Goal: Task Accomplishment & Management: Manage account settings

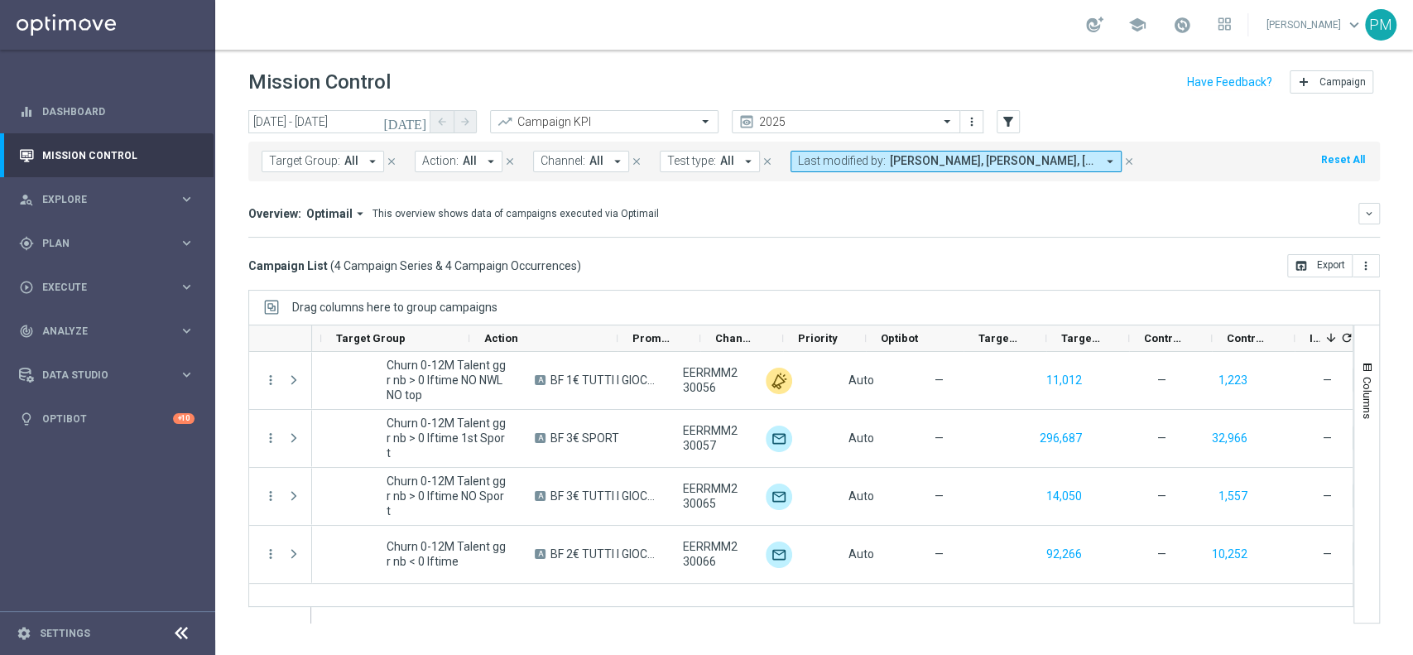
scroll to position [0, 305]
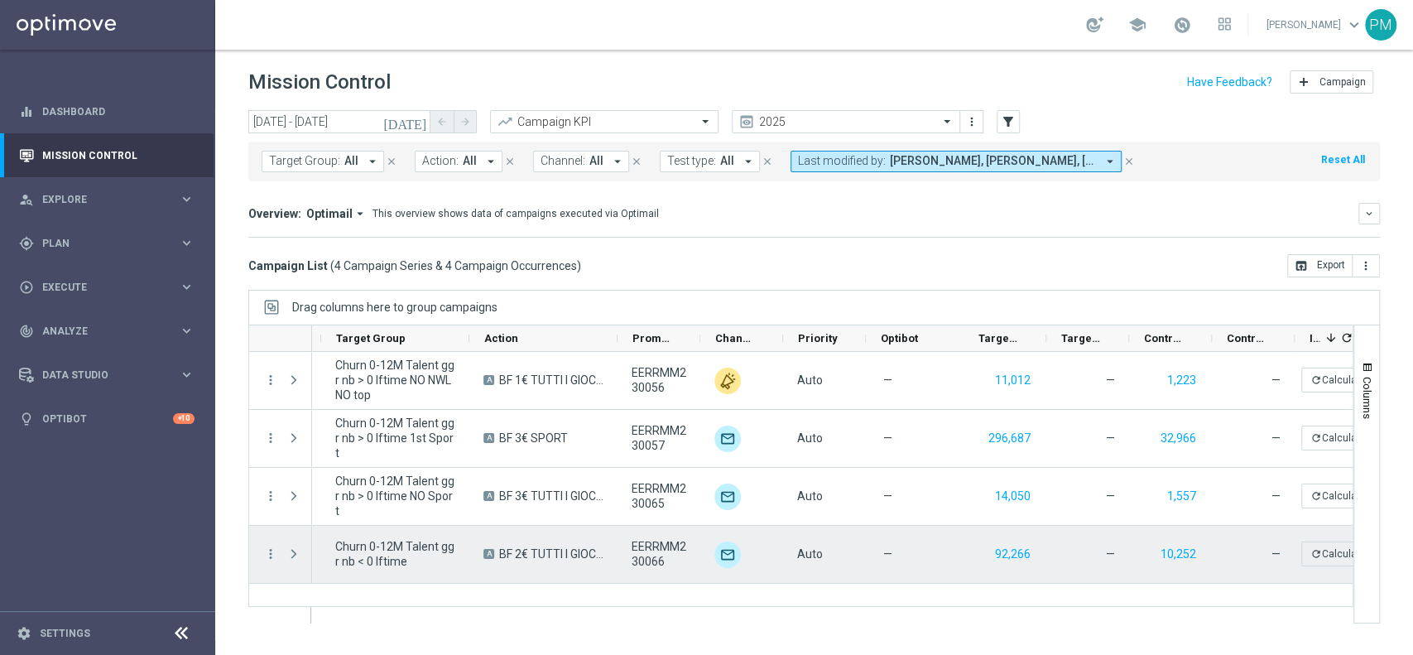
drag, startPoint x: 894, startPoint y: 614, endPoint x: 628, endPoint y: 580, distance: 267.8
click at [628, 580] on div "Running — Churn 0-12M Talent ggr nb > 0 lftime NO NWL NO top A BF 1€ TUTTI I GI…" at bounding box center [832, 487] width 1041 height 271
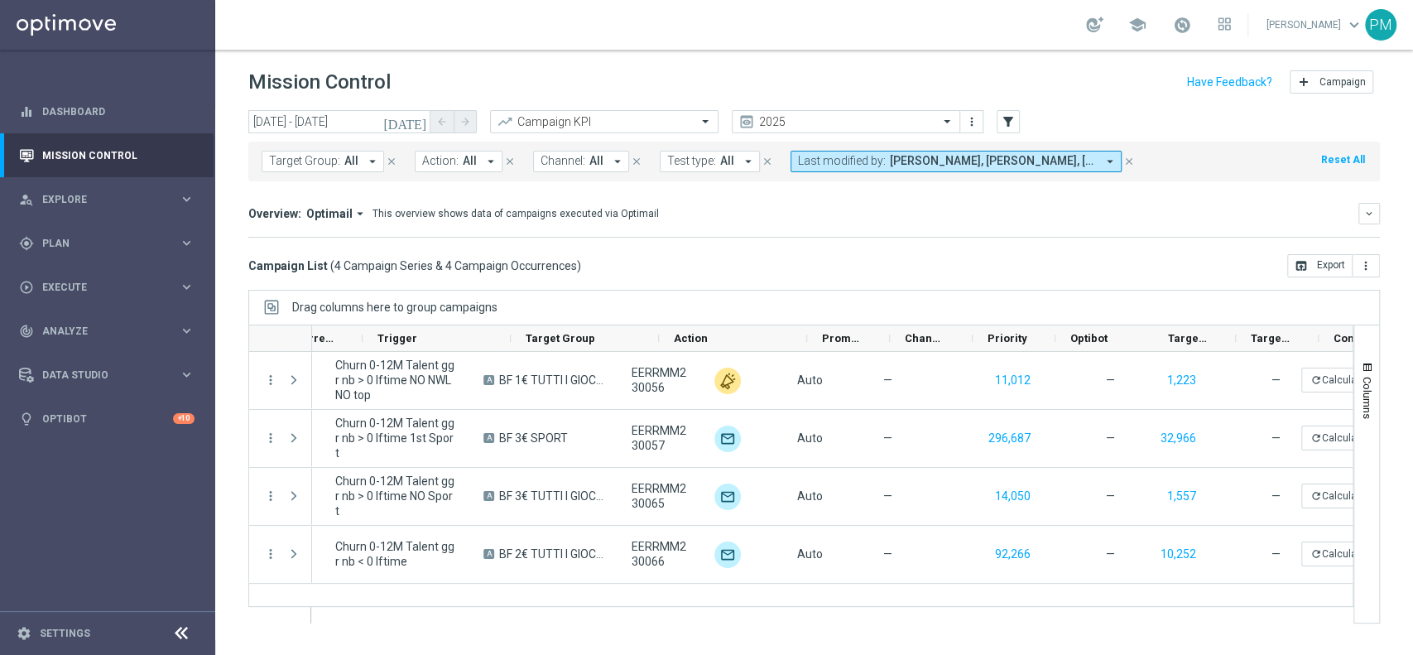
scroll to position [0, 0]
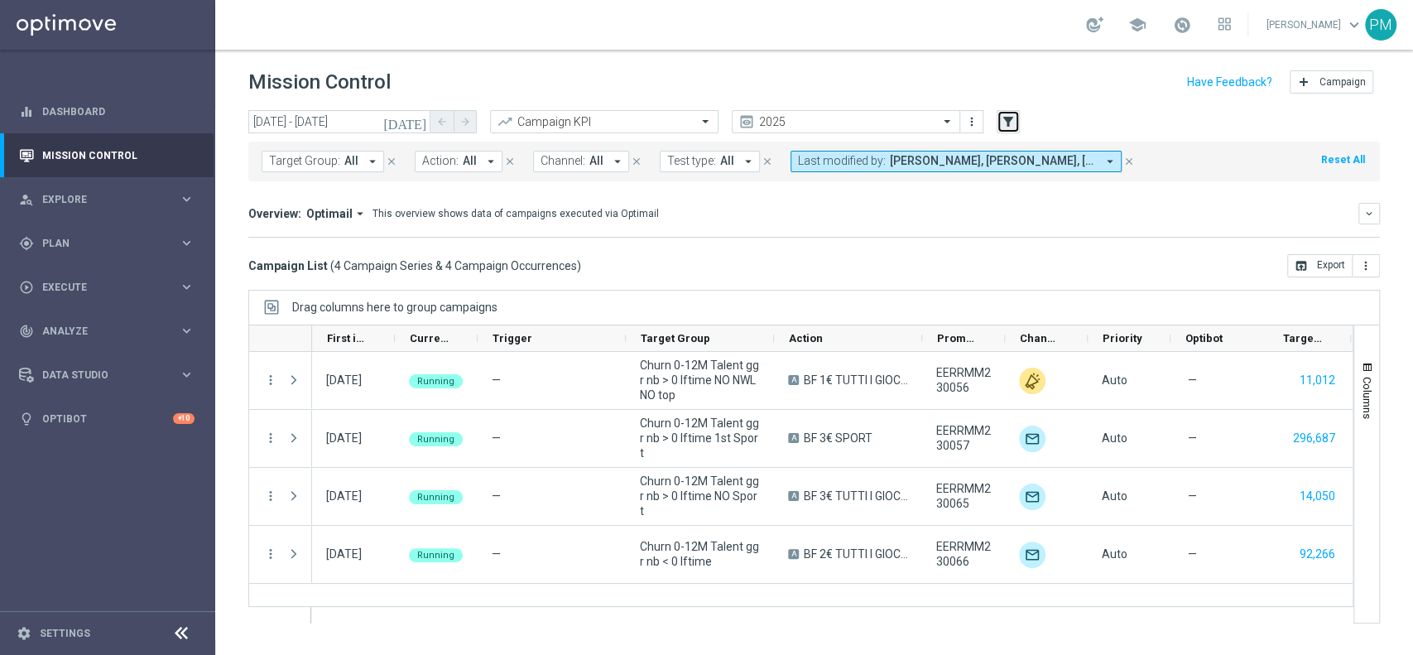
click at [1012, 123] on icon "filter_alt" at bounding box center [1008, 121] width 15 height 15
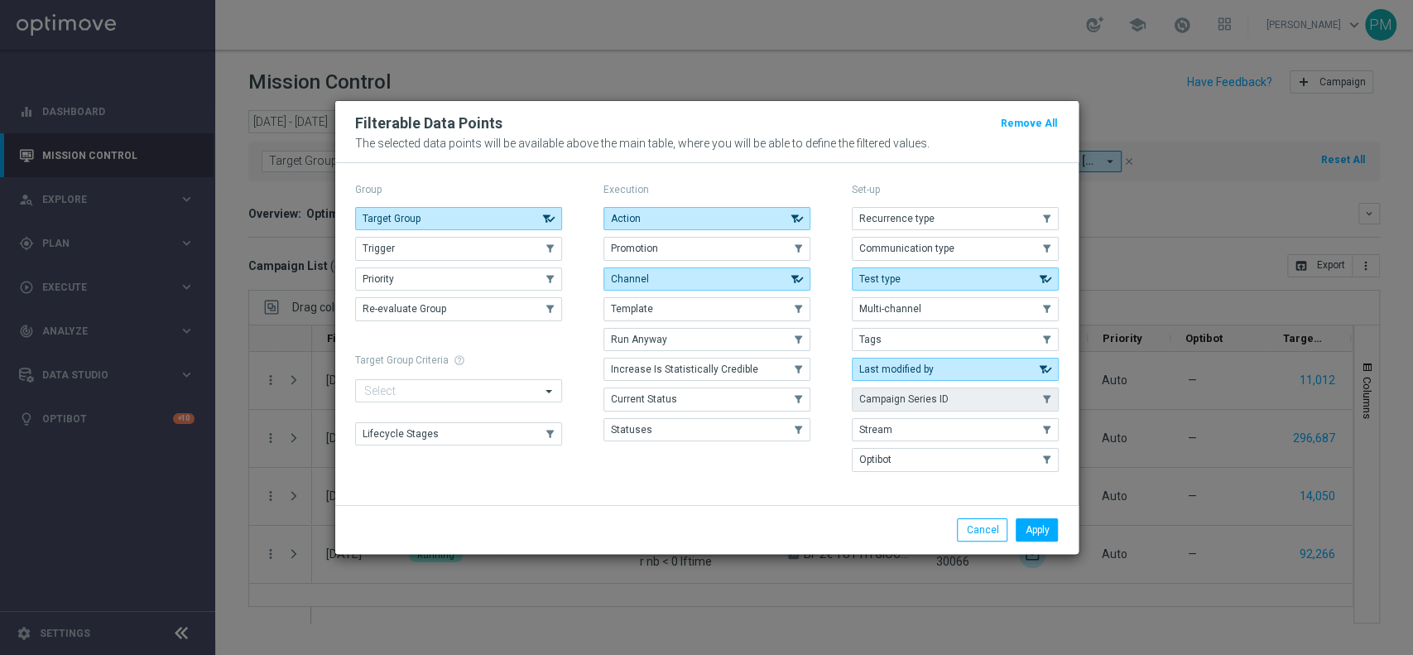
click at [956, 403] on button "Campaign Series ID" at bounding box center [955, 399] width 207 height 23
click at [1033, 527] on button "Apply" at bounding box center [1037, 529] width 42 height 23
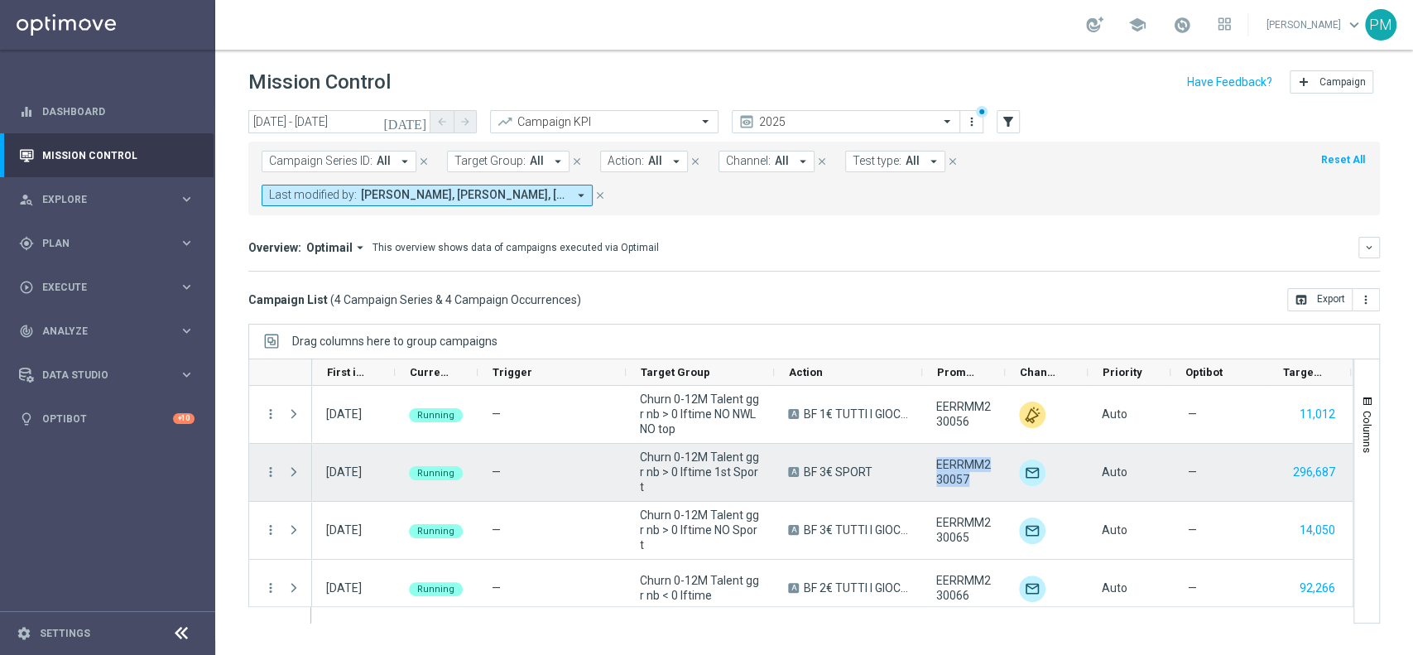
drag, startPoint x: 938, startPoint y: 466, endPoint x: 975, endPoint y: 480, distance: 39.1
click at [975, 480] on span "EERRMM230057" at bounding box center [963, 472] width 55 height 30
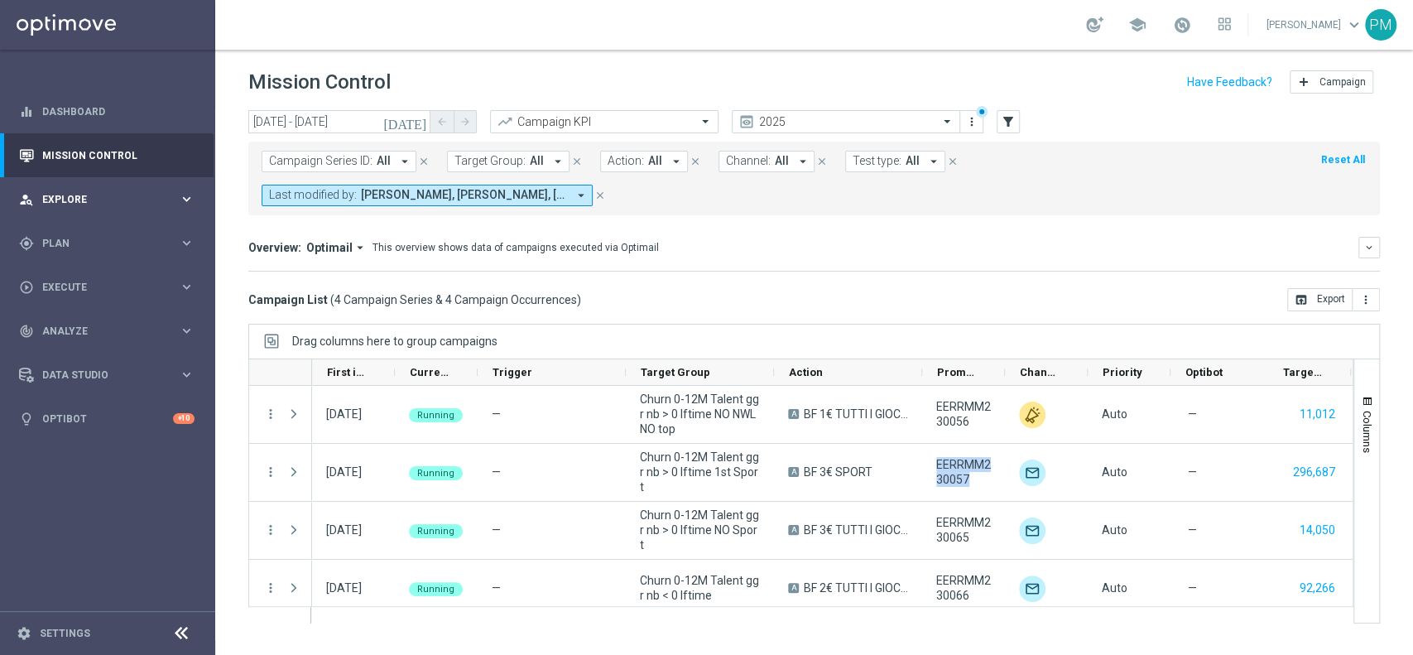
click at [99, 205] on div "person_search Explore" at bounding box center [99, 199] width 160 height 15
click at [73, 431] on div "gps_fixed Plan keyboard_arrow_right" at bounding box center [107, 442] width 214 height 44
click at [73, 328] on span "Templates" at bounding box center [103, 327] width 118 height 10
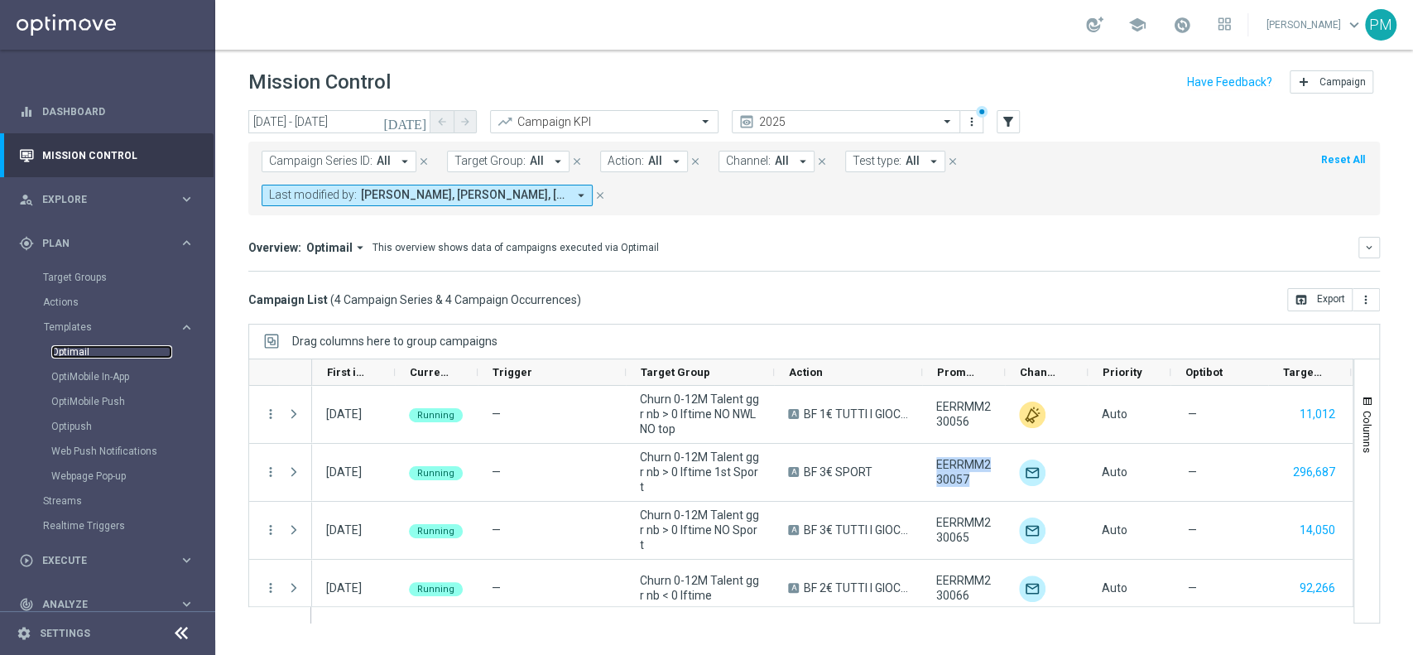
click at [77, 349] on link "Optimail" at bounding box center [111, 351] width 121 height 13
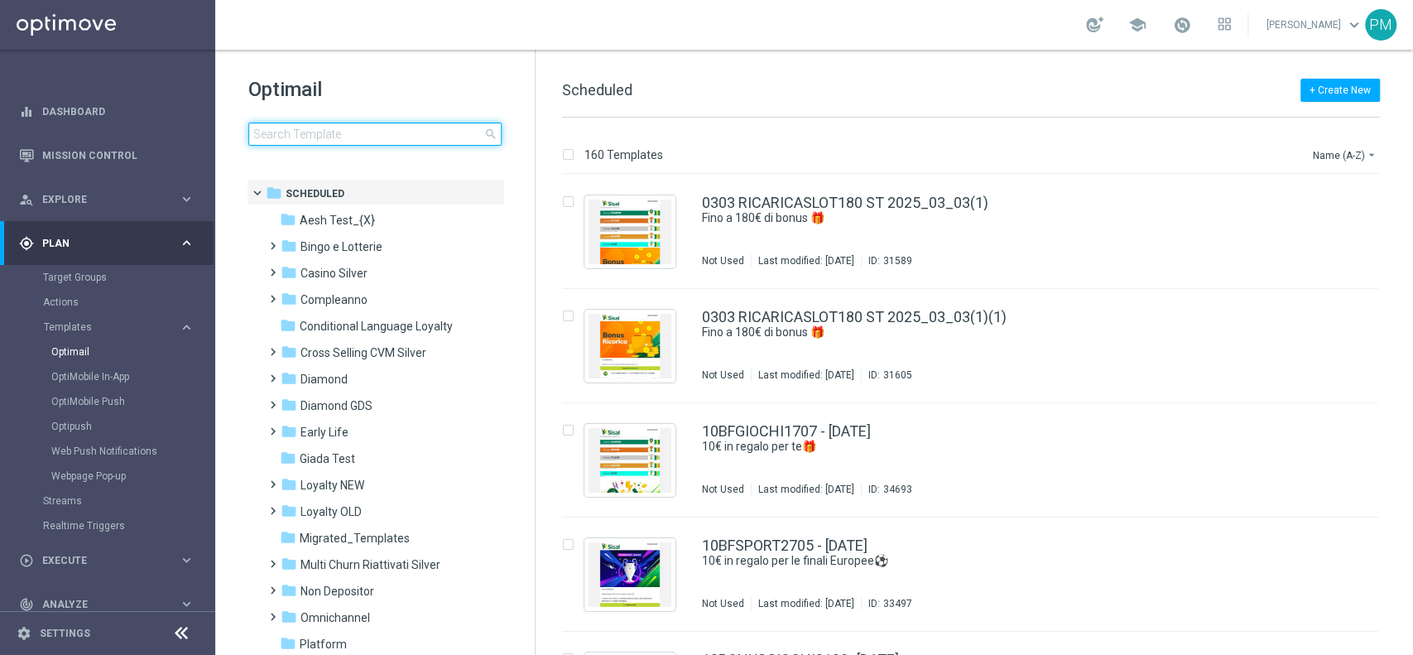
click at [421, 136] on input at bounding box center [374, 134] width 253 height 23
type input "RICASPORT210825 - 2025-08-21"
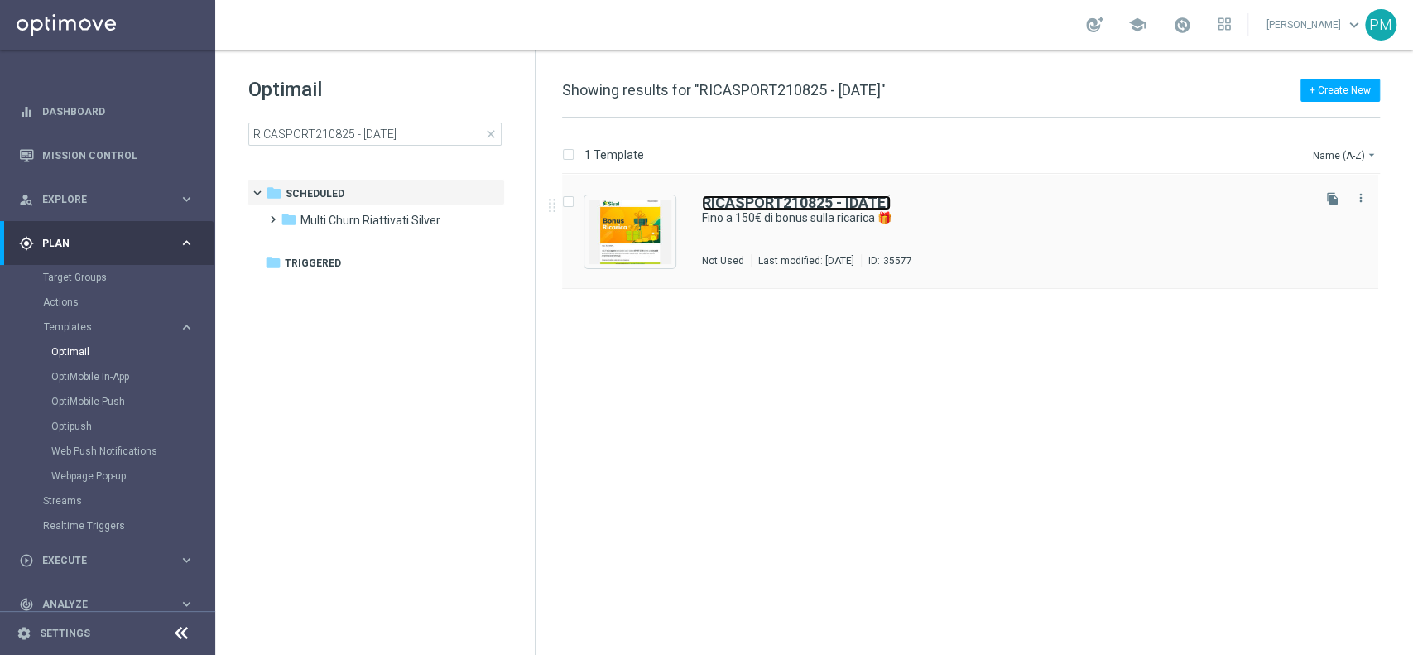
click at [806, 198] on b "RICASPORT210825 - [DATE]" at bounding box center [796, 202] width 189 height 17
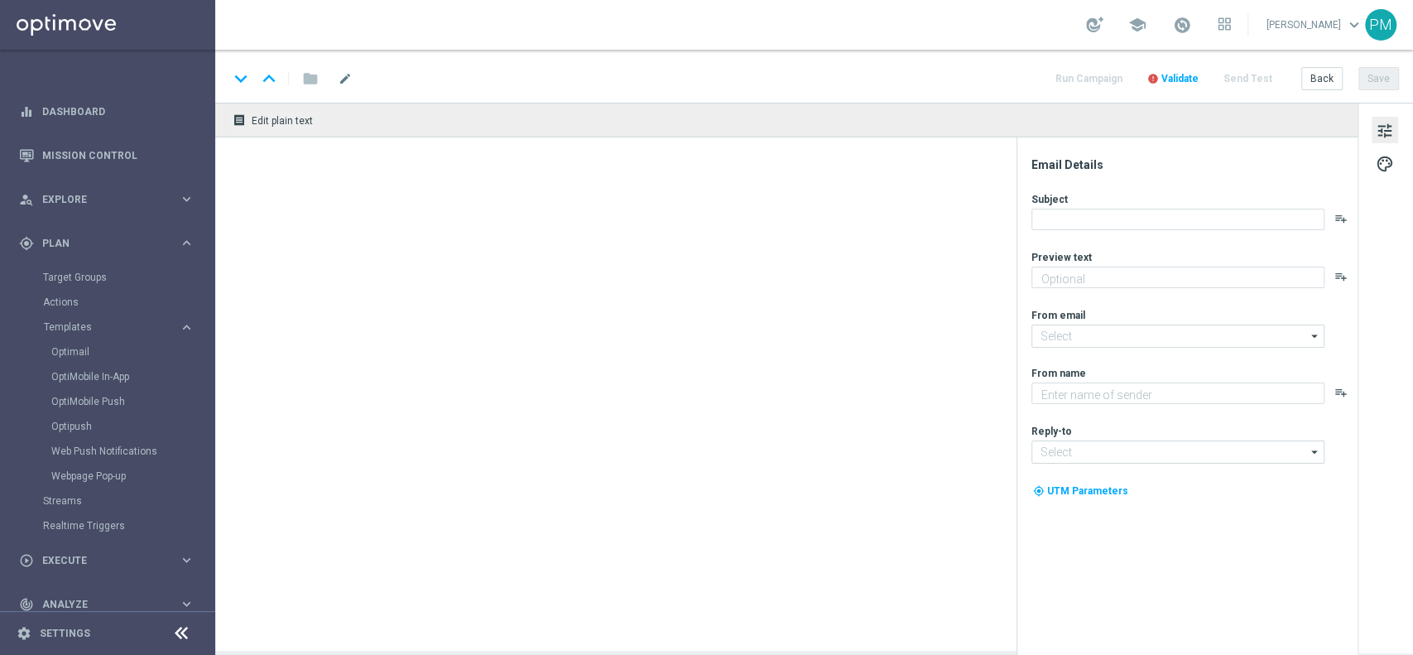
type textarea "Scopri la nuova promozione 🎯"
type input "[EMAIL_ADDRESS][DOMAIN_NAME]"
type textarea "Sisal"
type input "[EMAIL_ADDRESS][DOMAIN_NAME]"
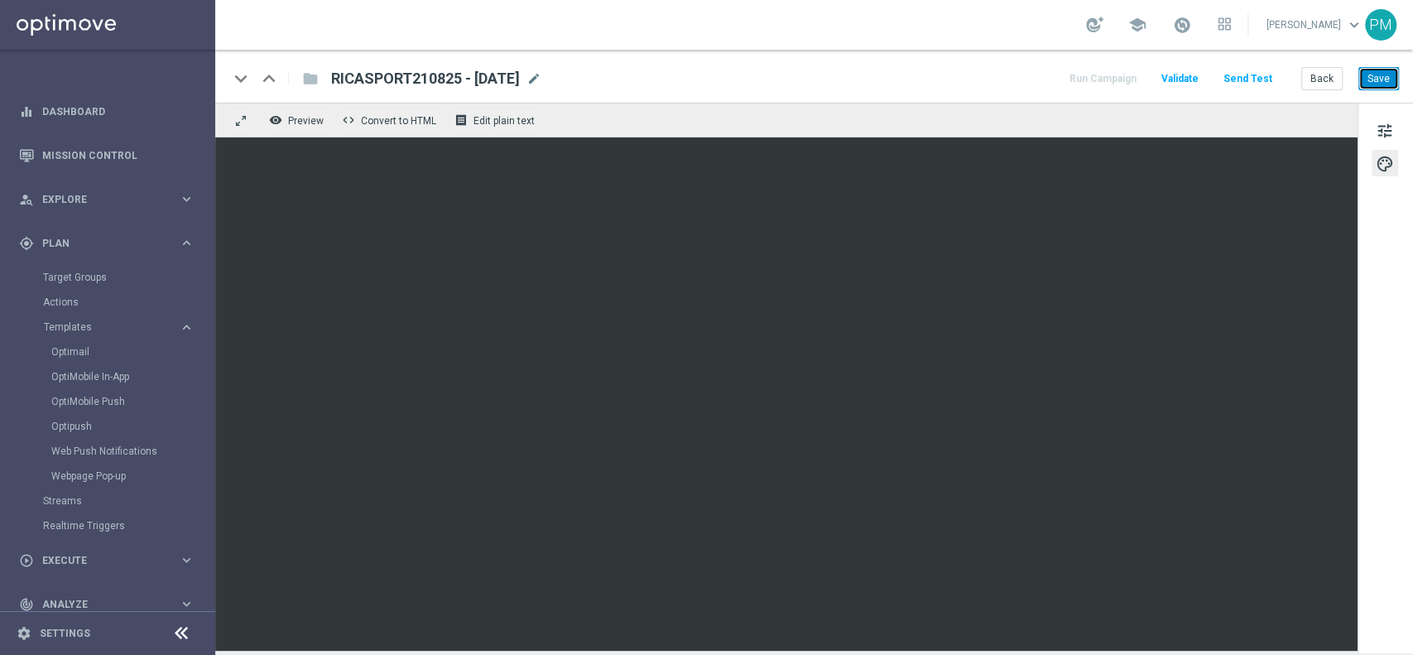
click at [1378, 81] on button "Save" at bounding box center [1379, 78] width 41 height 23
click at [1382, 67] on button "Save" at bounding box center [1379, 78] width 41 height 23
click at [77, 280] on link "Target Groups" at bounding box center [107, 277] width 129 height 13
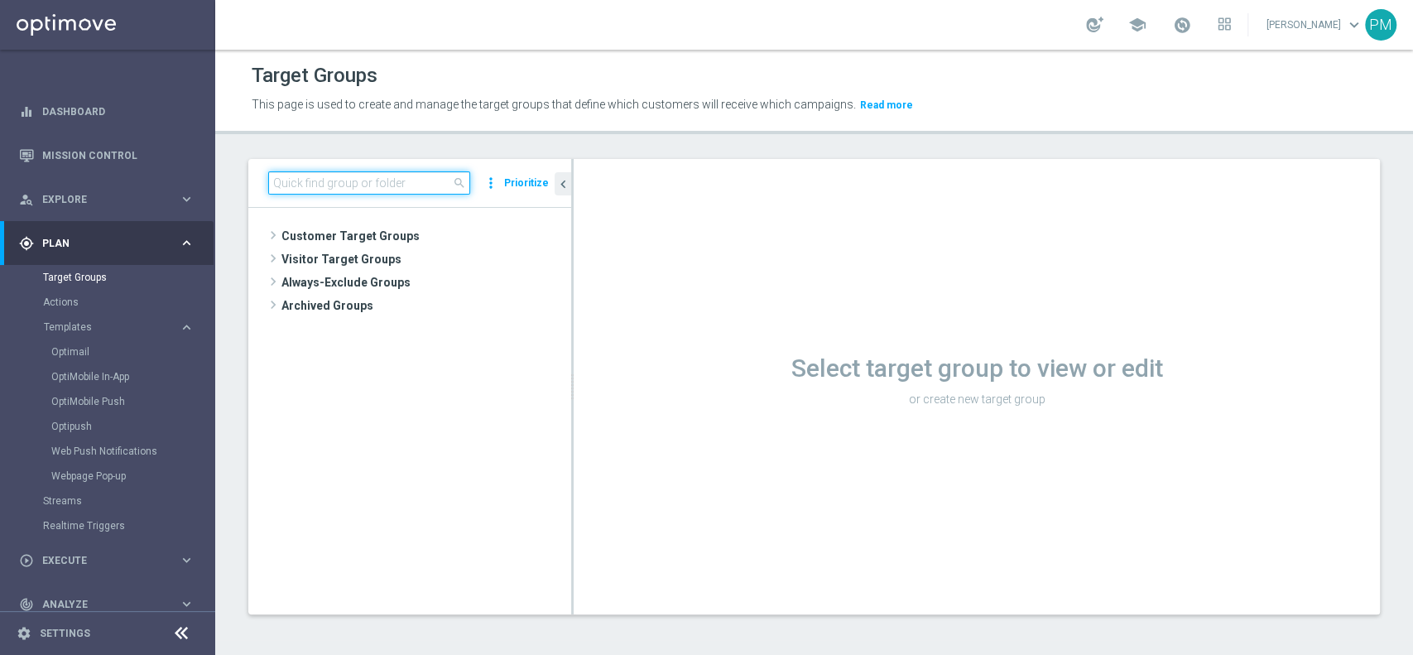
click at [433, 182] on input at bounding box center [369, 182] width 202 height 23
paste input "Multi Master Low 1st Sport lm NO saldo"
type input "Multi Master Low 1st Sport lm NO saldo"
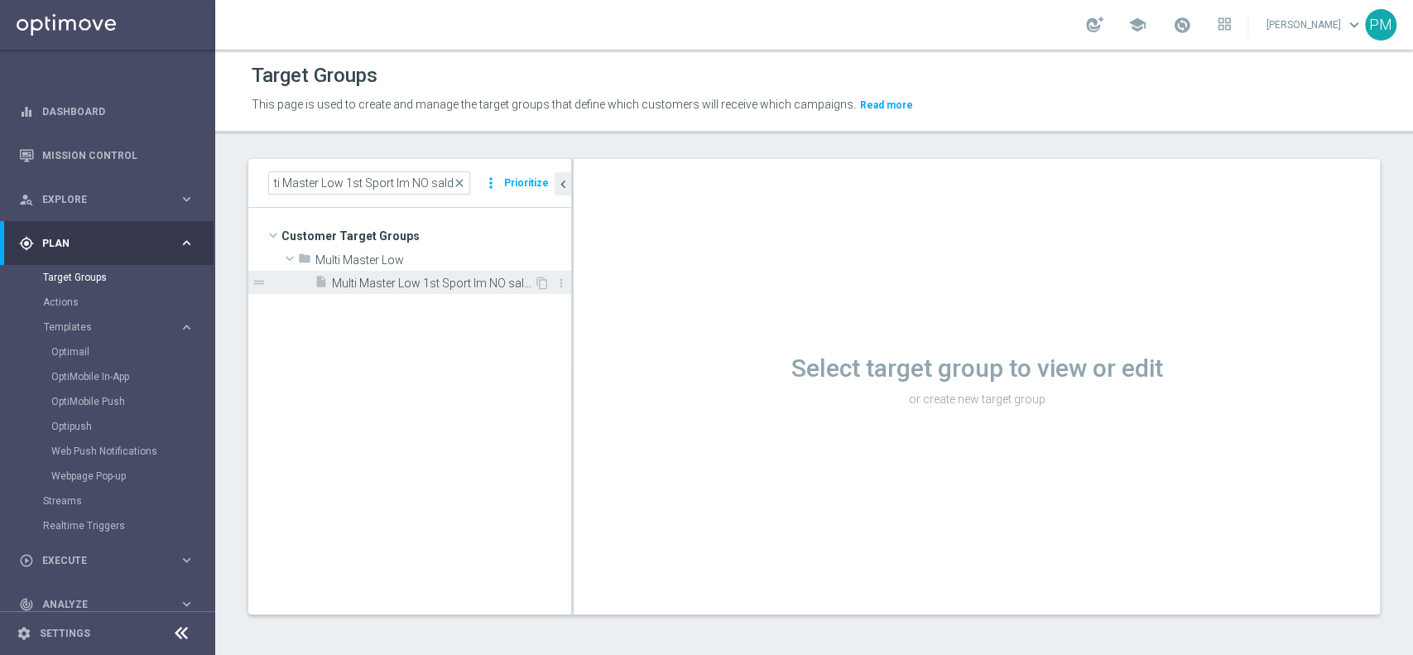
click at [438, 278] on span "Multi Master Low 1st Sport lm NO saldo" at bounding box center [433, 284] width 202 height 14
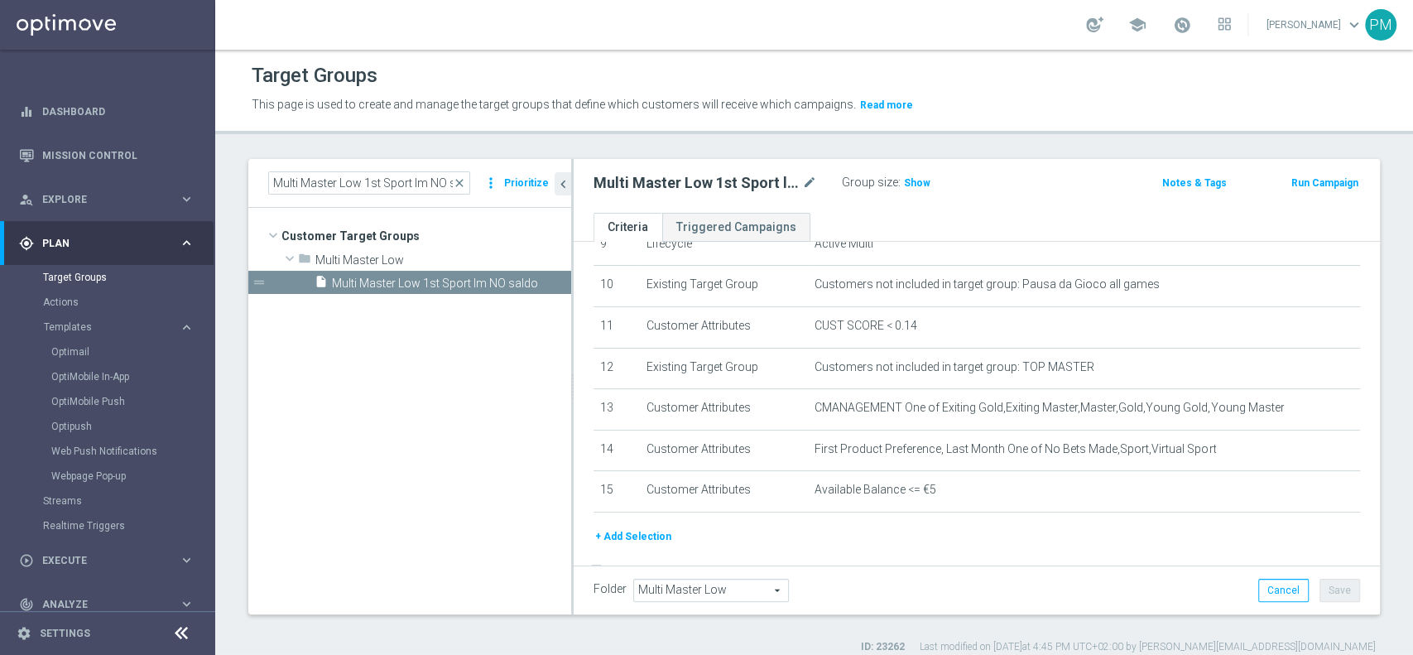
scroll to position [410, 0]
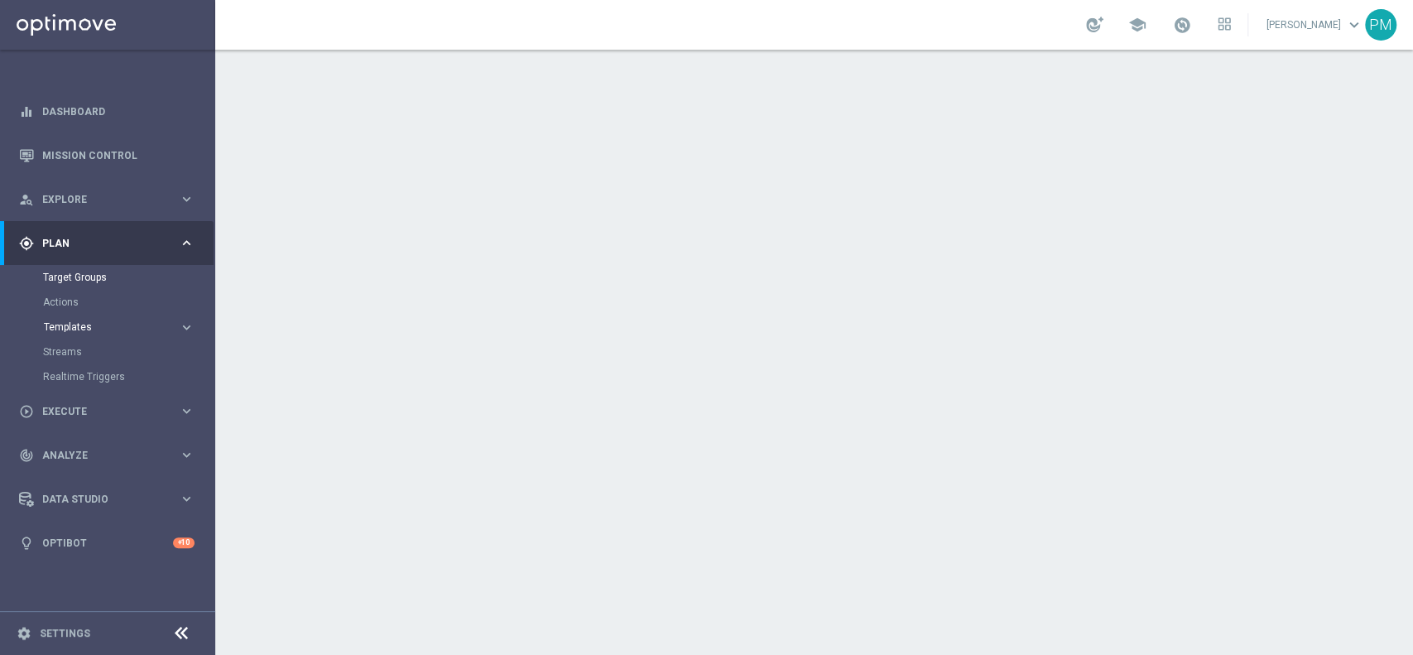
click at [73, 322] on span "Templates" at bounding box center [103, 327] width 118 height 10
click at [79, 354] on link "Optimail" at bounding box center [111, 351] width 121 height 13
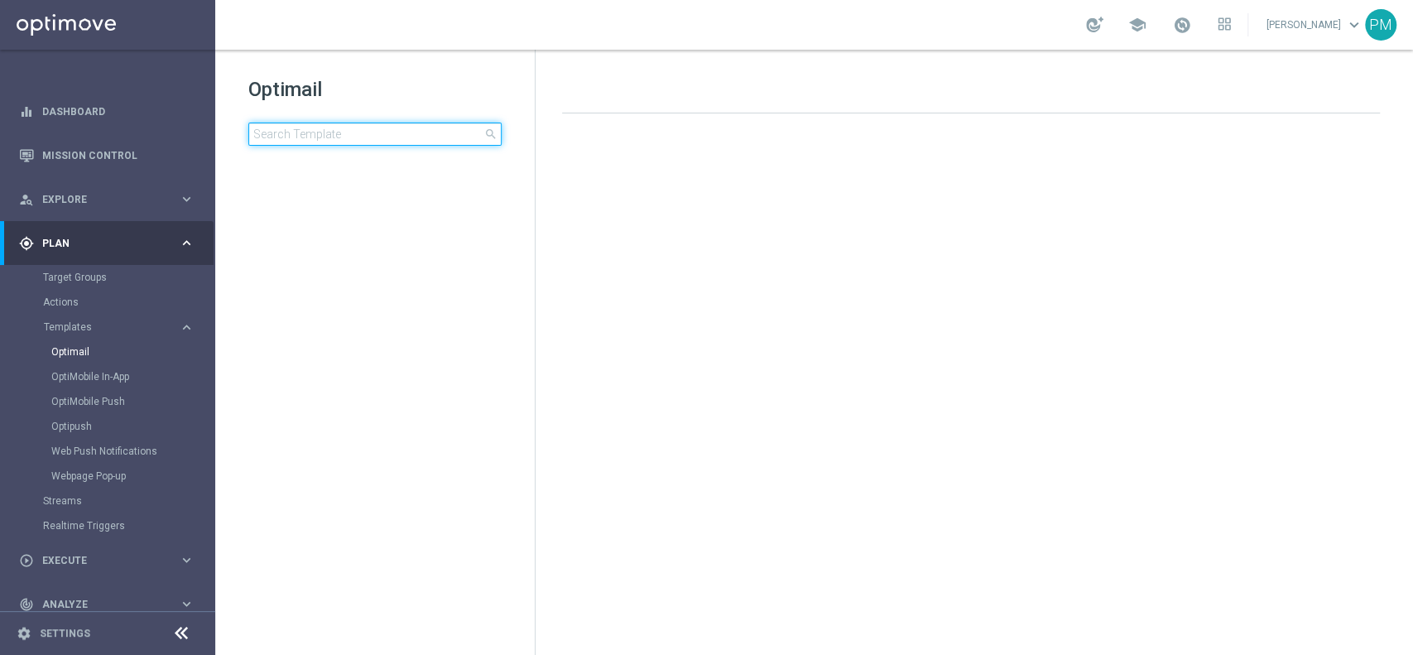
click at [339, 132] on input at bounding box center [374, 134] width 253 height 23
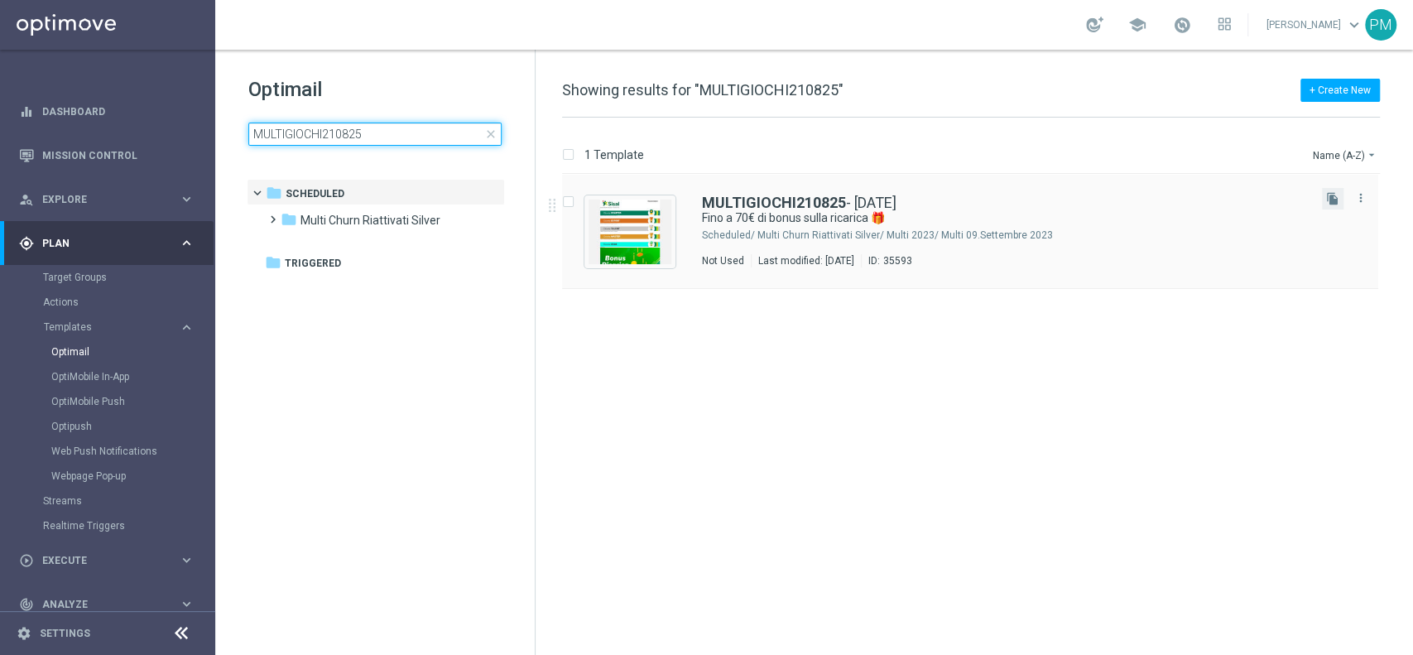
type input "MULTIGIOCHI210825"
click at [1059, 206] on button "file_copy" at bounding box center [1333, 199] width 22 height 22
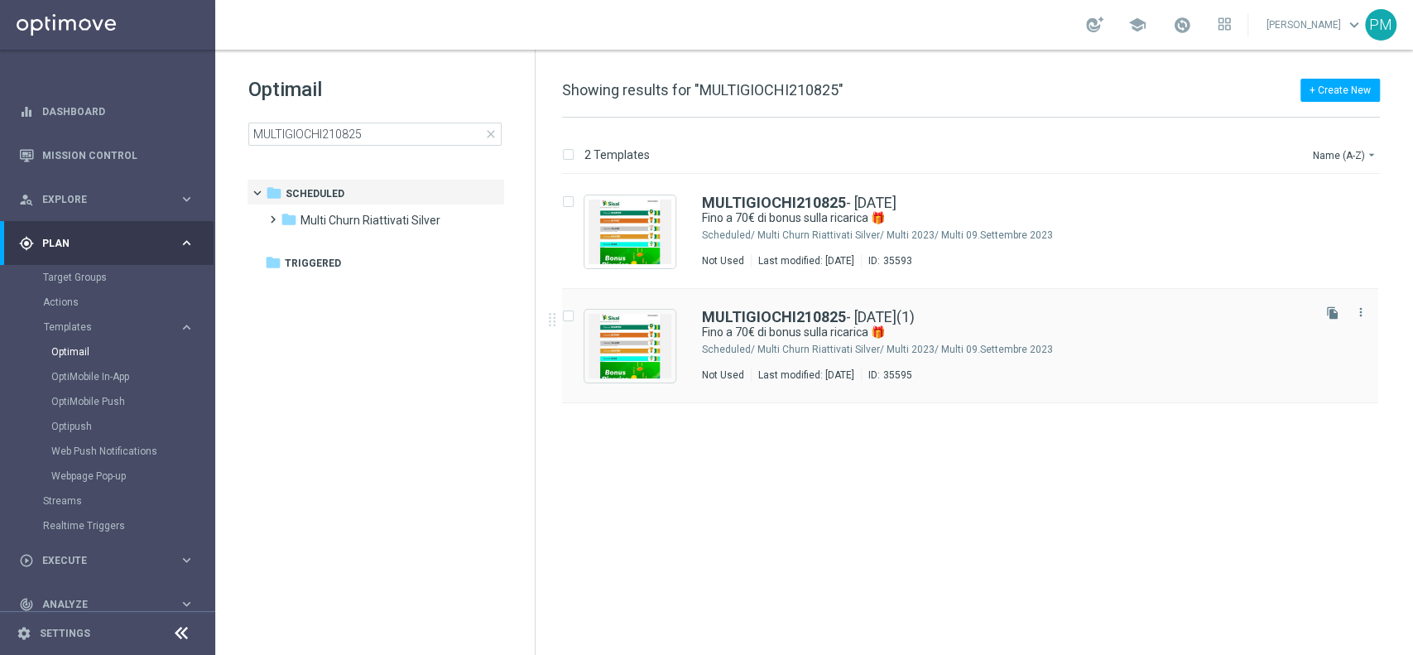
click at [784, 306] on div "MULTIGIOCHI210825 - 2025-08-21(1) Fino a 70€ di bonus sulla ricarica 🎁 Schedule…" at bounding box center [970, 346] width 816 height 114
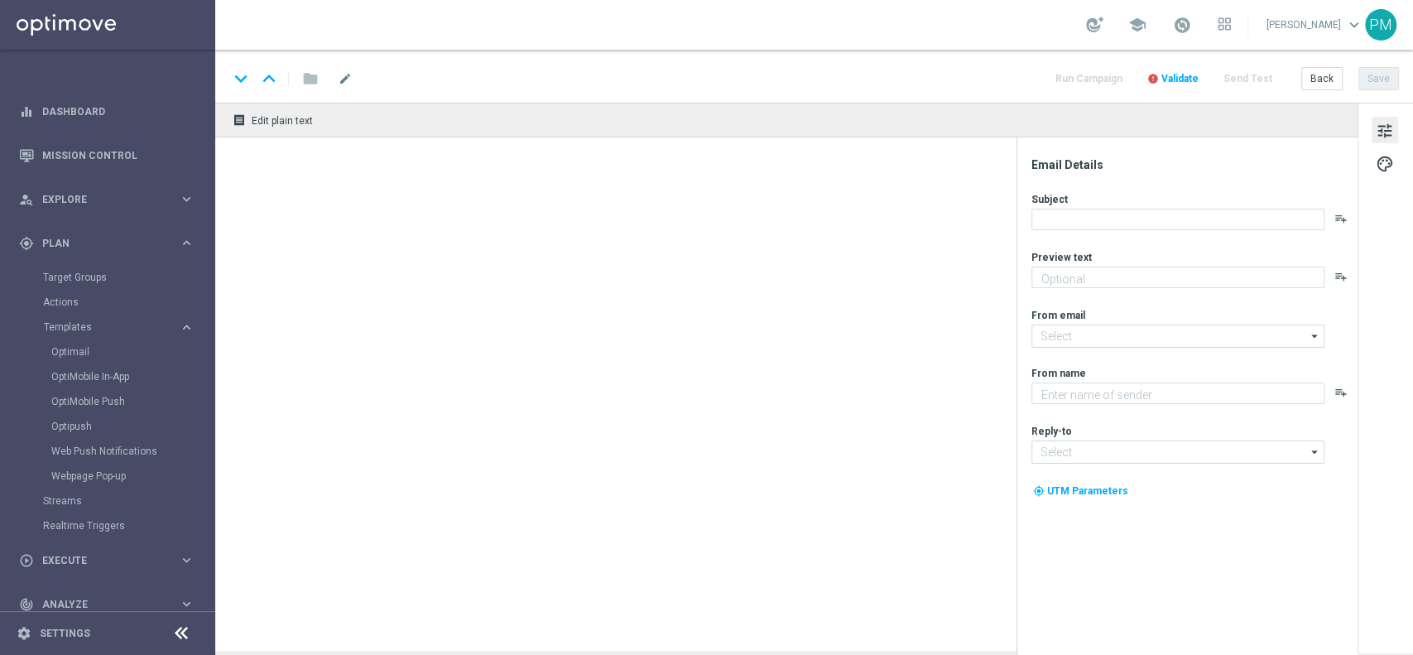
type textarea "Scopri la nuova promozione 🎯"
type input "newsletter@comunicazioni.sisal.it"
type textarea "Sisal"
type input "info@sisal.it"
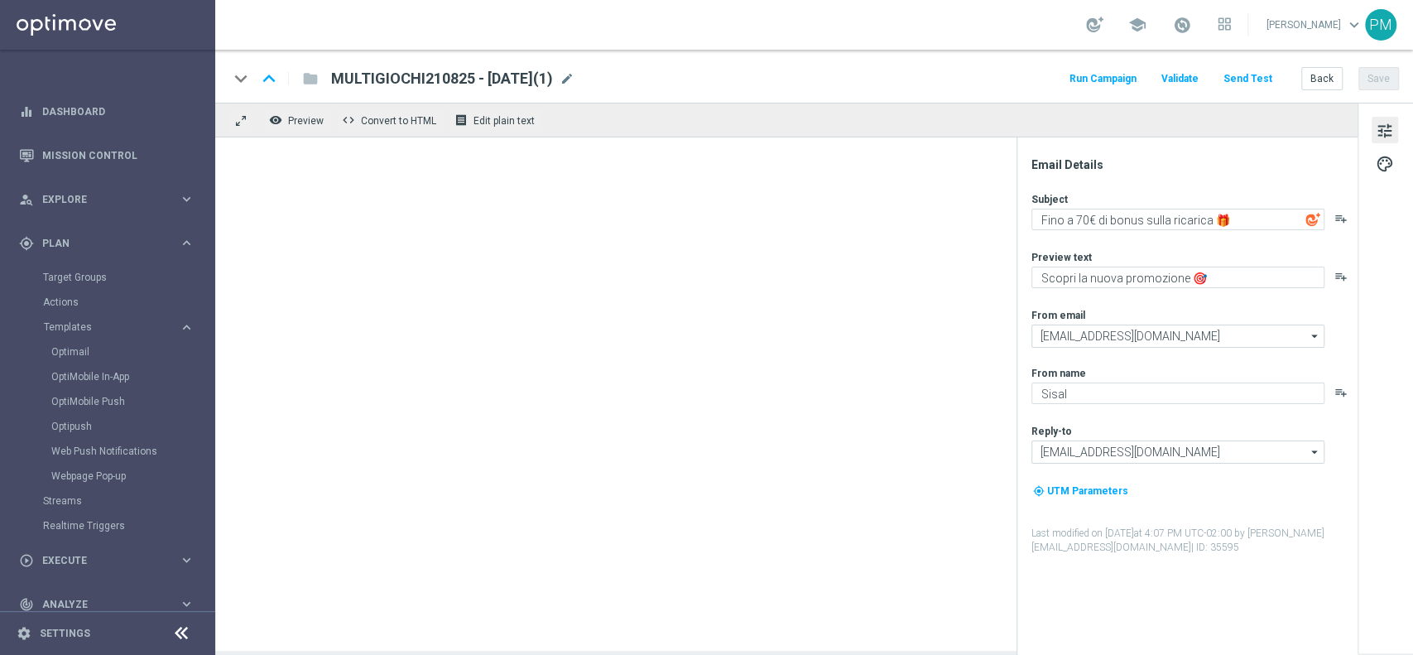
click at [599, 65] on div "keyboard_arrow_down keyboard_arrow_up folder MULTIGIOCHI210825 - 2025-08-21(1) …" at bounding box center [814, 76] width 1198 height 53
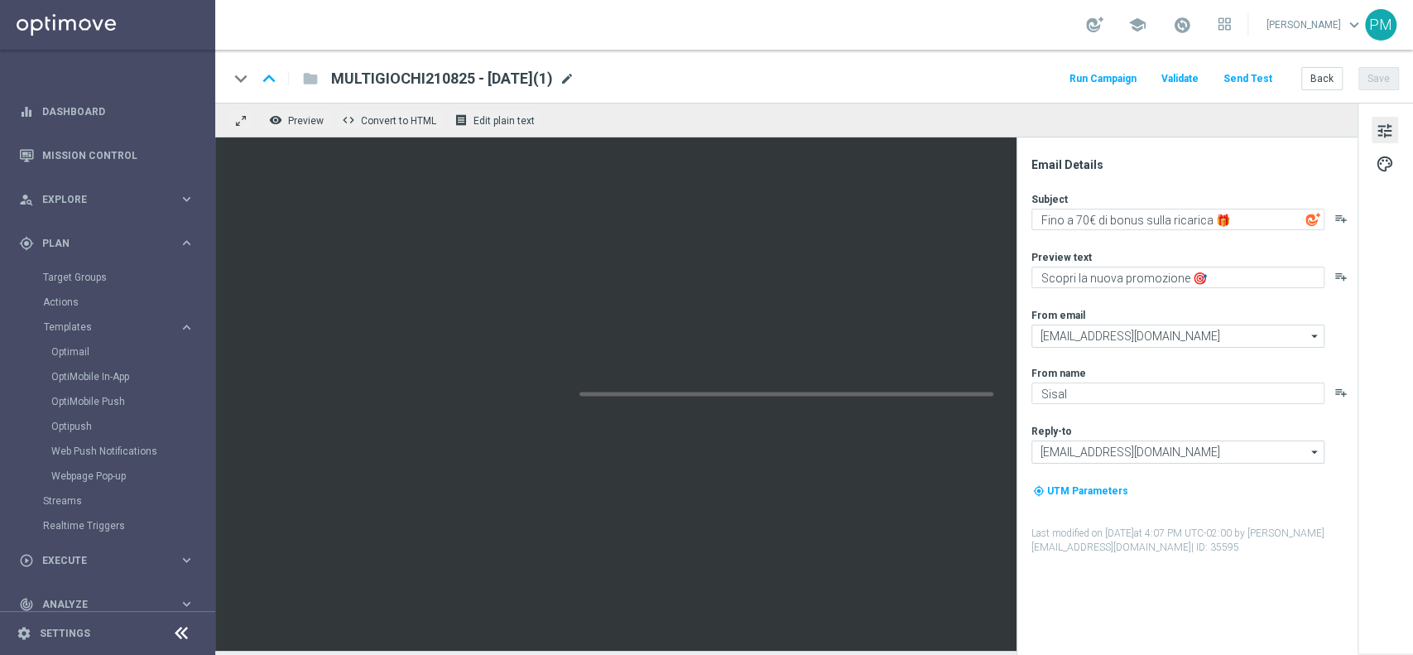
click at [575, 73] on span "mode_edit" at bounding box center [567, 78] width 15 height 15
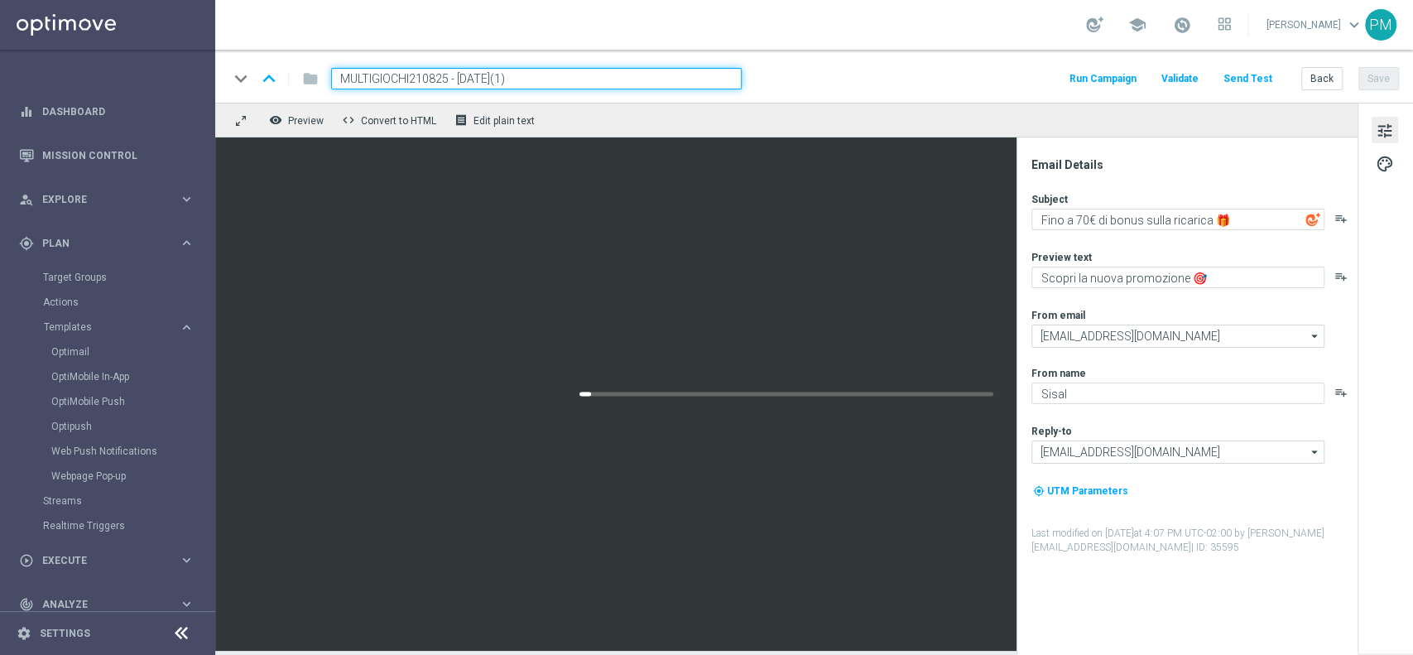
click at [408, 75] on input "MULTIGIOCHI210825 - 2025-08-21(1)" at bounding box center [536, 79] width 411 height 22
click at [408, 74] on input "MULTIGIOCHI210825 - 2025-08-21(1)" at bounding box center [536, 79] width 411 height 22
paste input "RICAREAC2108"
click at [522, 75] on input "RICAREAC2108 - 2025-08-21(1)" at bounding box center [536, 79] width 411 height 22
type input "RICAREAC2108 - 2025-08-21"
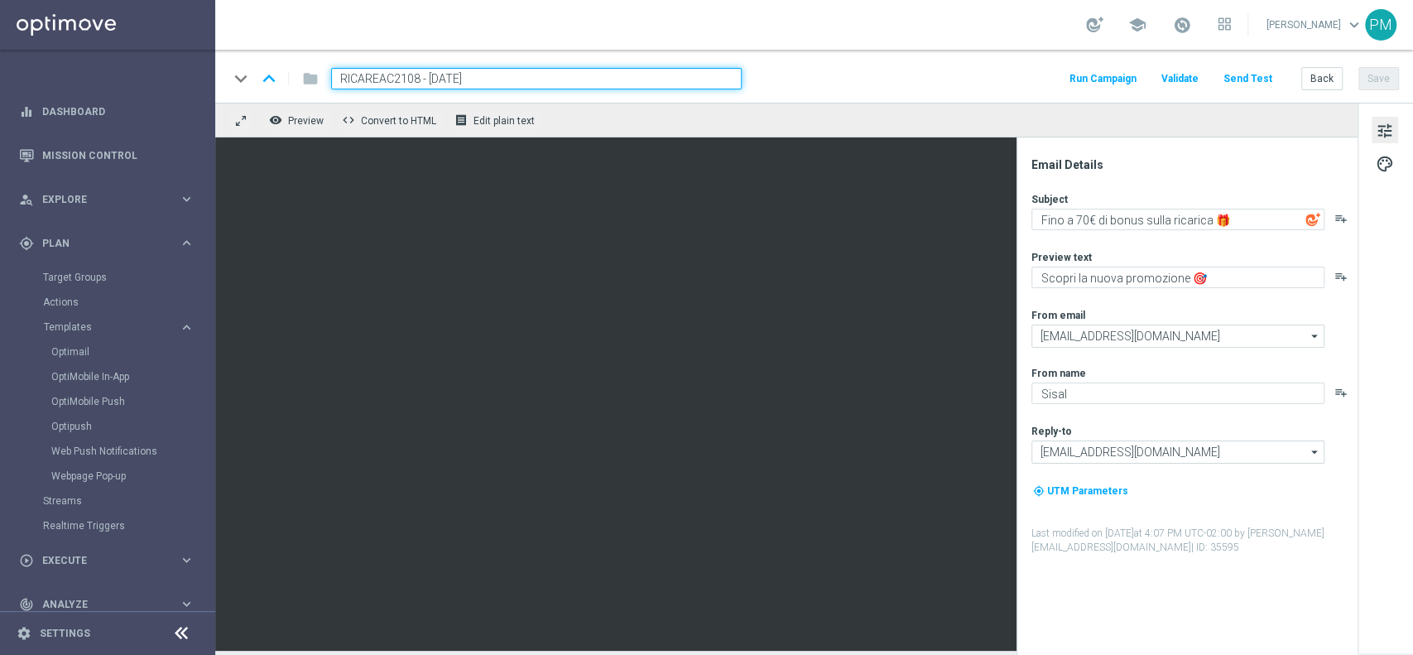
click at [999, 77] on div "keyboard_arrow_down keyboard_arrow_up folder RICAREAC2108 - 2025-08-21 Run Camp…" at bounding box center [814, 79] width 1171 height 22
click at [1059, 222] on textarea "Fino a 70€ di bonus sulla ricarica 🎁" at bounding box center [1178, 220] width 293 height 22
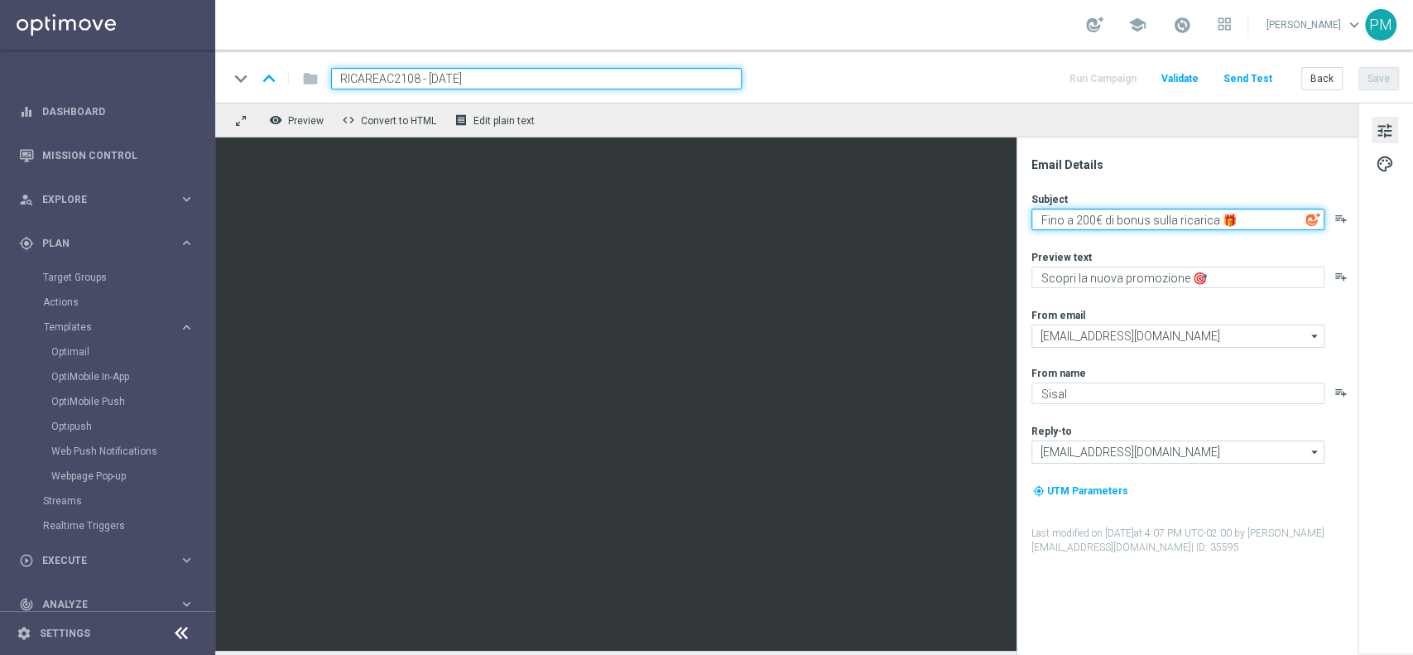
type textarea "Fino a 200€ di bonus sulla ricarica 🎁"
click at [998, 81] on div "keyboard_arrow_down keyboard_arrow_up folder RICAREAC2108 - 2025-08-21 Run Camp…" at bounding box center [814, 79] width 1171 height 22
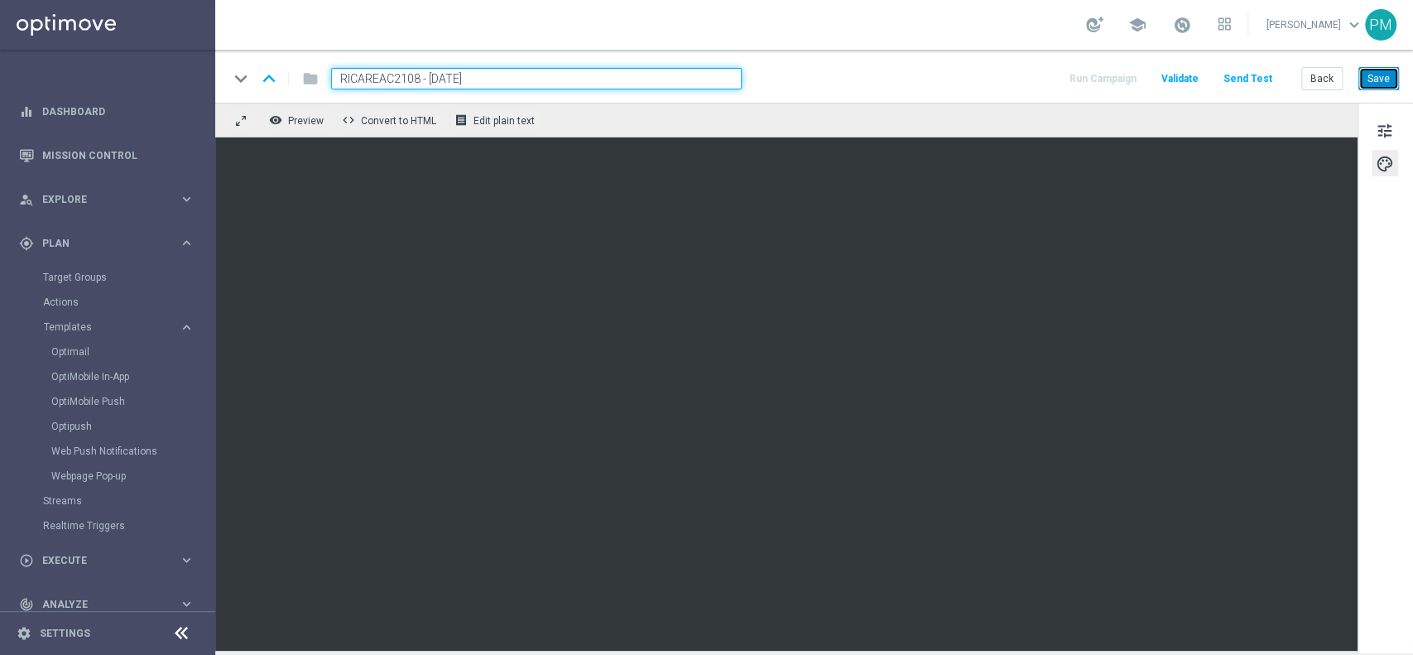
click at [1059, 87] on button "Save" at bounding box center [1379, 78] width 41 height 23
click at [542, 78] on input "RICAREAC2108 - 2025-08-21" at bounding box center [536, 79] width 411 height 22
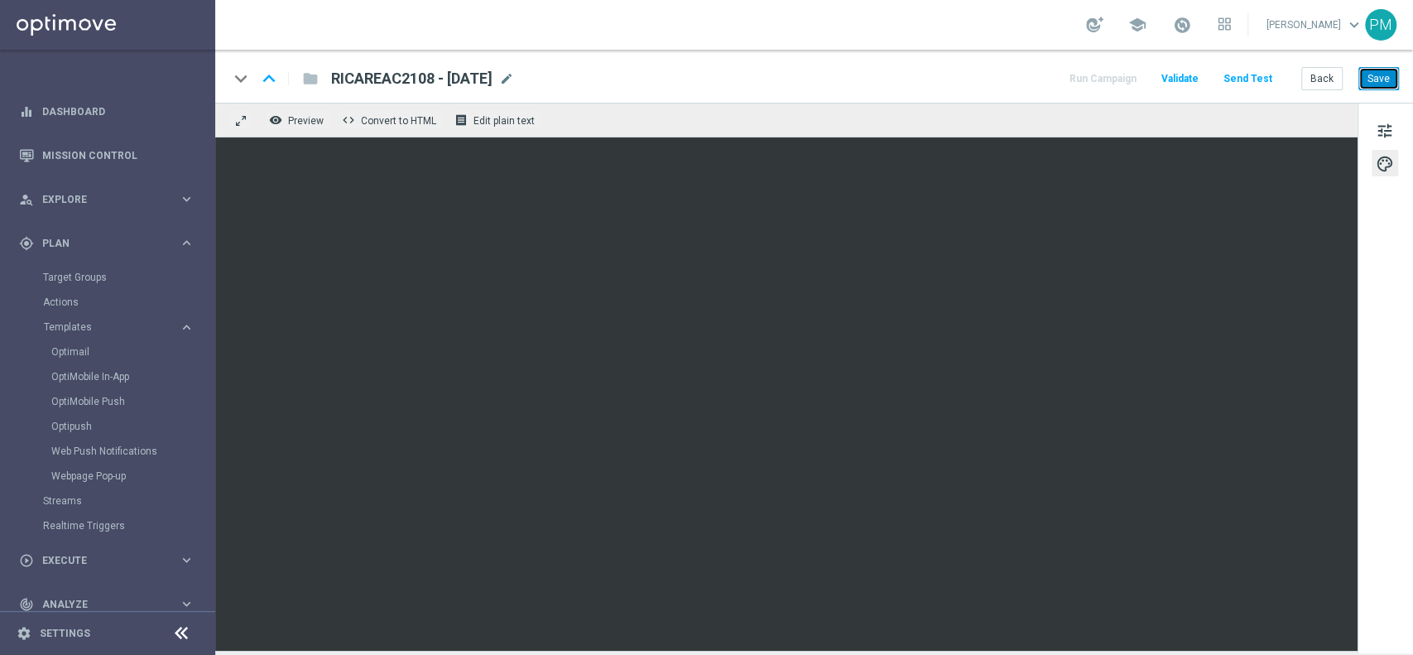
click at [1059, 80] on button "Save" at bounding box center [1379, 78] width 41 height 23
click at [1059, 74] on button "Save" at bounding box center [1379, 78] width 41 height 23
click at [1059, 86] on button "Save" at bounding box center [1379, 78] width 41 height 23
click at [82, 347] on link "Optimail" at bounding box center [111, 351] width 121 height 13
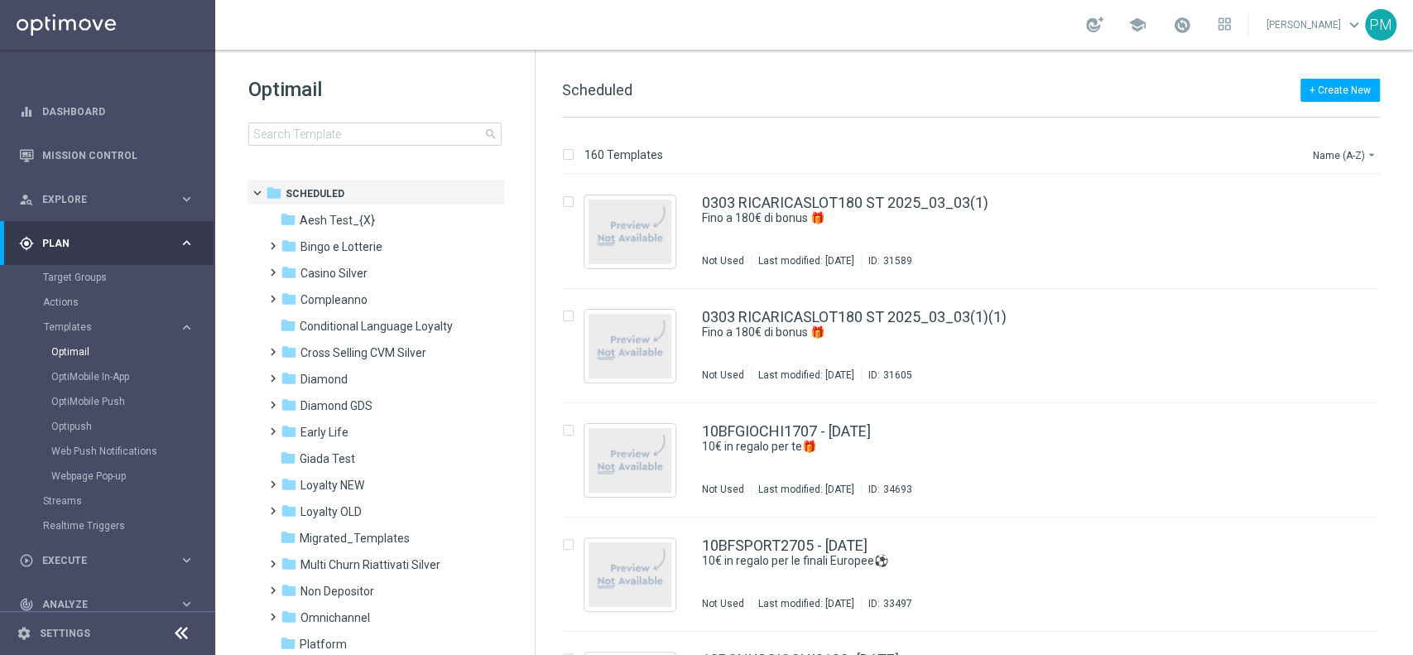
click at [384, 122] on div "Optimail search" at bounding box center [391, 111] width 286 height 70
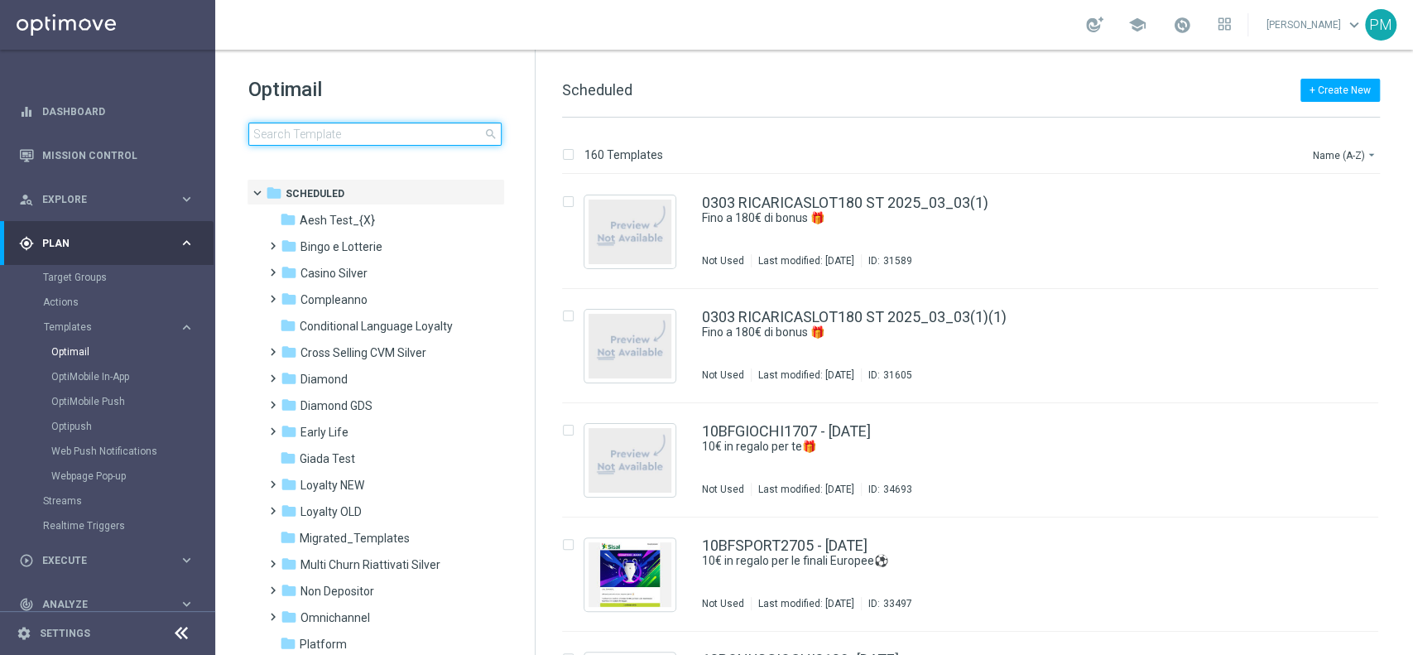
click at [384, 123] on input at bounding box center [374, 134] width 253 height 23
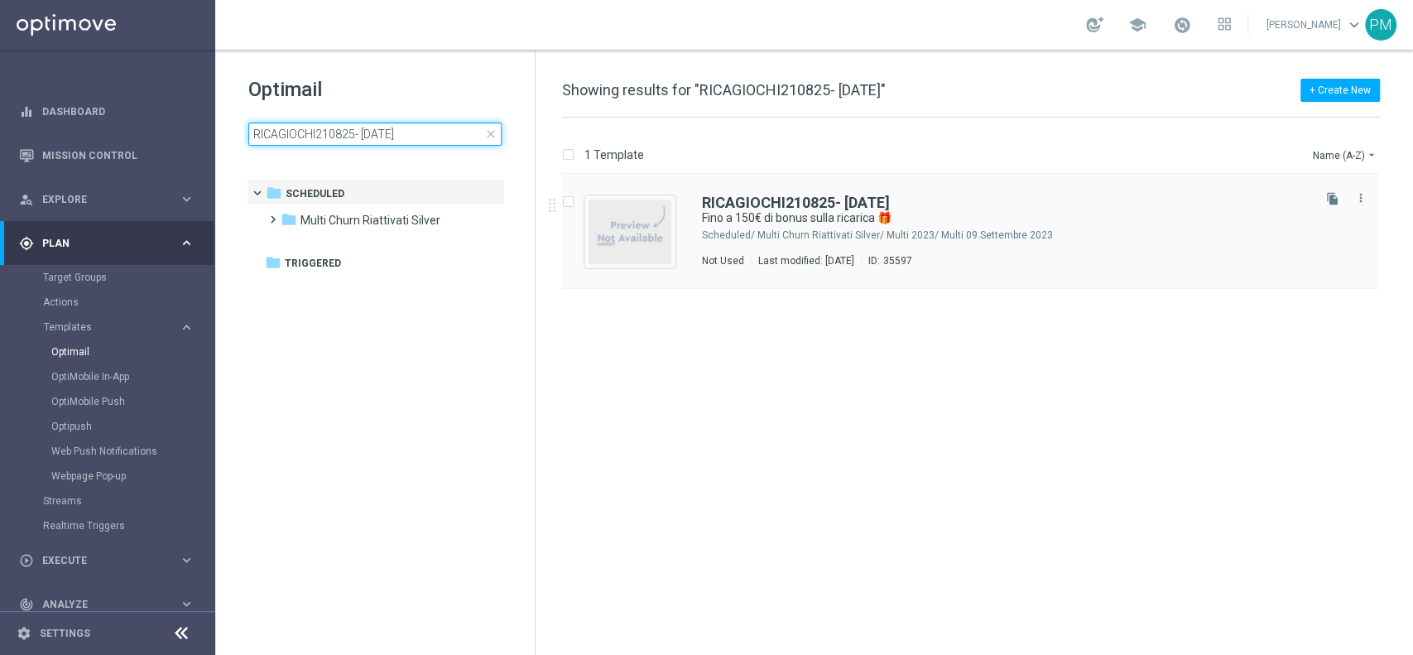
type input "RICAGIOCHI210825- 2025-08-21"
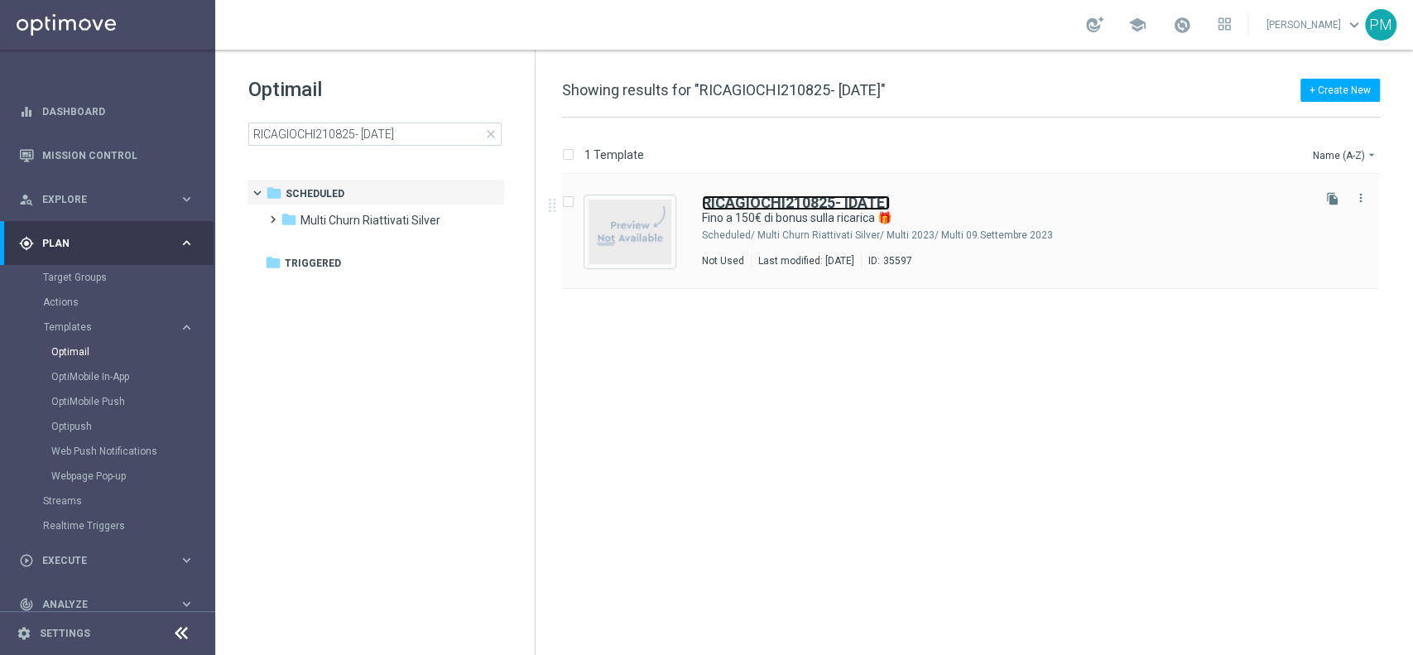
click at [802, 200] on b "RICAGIOCHI210825- 2025-08-21" at bounding box center [796, 202] width 188 height 17
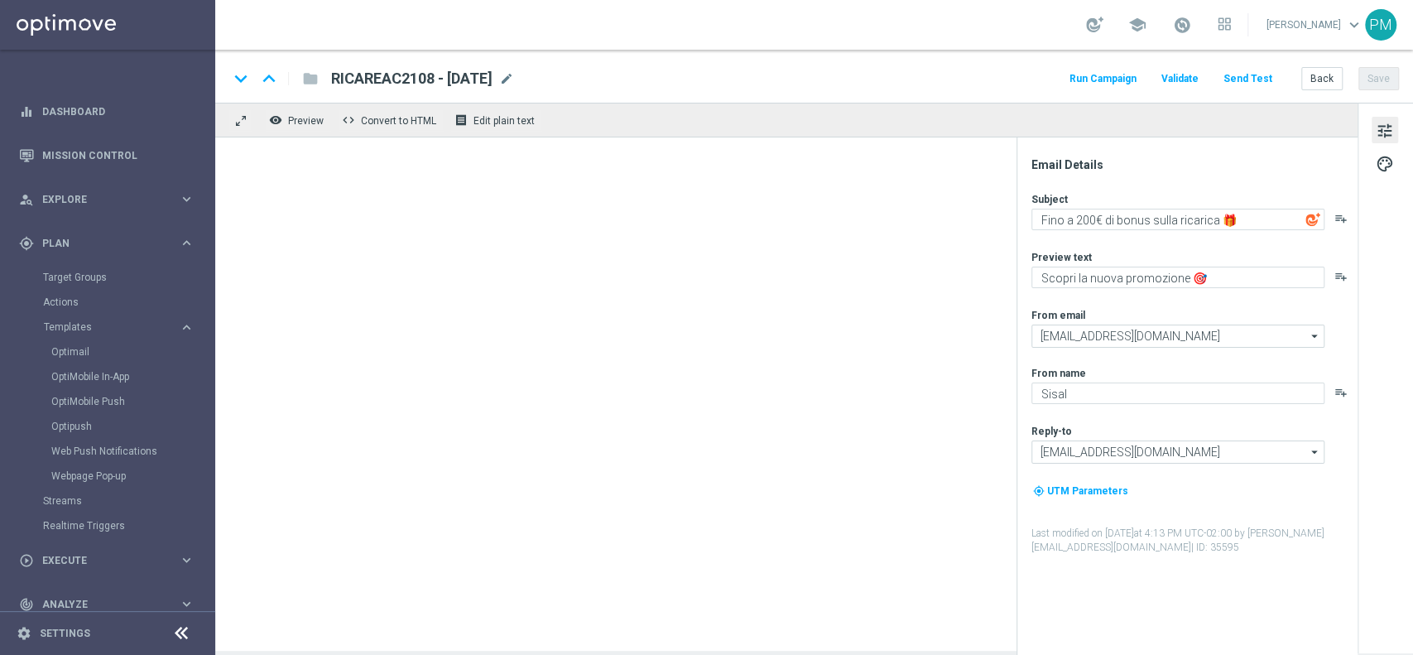
type textarea "Fino a 150€ di bonus sulla ricarica 🎁"
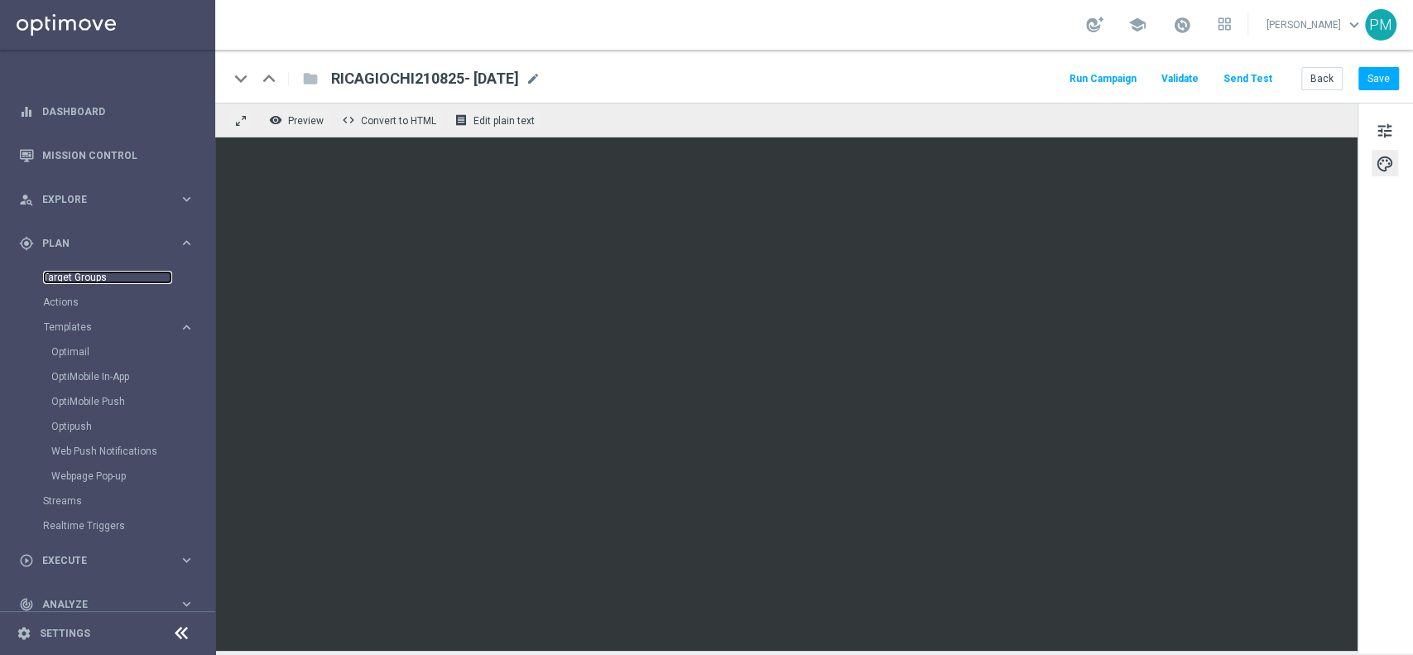
click at [73, 274] on link "Target Groups" at bounding box center [107, 277] width 129 height 13
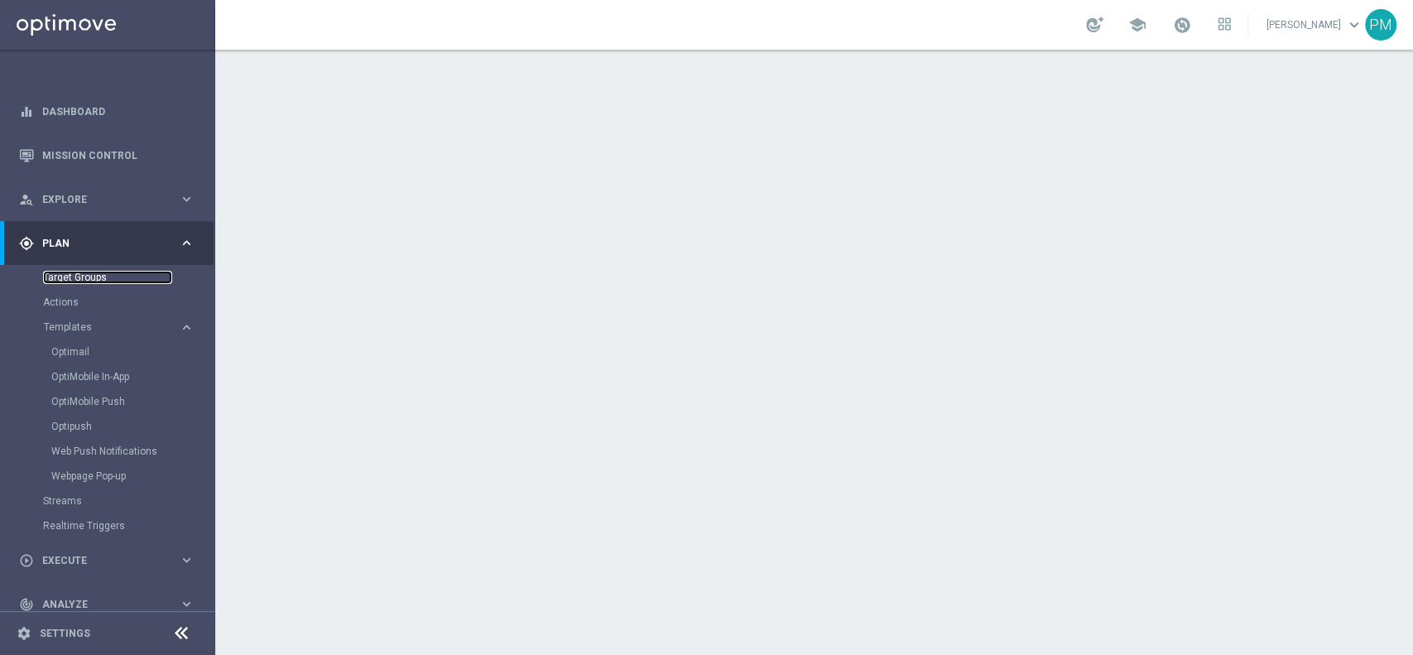
click at [86, 272] on link "Target Groups" at bounding box center [107, 277] width 129 height 13
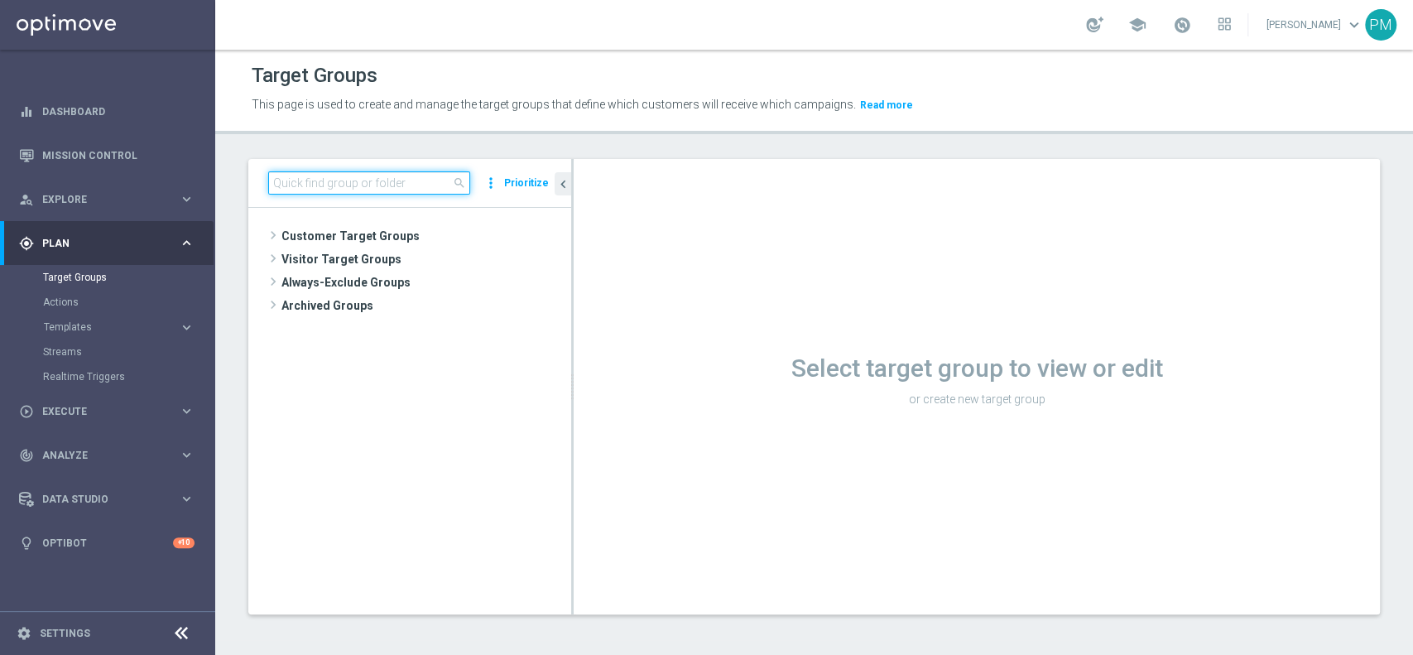
click at [417, 194] on input at bounding box center [369, 182] width 202 height 23
click at [391, 189] on input at bounding box center [369, 182] width 202 height 23
paste input "Giocanti Talent M-1 non Active mtd ggr nb lm > 0"
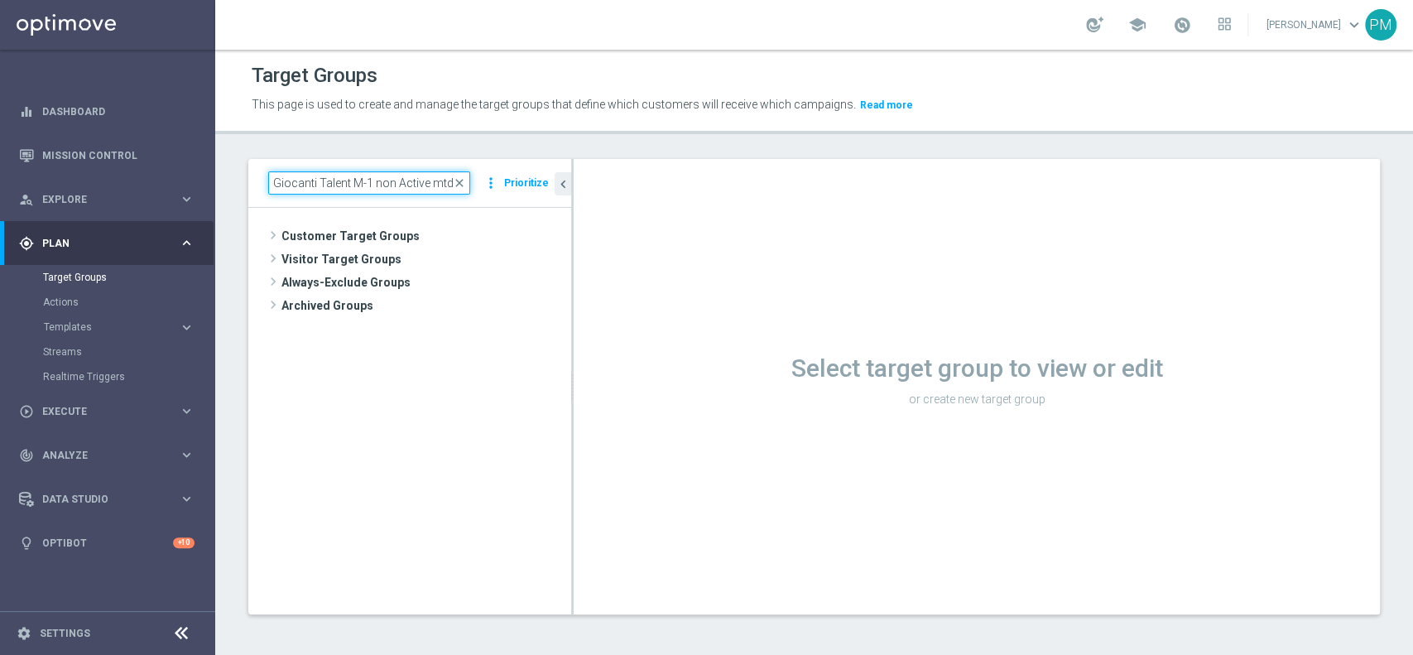
scroll to position [0, 62]
type input "Giocanti Talent M-1 non Active mtd ggr nb lm > 0"
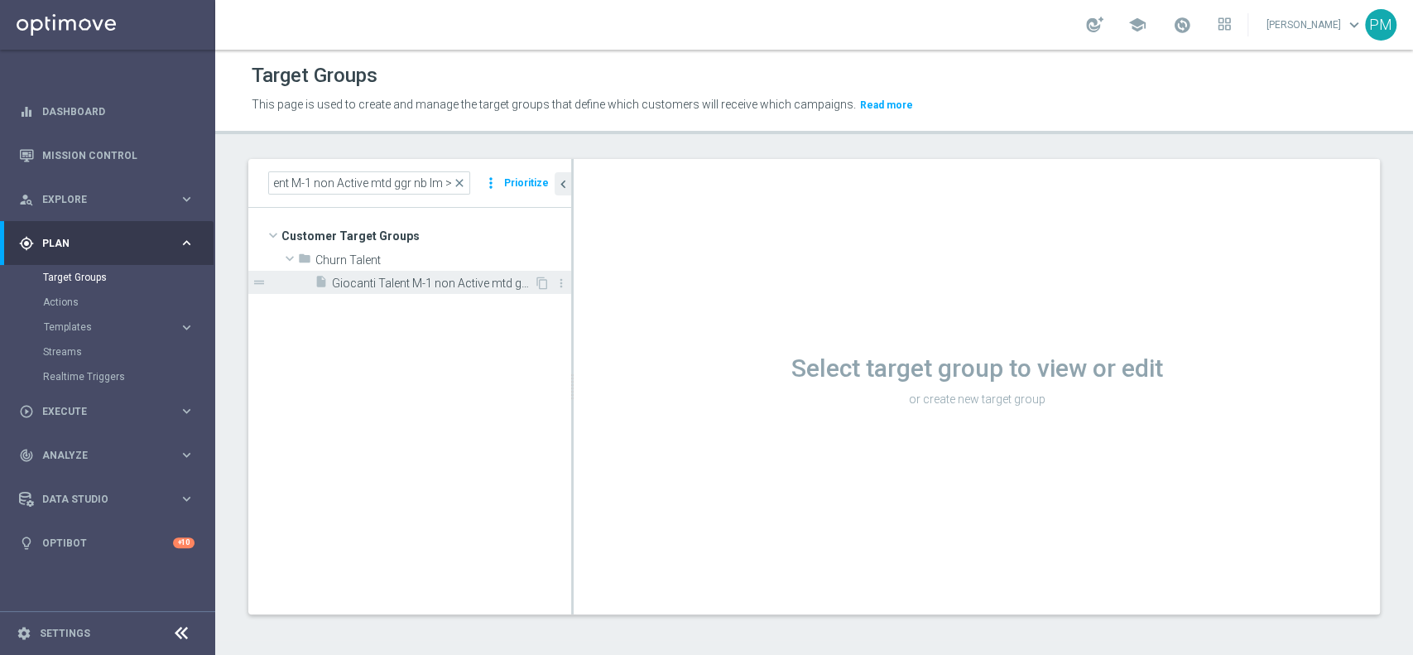
scroll to position [0, 0]
click at [461, 289] on span "Giocanti Talent M-1 non Active mtd ggr nb lm > 0" at bounding box center [433, 284] width 202 height 14
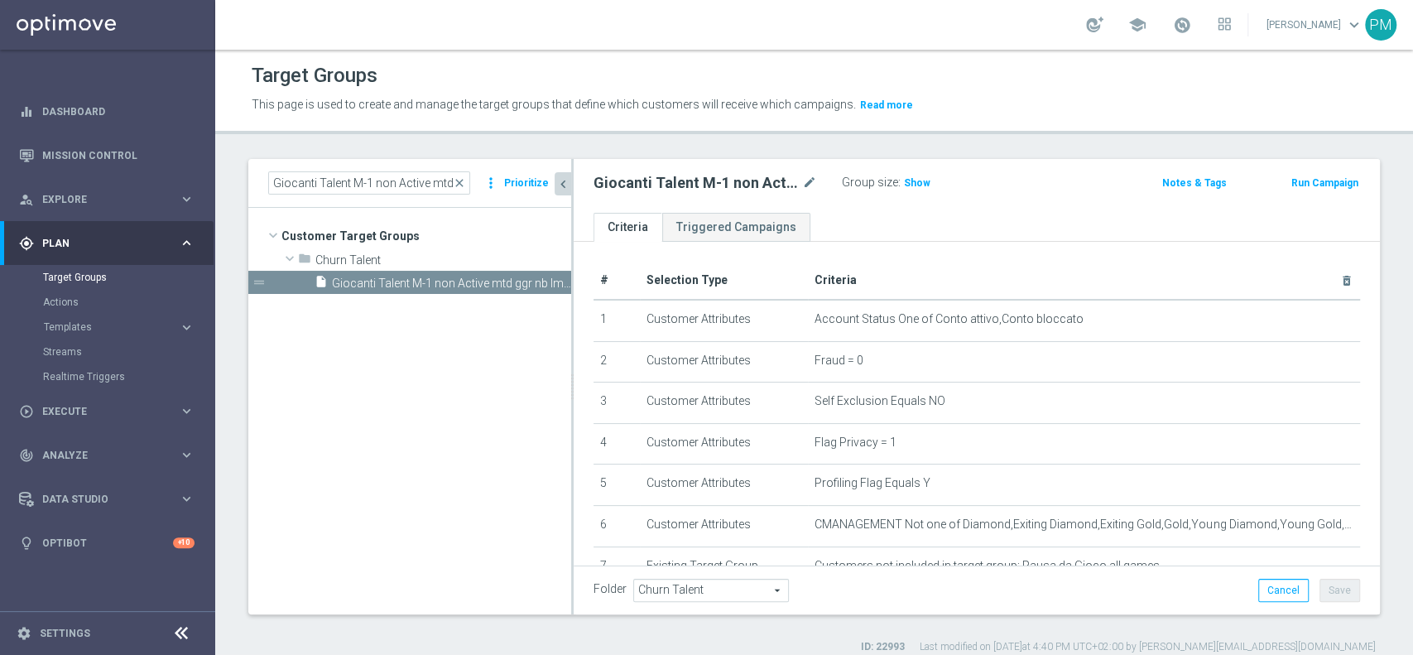
click at [568, 179] on icon "chevron_left" at bounding box center [564, 184] width 16 height 16
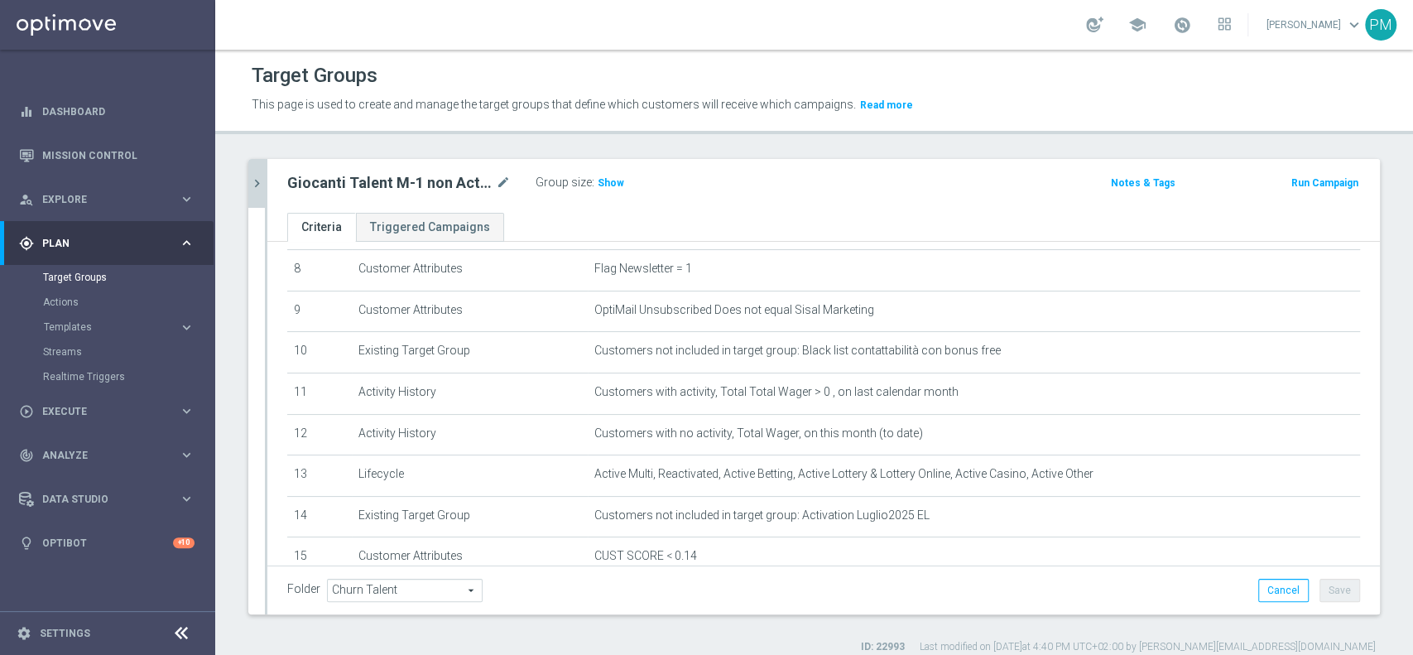
scroll to position [339, 0]
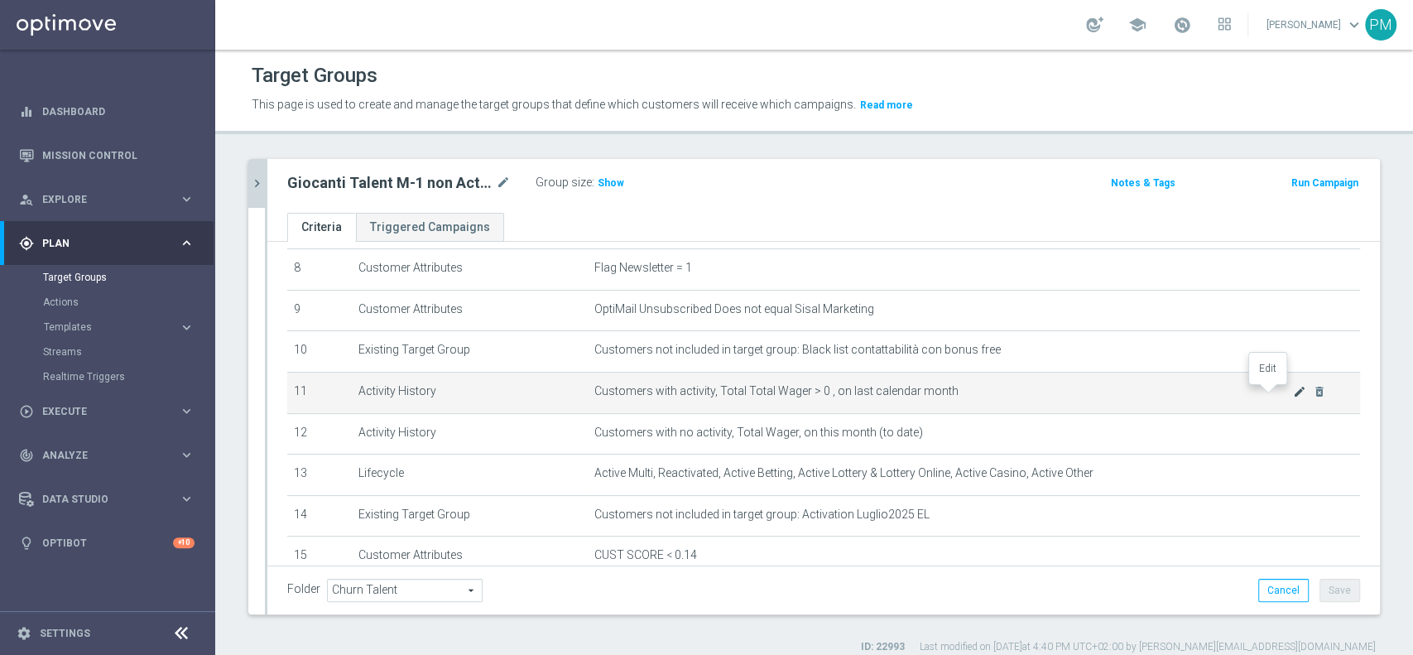
click at [1293, 388] on icon "mode_edit" at bounding box center [1299, 391] width 13 height 13
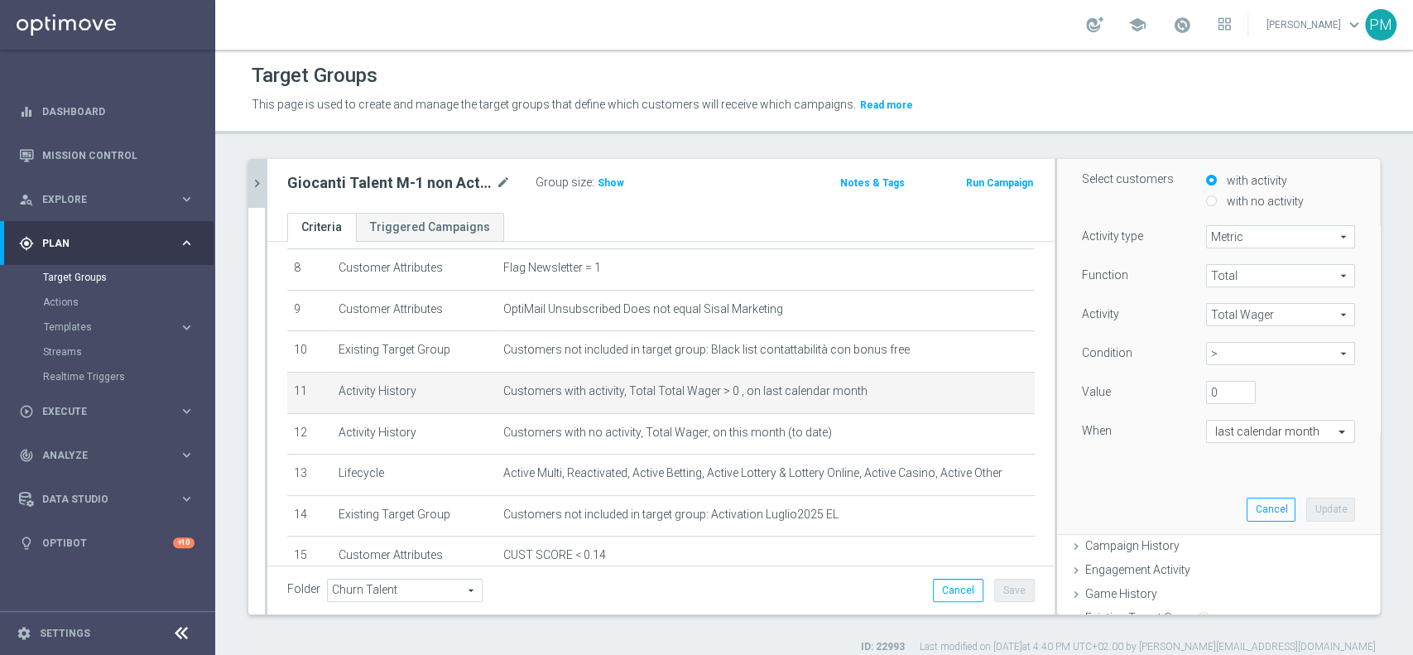
scroll to position [146, 0]
click at [1250, 312] on span "Total Wager" at bounding box center [1280, 314] width 147 height 22
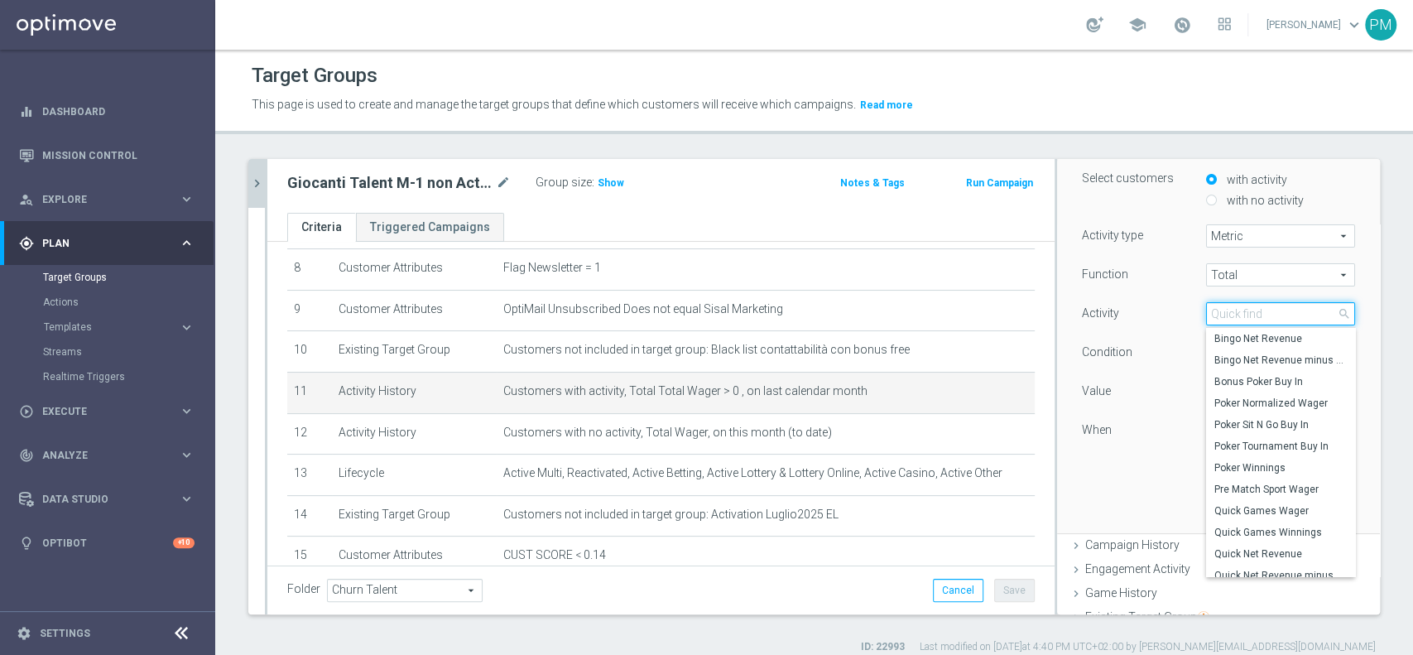
click at [1246, 315] on input "search" at bounding box center [1280, 313] width 149 height 23
type input "sport"
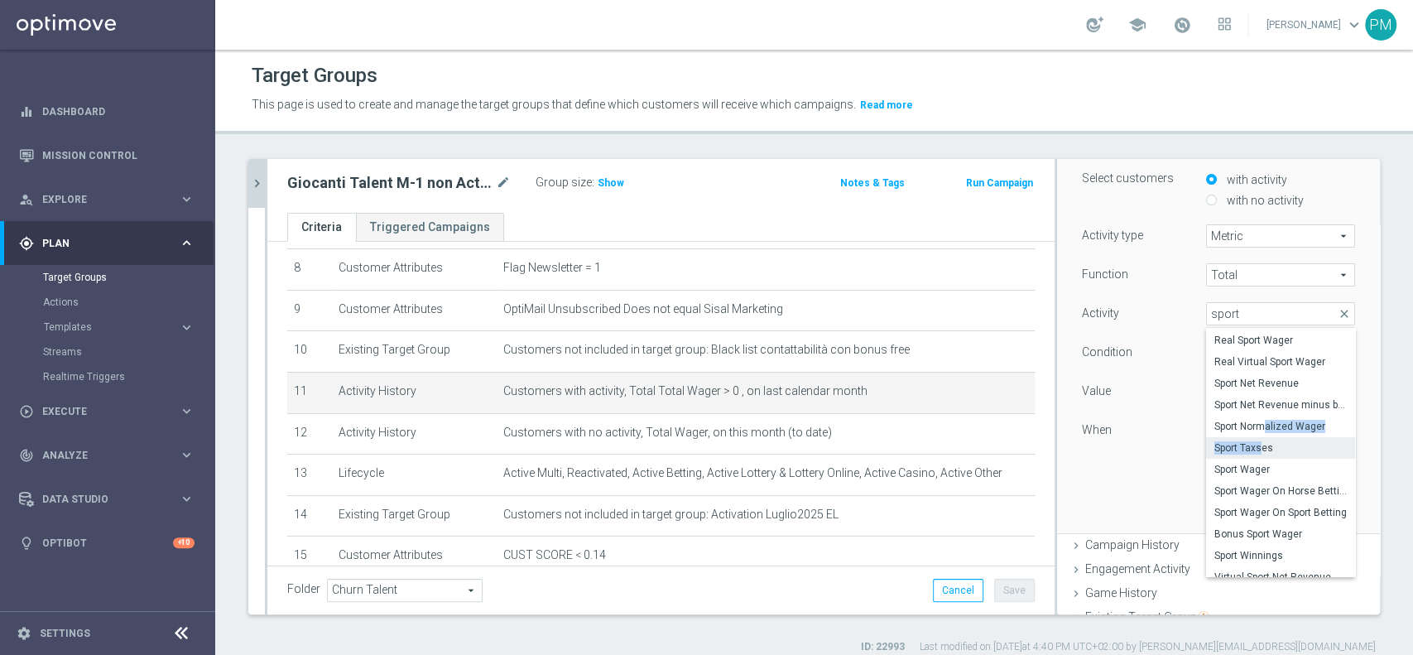
drag, startPoint x: 1238, startPoint y: 418, endPoint x: 1235, endPoint y: 455, distance: 36.5
click at [1235, 455] on div "Pre Match Sport Wager Real Sport Wager Real Virtual Sport Wager Sport Net Reven…" at bounding box center [1280, 452] width 149 height 248
click at [1232, 464] on span "Sport Wager" at bounding box center [1281, 469] width 132 height 13
type input "Sport Wager"
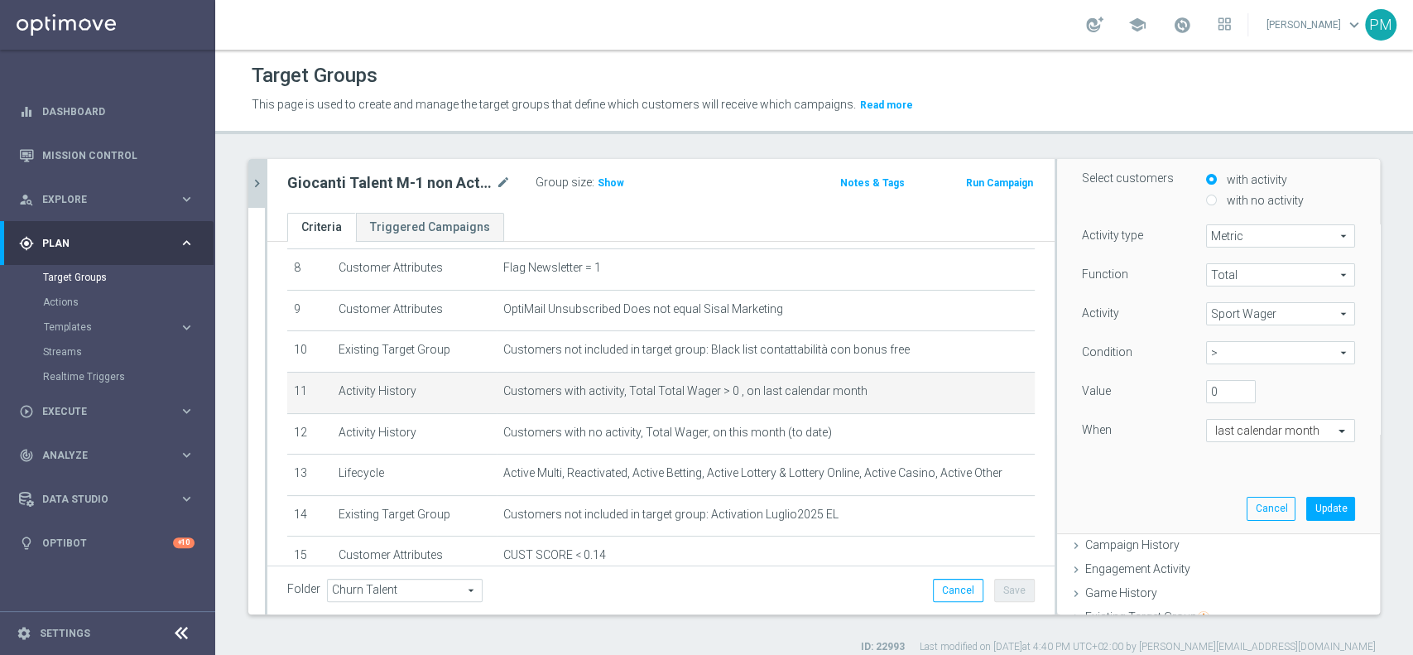
click at [1245, 306] on span "Sport Wager" at bounding box center [1280, 314] width 147 height 22
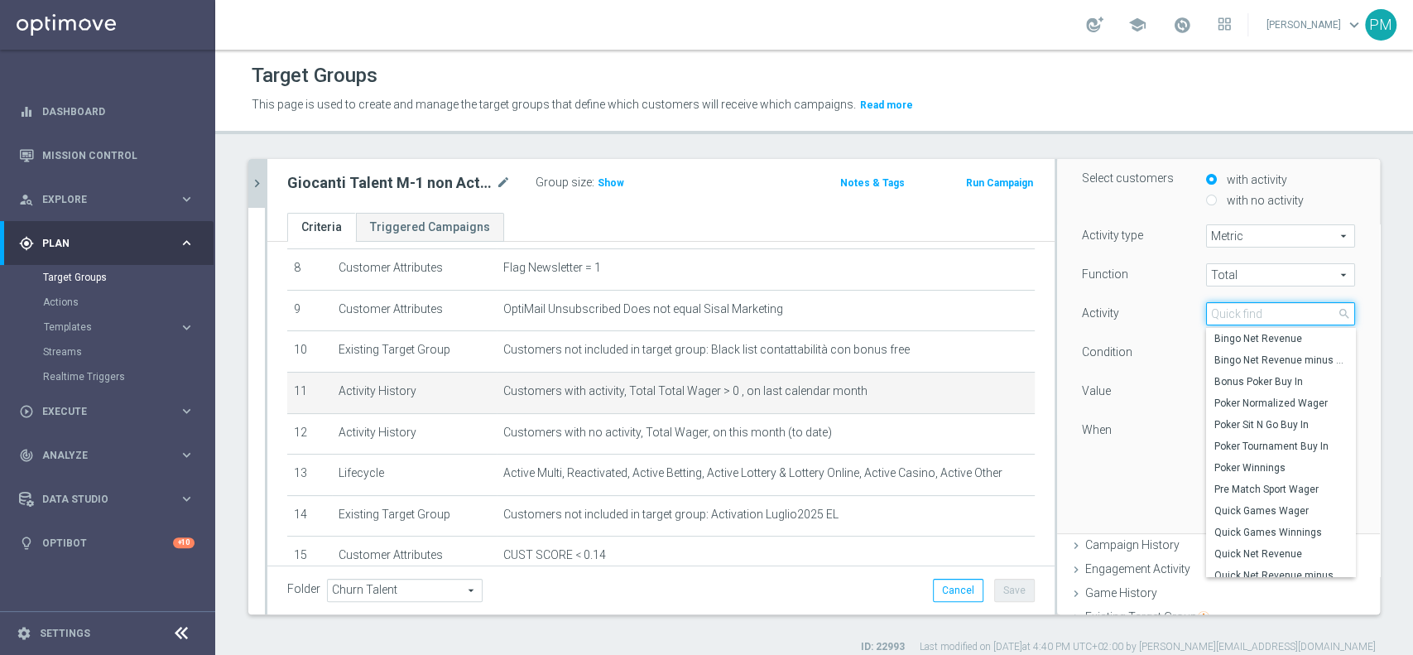
click at [1245, 306] on input "search" at bounding box center [1280, 313] width 149 height 23
type input "sport"
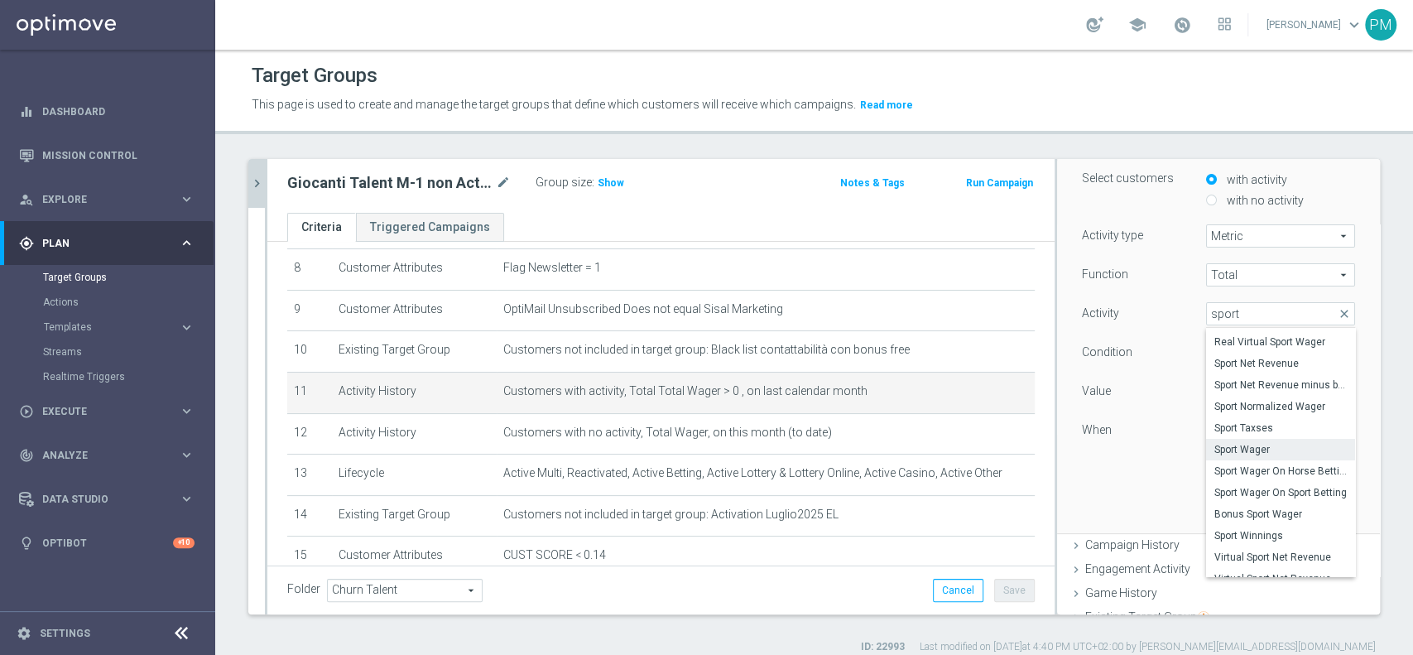
click at [1228, 446] on span "Sport Wager" at bounding box center [1281, 449] width 132 height 13
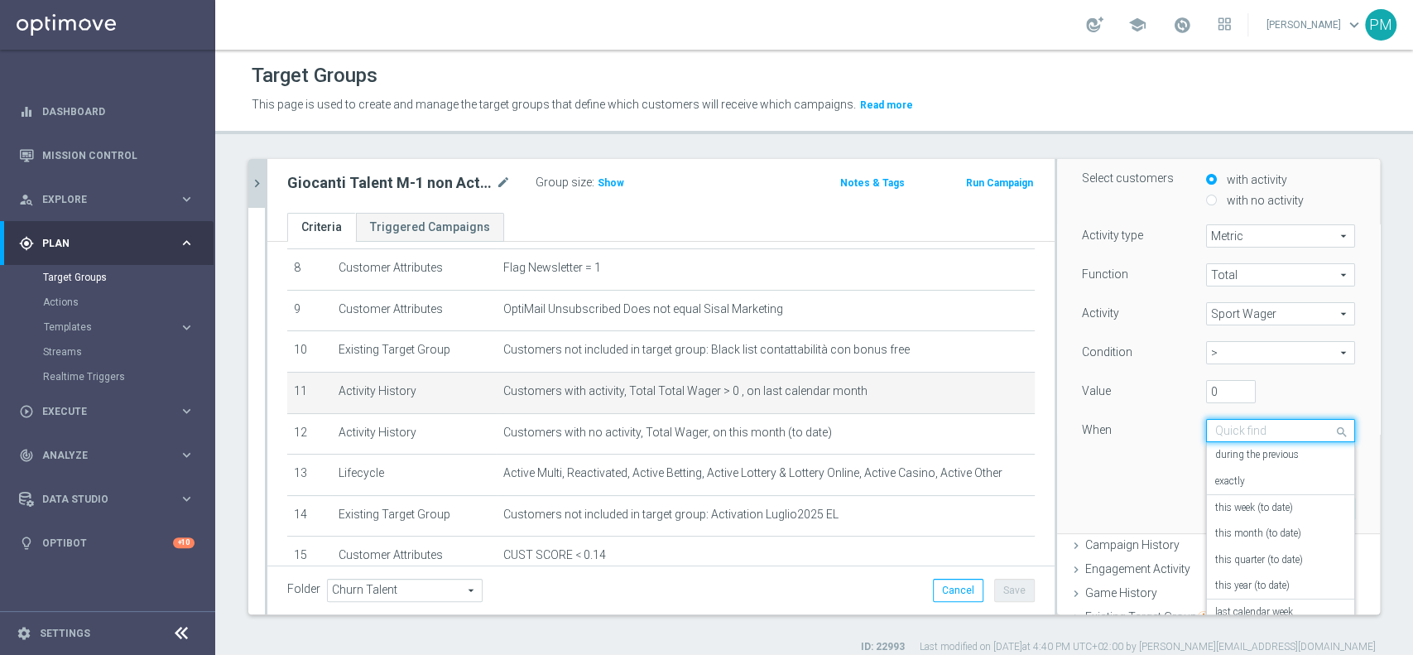
click at [1236, 431] on input "text" at bounding box center [1265, 431] width 98 height 15
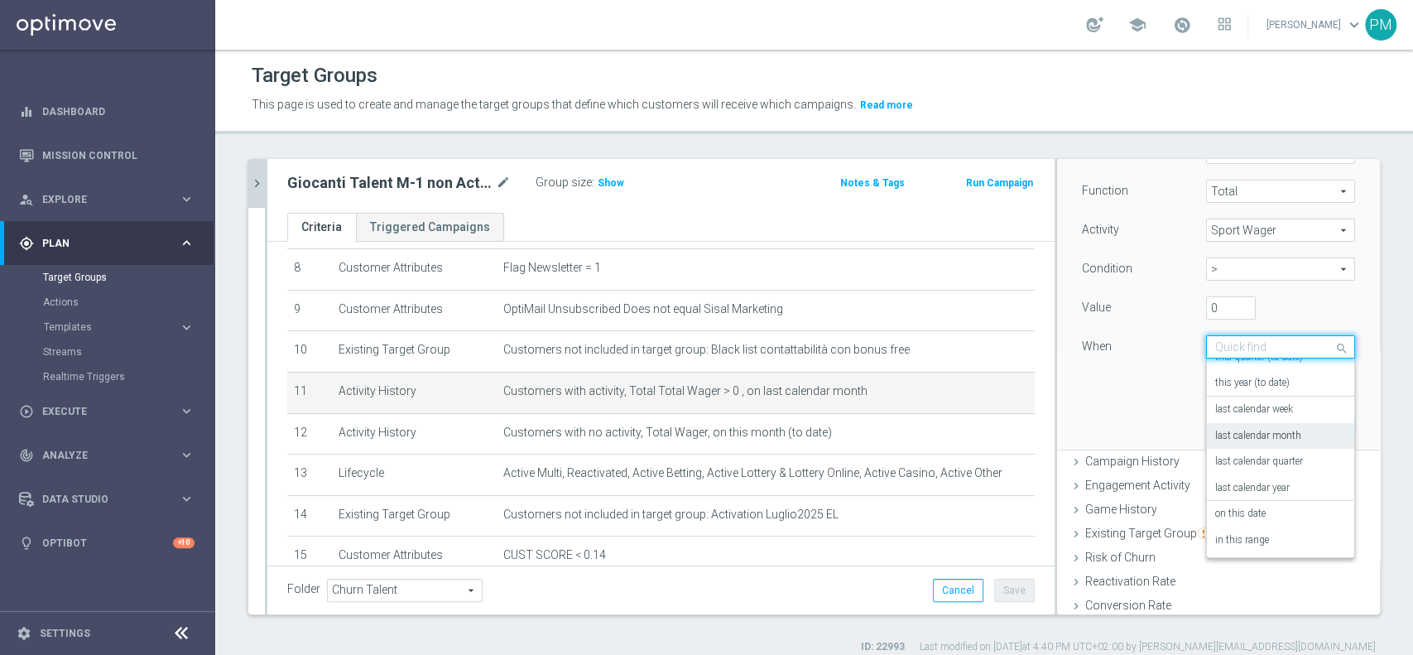
scroll to position [233, 0]
click at [1231, 534] on label "in this range" at bounding box center [1243, 537] width 54 height 13
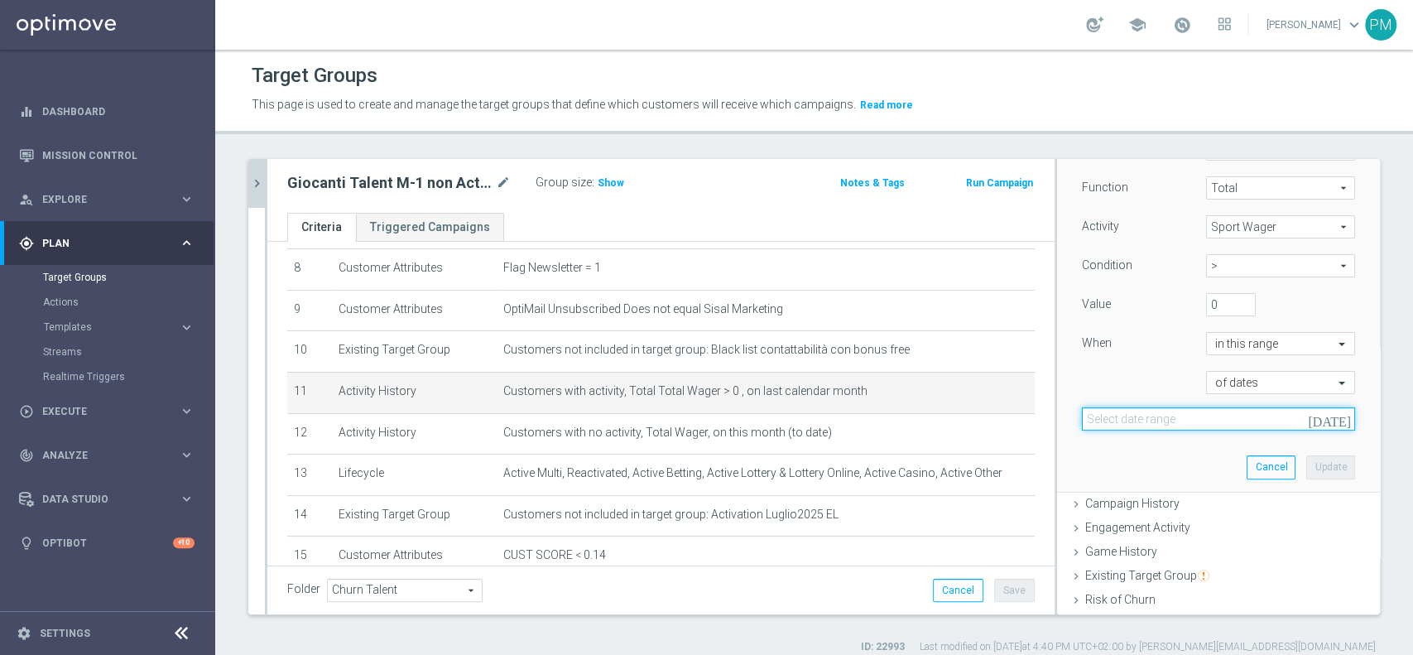
click at [1237, 407] on input at bounding box center [1218, 418] width 273 height 23
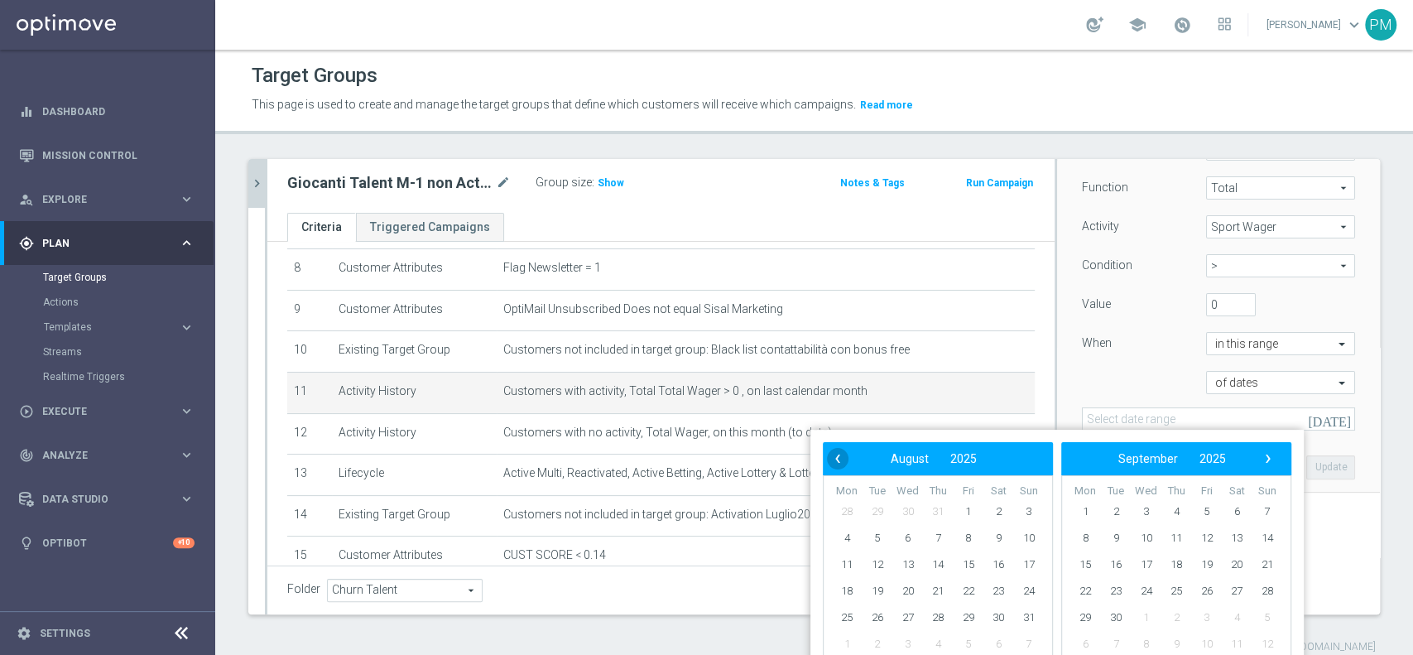
click at [841, 451] on span "‹" at bounding box center [838, 459] width 22 height 22
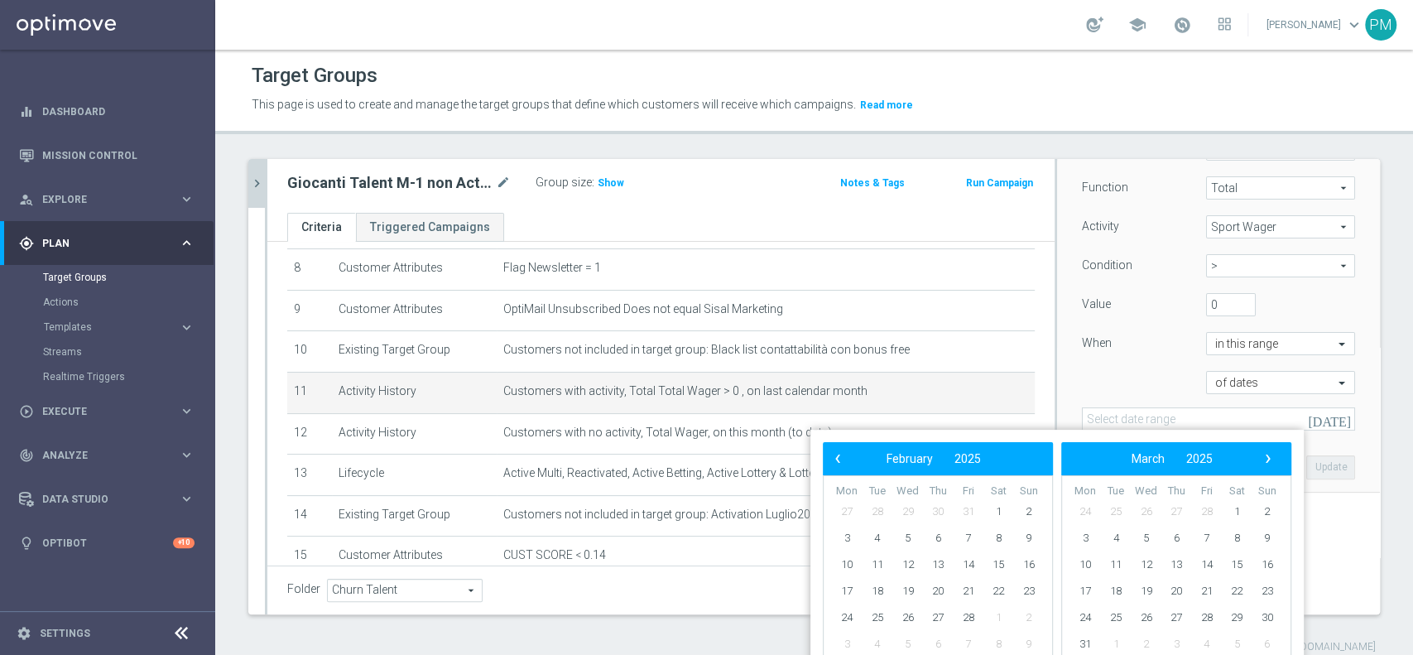
click at [841, 451] on span "‹" at bounding box center [838, 459] width 22 height 22
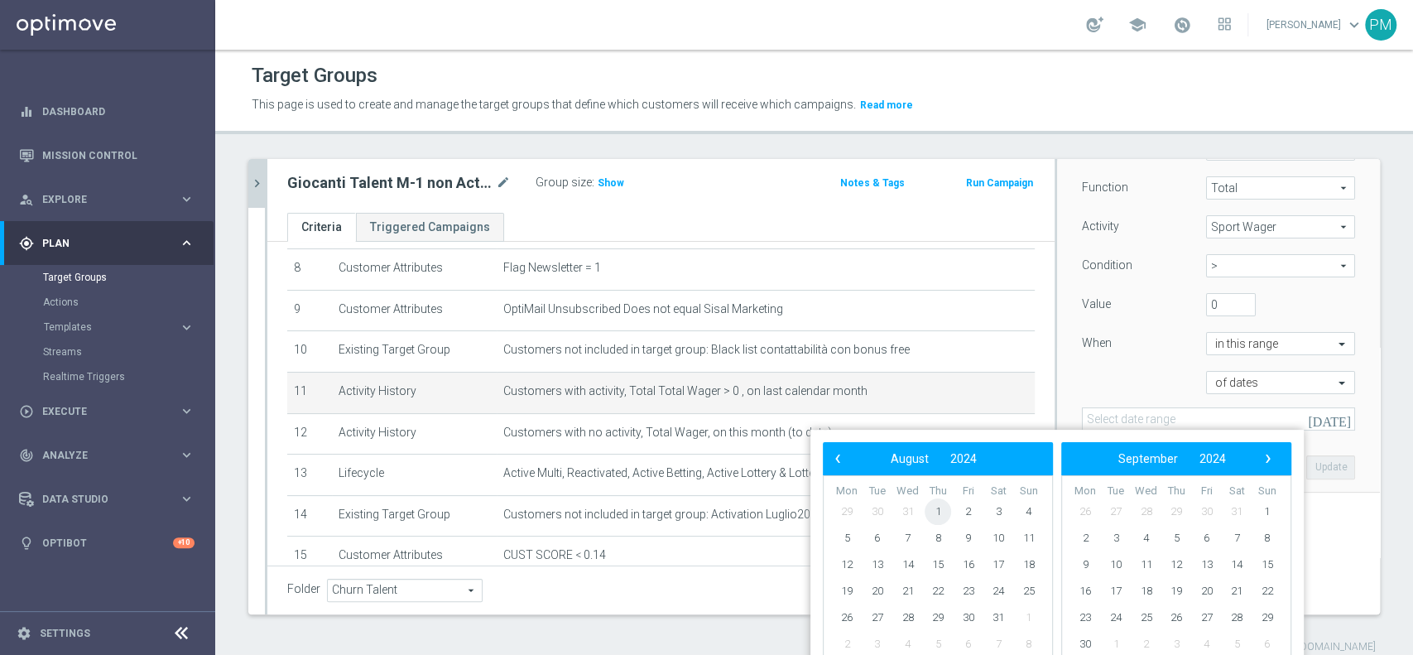
click at [936, 515] on span "1" at bounding box center [938, 511] width 26 height 26
click at [1269, 453] on span "›" at bounding box center [1269, 459] width 22 height 22
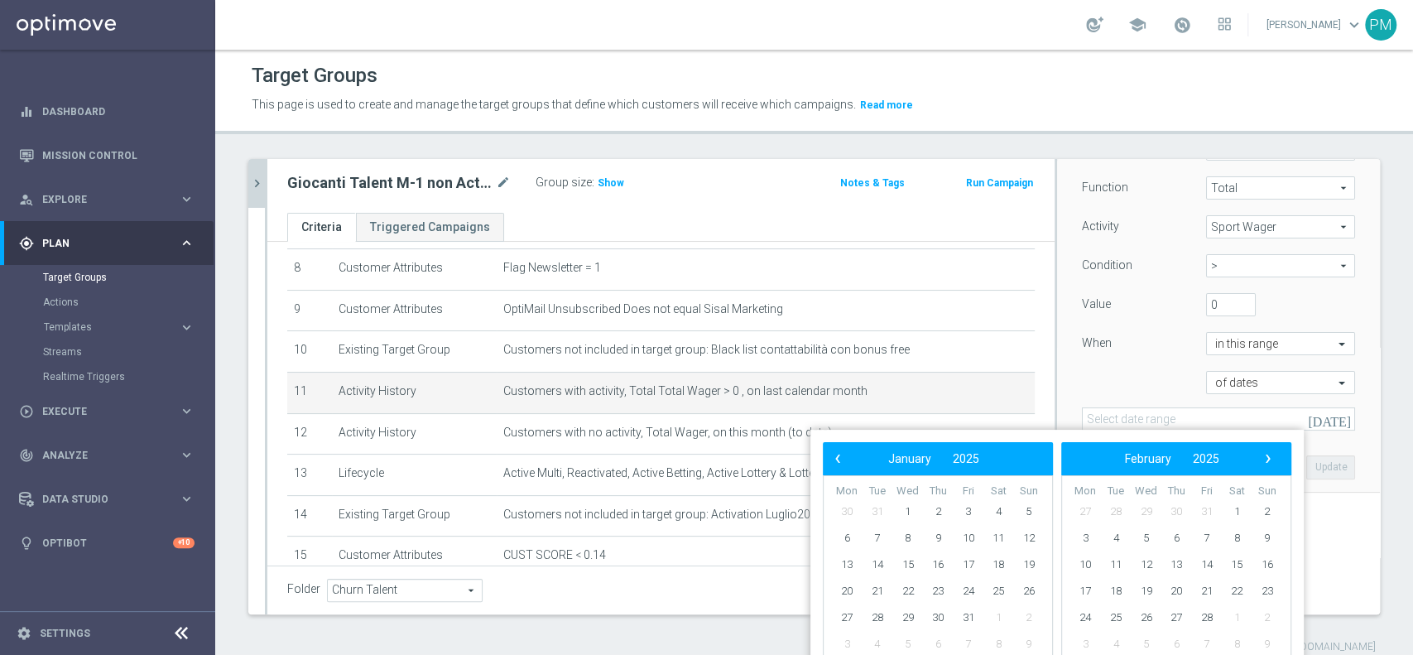
click at [1269, 453] on span "›" at bounding box center [1269, 459] width 22 height 22
click at [1271, 451] on span "›" at bounding box center [1269, 459] width 22 height 22
click at [1271, 450] on span "›" at bounding box center [1269, 459] width 22 height 22
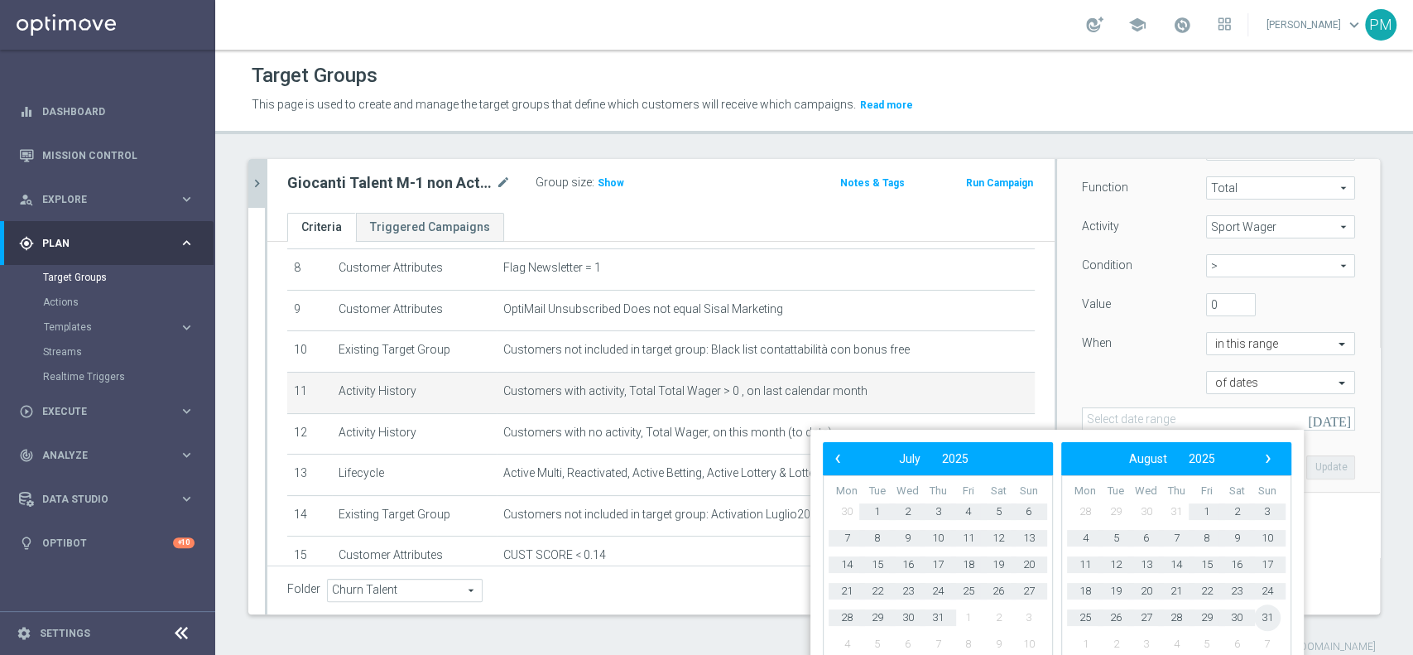
click at [1265, 614] on span "31" at bounding box center [1267, 617] width 26 height 26
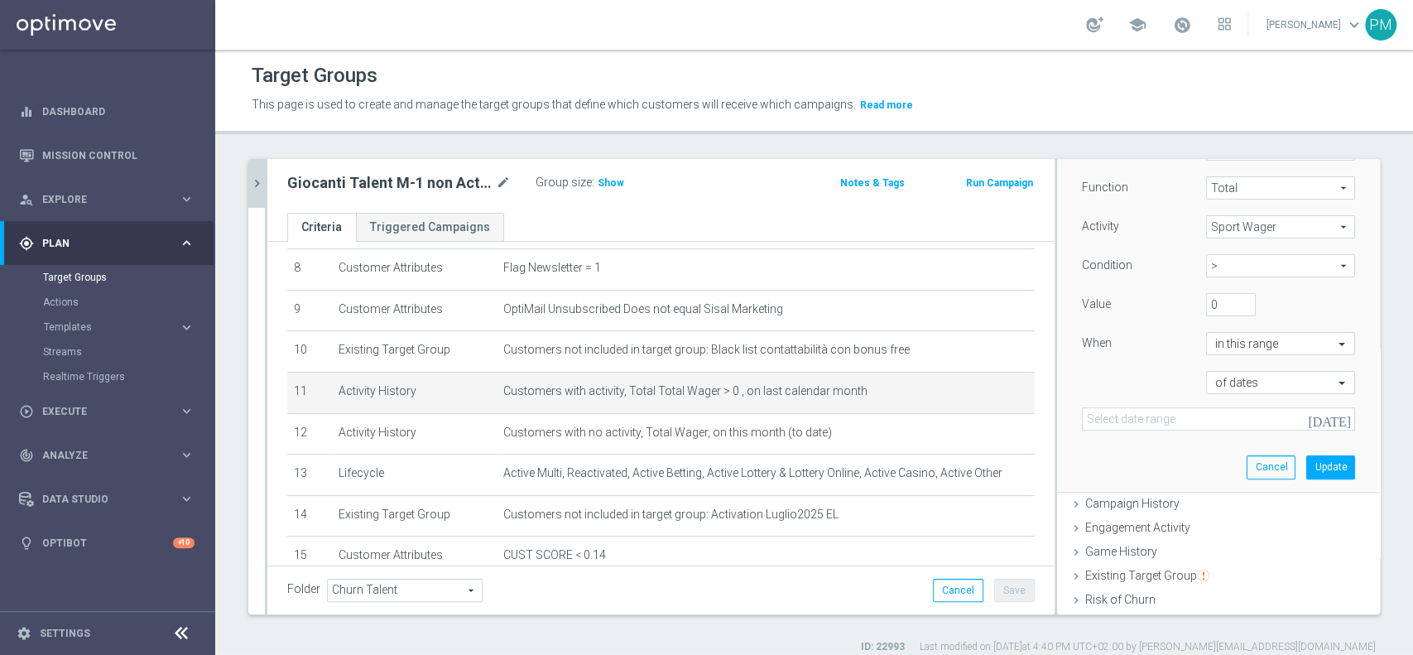
type input "01 Aug 2024 - 31 Aug 2025"
click at [1307, 464] on button "Update" at bounding box center [1331, 466] width 49 height 23
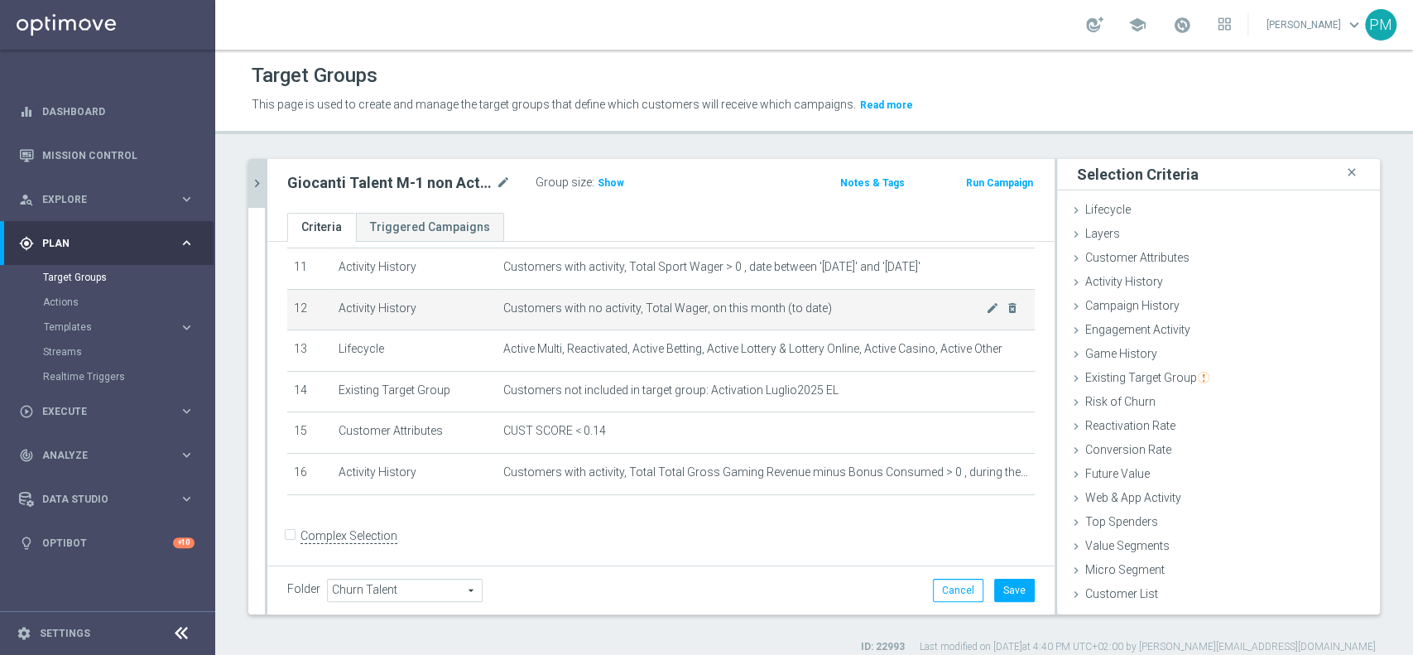
scroll to position [472, 0]
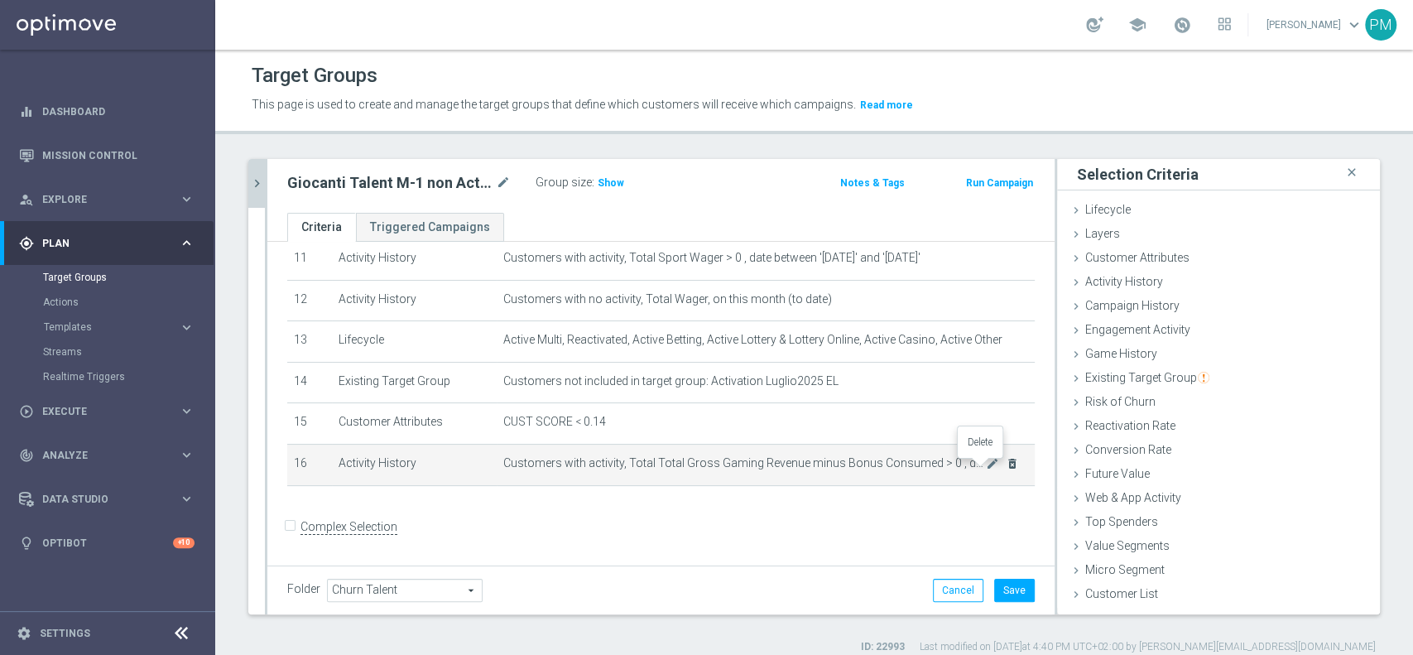
click at [1006, 467] on icon "delete_forever" at bounding box center [1012, 463] width 13 height 13
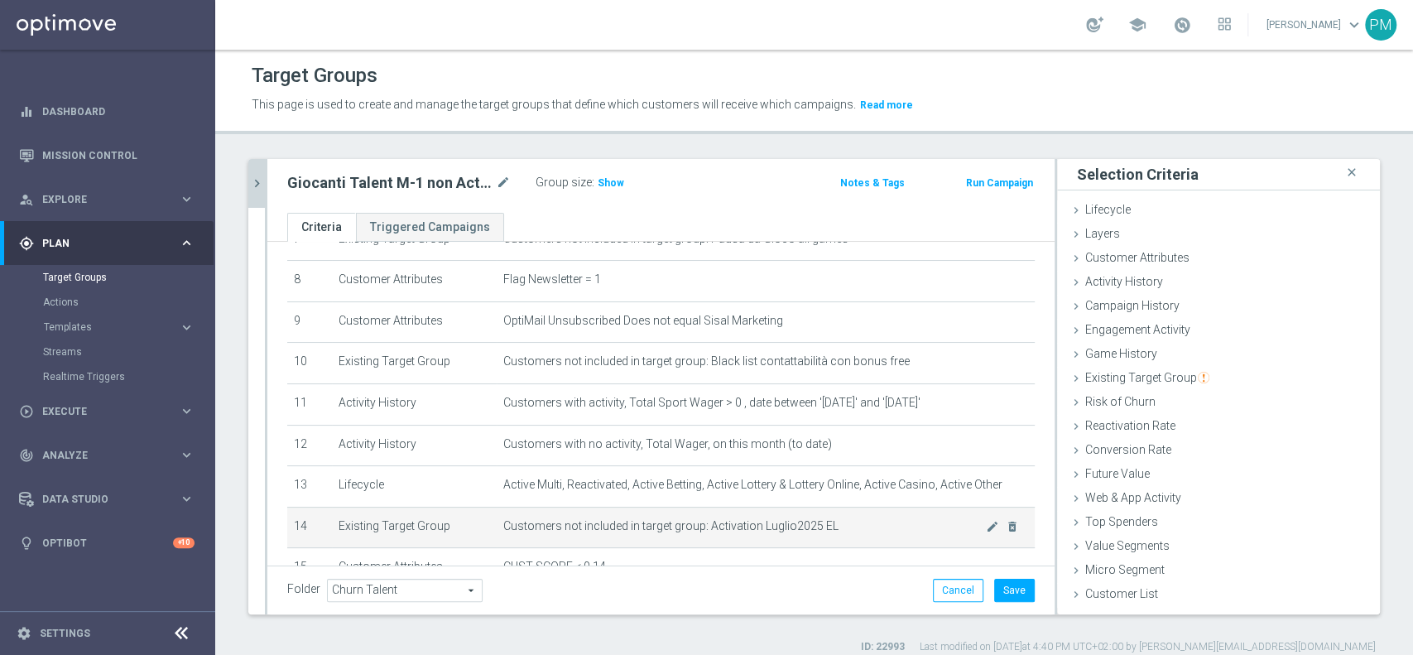
scroll to position [325, 0]
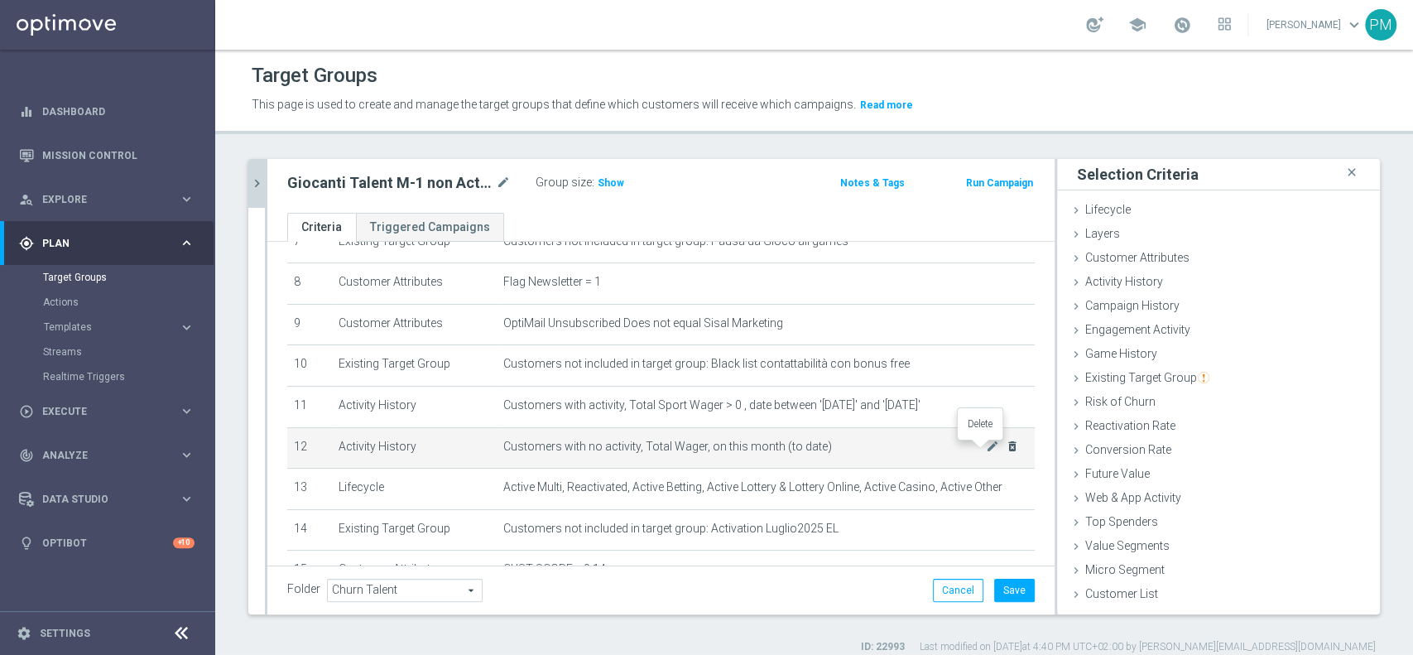
click at [1006, 446] on icon "delete_forever" at bounding box center [1012, 446] width 13 height 13
click at [986, 450] on icon "mode_edit" at bounding box center [992, 446] width 13 height 13
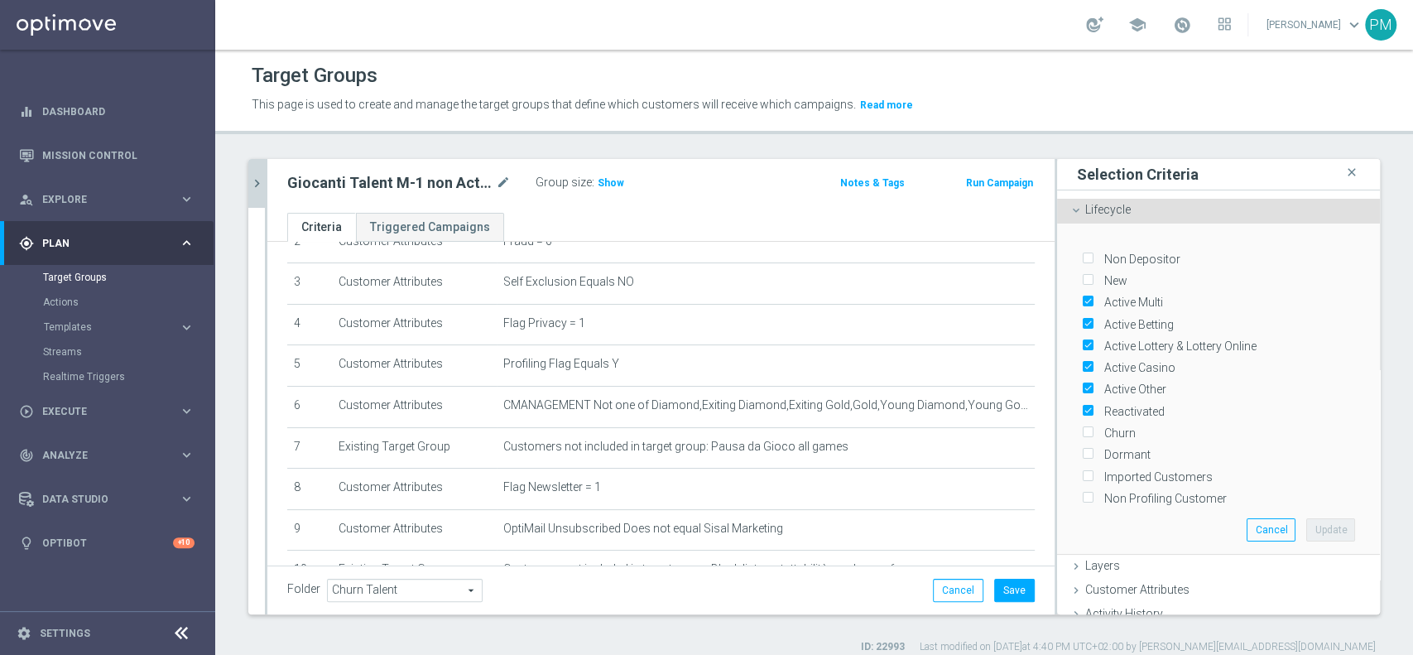
scroll to position [119, 0]
click at [611, 177] on span "Show" at bounding box center [611, 183] width 26 height 12
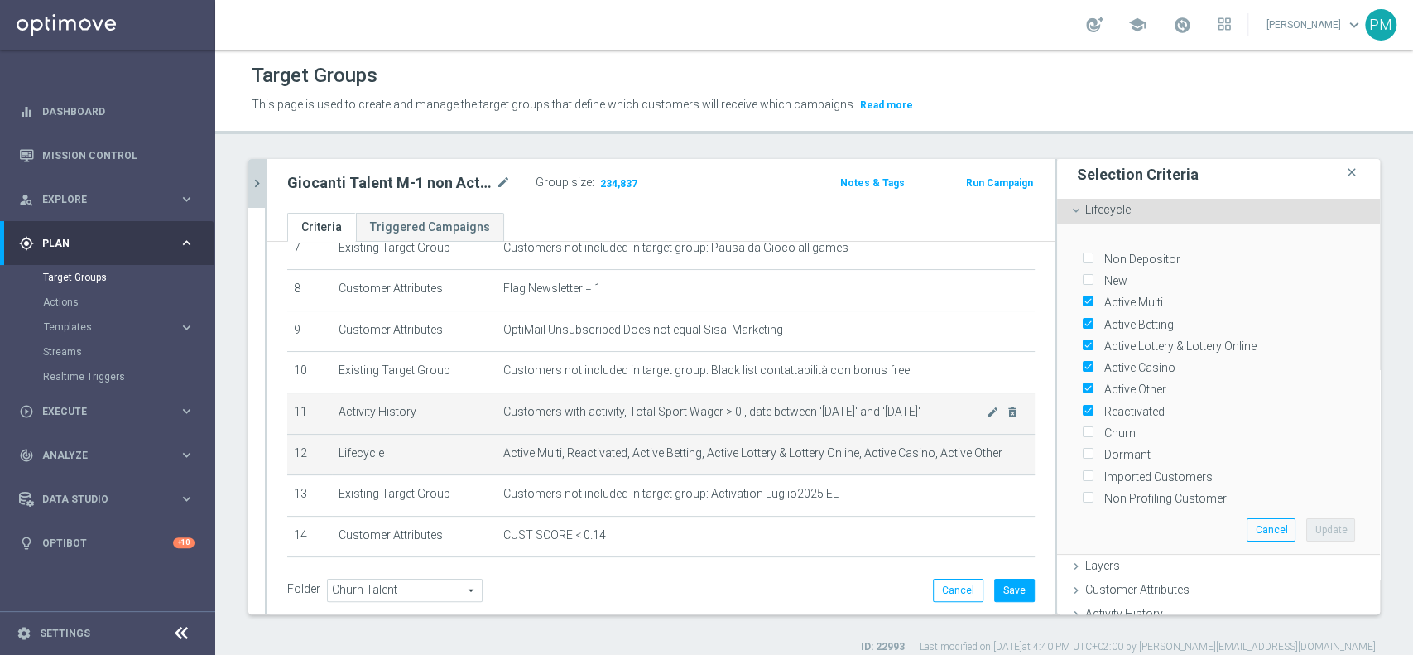
scroll to position [388, 0]
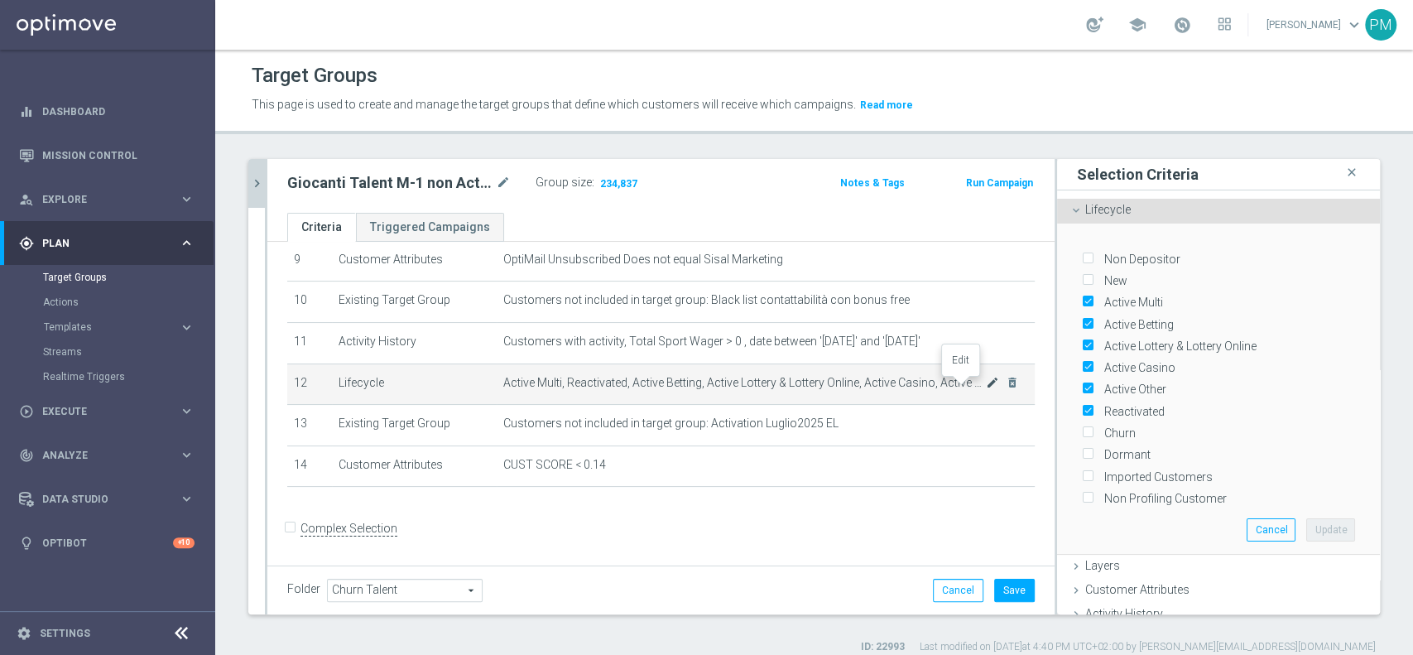
click at [986, 384] on icon "mode_edit" at bounding box center [992, 382] width 13 height 13
click at [76, 321] on button "Templates keyboard_arrow_right" at bounding box center [119, 326] width 152 height 13
click at [85, 349] on link "Optimail" at bounding box center [111, 351] width 121 height 13
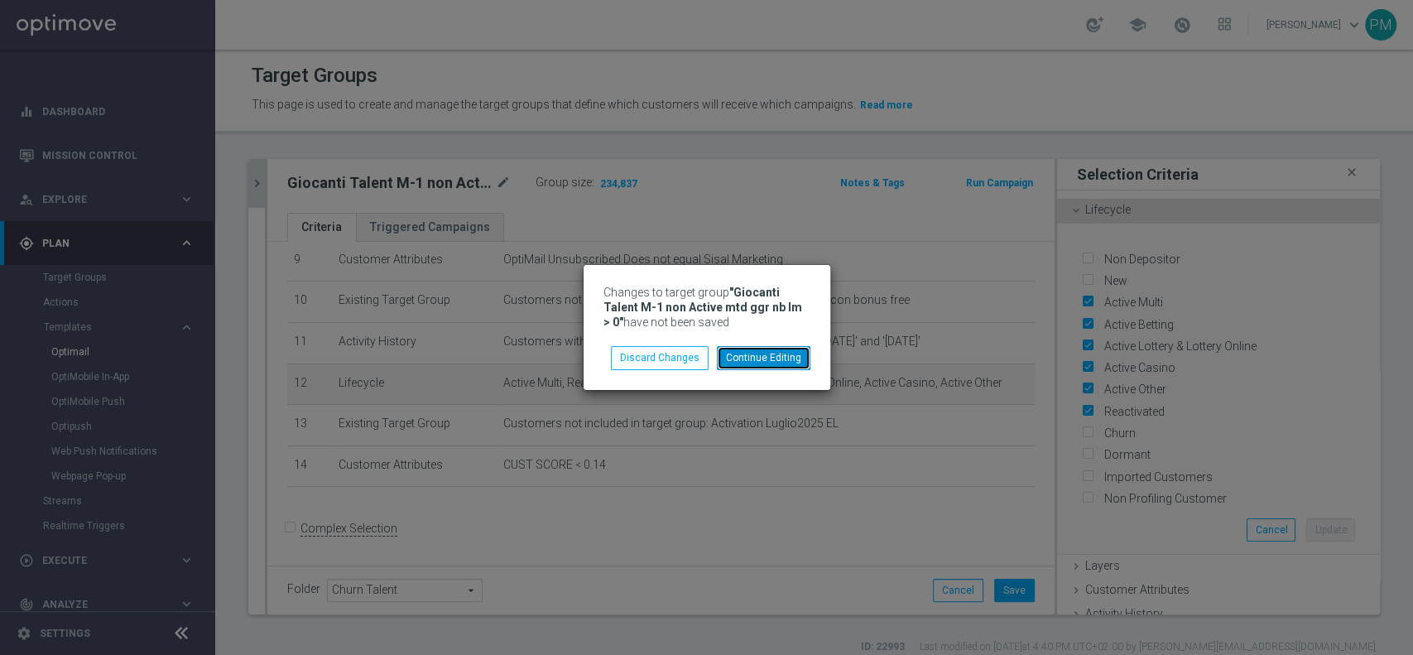
click at [763, 354] on button "Continue Editing" at bounding box center [764, 357] width 94 height 23
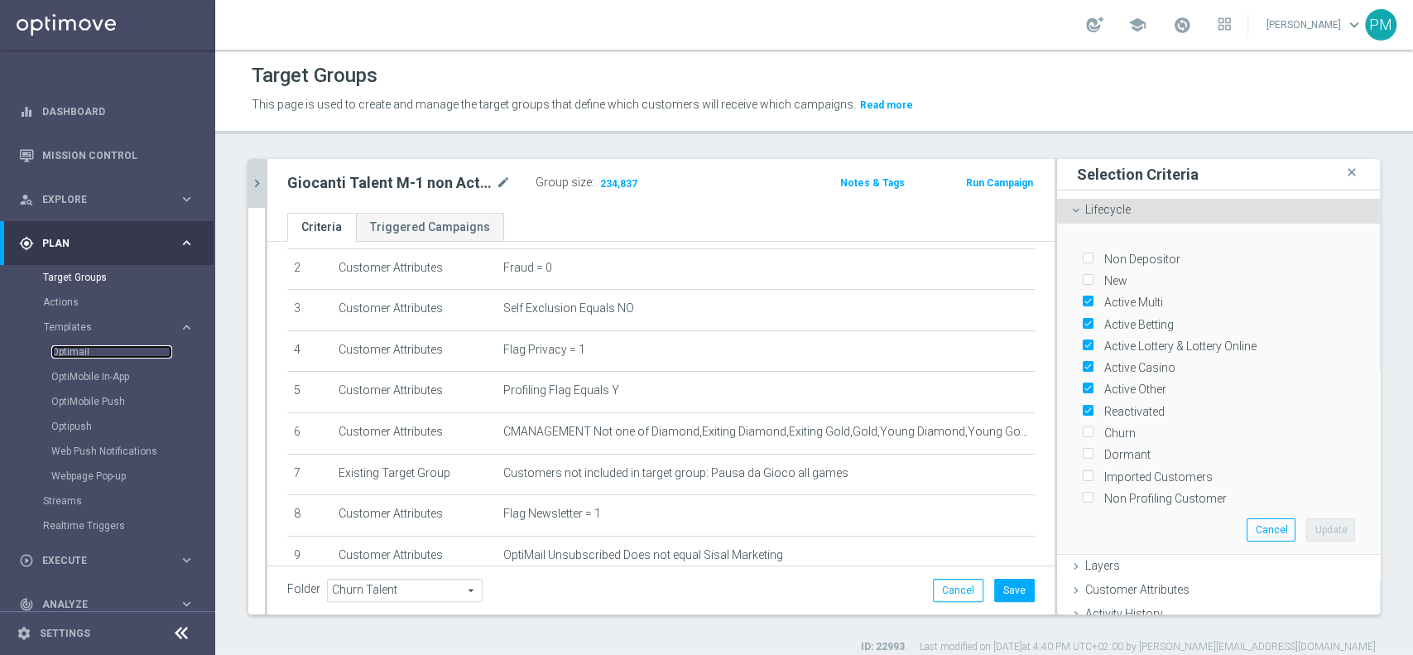
scroll to position [91, 0]
click at [986, 439] on icon "mode_edit" at bounding box center [992, 433] width 13 height 13
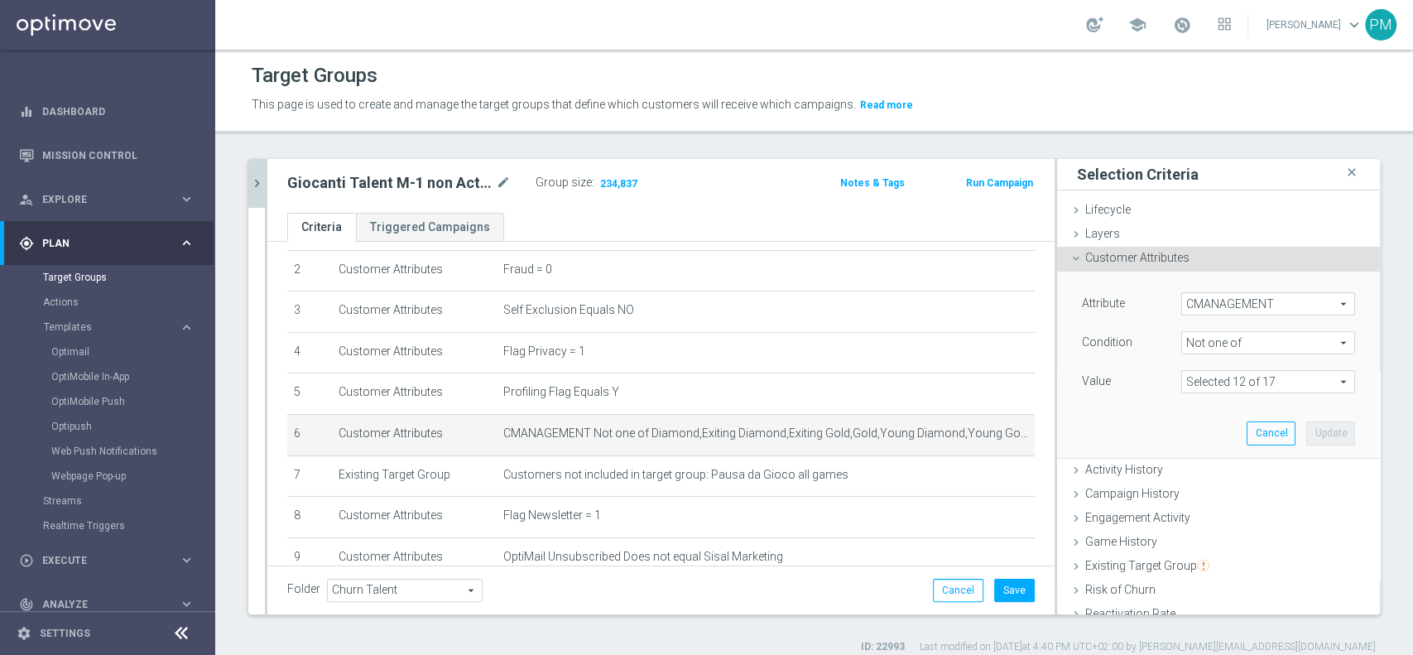
click at [1240, 383] on span at bounding box center [1268, 382] width 172 height 22
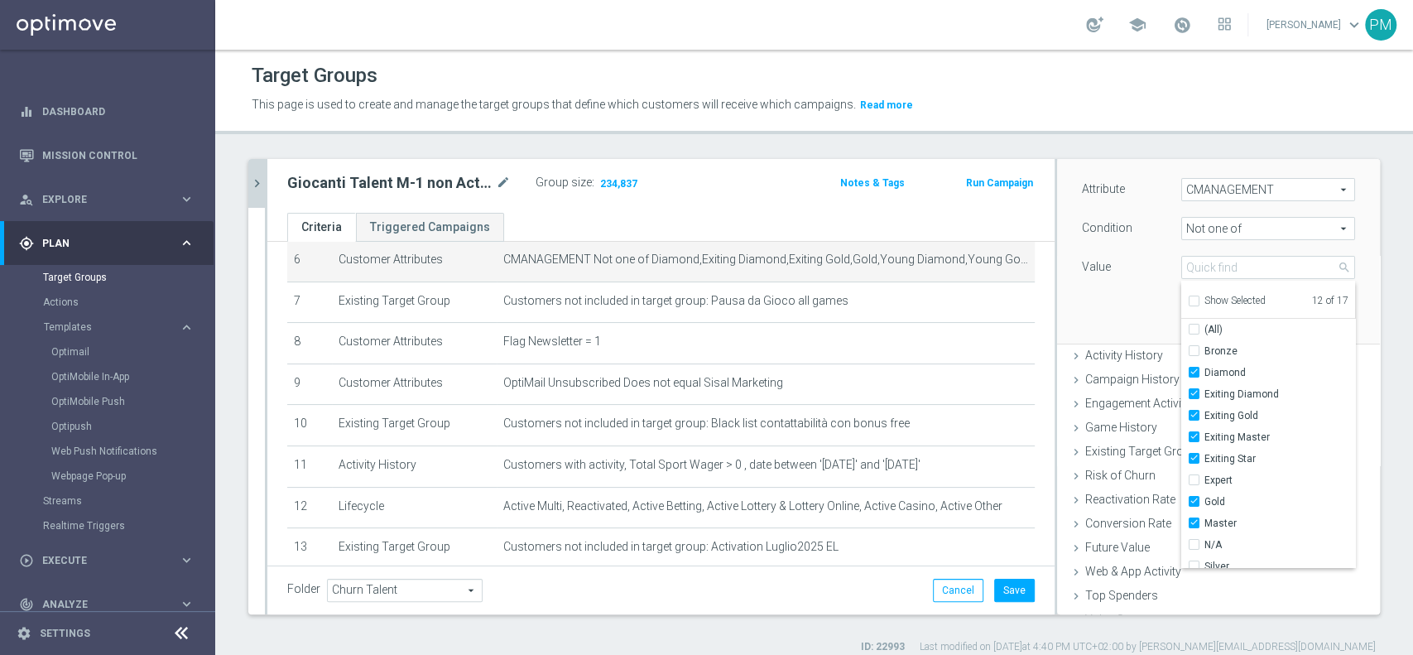
scroll to position [390, 0]
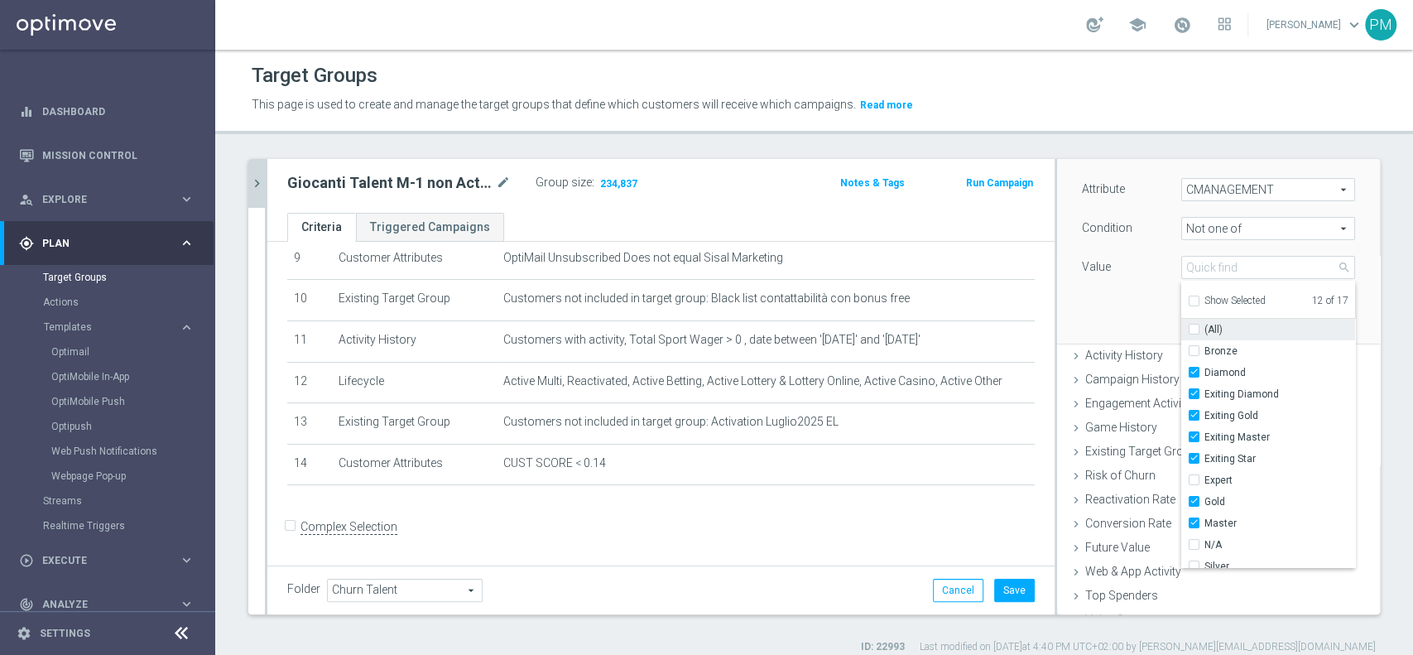
click at [1182, 320] on div "(All)" at bounding box center [1269, 330] width 174 height 22
click at [1194, 328] on input "(All)" at bounding box center [1199, 330] width 11 height 11
checkbox input "true"
type input "Selected 17 of 17"
checkbox input "true"
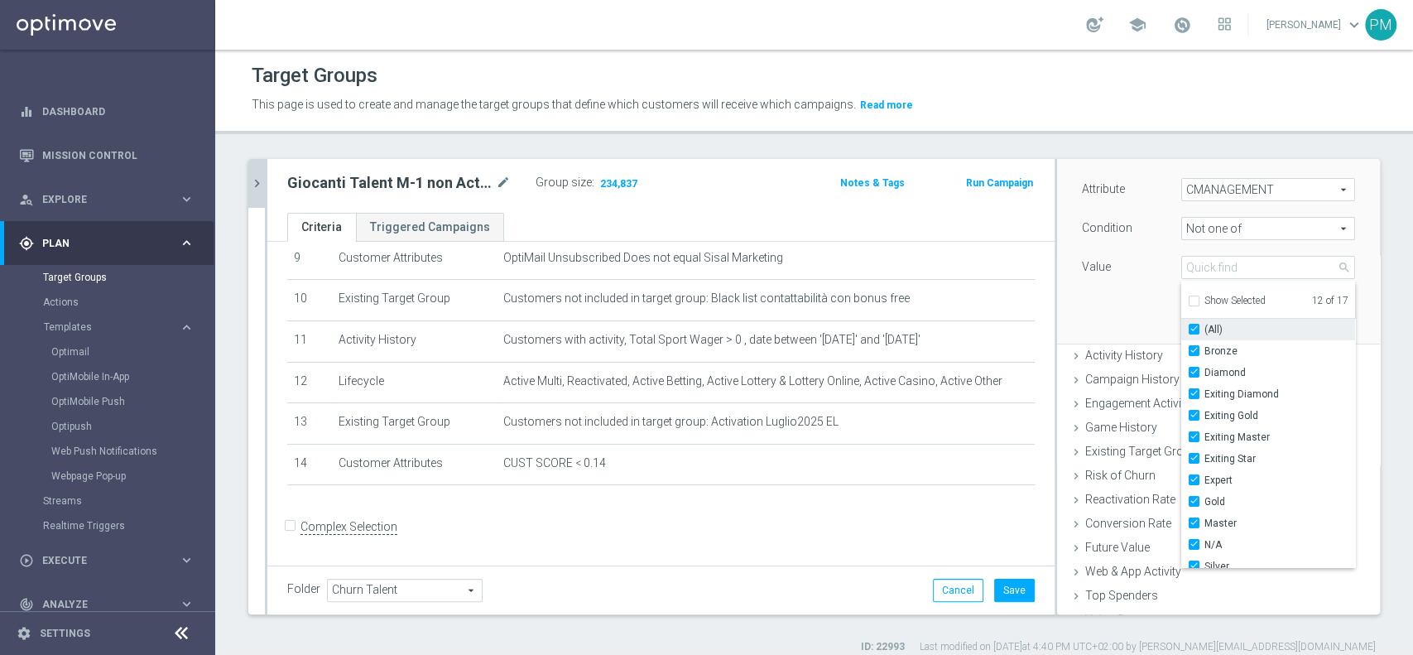
checkbox input "true"
click at [1106, 308] on div "Attribute CMANAGEMENT CMANAGEMENT arrow_drop_down search Condition Not one of N…" at bounding box center [1219, 249] width 298 height 185
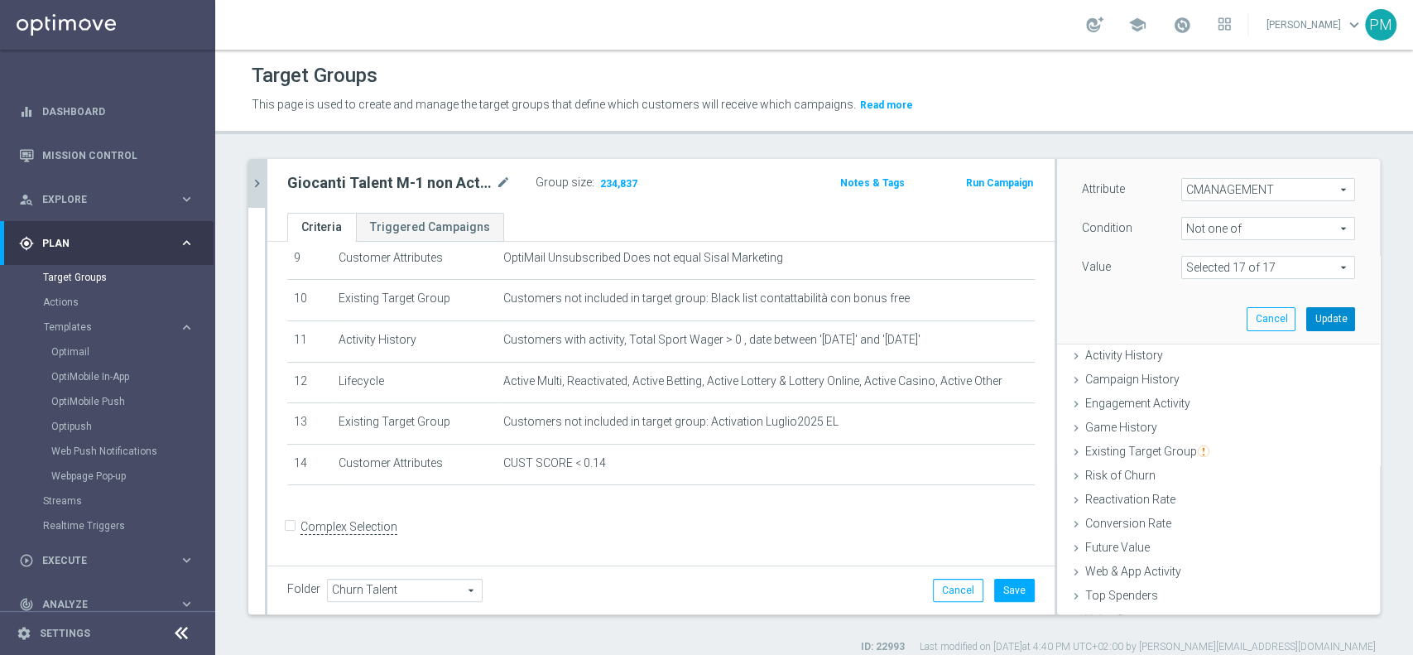
click at [1307, 319] on button "Update" at bounding box center [1331, 318] width 49 height 23
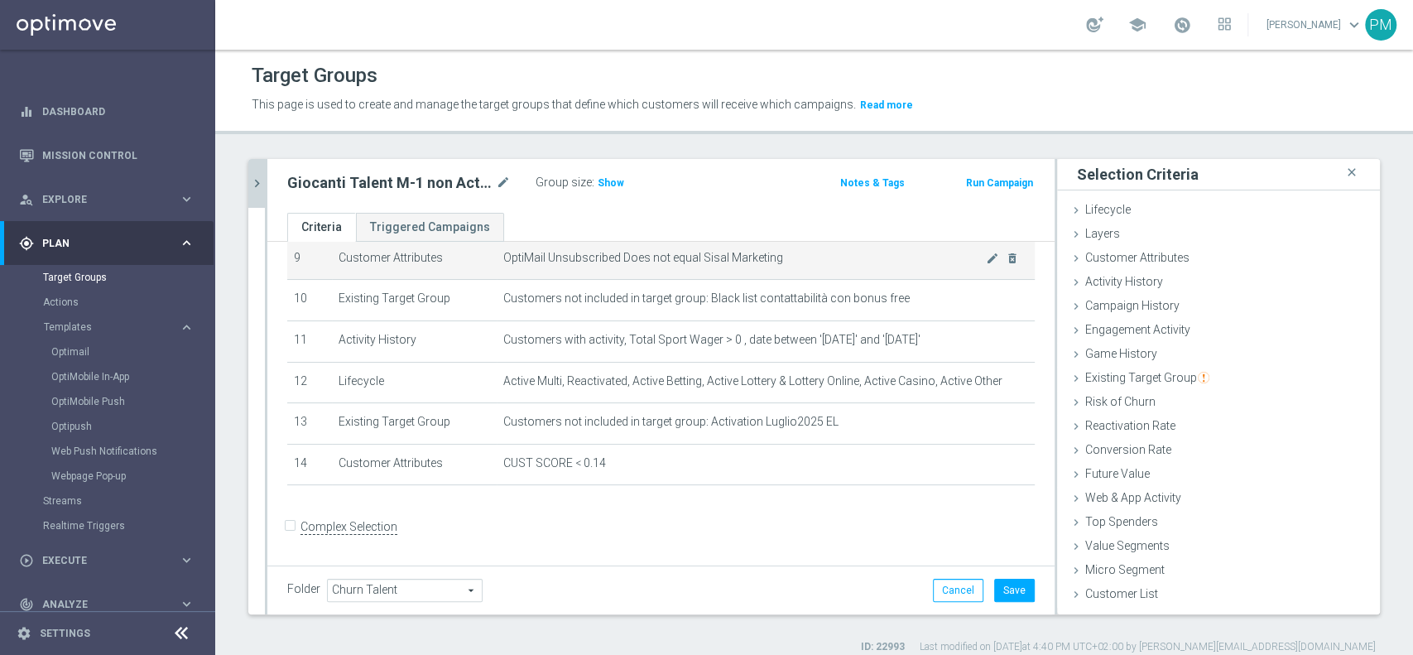
scroll to position [0, 0]
click at [607, 177] on span "Show" at bounding box center [611, 183] width 26 height 12
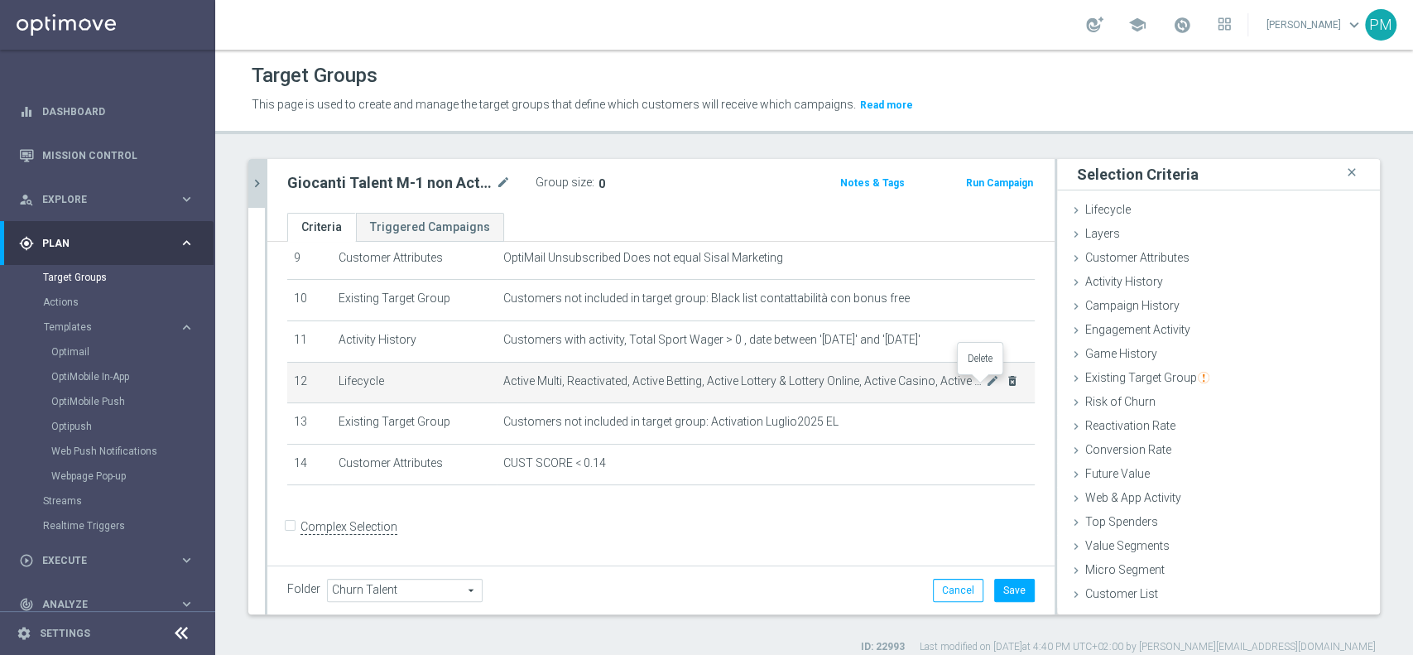
click at [1006, 382] on icon "delete_forever" at bounding box center [1012, 380] width 13 height 13
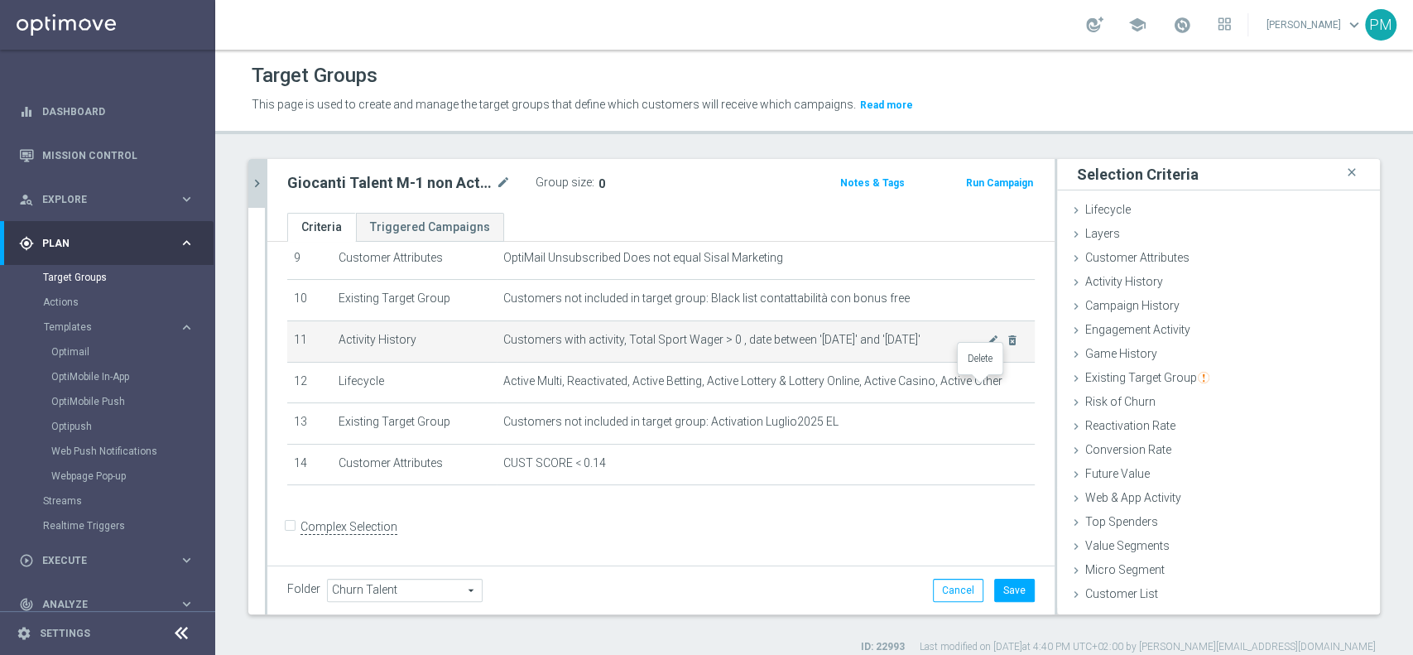
scroll to position [349, 0]
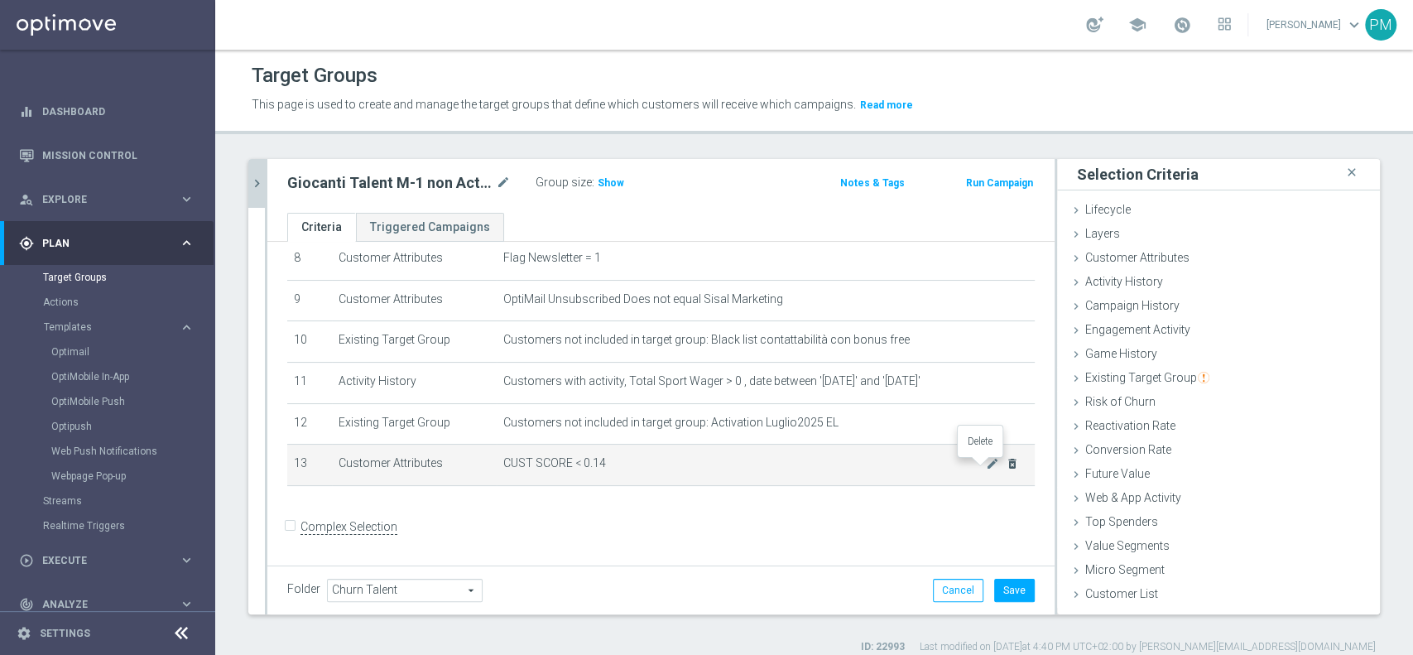
click at [1006, 468] on icon "delete_forever" at bounding box center [1012, 463] width 13 height 13
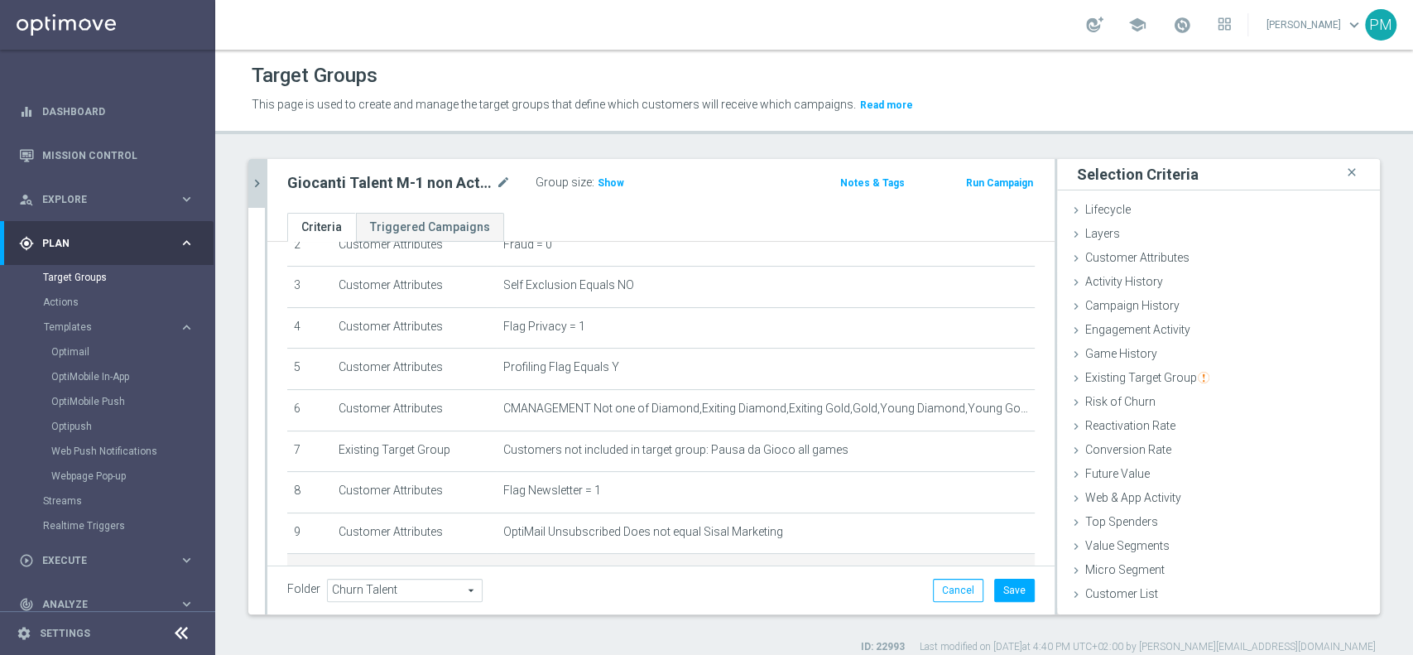
scroll to position [114, 0]
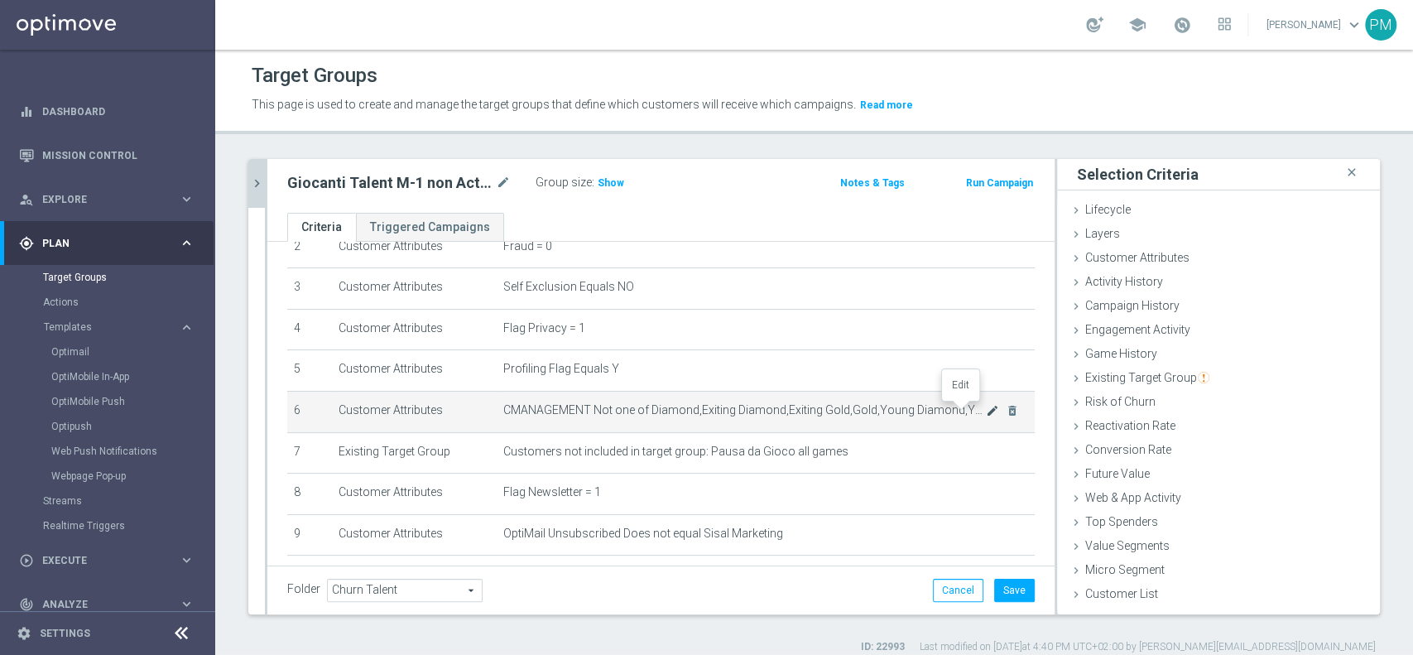
click at [986, 414] on icon "mode_edit" at bounding box center [992, 410] width 13 height 13
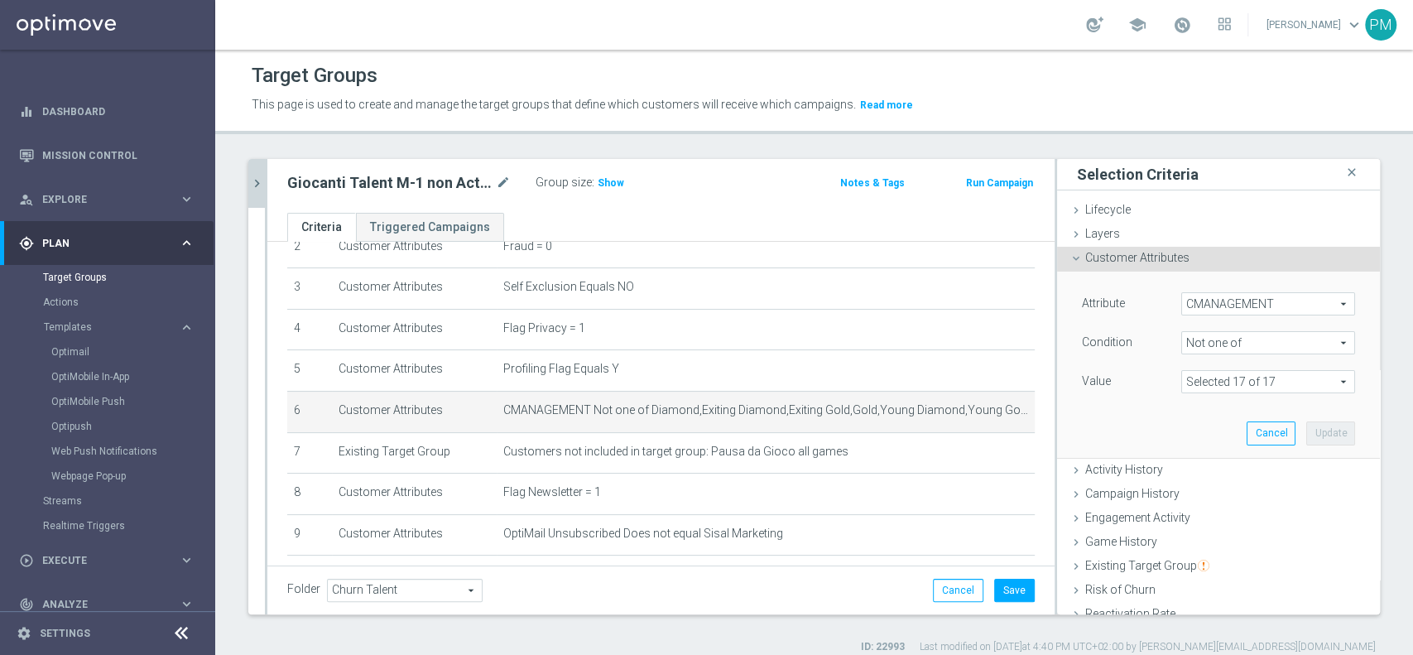
click at [1258, 383] on span at bounding box center [1268, 382] width 172 height 22
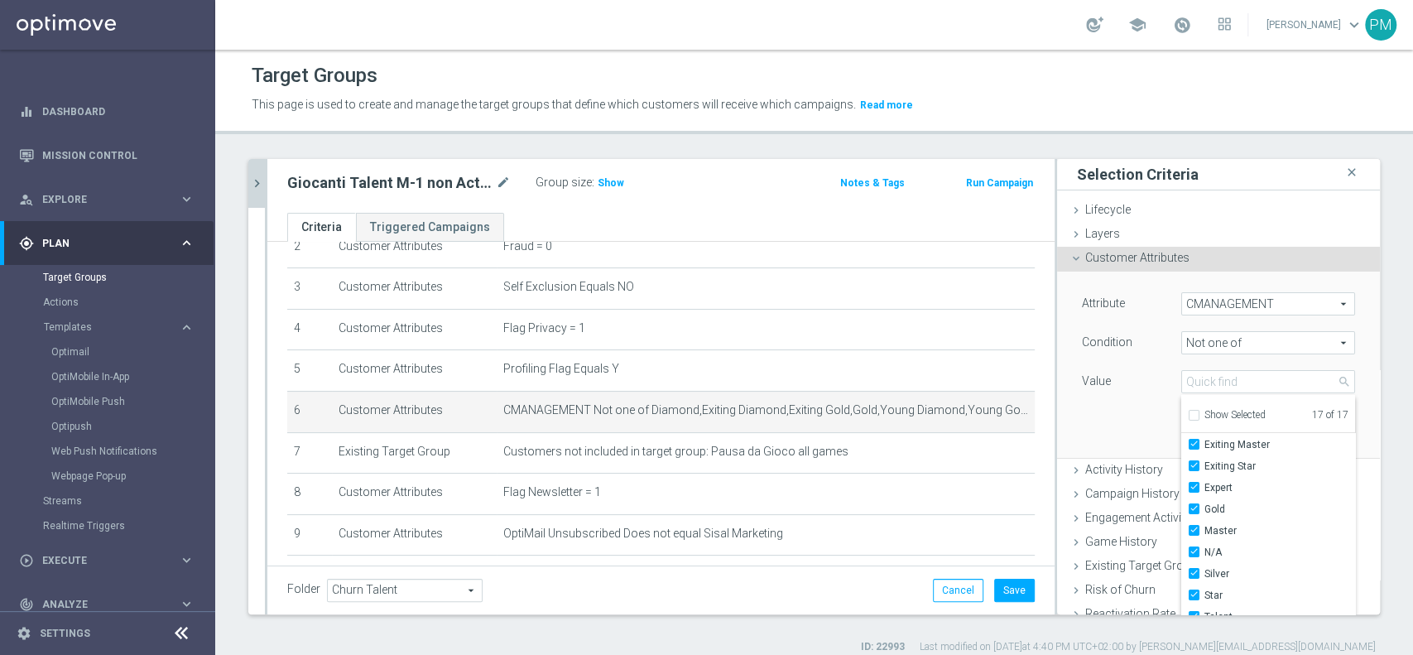
scroll to position [0, 0]
click at [1006, 409] on icon "delete_forever" at bounding box center [1012, 410] width 13 height 13
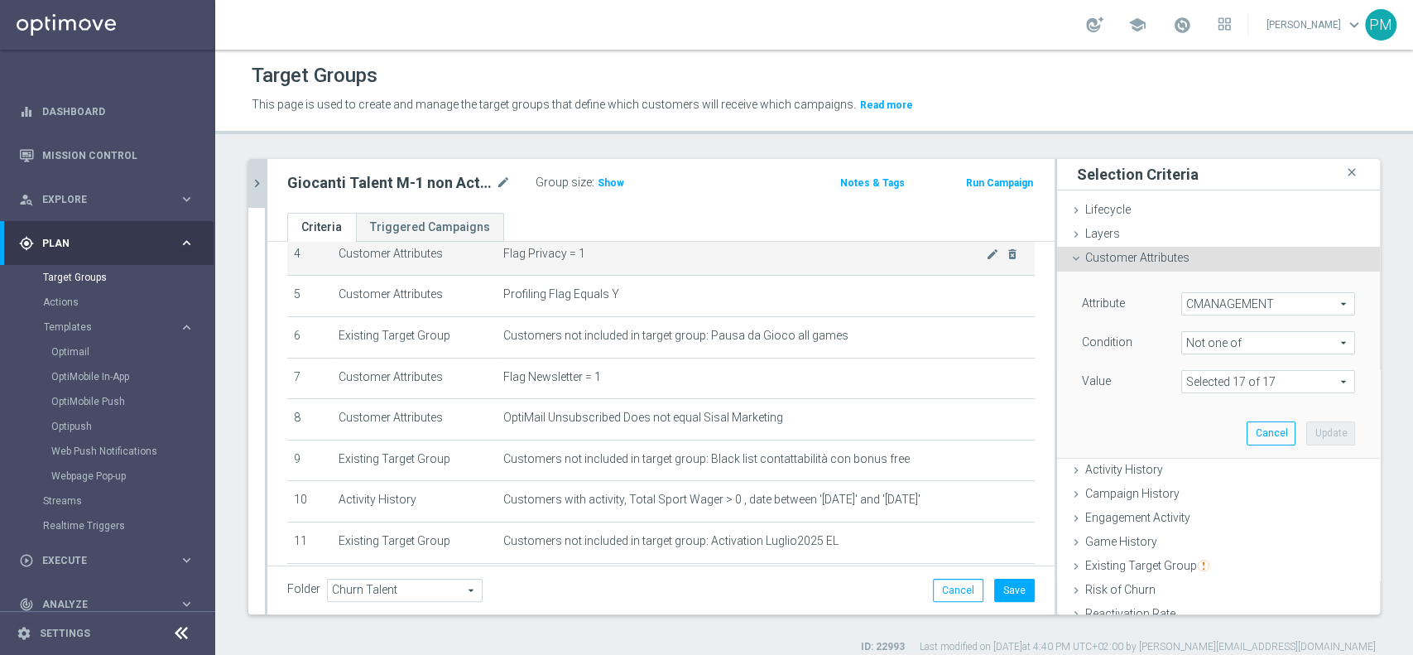
scroll to position [255, 0]
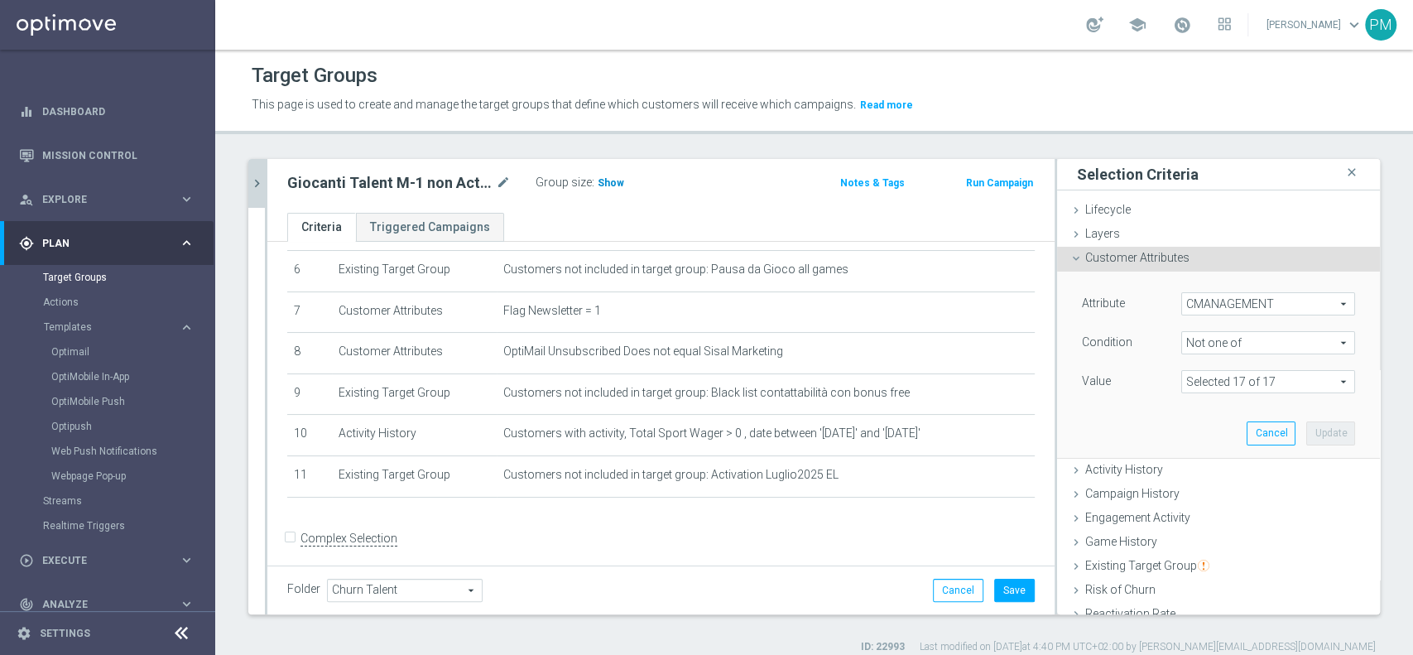
click at [610, 174] on h3 "Show" at bounding box center [611, 183] width 30 height 18
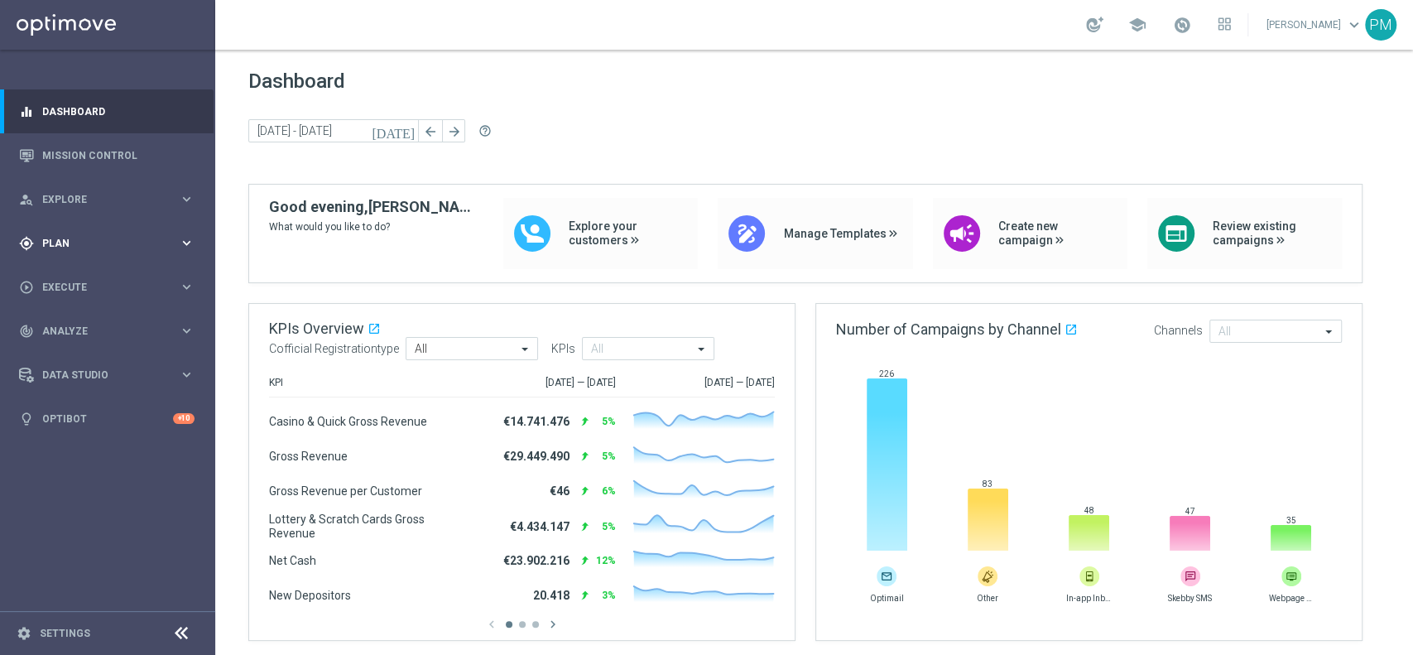
click at [69, 229] on div "gps_fixed Plan keyboard_arrow_right" at bounding box center [107, 243] width 214 height 44
click at [74, 336] on accordion "Templates keyboard_arrow_right Optimail OptiMobile In-App OptiMobile Push Optip…" at bounding box center [128, 327] width 171 height 25
click at [76, 328] on span "Templates" at bounding box center [103, 327] width 118 height 10
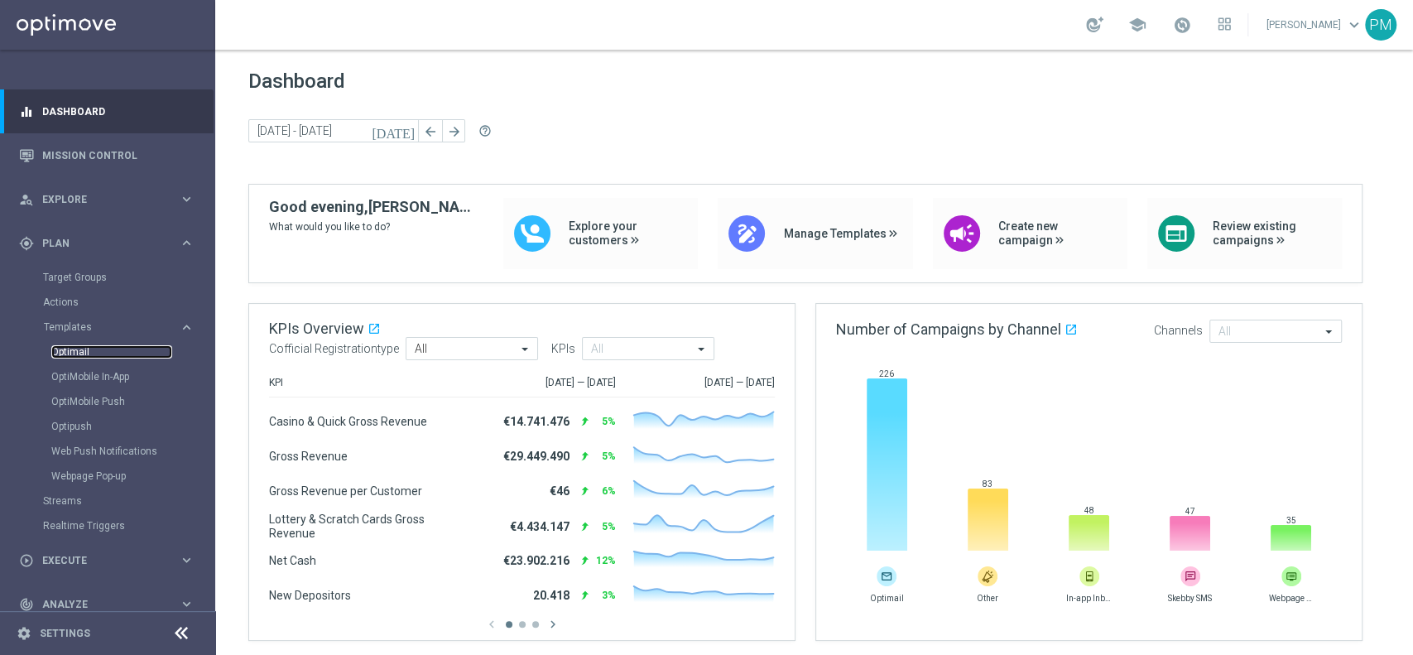
click at [89, 351] on link "Optimail" at bounding box center [111, 351] width 121 height 13
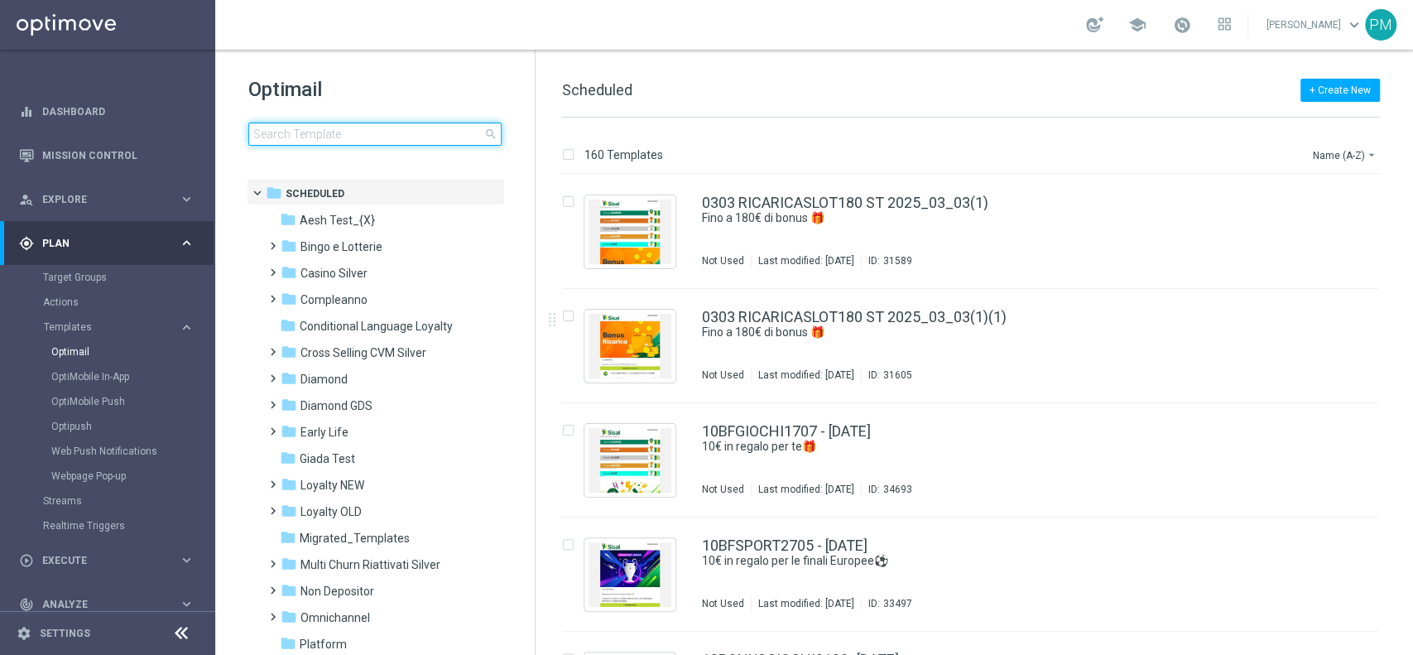
click at [372, 136] on input at bounding box center [374, 134] width 253 height 23
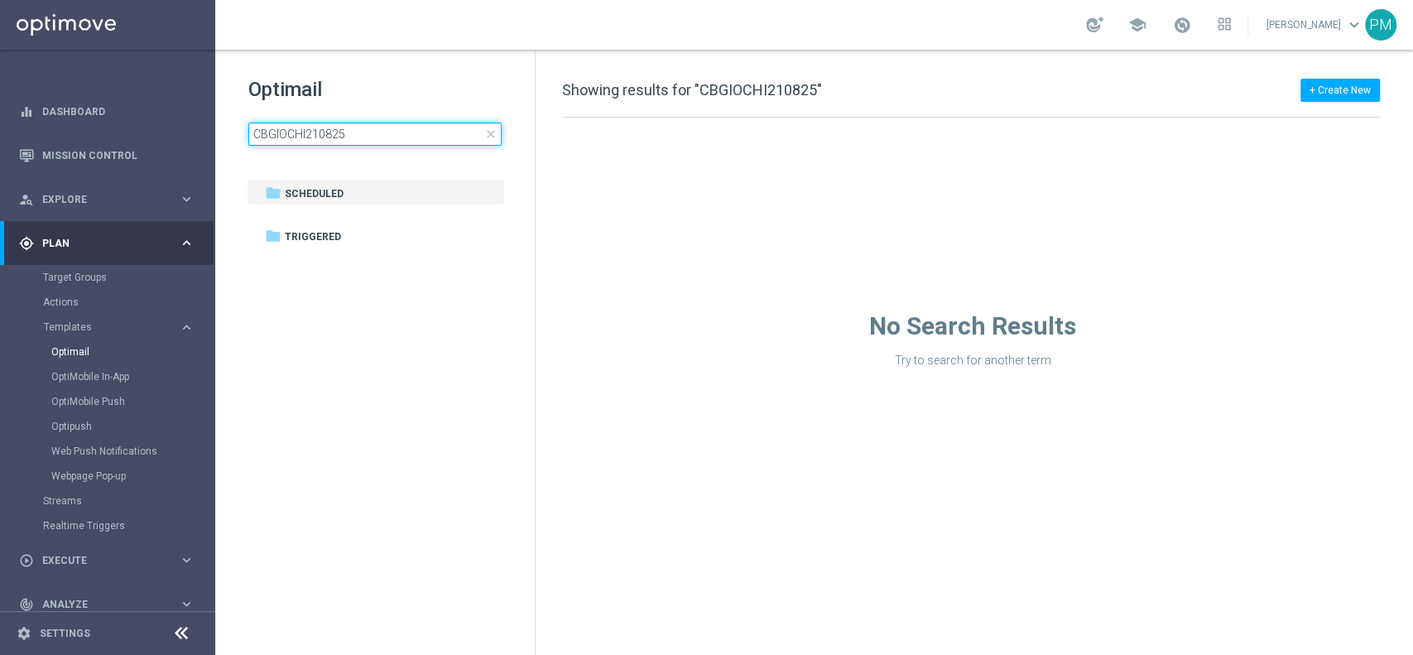
click at [388, 137] on input "CBGIOCHI210825" at bounding box center [374, 134] width 253 height 23
type input "CBGIOCHI130825"
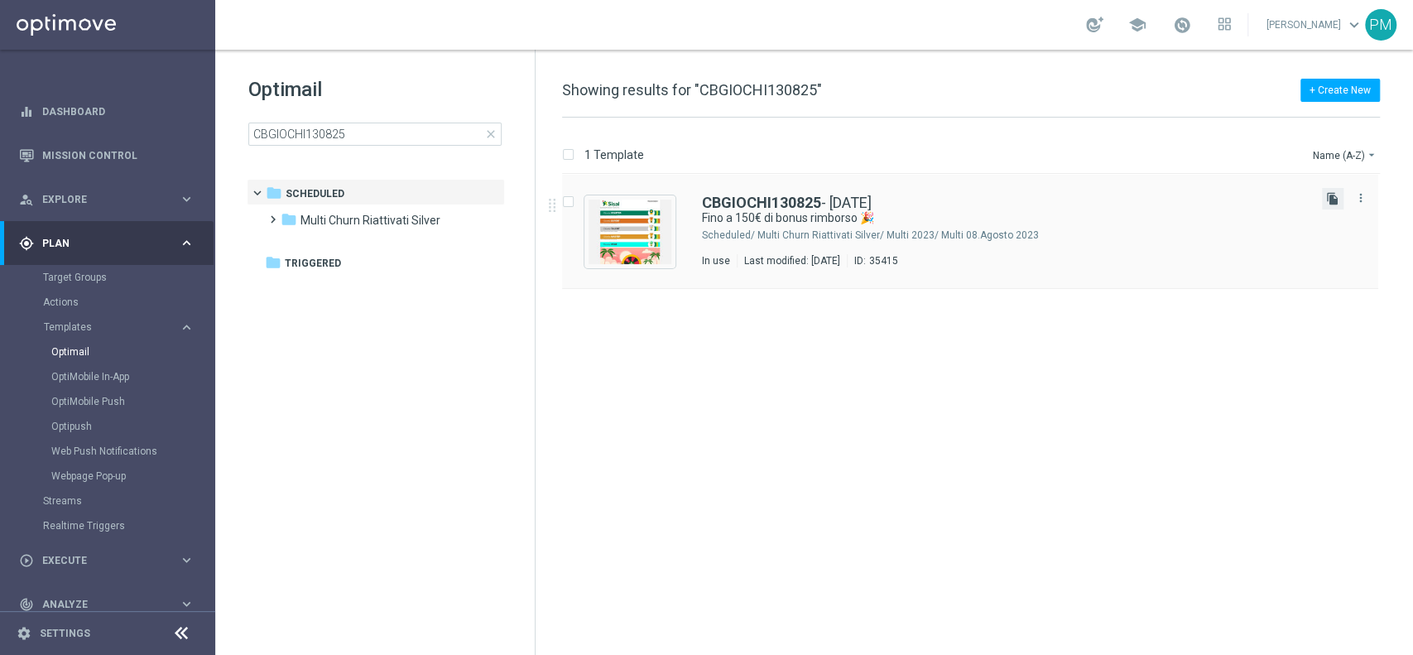
click at [1331, 203] on icon "file_copy" at bounding box center [1332, 198] width 13 height 13
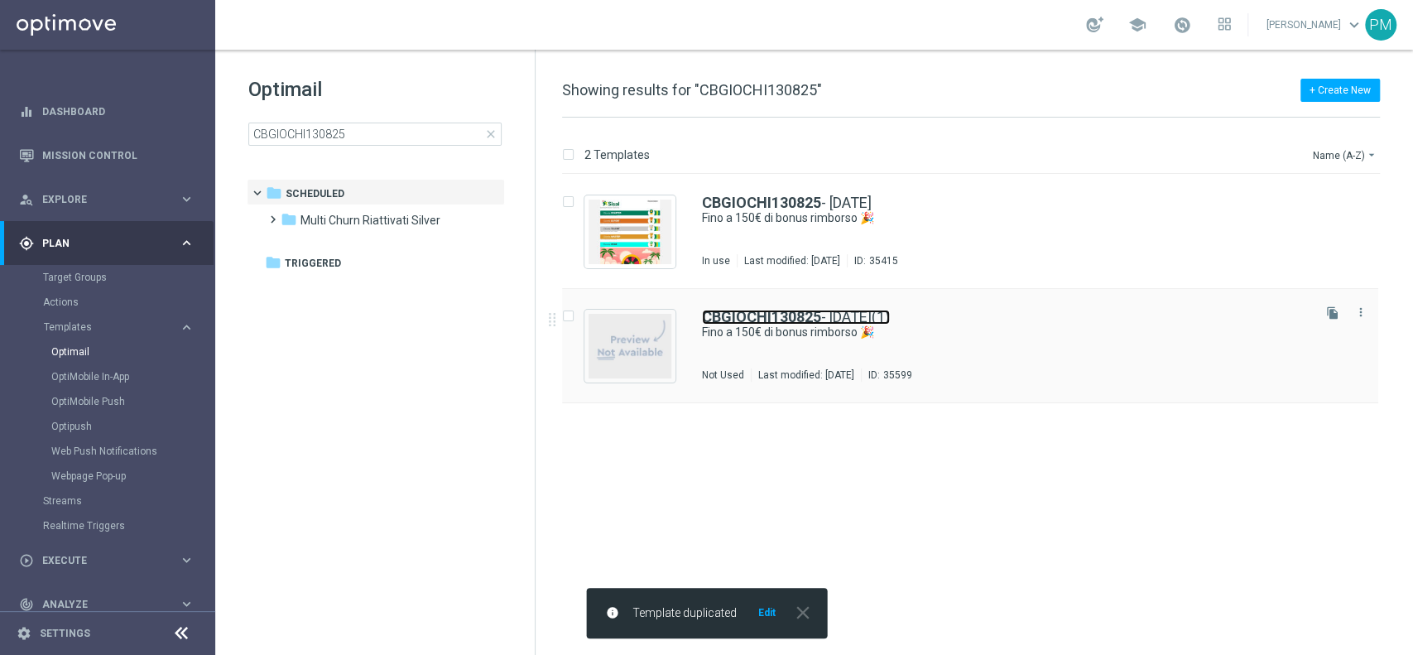
click at [742, 313] on b "CBGIOCHI130825" at bounding box center [761, 316] width 119 height 17
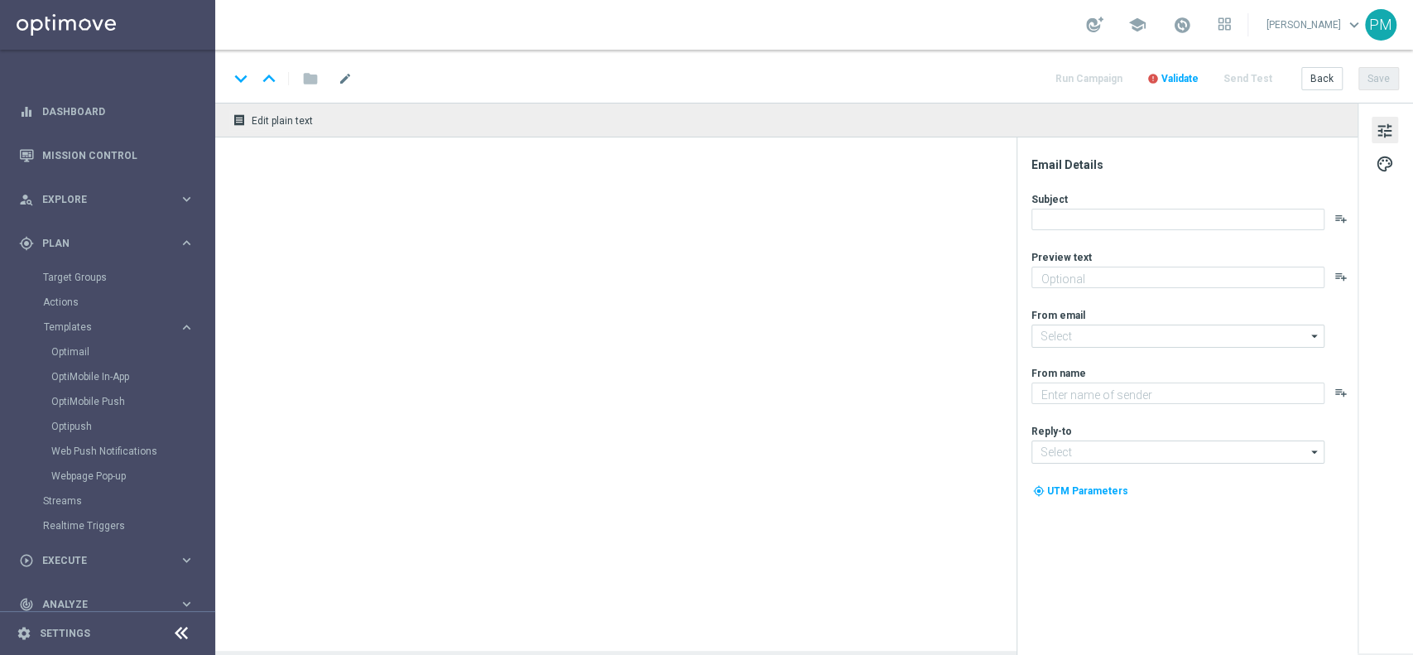
type input "CBGIOCHI130825 - 2025-08-17(1)"
type textarea "Curioso di saperne di più?"
type input "newsletter@comunicazioni.sisal.it"
type textarea "Sisal"
type input "info@sisal.it"
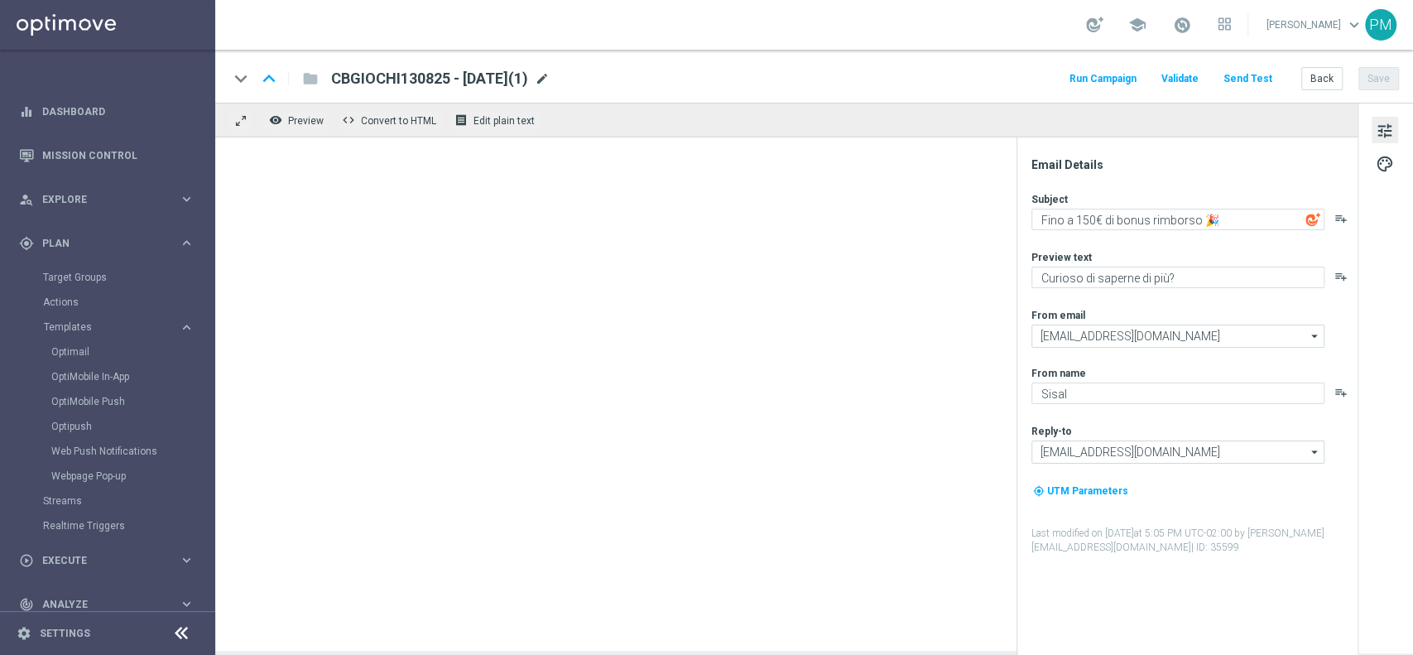
click at [550, 78] on span "mode_edit" at bounding box center [542, 78] width 15 height 15
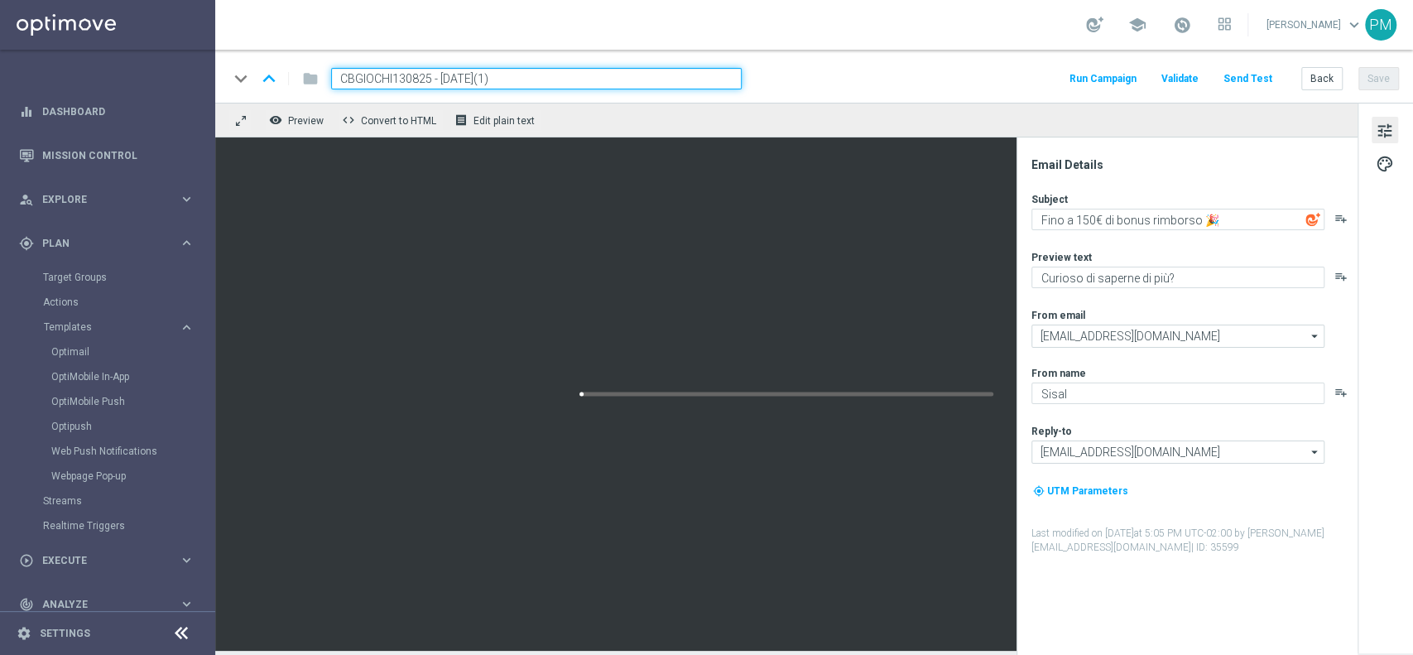
click at [399, 76] on input "CBGIOCHI130825 - 2025-08-17(1)" at bounding box center [536, 79] width 411 height 22
paste input "210825"
click at [522, 70] on input "CBGIOCHI210825 - 2025-08-17(1)" at bounding box center [536, 79] width 411 height 22
type input "CBGIOCHI210825 - 2025-08-21"
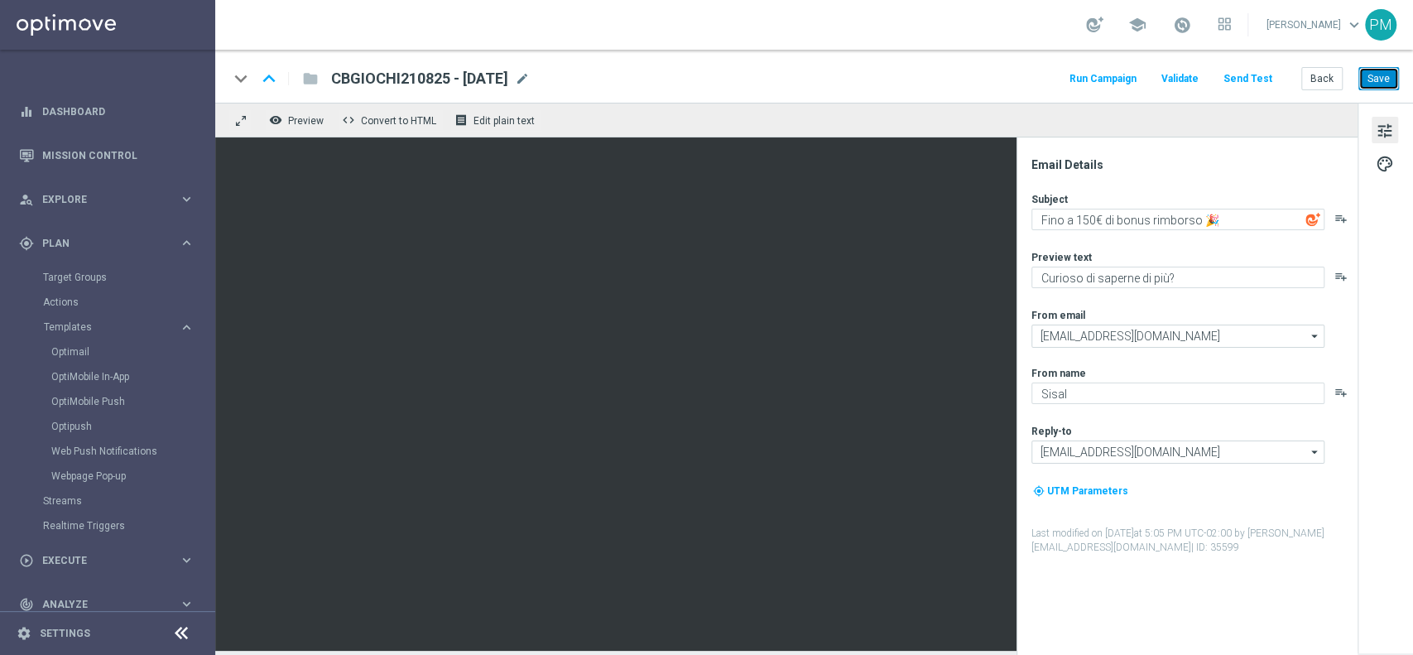
click at [1363, 76] on button "Save" at bounding box center [1379, 78] width 41 height 23
click at [483, 76] on span "CBGIOCHI210825 - 2025-08-21" at bounding box center [419, 79] width 177 height 20
click at [0, 0] on input "CBGIOCHI210825 - 2025-08-21" at bounding box center [0, 0] width 0 height 0
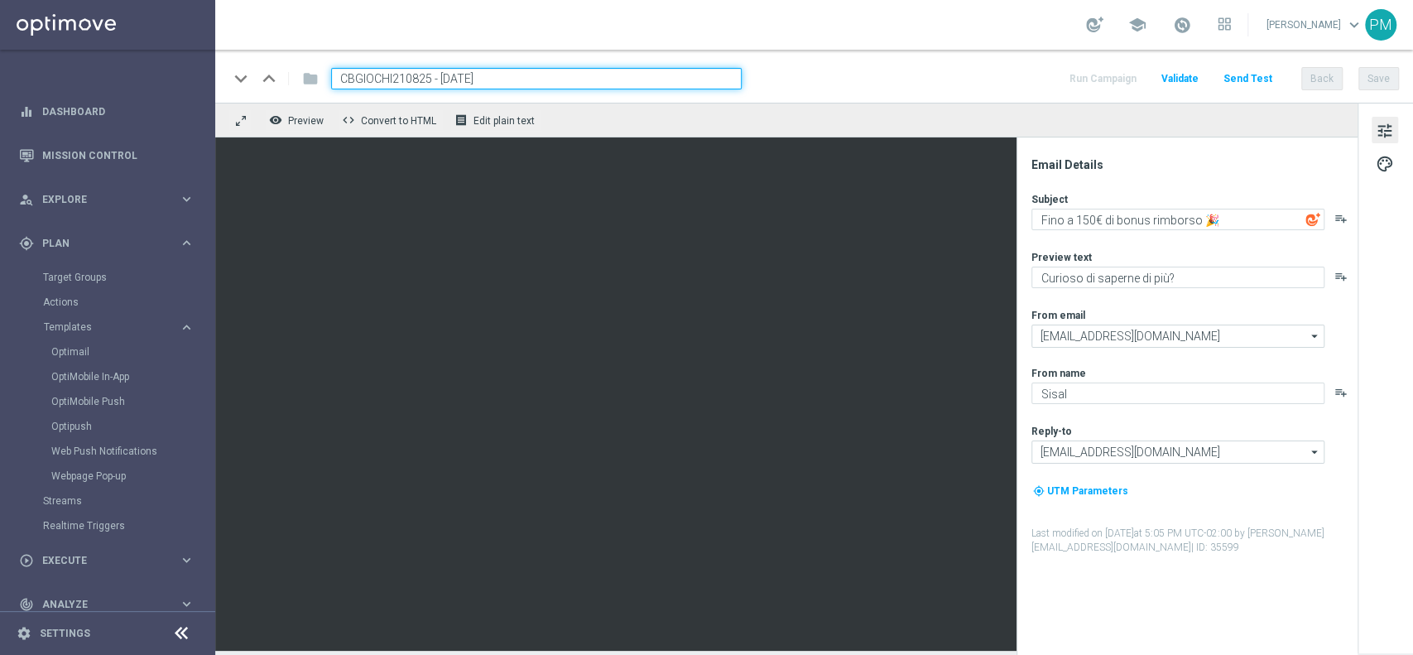
click at [483, 76] on input "CBGIOCHI210825 - 2025-08-21" at bounding box center [536, 79] width 411 height 22
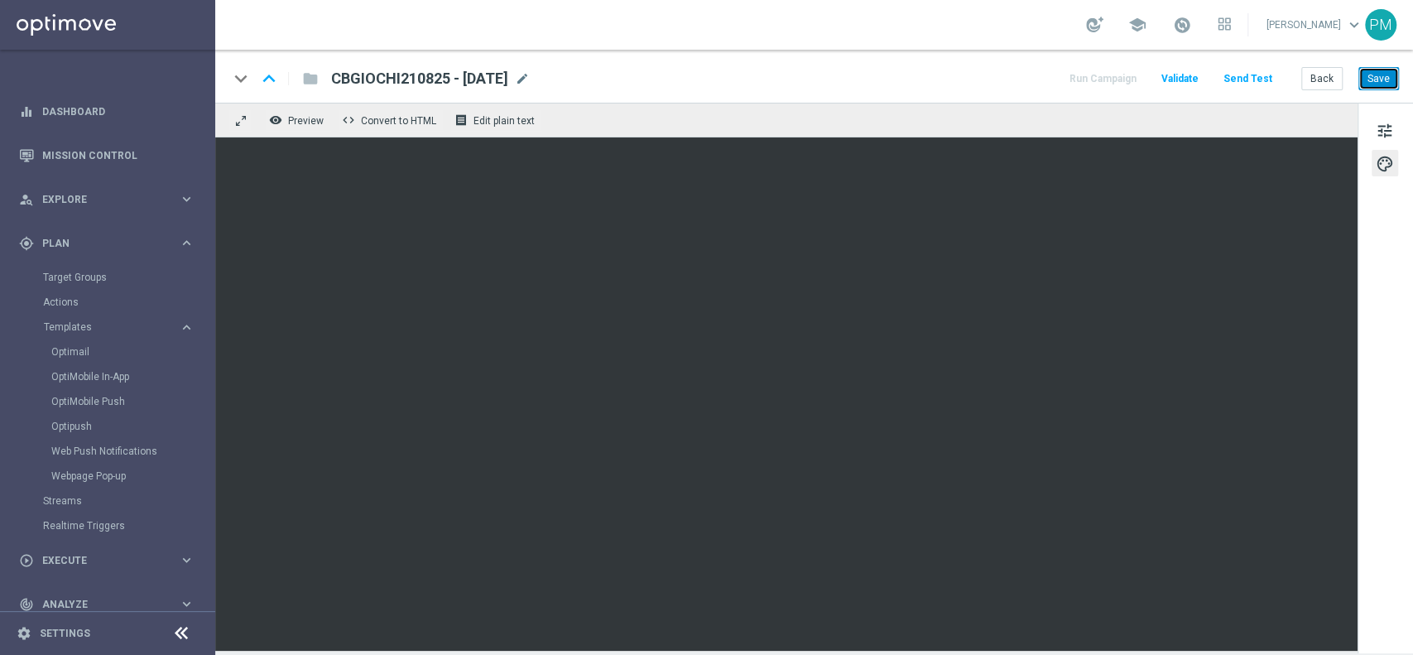
click at [1384, 75] on button "Save" at bounding box center [1379, 78] width 41 height 23
click at [1384, 71] on button "Save" at bounding box center [1379, 78] width 41 height 23
click at [1384, 78] on button "Save" at bounding box center [1379, 78] width 41 height 23
click at [1379, 75] on button "Save" at bounding box center [1379, 78] width 41 height 23
click at [1388, 80] on button "Save" at bounding box center [1379, 78] width 41 height 23
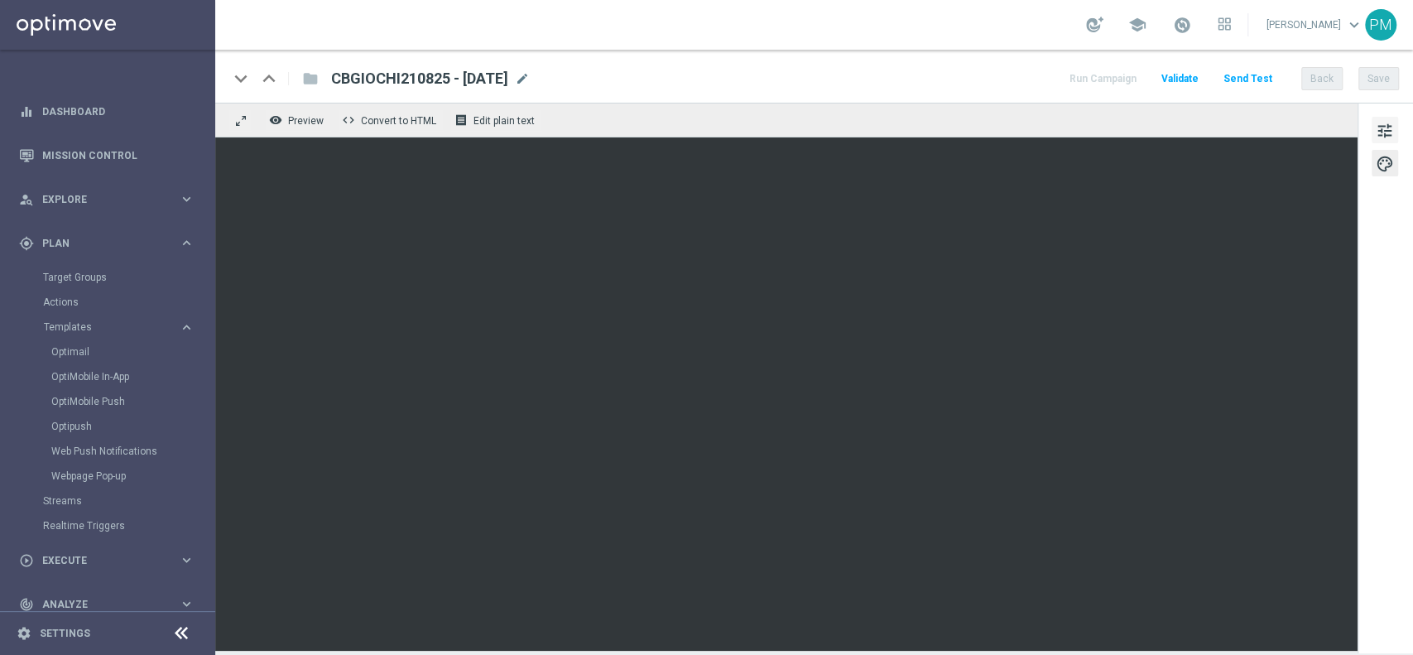
click at [1376, 134] on span "tune" at bounding box center [1385, 131] width 18 height 22
click at [1382, 79] on button "Save" at bounding box center [1379, 78] width 41 height 23
click at [1322, 71] on button "Back" at bounding box center [1322, 78] width 41 height 23
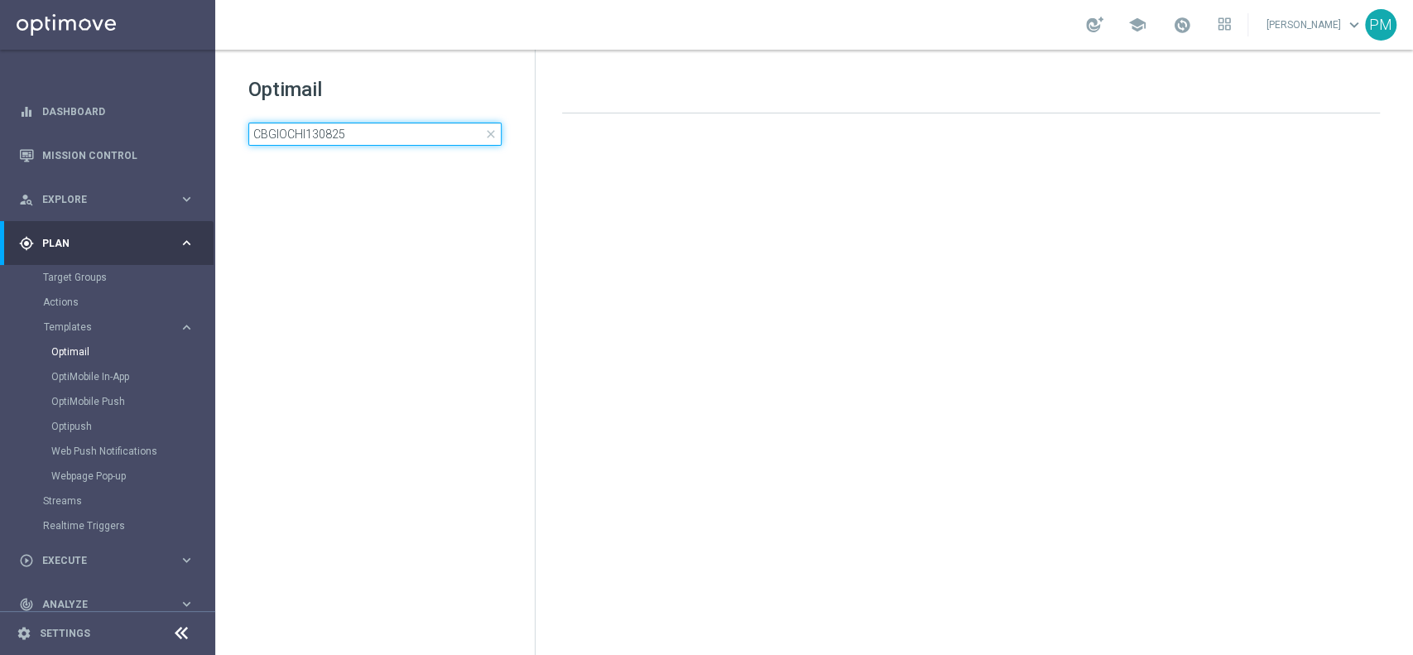
click at [342, 131] on input "CBGIOCHI130825" at bounding box center [374, 134] width 253 height 23
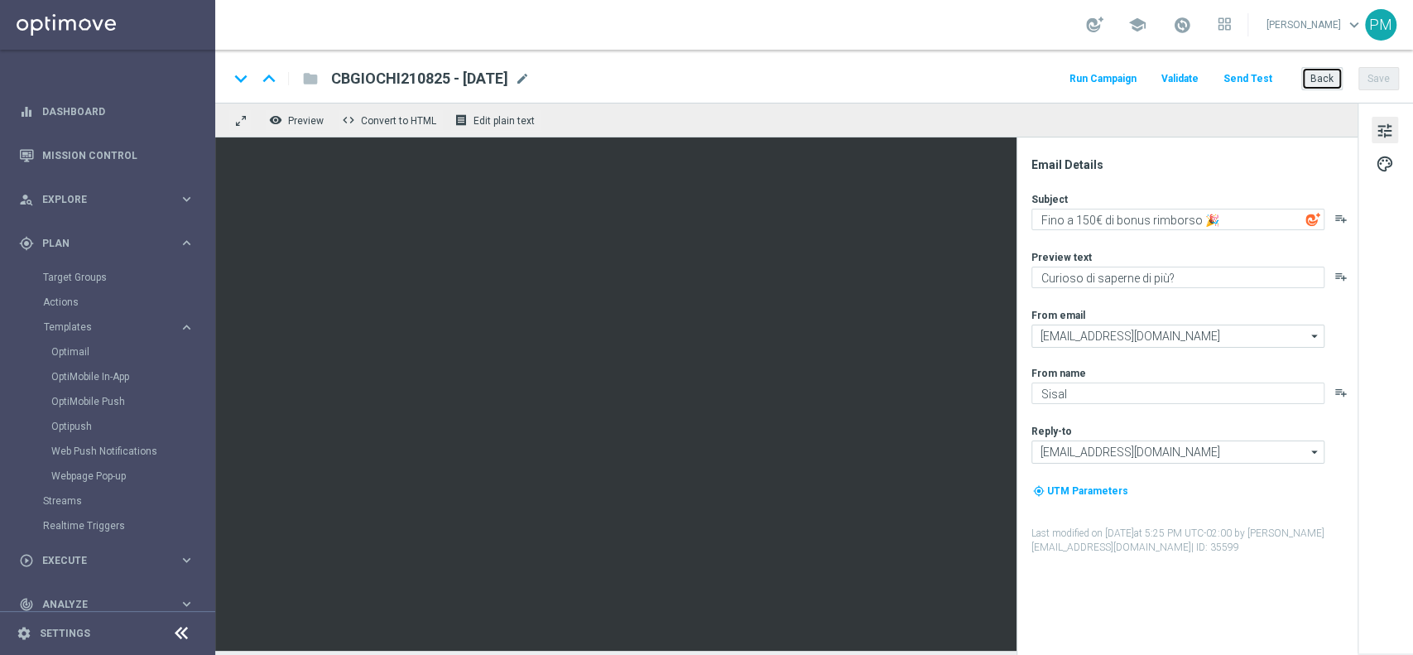
click at [1325, 73] on button "Back" at bounding box center [1322, 78] width 41 height 23
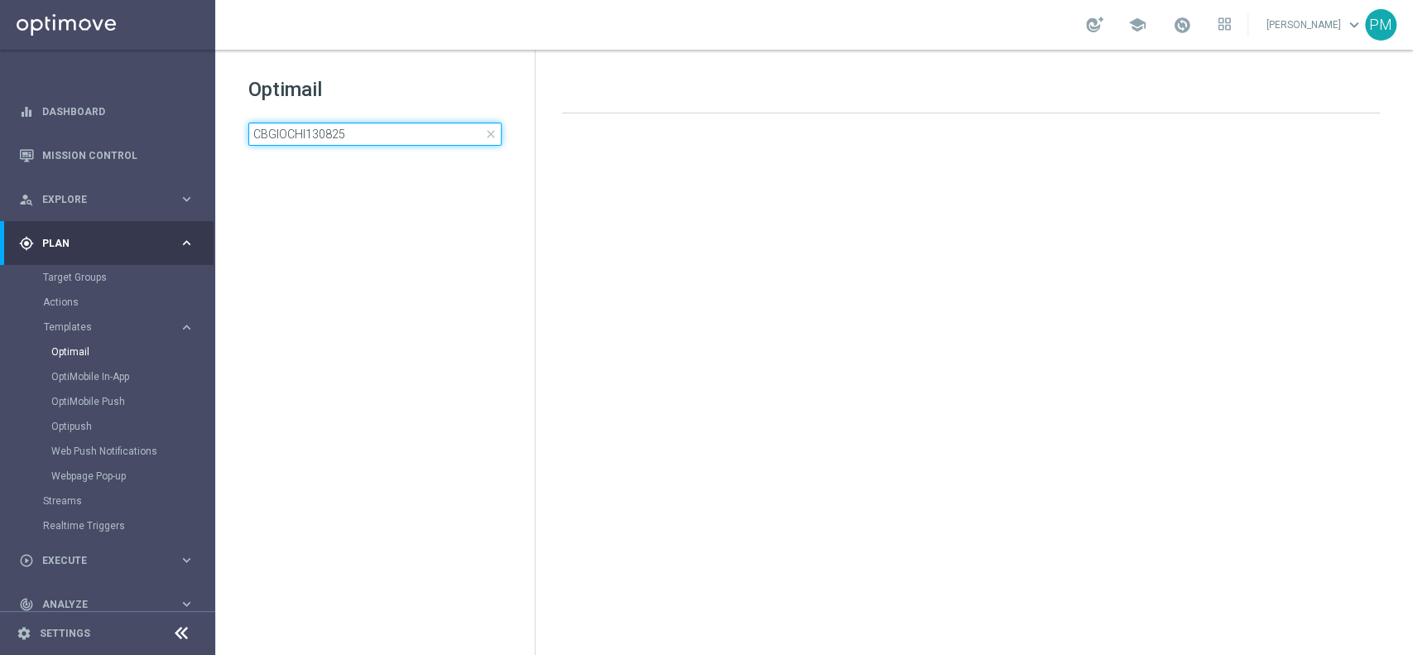
click at [407, 129] on input "CBGIOCHI130825" at bounding box center [374, 134] width 253 height 23
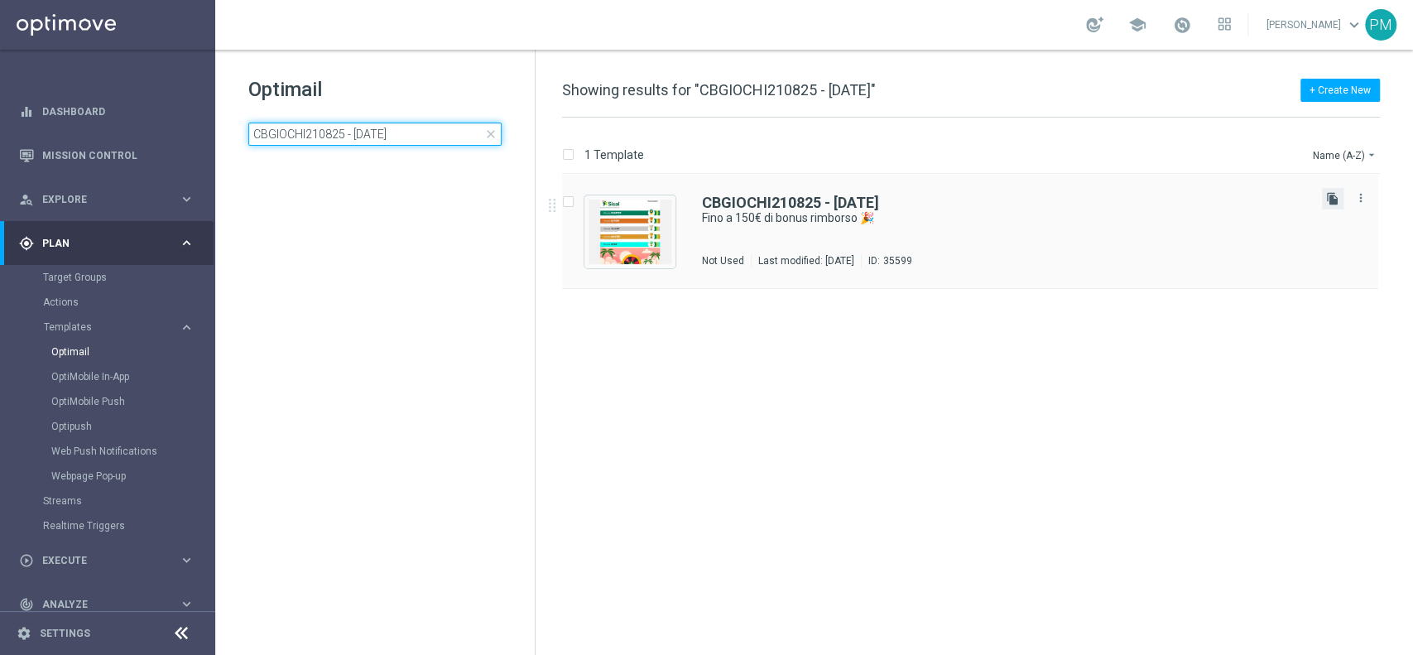
type input "CBGIOCHI210825 - 2025-08-21"
click at [1331, 202] on icon "file_copy" at bounding box center [1332, 198] width 13 height 13
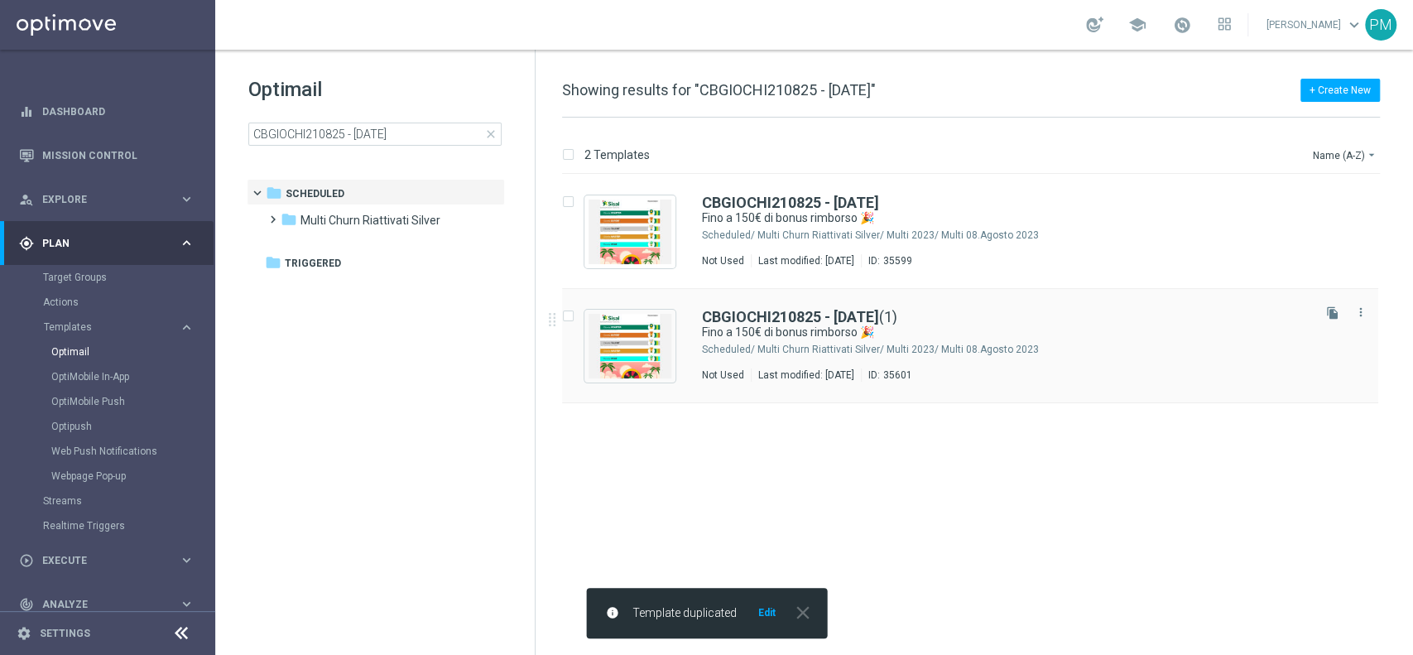
click at [794, 307] on div "CBGIOCHI210825 - 2025-08-21 (1) Fino a 150€ di bonus rimborso 🎉 Scheduled/ Mult…" at bounding box center [970, 346] width 816 height 114
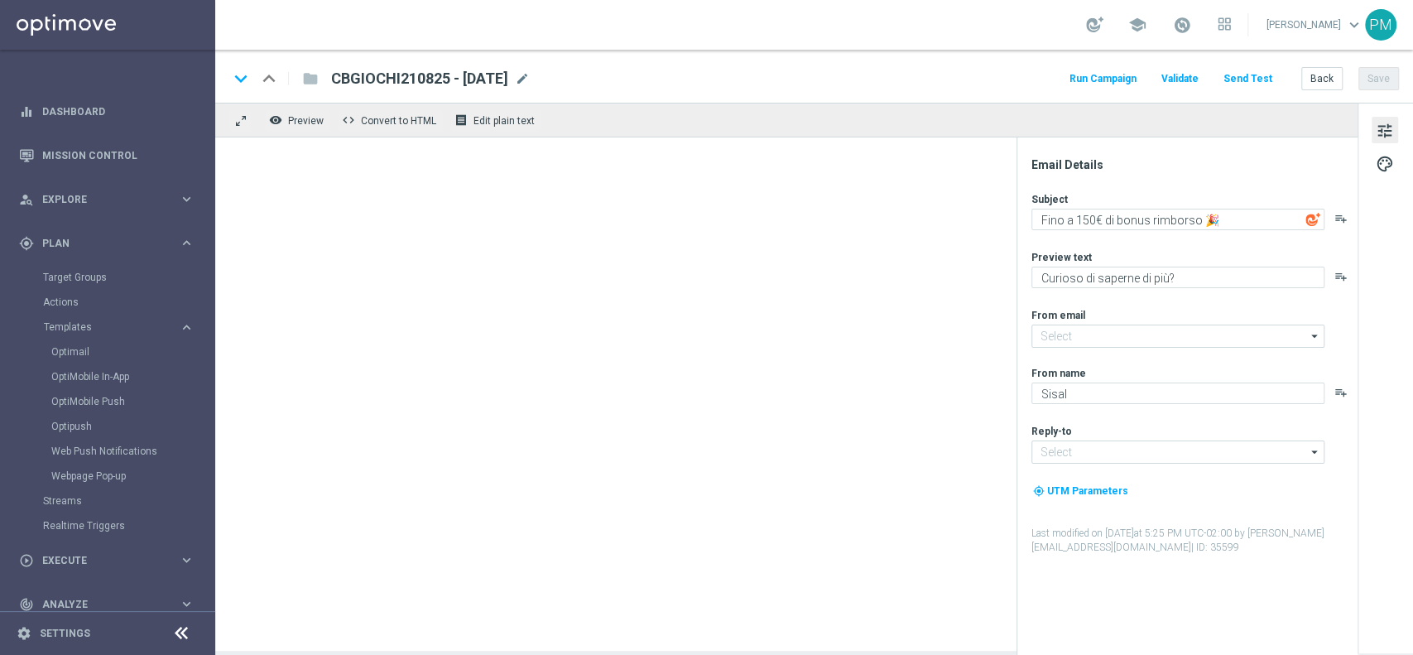
type input "[EMAIL_ADDRESS][DOMAIN_NAME]"
click at [530, 72] on span "mode_edit" at bounding box center [522, 78] width 15 height 15
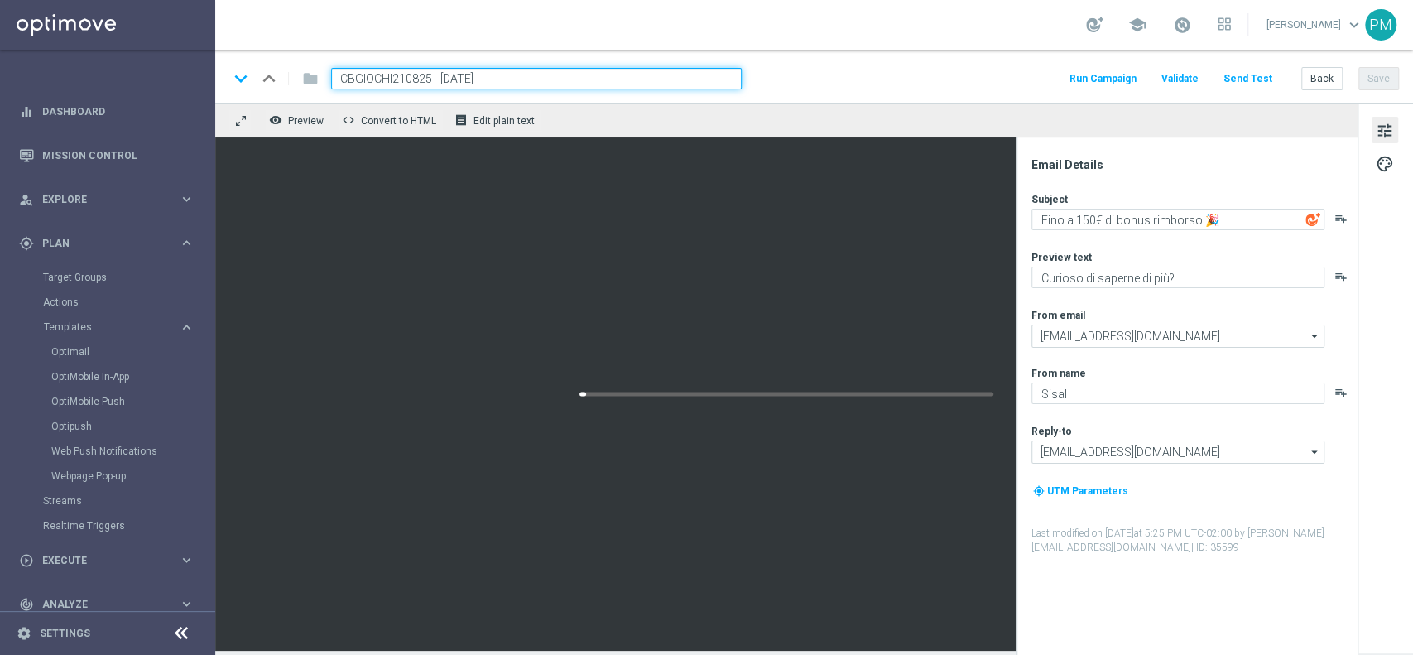
click at [416, 73] on input "CBGIOCHI210825 - 2025-08-21" at bounding box center [536, 79] width 411 height 22
click at [416, 73] on input "CBGIOCHI210825 - 2025-08-21(1)" at bounding box center [536, 79] width 411 height 22
paste input "SPORTVIRTUAL2108"
click at [543, 74] on input "CBSPORTVIRTUAL2108 - 2025-08-21(1)" at bounding box center [536, 79] width 411 height 22
type input "CBSPORTVIRTUAL2108 - 2025-08-21"
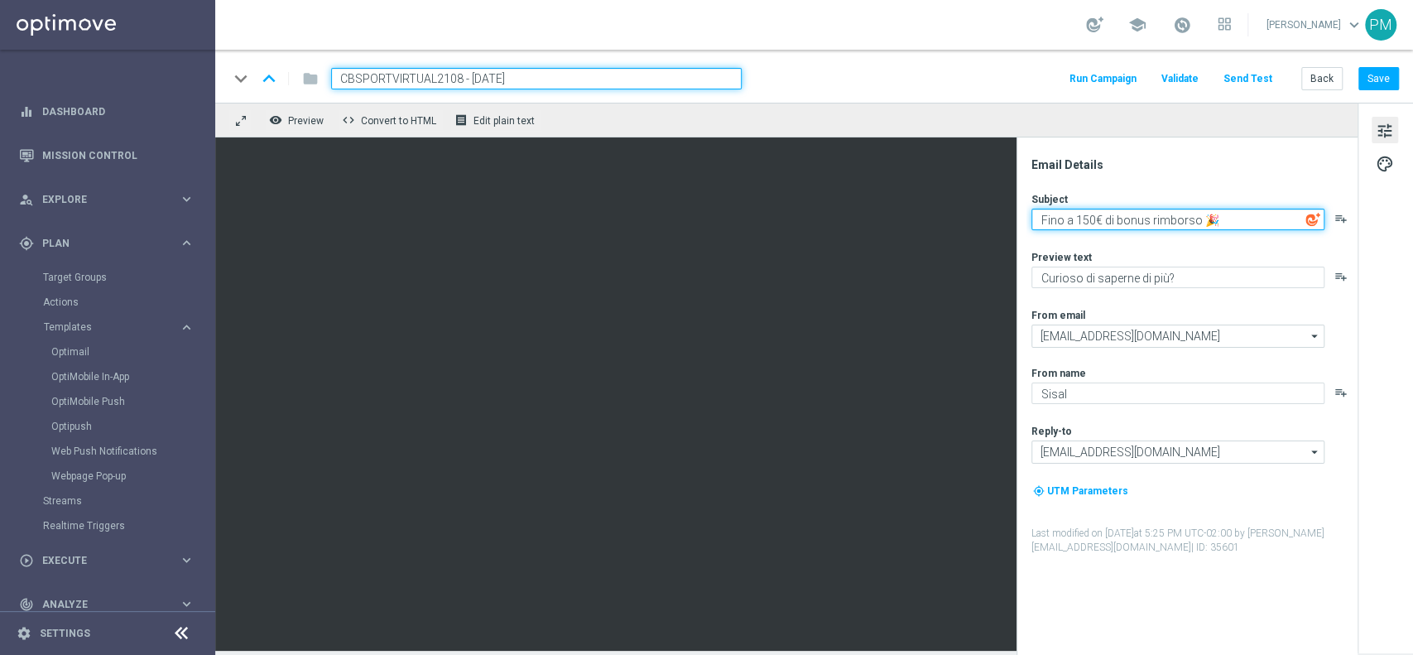
drag, startPoint x: 1089, startPoint y: 217, endPoint x: 1093, endPoint y: 226, distance: 10.0
click at [1090, 219] on textarea "Fino a 150€ di bonus rimborso 🎉" at bounding box center [1178, 220] width 293 height 22
type textarea "Fino a 30€ di bonus rimborso 🎉"
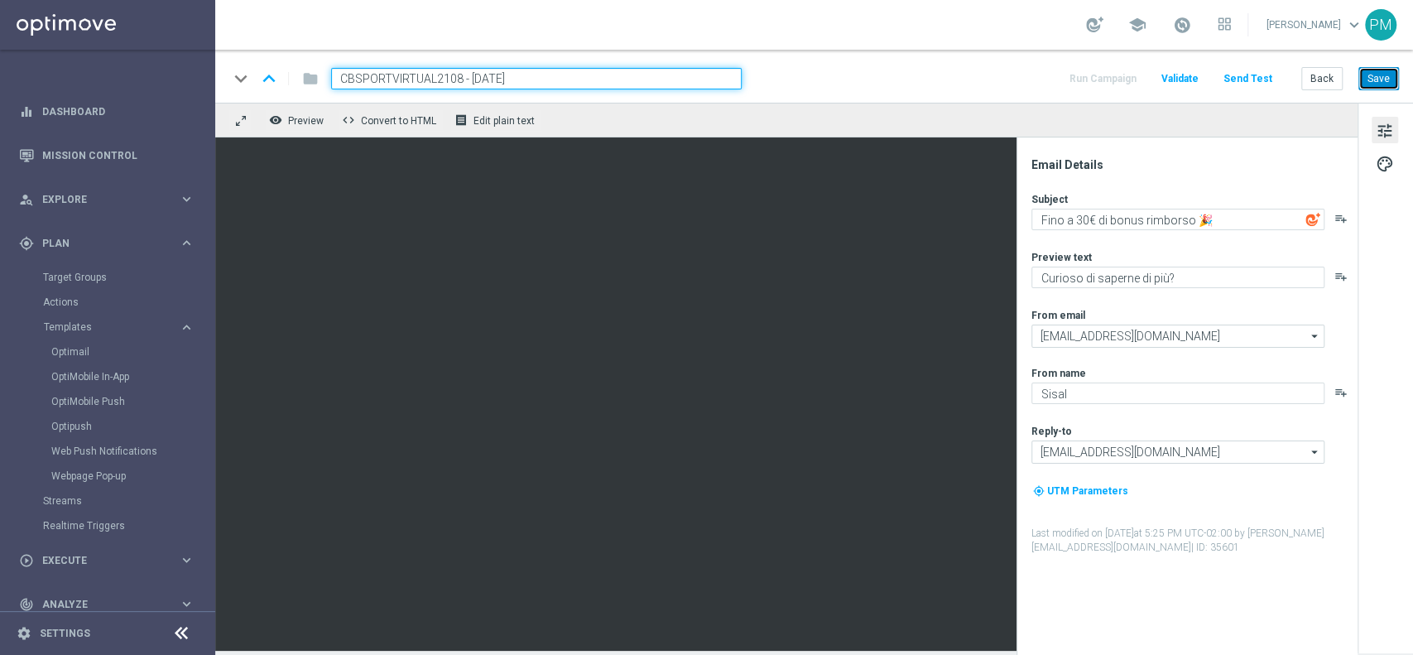
click at [1374, 68] on button "Save" at bounding box center [1379, 78] width 41 height 23
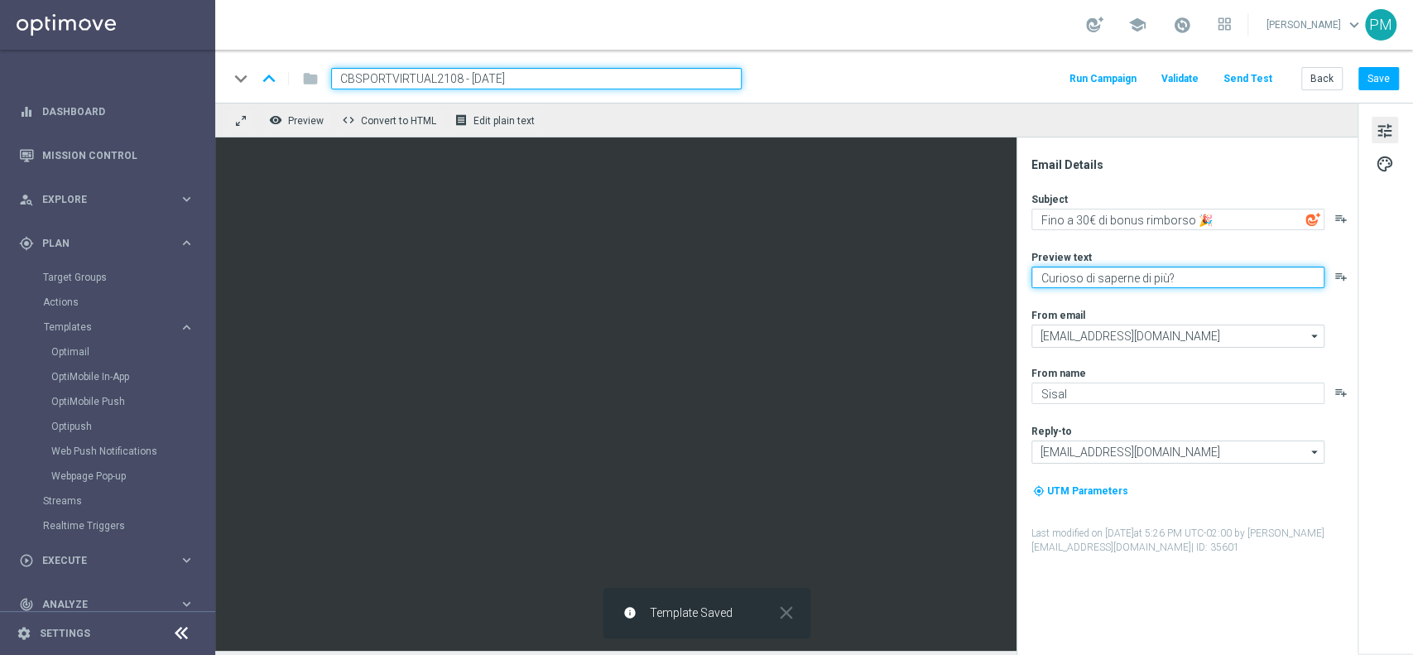
drag, startPoint x: 1180, startPoint y: 276, endPoint x: 1036, endPoint y: 275, distance: 144.1
click at [1036, 275] on textarea "Curioso di saperne di più?" at bounding box center [1178, 278] width 293 height 22
click at [1051, 275] on textarea "Su Sport e Virtual" at bounding box center [1178, 278] width 293 height 22
type textarea "su Sport e Virtual"
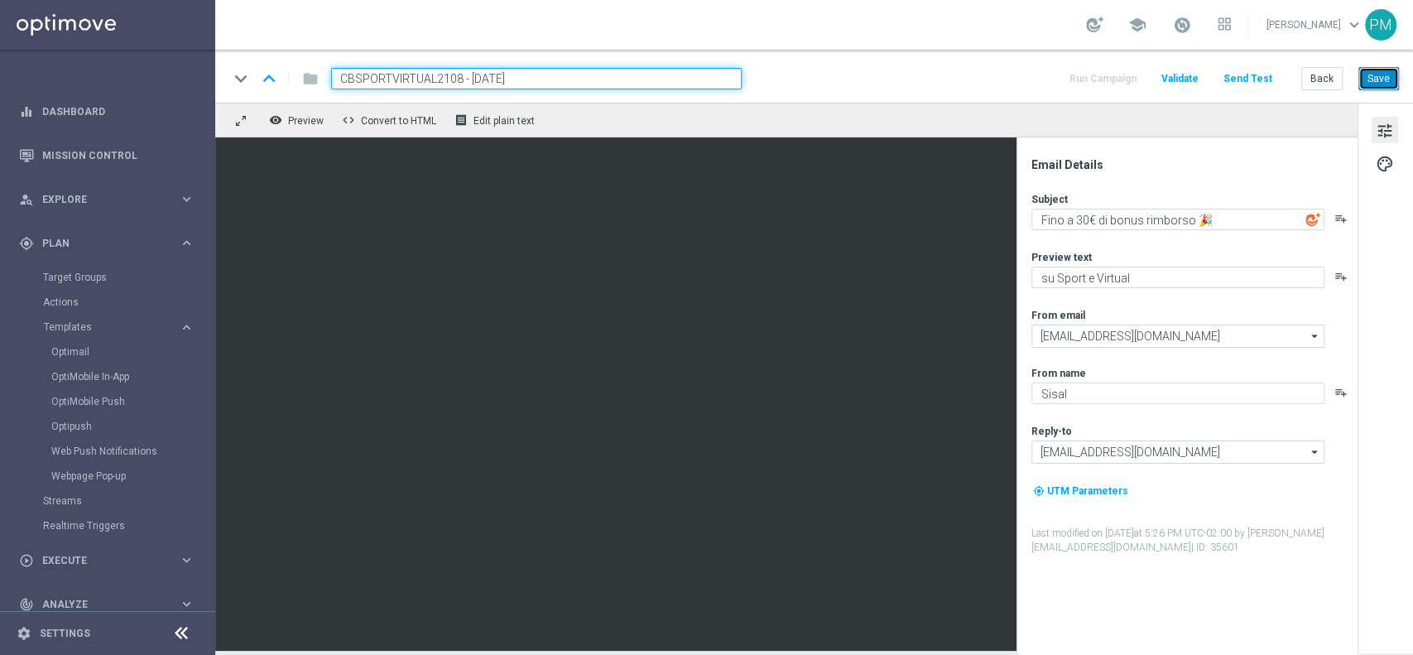
click at [1384, 80] on button "Save" at bounding box center [1379, 78] width 41 height 23
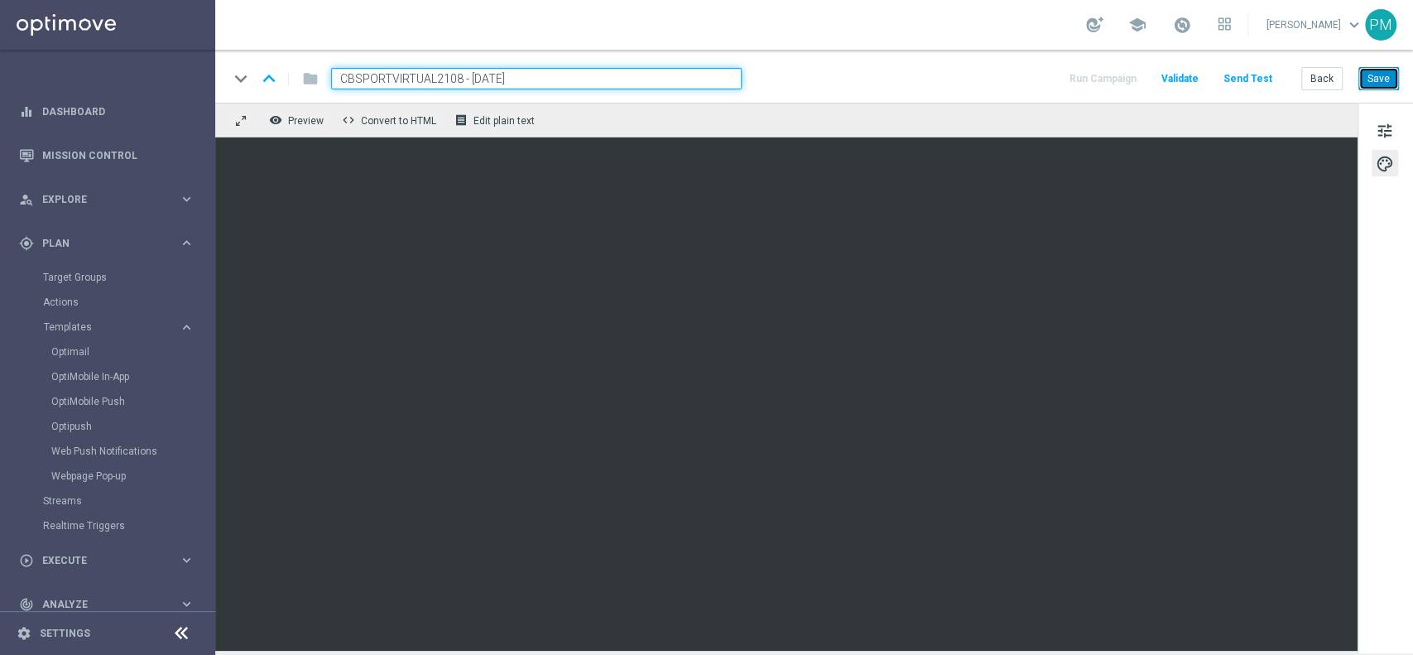
click at [1384, 74] on button "Save" at bounding box center [1379, 78] width 41 height 23
click at [1381, 79] on button "Save" at bounding box center [1379, 78] width 41 height 23
click at [565, 74] on input "CBSPORTVIRTUAL2108 - 2025-08-21" at bounding box center [536, 79] width 411 height 22
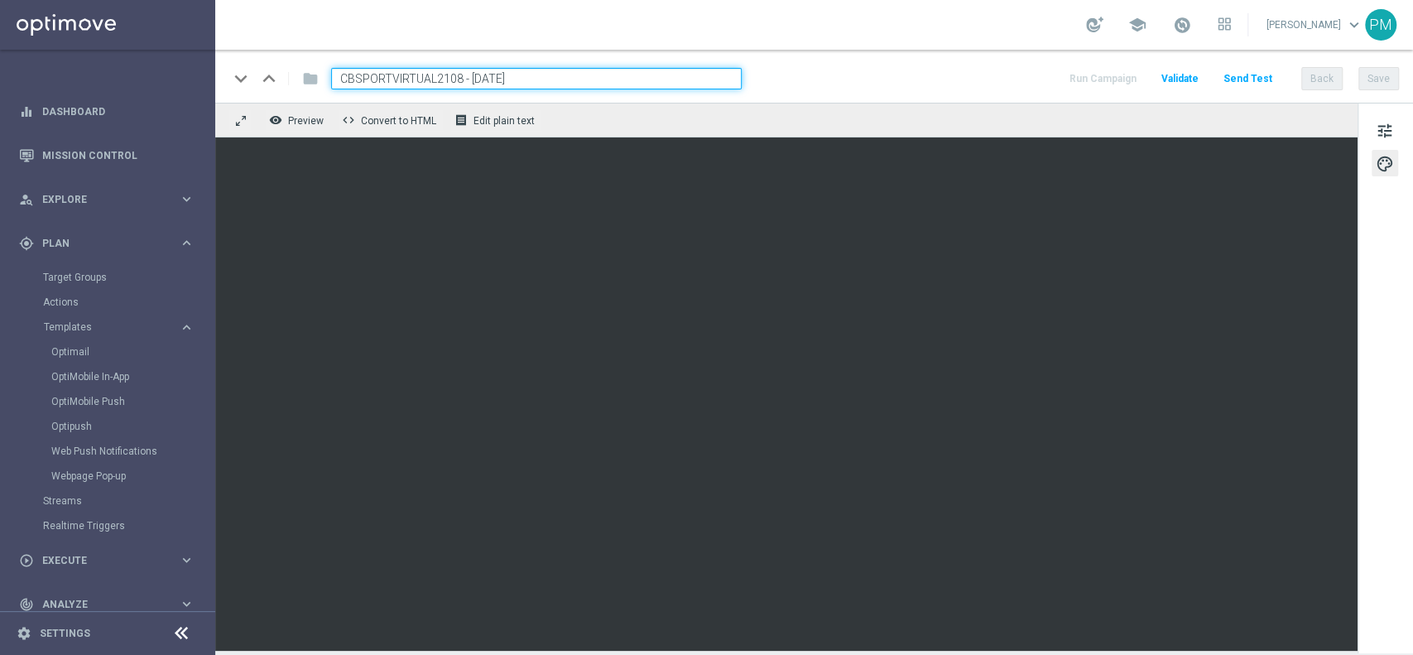
click at [565, 74] on input "CBSPORTVIRTUAL2108 - 2025-08-21" at bounding box center [536, 79] width 411 height 22
click at [1387, 70] on button "Save" at bounding box center [1379, 78] width 41 height 23
click at [1376, 81] on button "Save" at bounding box center [1379, 78] width 41 height 23
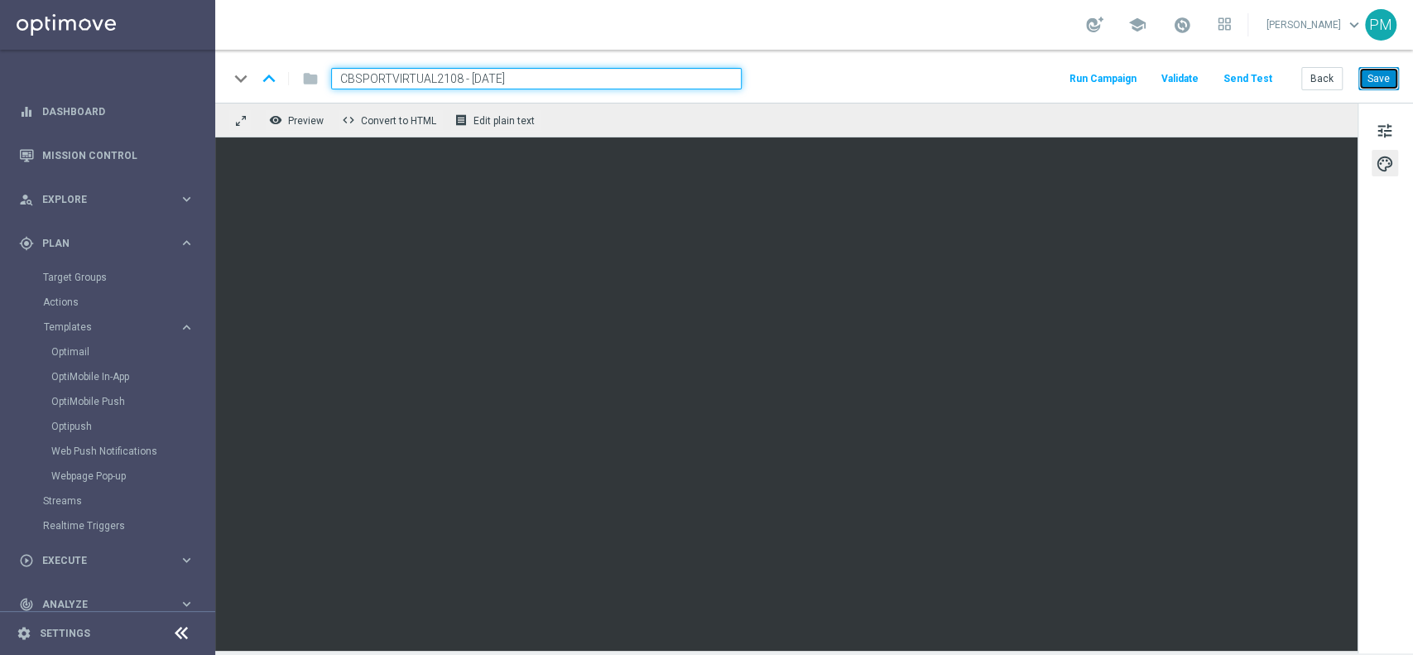
click at [1379, 87] on button "Save" at bounding box center [1379, 78] width 41 height 23
click at [1384, 132] on span "tune" at bounding box center [1385, 131] width 18 height 22
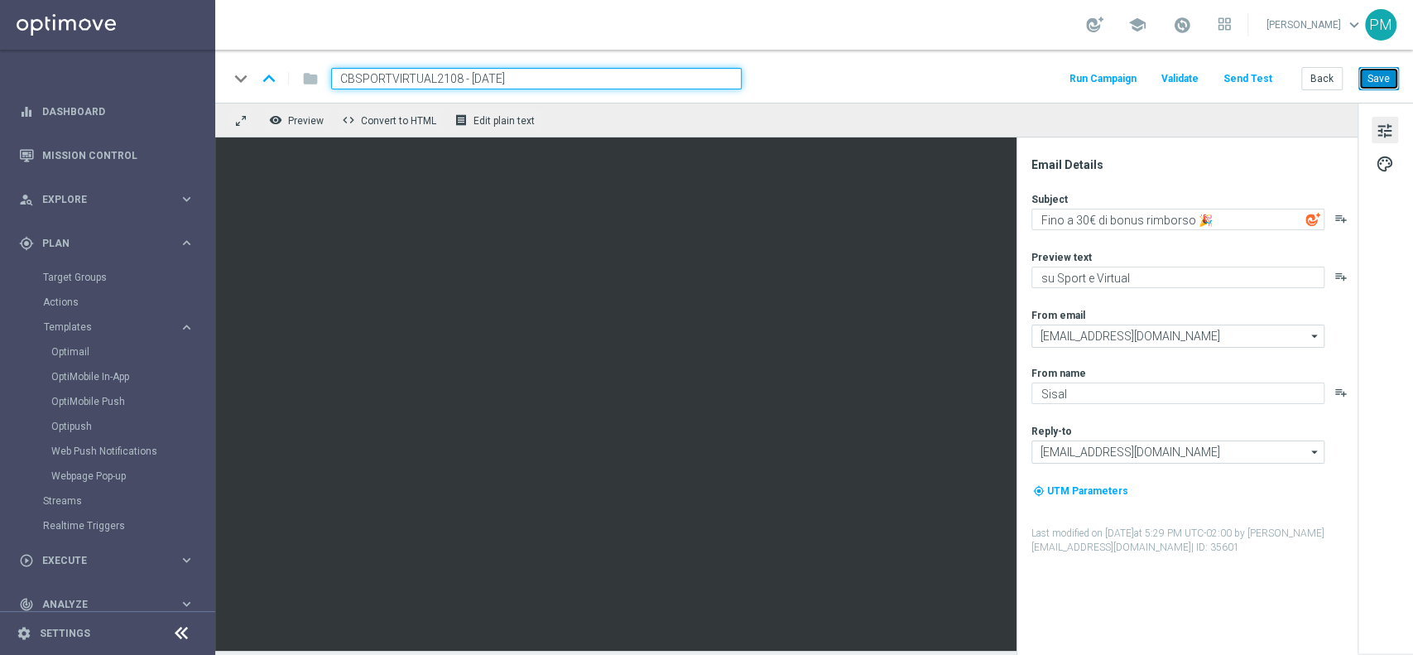
click at [1376, 83] on button "Save" at bounding box center [1379, 78] width 41 height 23
click at [1327, 81] on button "Back" at bounding box center [1322, 78] width 41 height 23
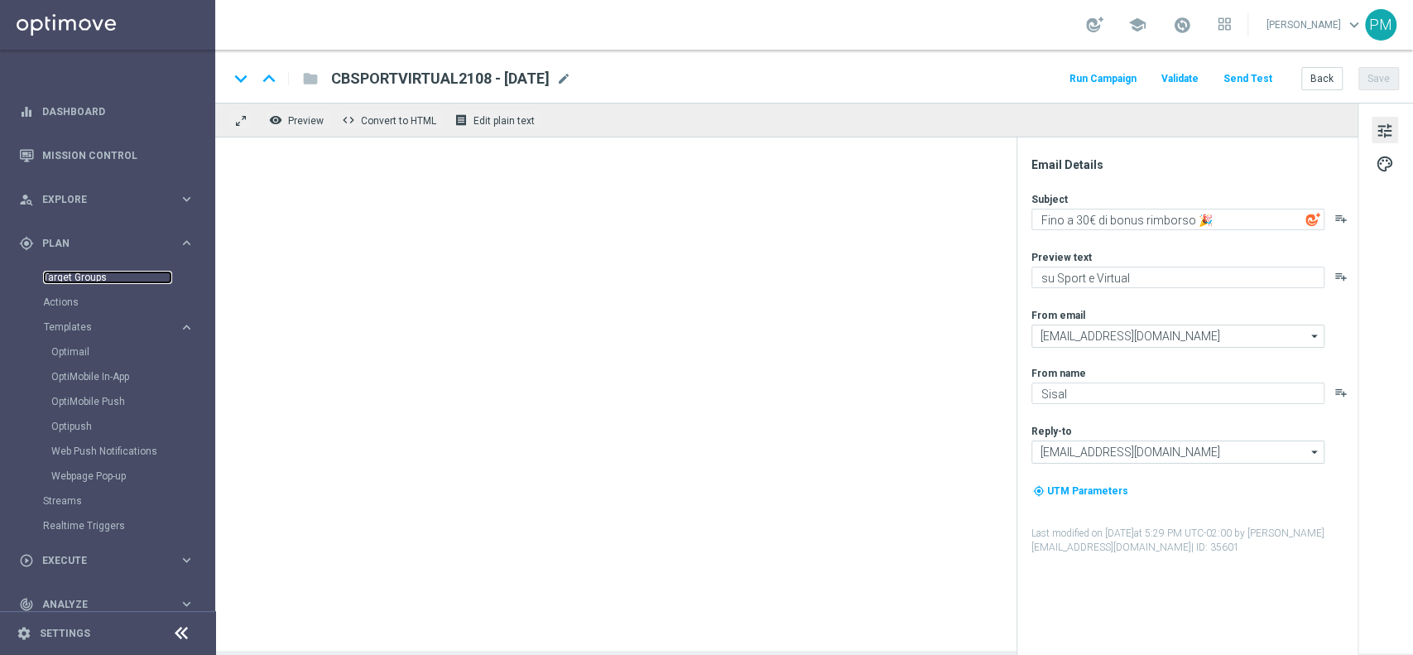
click at [62, 277] on link "Target Groups" at bounding box center [107, 277] width 129 height 13
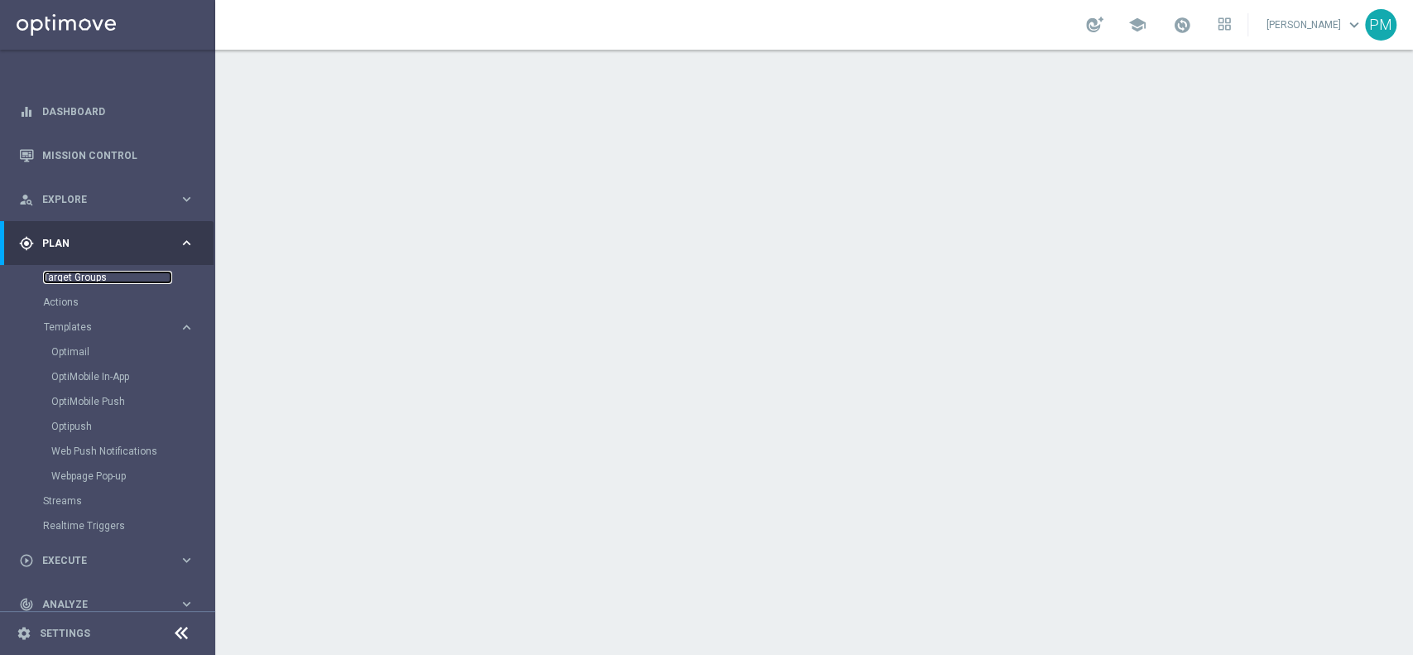
click at [57, 276] on link "Target Groups" at bounding box center [107, 277] width 129 height 13
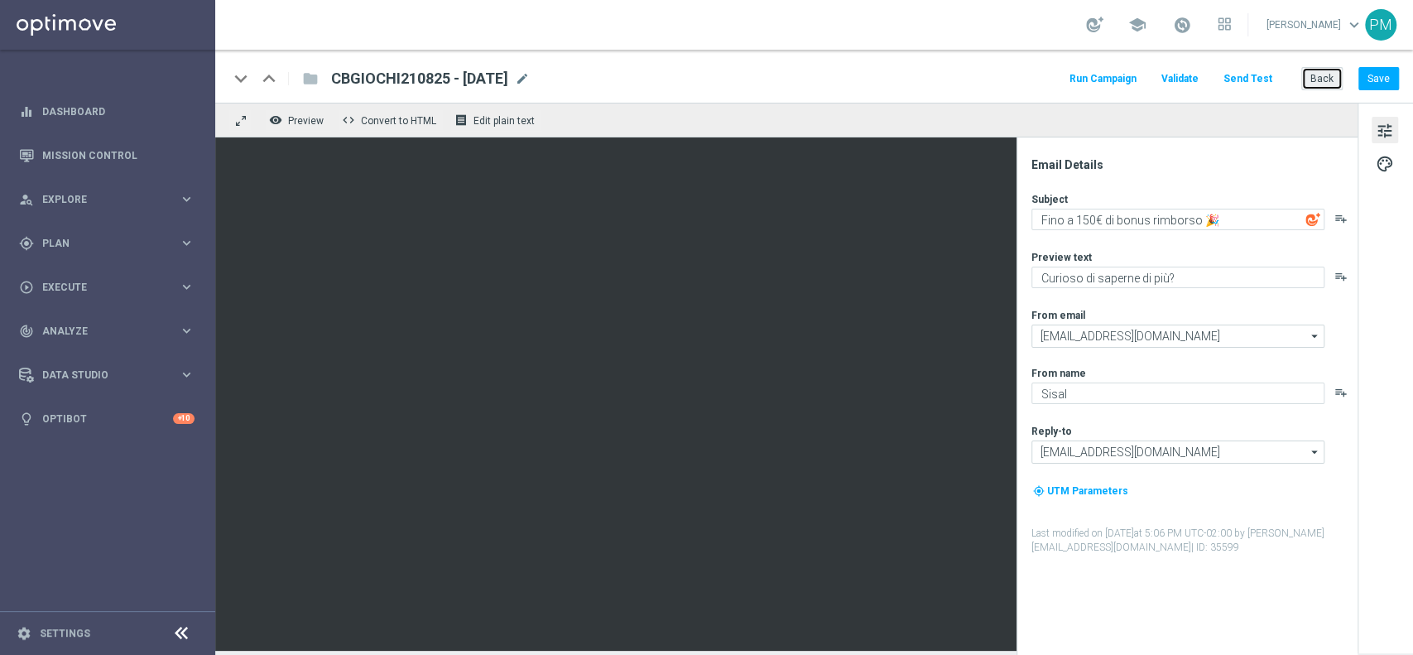
click at [1318, 81] on button "Back" at bounding box center [1322, 78] width 41 height 23
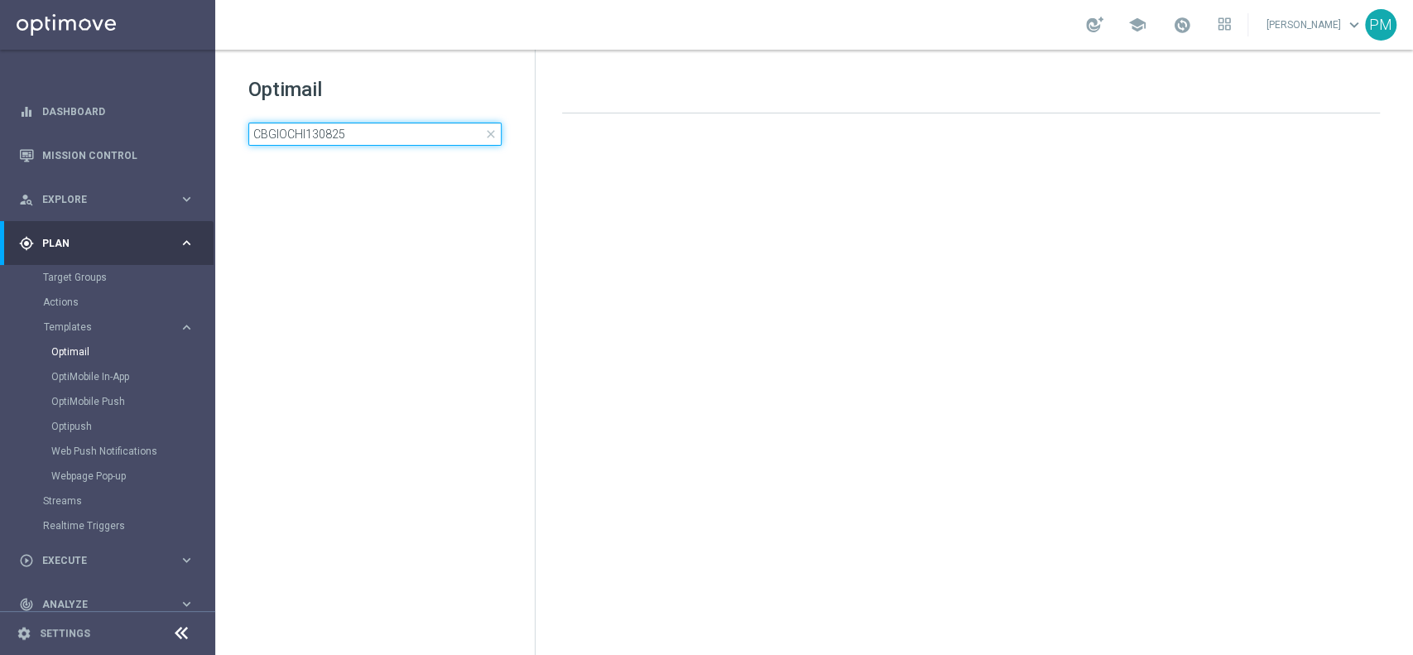
click at [402, 130] on input "CBGIOCHI130825" at bounding box center [374, 134] width 253 height 23
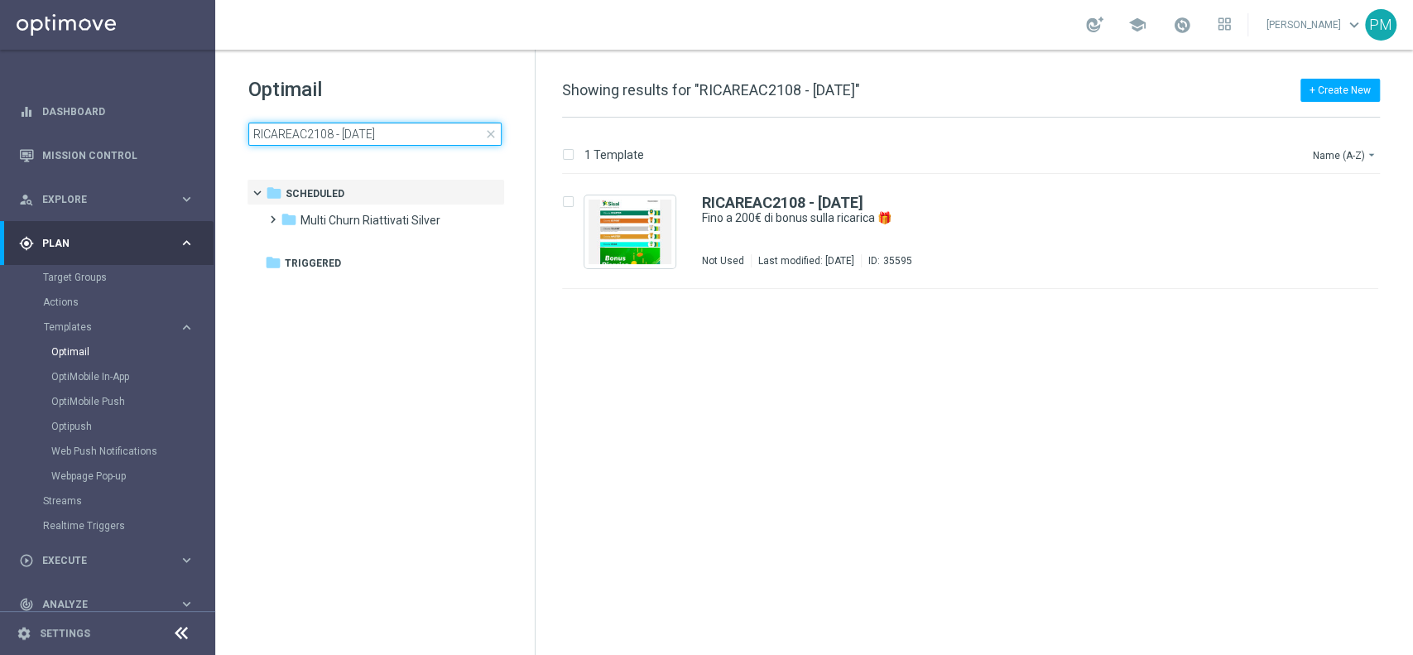
click at [336, 138] on input "RICAREAC2108 - [DATE]" at bounding box center [374, 134] width 253 height 23
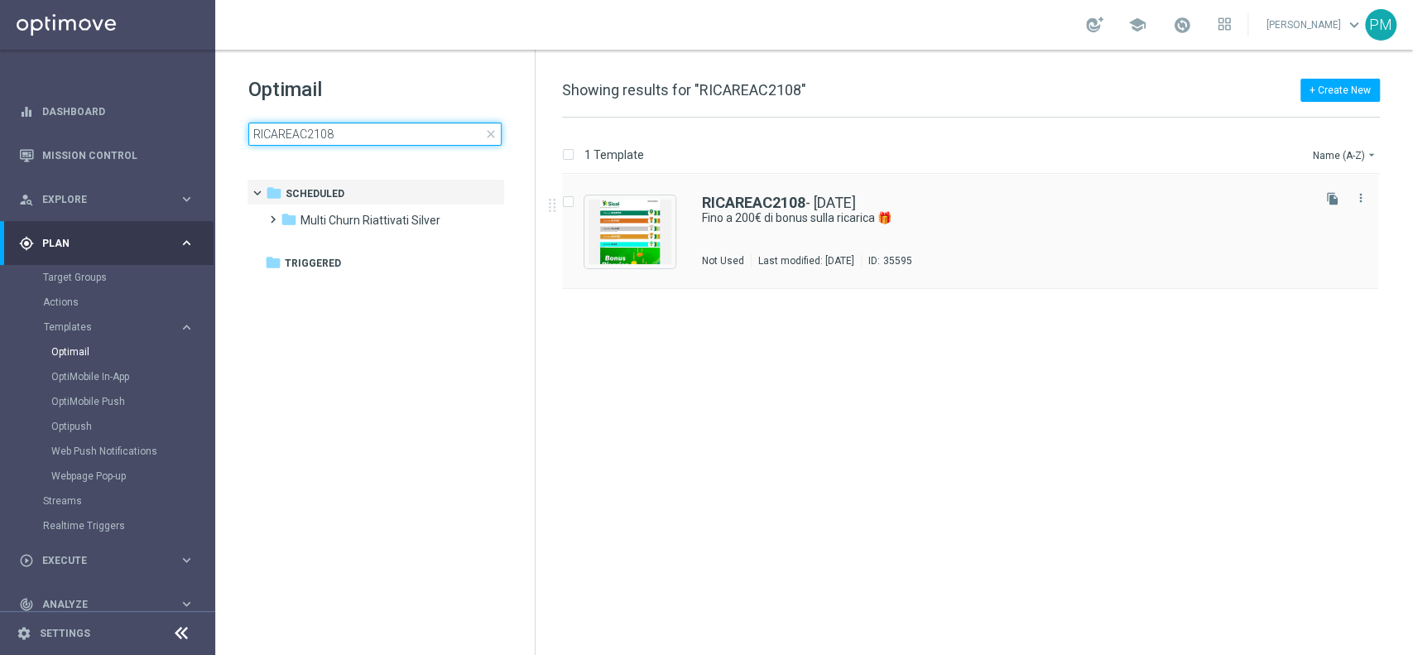
type input "RICAREAC2108"
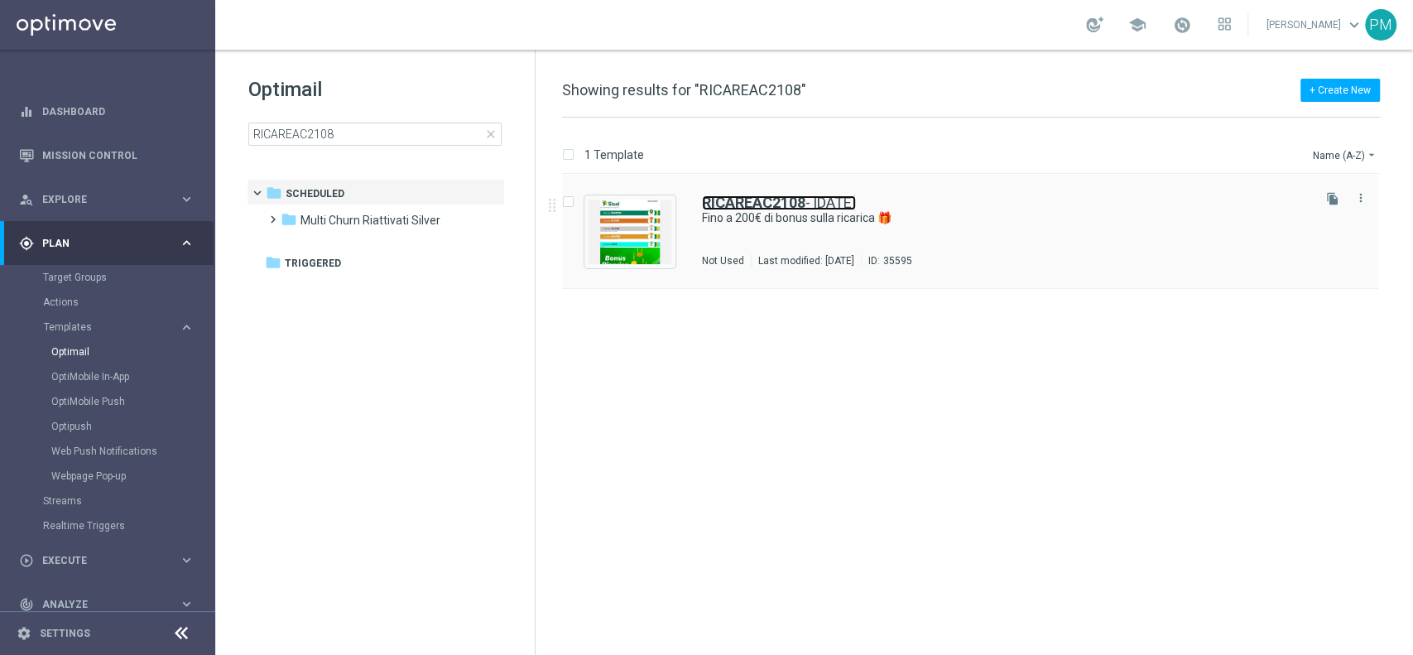
click at [758, 196] on b "RICAREAC2108" at bounding box center [754, 202] width 104 height 17
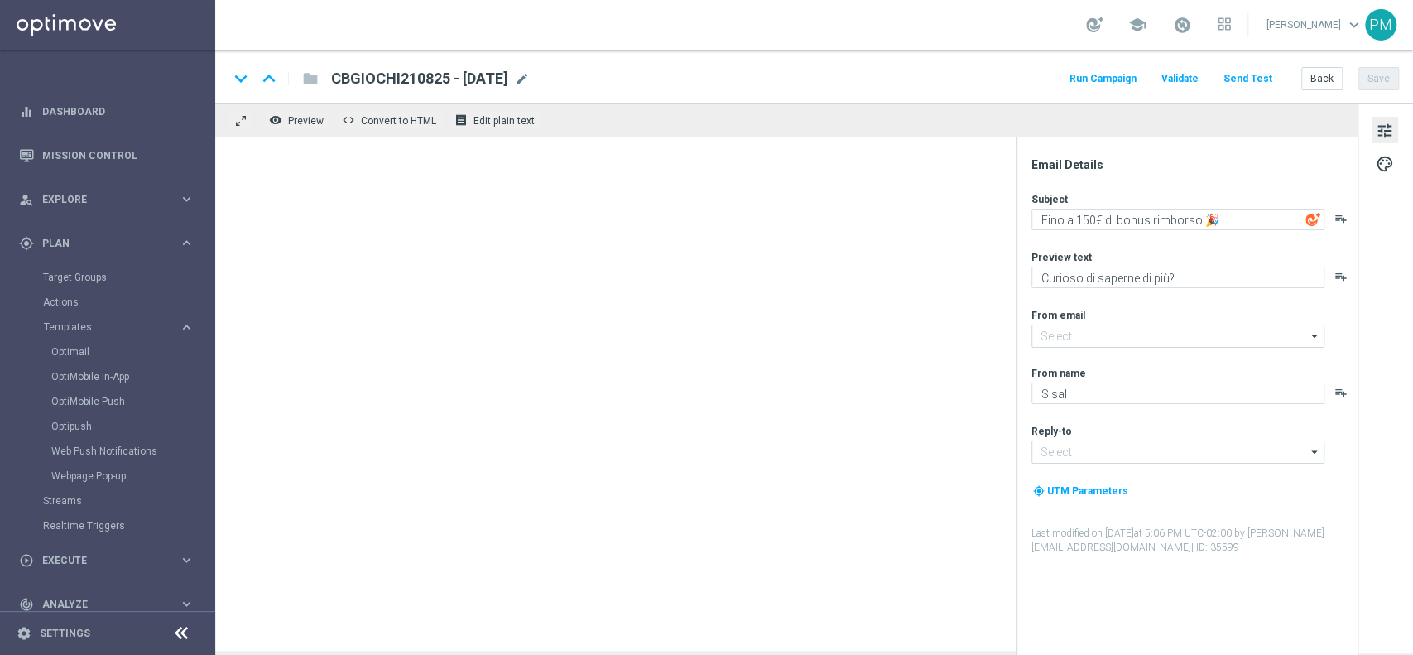
type input "[EMAIL_ADDRESS][DOMAIN_NAME]"
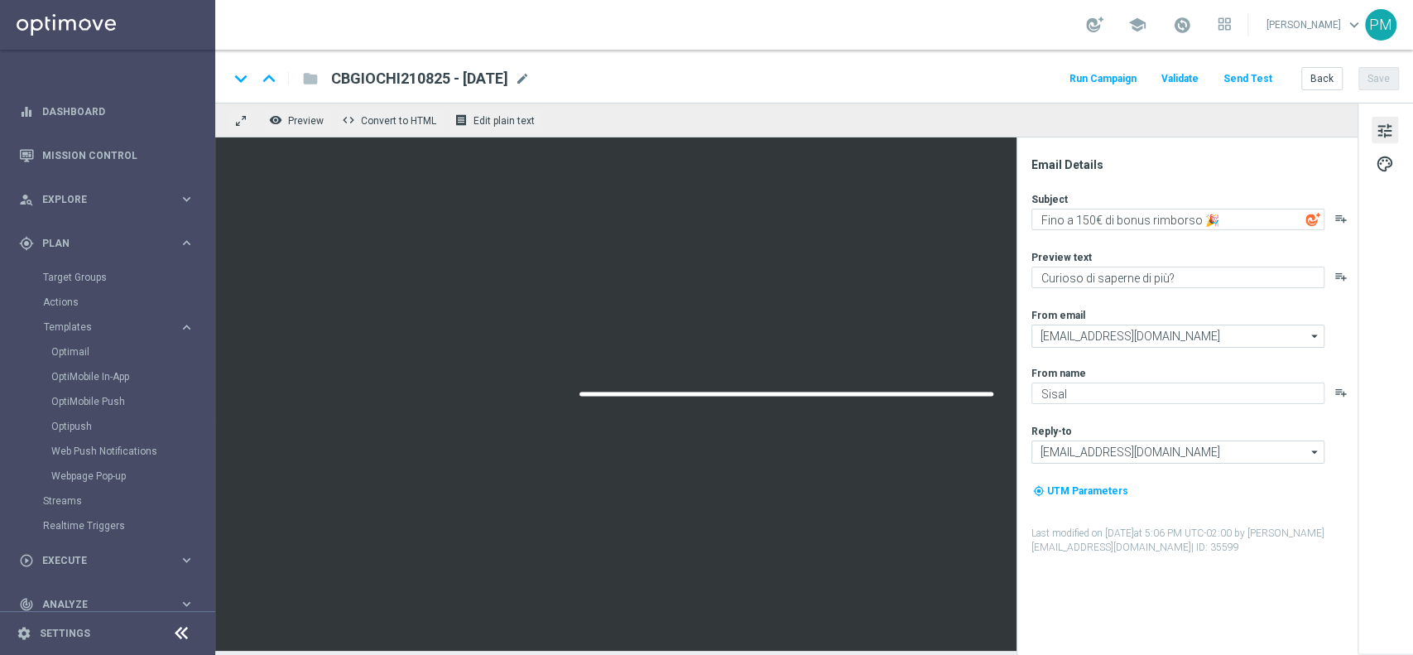
type textarea "Fino a 200€ di bonus sulla ricarica 🎁"
type textarea "Scopri la nuova promozione 🎯"
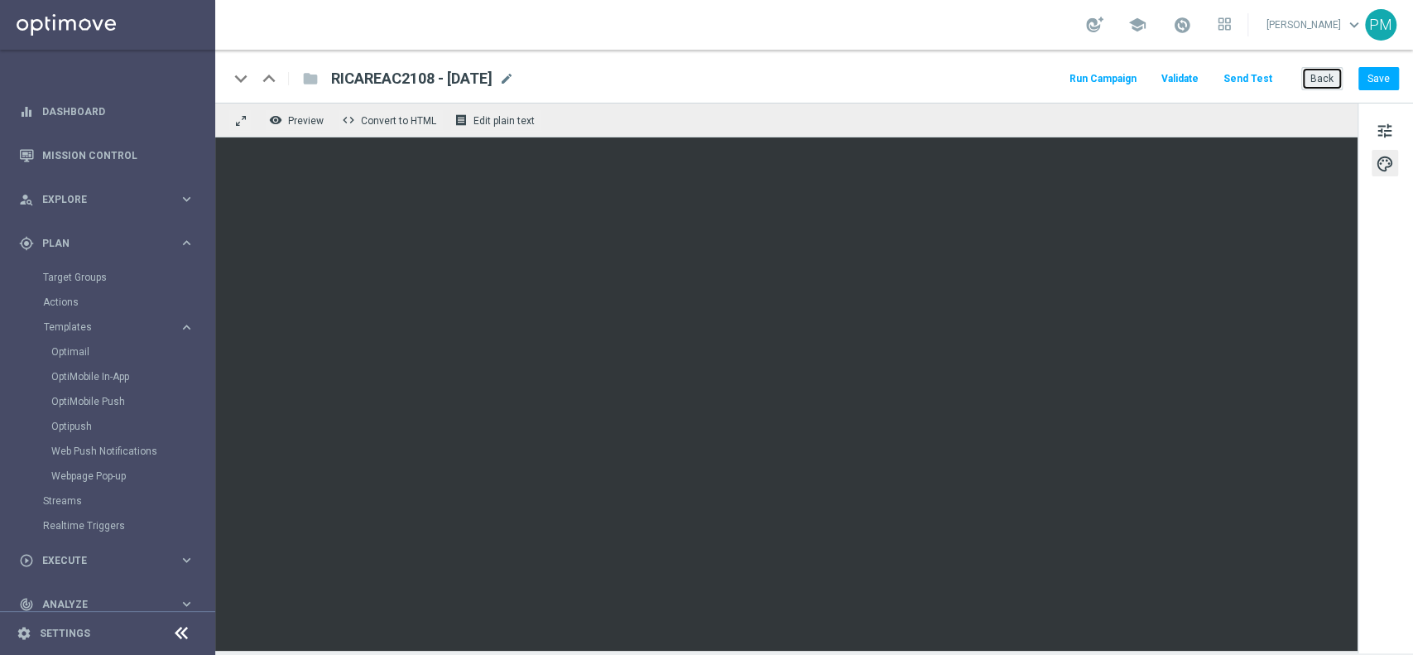
click at [1315, 79] on button "Back" at bounding box center [1322, 78] width 41 height 23
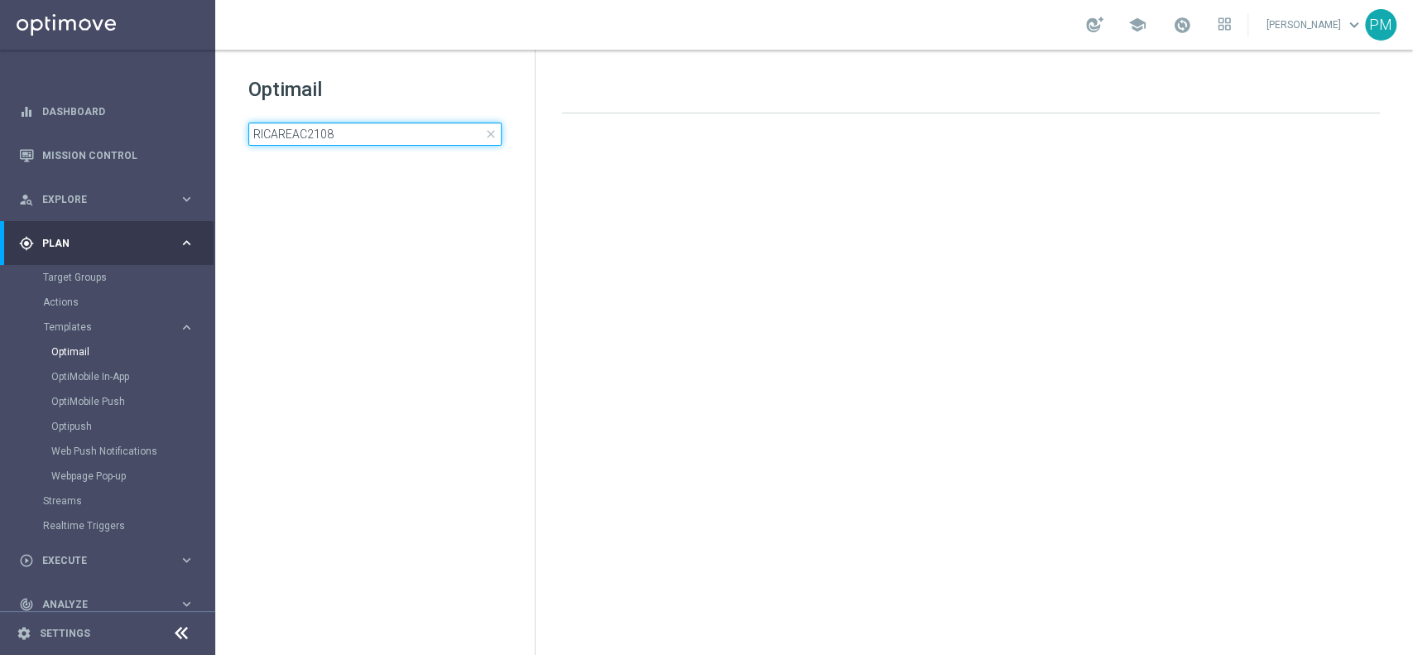
click at [388, 126] on input "RICAREAC2108" at bounding box center [374, 134] width 253 height 23
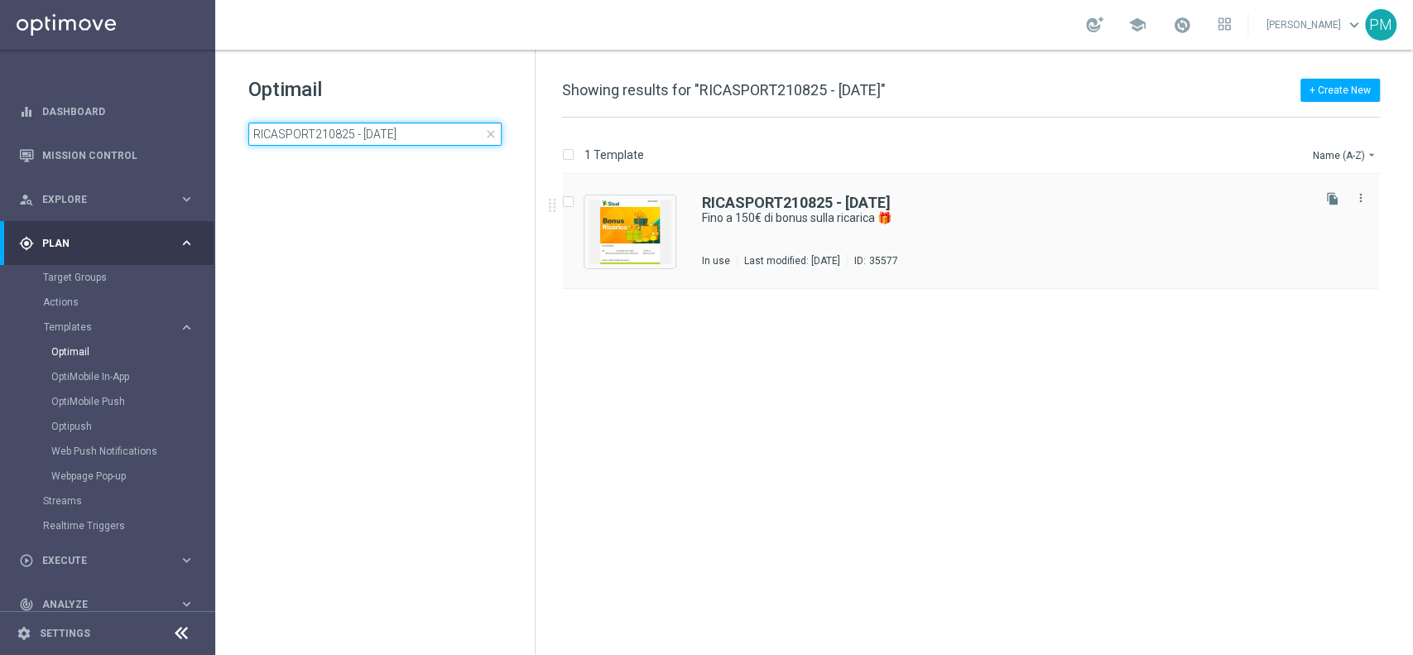
type input "RICASPORT210825 - [DATE]"
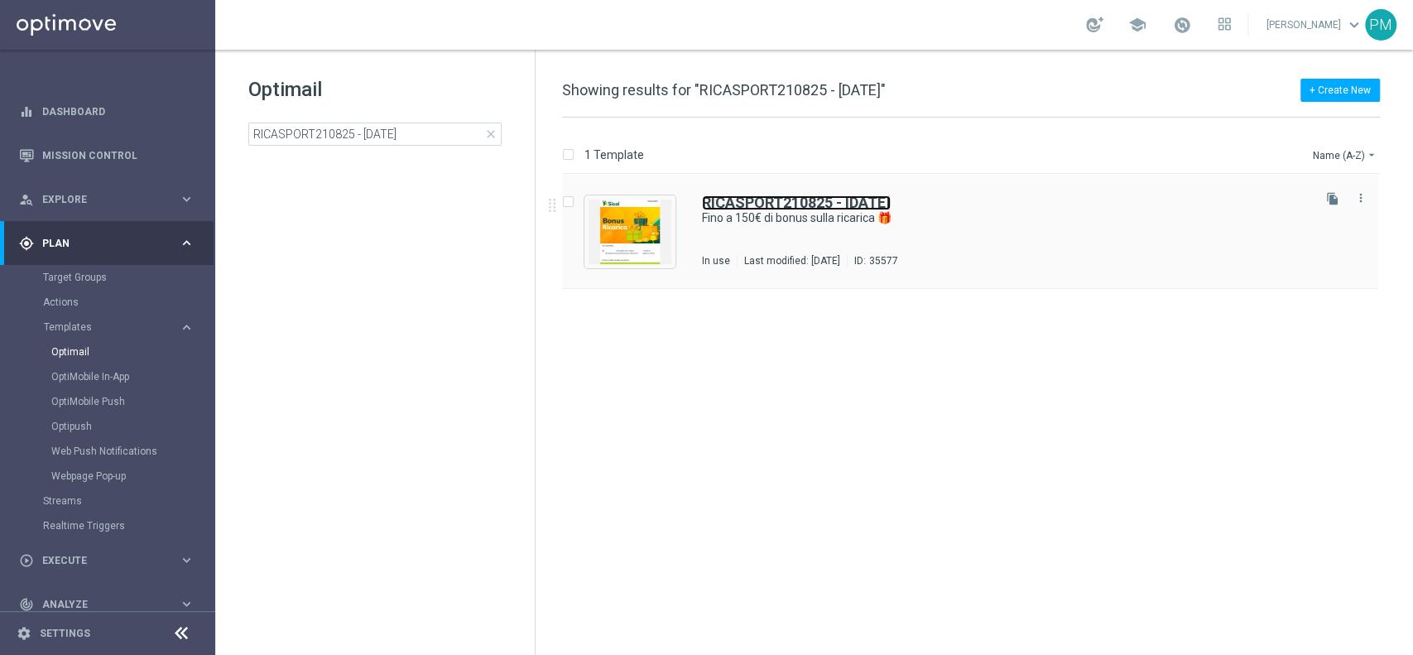
click at [742, 202] on b "RICASPORT210825 - [DATE]" at bounding box center [796, 202] width 189 height 17
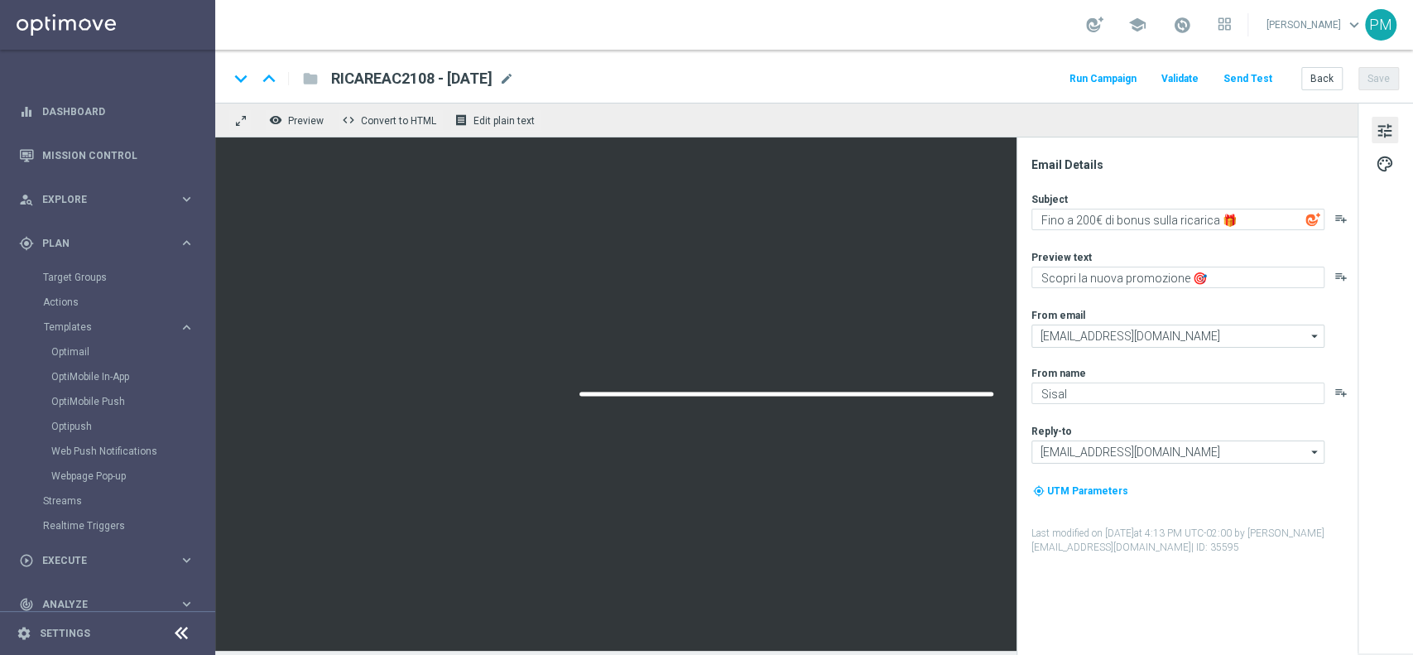
type textarea "Fino a 150€ di bonus sulla ricarica 🎁"
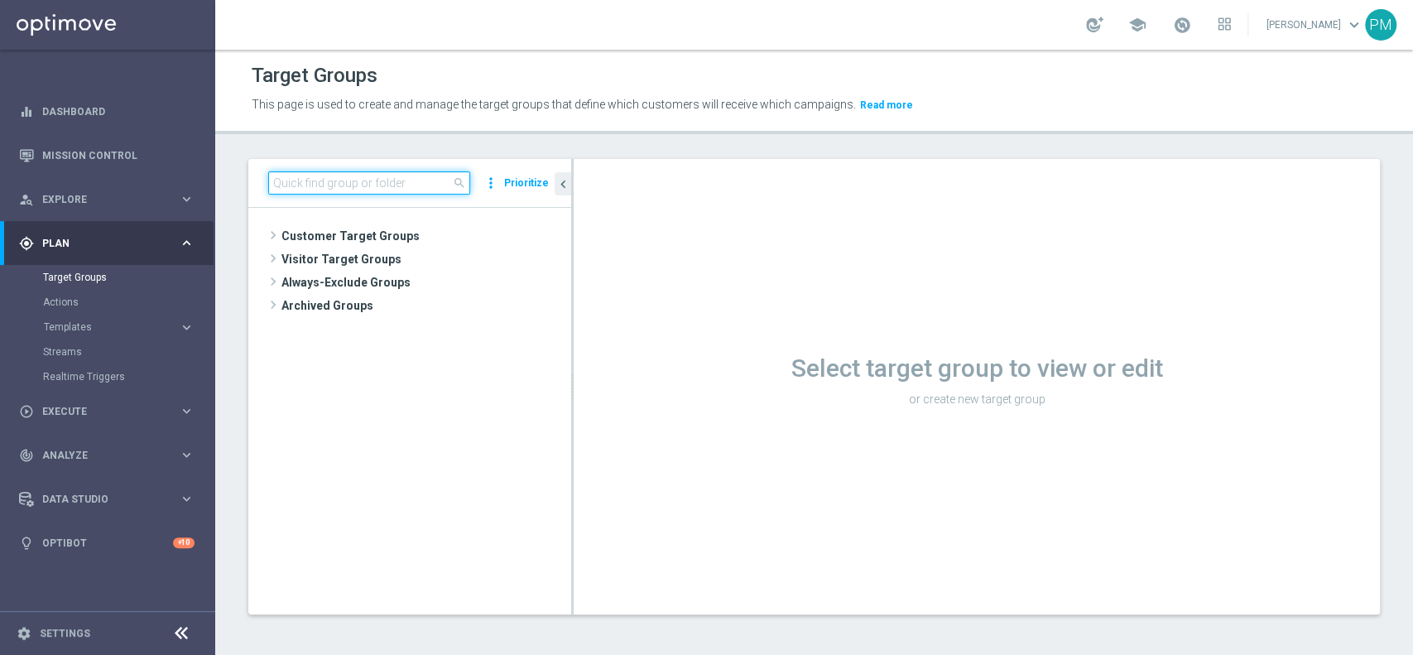
click at [437, 189] on input at bounding box center [369, 182] width 202 height 23
paste input "Multi Master Low 1st Sport lm saldo"
type input "Multi Master Low 1st Sport lm saldo"
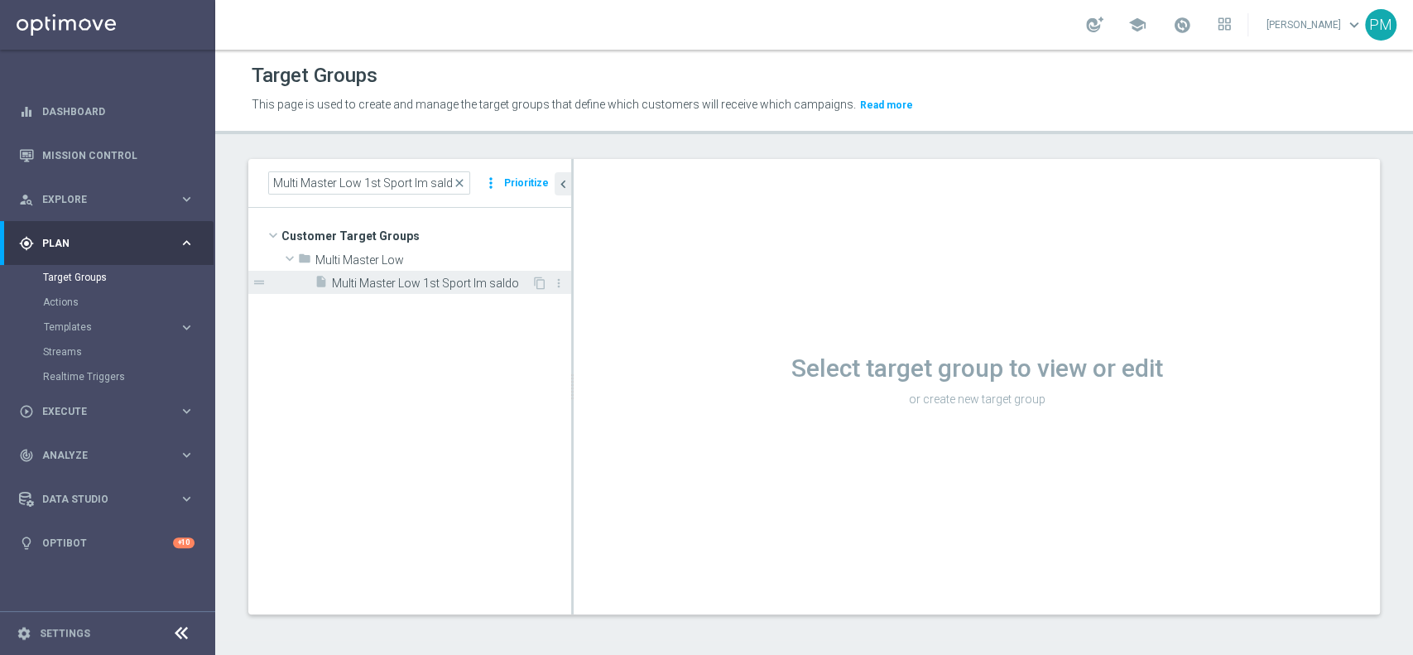
click at [441, 284] on span "Multi Master Low 1st Sport lm saldo" at bounding box center [432, 284] width 200 height 14
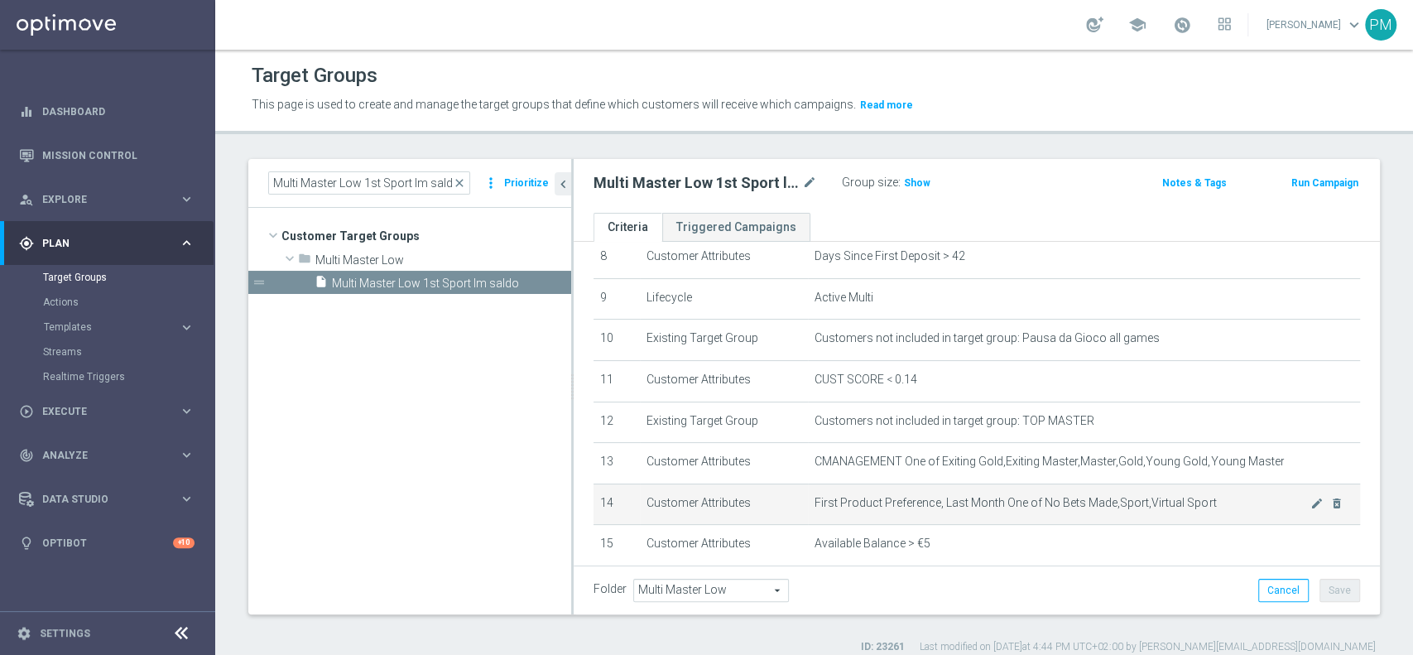
scroll to position [386, 0]
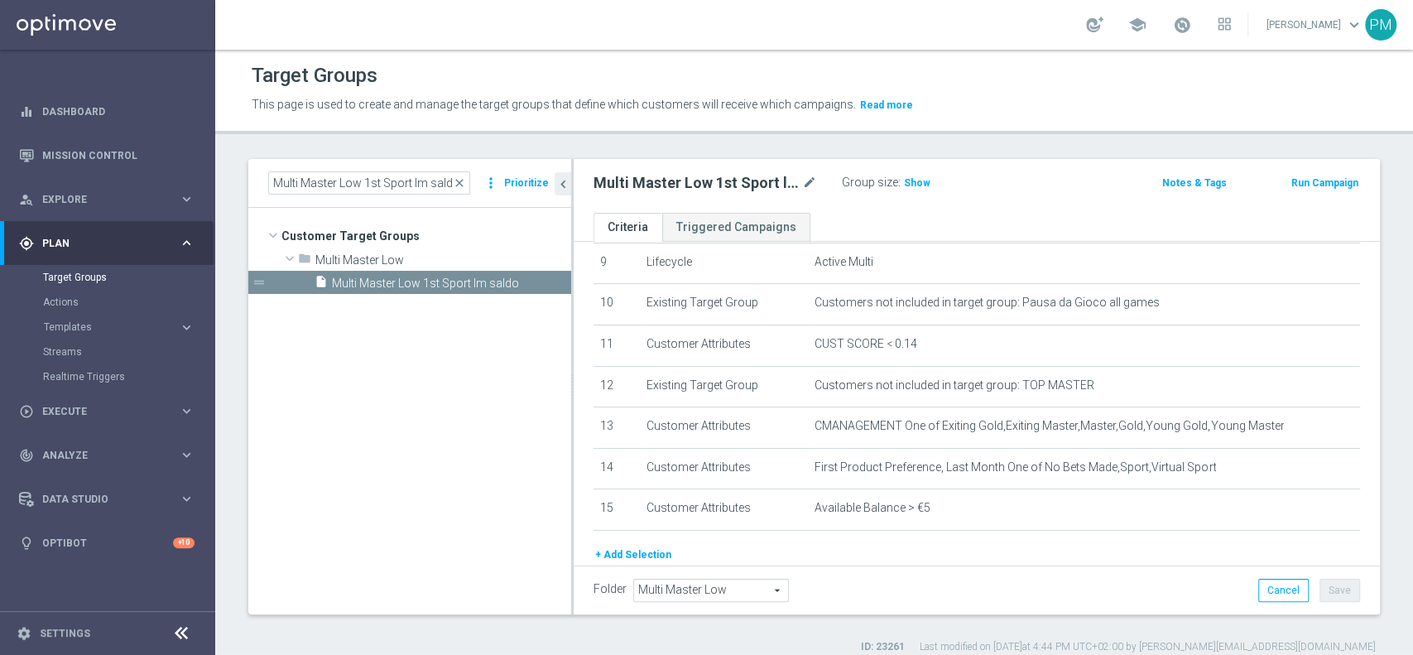
click at [1291, 183] on button "Run Campaign" at bounding box center [1325, 183] width 70 height 18
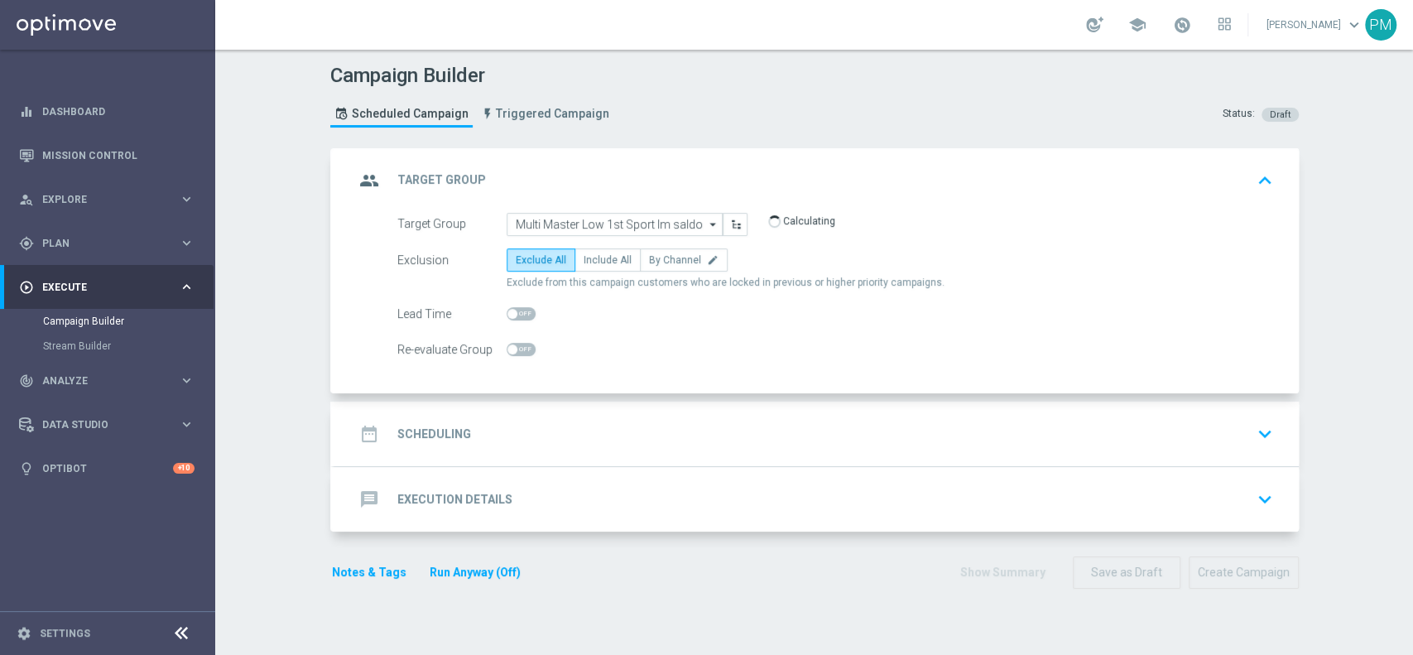
click at [729, 419] on div "date_range Scheduling keyboard_arrow_down" at bounding box center [816, 433] width 925 height 31
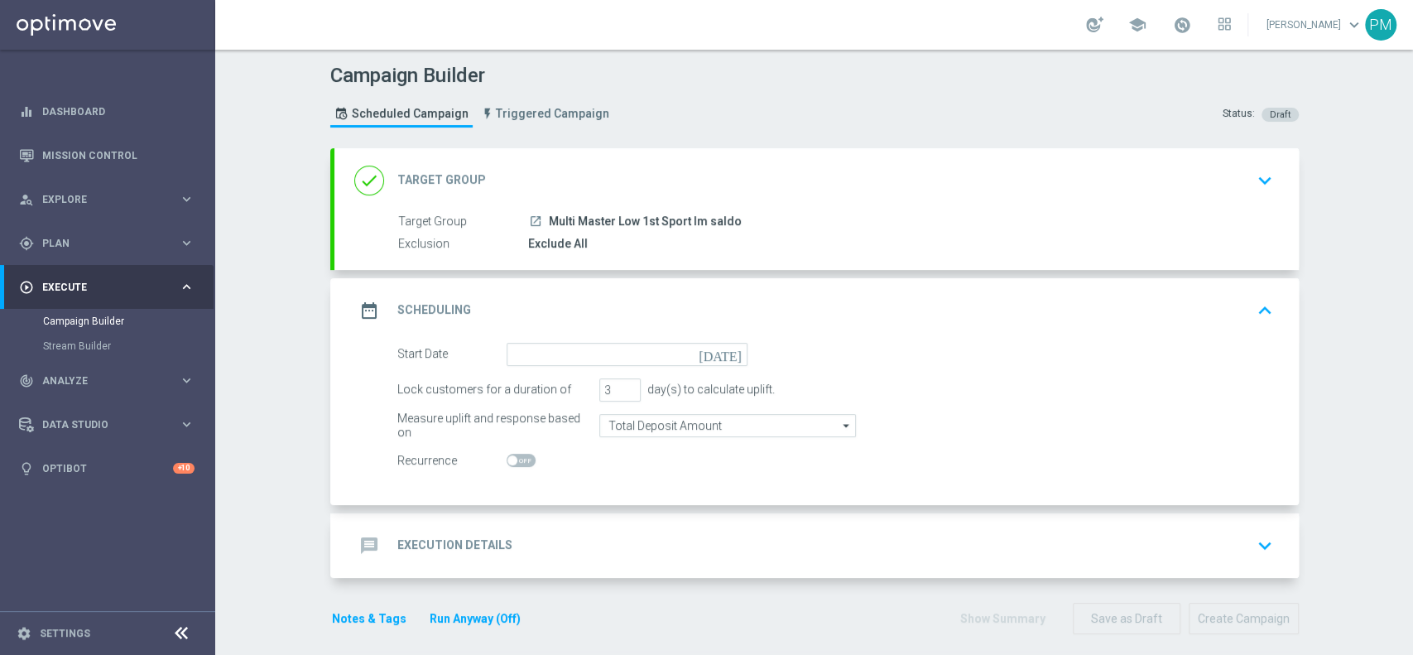
scroll to position [11, 0]
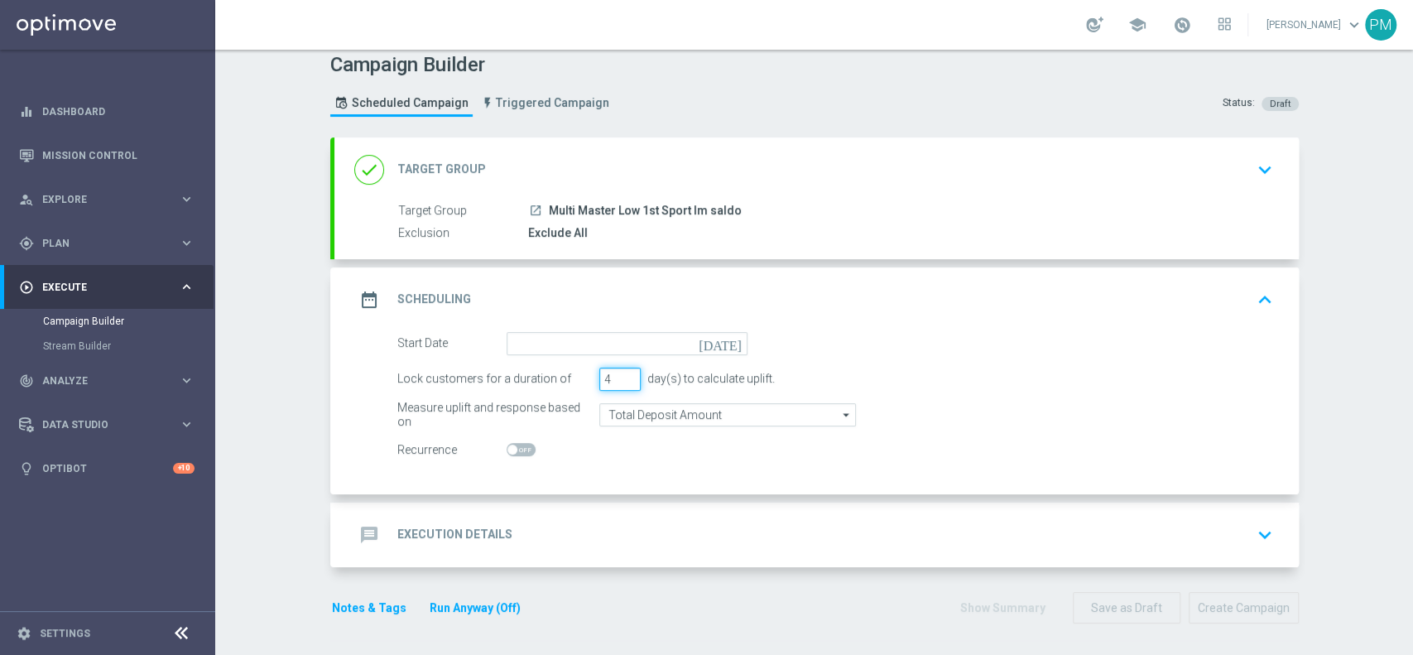
type input "4"
click at [620, 373] on input "4" at bounding box center [619, 379] width 41 height 23
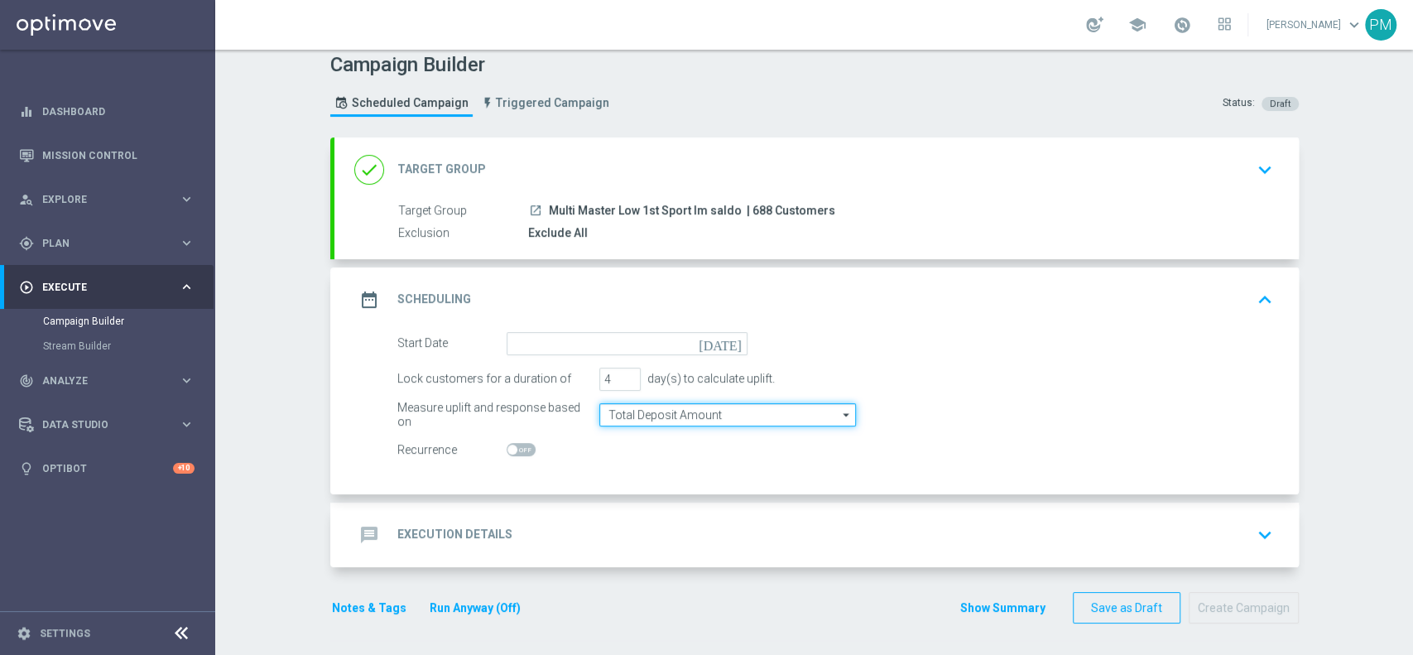
click at [642, 412] on input "Total Deposit Amount" at bounding box center [727, 414] width 257 height 23
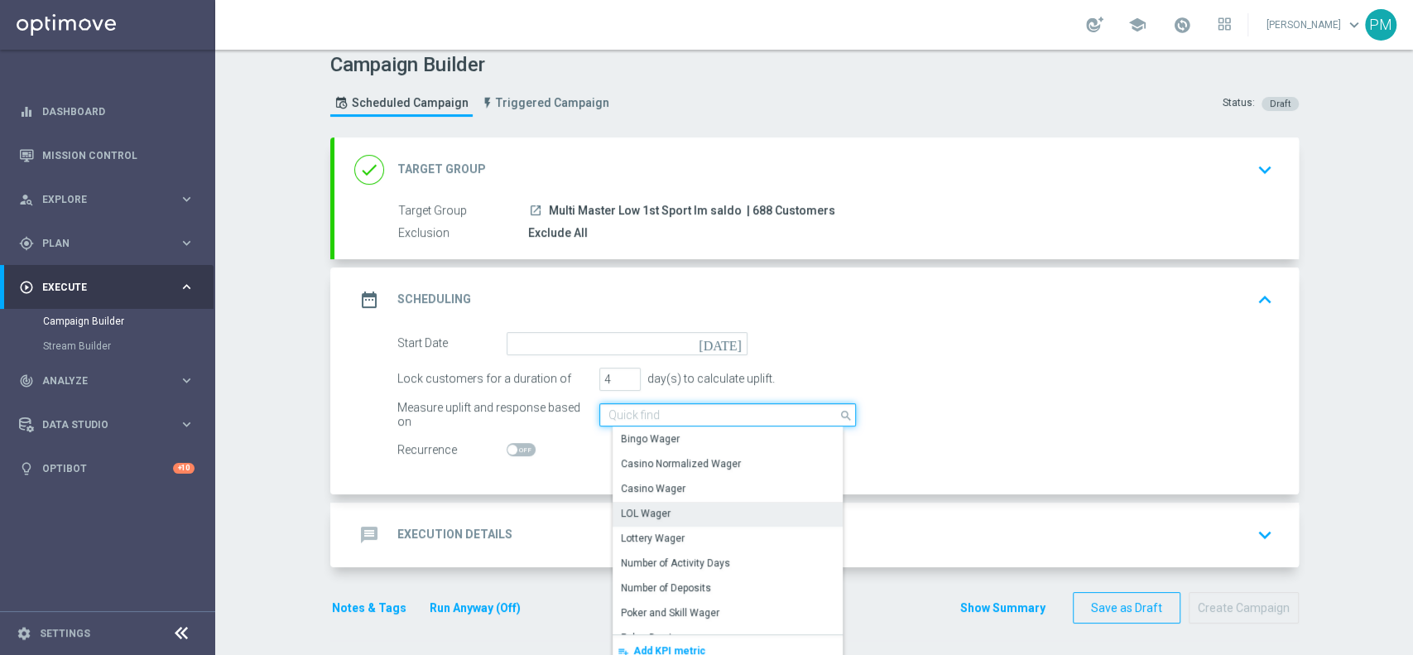
scroll to position [378, 0]
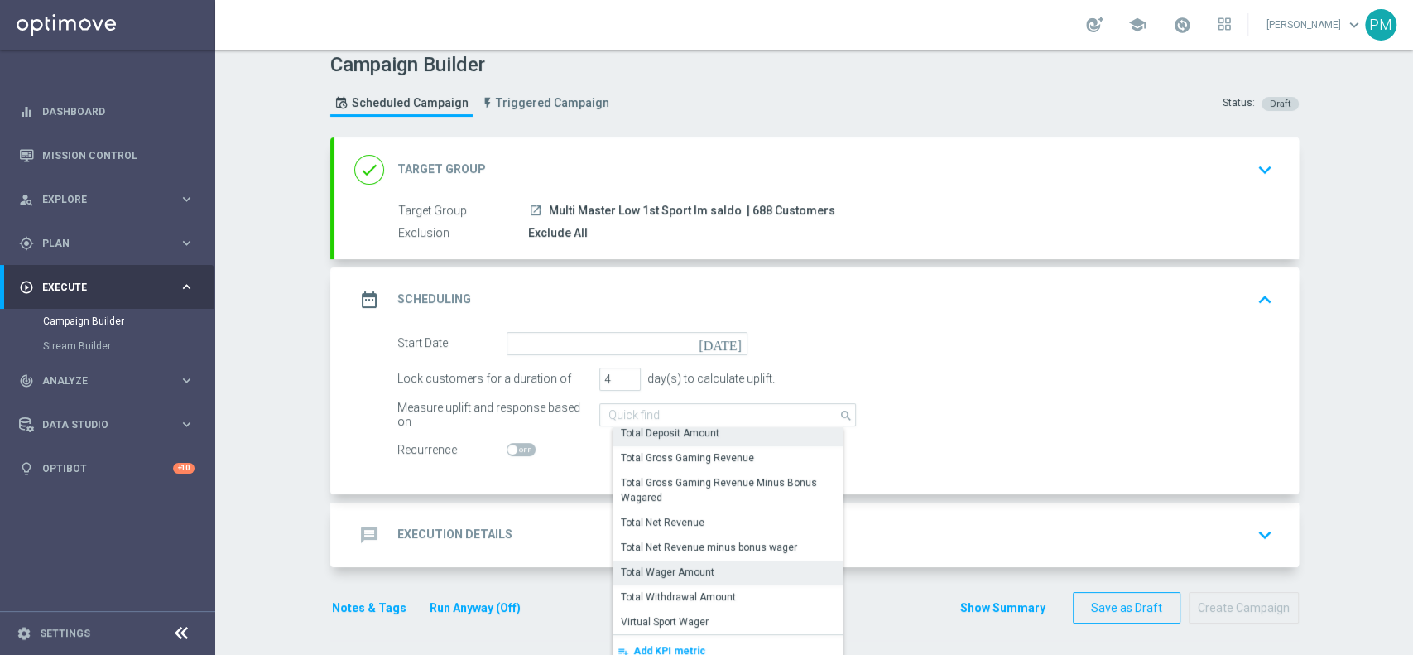
click at [683, 570] on div "Total Wager Amount" at bounding box center [668, 572] width 94 height 15
type input "Total Wager Amount"
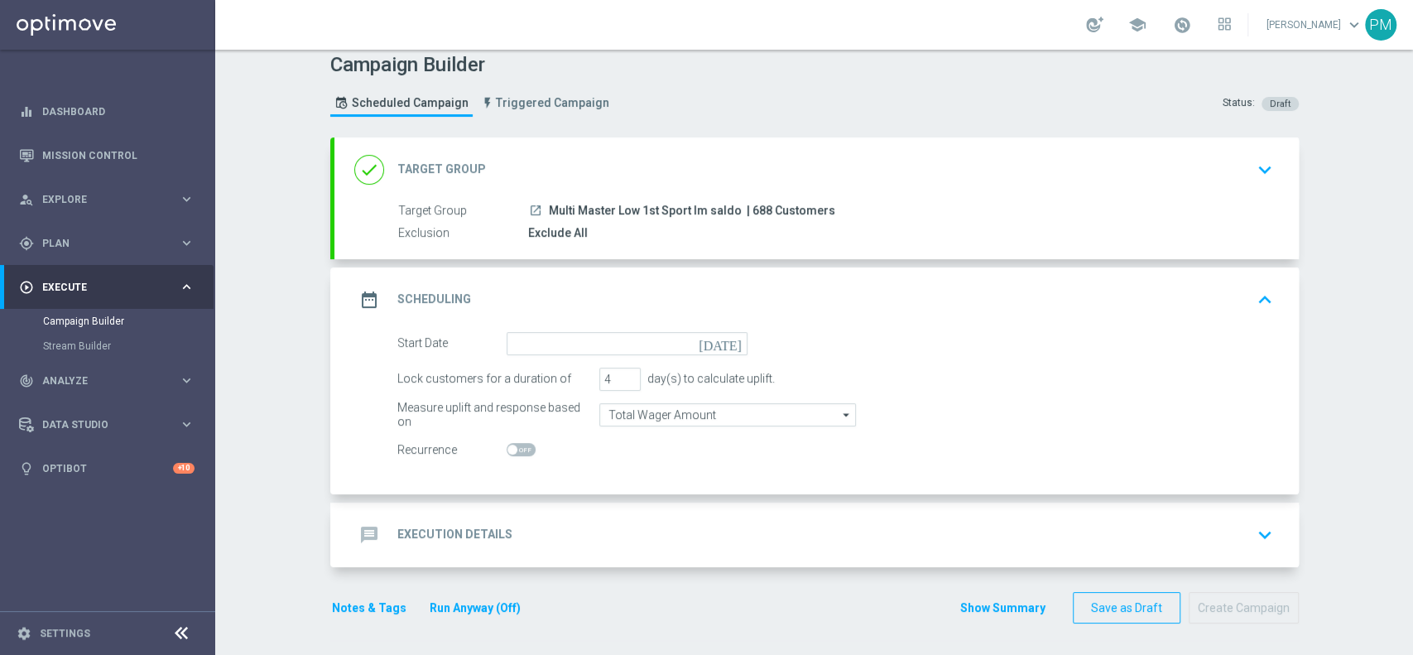
click at [599, 329] on div "date_range Scheduling keyboard_arrow_up" at bounding box center [817, 299] width 965 height 65
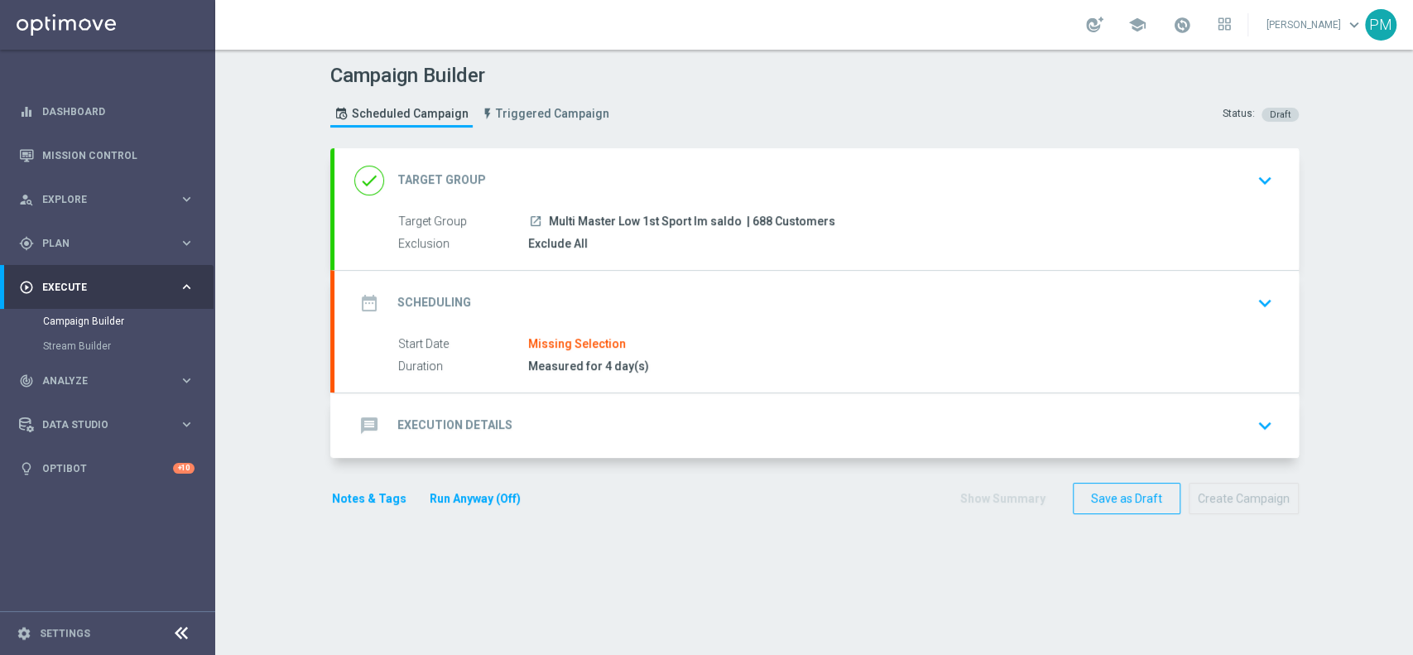
scroll to position [0, 0]
click at [595, 322] on div "date_range Scheduling keyboard_arrow_down" at bounding box center [817, 303] width 965 height 65
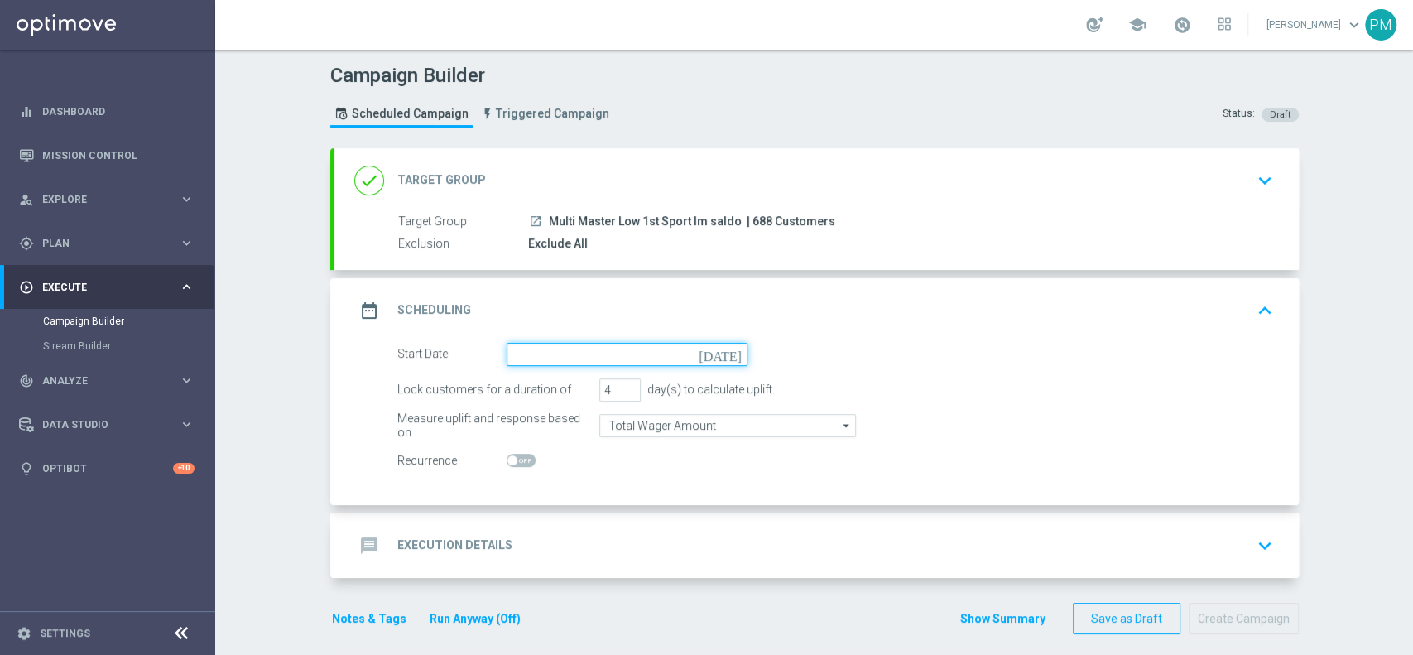
click at [570, 344] on input at bounding box center [627, 354] width 241 height 23
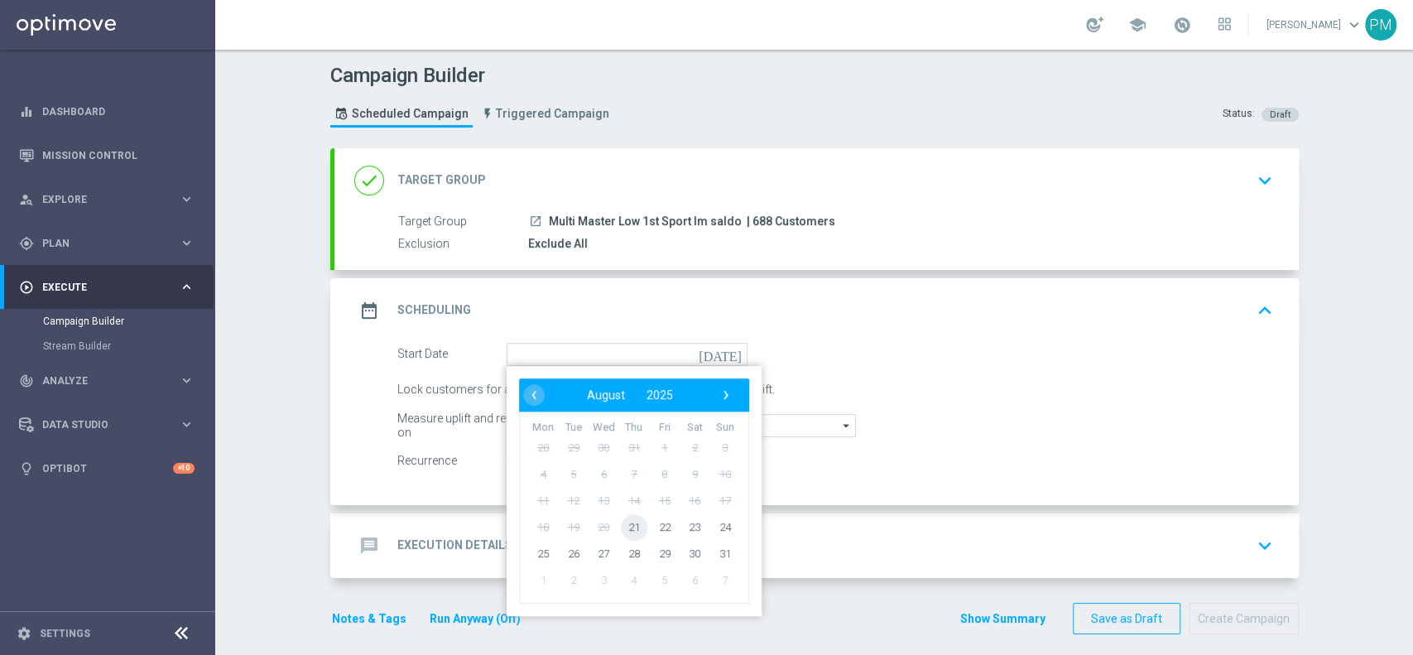
click at [622, 513] on span "21" at bounding box center [633, 526] width 26 height 26
type input "21 Aug 2025"
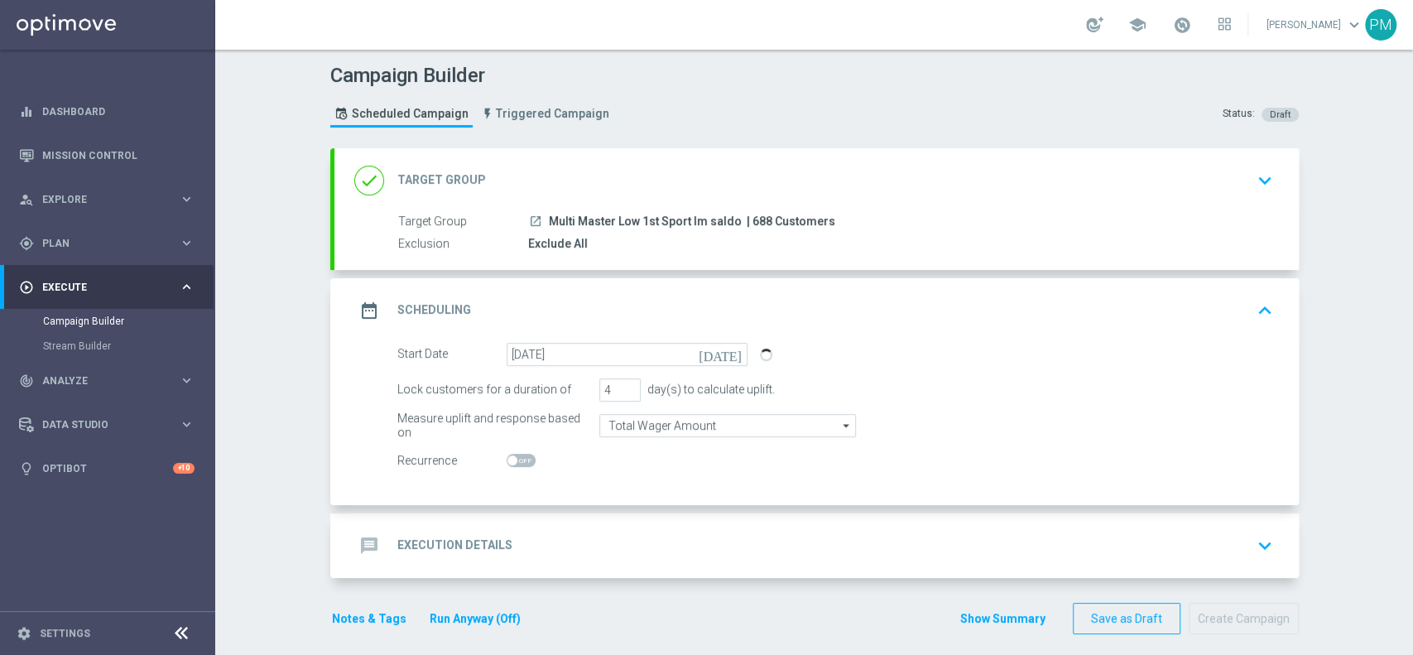
click at [676, 526] on div "message Execution Details keyboard_arrow_down" at bounding box center [817, 545] width 965 height 65
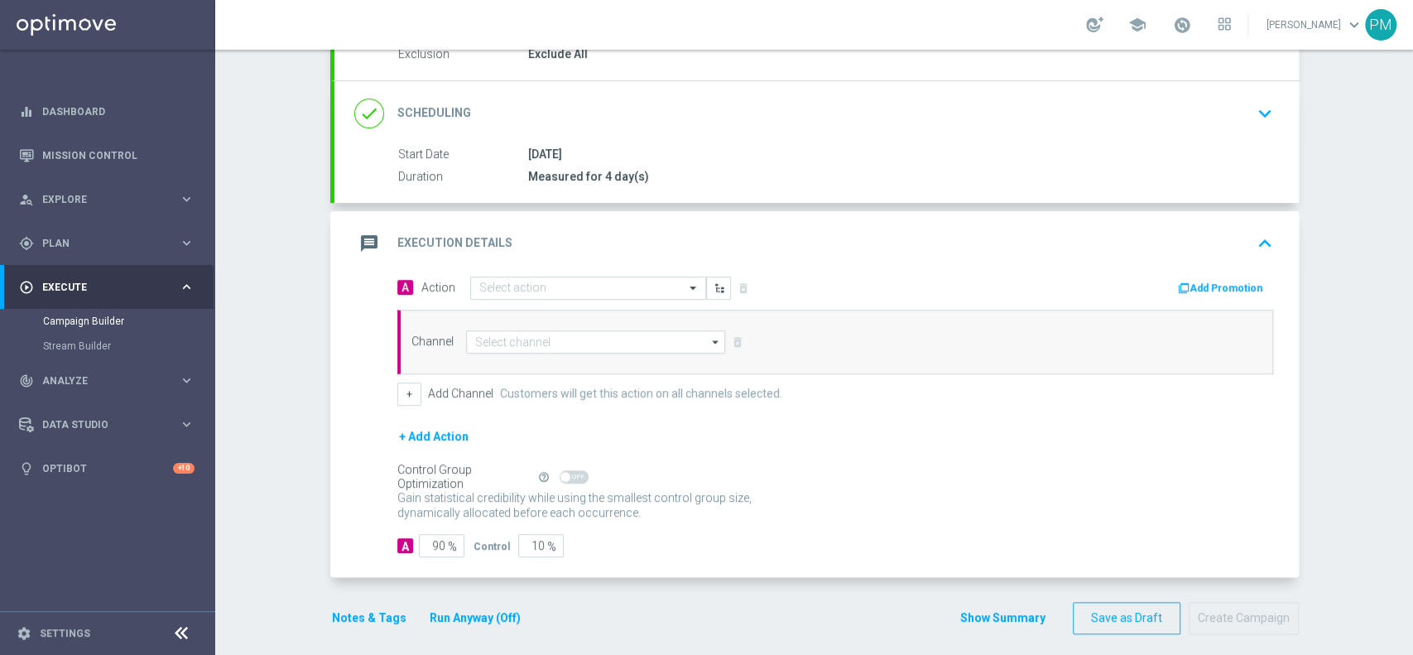
scroll to position [190, 0]
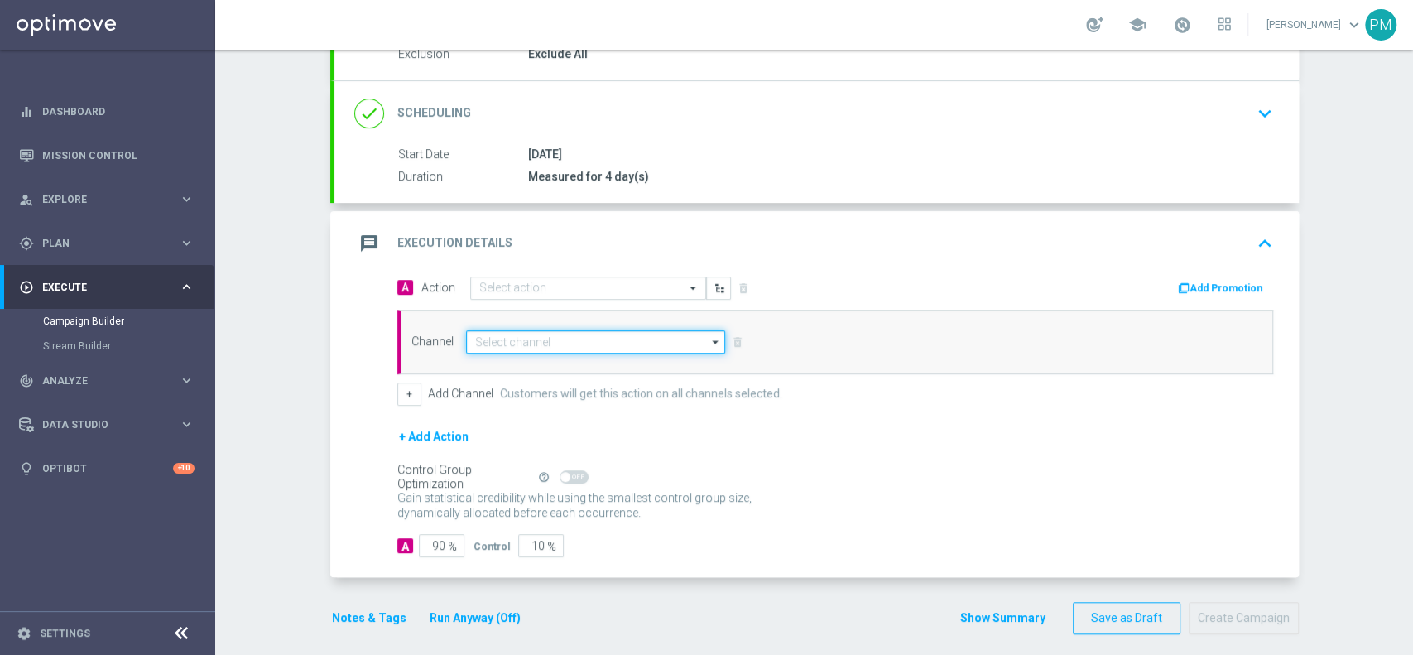
click at [574, 344] on input at bounding box center [596, 341] width 260 height 23
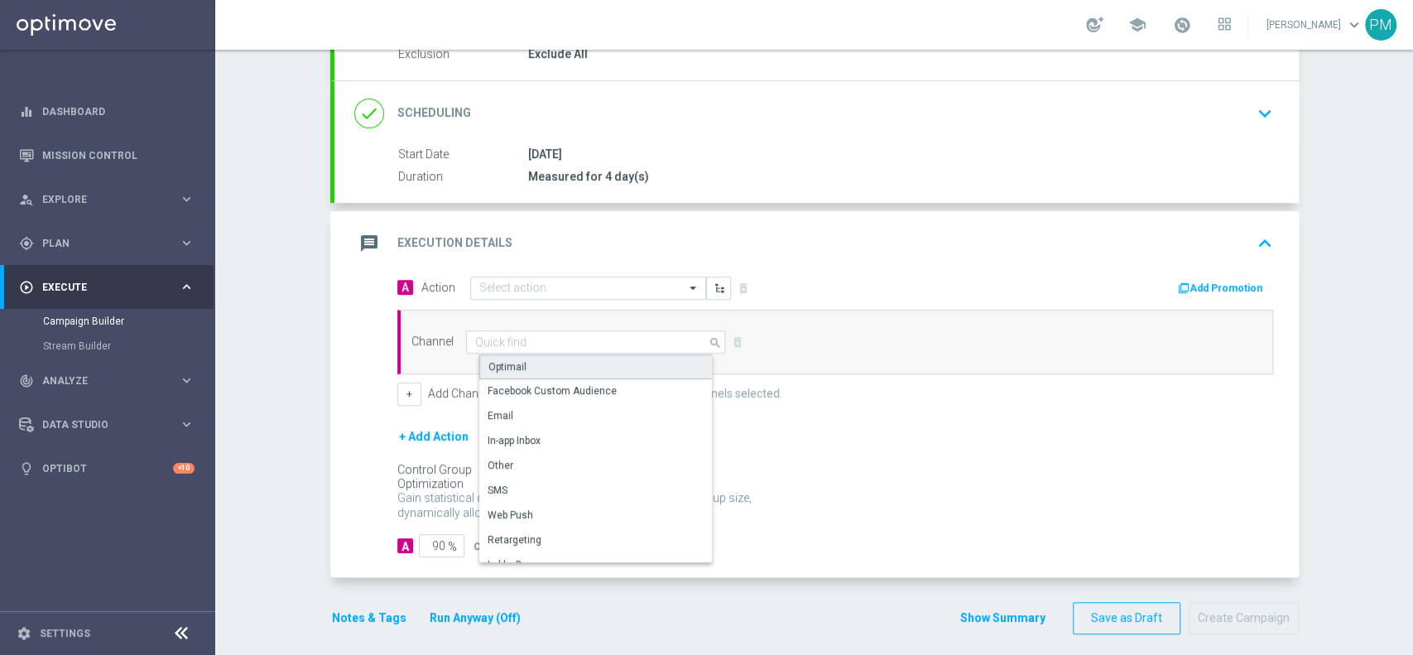
click at [569, 357] on div "Optimail" at bounding box center [602, 366] width 247 height 25
type input "Optimail"
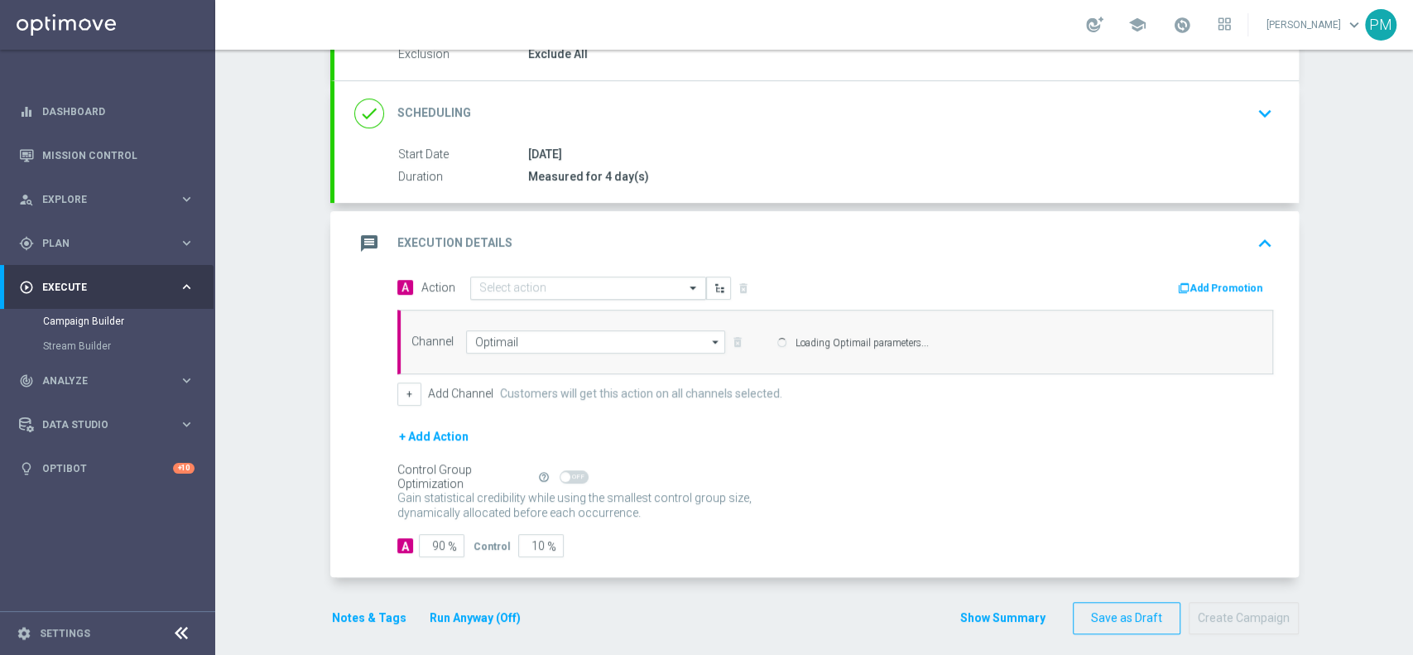
click at [553, 291] on input "text" at bounding box center [571, 289] width 185 height 14
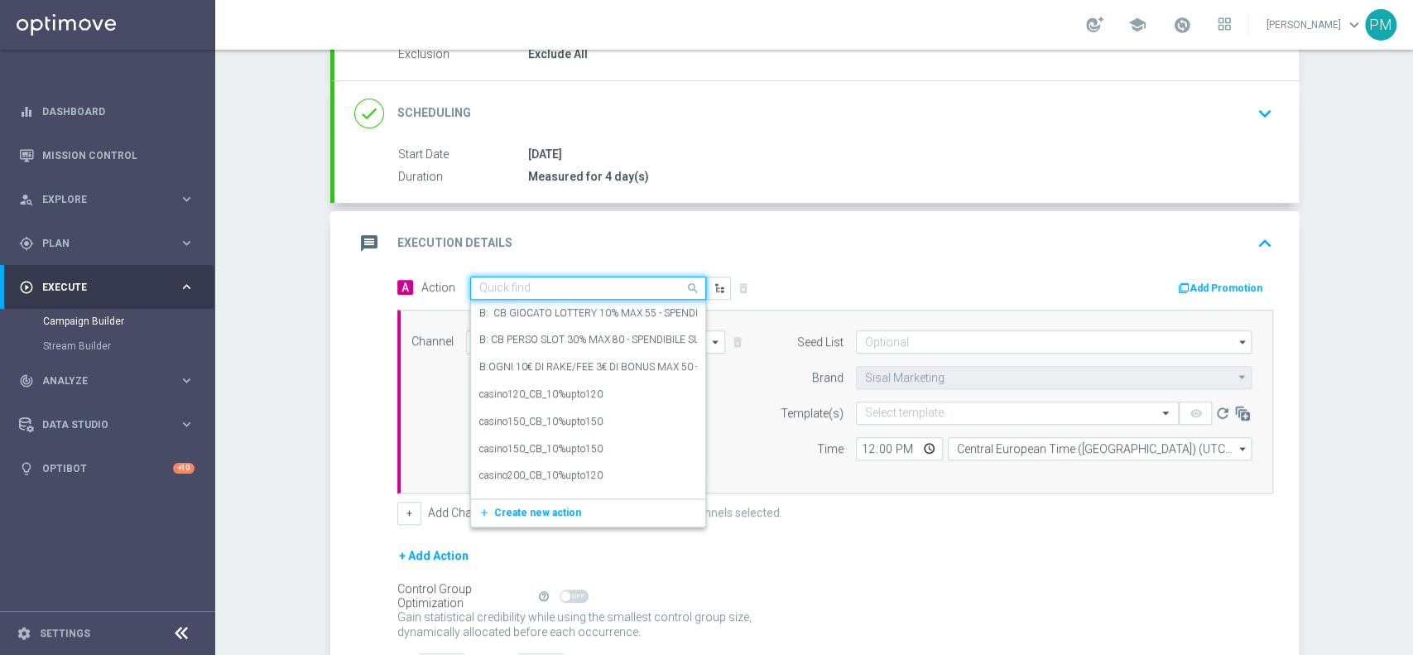
paste input "cashback tutti i giochi 30% fino a 150€"
type input "cashback tutti i giochi 30% fino a 150€"
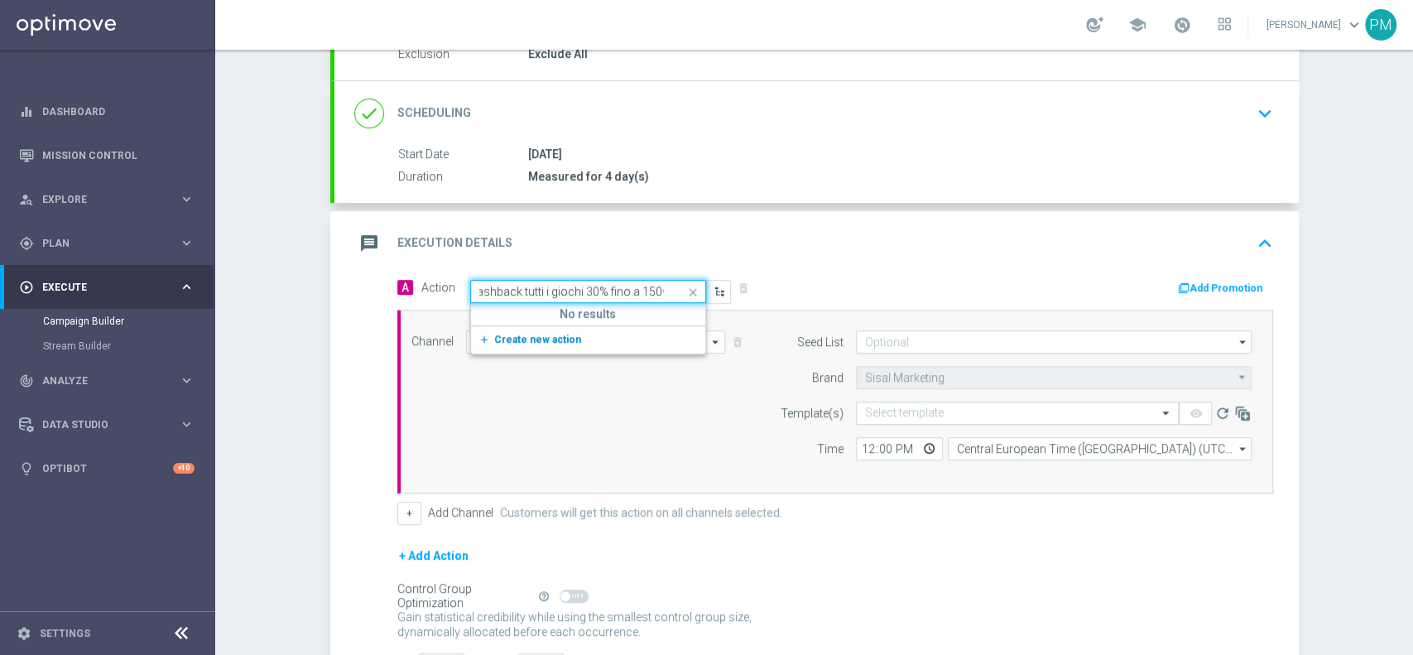
click at [542, 330] on button "add_new Create new action" at bounding box center [585, 339] width 229 height 19
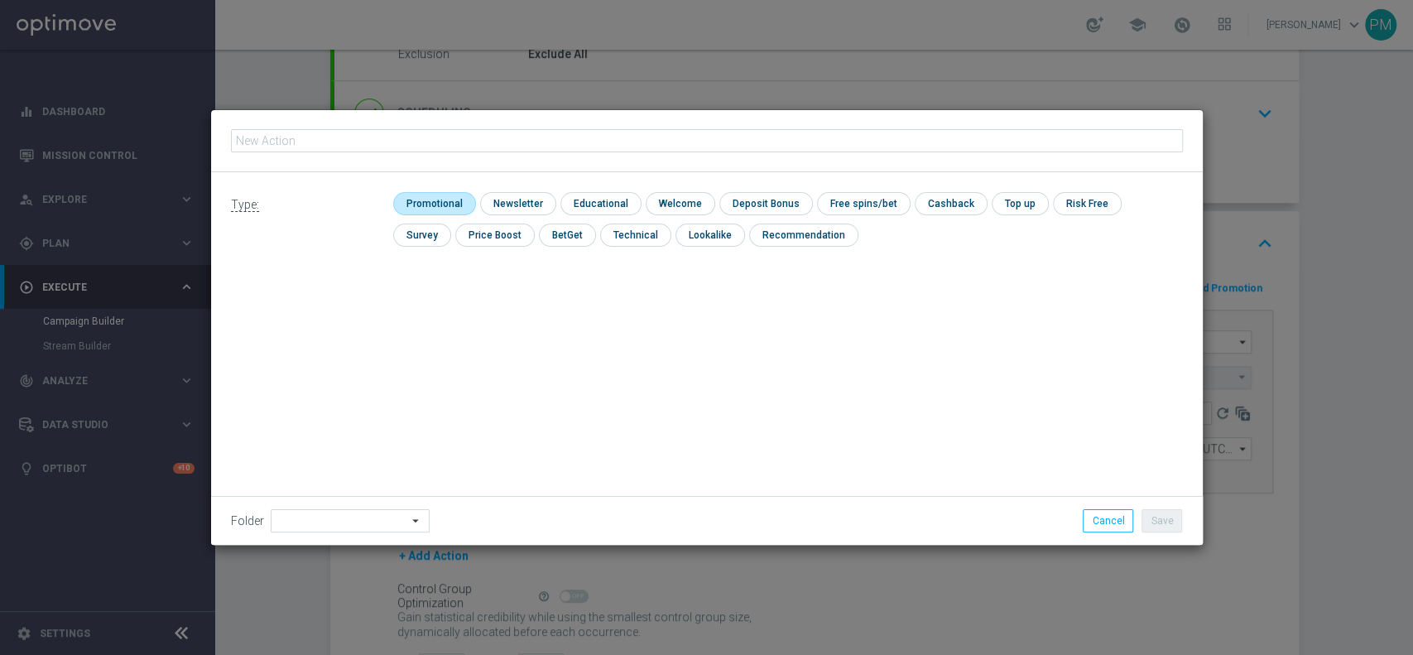
click at [421, 201] on input "checkbox" at bounding box center [432, 203] width 79 height 22
checkbox input "true"
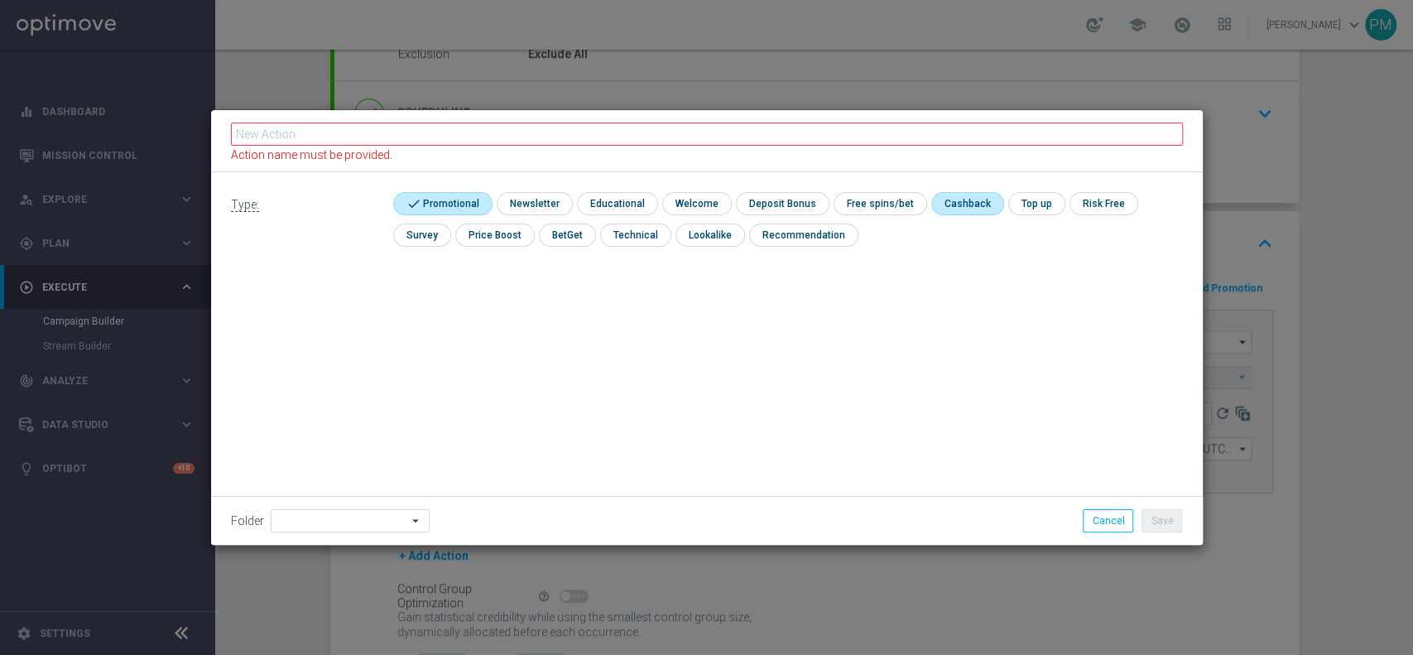
click at [951, 209] on input "checkbox" at bounding box center [967, 203] width 70 height 22
checkbox input "true"
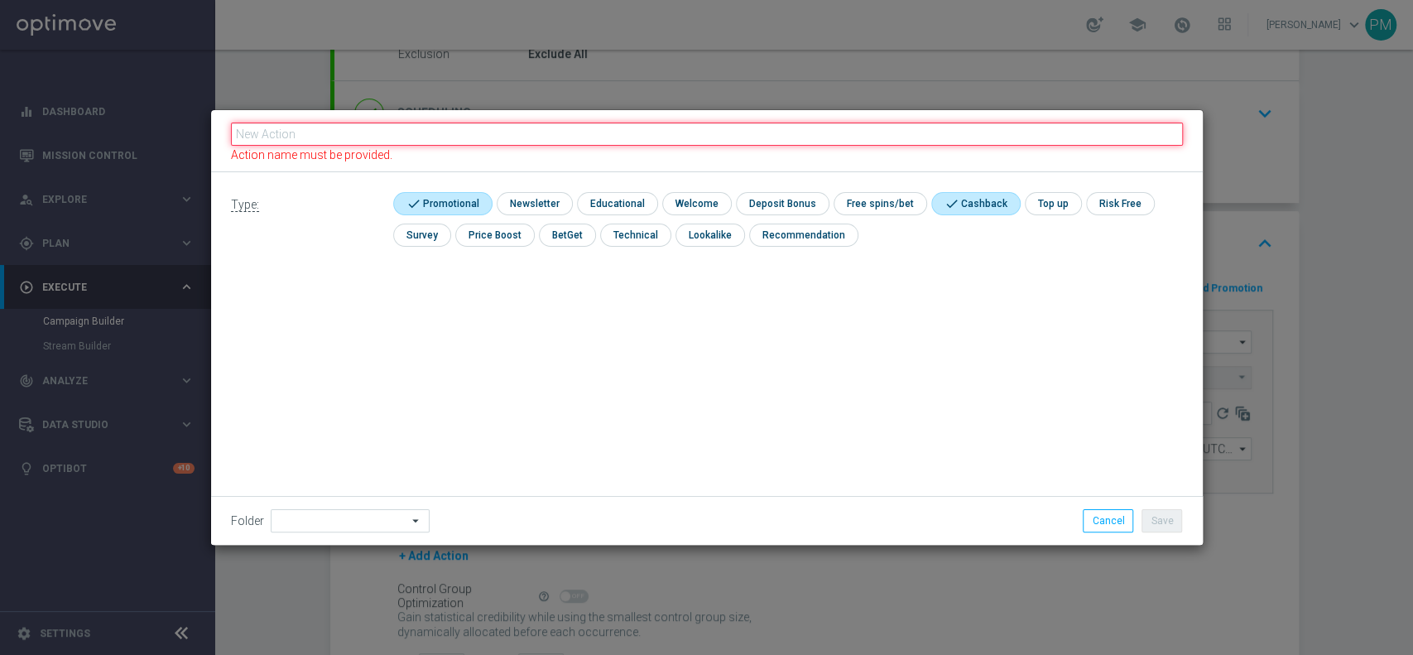
click at [943, 128] on fieldset "Action name must be provided." at bounding box center [707, 141] width 952 height 42
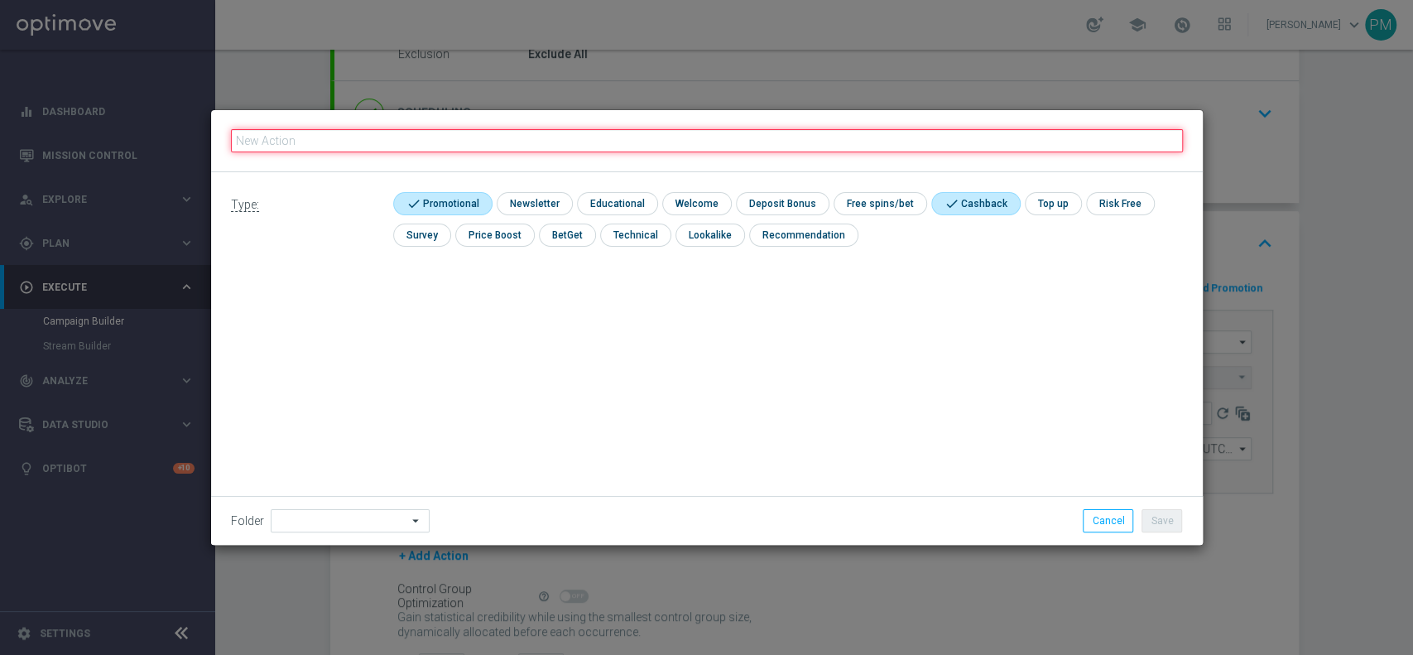
paste input "cashback tutti i giochi 30% fino a 150€"
type input "cashback tutti i giochi 30% fino a 150€"
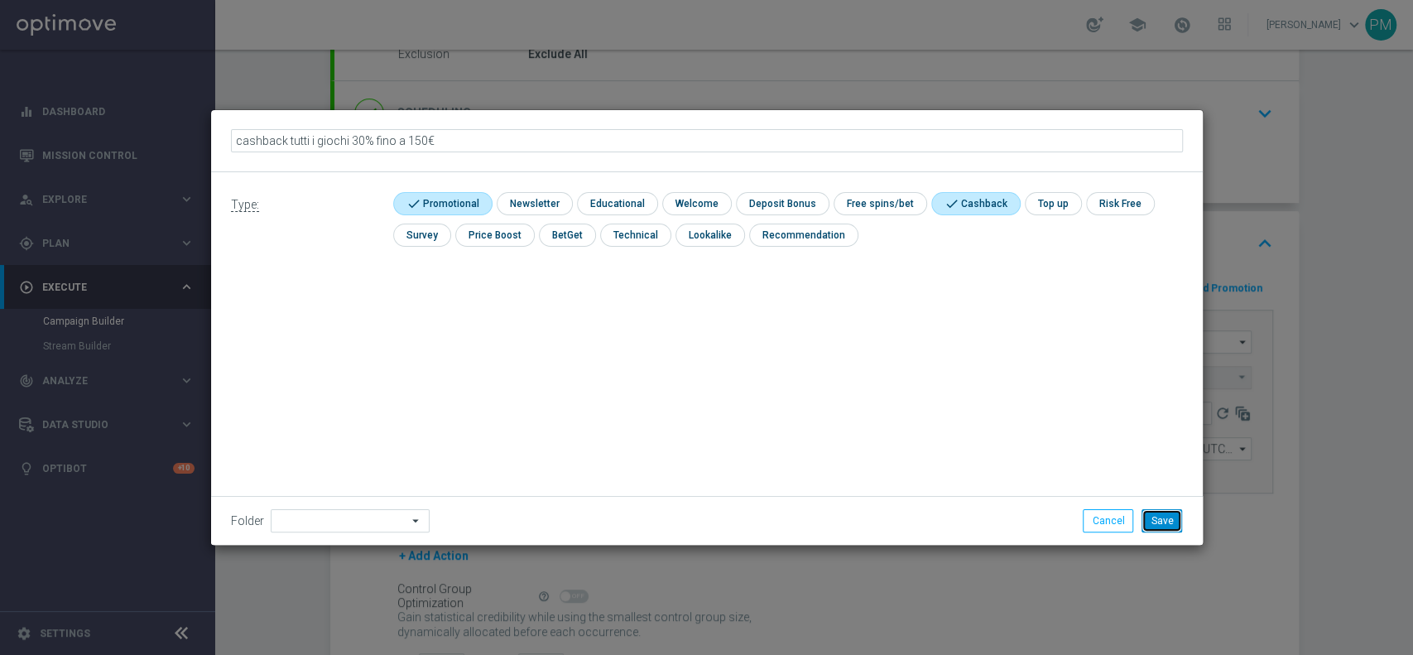
click at [1163, 516] on button "Save" at bounding box center [1162, 520] width 41 height 23
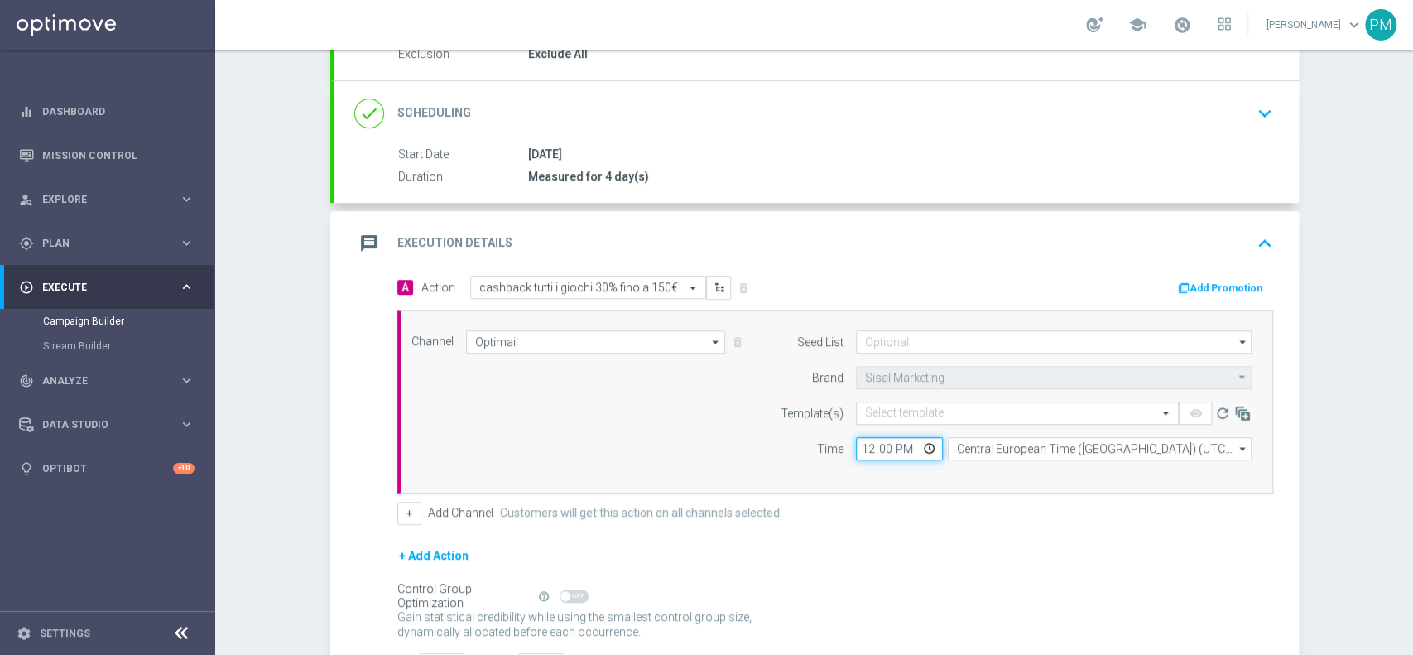
click at [857, 444] on input "12:00" at bounding box center [899, 448] width 87 height 23
type input "18:30"
click at [902, 413] on input "text" at bounding box center [1001, 414] width 272 height 14
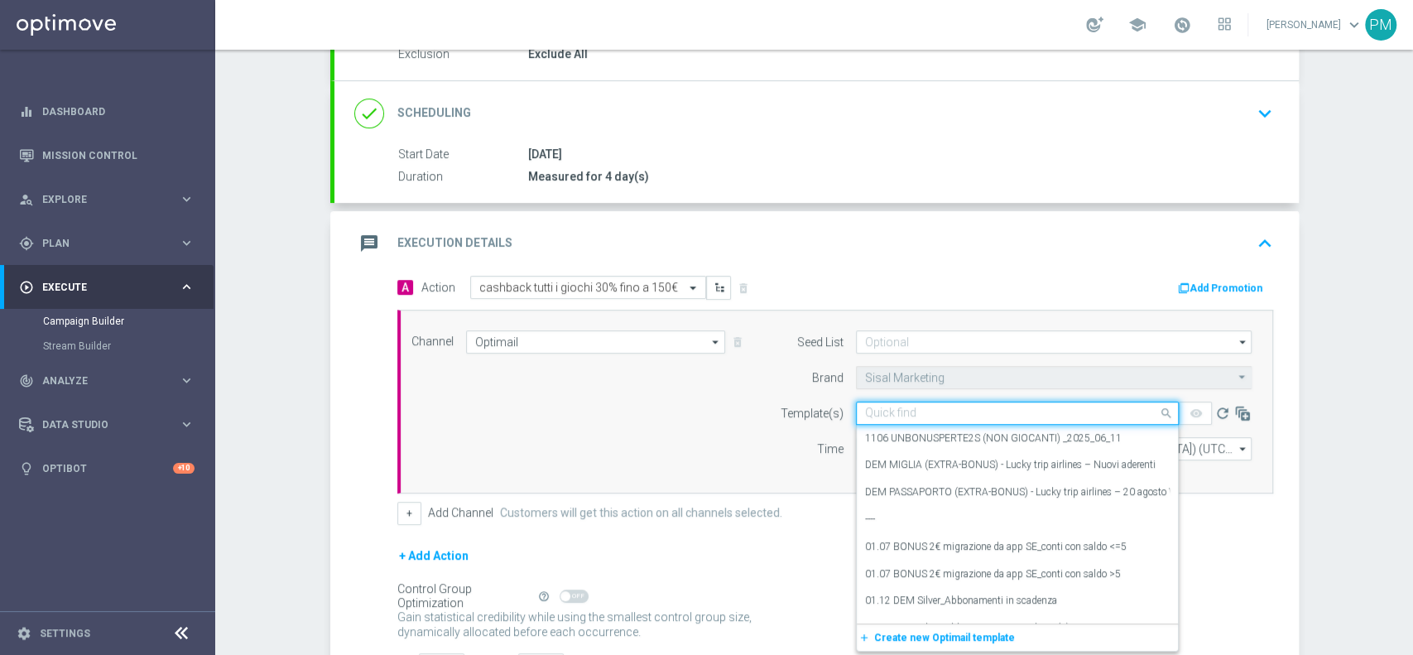
paste input "CBGIOCHI210825"
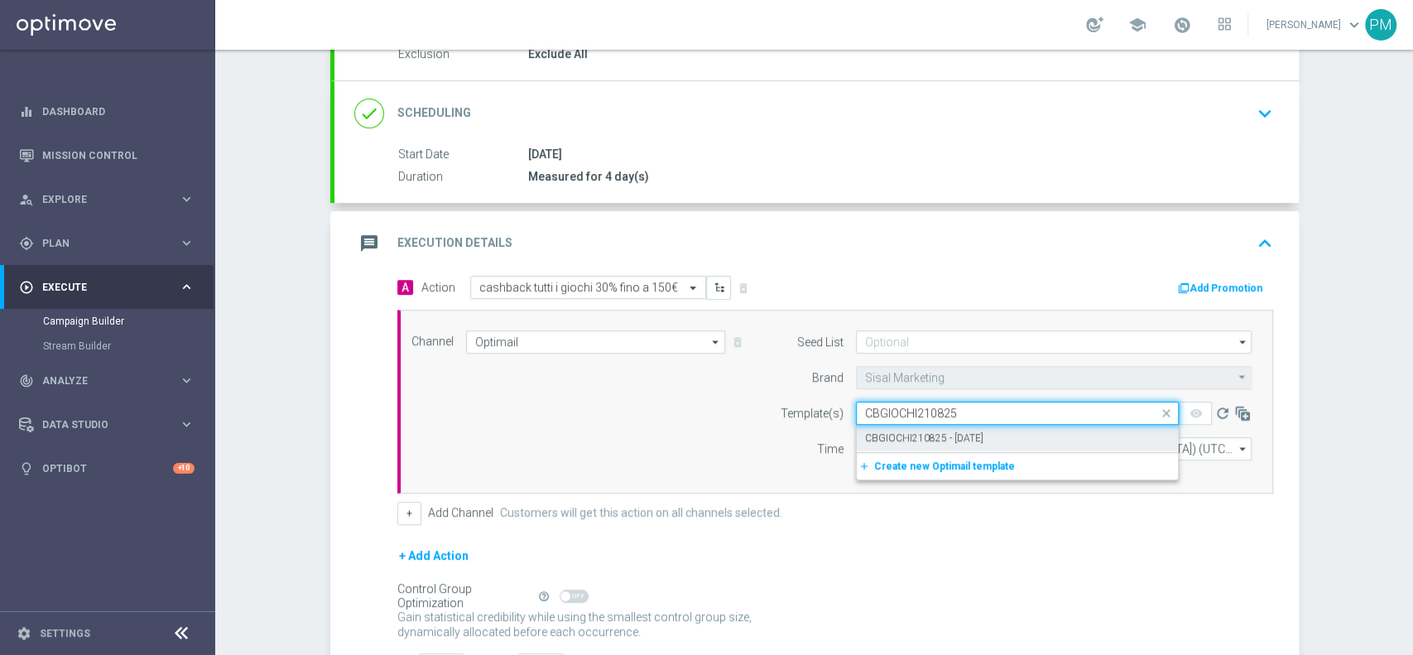
click at [904, 433] on label "CBGIOCHI210825 - 2025-08-21" at bounding box center [924, 438] width 118 height 14
type input "CBGIOCHI210825"
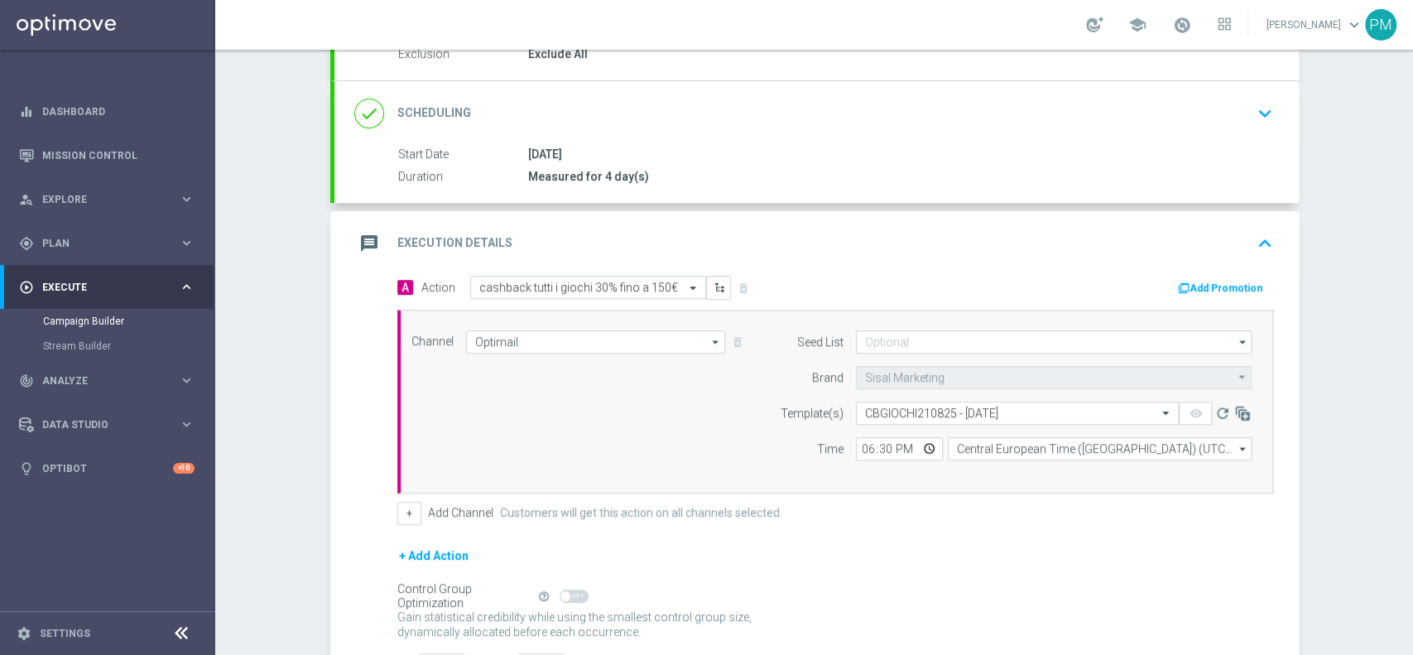
click at [1212, 287] on button "Add Promotion" at bounding box center [1223, 288] width 92 height 18
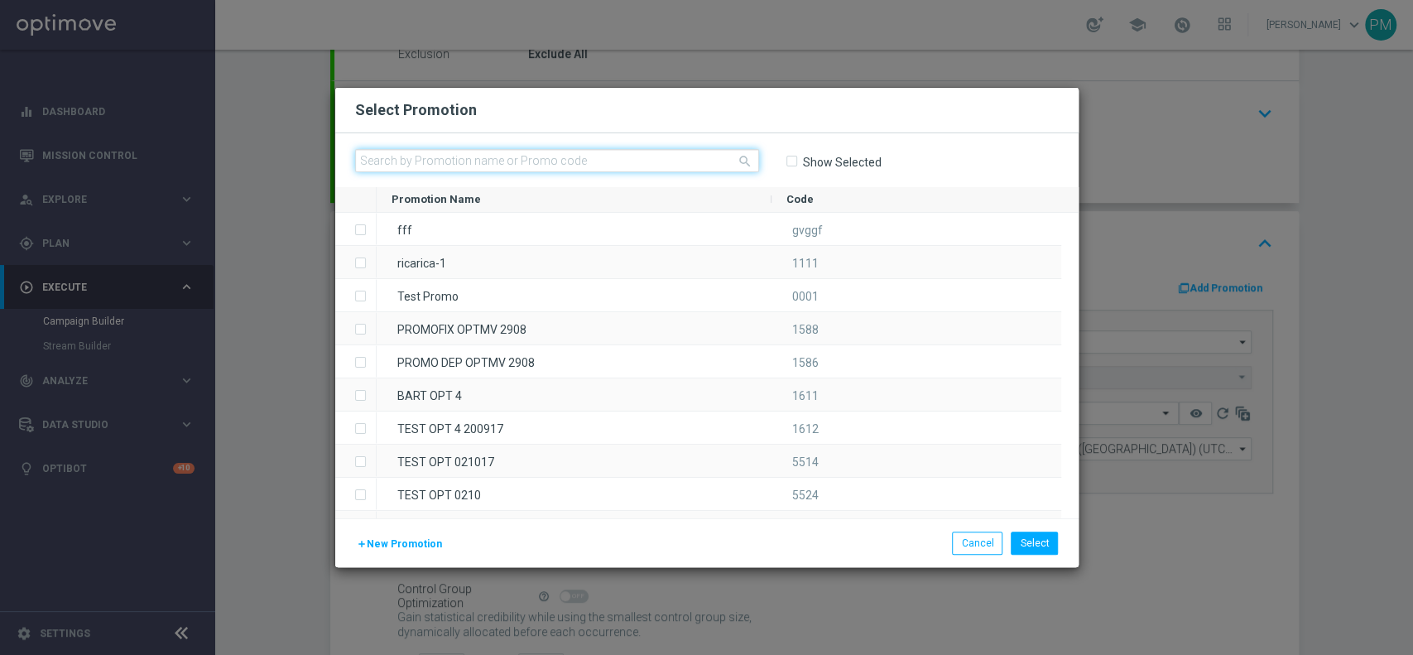
click at [610, 166] on input "text" at bounding box center [557, 160] width 404 height 23
paste input "CBGIOCHI210825"
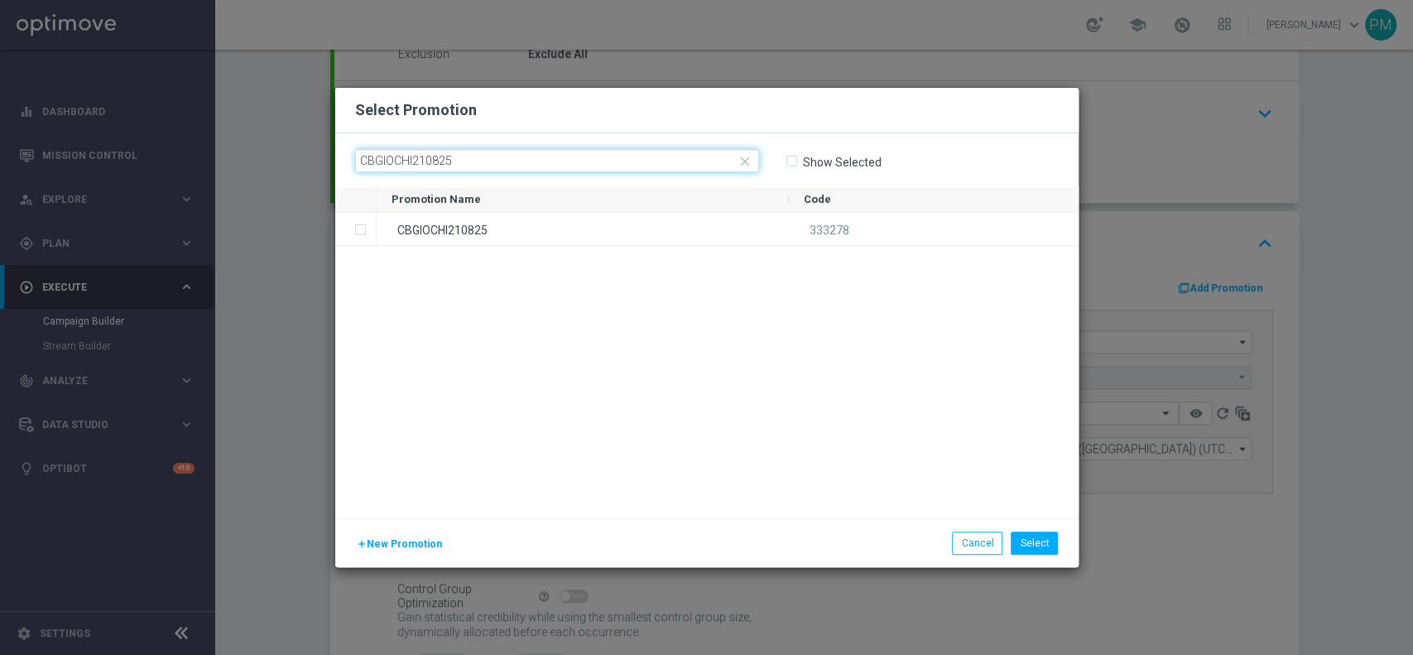
type input "CBGIOCHI210825"
click at [610, 218] on div "CBGIOCHI210825" at bounding box center [583, 229] width 412 height 32
click at [1037, 546] on button "Select" at bounding box center [1034, 543] width 47 height 23
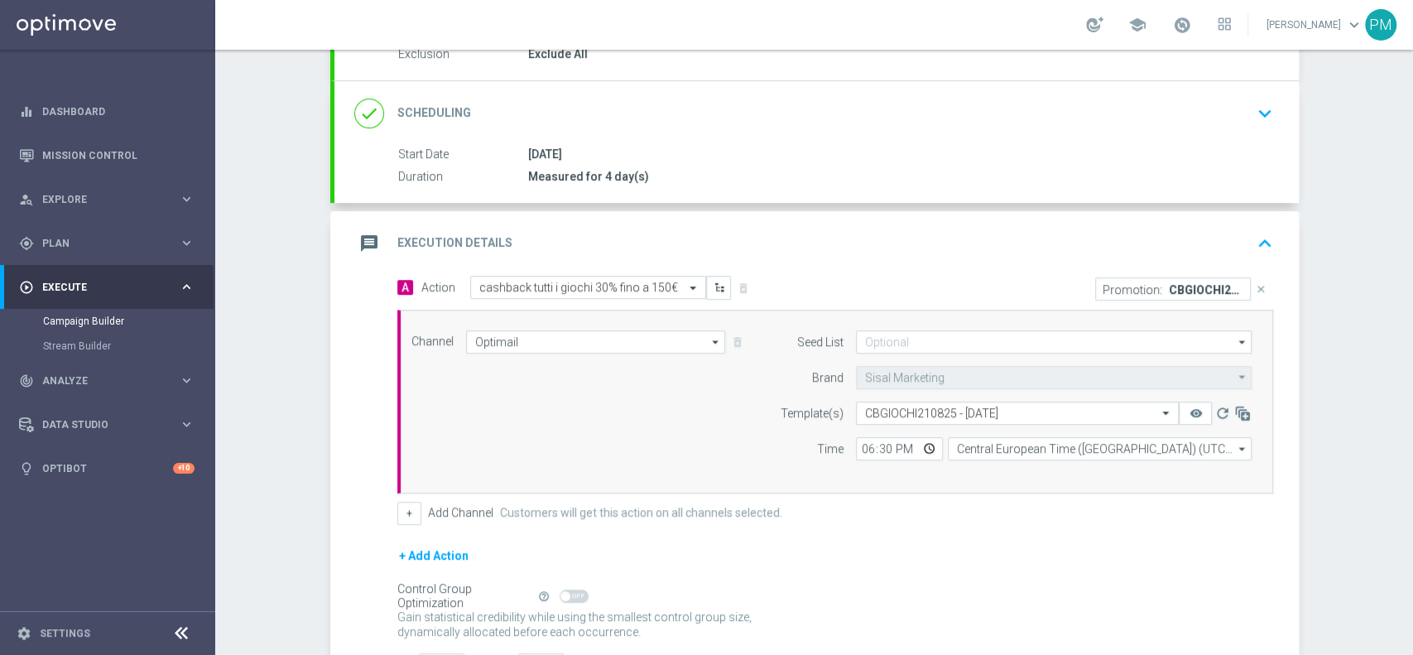
drag, startPoint x: 872, startPoint y: 232, endPoint x: 859, endPoint y: 233, distance: 13.3
click at [873, 231] on div "message Execution Details keyboard_arrow_up" at bounding box center [816, 243] width 925 height 31
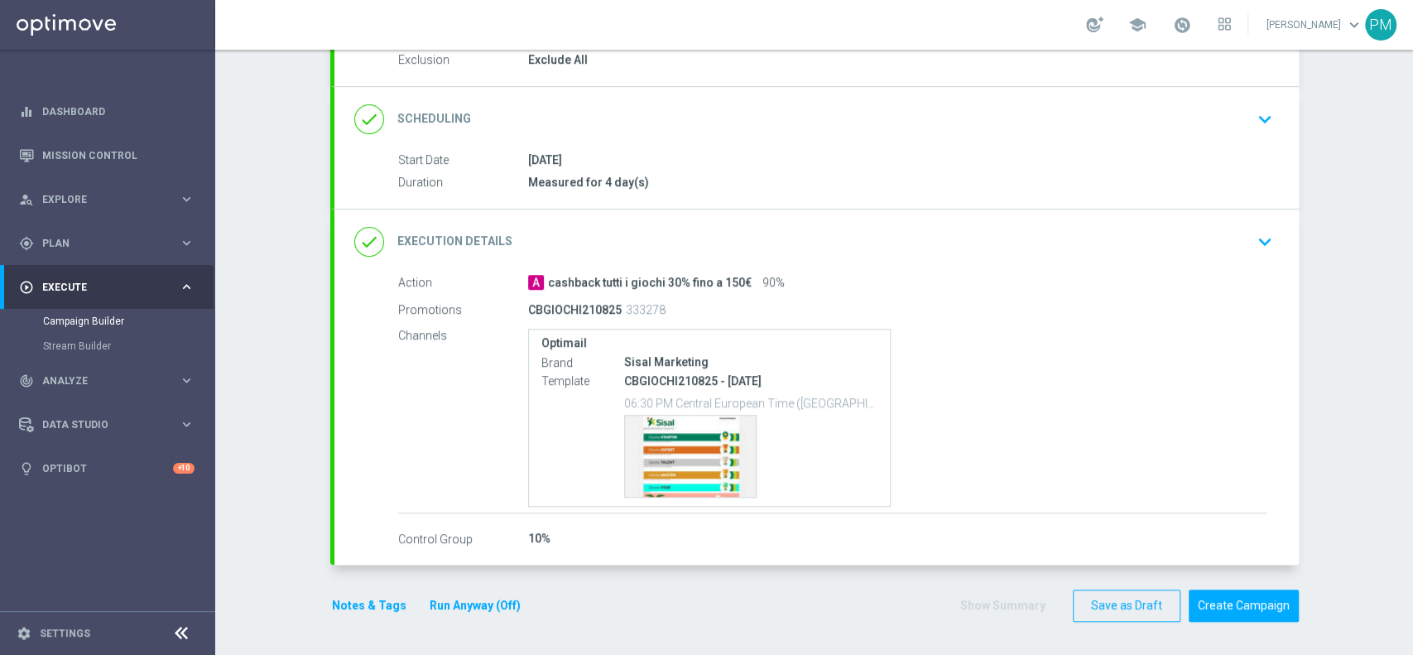
scroll to position [181, 0]
click at [352, 598] on button "Notes & Tags" at bounding box center [369, 608] width 78 height 21
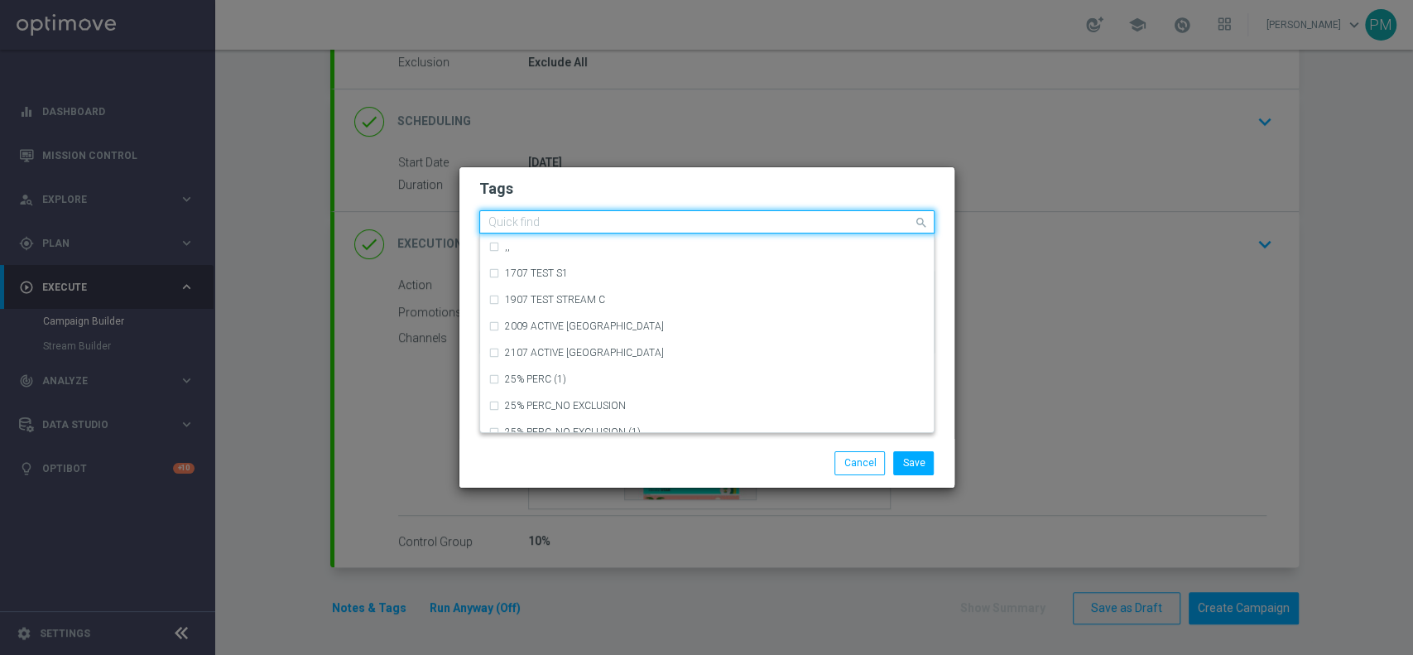
click at [564, 223] on input "text" at bounding box center [701, 223] width 425 height 14
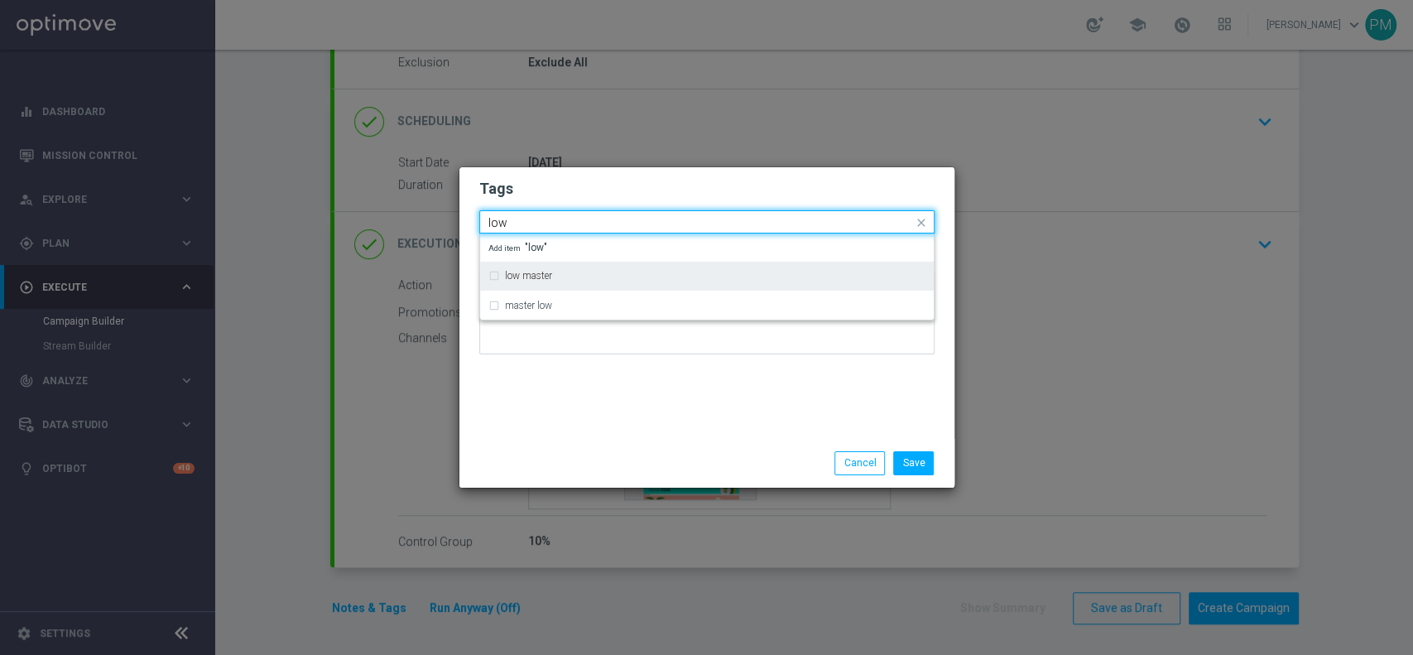
click at [566, 266] on div "low master" at bounding box center [707, 275] width 437 height 26
type input "low"
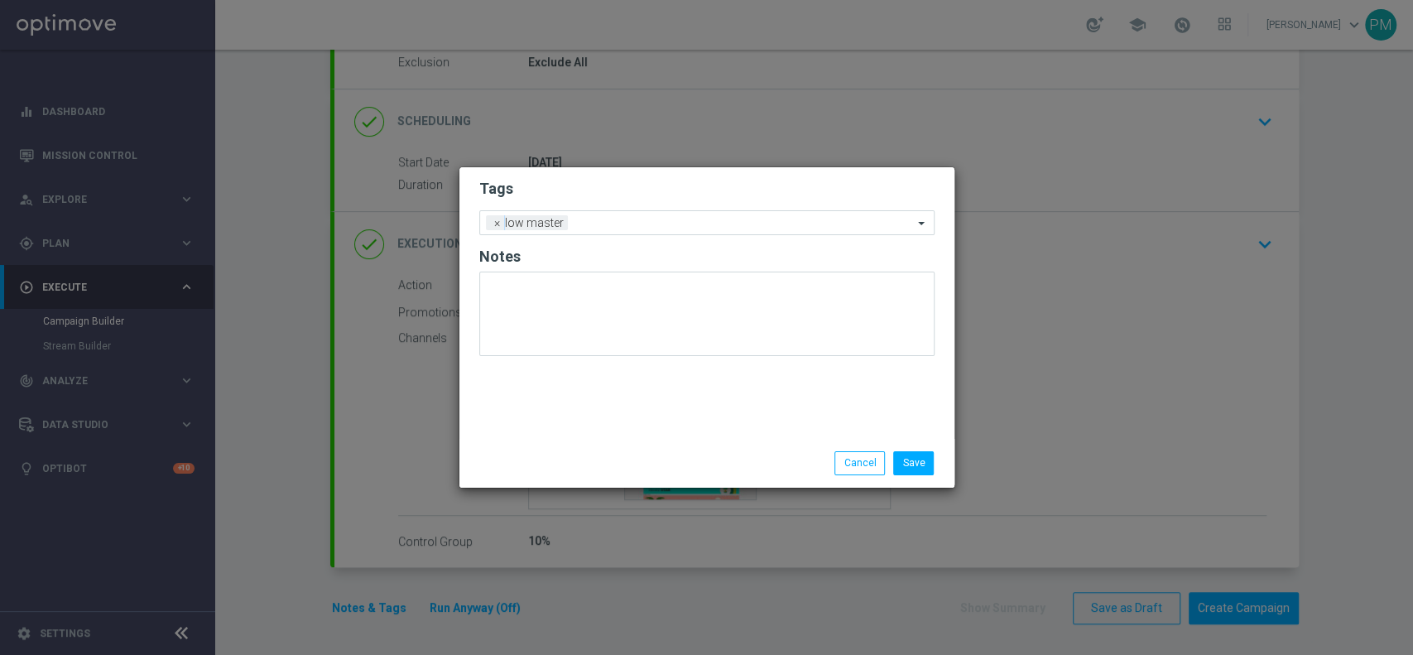
click at [632, 184] on h2 "Tags" at bounding box center [706, 189] width 455 height 20
click at [646, 224] on input "text" at bounding box center [744, 224] width 339 height 14
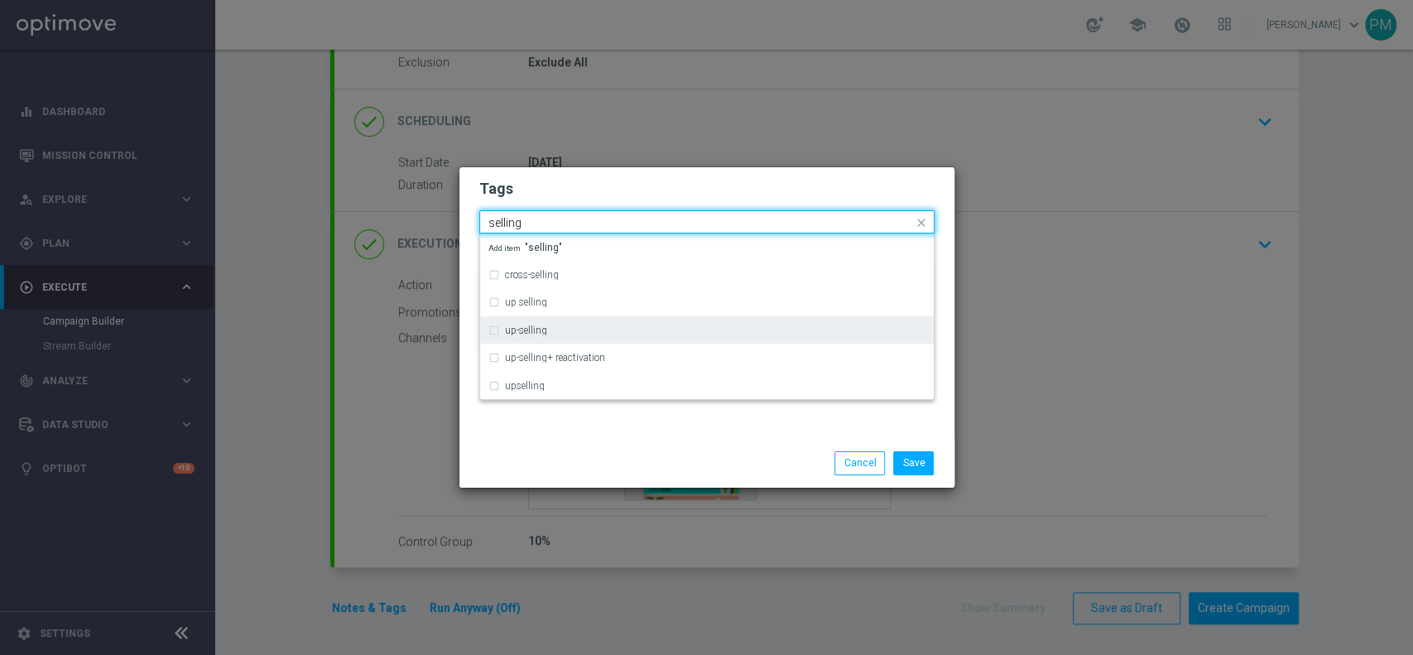
click at [587, 321] on div "up-selling" at bounding box center [707, 330] width 437 height 26
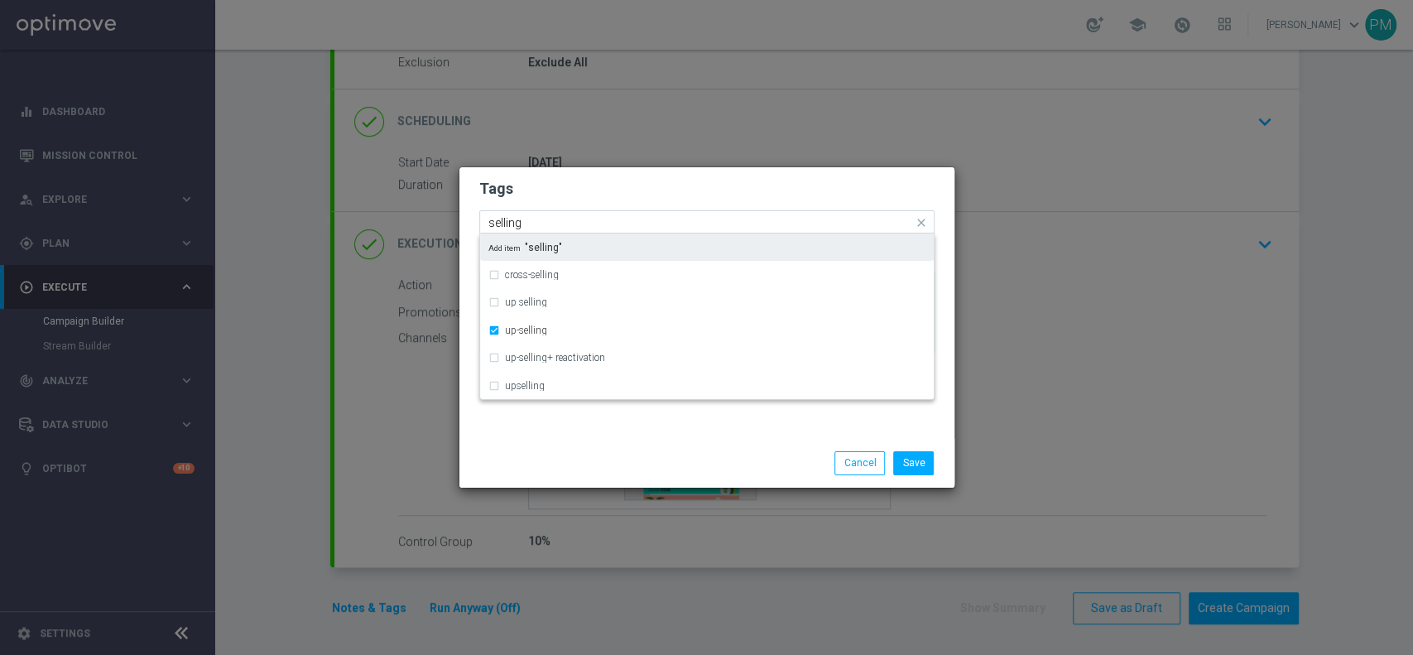
click at [635, 218] on input "selling" at bounding box center [701, 223] width 425 height 14
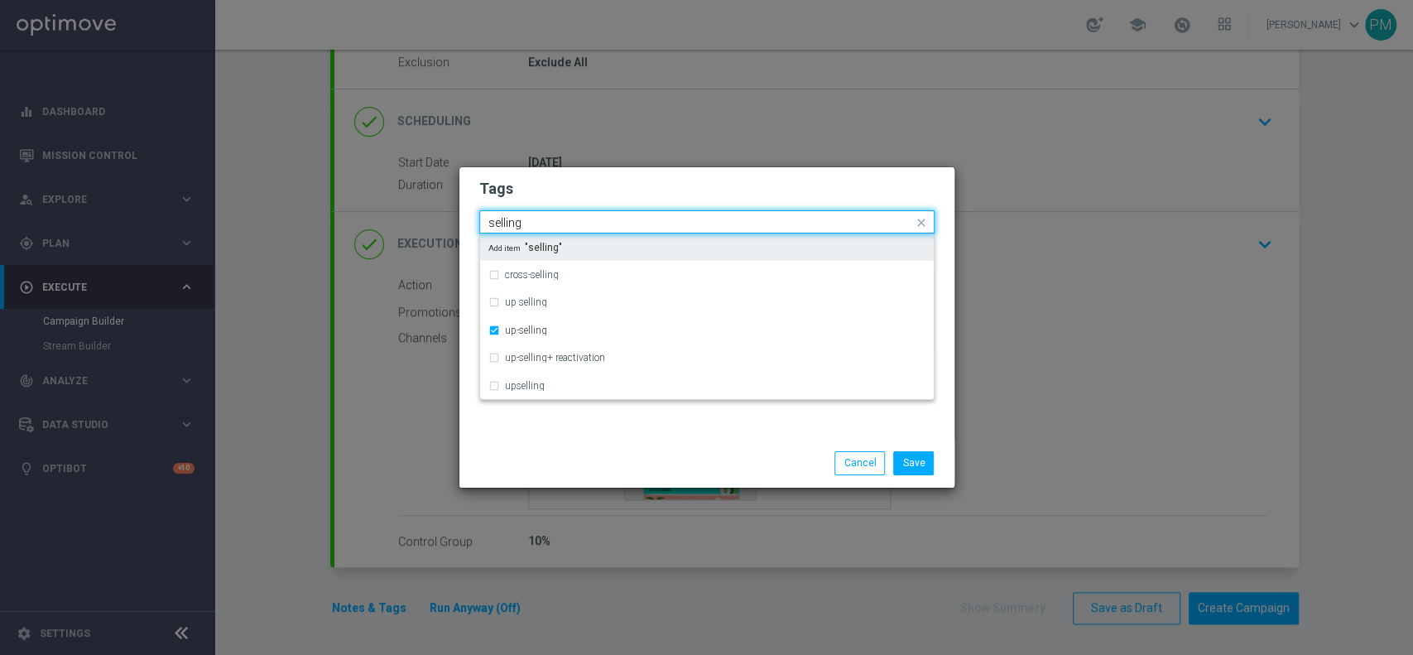
click at [635, 218] on input "selling" at bounding box center [701, 223] width 425 height 14
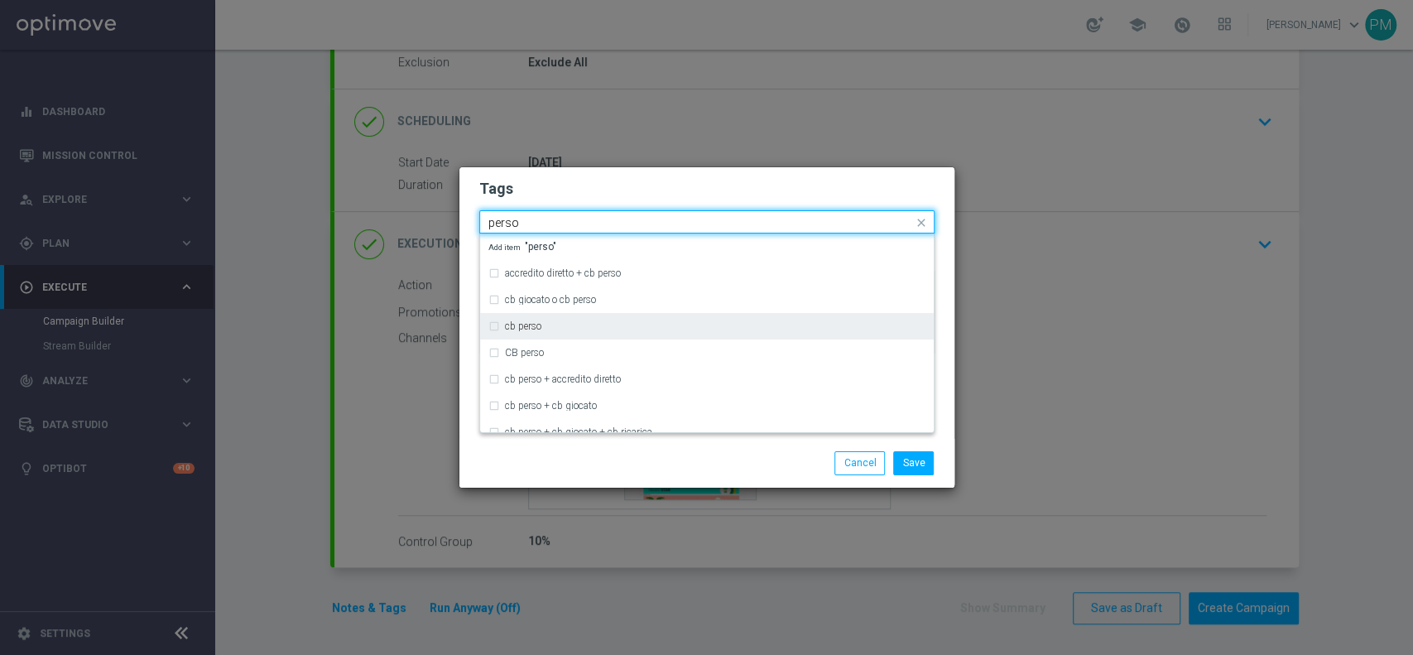
click at [586, 321] on div "cb perso" at bounding box center [715, 326] width 421 height 10
type input "perso"
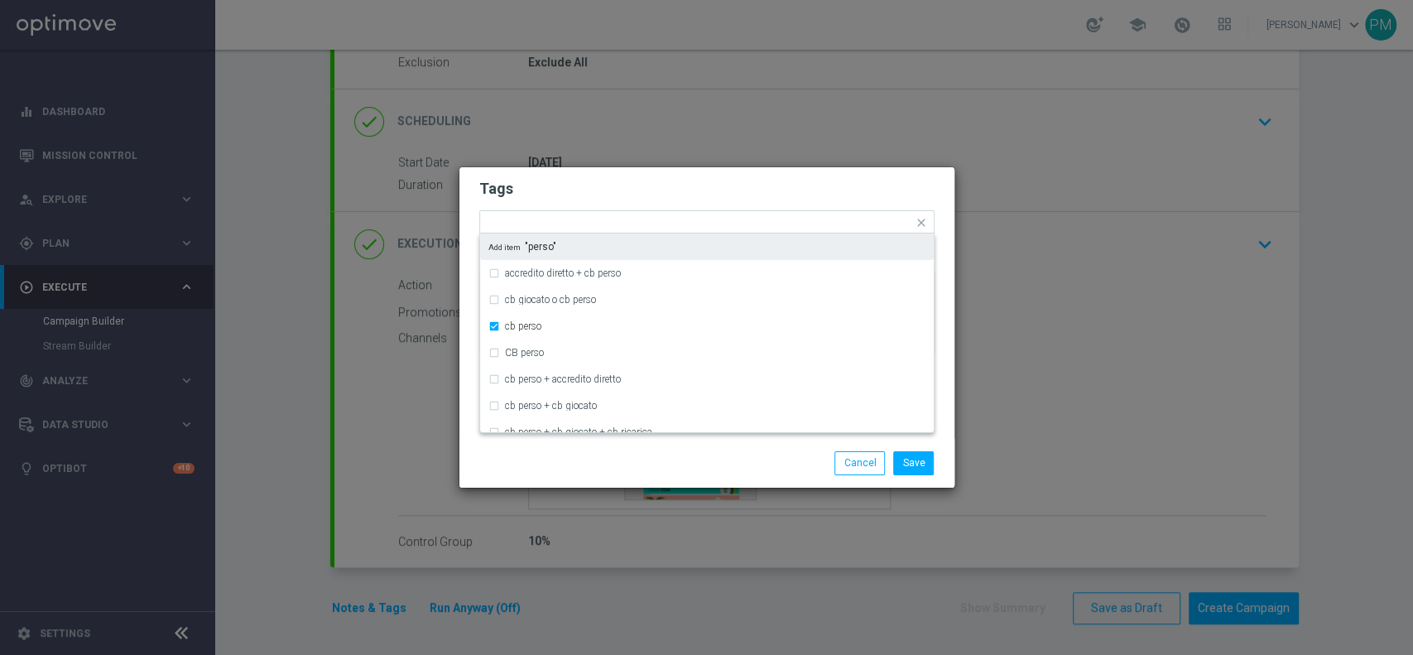
click at [703, 169] on div "Tags Quick find × low master × up-selling × cb perso accredito diretto + cb per…" at bounding box center [707, 303] width 495 height 272
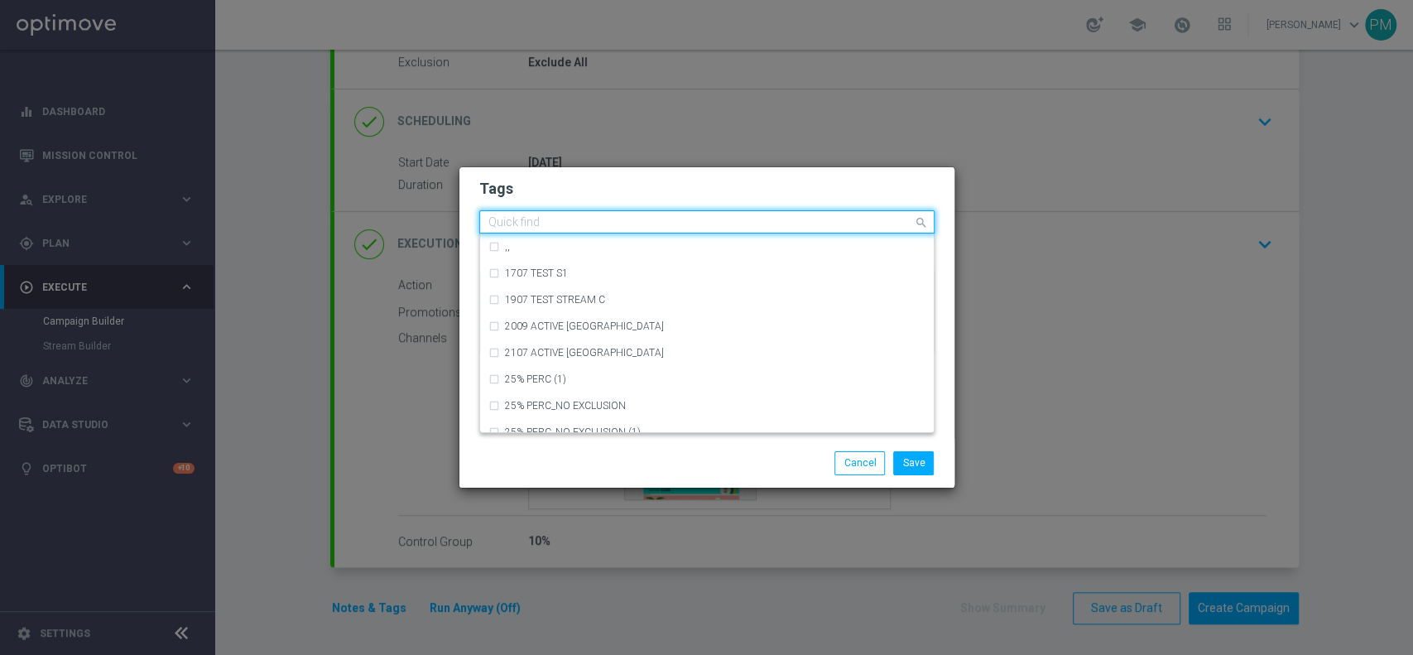
click at [758, 220] on input "text" at bounding box center [701, 223] width 425 height 14
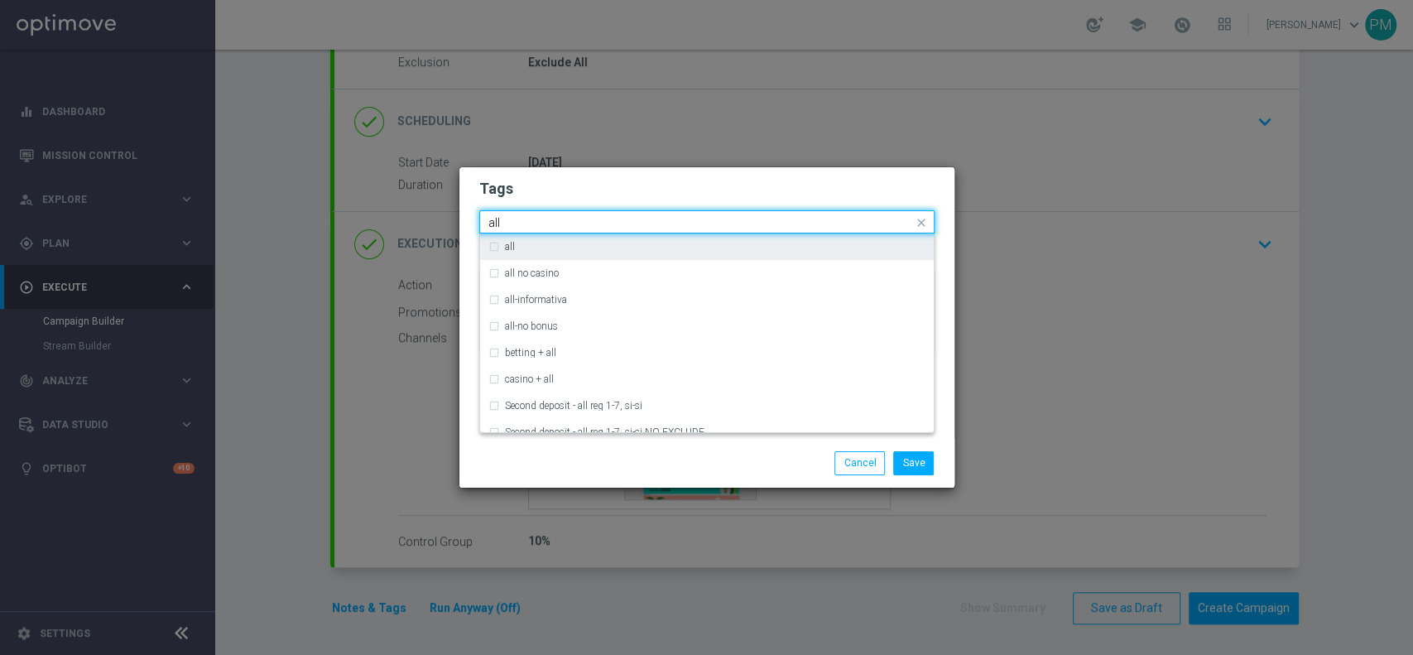
click at [745, 248] on div "all" at bounding box center [715, 247] width 421 height 10
type input "all"
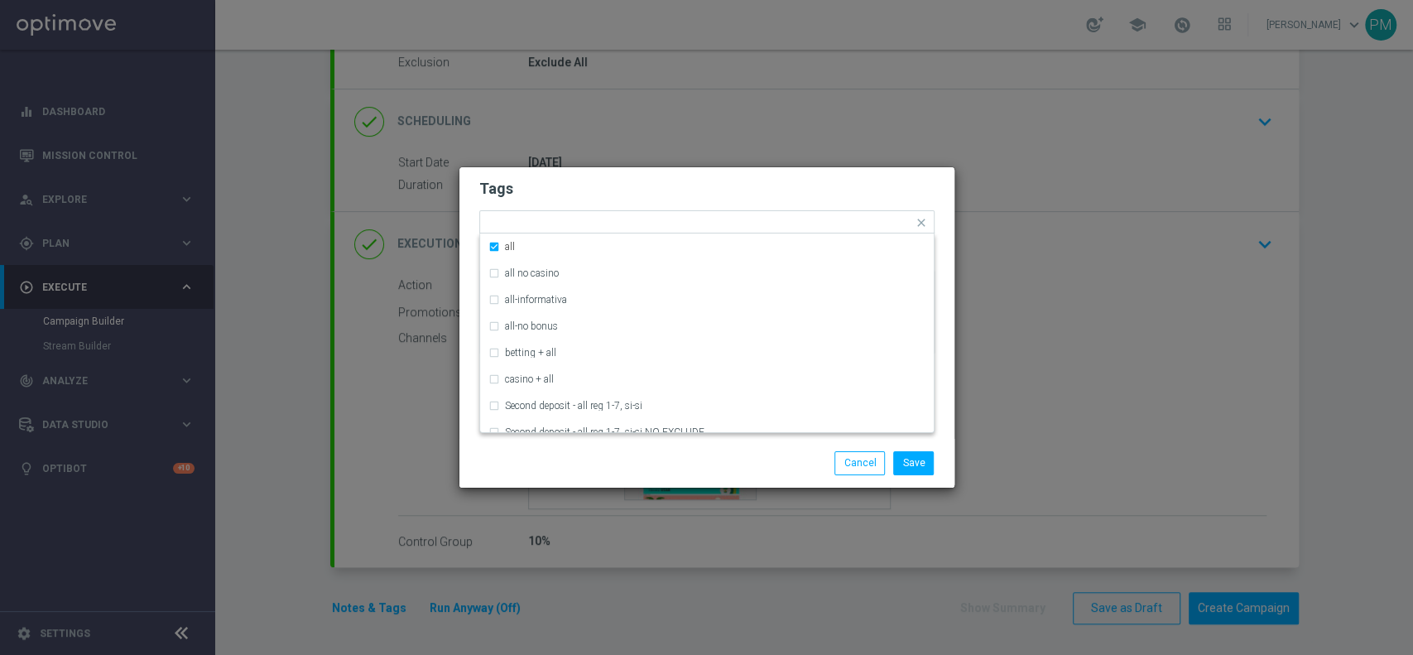
click at [795, 176] on form "Tags Quick find × low master × up-selling × cb perso × all all all no casino al…" at bounding box center [706, 271] width 455 height 192
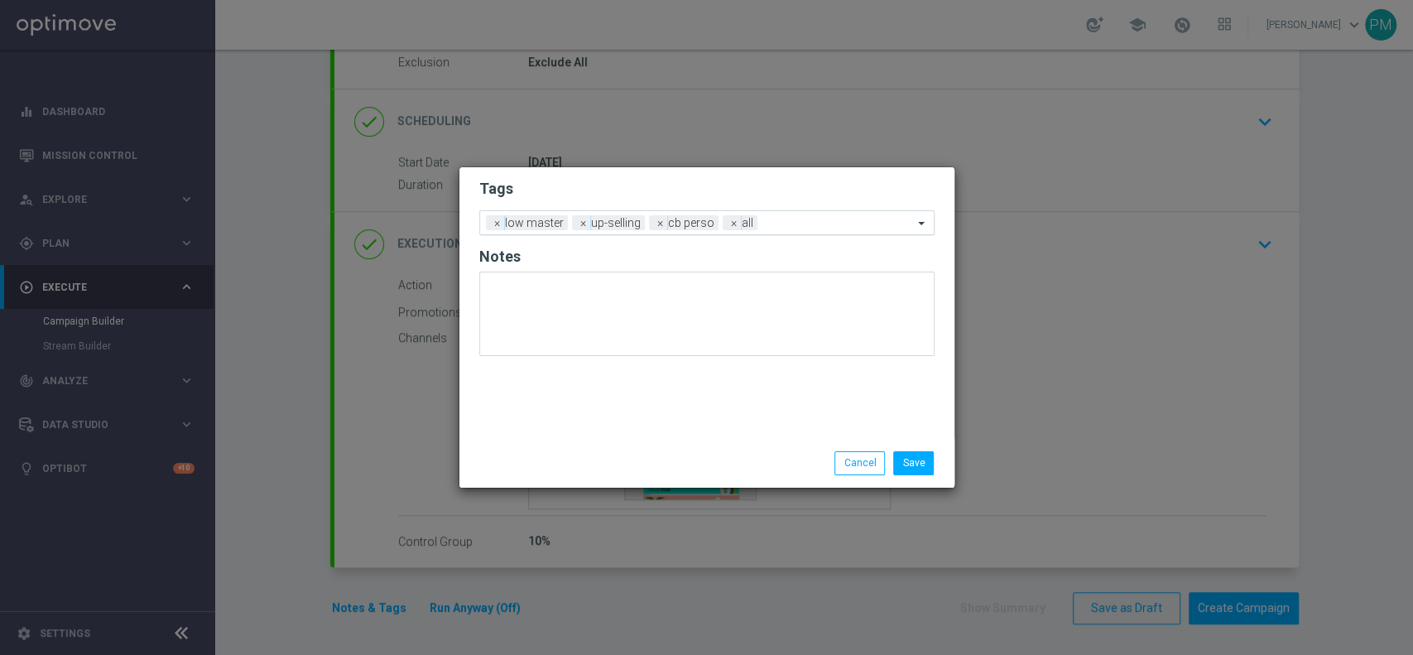
click at [815, 217] on input "text" at bounding box center [838, 224] width 149 height 14
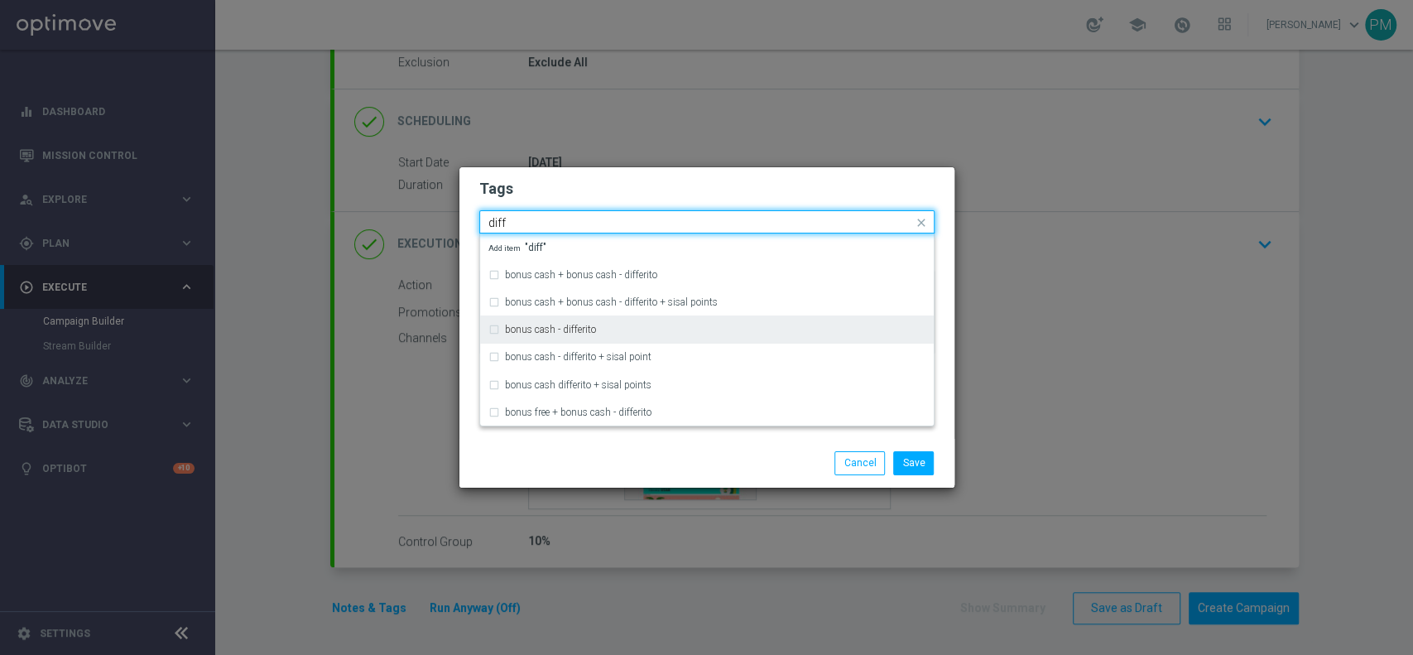
click at [666, 320] on div "bonus cash - differito" at bounding box center [707, 329] width 437 height 26
type input "diff"
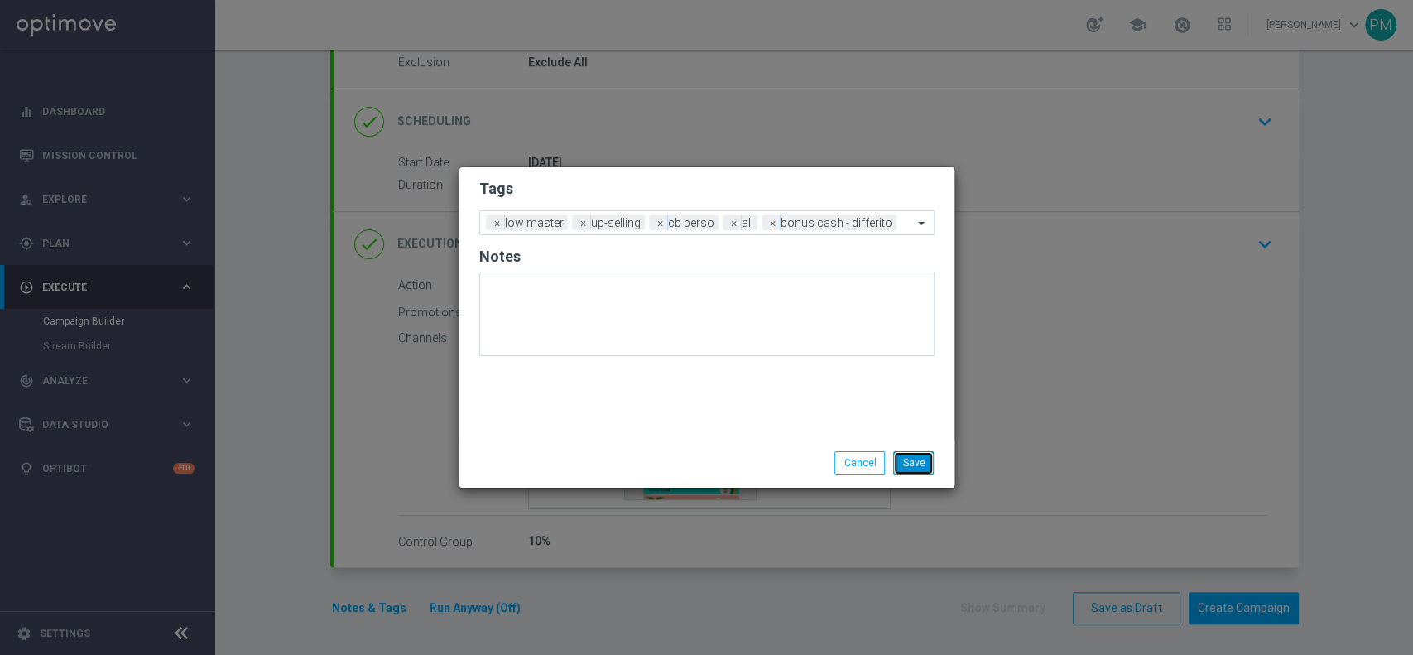
click at [910, 460] on button "Save" at bounding box center [913, 462] width 41 height 23
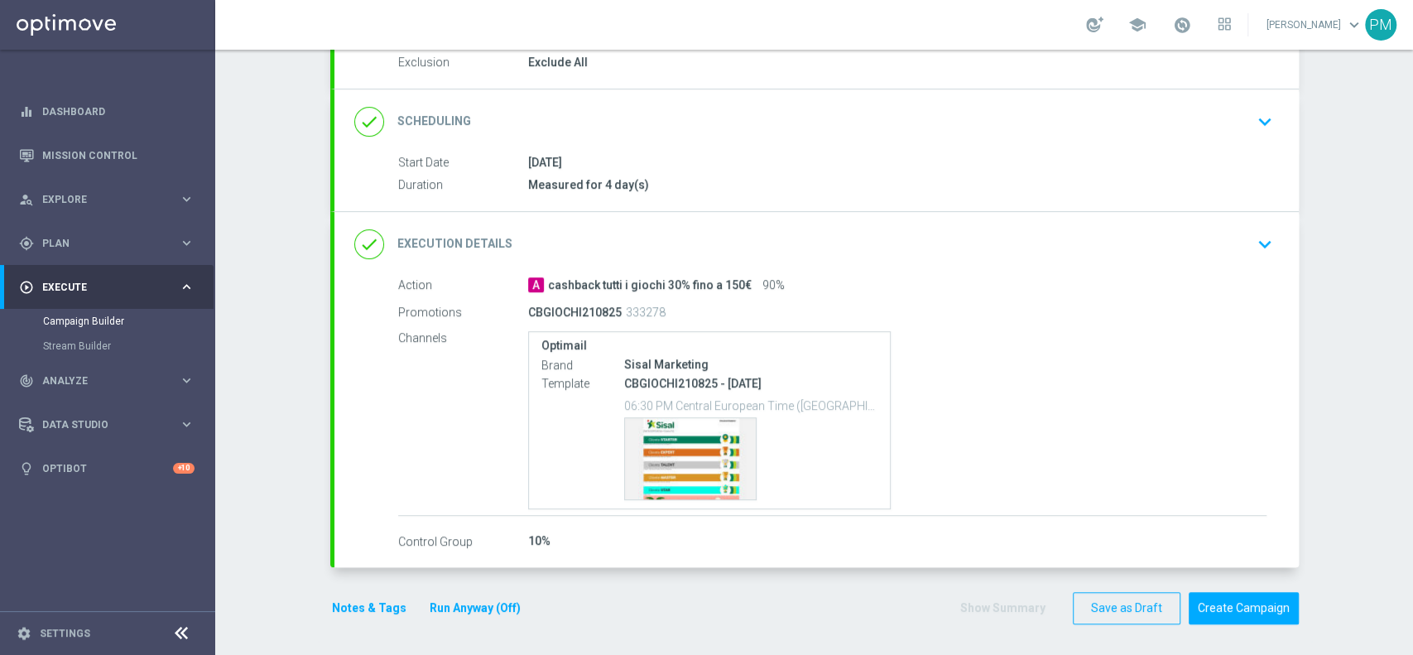
click at [339, 601] on button "Notes & Tags" at bounding box center [369, 608] width 78 height 21
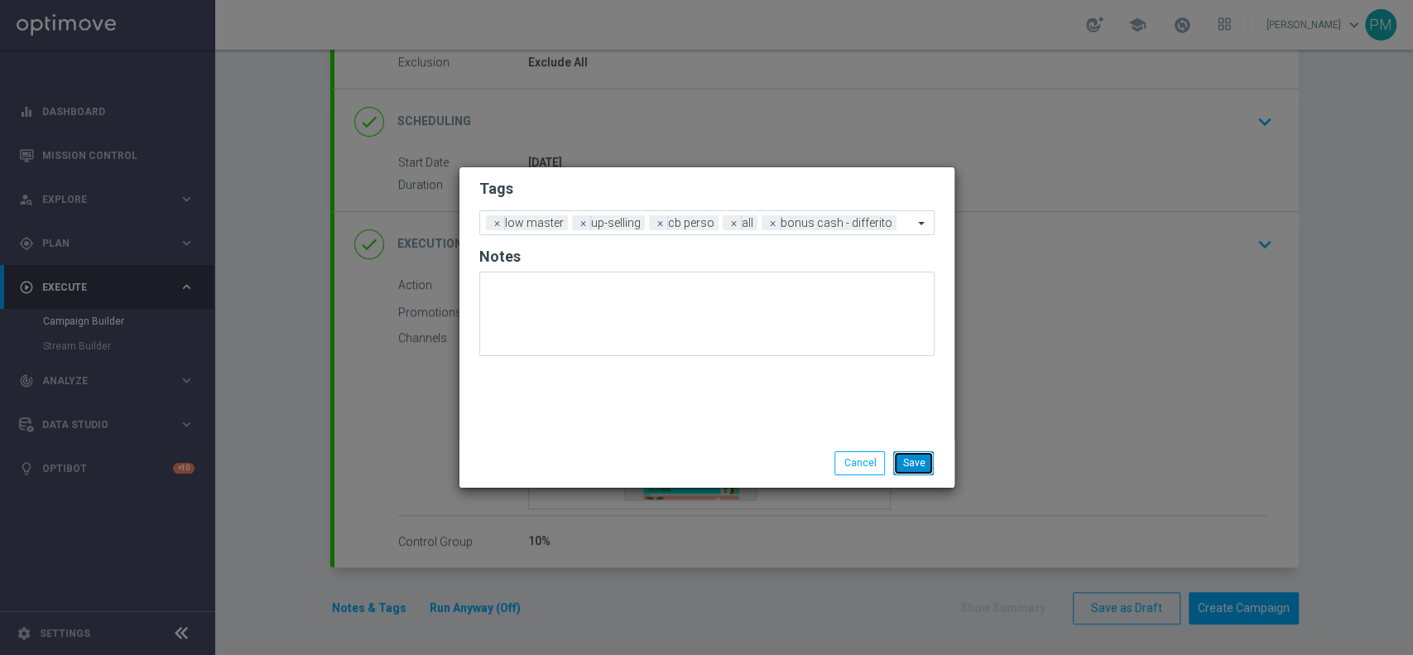
click at [917, 458] on button "Save" at bounding box center [913, 462] width 41 height 23
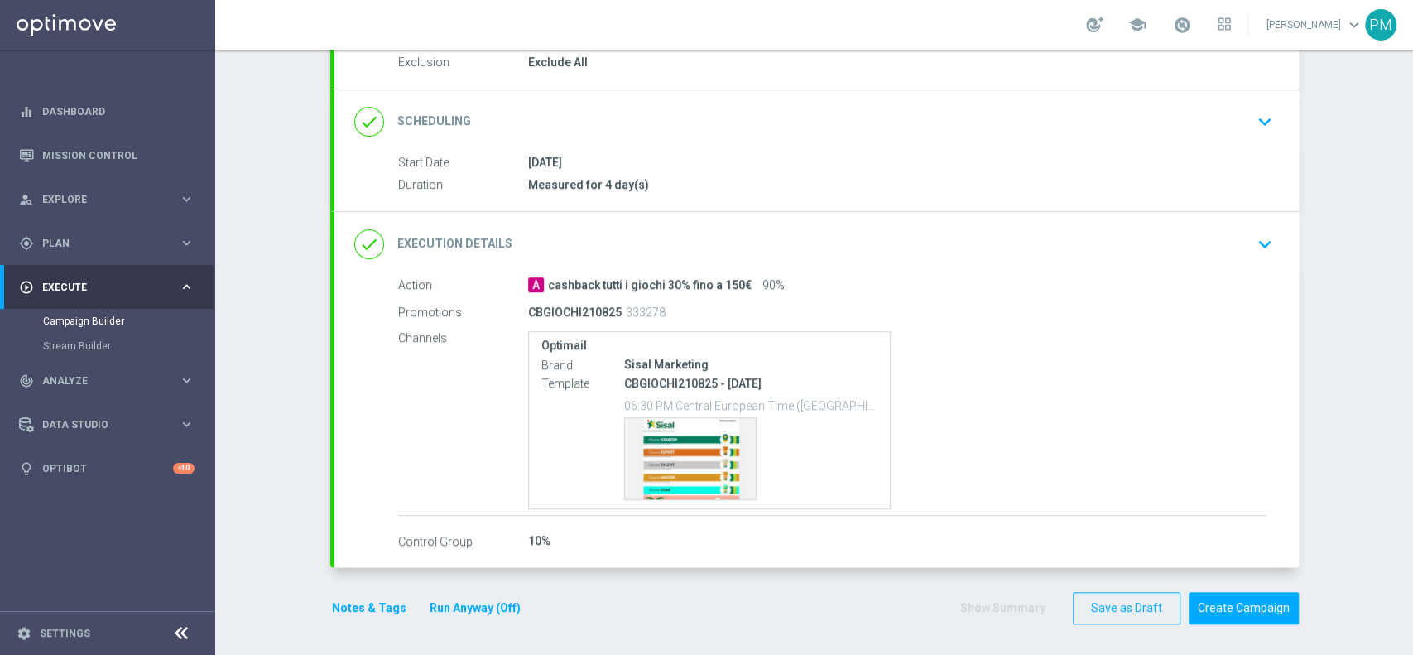
scroll to position [0, 0]
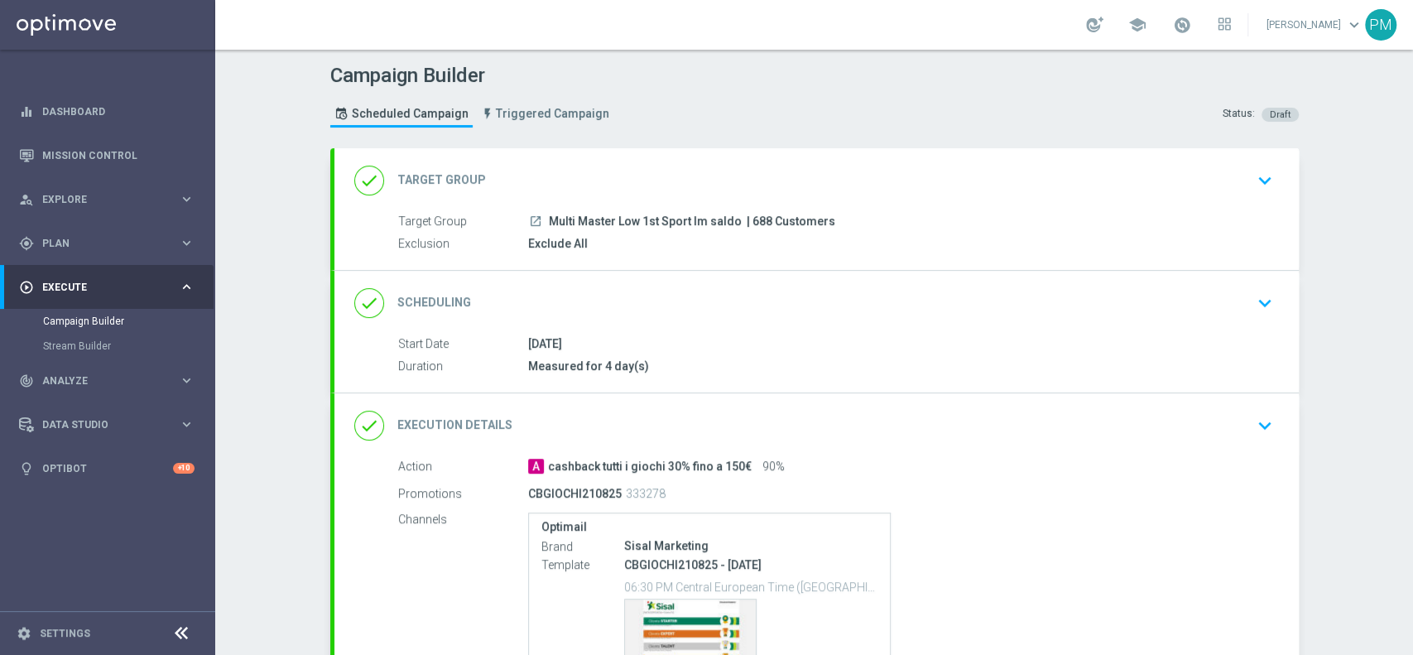
click at [865, 192] on div "done Target Group keyboard_arrow_down" at bounding box center [816, 180] width 925 height 31
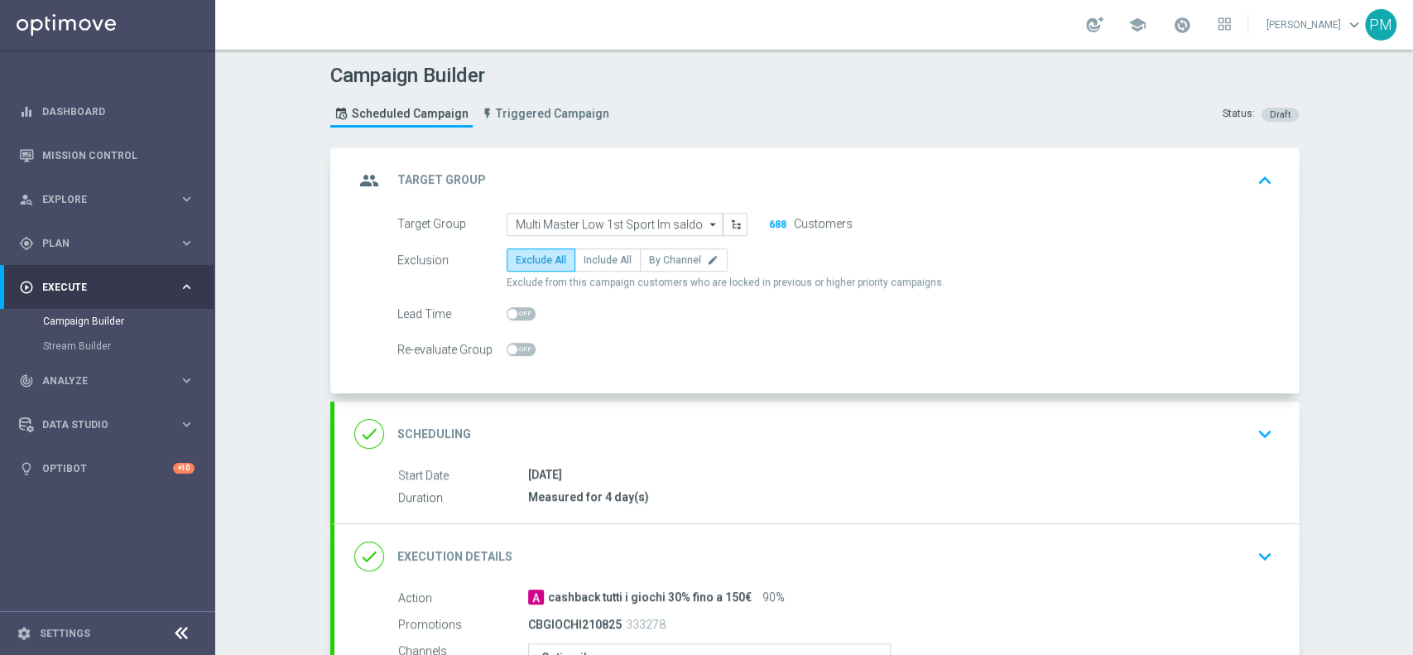
click at [782, 427] on div "done Scheduling keyboard_arrow_down" at bounding box center [816, 433] width 925 height 31
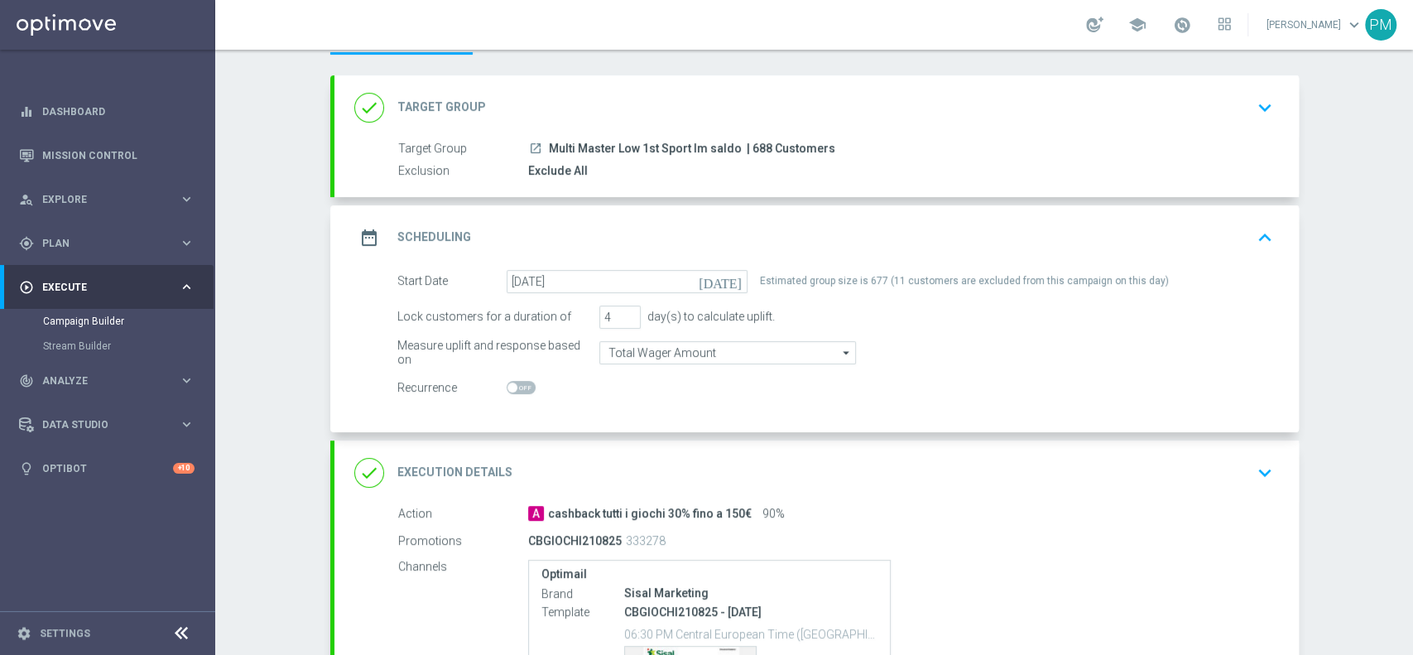
scroll to position [301, 0]
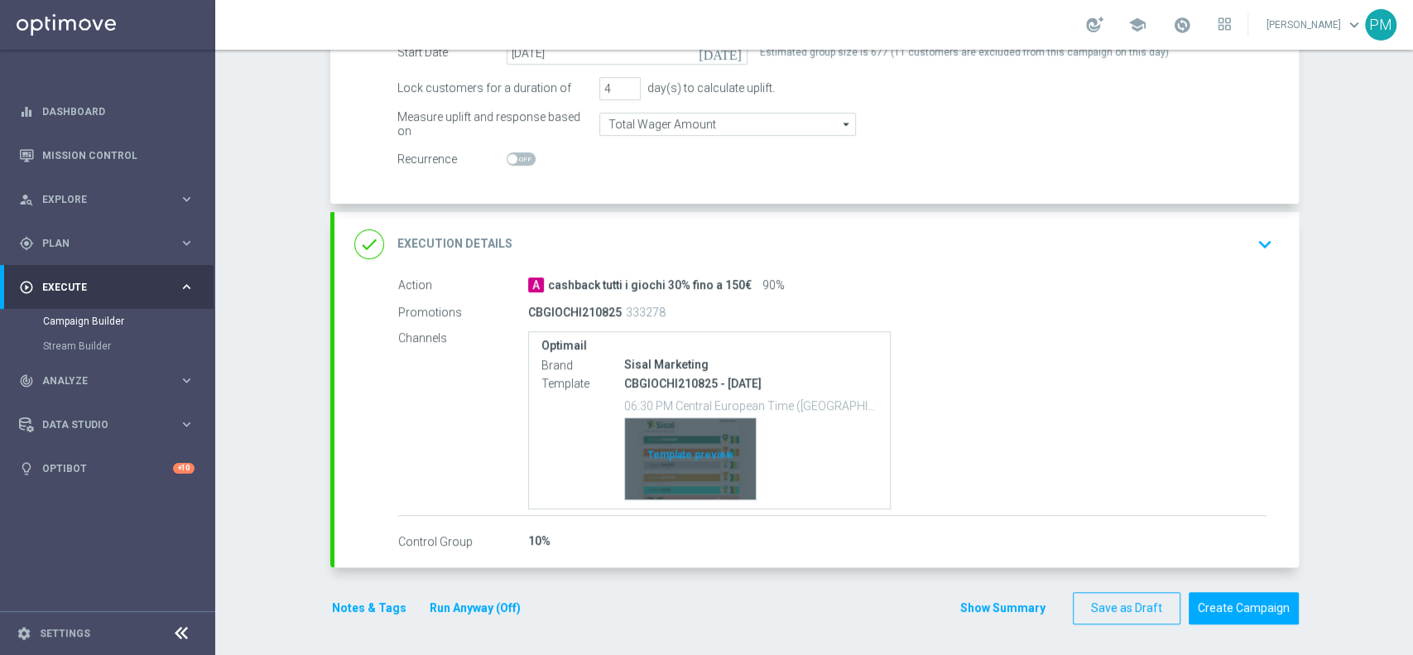
click at [668, 446] on div "Template preview" at bounding box center [690, 458] width 131 height 81
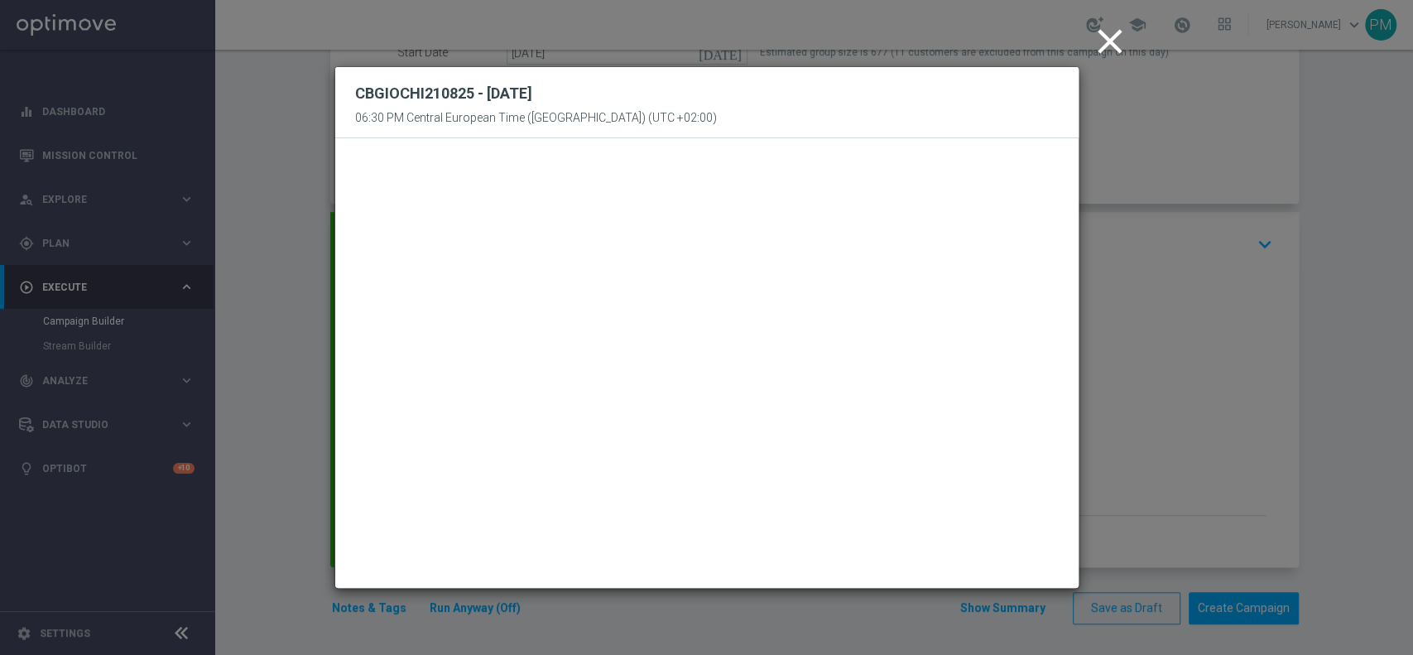
click at [1116, 41] on icon "close" at bounding box center [1110, 41] width 41 height 41
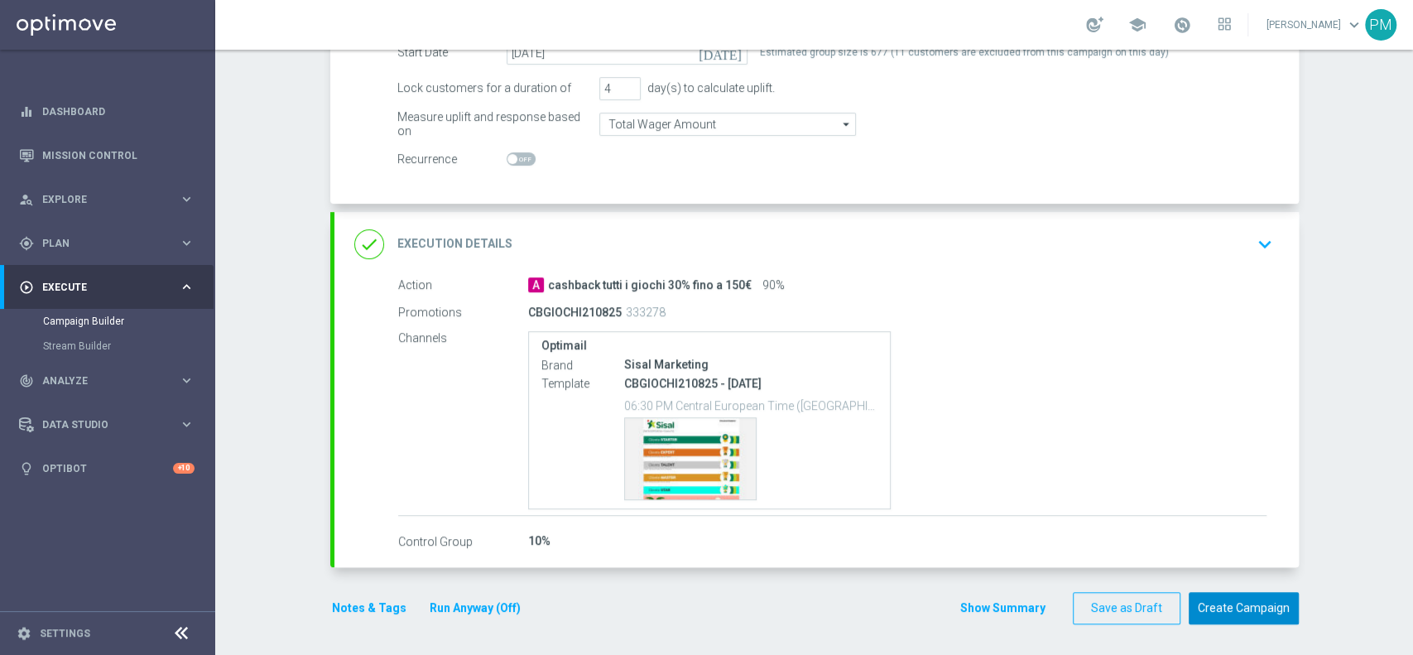
click at [1243, 606] on button "Create Campaign" at bounding box center [1244, 608] width 110 height 32
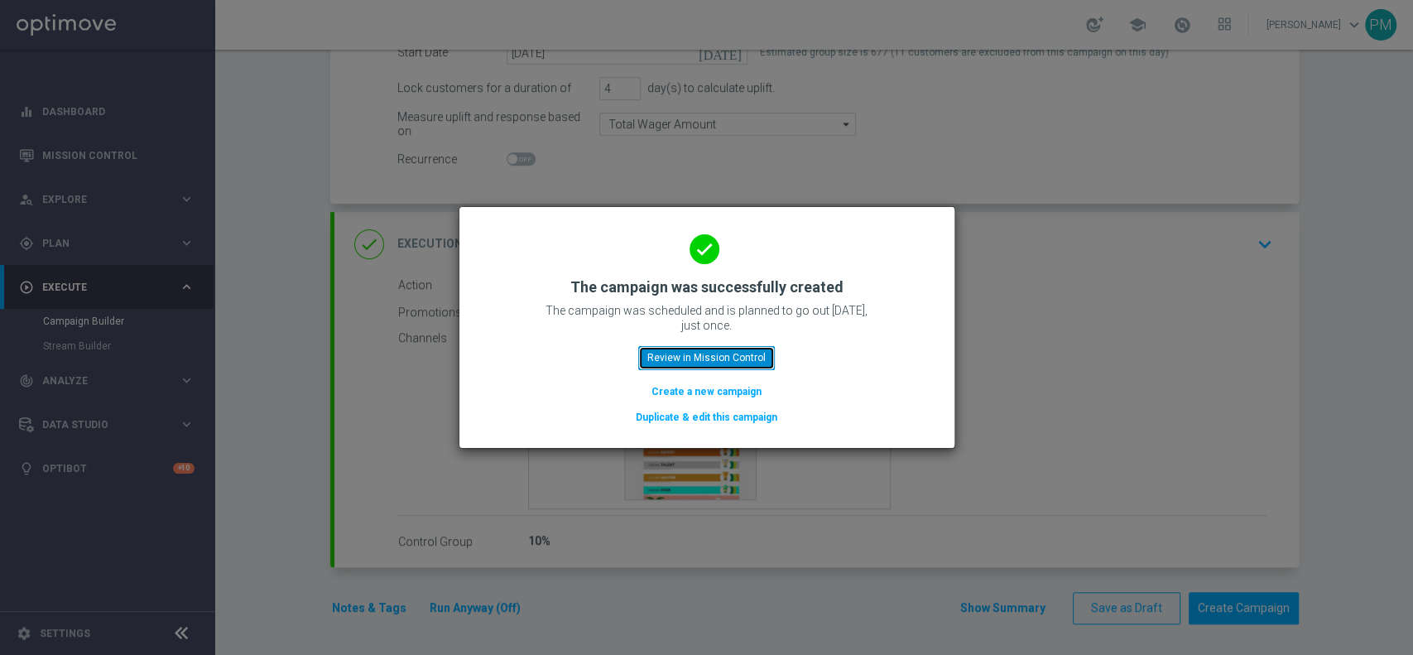
click at [674, 351] on button "Review in Mission Control" at bounding box center [706, 357] width 137 height 23
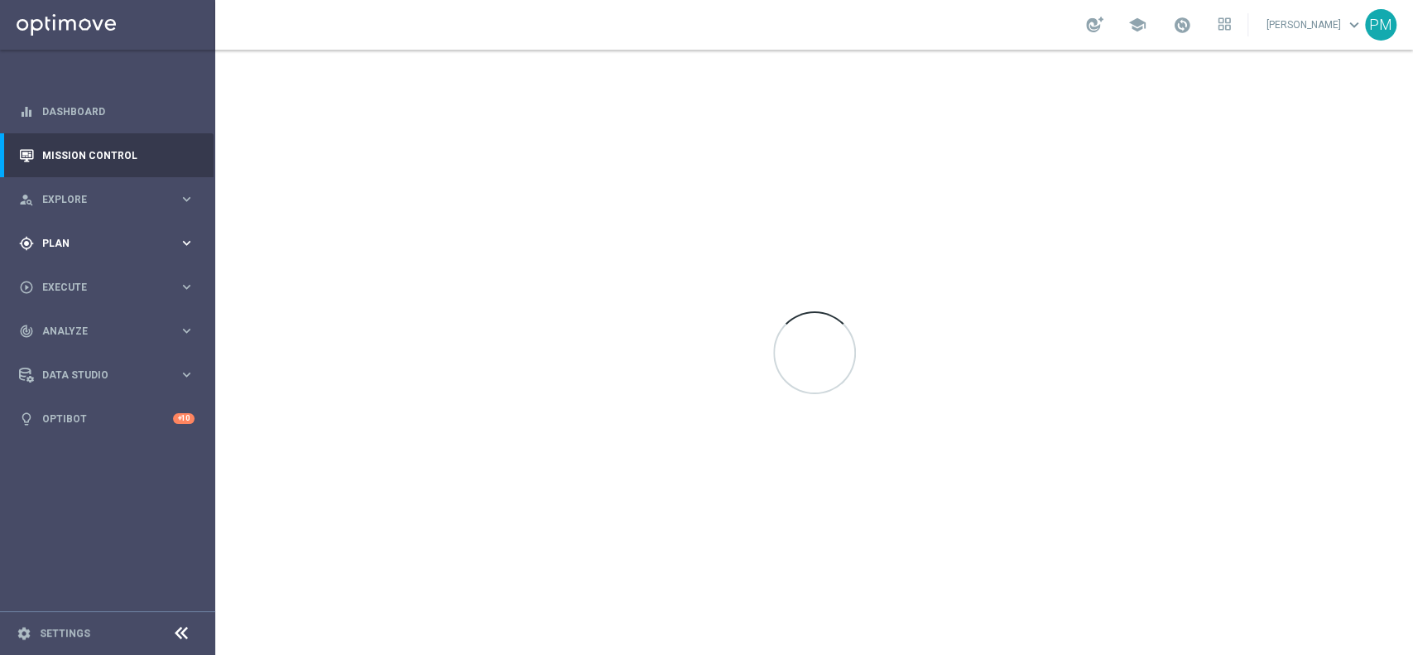
click at [63, 234] on div "gps_fixed Plan keyboard_arrow_right" at bounding box center [107, 243] width 214 height 44
click at [65, 275] on link "Target Groups" at bounding box center [107, 277] width 129 height 13
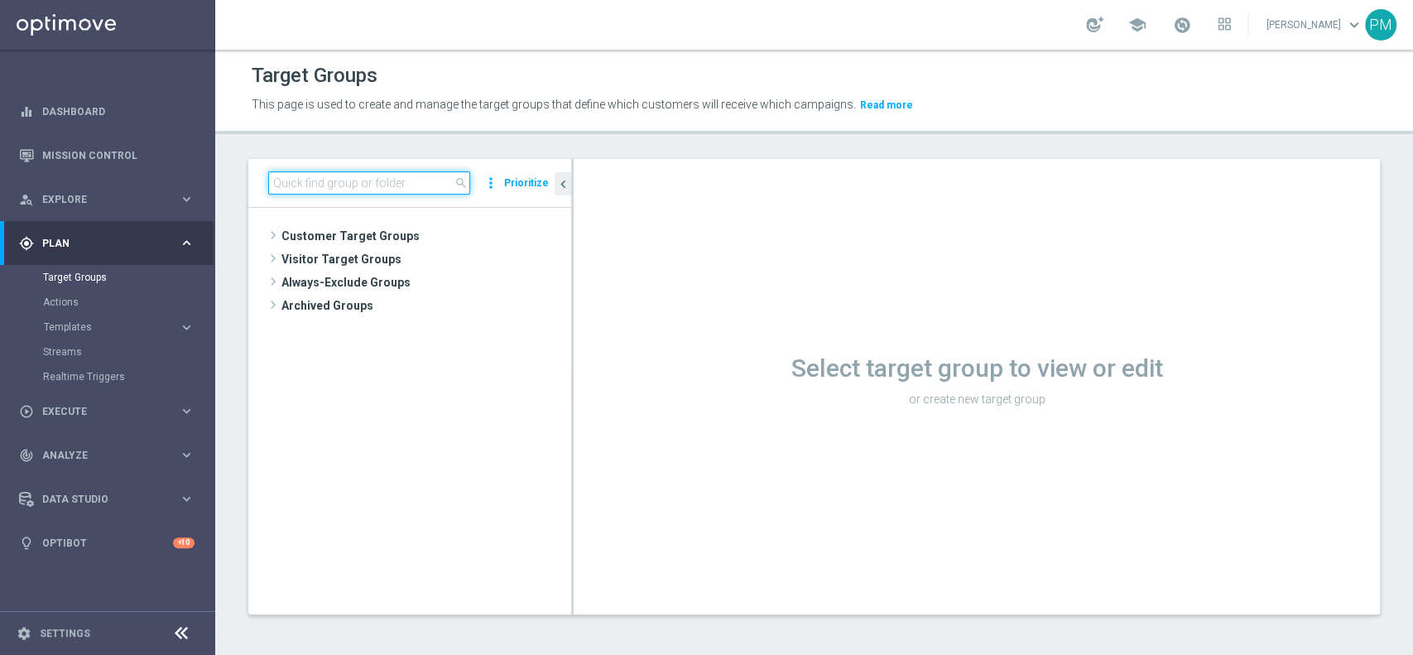
click at [411, 184] on input at bounding box center [369, 182] width 202 height 23
paste input "Reactivated Master Low"
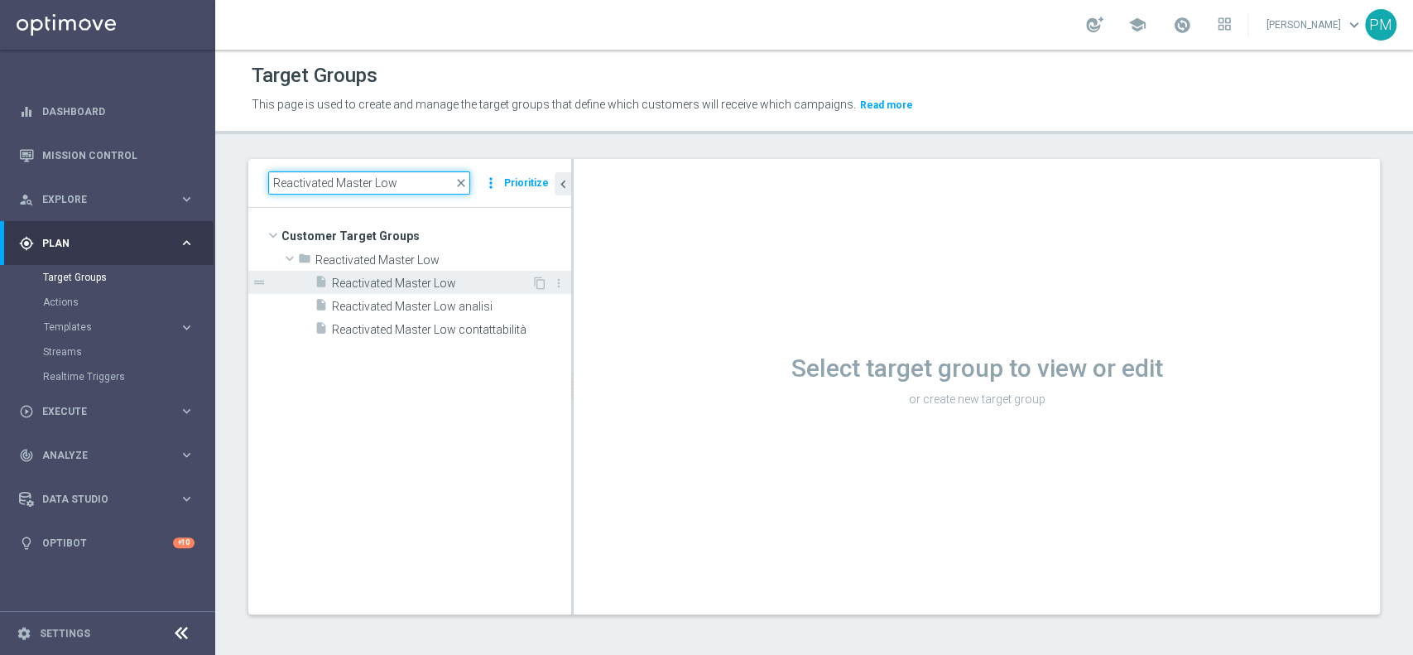
type input "Reactivated Master Low"
click at [427, 288] on span "Reactivated Master Low" at bounding box center [432, 284] width 200 height 14
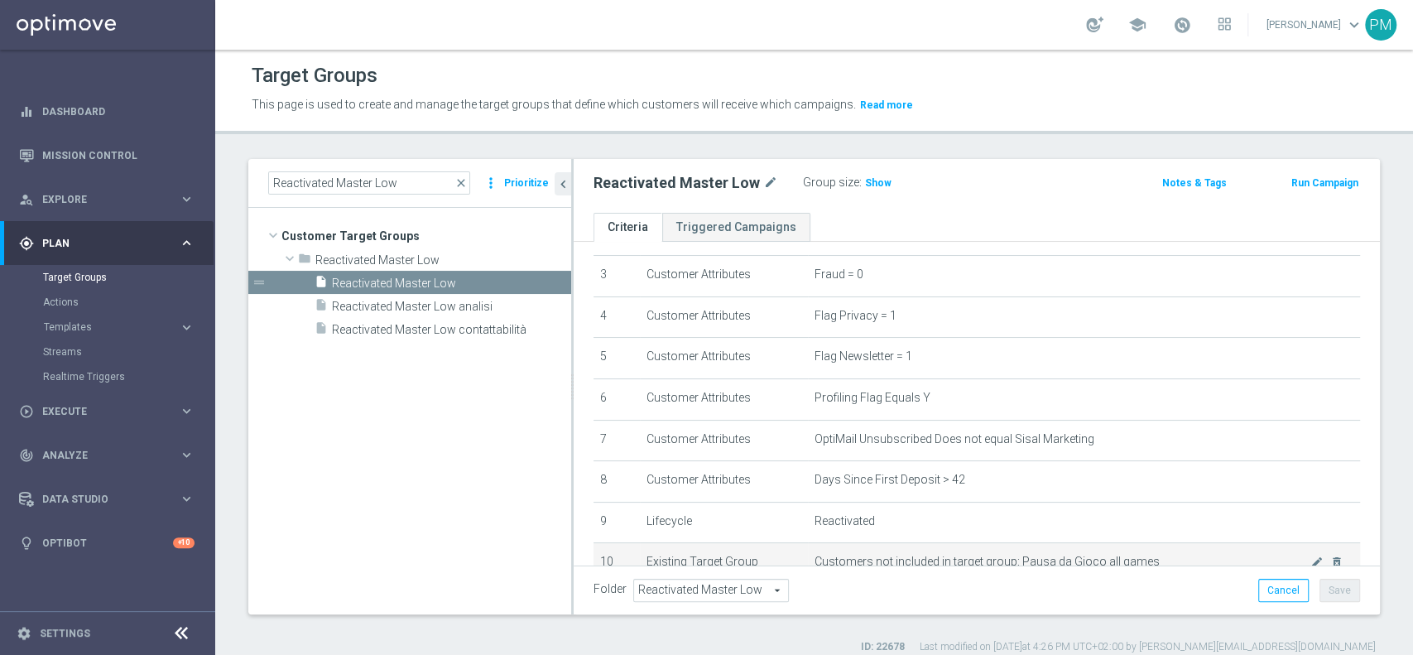
scroll to position [104, 0]
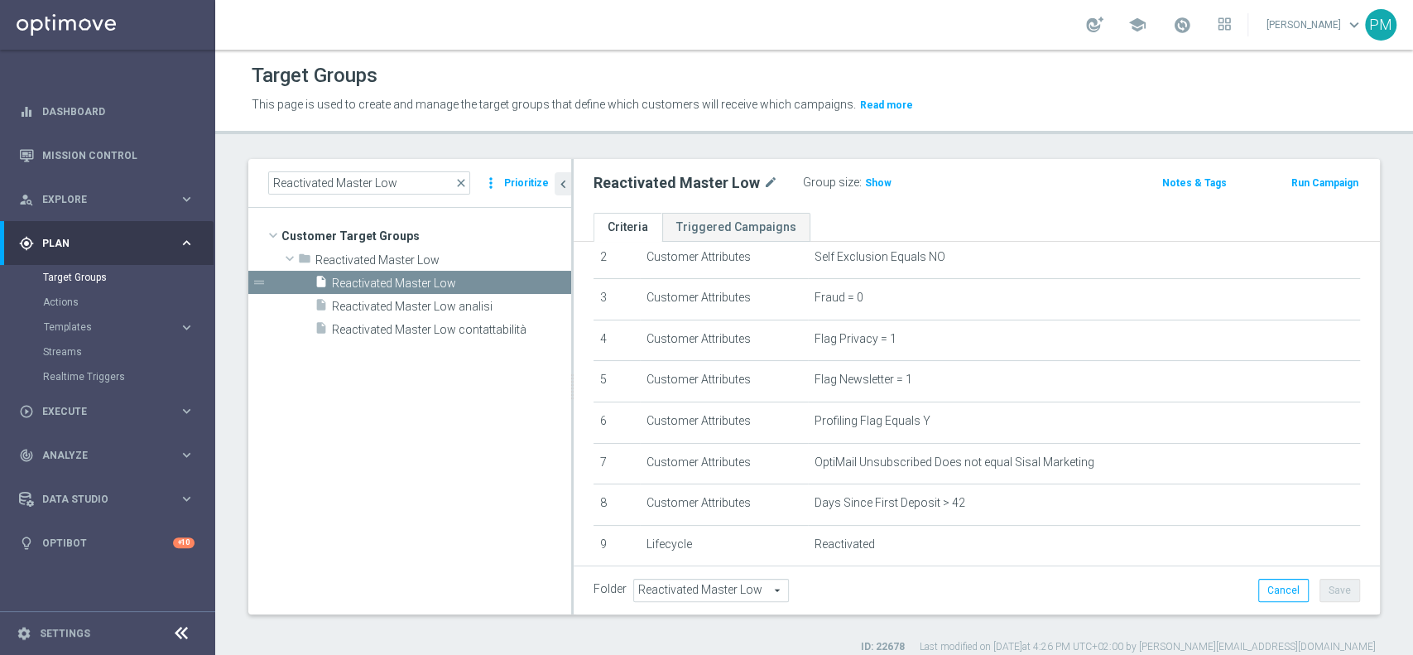
click at [1326, 183] on button "Run Campaign" at bounding box center [1325, 183] width 70 height 18
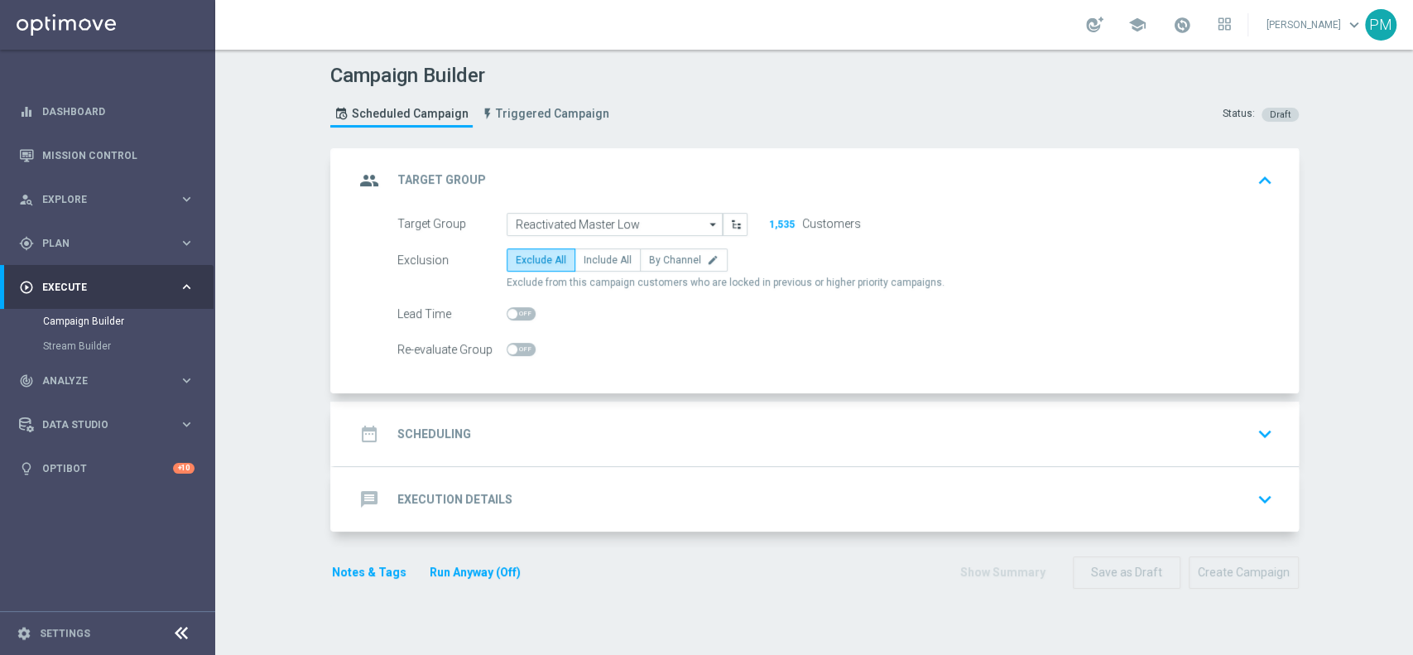
click at [619, 434] on div "date_range Scheduling keyboard_arrow_down" at bounding box center [816, 433] width 925 height 31
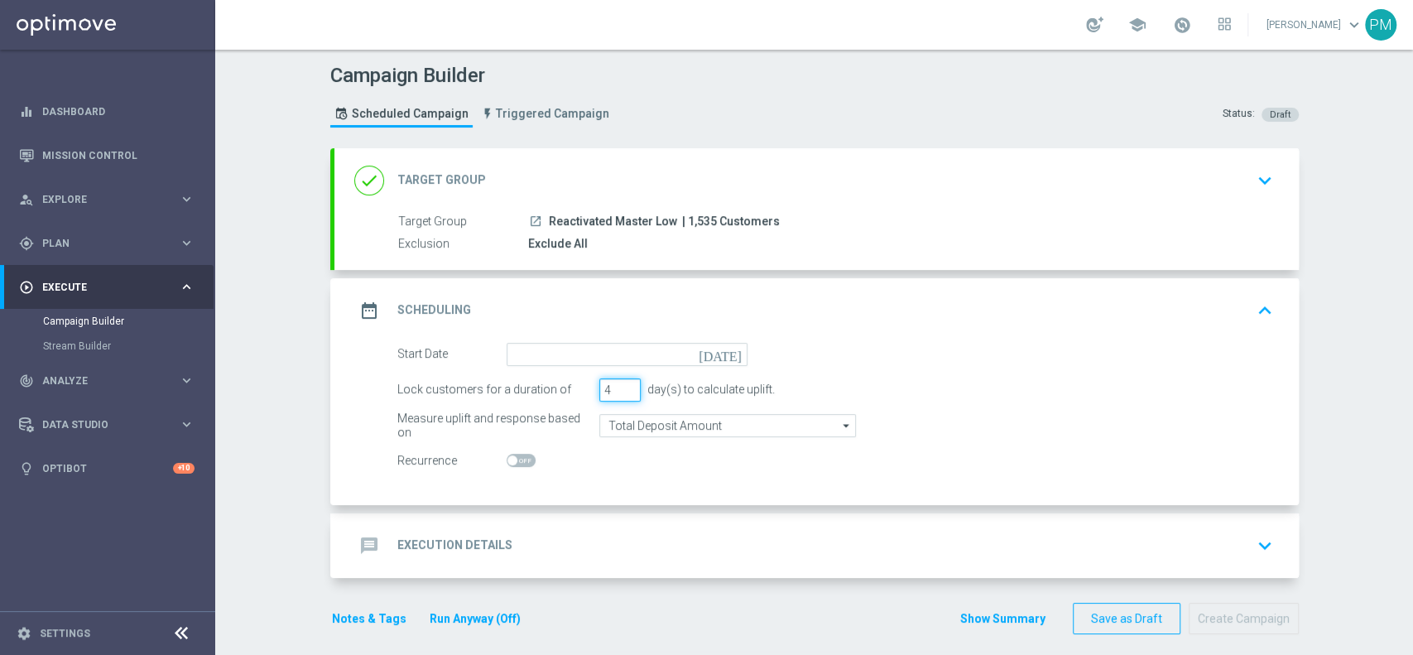
type input "4"
click at [621, 388] on input "4" at bounding box center [619, 389] width 41 height 23
click at [642, 348] on input at bounding box center [627, 354] width 241 height 23
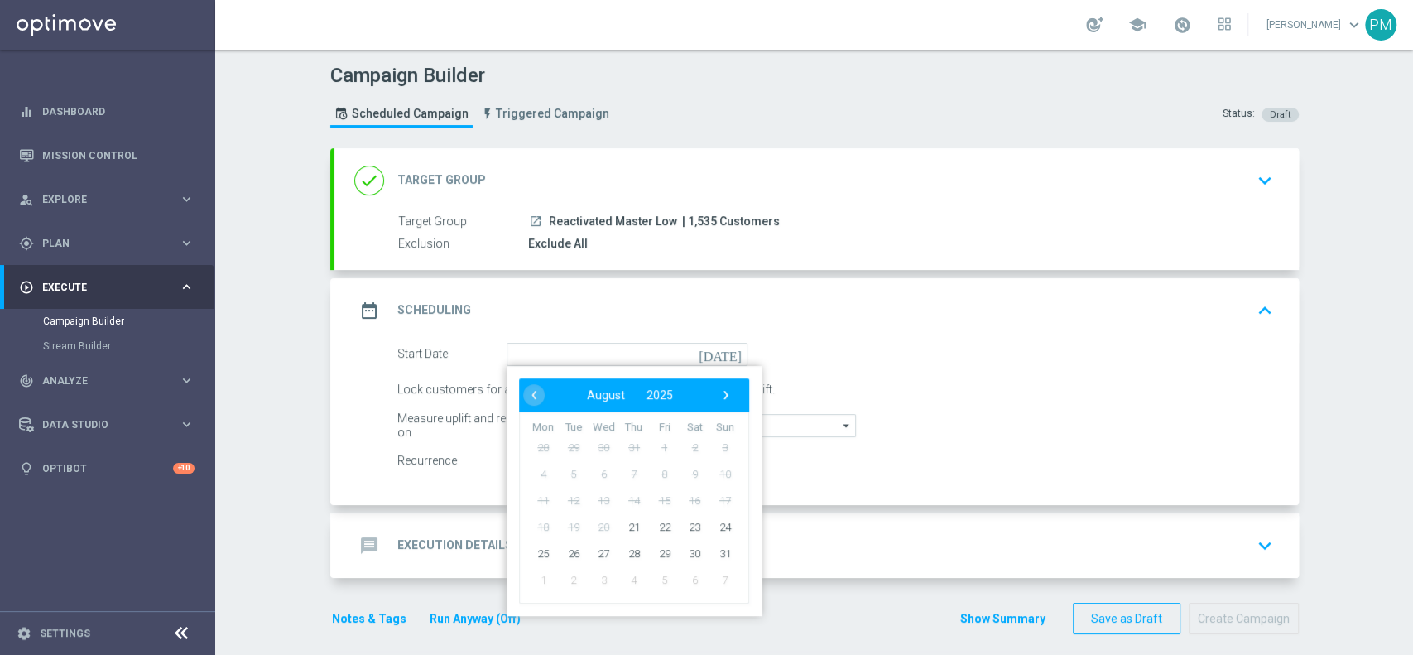
type input "21 Aug 2025"
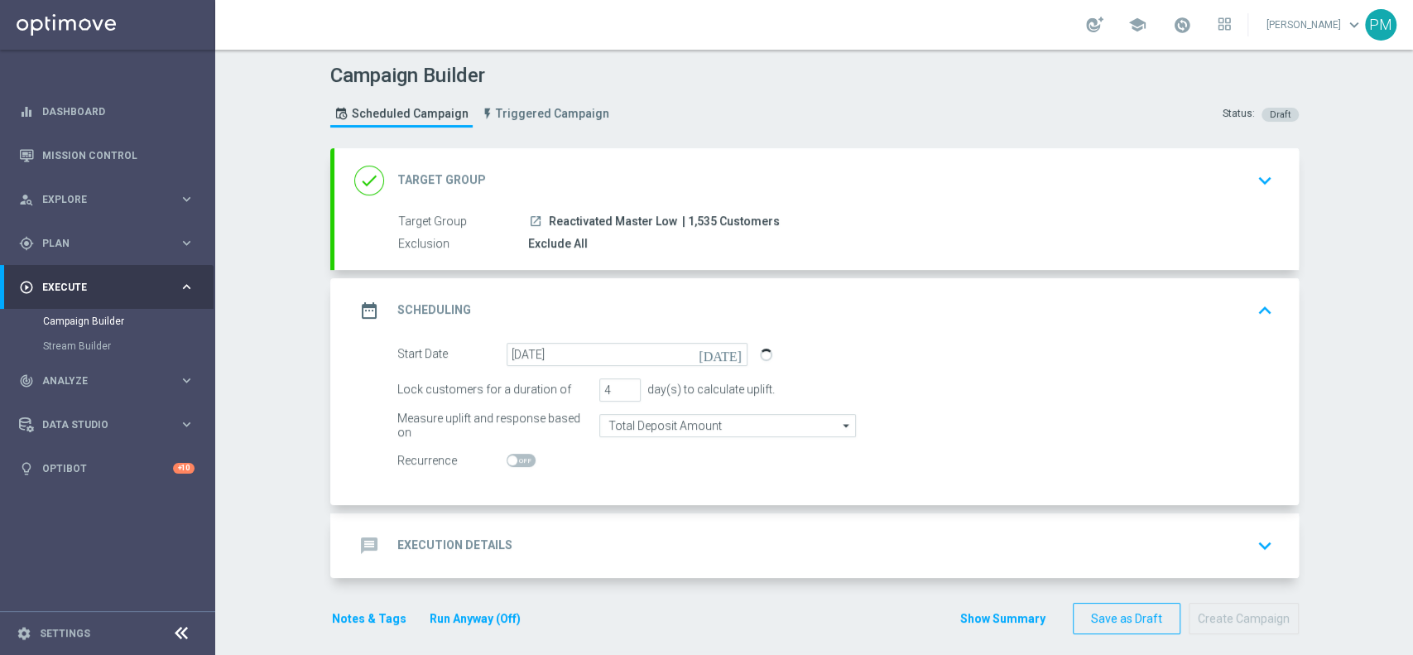
click at [623, 547] on div "message Execution Details keyboard_arrow_down" at bounding box center [816, 545] width 925 height 31
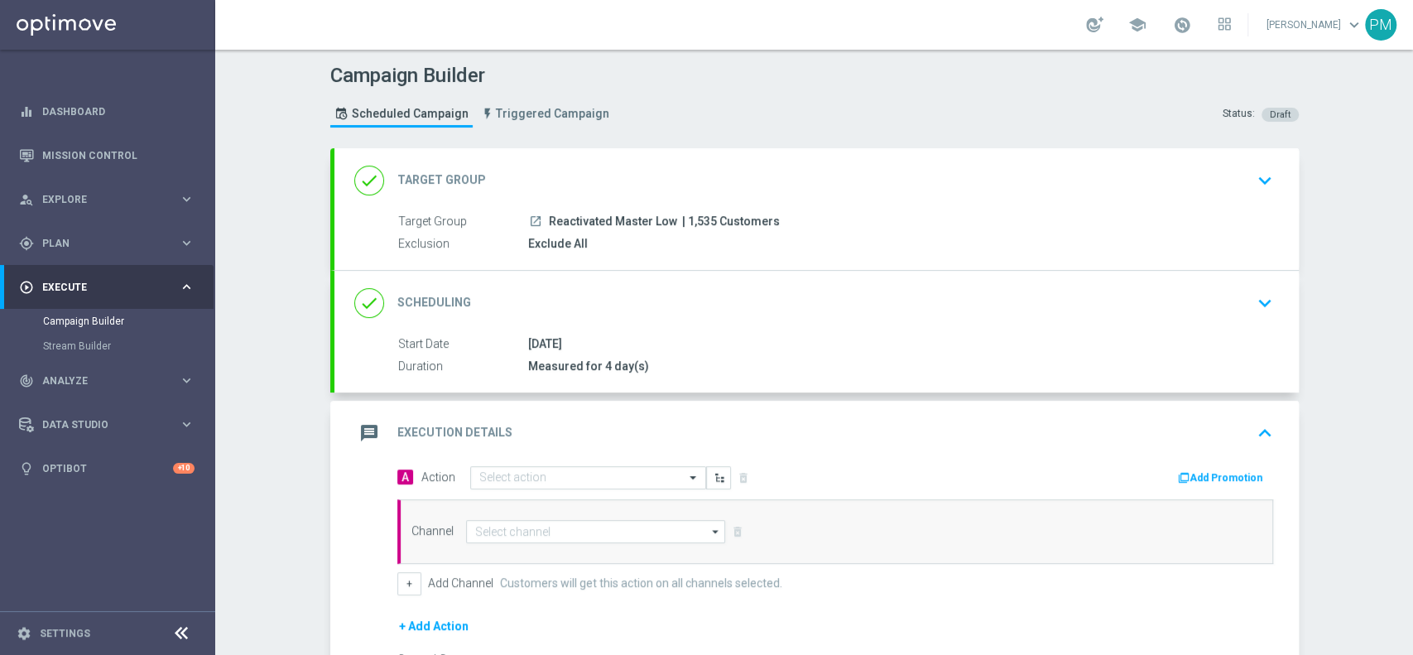
scroll to position [199, 0]
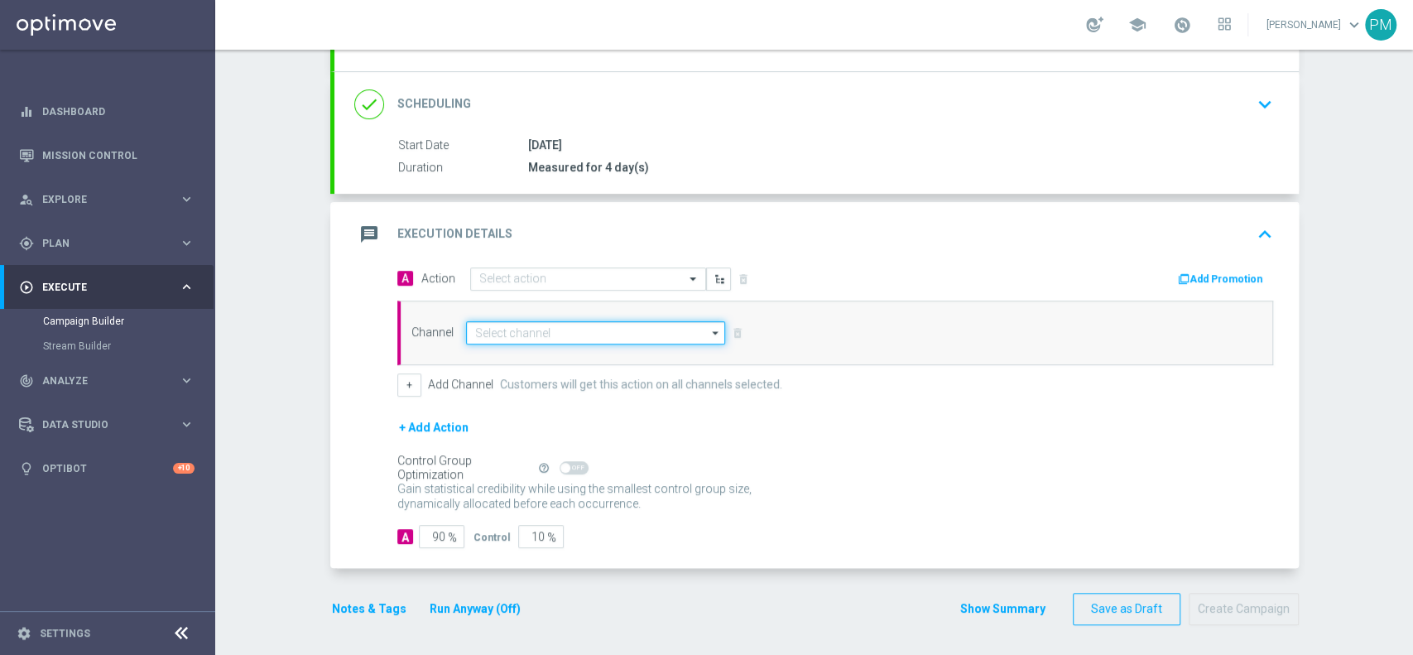
click at [568, 334] on input at bounding box center [596, 332] width 260 height 23
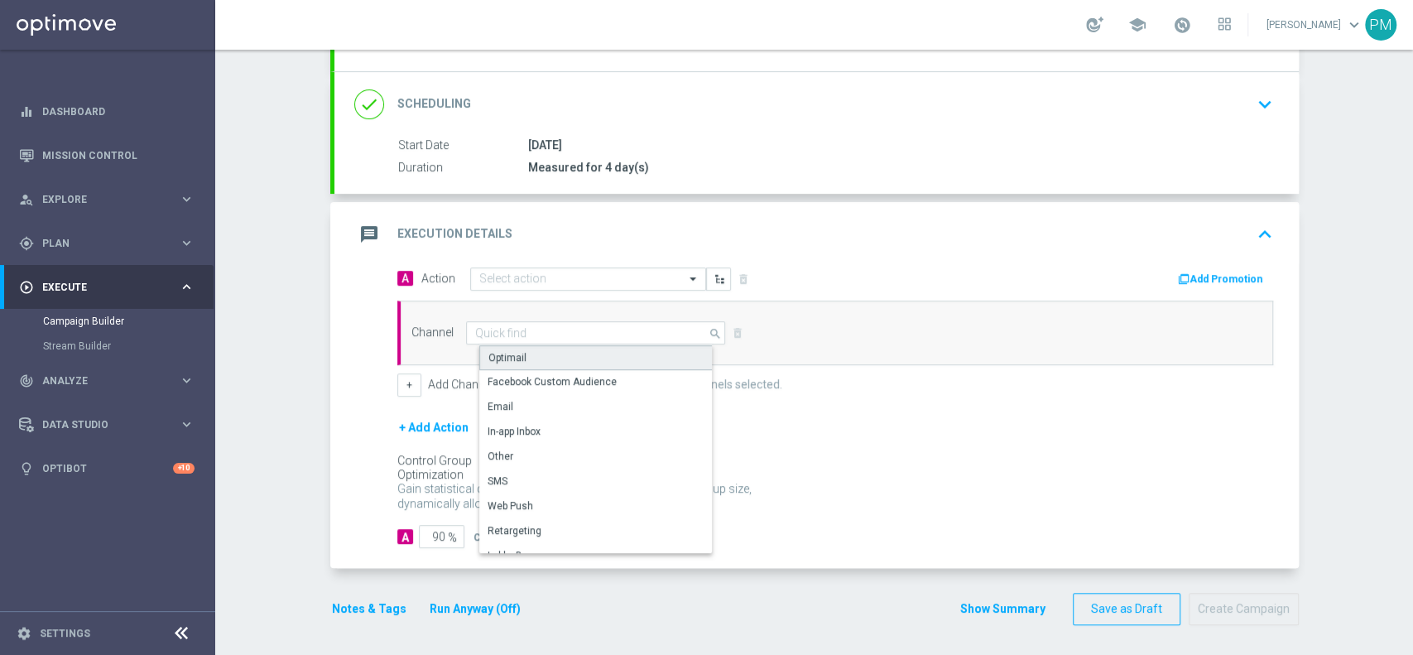
click at [560, 357] on div "Optimail" at bounding box center [602, 357] width 247 height 25
type input "Optimail"
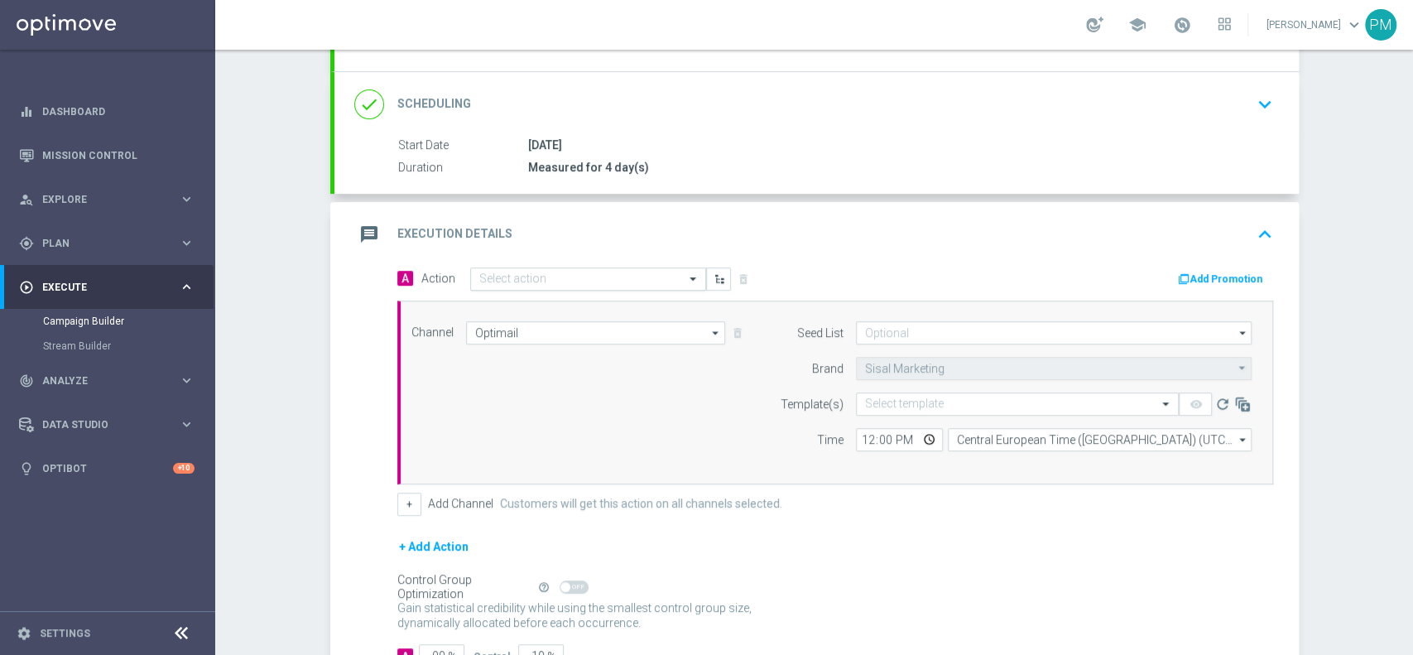
click at [597, 267] on div "Select action" at bounding box center [588, 278] width 236 height 23
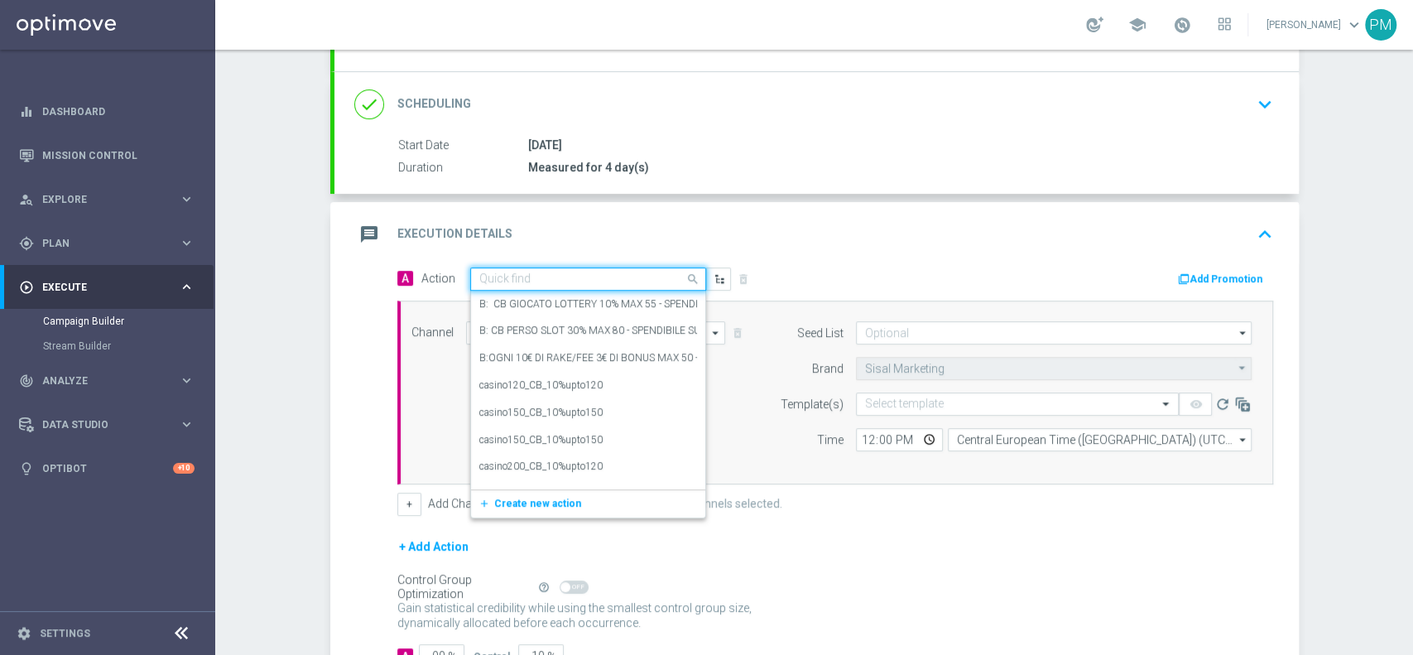
paste input "Ricarica e ricevi il 20% fino a 200€ tutti i giochi"
type input "Ricarica e ricevi il 20% fino a 200€ tutti i giochi"
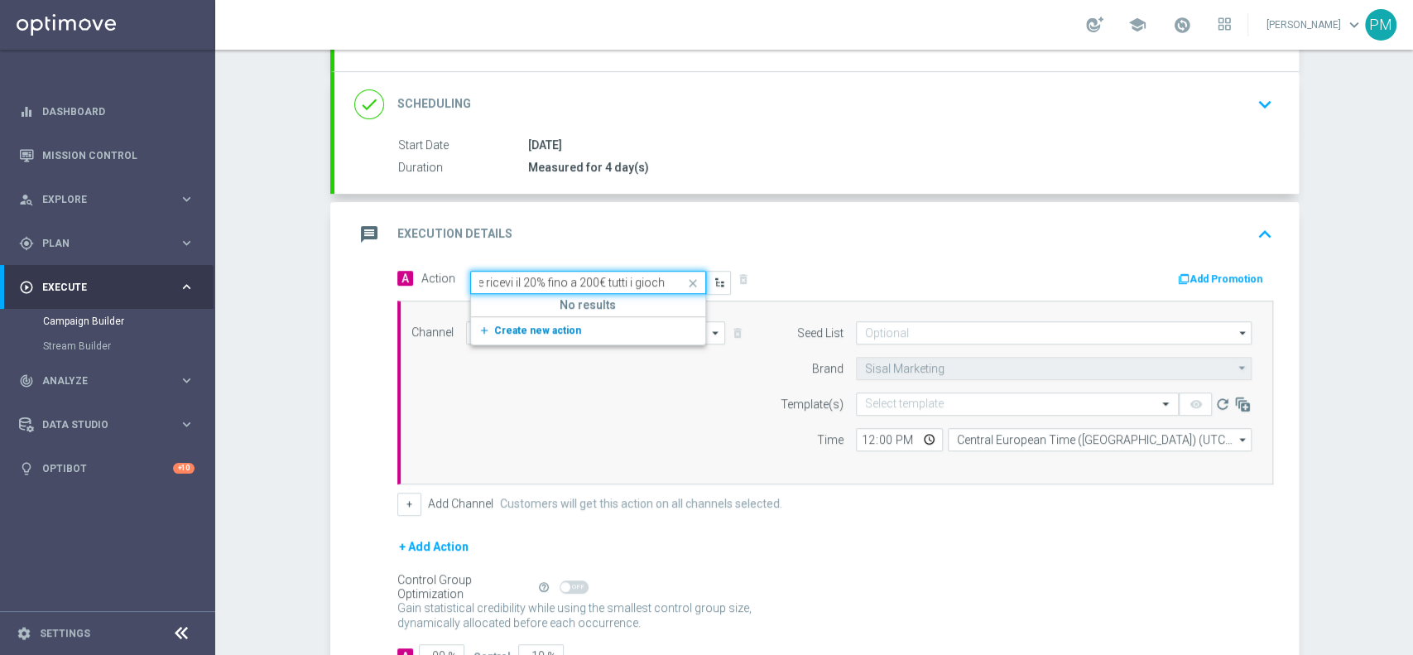
click at [537, 318] on div "add_new Create new action" at bounding box center [588, 330] width 234 height 28
click at [537, 328] on span "Create new action" at bounding box center [537, 331] width 87 height 12
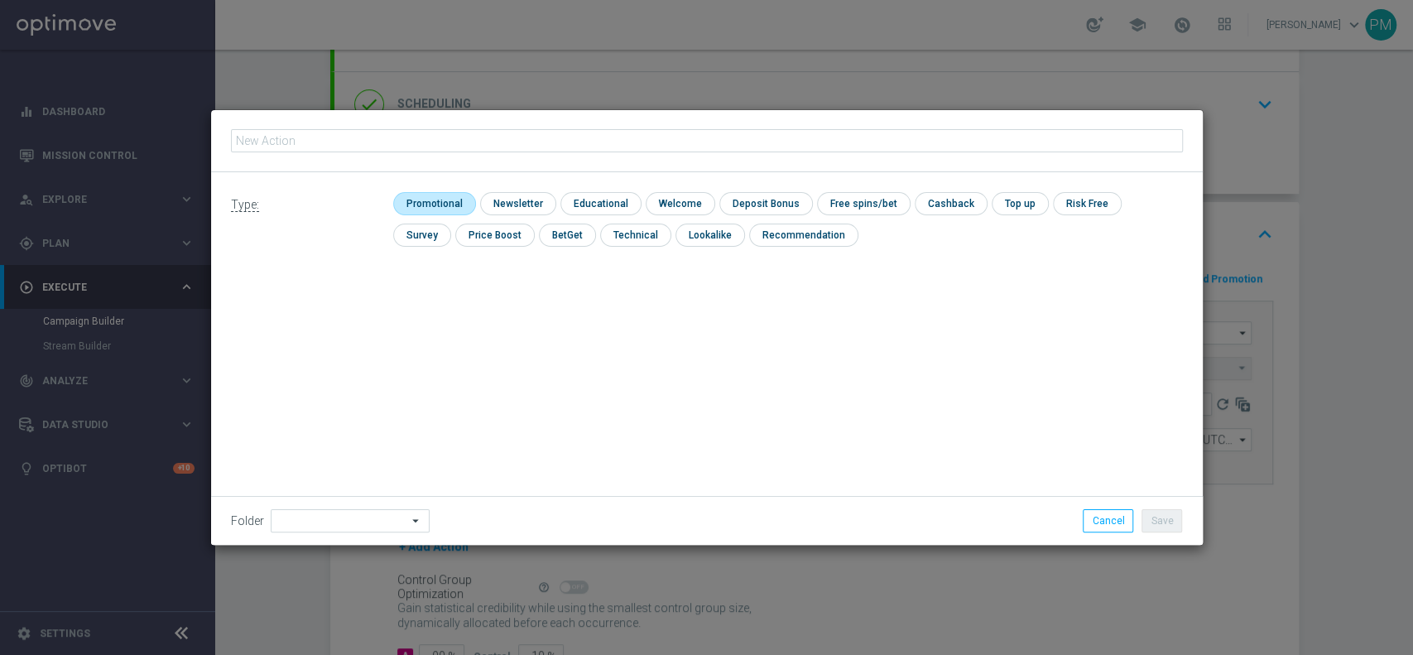
click at [417, 207] on input "checkbox" at bounding box center [432, 203] width 79 height 22
checkbox input "true"
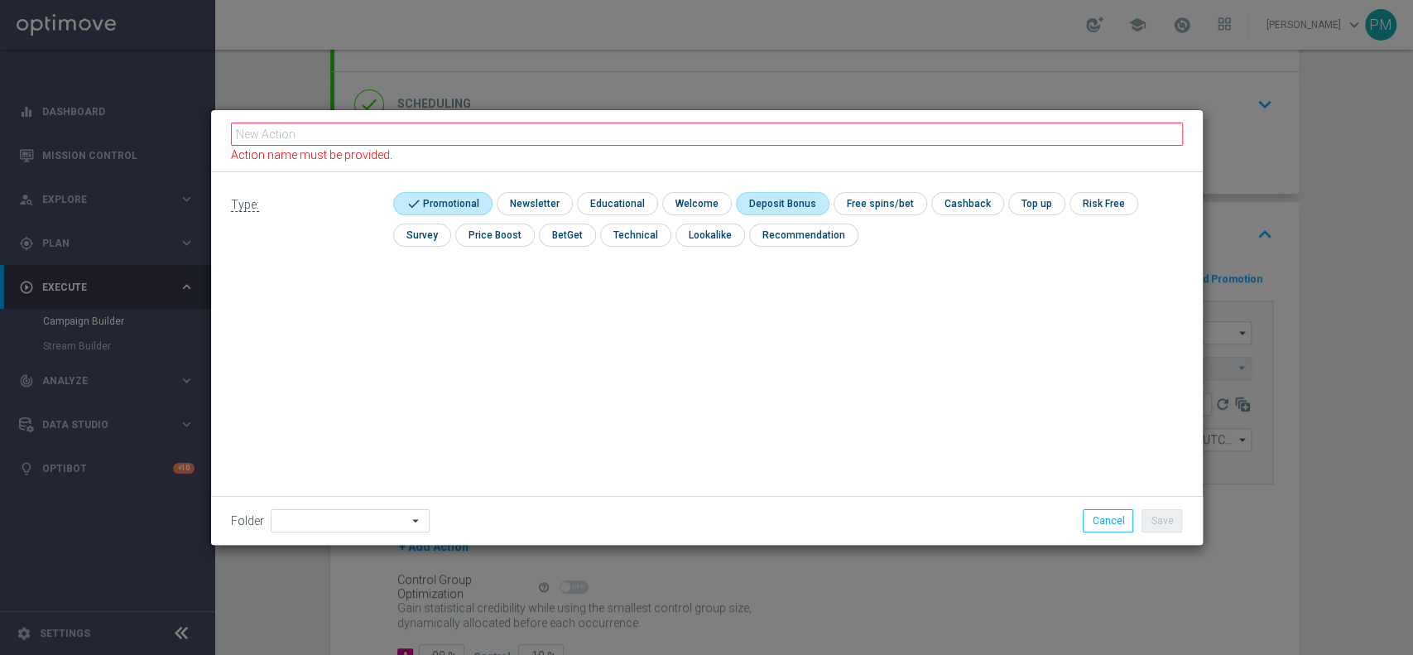
click at [763, 196] on input "checkbox" at bounding box center [780, 203] width 89 height 22
checkbox input "true"
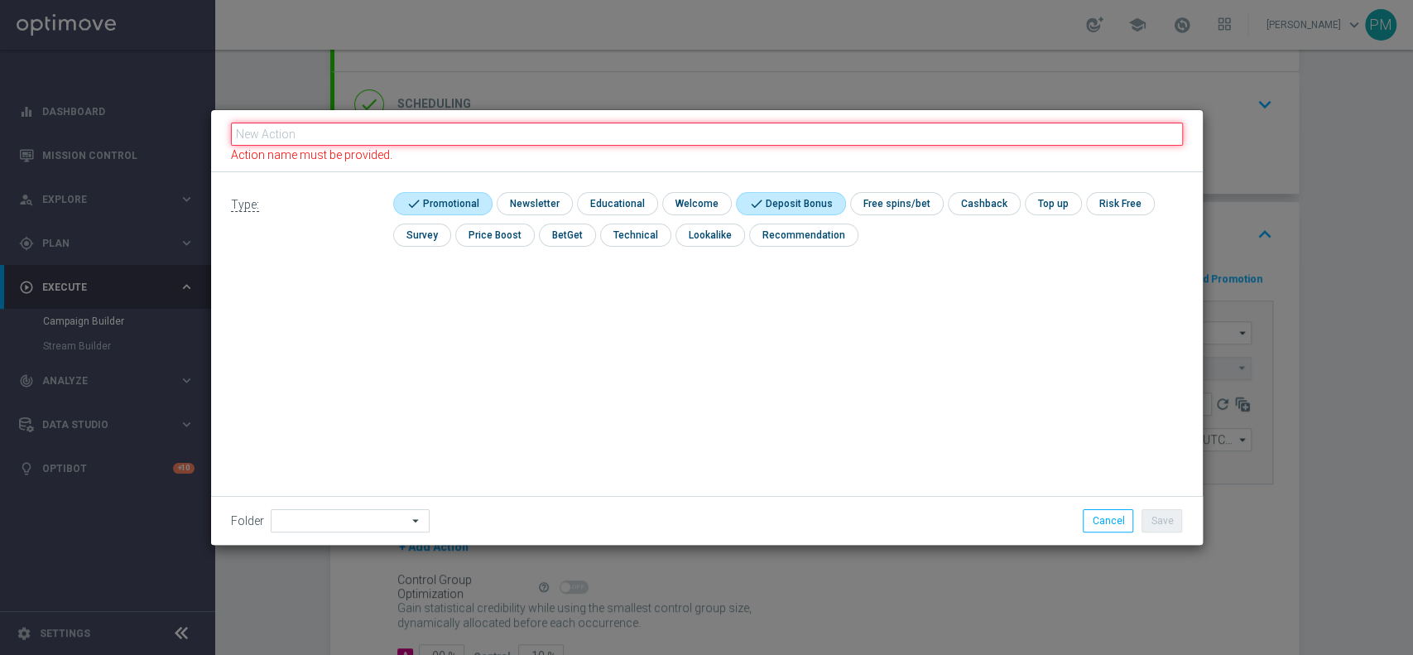
click at [727, 123] on div "Action name must be provided." at bounding box center [707, 141] width 992 height 62
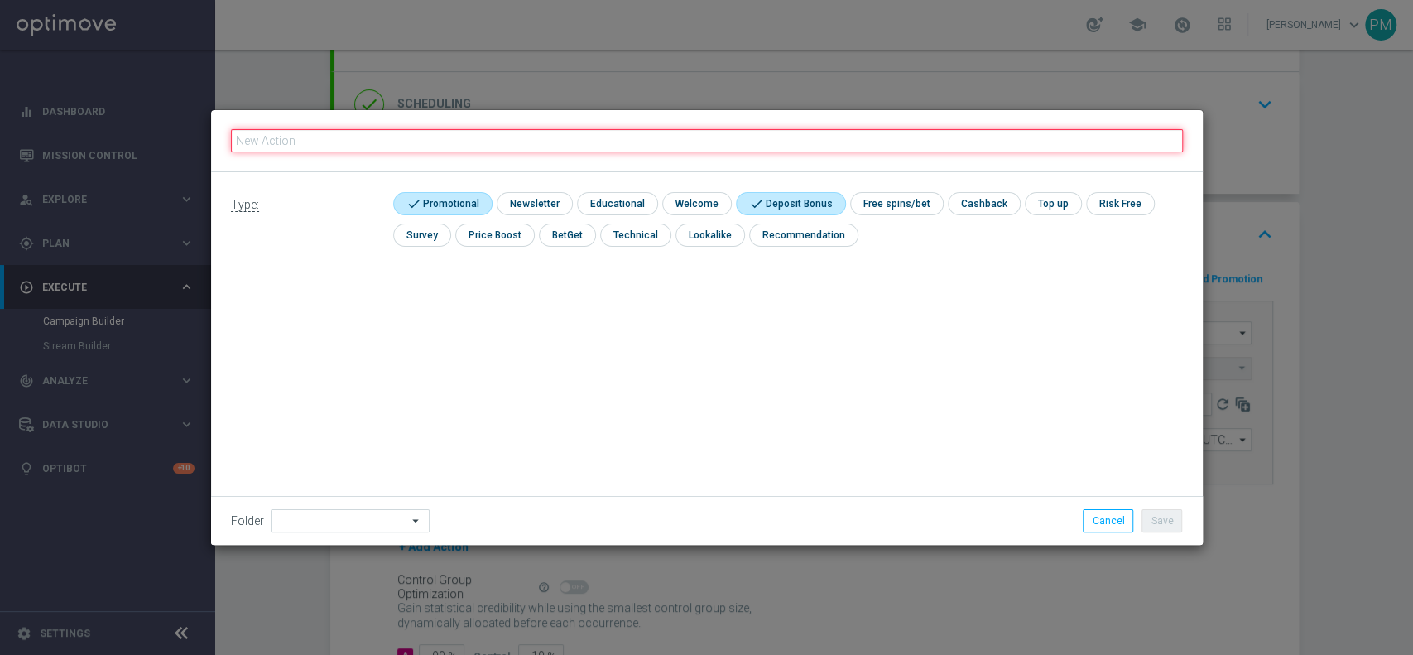
paste input "Ricarica e ricevi il 20% fino a 200€ tutti i giochi"
type input "Ricarica e ricevi il 20% fino a 200€ tutti i giochi"
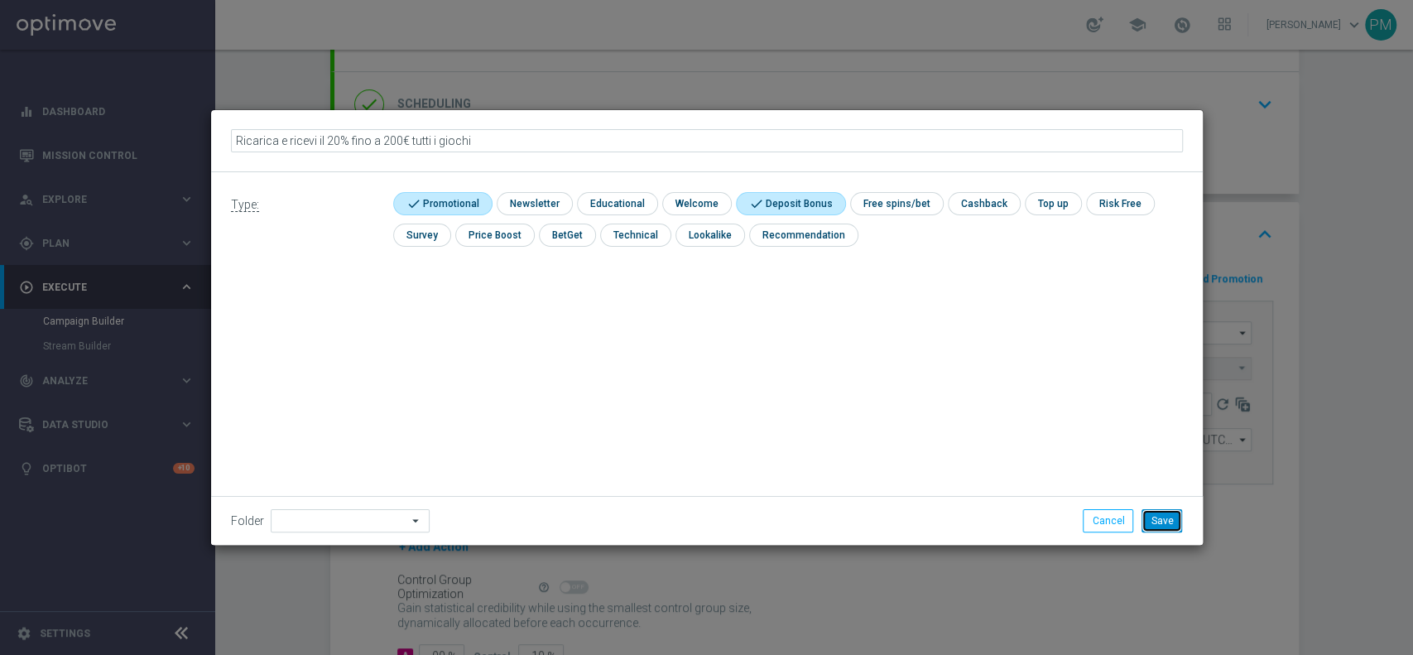
click at [1167, 513] on button "Save" at bounding box center [1162, 520] width 41 height 23
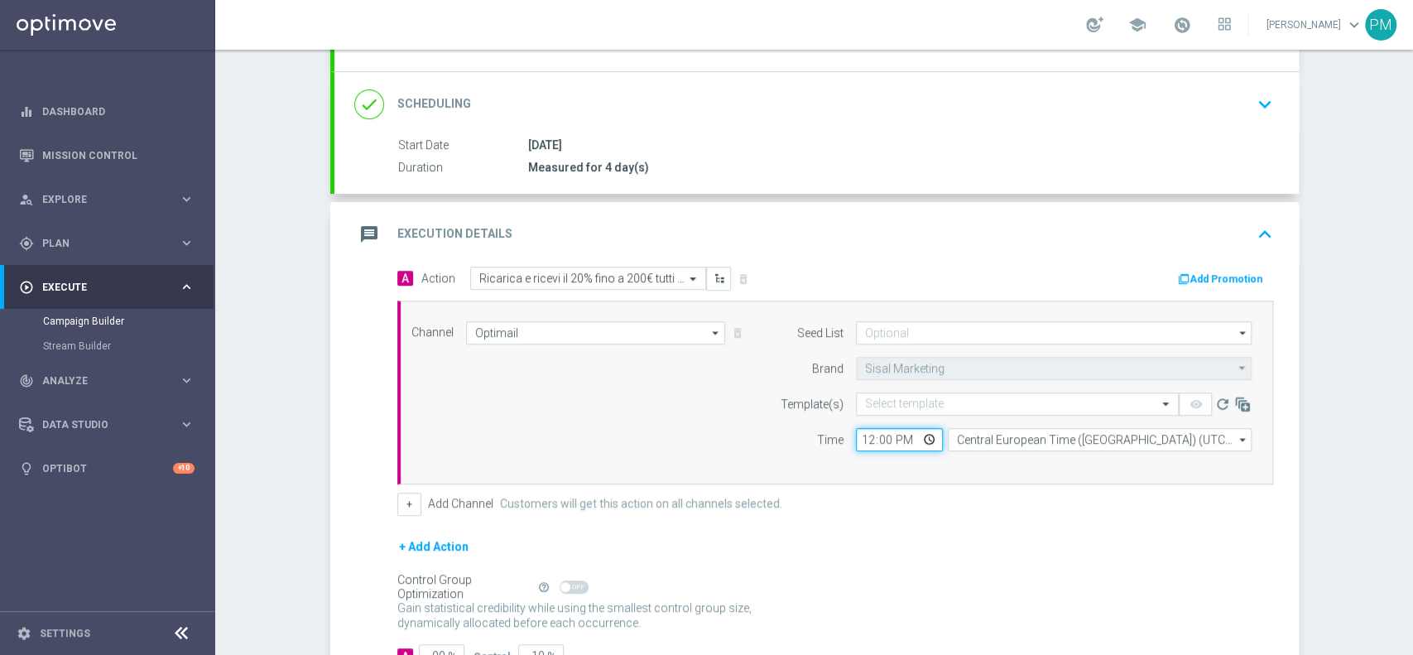
click at [856, 428] on input "12:00" at bounding box center [899, 439] width 87 height 23
type input "18:30"
click at [887, 397] on input "text" at bounding box center [1001, 404] width 272 height 14
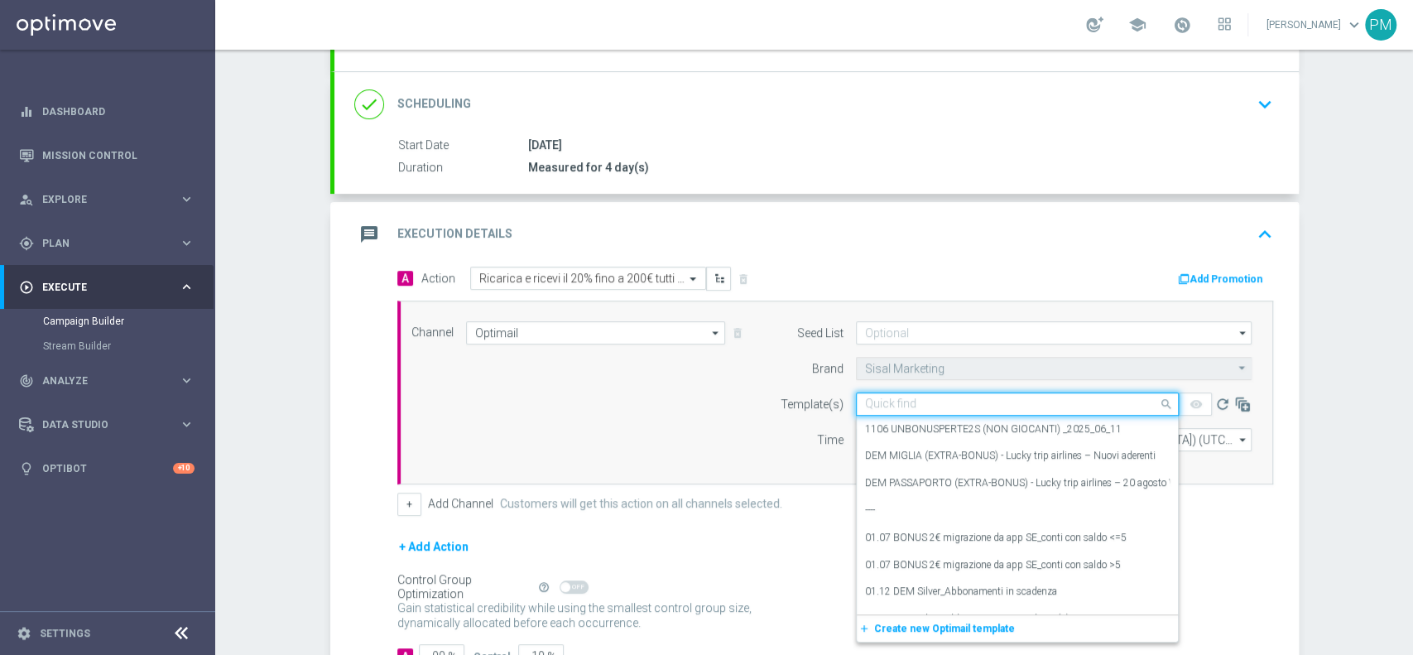
paste input "RICAREAC2108"
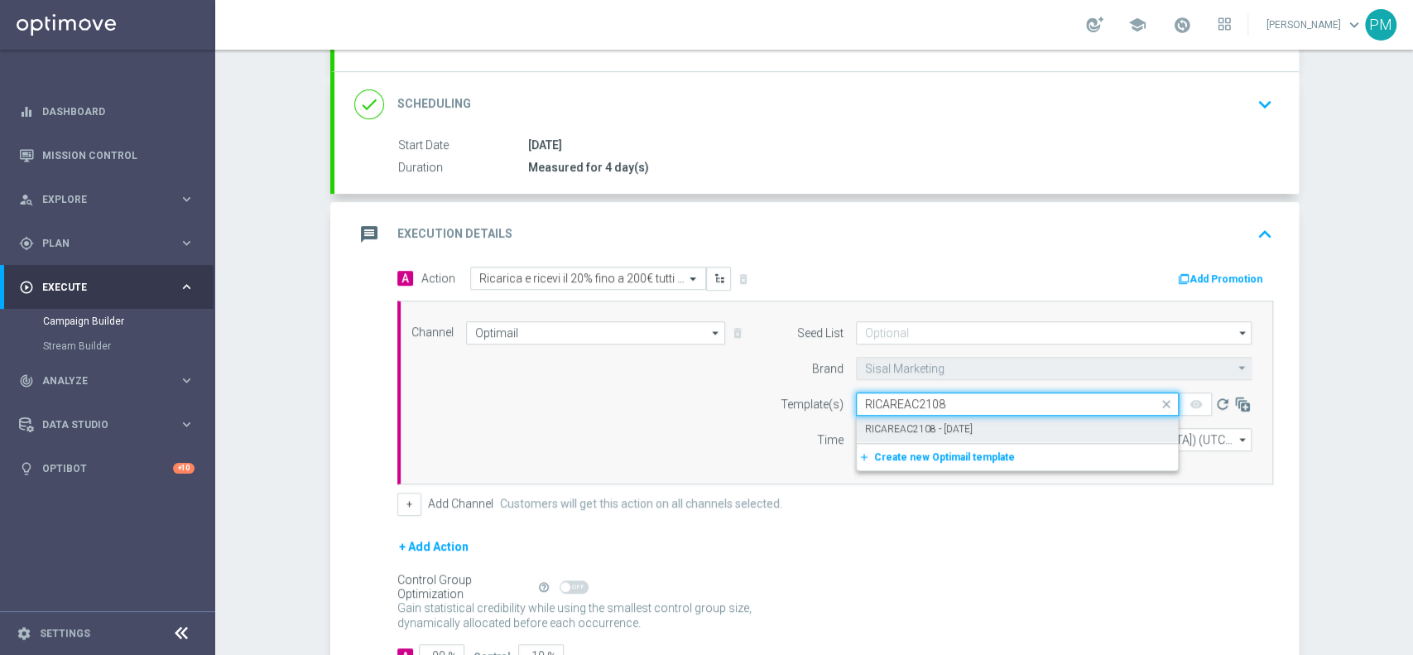
click at [907, 434] on div "RICAREAC2108 - 2025-08-21" at bounding box center [1017, 429] width 305 height 27
type input "RICAREAC2108"
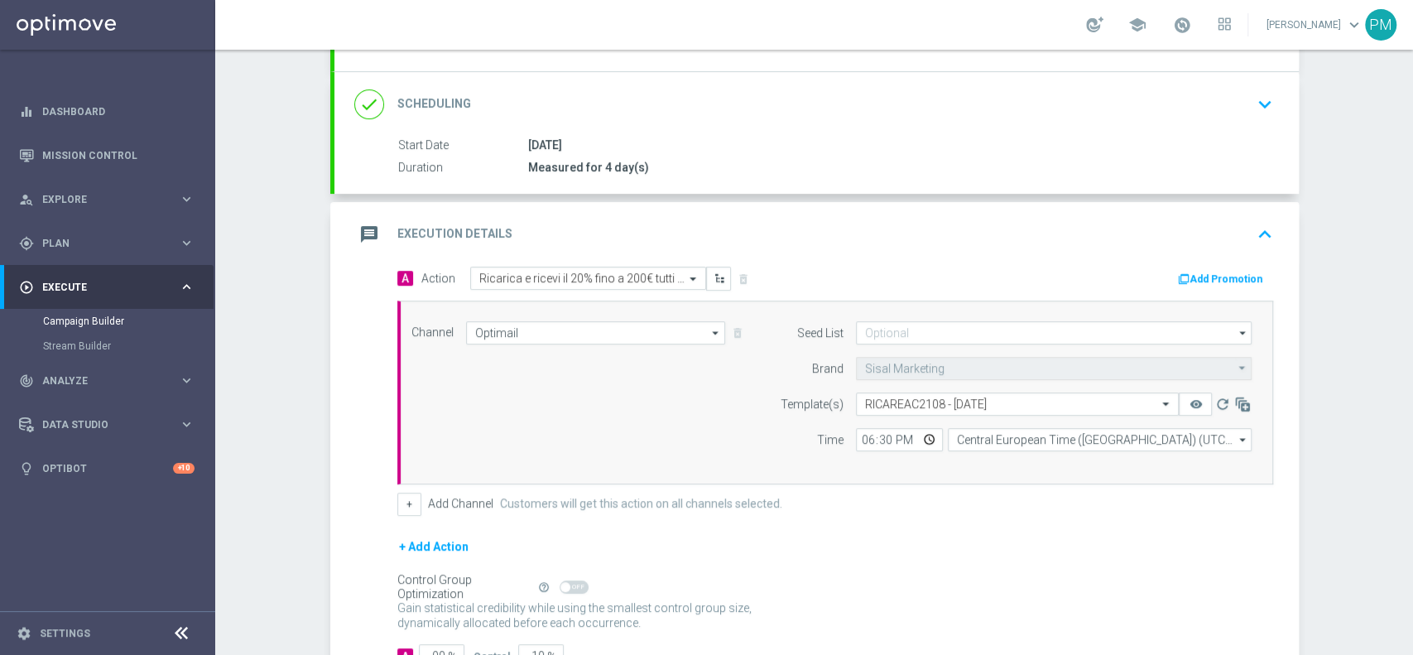
click at [1233, 271] on button "Add Promotion" at bounding box center [1223, 279] width 92 height 18
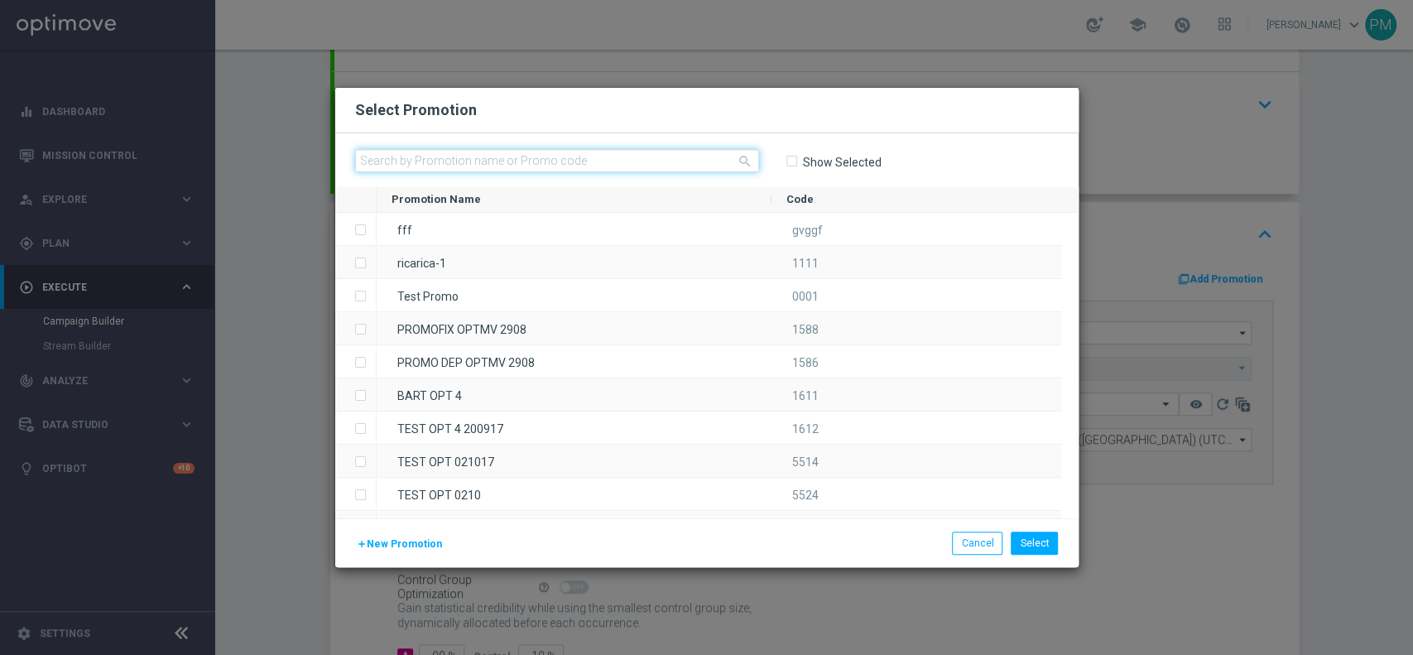
click at [617, 149] on input "text" at bounding box center [557, 160] width 404 height 23
paste input "RICAREAC2108"
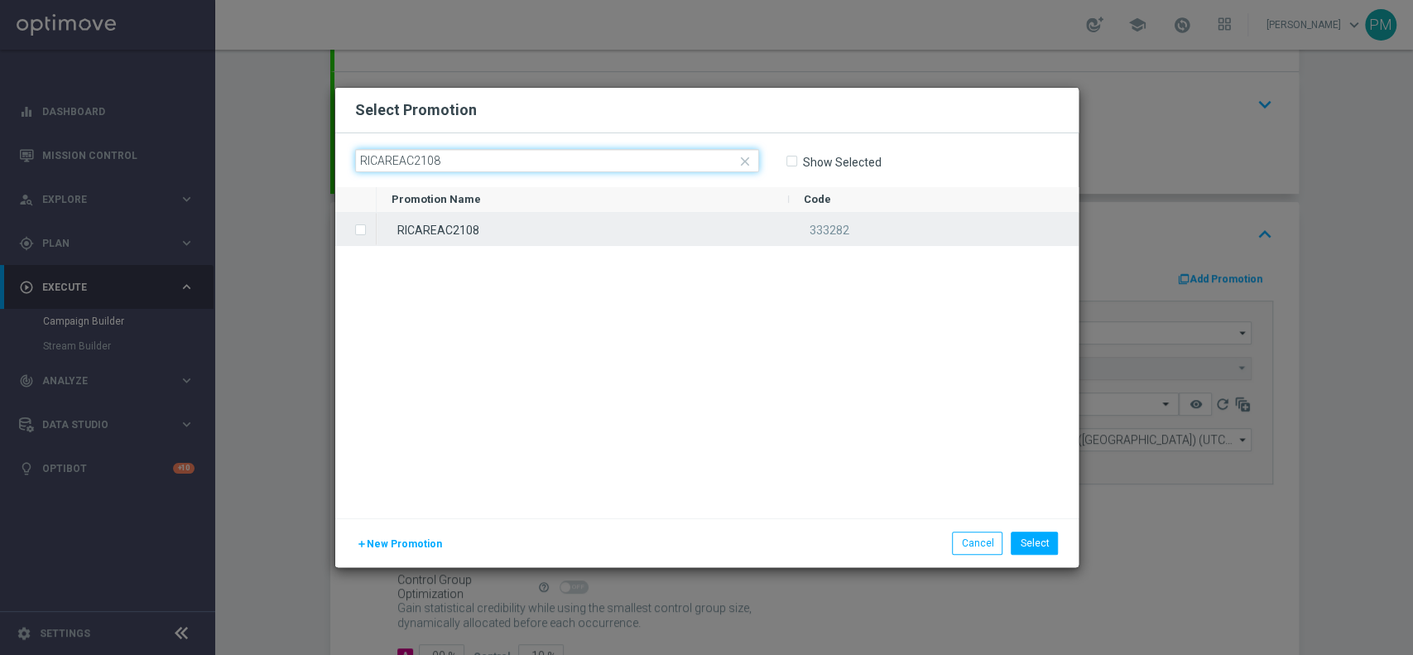
type input "RICAREAC2108"
click at [603, 222] on div "RICAREAC2108" at bounding box center [583, 229] width 412 height 32
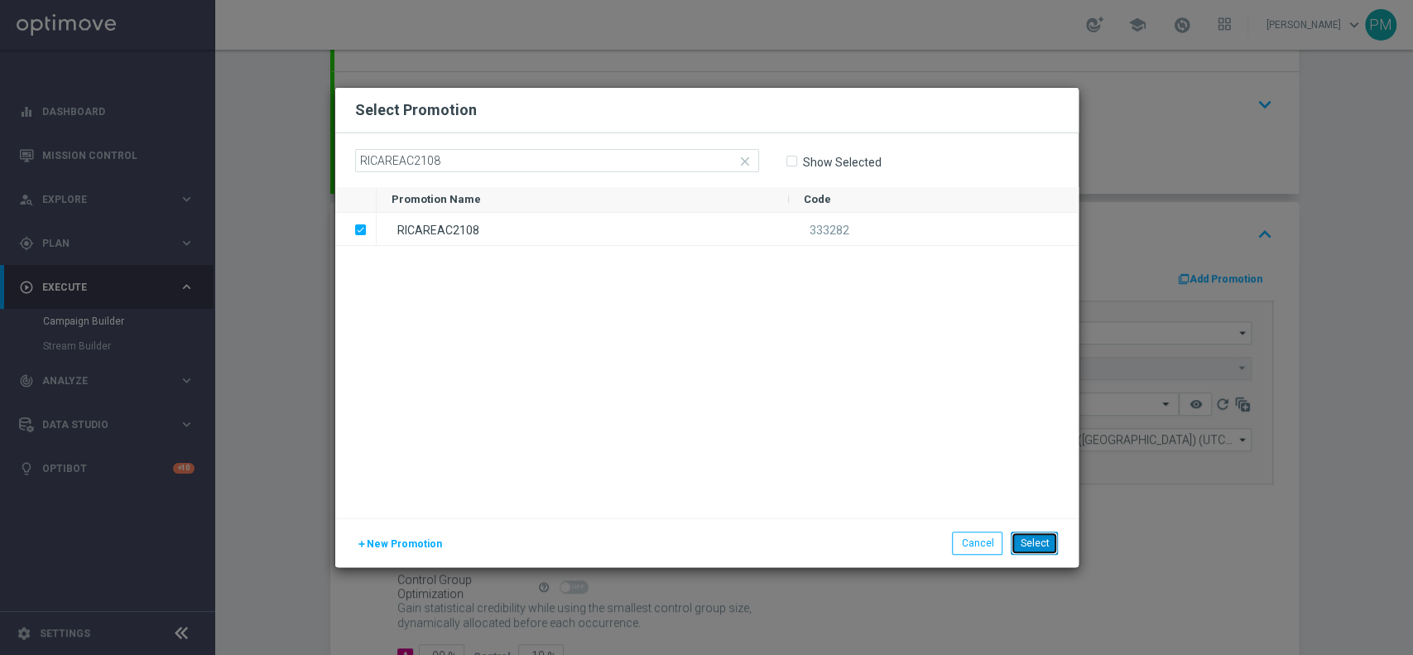
click at [1028, 539] on button "Select" at bounding box center [1034, 543] width 47 height 23
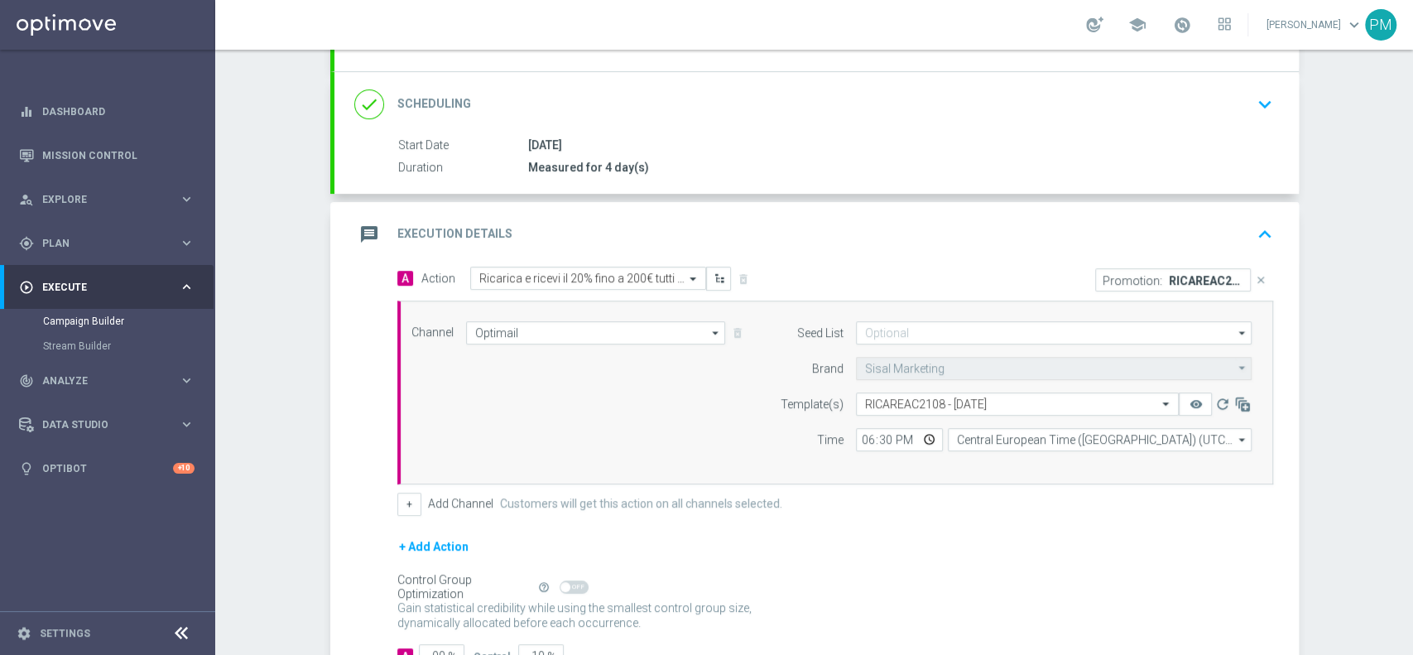
click at [1113, 219] on div "message Execution Details keyboard_arrow_up" at bounding box center [816, 234] width 925 height 31
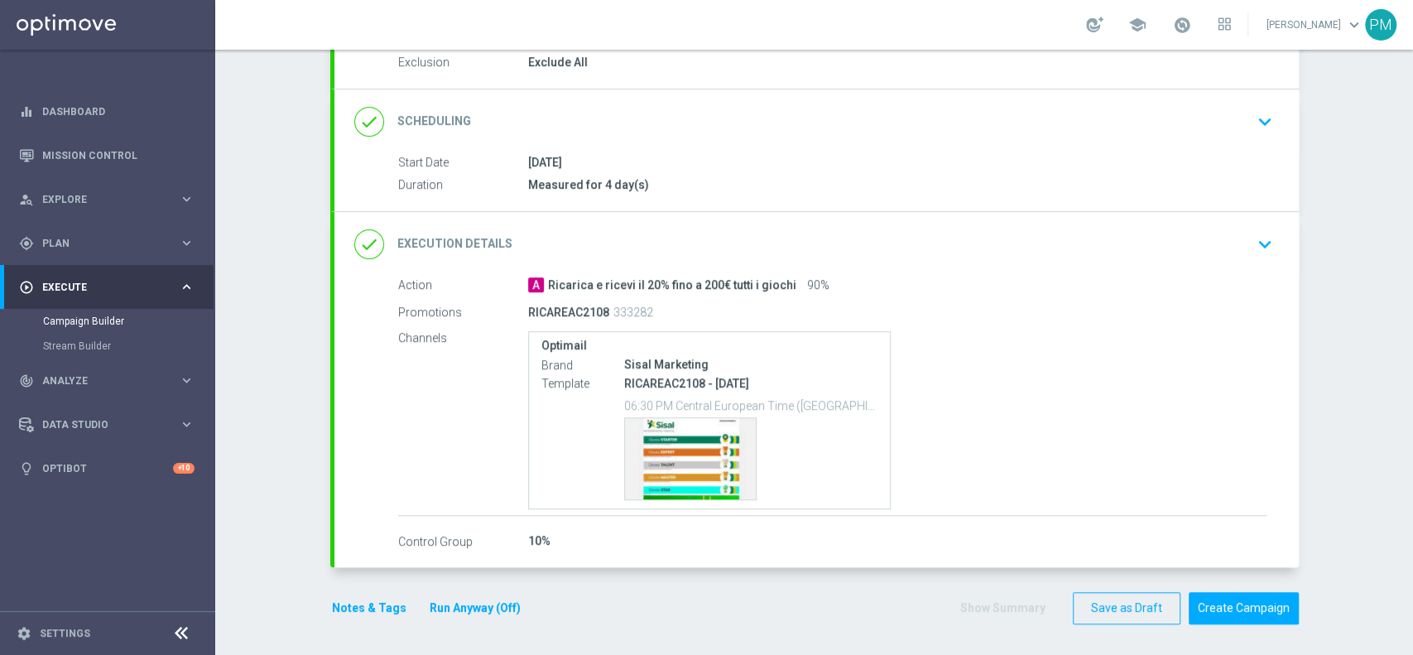
scroll to position [181, 0]
click at [349, 594] on div "Notes & Tags Run Anyway (Off)" at bounding box center [436, 608] width 212 height 32
click at [351, 604] on button "Notes & Tags" at bounding box center [369, 608] width 78 height 21
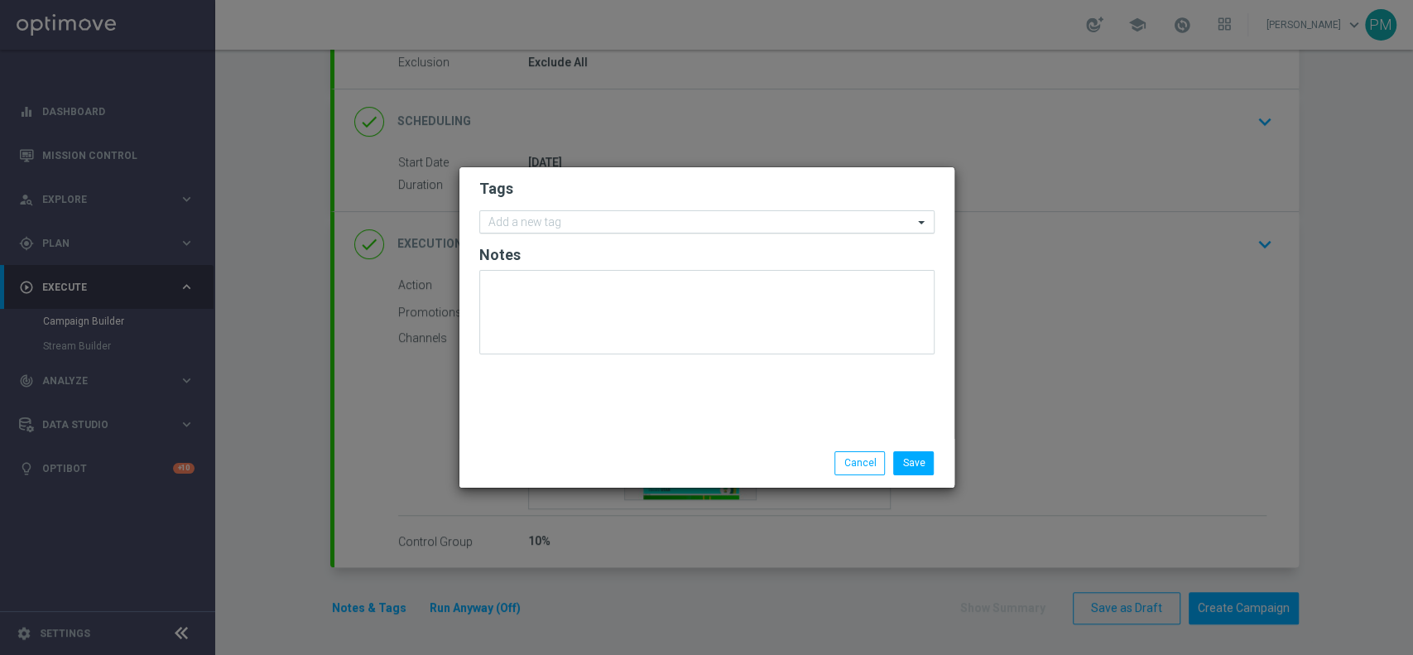
click at [616, 216] on input "text" at bounding box center [701, 223] width 425 height 14
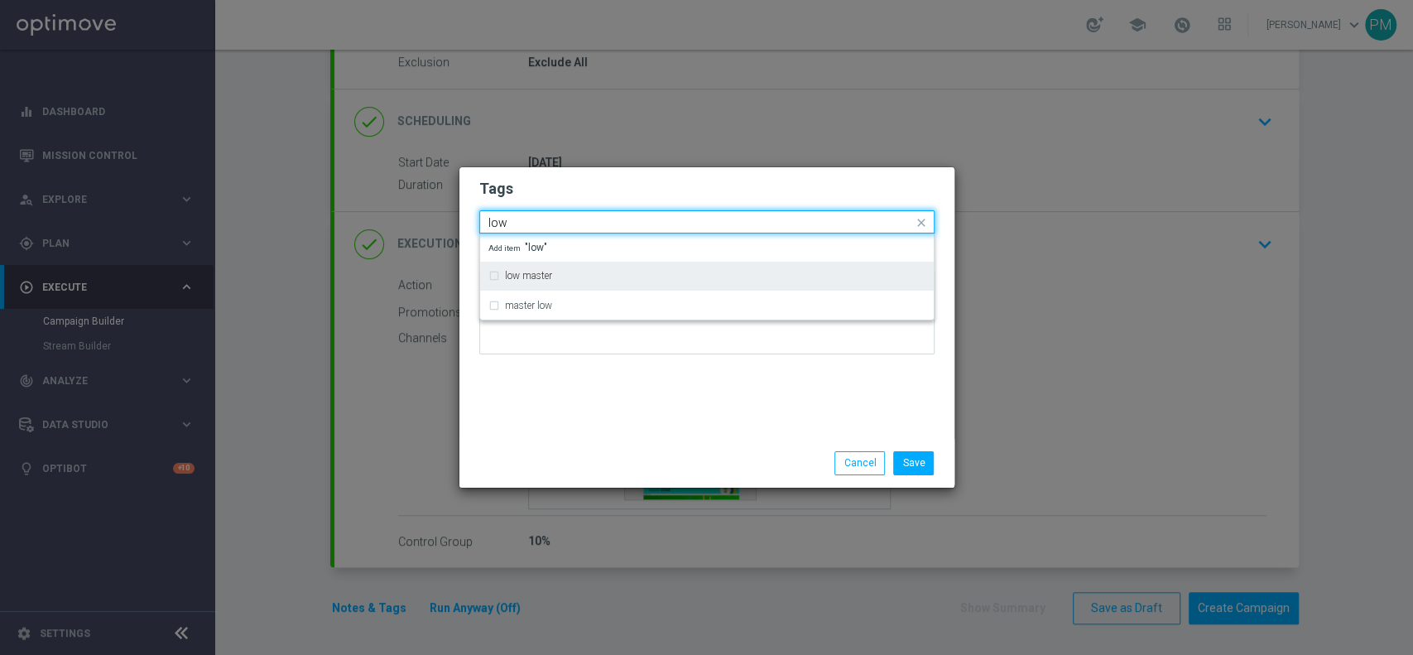
click at [605, 267] on div "low master" at bounding box center [707, 275] width 437 height 26
type input "low"
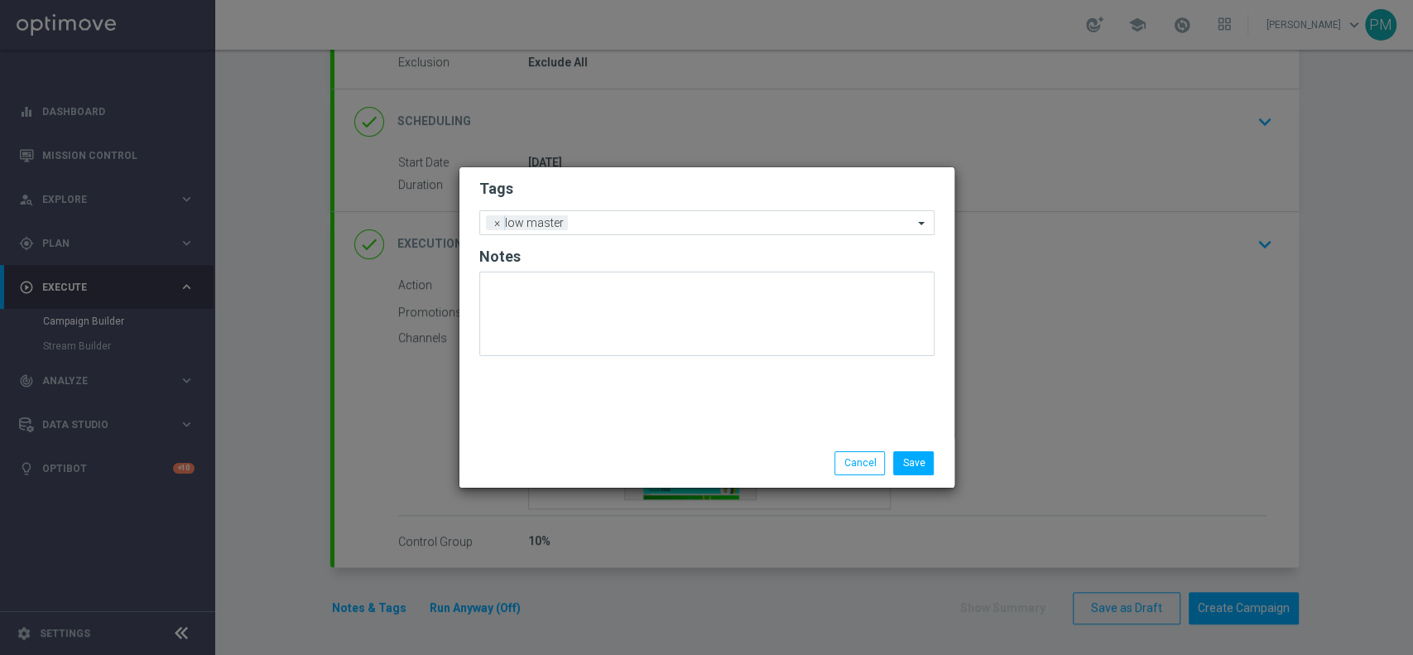
click at [669, 181] on h2 "Tags" at bounding box center [706, 189] width 455 height 20
click at [674, 206] on form "Tags Add a new tag × low master Notes" at bounding box center [706, 272] width 455 height 194
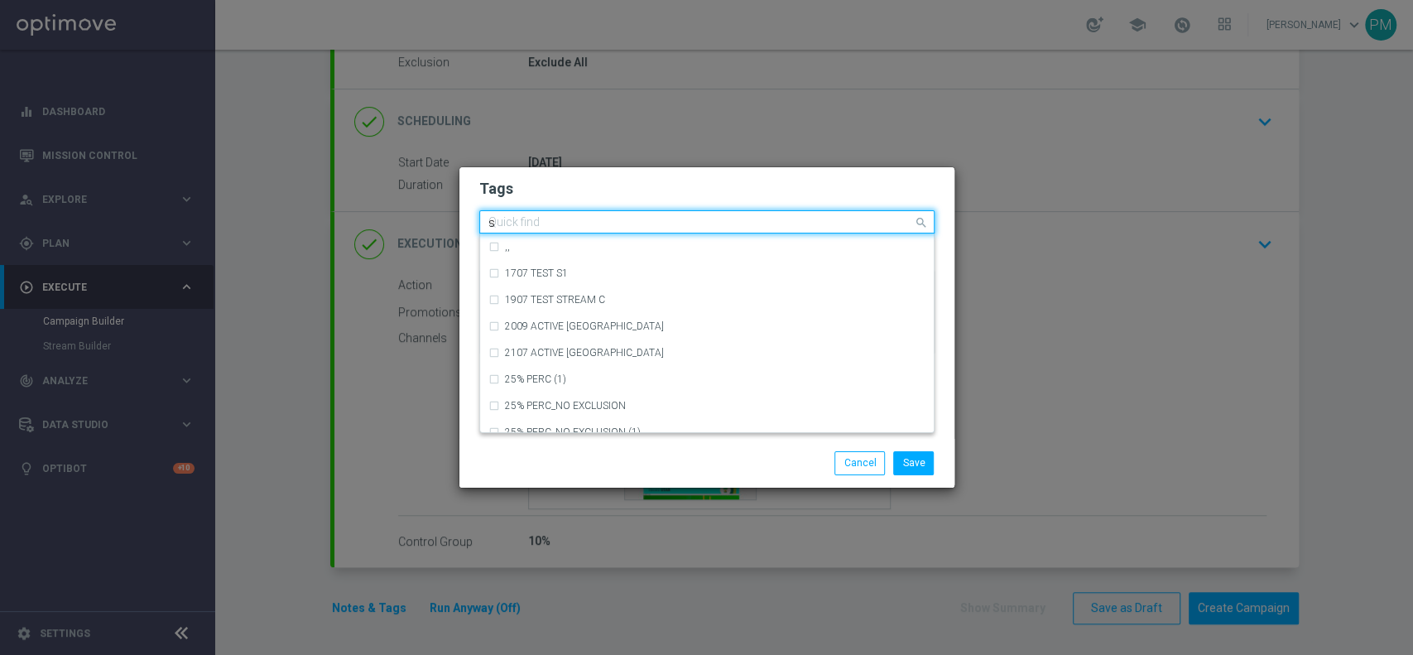
click at [677, 224] on input "s" at bounding box center [701, 223] width 425 height 14
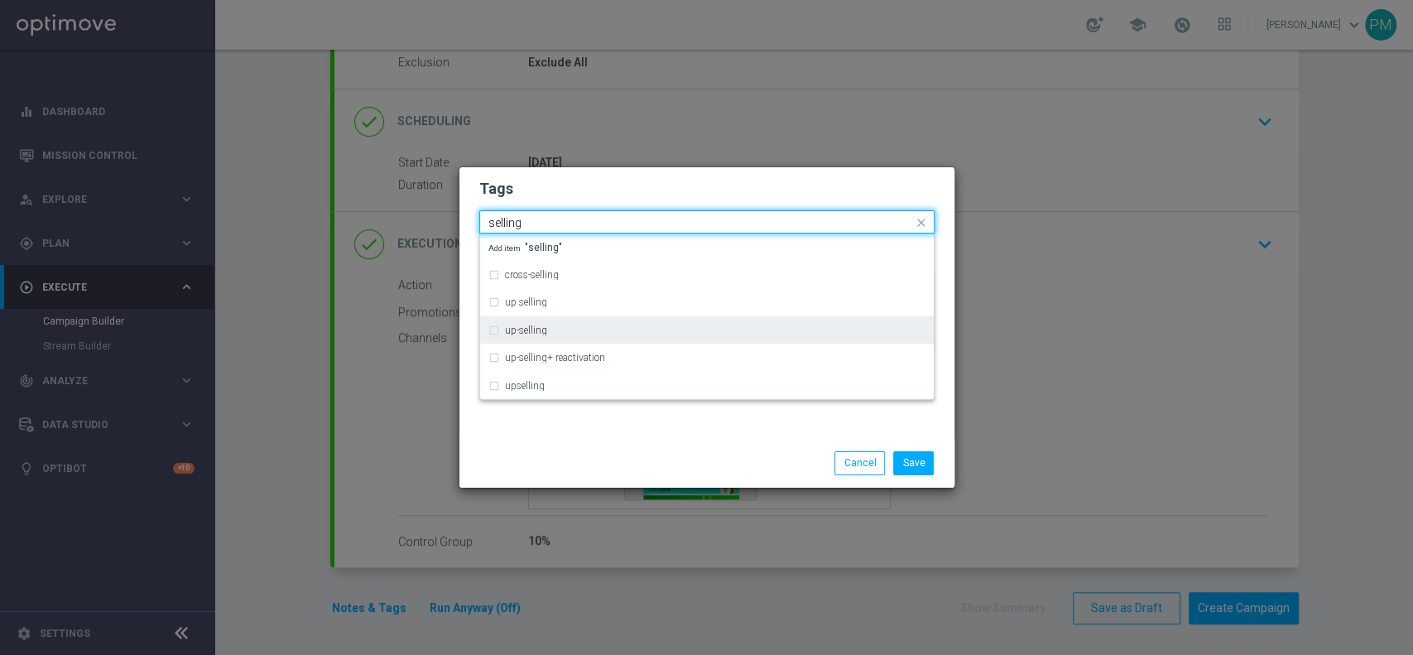
click at [574, 321] on div "up-selling" at bounding box center [707, 330] width 437 height 26
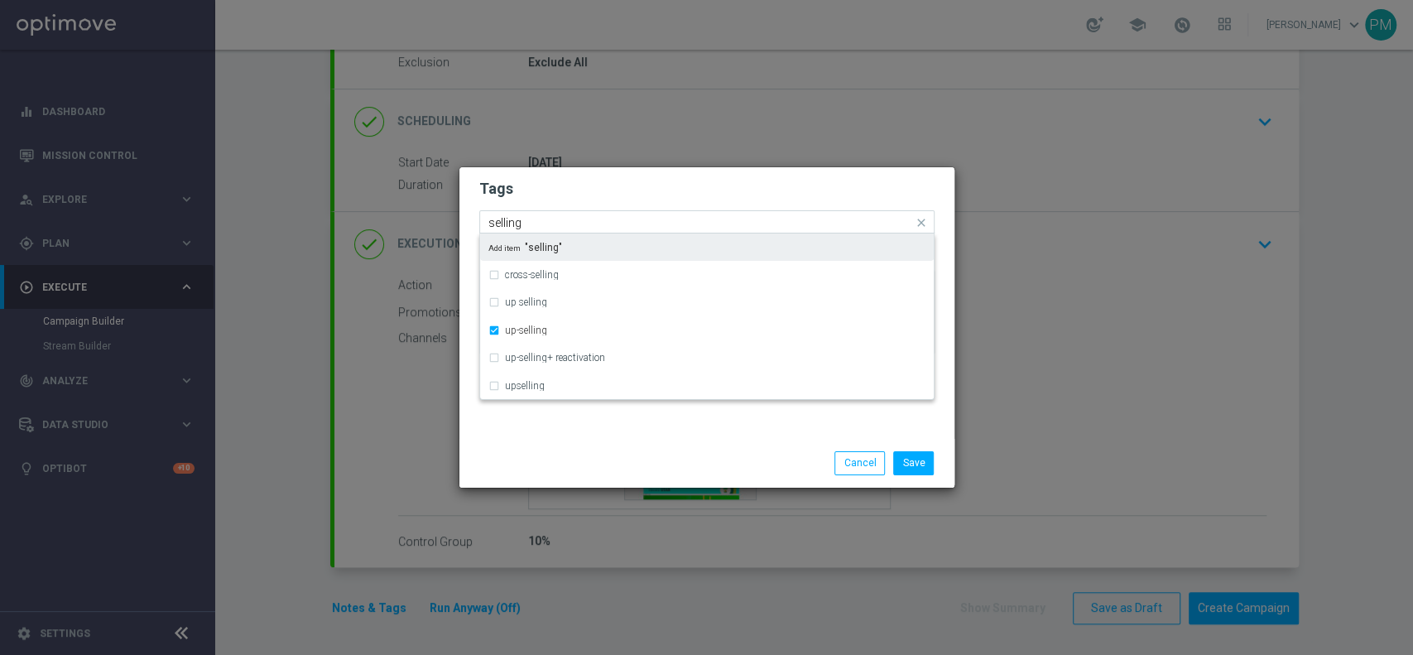
click at [672, 221] on input "selling" at bounding box center [701, 223] width 425 height 14
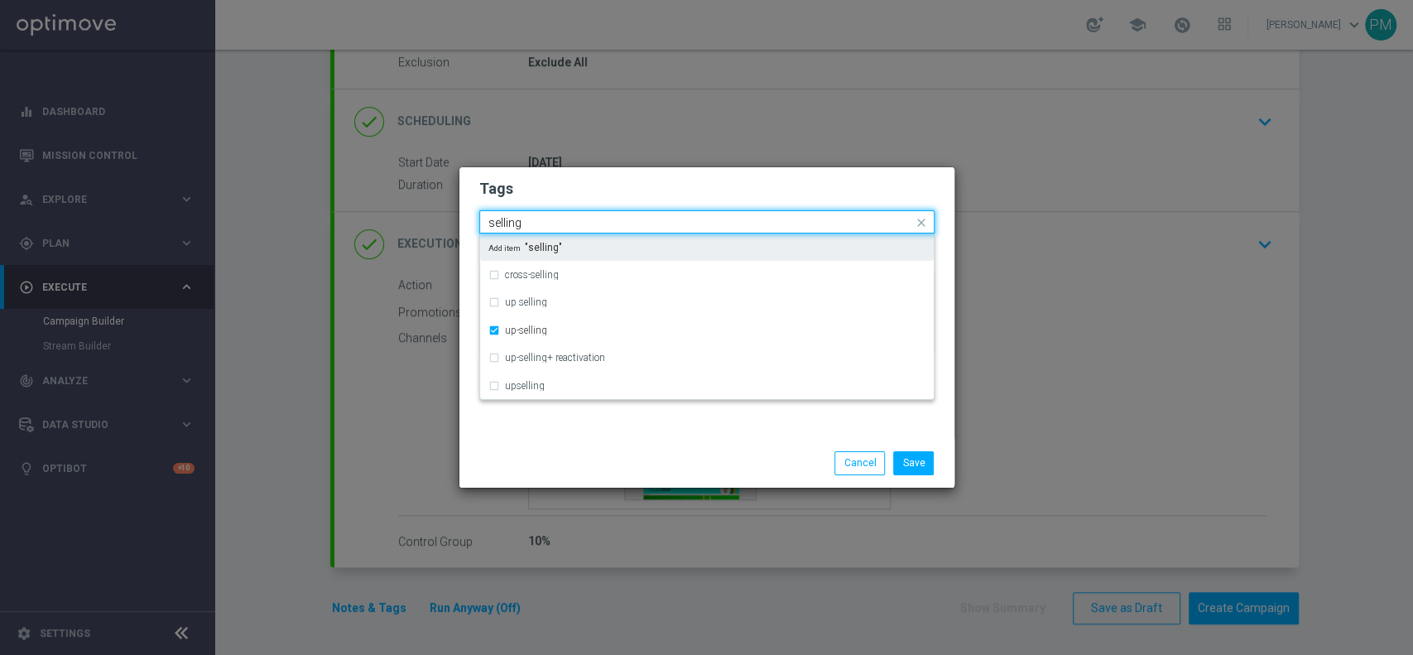
click at [672, 221] on input "selling" at bounding box center [701, 223] width 425 height 14
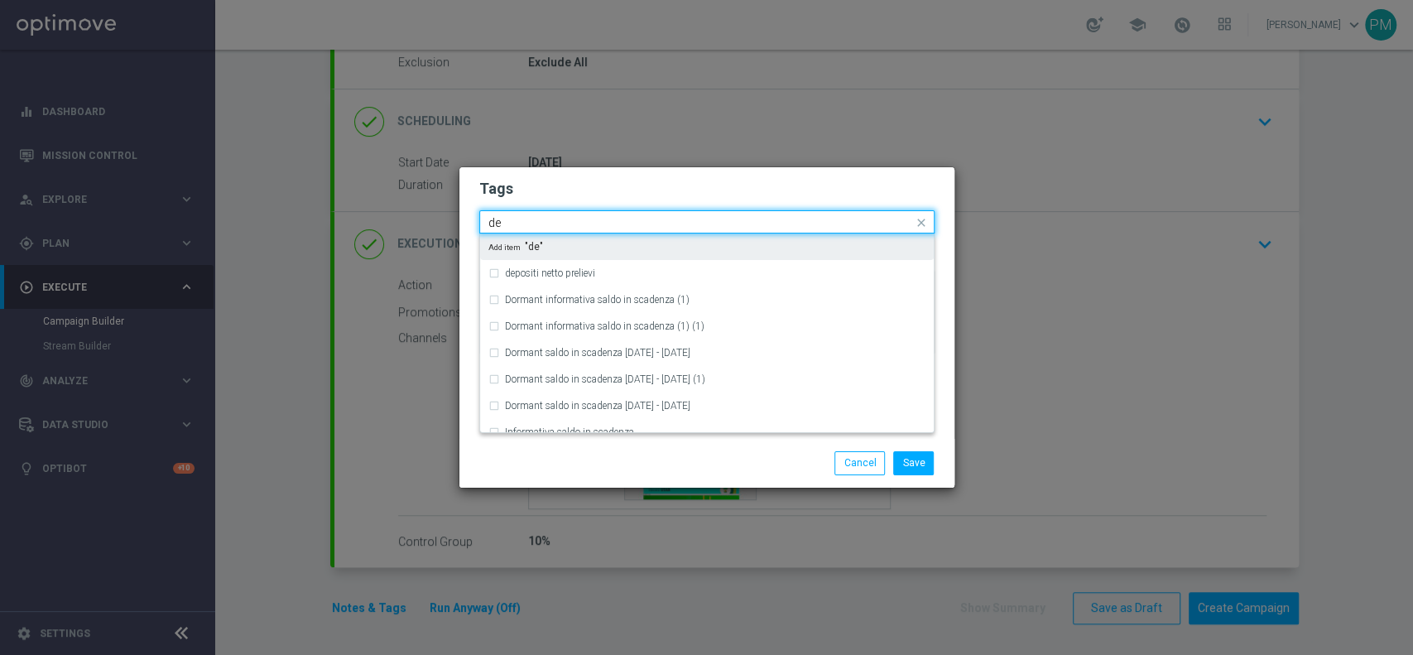
type input "d"
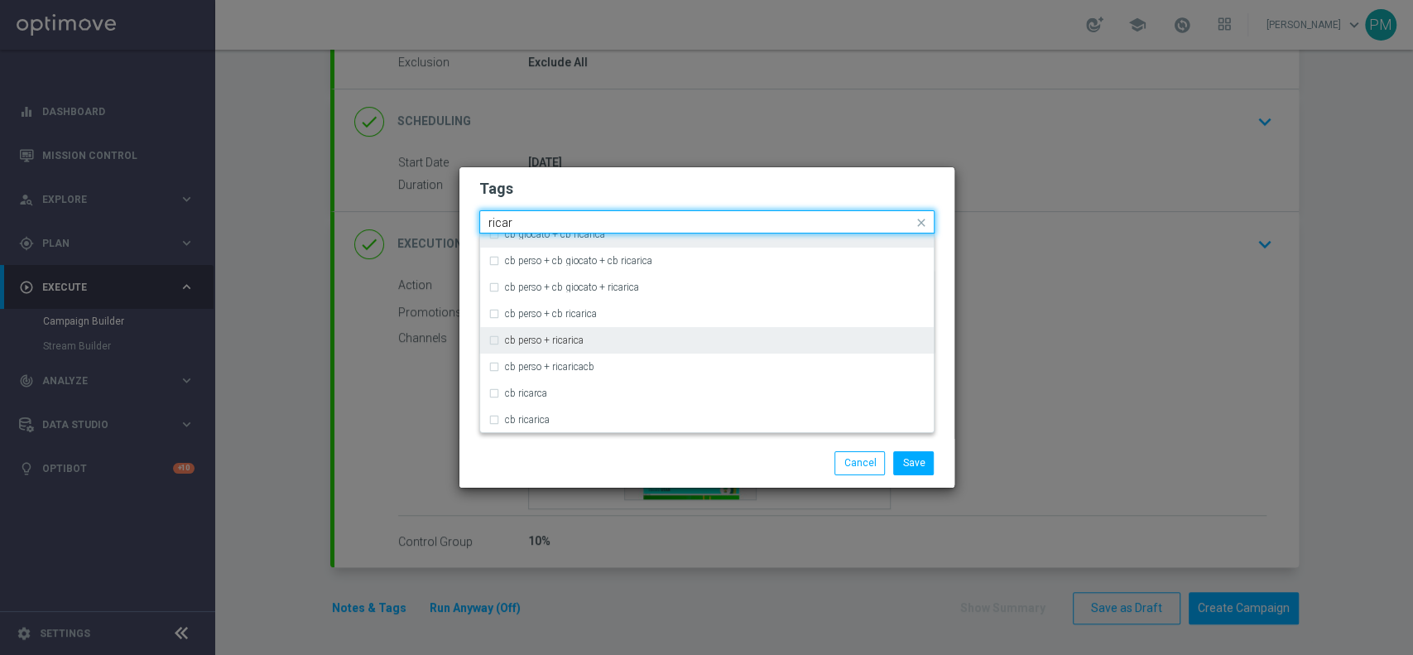
scroll to position [119, 0]
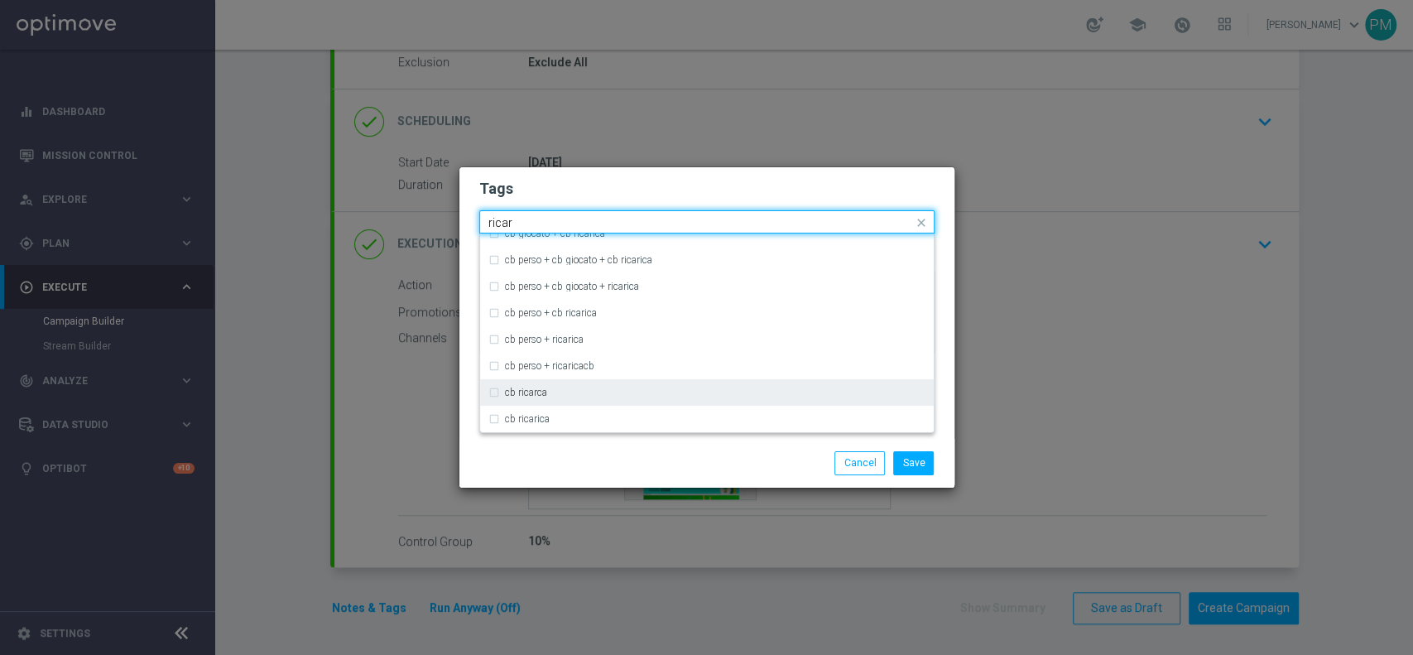
click at [585, 386] on div "cb ricarca" at bounding box center [707, 392] width 437 height 26
type input "ricar"
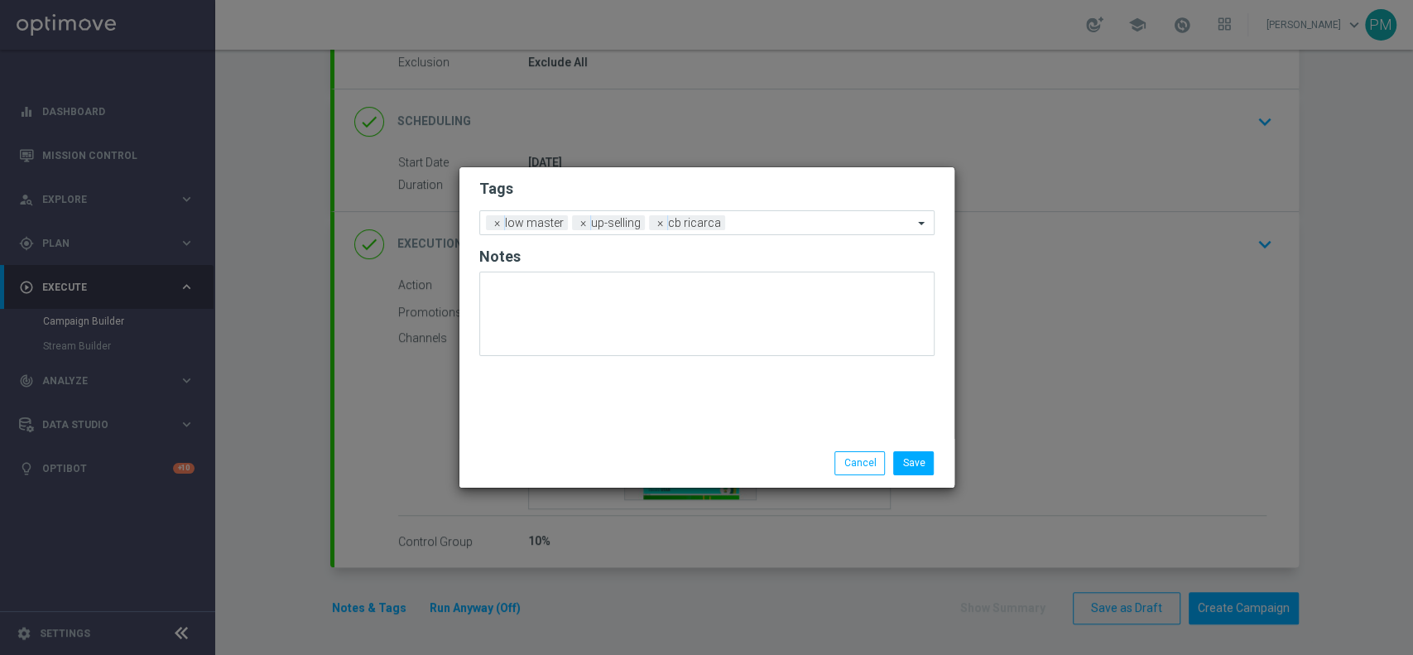
click at [662, 181] on h2 "Tags" at bounding box center [706, 189] width 455 height 20
click at [765, 230] on div at bounding box center [821, 225] width 184 height 17
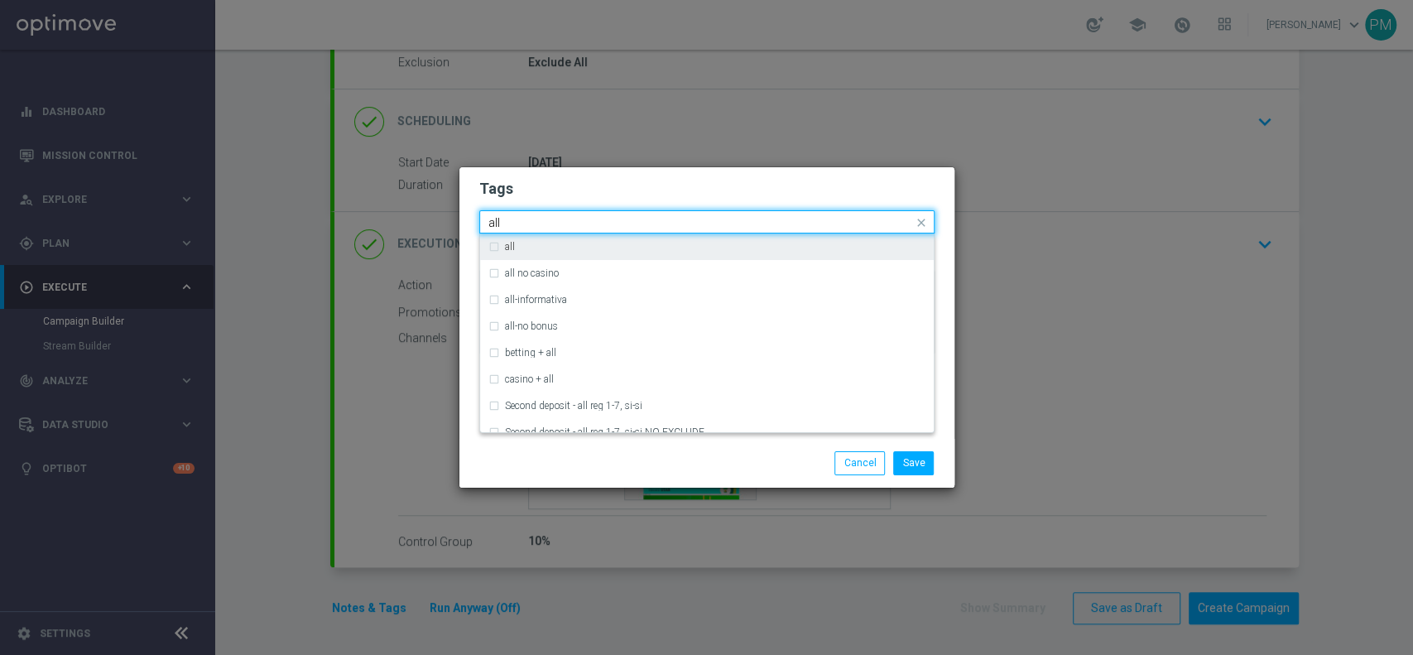
click at [757, 248] on div "all" at bounding box center [715, 247] width 421 height 10
type input "all"
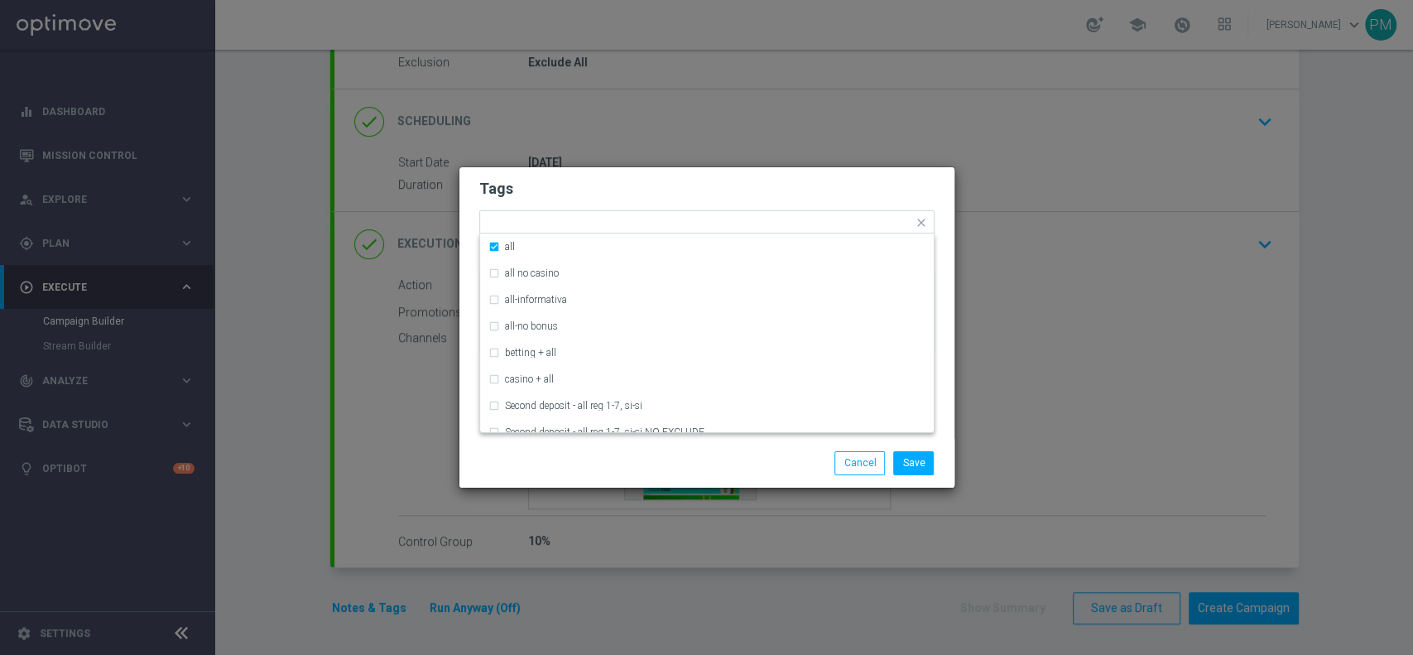
drag, startPoint x: 791, startPoint y: 185, endPoint x: 816, endPoint y: 201, distance: 30.5
click at [792, 184] on h2 "Tags" at bounding box center [706, 189] width 455 height 20
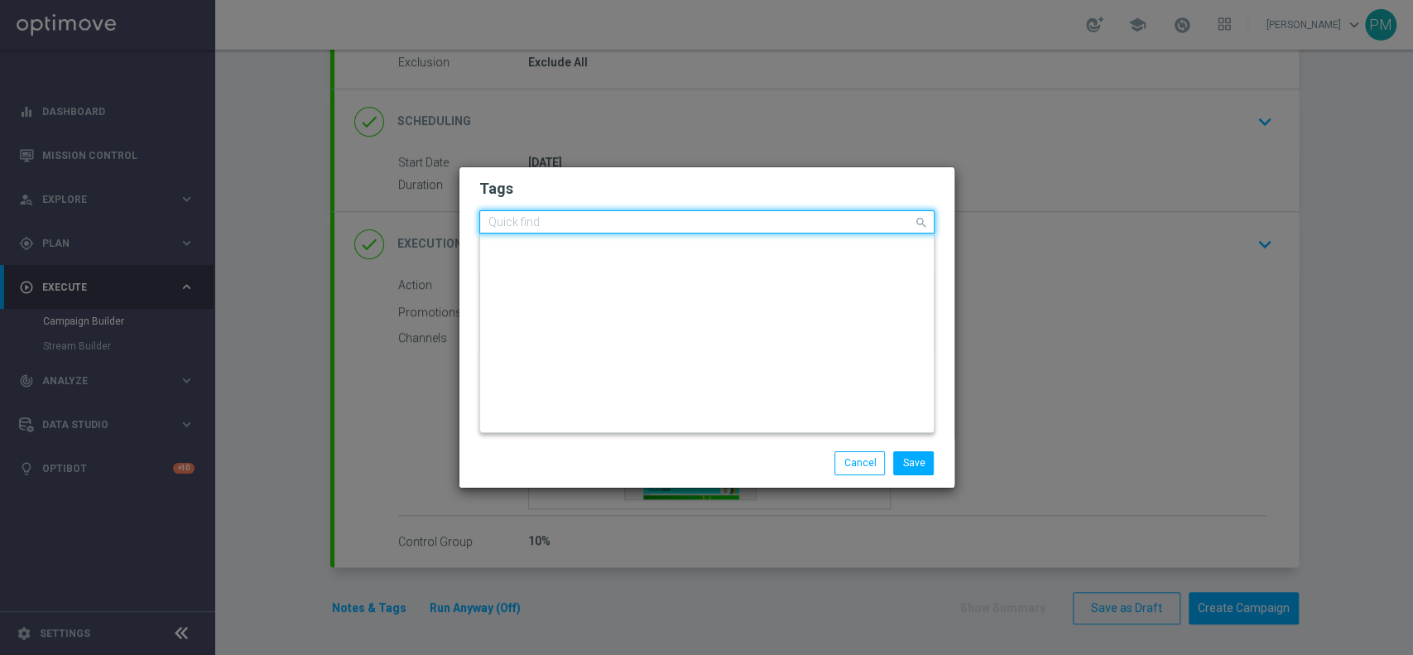
scroll to position [0, 0]
click at [824, 218] on input "text" at bounding box center [701, 223] width 425 height 14
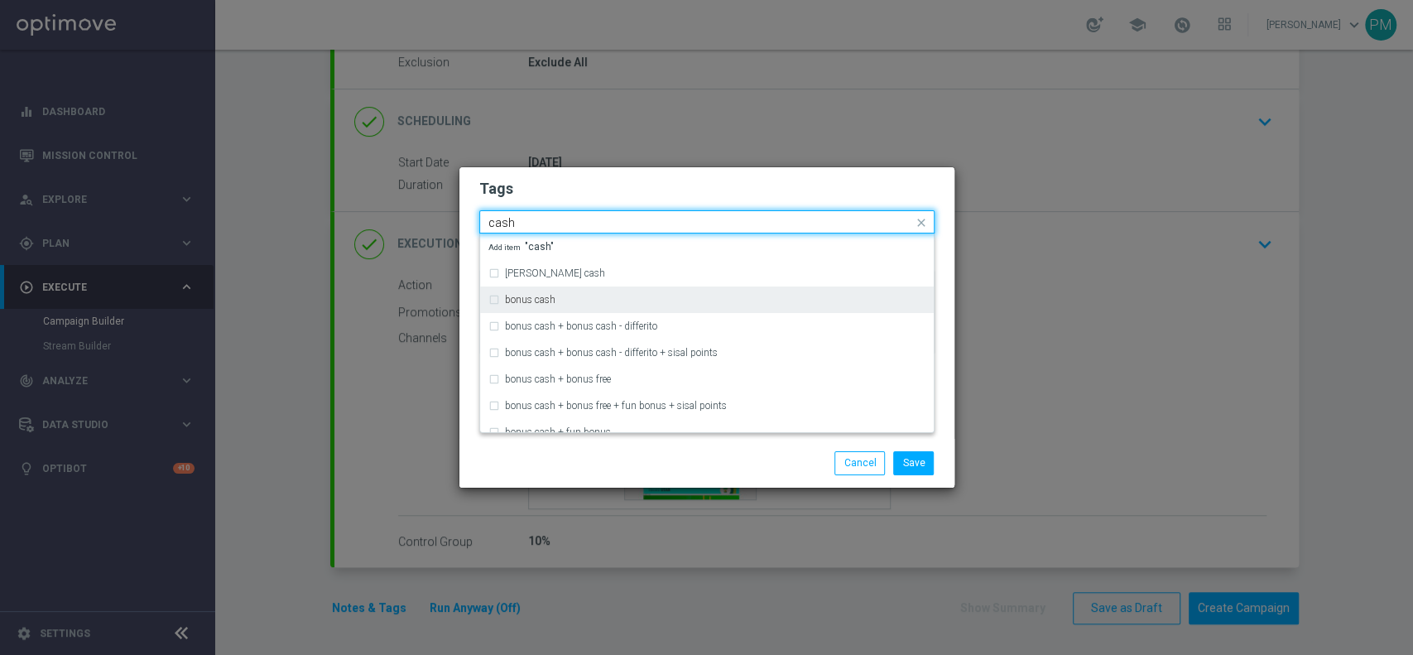
click at [753, 295] on div "bonus cash" at bounding box center [715, 300] width 421 height 10
type input "cash"
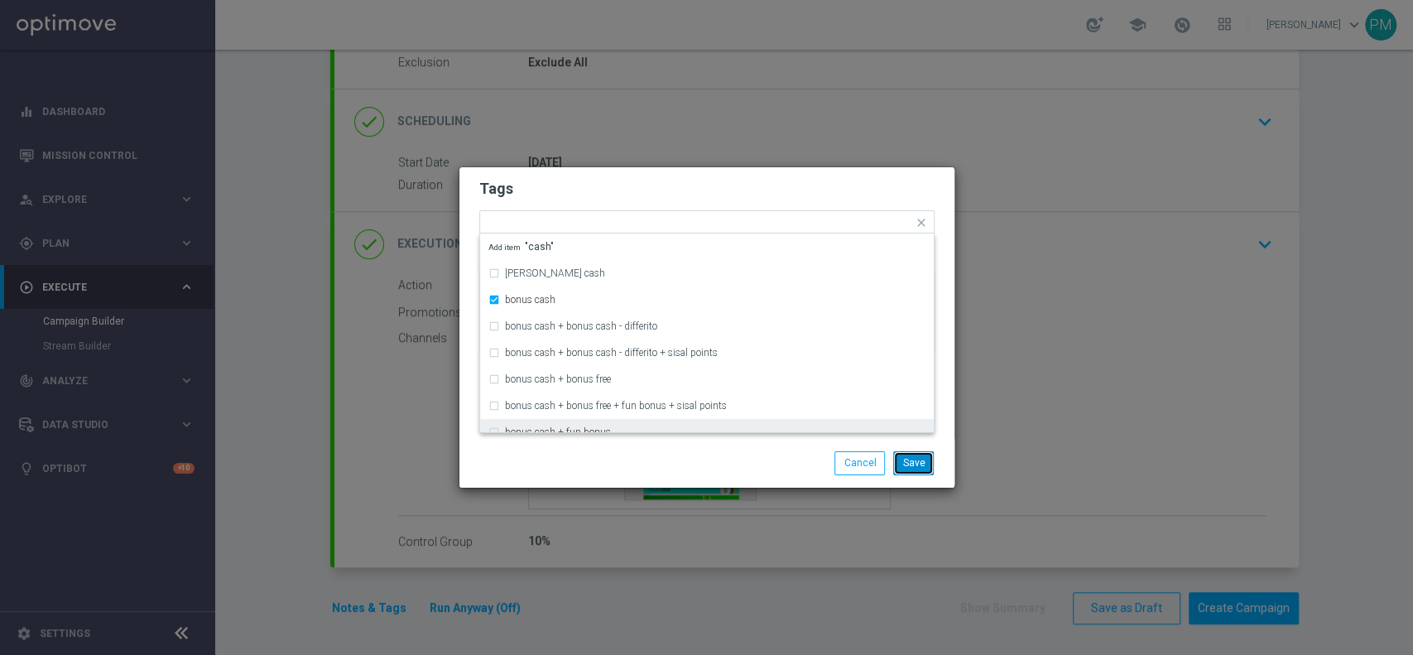
click at [921, 457] on button "Save" at bounding box center [913, 462] width 41 height 23
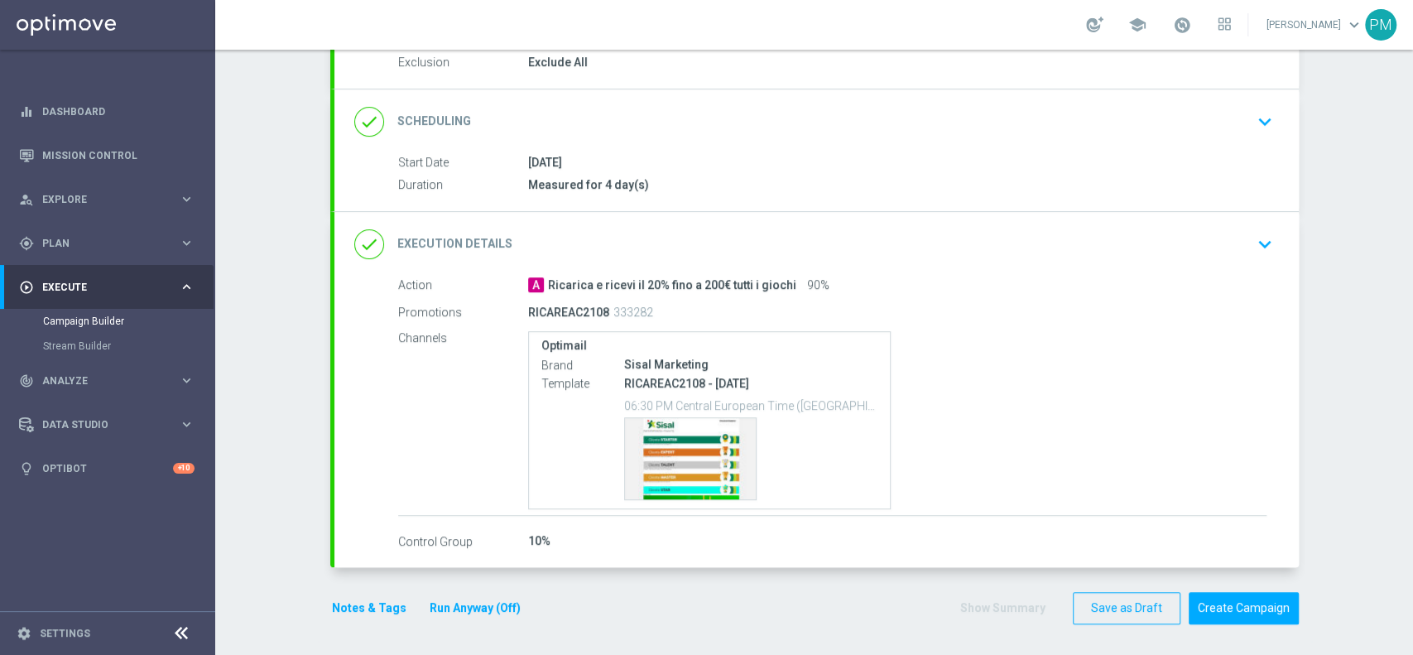
click at [368, 592] on div "Notes & Tags Run Anyway (Off)" at bounding box center [436, 608] width 212 height 32
click at [364, 607] on button "Notes & Tags" at bounding box center [369, 608] width 78 height 21
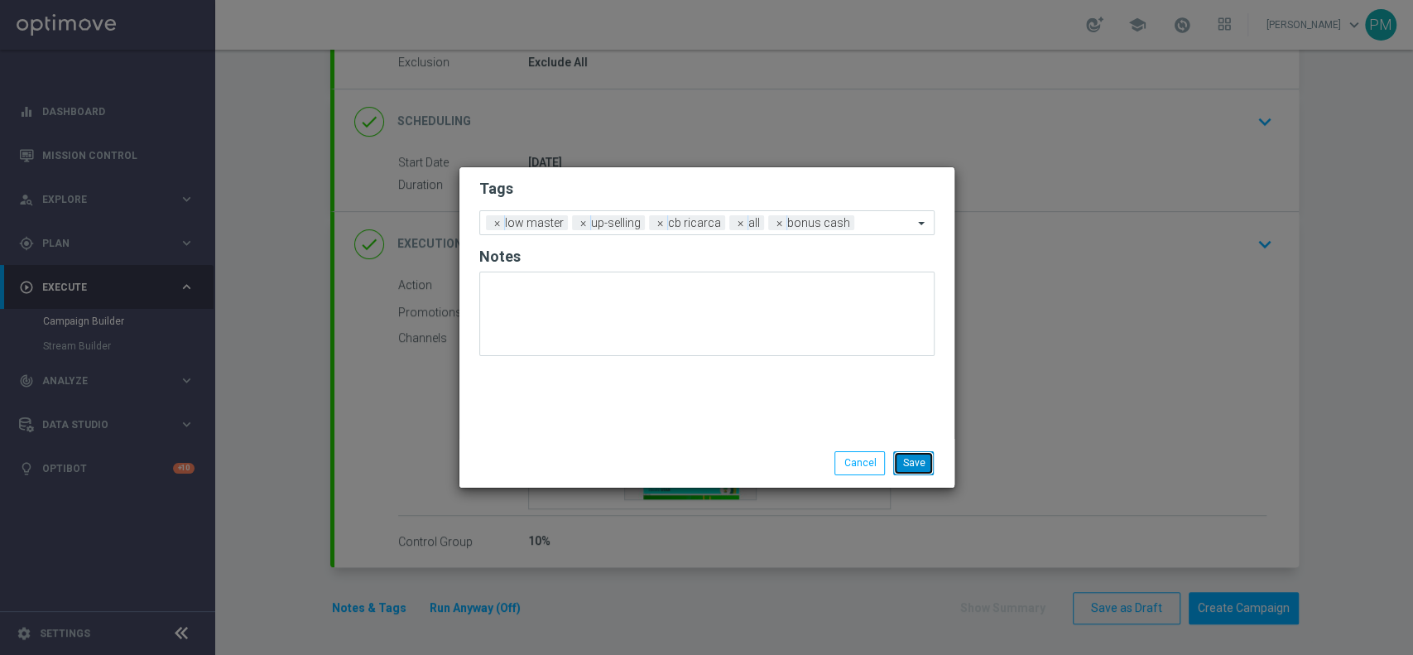
click at [930, 460] on button "Save" at bounding box center [913, 462] width 41 height 23
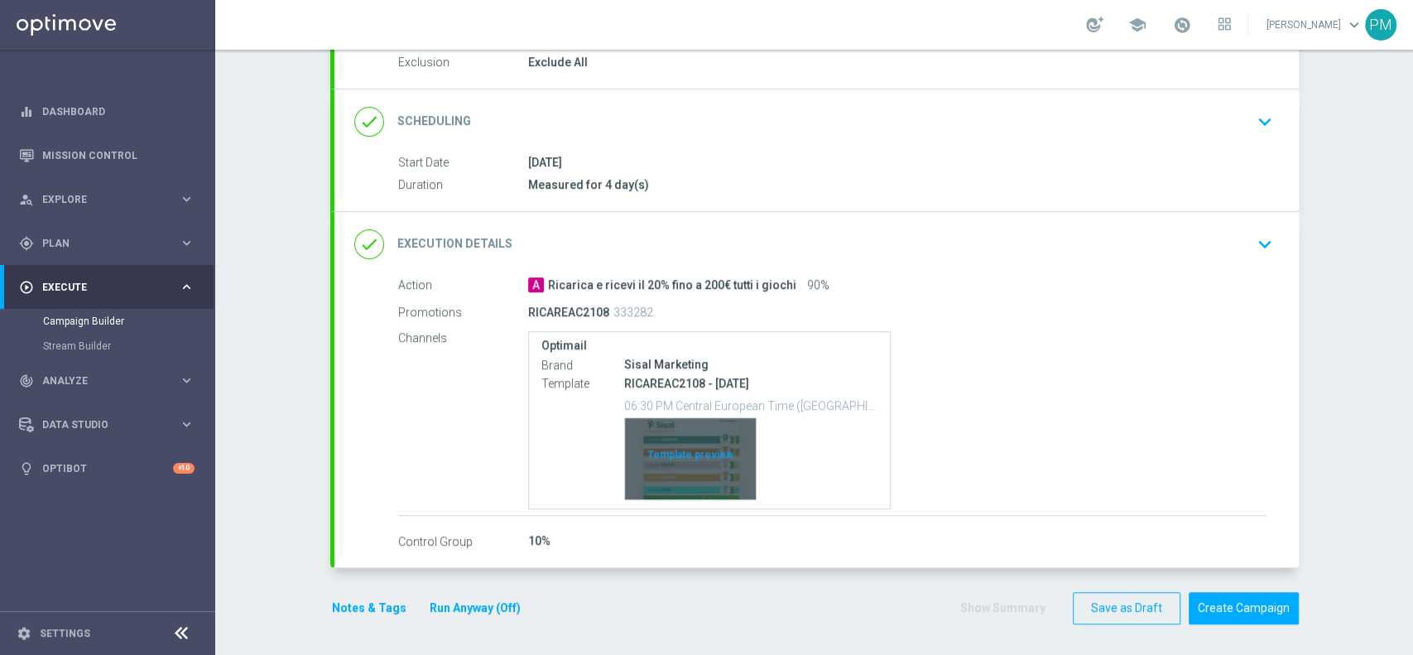
click at [701, 444] on div "Template preview" at bounding box center [690, 458] width 131 height 81
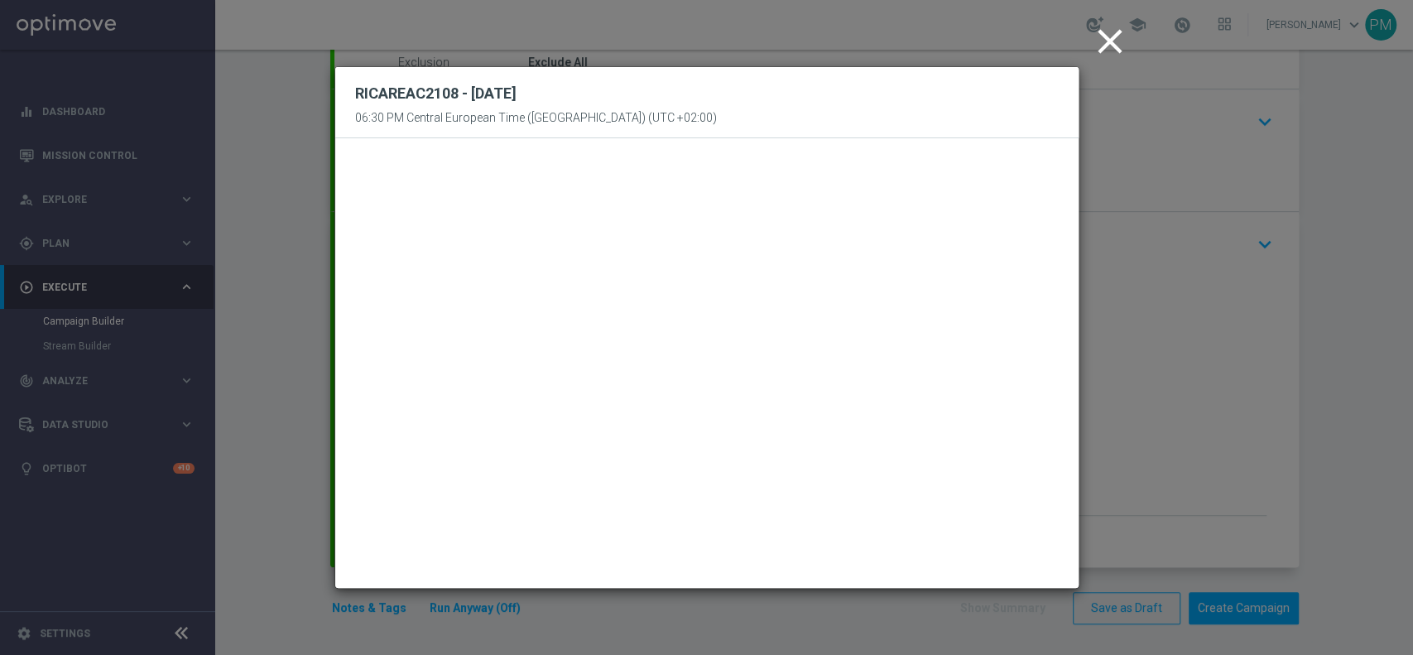
click at [1100, 36] on icon "close" at bounding box center [1110, 41] width 41 height 41
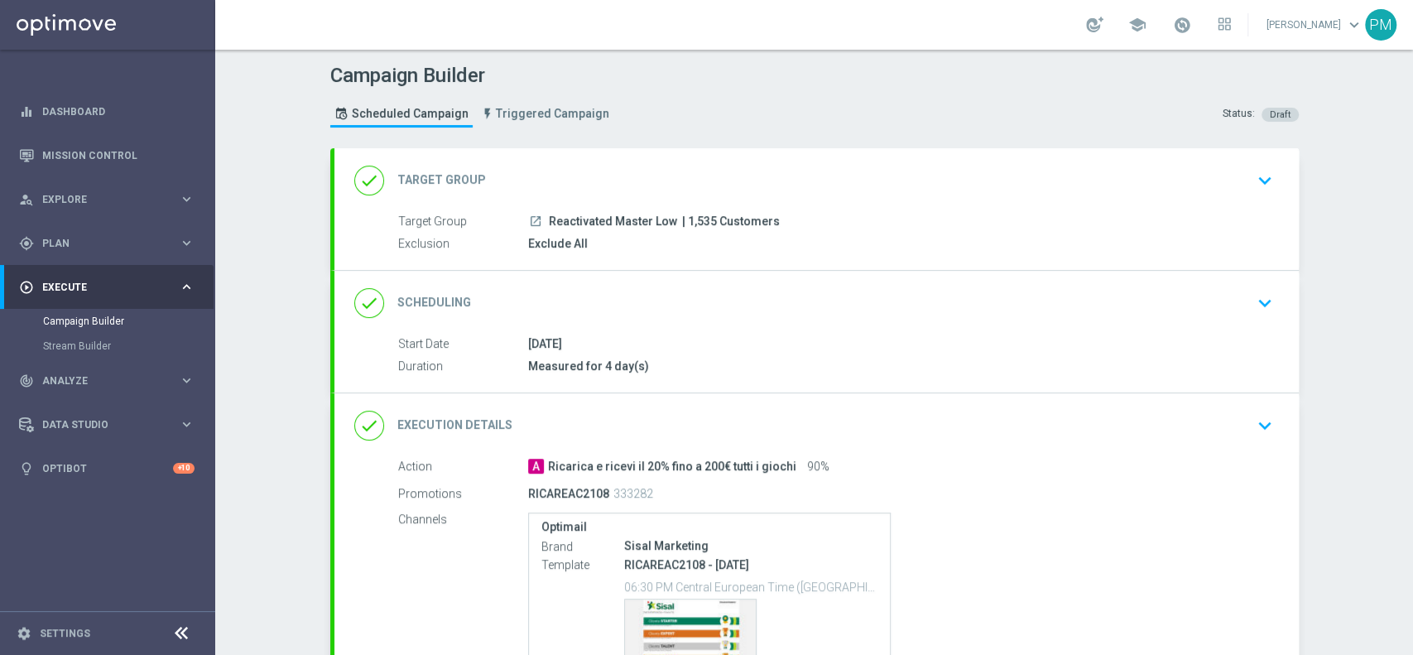
click at [776, 324] on div "done Scheduling keyboard_arrow_down" at bounding box center [817, 303] width 965 height 65
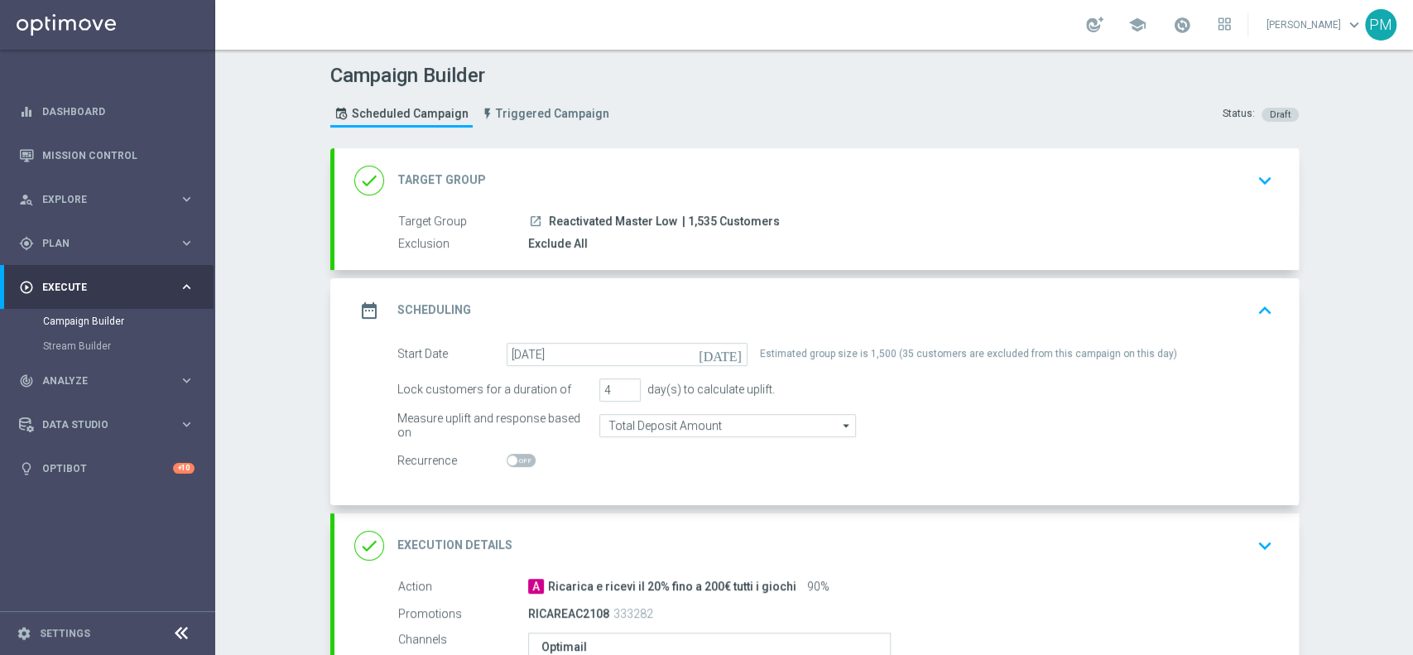
scroll to position [301, 0]
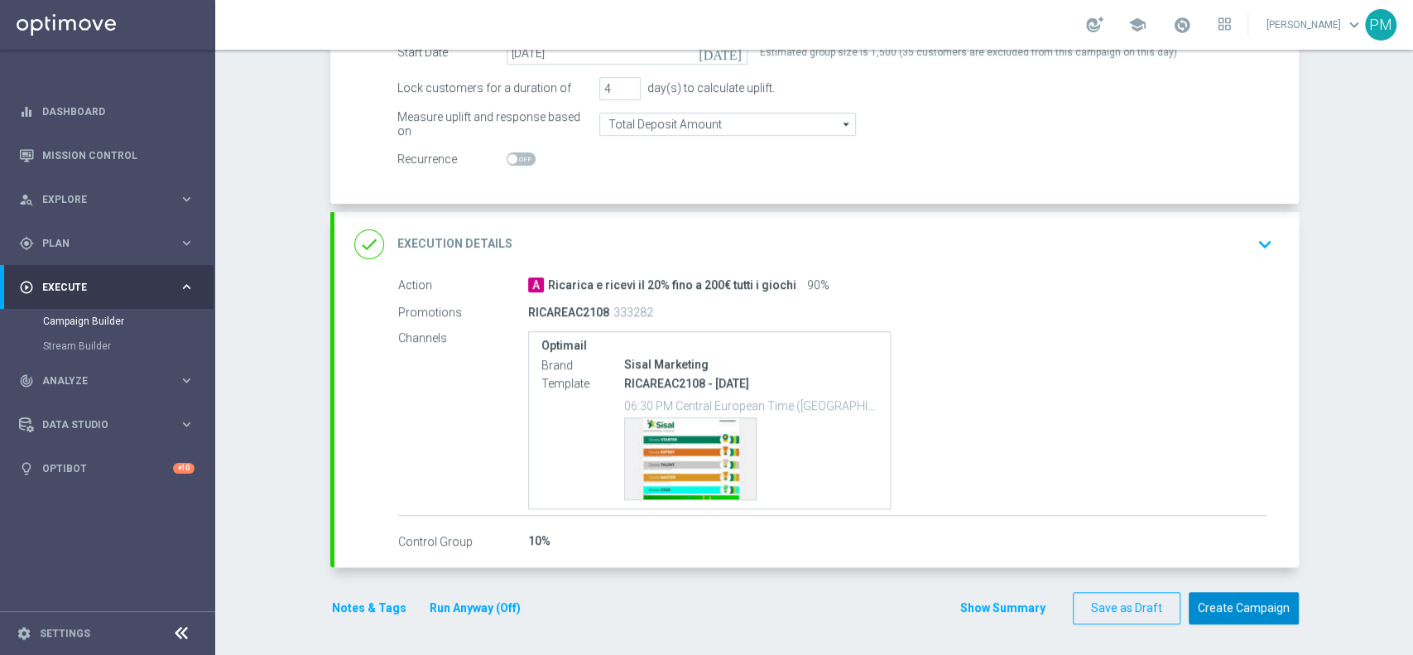
click at [1235, 602] on button "Create Campaign" at bounding box center [1244, 608] width 110 height 32
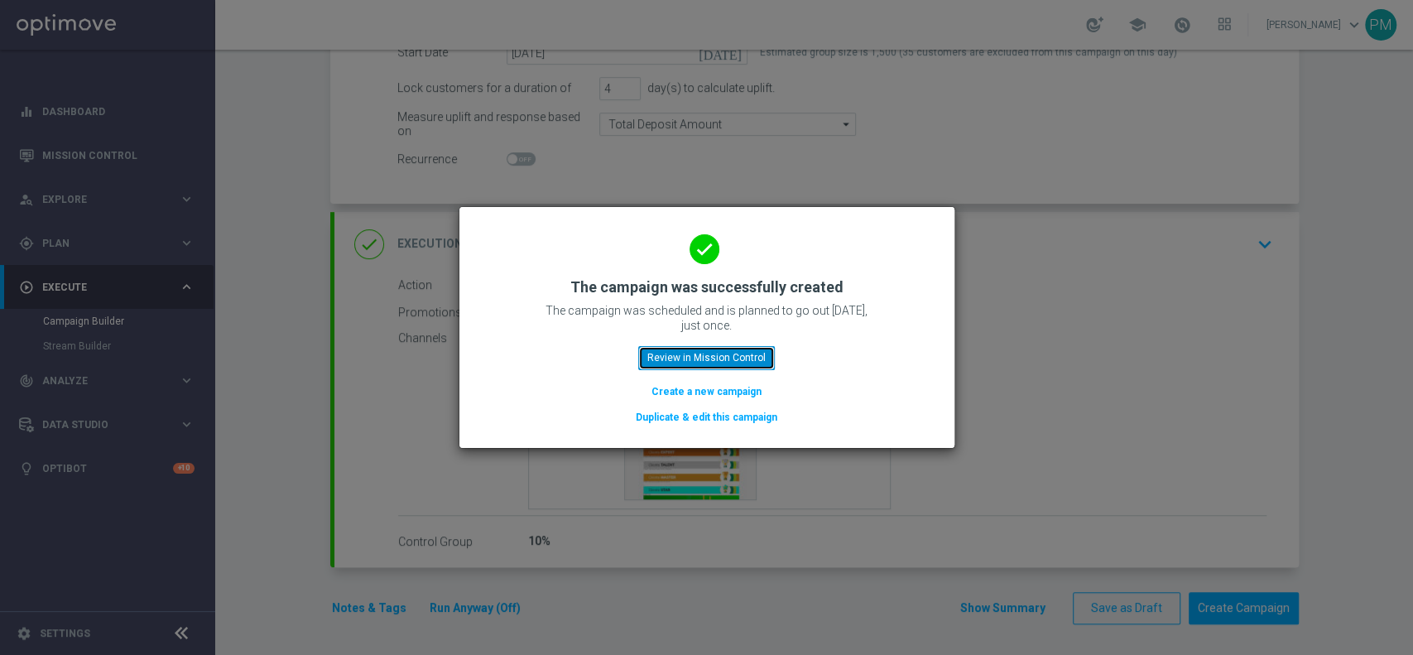
click at [657, 353] on button "Review in Mission Control" at bounding box center [706, 357] width 137 height 23
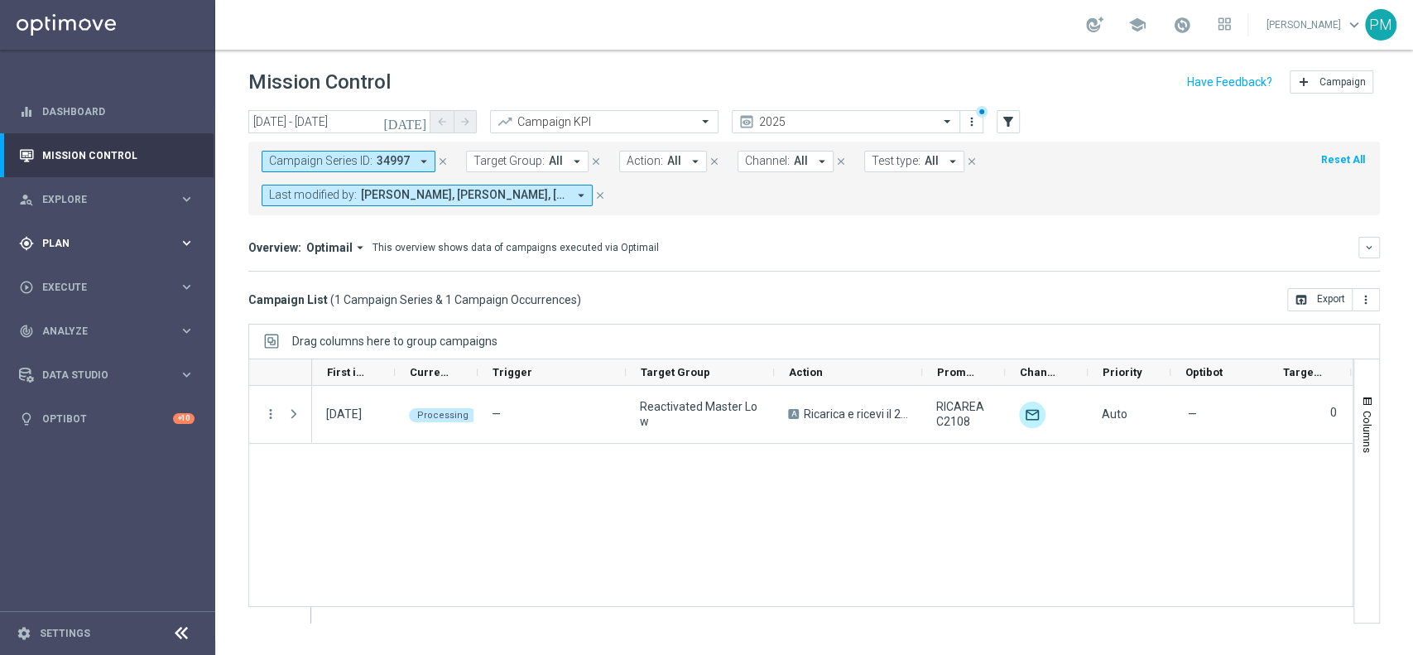
click at [71, 243] on span "Plan" at bounding box center [110, 243] width 137 height 10
click at [78, 272] on link "Target Groups" at bounding box center [107, 277] width 129 height 13
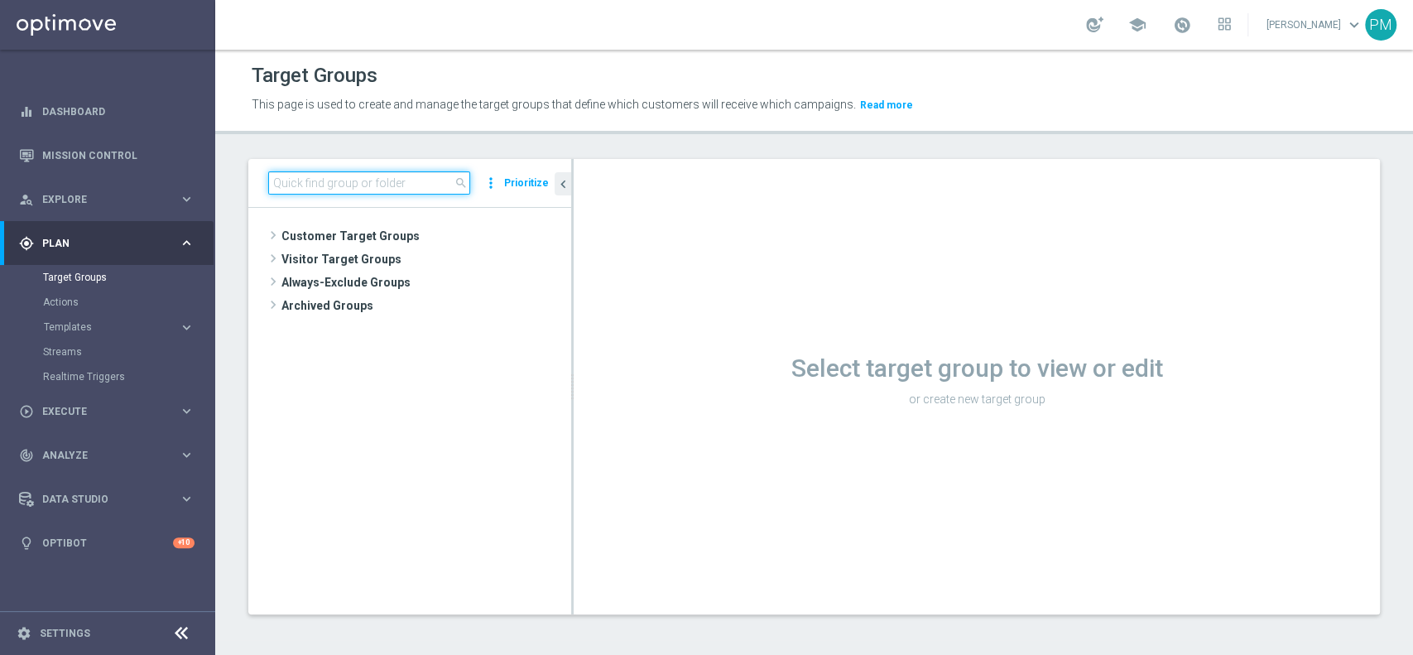
click at [358, 181] on input at bounding box center [369, 182] width 202 height 23
paste input "Multi Talent ggr nb lm > 0 1st Sport saldo"
type input "Multi Talent ggr nb lm > 0 1st Sport saldo"
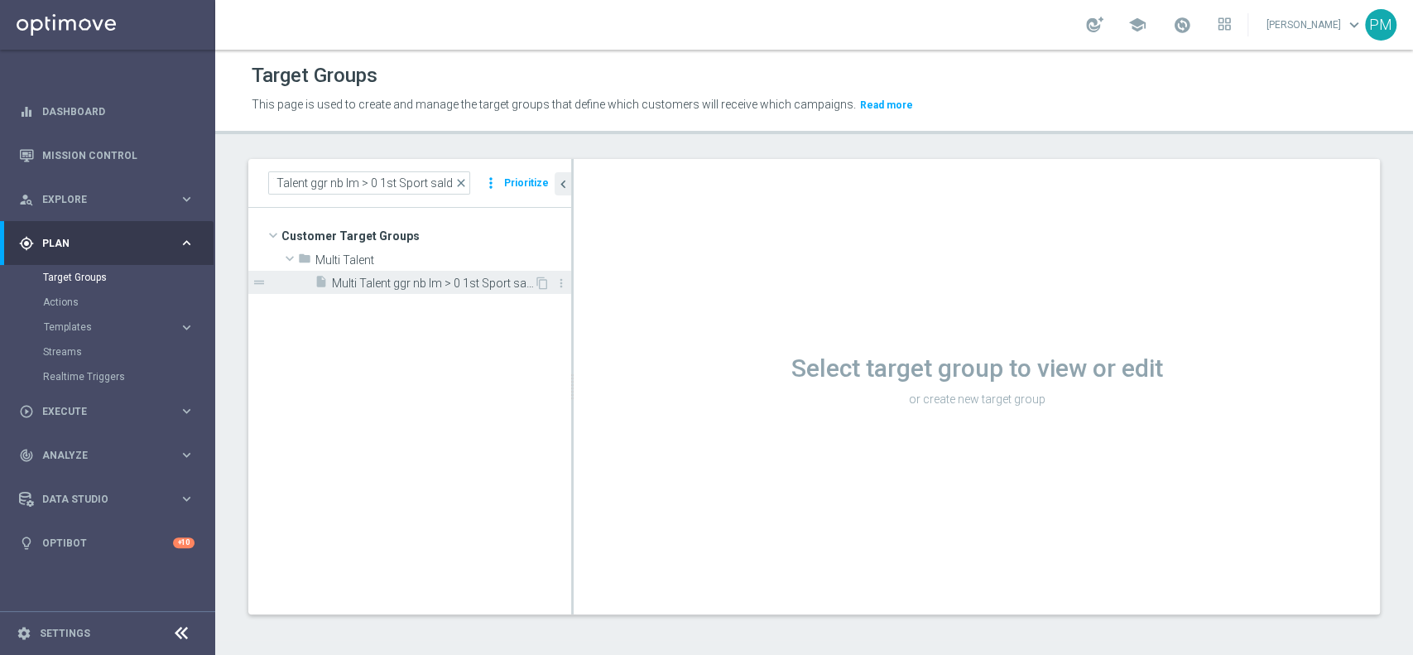
click at [431, 278] on span "Multi Talent ggr nb lm > 0 1st Sport saldo" at bounding box center [433, 284] width 202 height 14
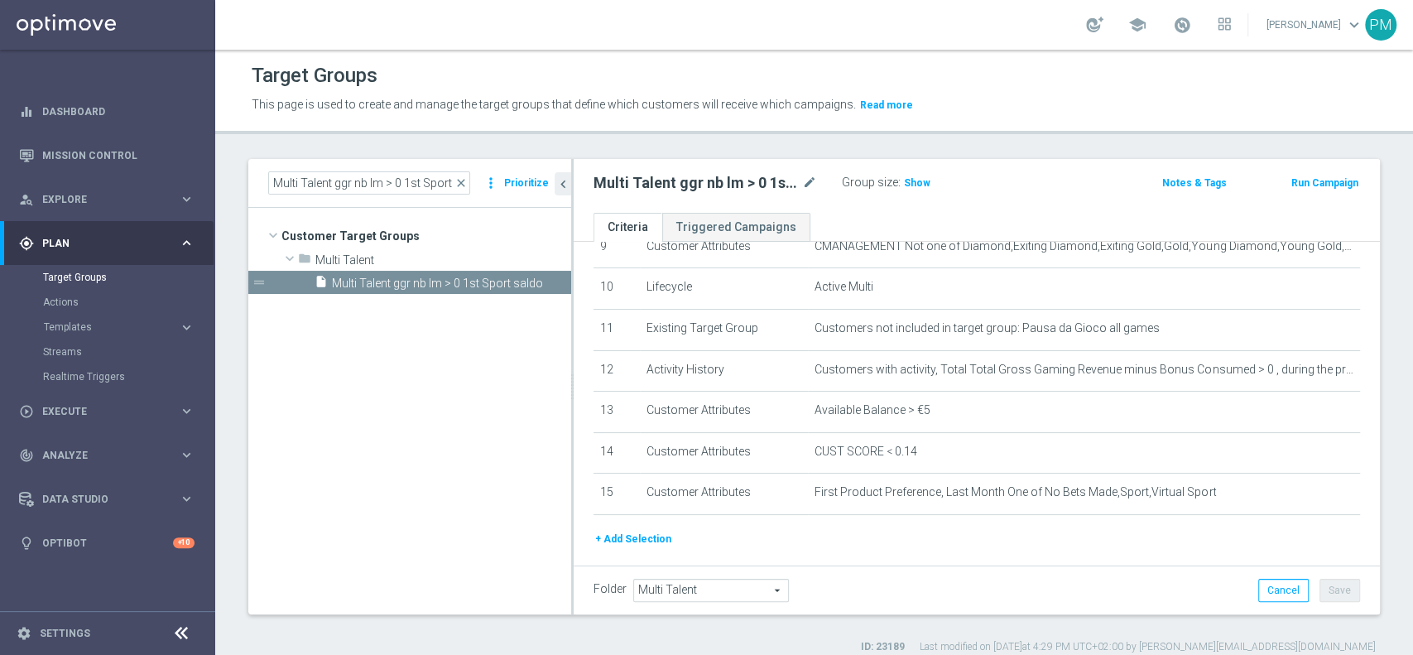
scroll to position [403, 0]
click at [1306, 179] on button "Run Campaign" at bounding box center [1325, 183] width 70 height 18
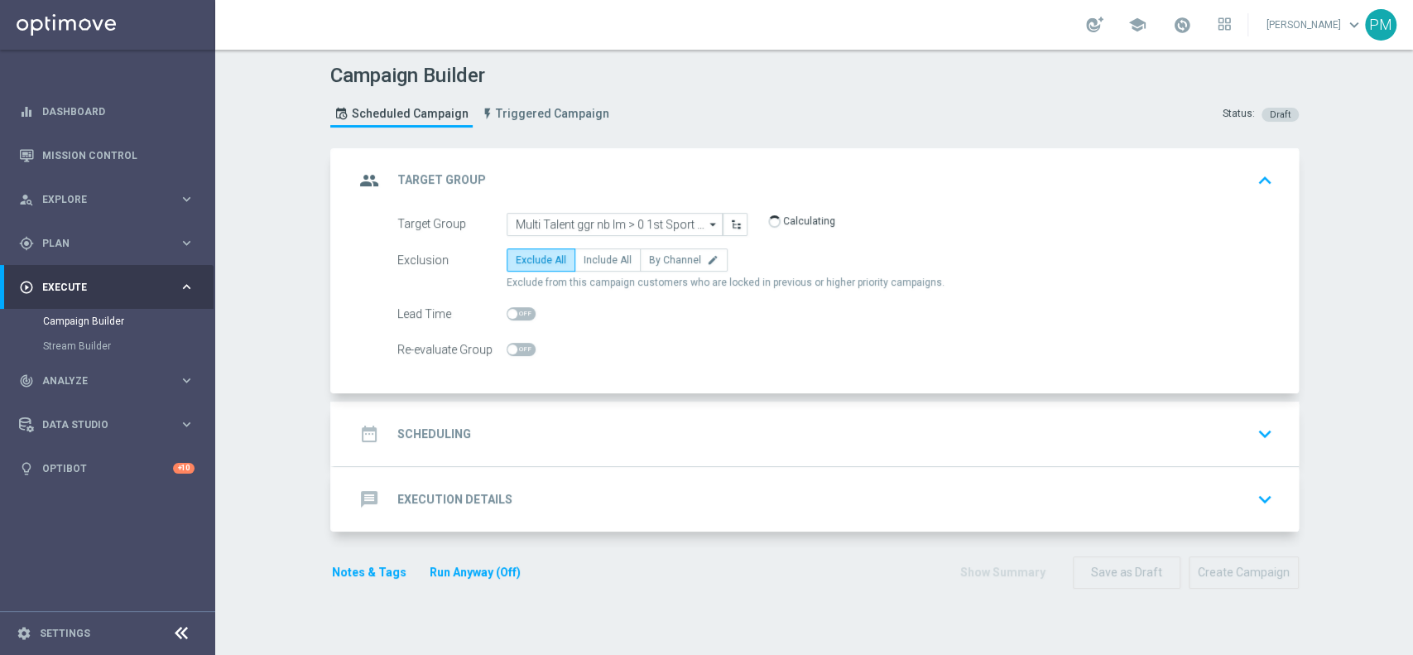
click at [604, 407] on div "date_range Scheduling keyboard_arrow_down" at bounding box center [817, 434] width 965 height 65
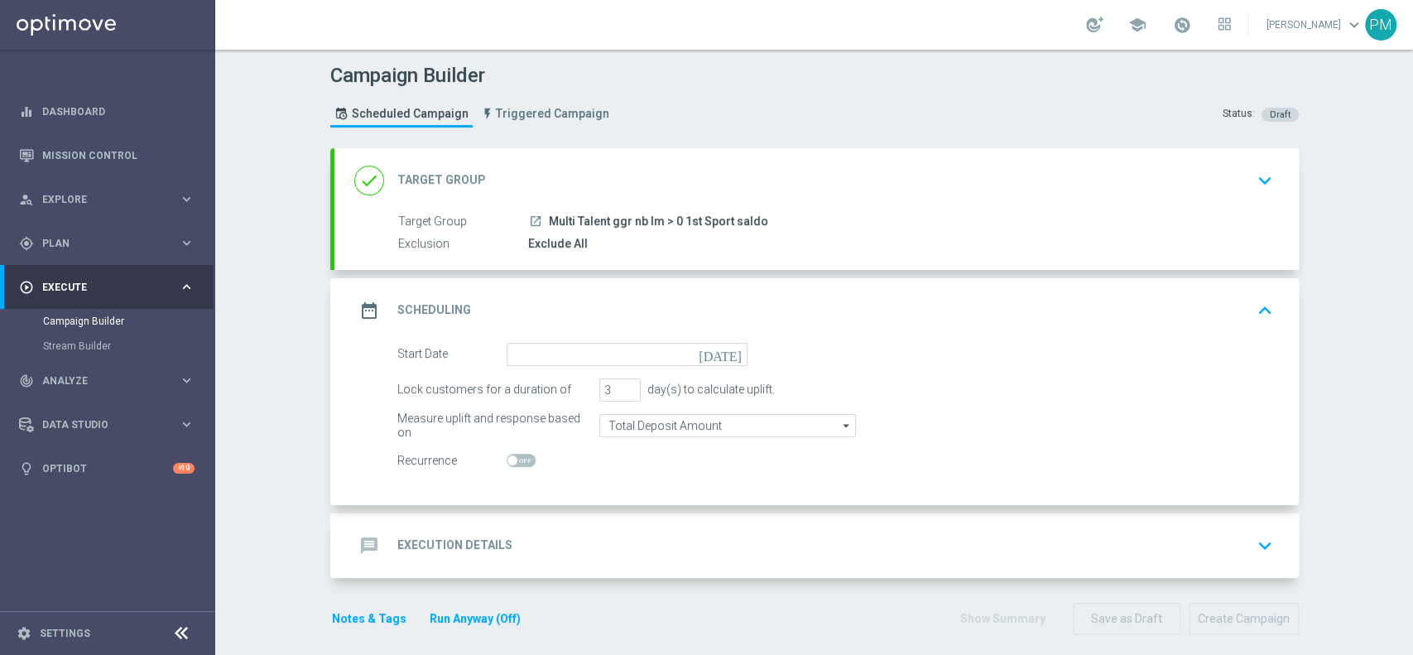
scroll to position [11, 0]
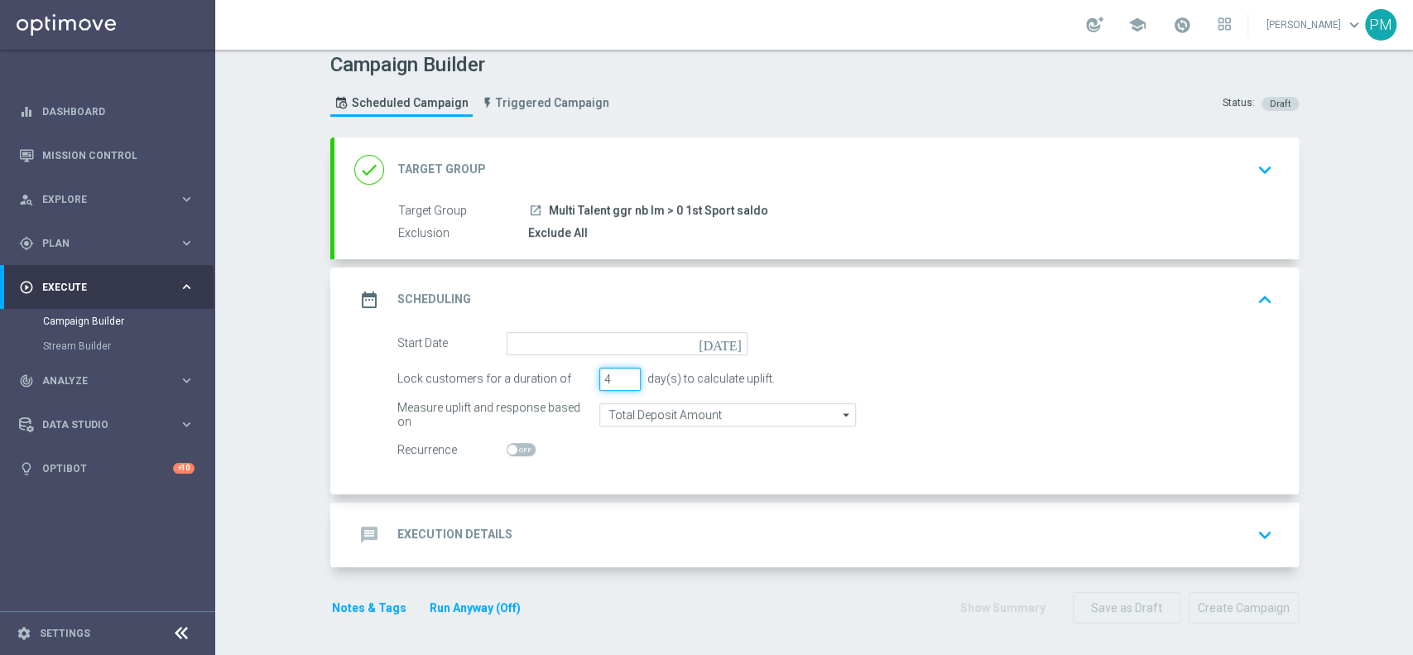
type input "4"
click at [619, 374] on input "4" at bounding box center [619, 379] width 41 height 23
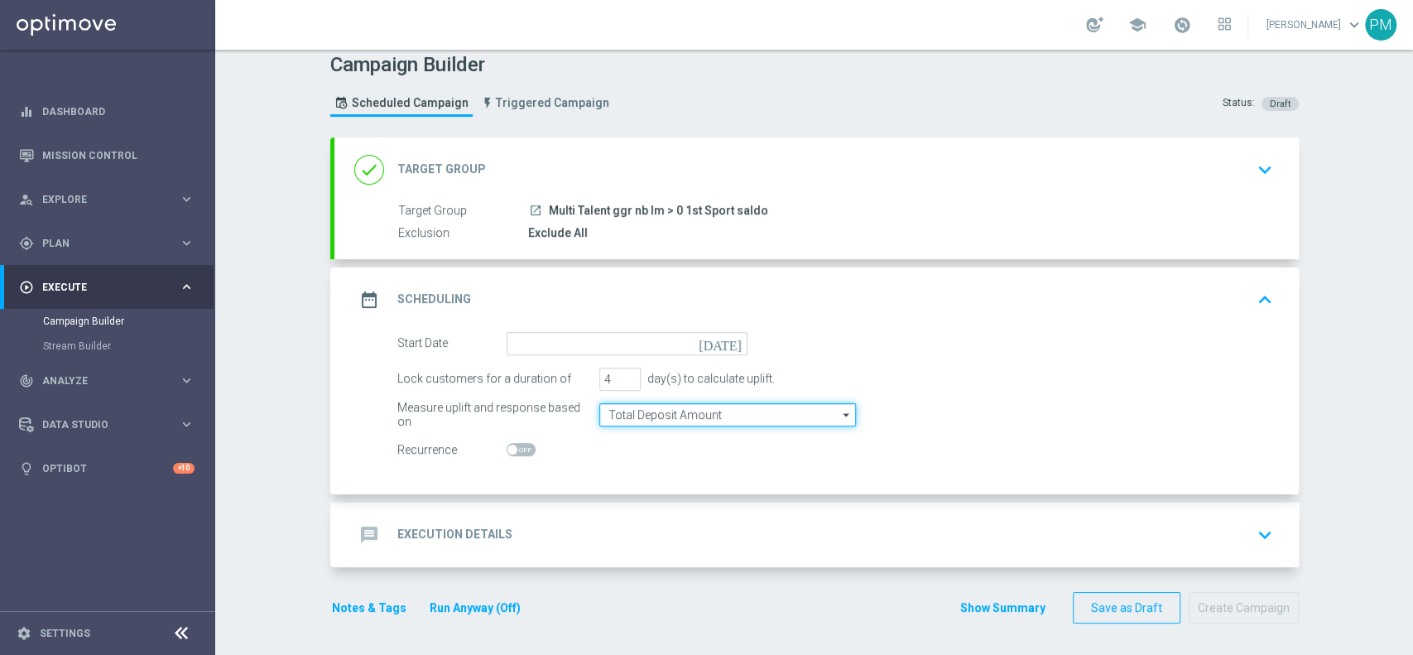
click at [633, 418] on input "Total Deposit Amount" at bounding box center [727, 414] width 257 height 23
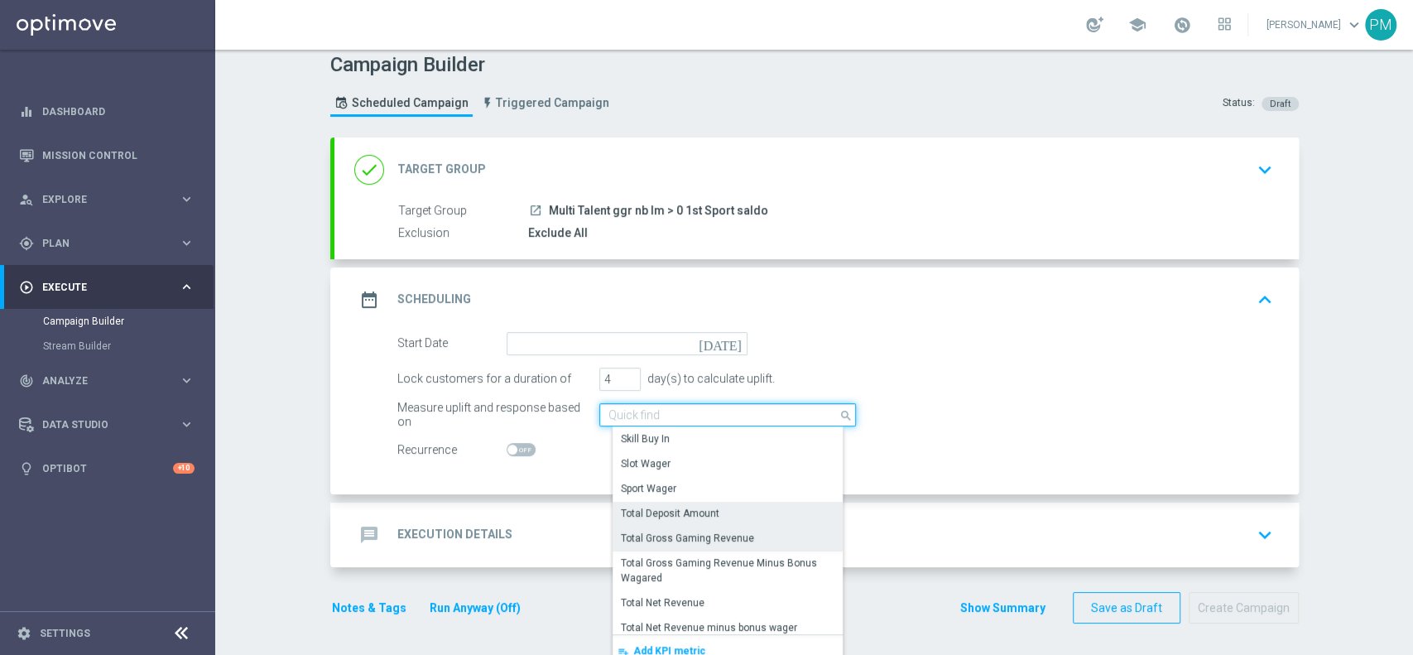
scroll to position [297, 0]
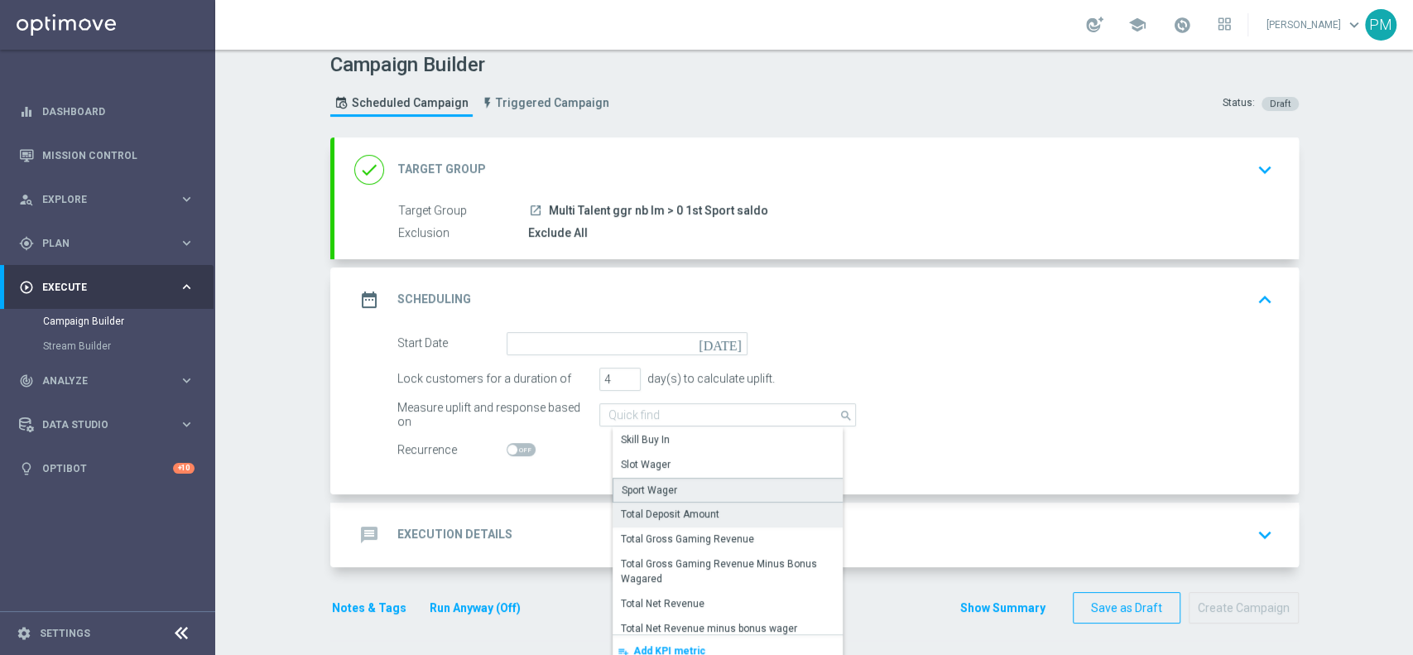
click at [705, 491] on div "Sport Wager" at bounding box center [734, 490] width 243 height 25
type input "Sport Wager"
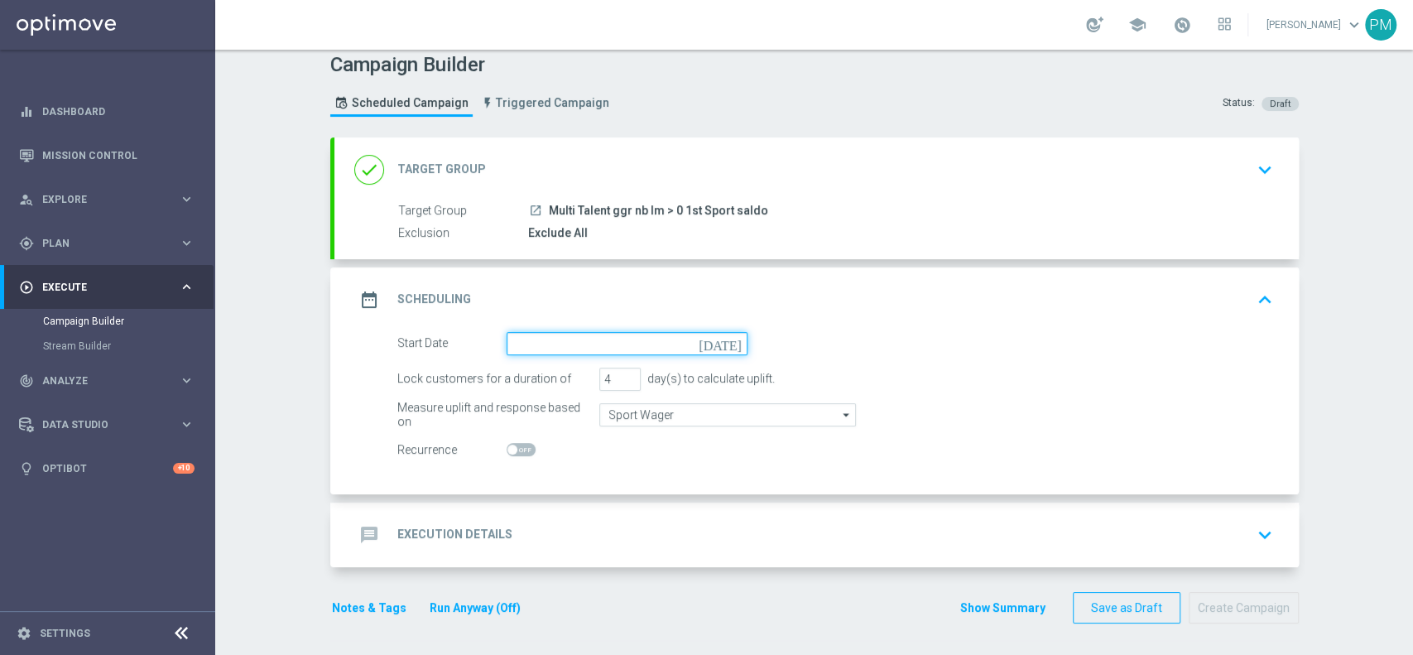
click at [625, 338] on input at bounding box center [627, 343] width 241 height 23
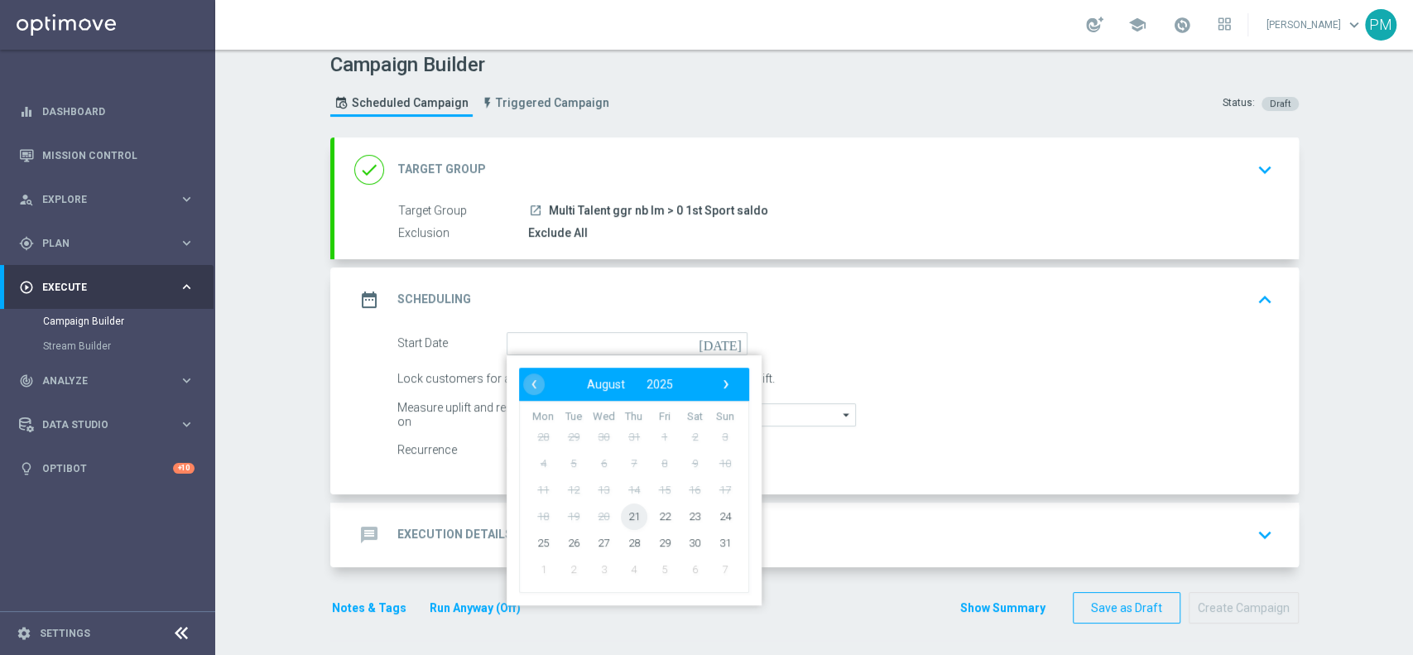
click at [630, 513] on span "21" at bounding box center [633, 516] width 26 height 26
type input "21 Aug 2025"
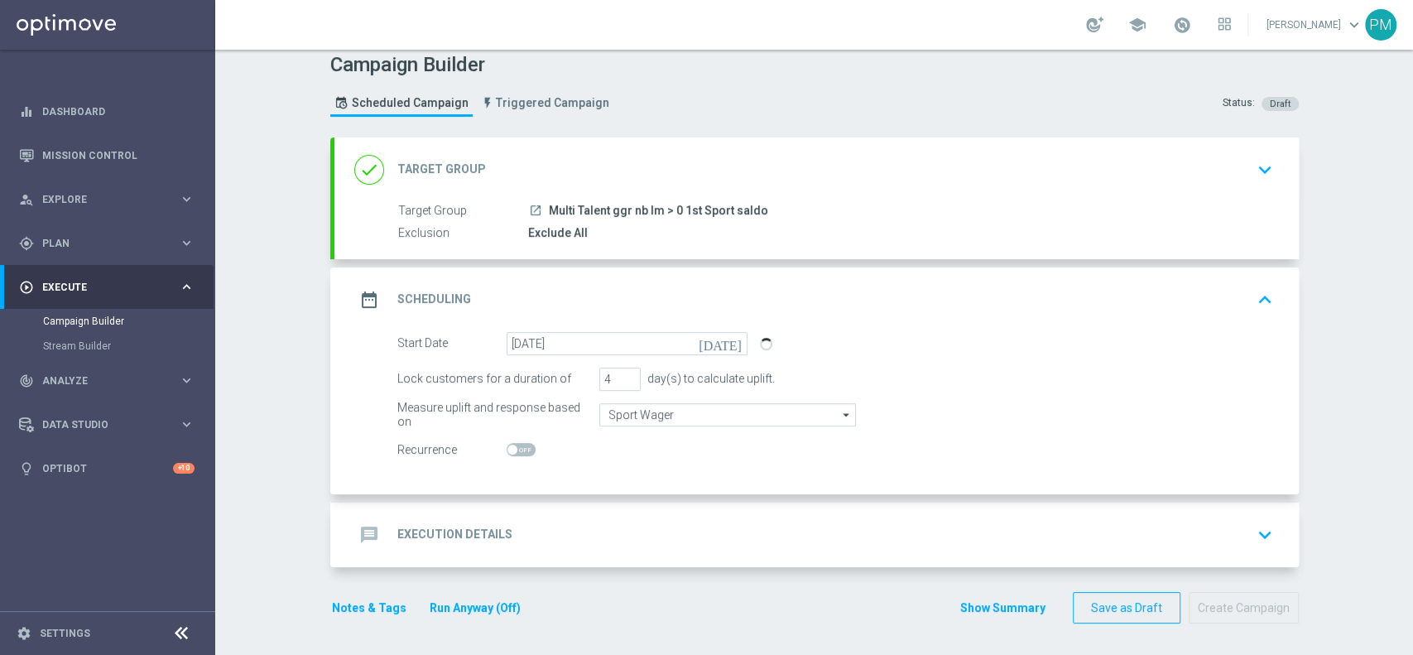
click at [647, 534] on div "message Execution Details keyboard_arrow_down" at bounding box center [816, 534] width 925 height 31
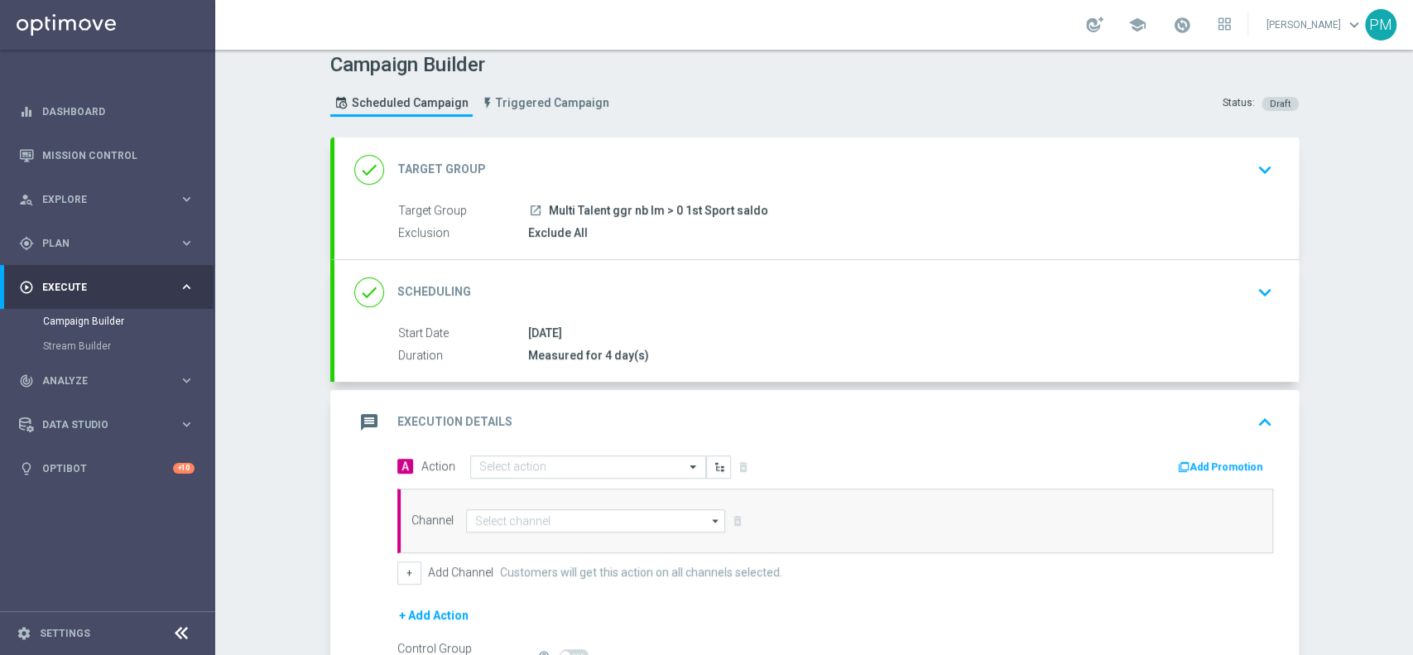
scroll to position [199, 0]
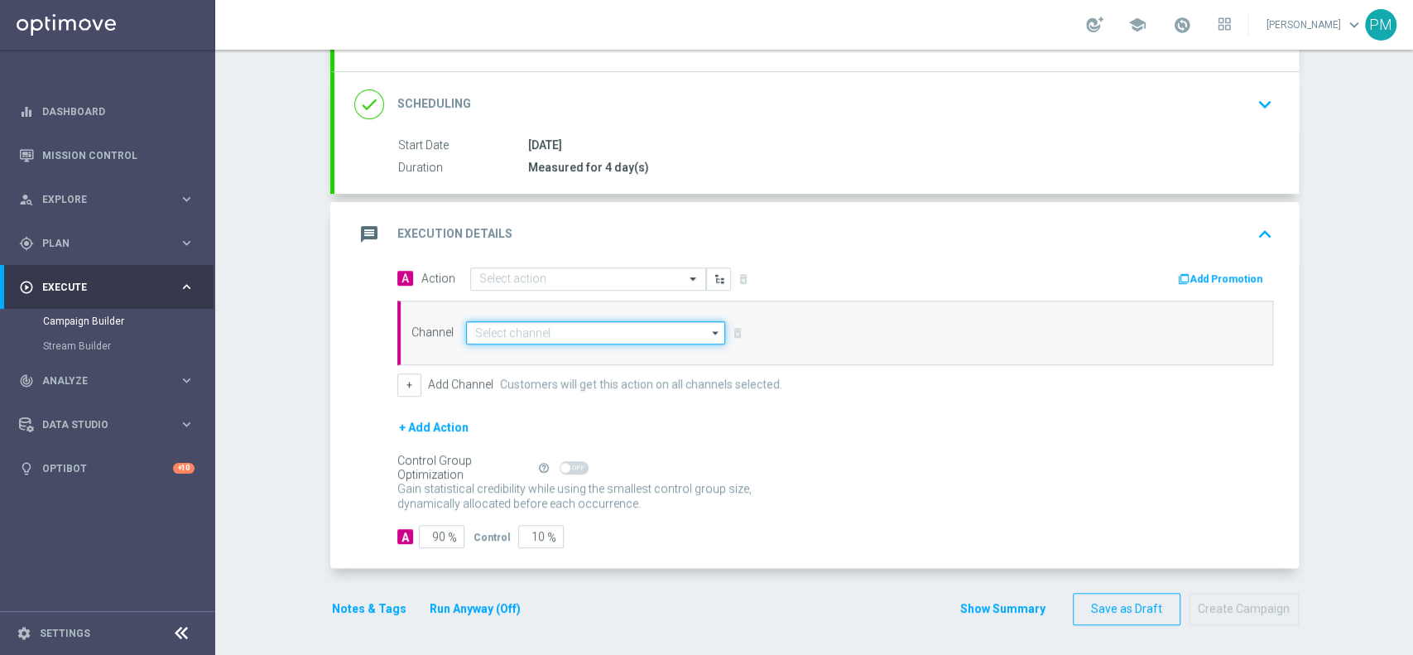
click at [543, 341] on input at bounding box center [596, 332] width 260 height 23
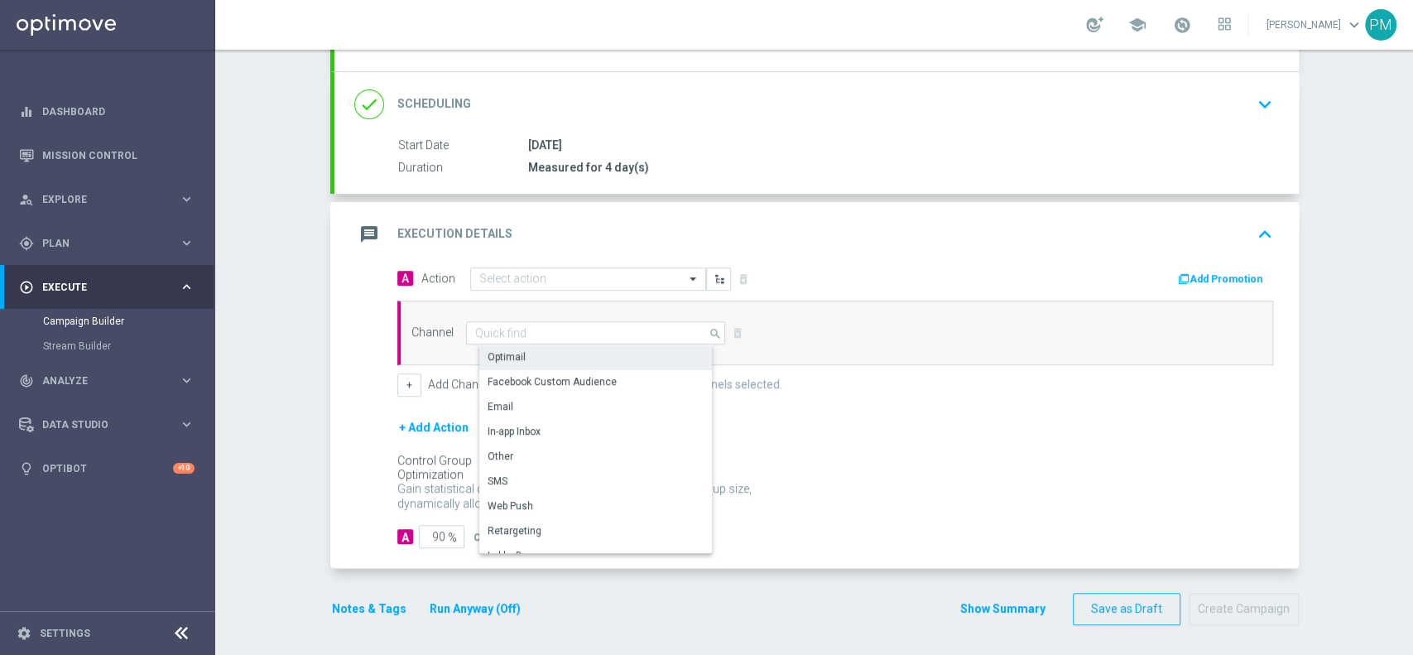
click at [543, 344] on div "Show Selected 0 of NaN Optimail Facebook Custom Audience Email In-app Inbox" at bounding box center [596, 448] width 234 height 209
click at [545, 345] on div "Optimail" at bounding box center [602, 356] width 247 height 23
type input "Optimail"
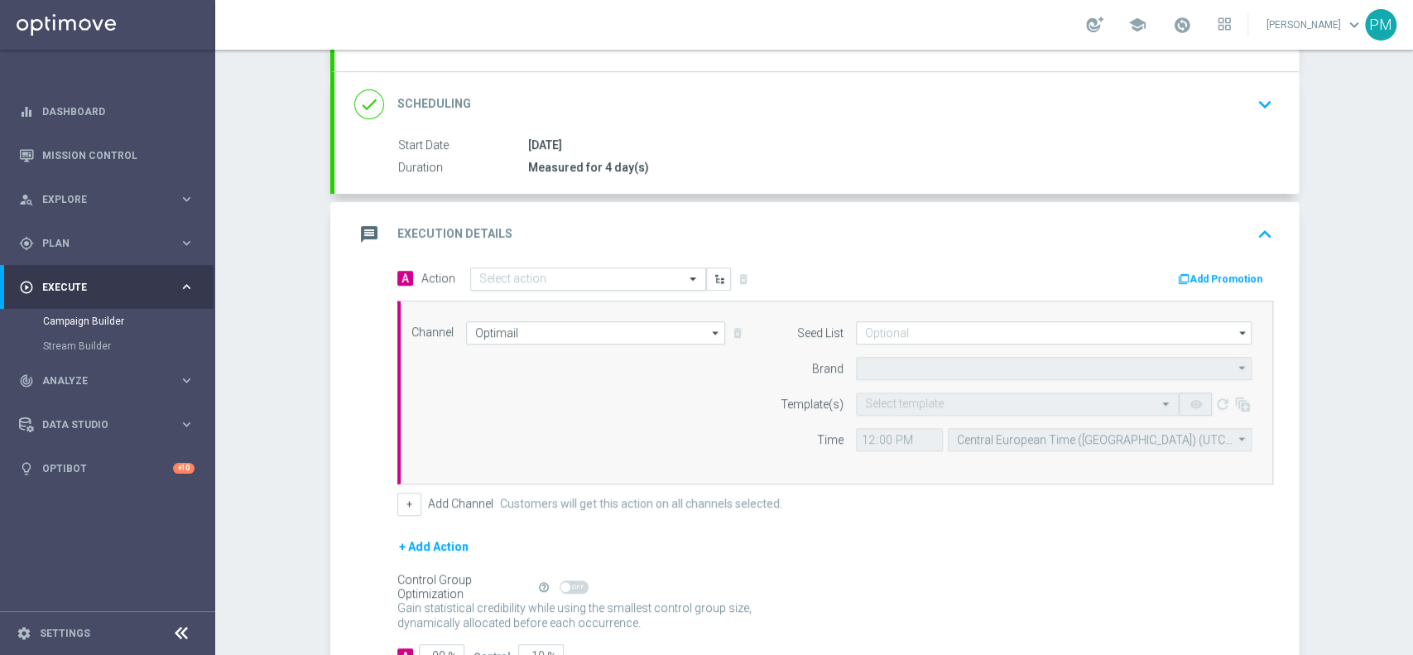
type input "Sisal Marketing"
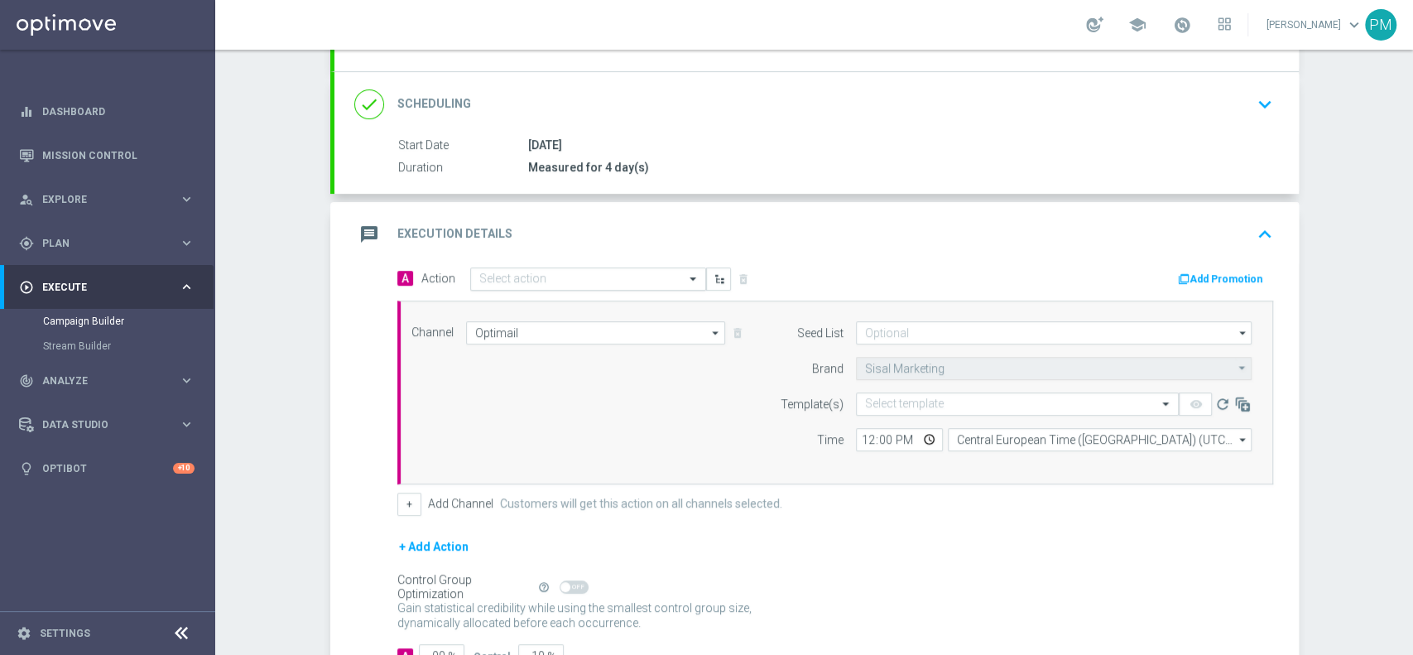
click at [635, 268] on div "Select action" at bounding box center [588, 278] width 236 height 23
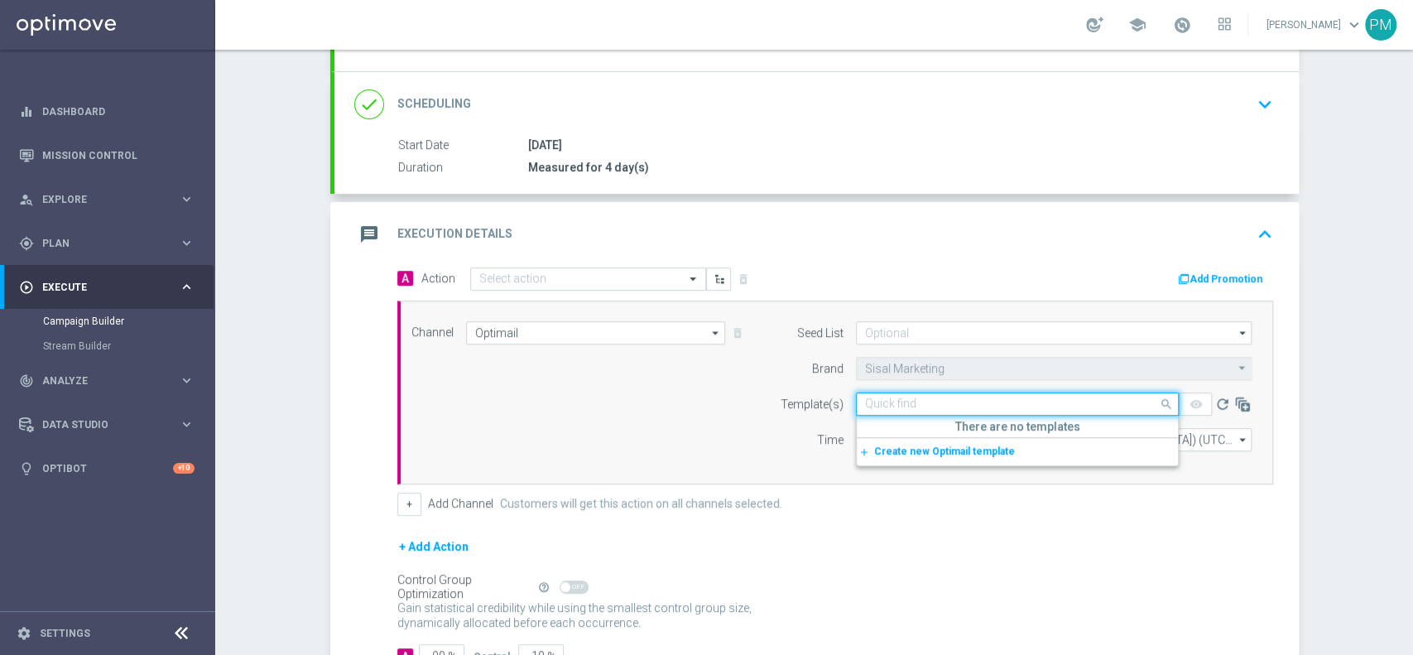
click at [894, 402] on input "text" at bounding box center [1001, 404] width 272 height 14
paste input "CBSPORTVIRTUAL2108"
click at [915, 419] on div "CBSPORTVIRTUAL2108 - 2025-08-21" at bounding box center [1017, 429] width 305 height 27
type input "CBSPORTVIRTUAL2108"
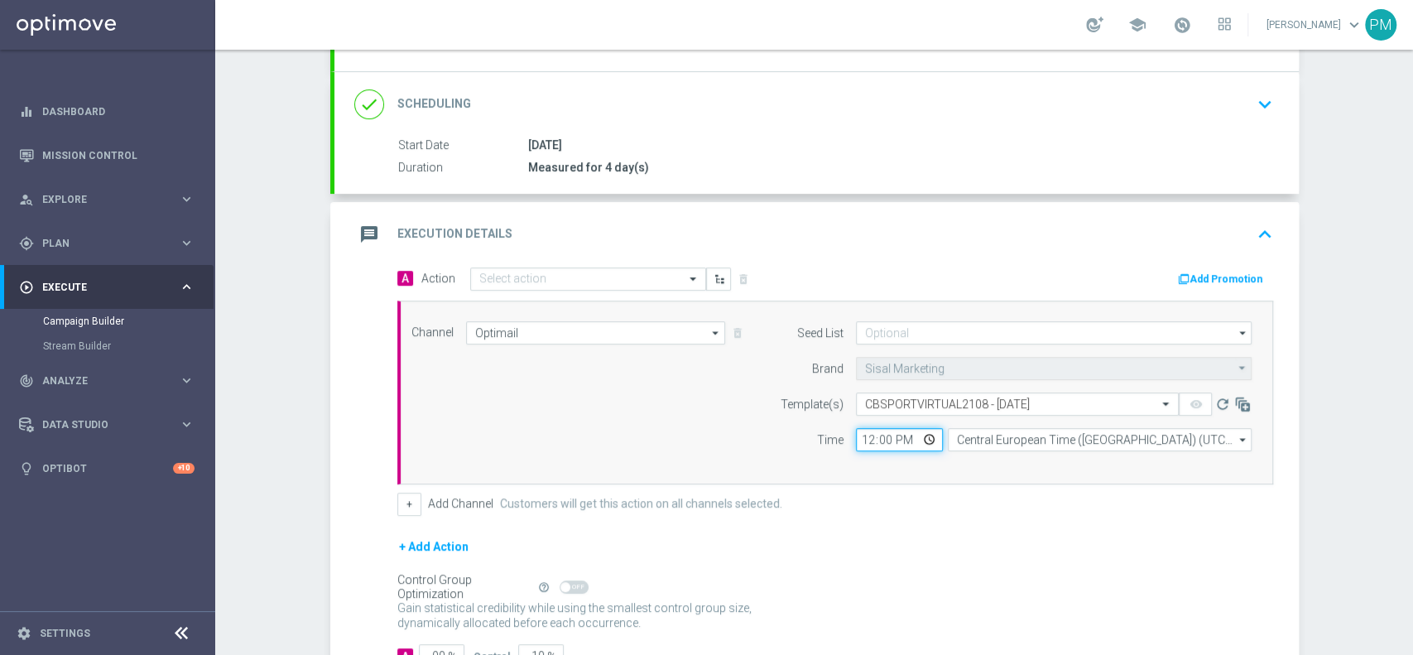
click at [859, 439] on input "12:00" at bounding box center [899, 439] width 87 height 23
type input "18:30"
click at [1205, 277] on button "Add Promotion" at bounding box center [1223, 279] width 92 height 18
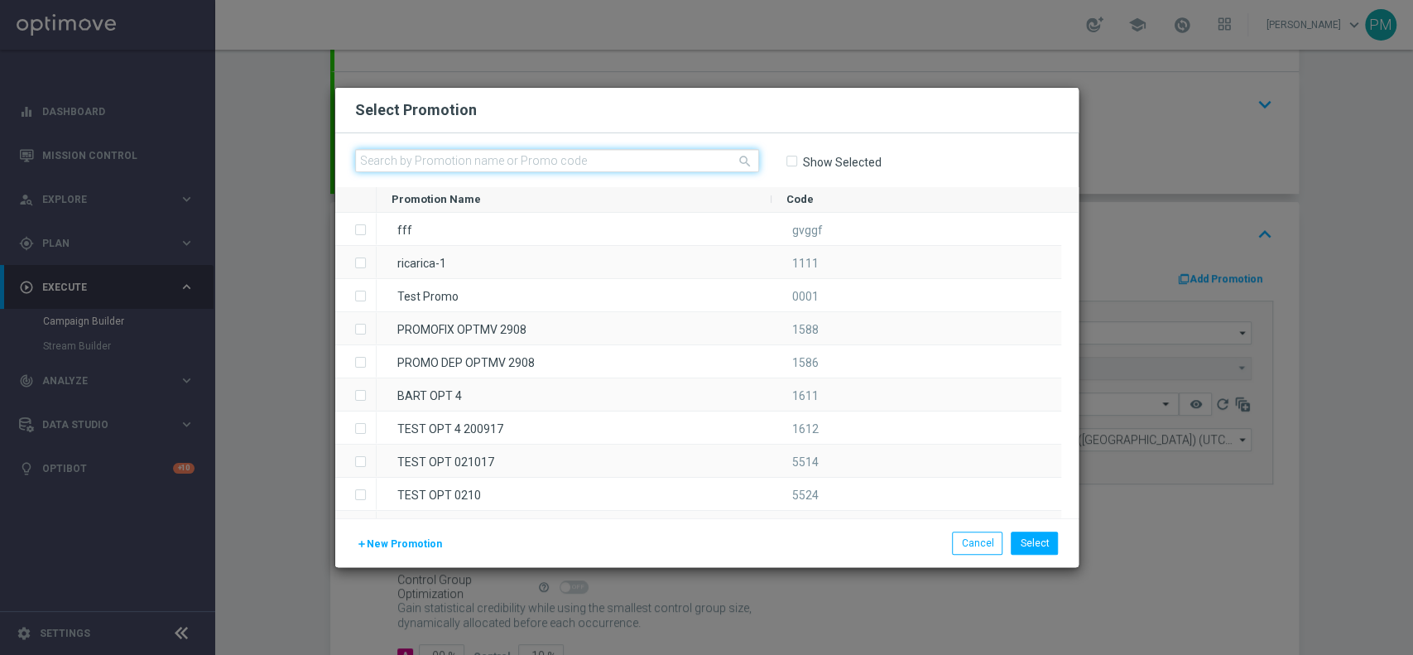
click at [664, 162] on input "text" at bounding box center [557, 160] width 404 height 23
paste input "CBSPORTVIRTUAL2108"
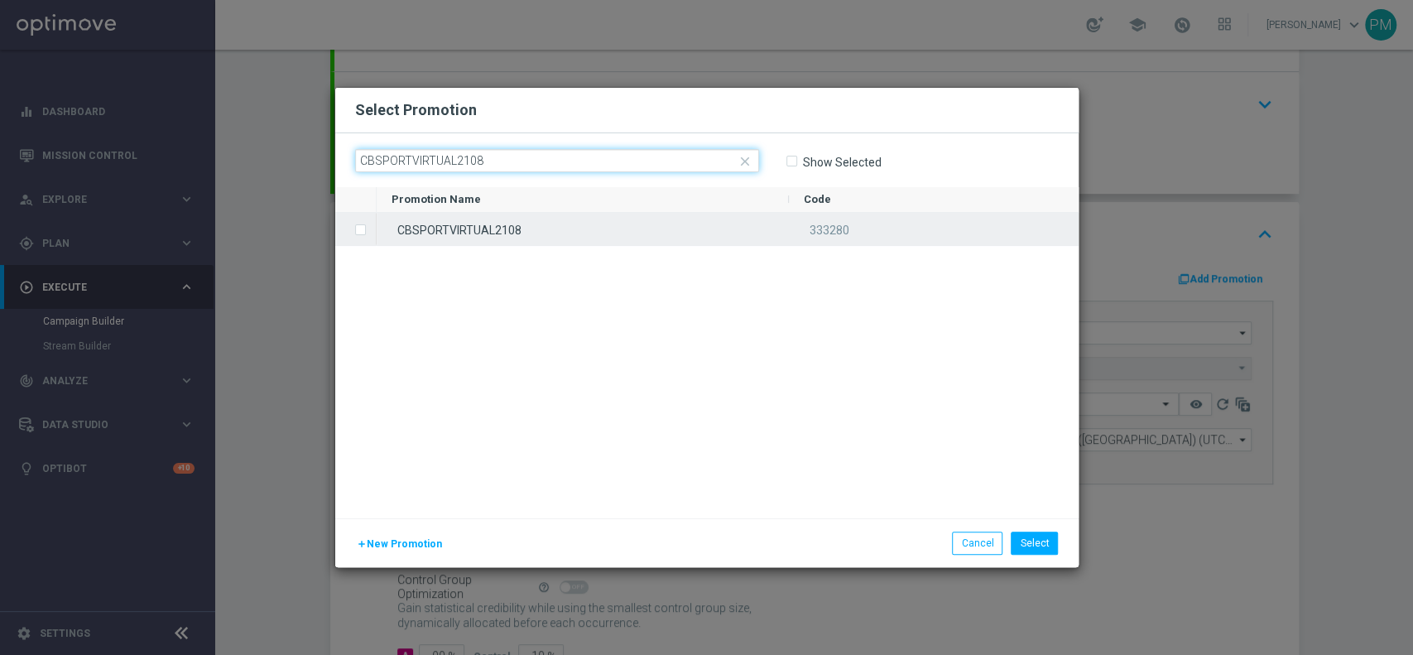
type input "CBSPORTVIRTUAL2108"
click at [636, 231] on div "CBSPORTVIRTUAL2108" at bounding box center [583, 229] width 412 height 32
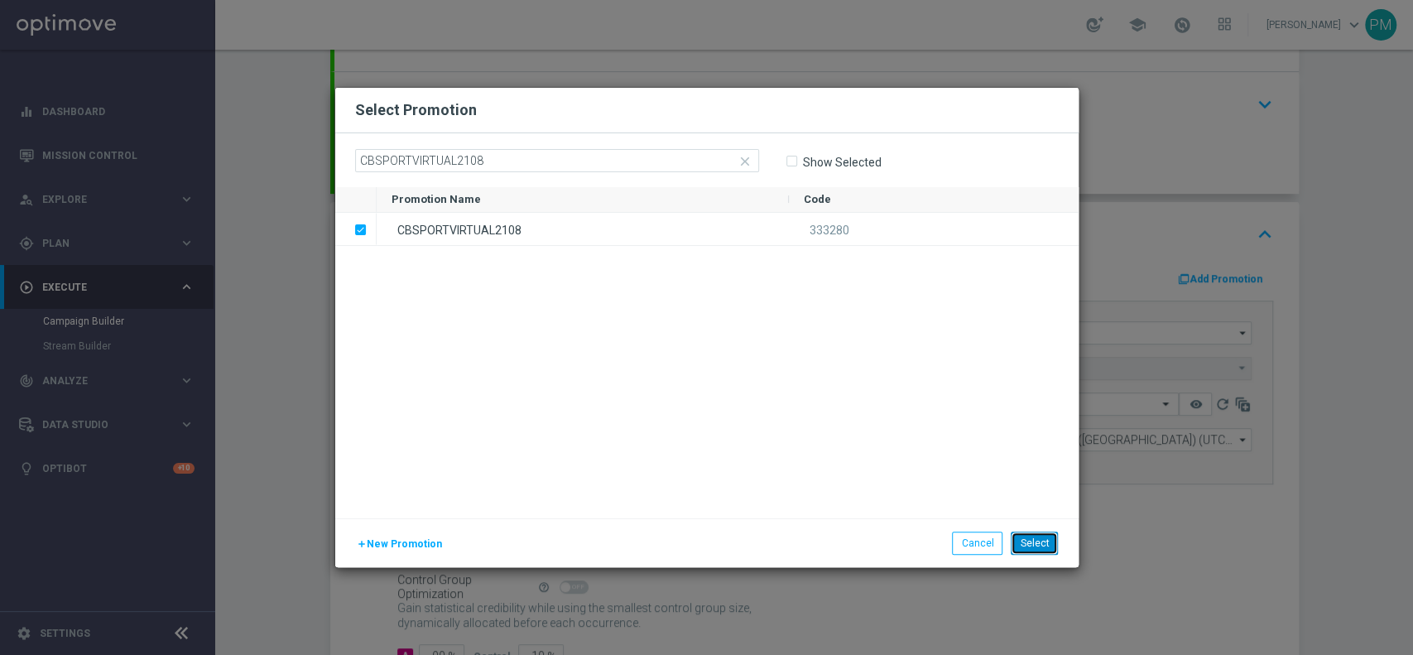
click at [1024, 537] on button "Select" at bounding box center [1034, 543] width 47 height 23
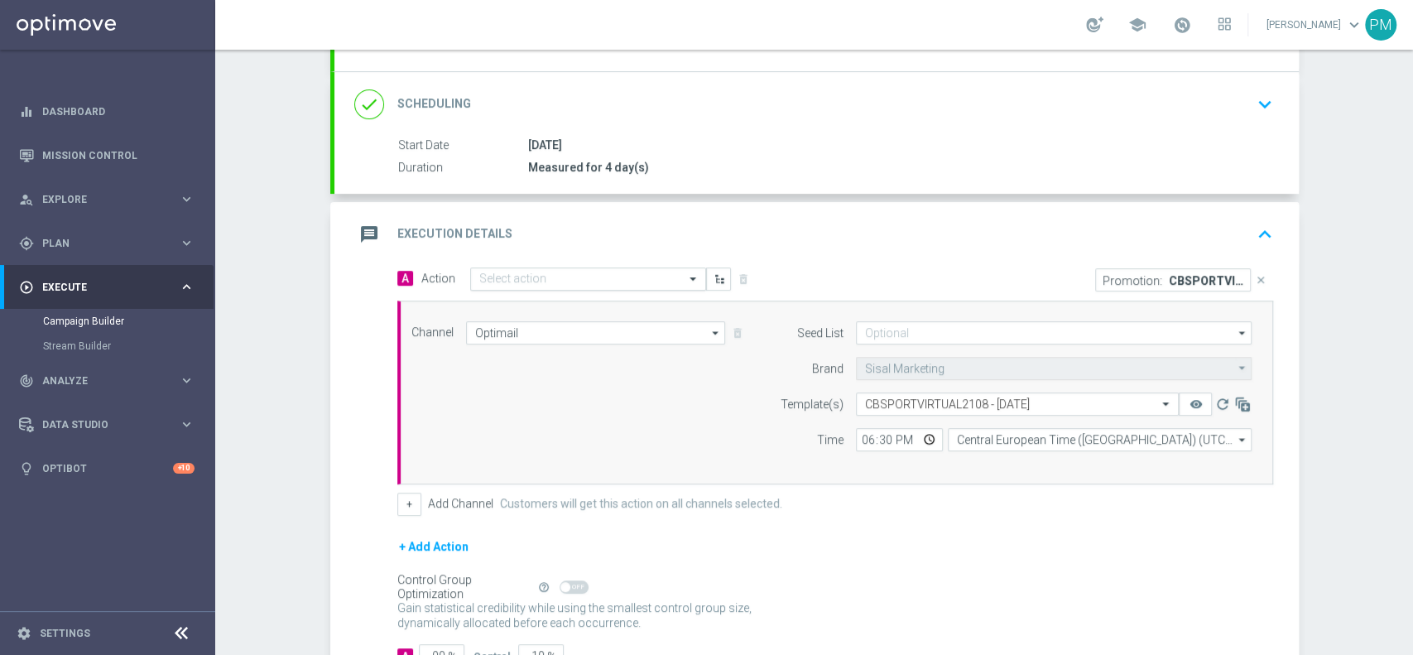
click at [591, 274] on input "text" at bounding box center [571, 279] width 185 height 14
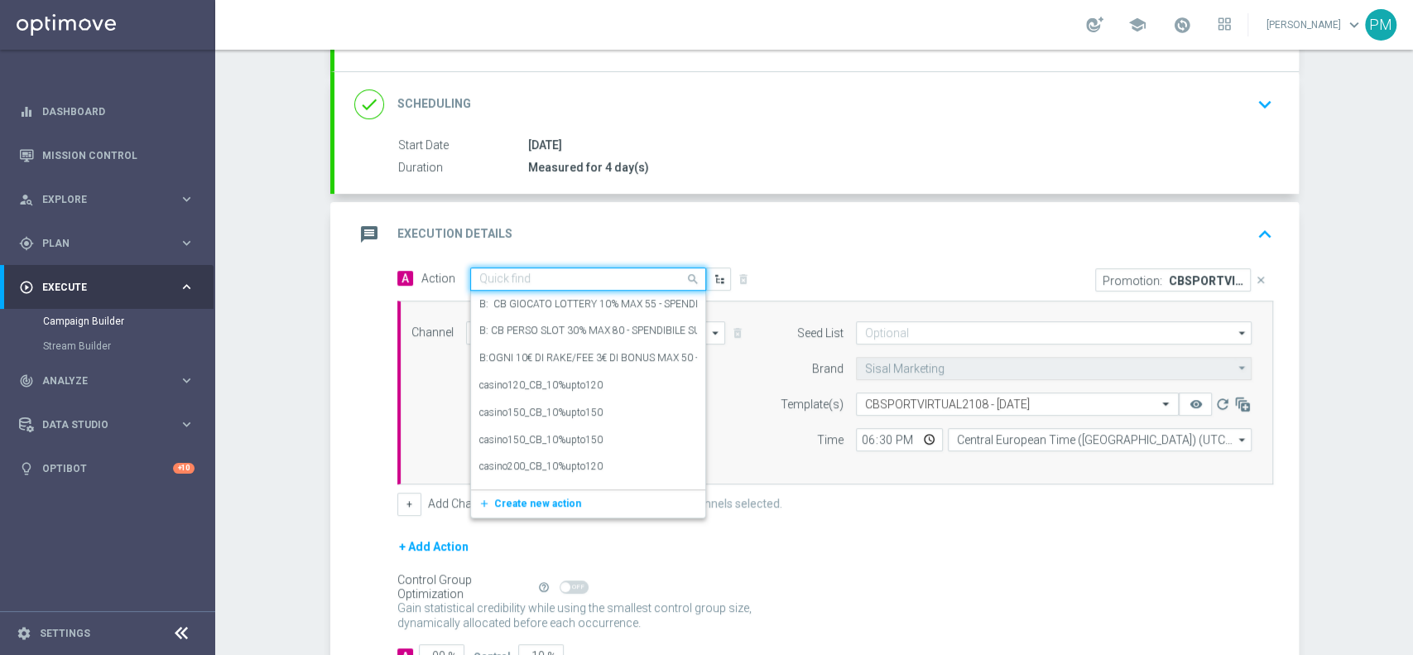
paste input "cashback Sport e Virtual 30% fino a 30€ giocato min 10 QeL 3"
type input "cashback Sport e Virtual 30% fino a 30€ giocato min 10 QeL 3"
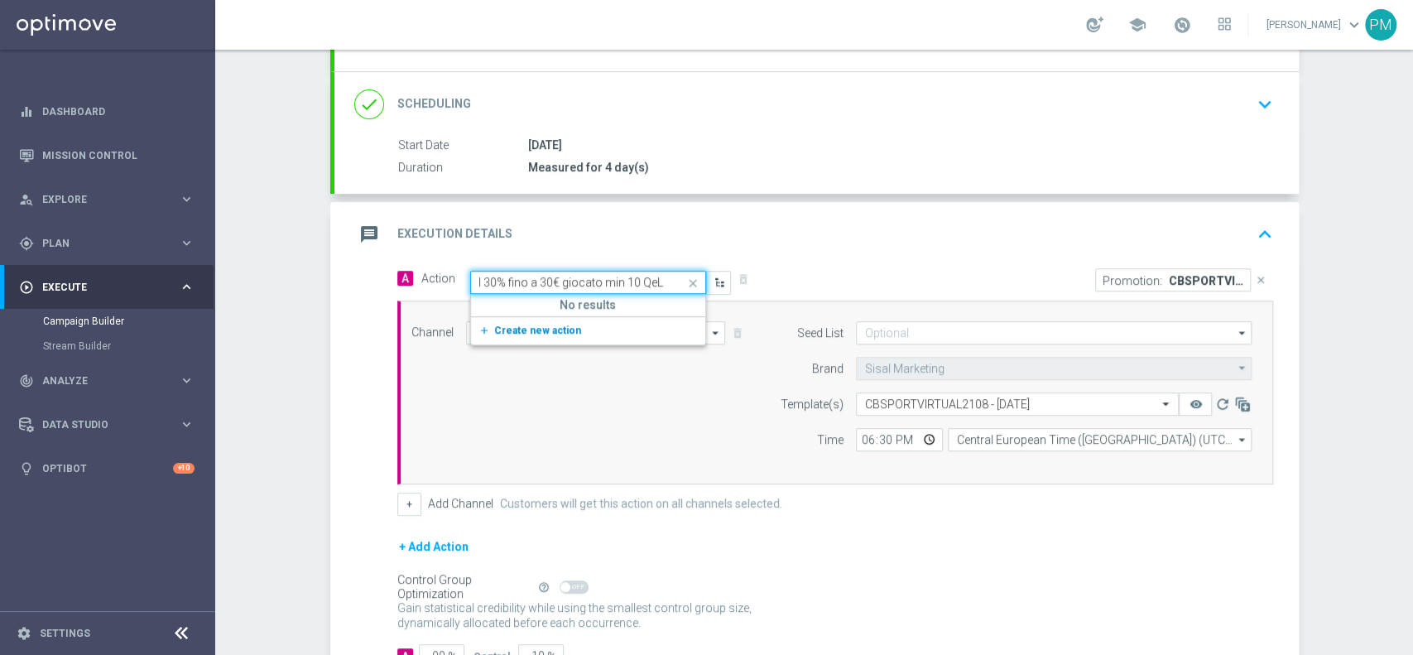
click at [545, 325] on span "Create new action" at bounding box center [537, 331] width 87 height 12
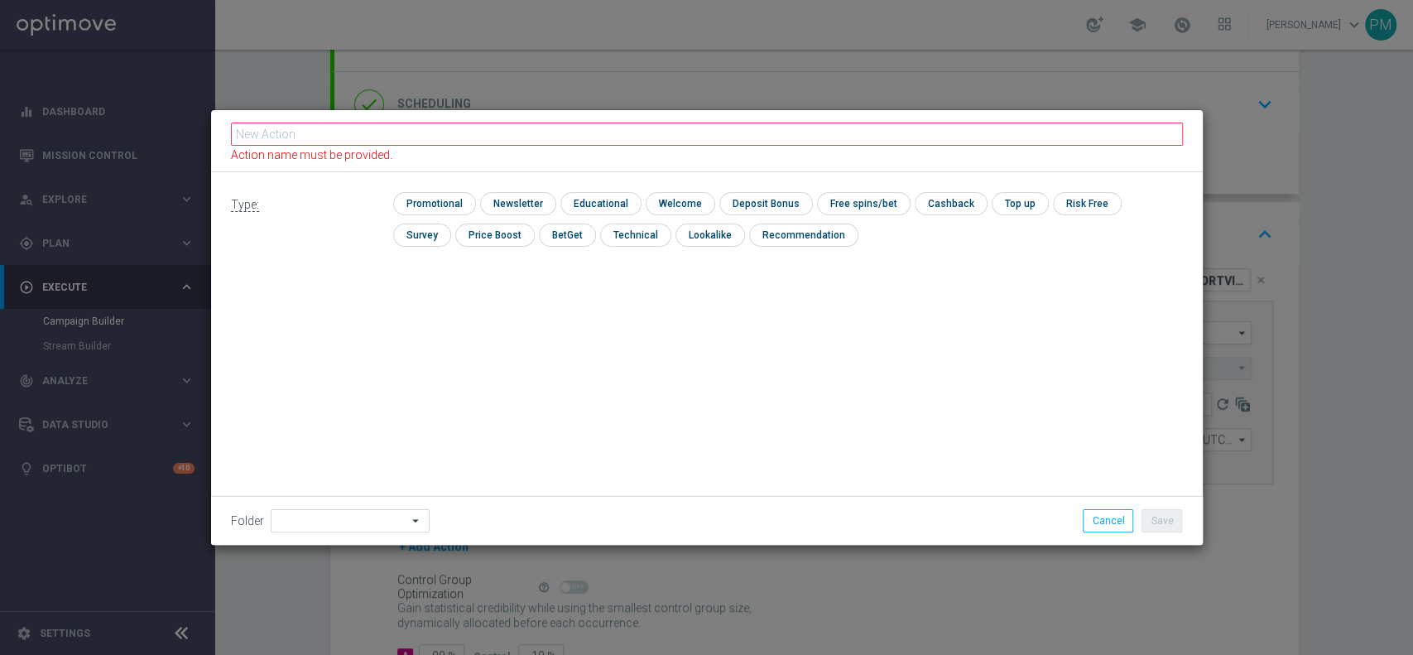
click at [514, 281] on div "Type: check Promotional check Newsletter check Educational check Welcome check …" at bounding box center [707, 358] width 992 height 373
click at [436, 185] on div "Type: check Promotional check Newsletter check Educational check Welcome check …" at bounding box center [707, 225] width 992 height 107
click at [436, 200] on input "checkbox" at bounding box center [432, 203] width 79 height 22
checkbox input "true"
click at [939, 197] on input "checkbox" at bounding box center [967, 203] width 70 height 22
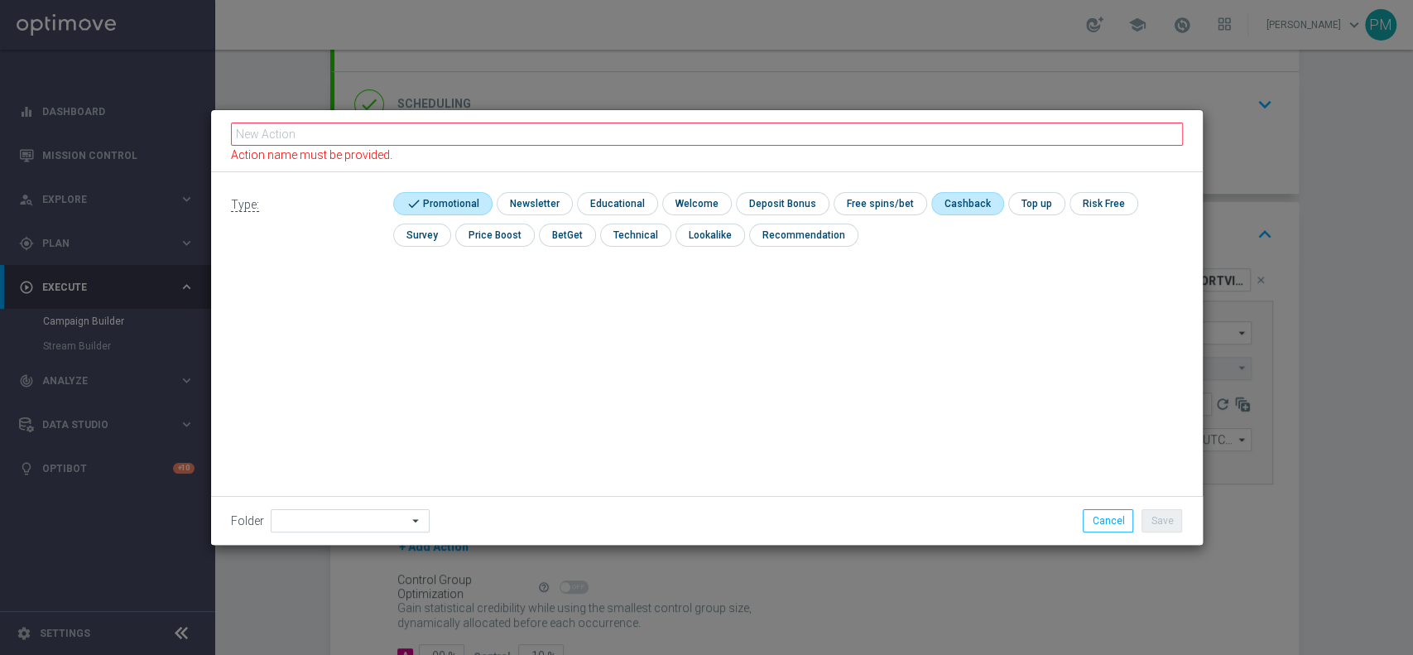
checkbox input "true"
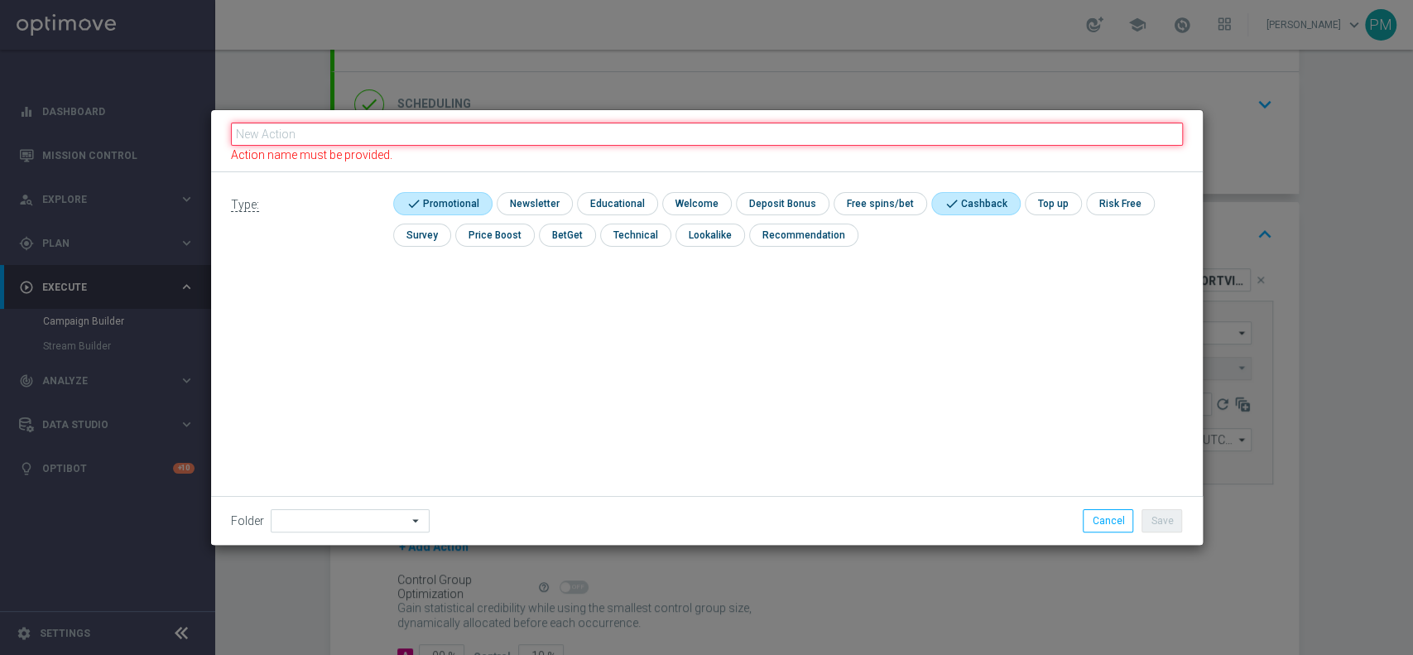
click at [939, 138] on input "text" at bounding box center [707, 134] width 952 height 23
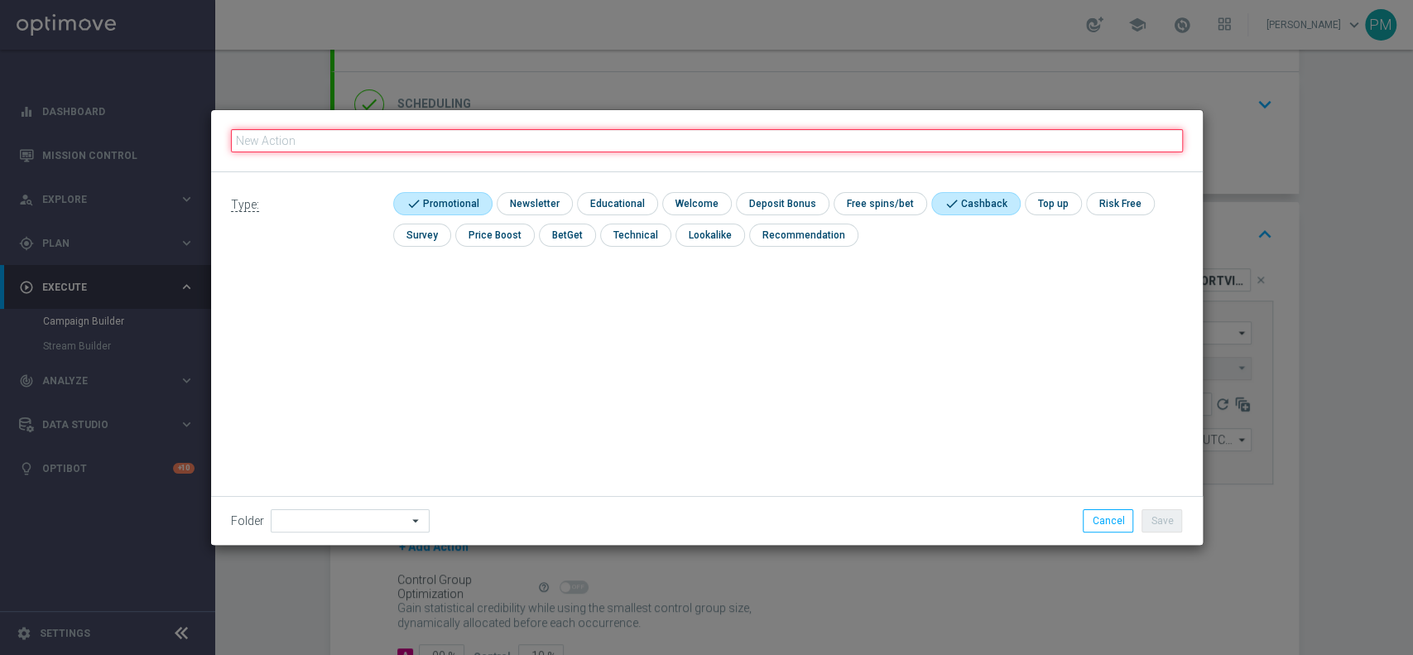
click at [939, 138] on input "text" at bounding box center [707, 140] width 952 height 23
paste input "cashback Sport e Virtual 30% fino a 30€ giocato min 10 QeL 3"
type input "cashback Sport e Virtual 30% fino a 30€ giocato min 10 QeL 3"
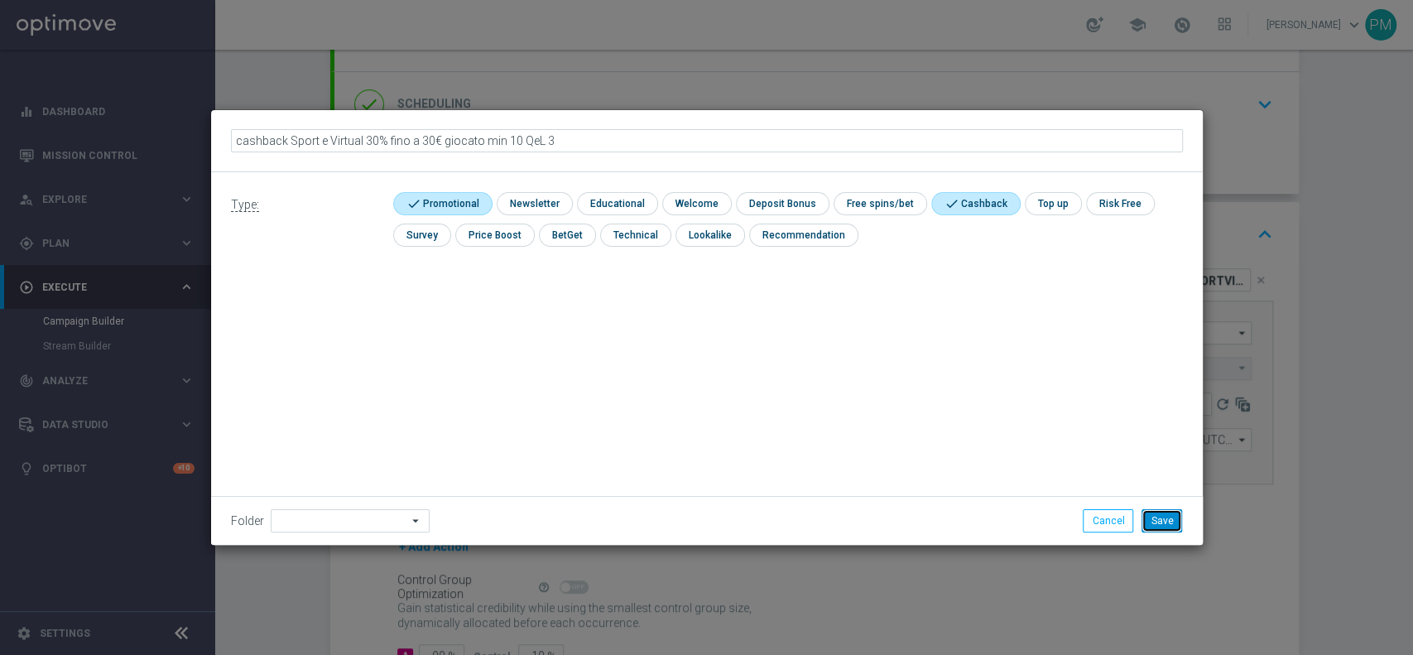
click at [1172, 518] on button "Save" at bounding box center [1162, 520] width 41 height 23
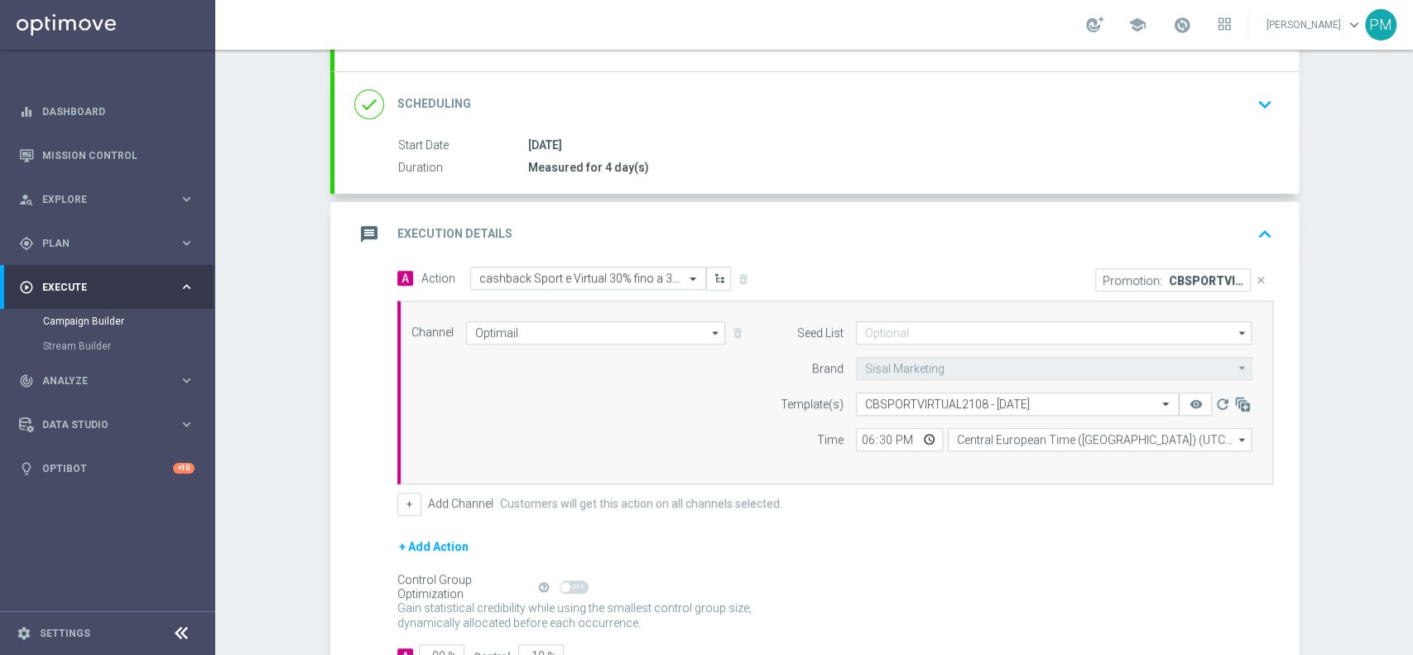
click at [955, 230] on div "message Execution Details keyboard_arrow_up" at bounding box center [816, 234] width 925 height 31
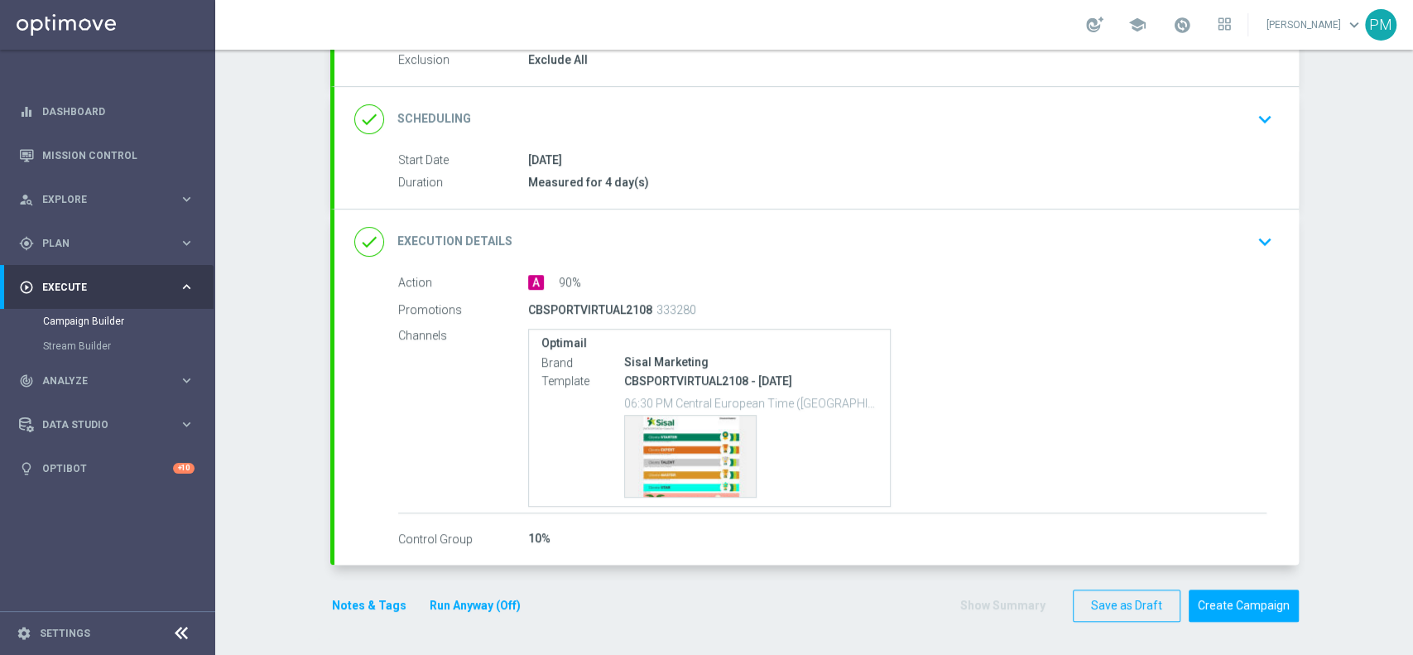
scroll to position [181, 0]
click at [330, 602] on button "Notes & Tags" at bounding box center [369, 608] width 78 height 21
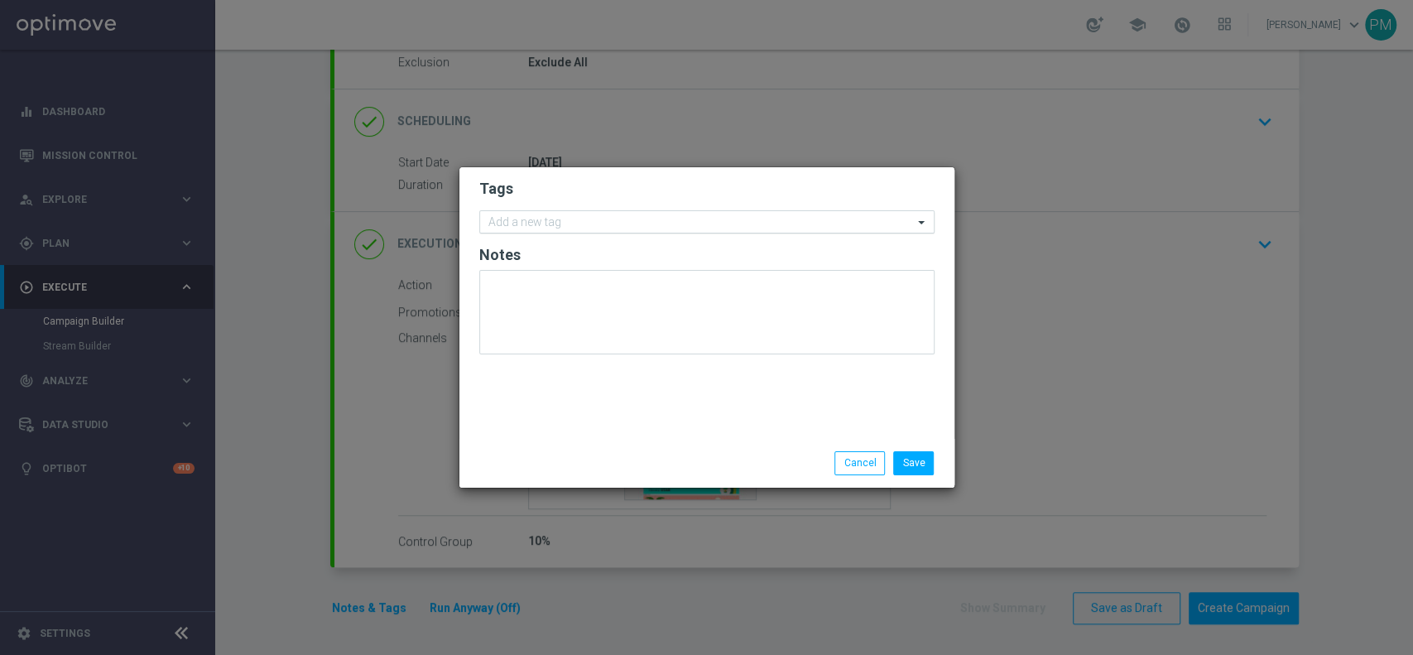
click at [684, 224] on input "text" at bounding box center [701, 223] width 425 height 14
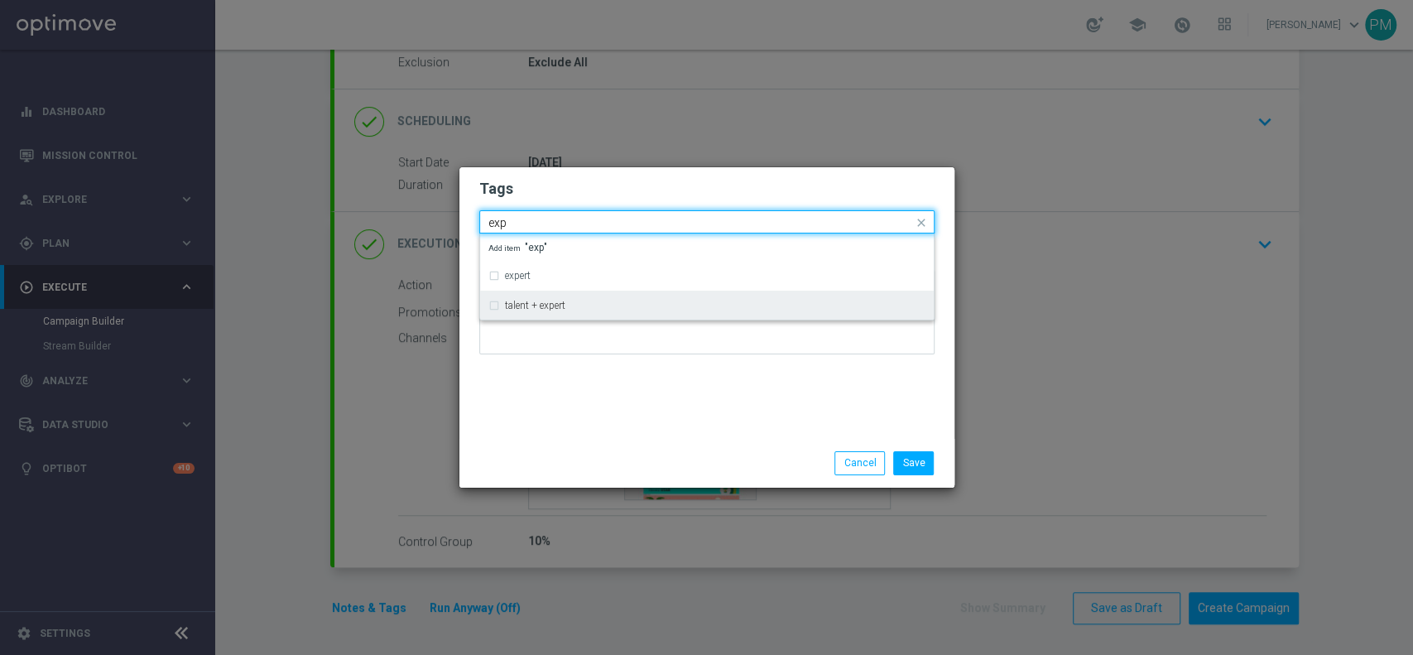
click at [657, 306] on div "talent + expert" at bounding box center [715, 306] width 421 height 10
type input "exp"
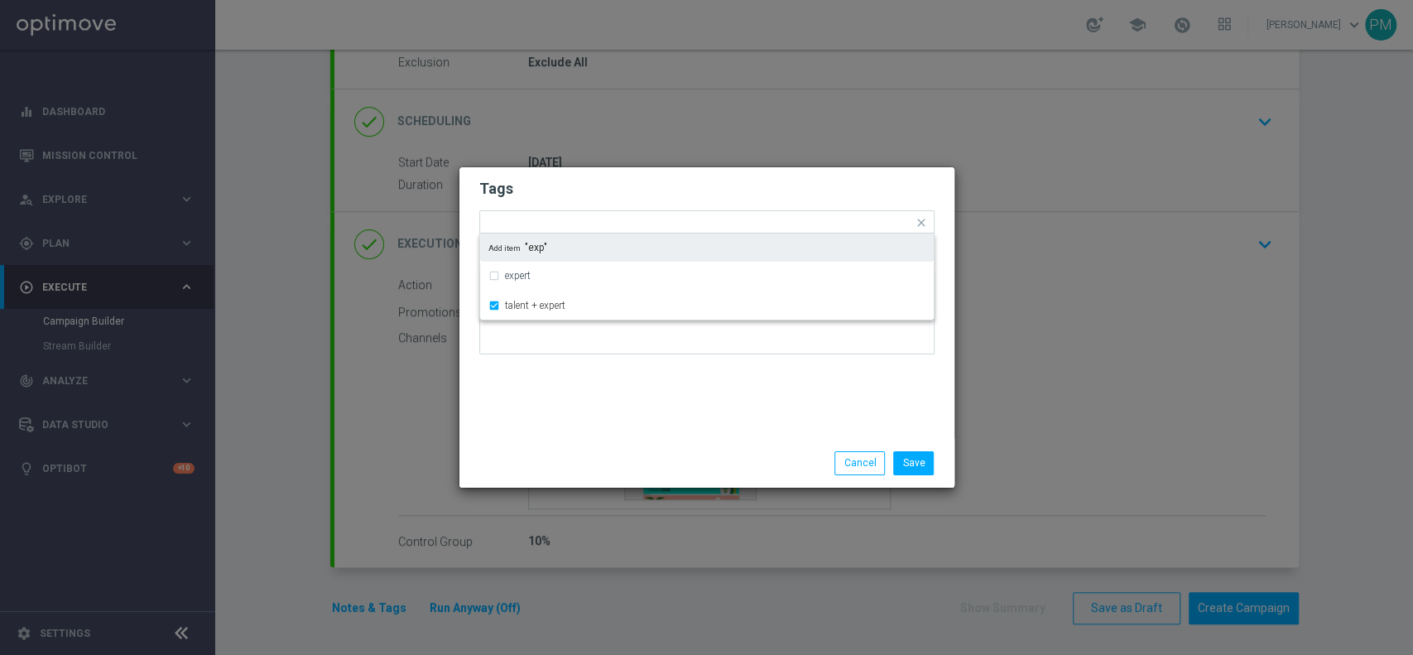
click at [735, 174] on div "Tags Quick find × talent + expert expert talent + expert Add item "exp" Notes" at bounding box center [707, 303] width 495 height 272
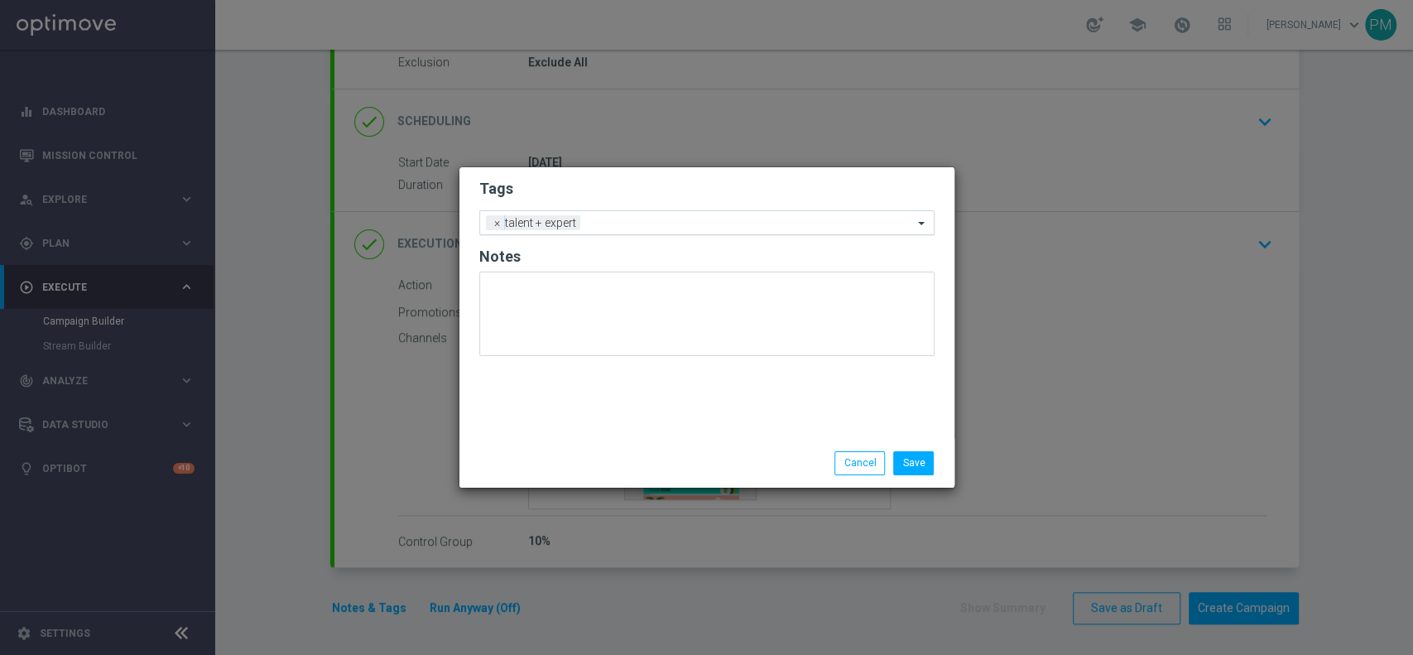
click at [759, 218] on input "text" at bounding box center [750, 224] width 326 height 14
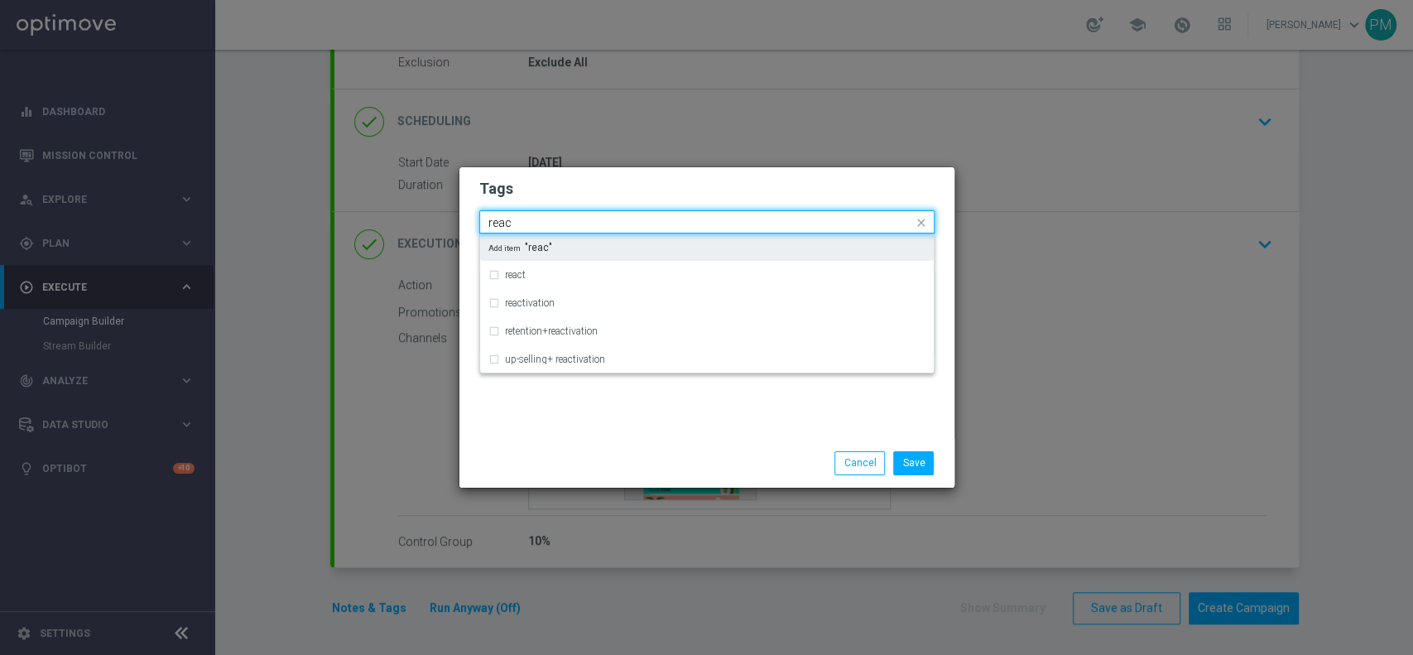
click at [636, 222] on input "reac" at bounding box center [701, 223] width 425 height 14
click at [636, 221] on input "reac" at bounding box center [701, 223] width 425 height 14
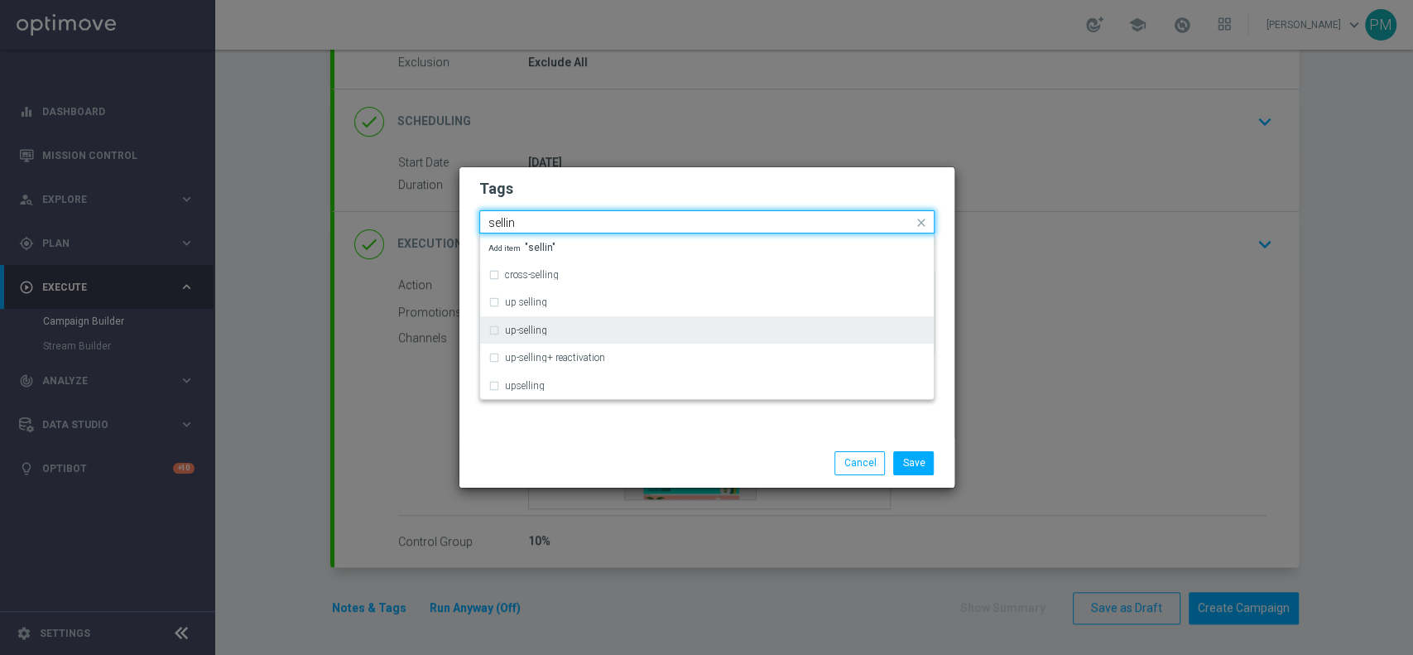
click at [583, 328] on div "up-selling" at bounding box center [715, 330] width 421 height 10
type input "sellin"
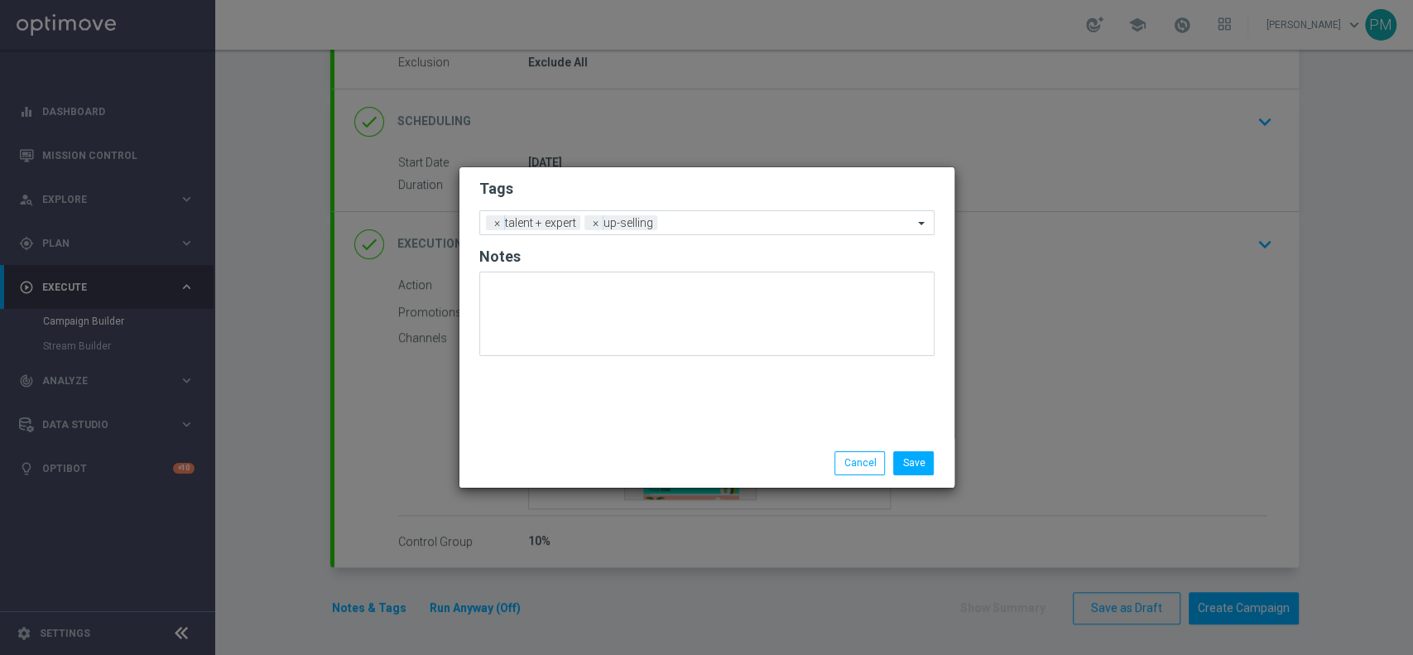
click at [692, 183] on h2 "Tags" at bounding box center [706, 189] width 455 height 20
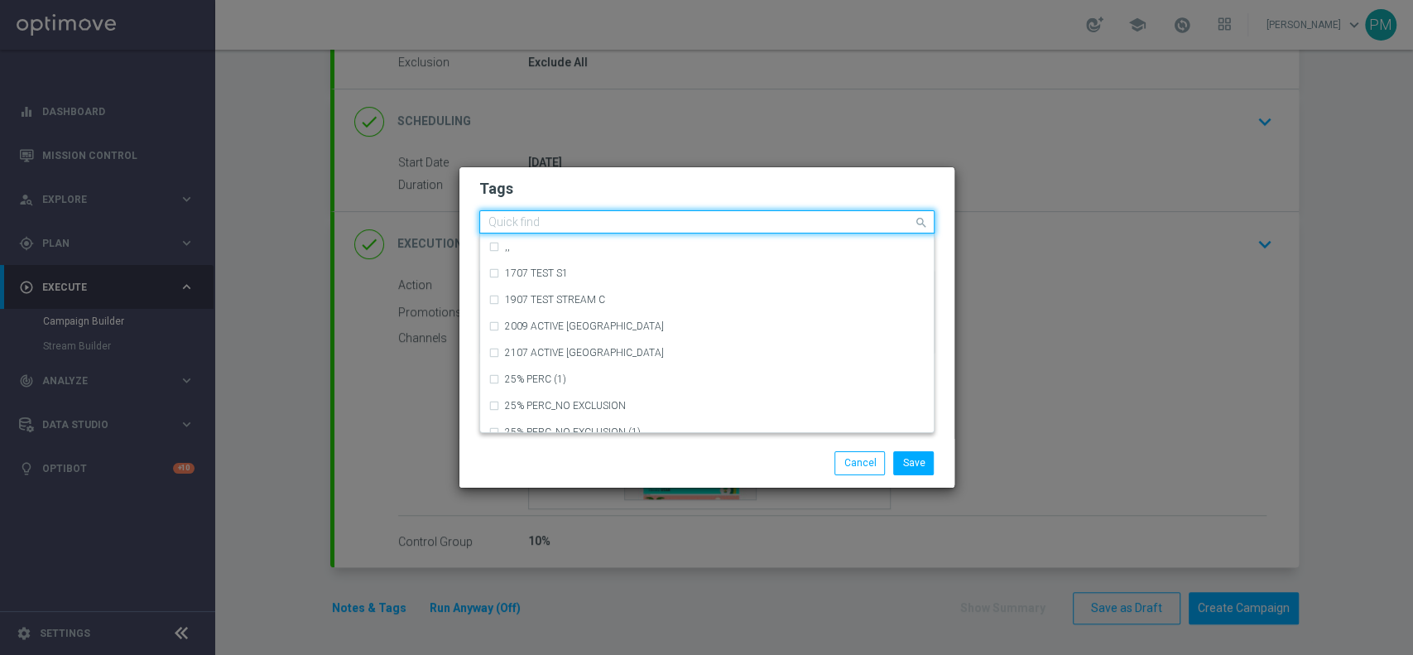
click at [739, 217] on input "text" at bounding box center [701, 223] width 425 height 14
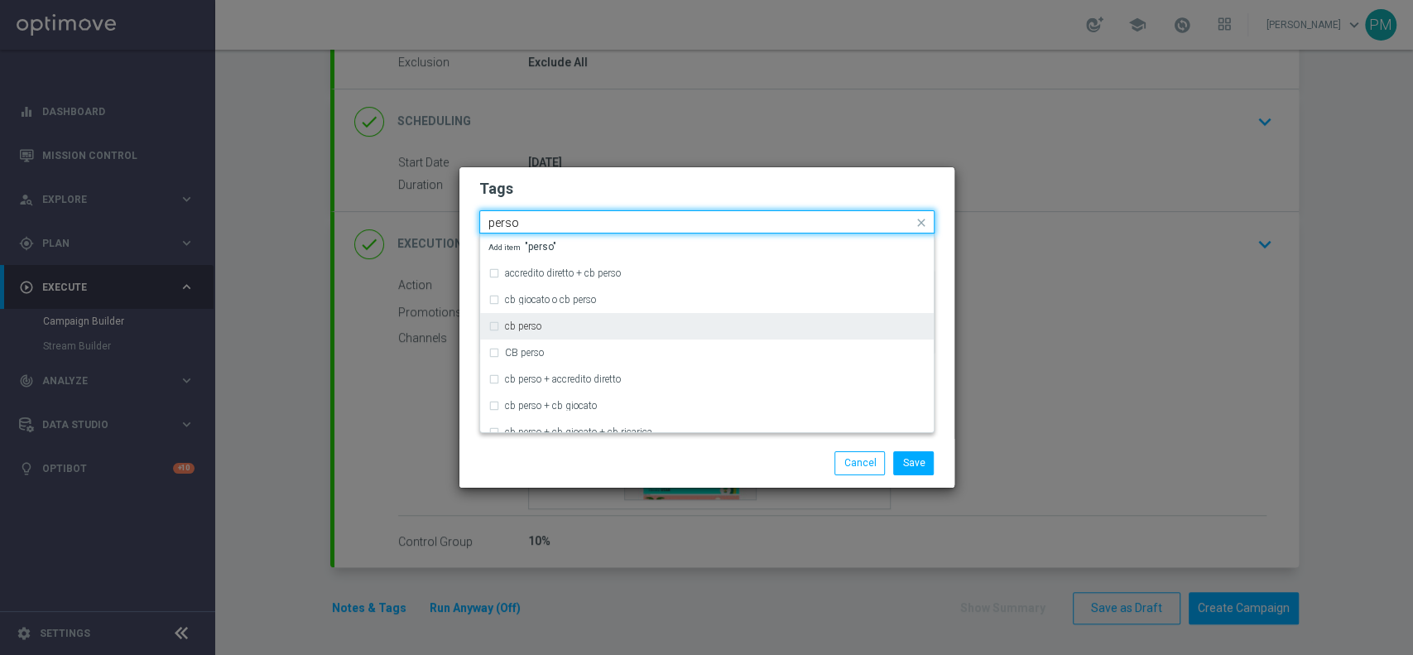
click at [599, 328] on div "cb perso" at bounding box center [715, 326] width 421 height 10
type input "perso"
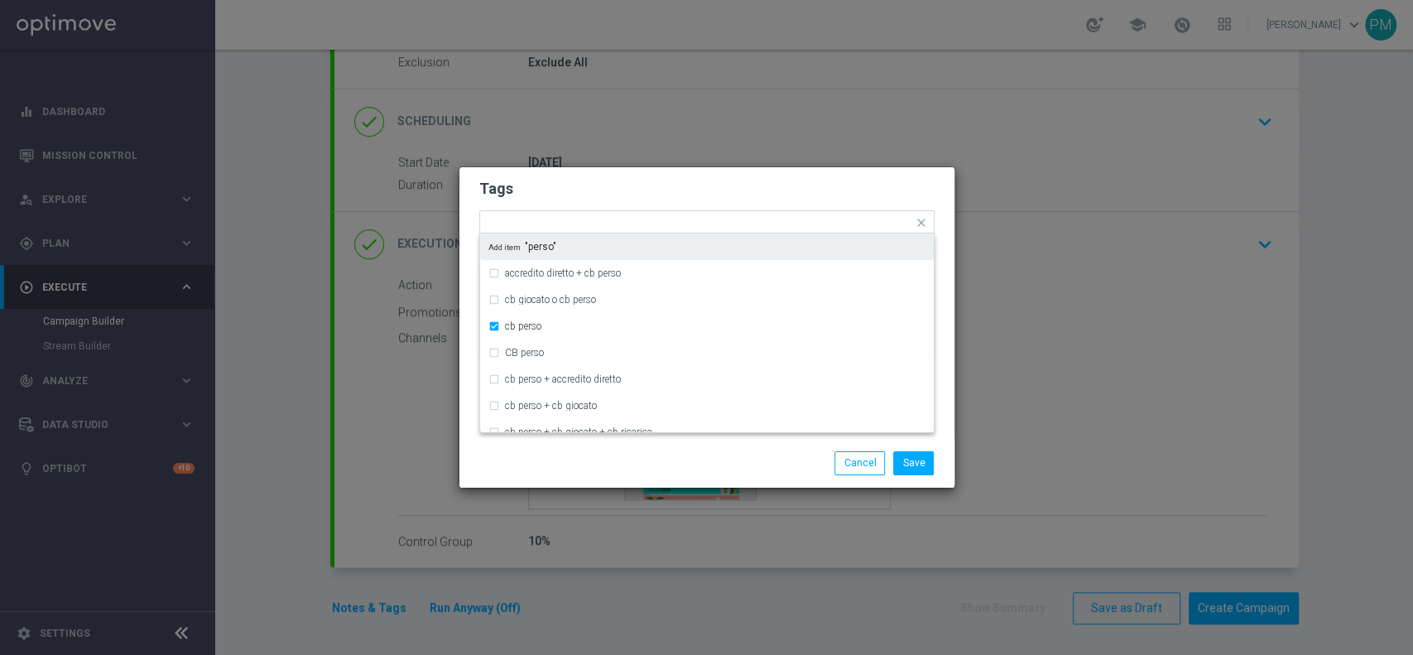
click at [745, 184] on h2 "Tags" at bounding box center [706, 189] width 455 height 20
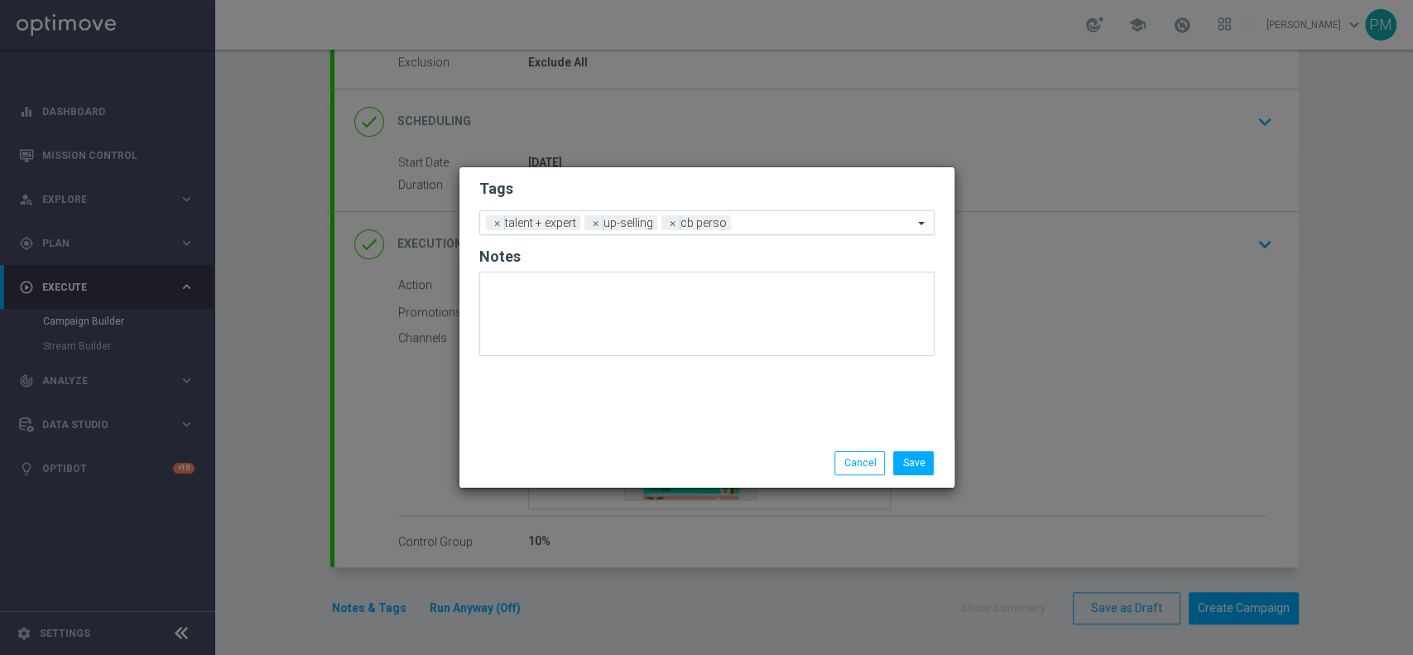
click at [770, 234] on div "Add a new tag × talent + expert × up-selling × cb perso" at bounding box center [706, 222] width 455 height 25
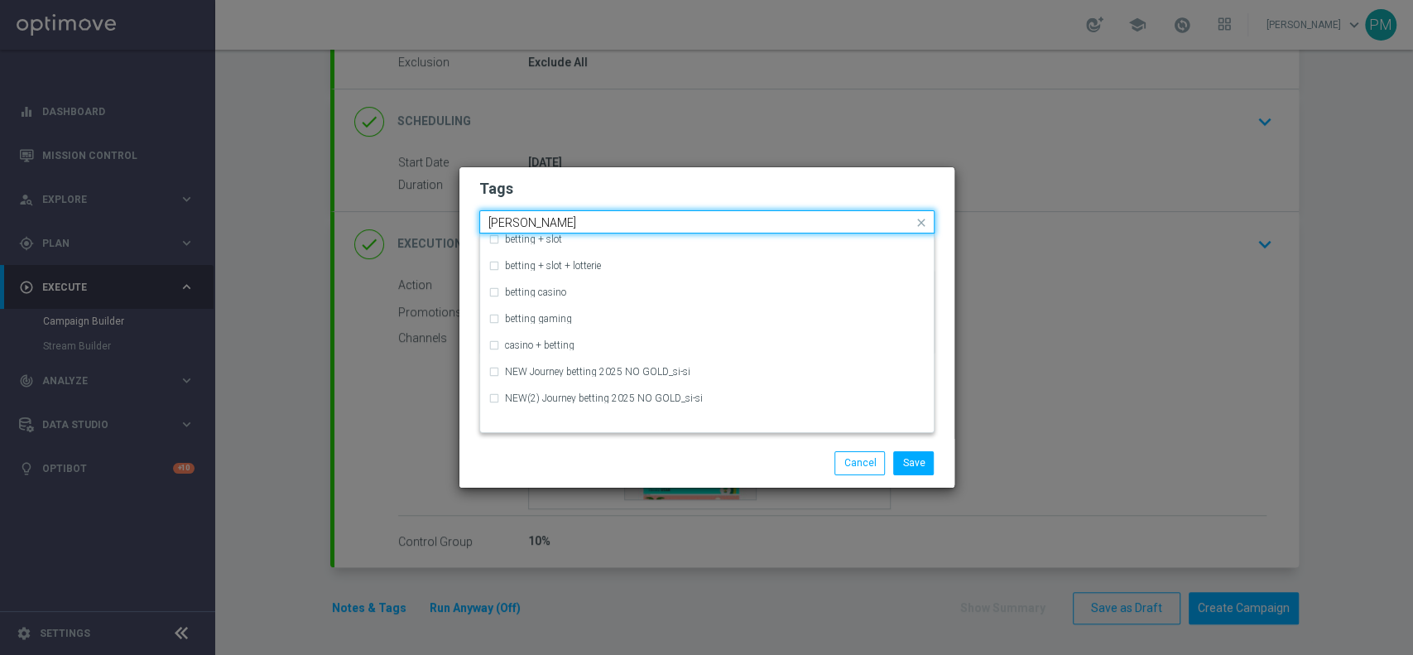
scroll to position [0, 0]
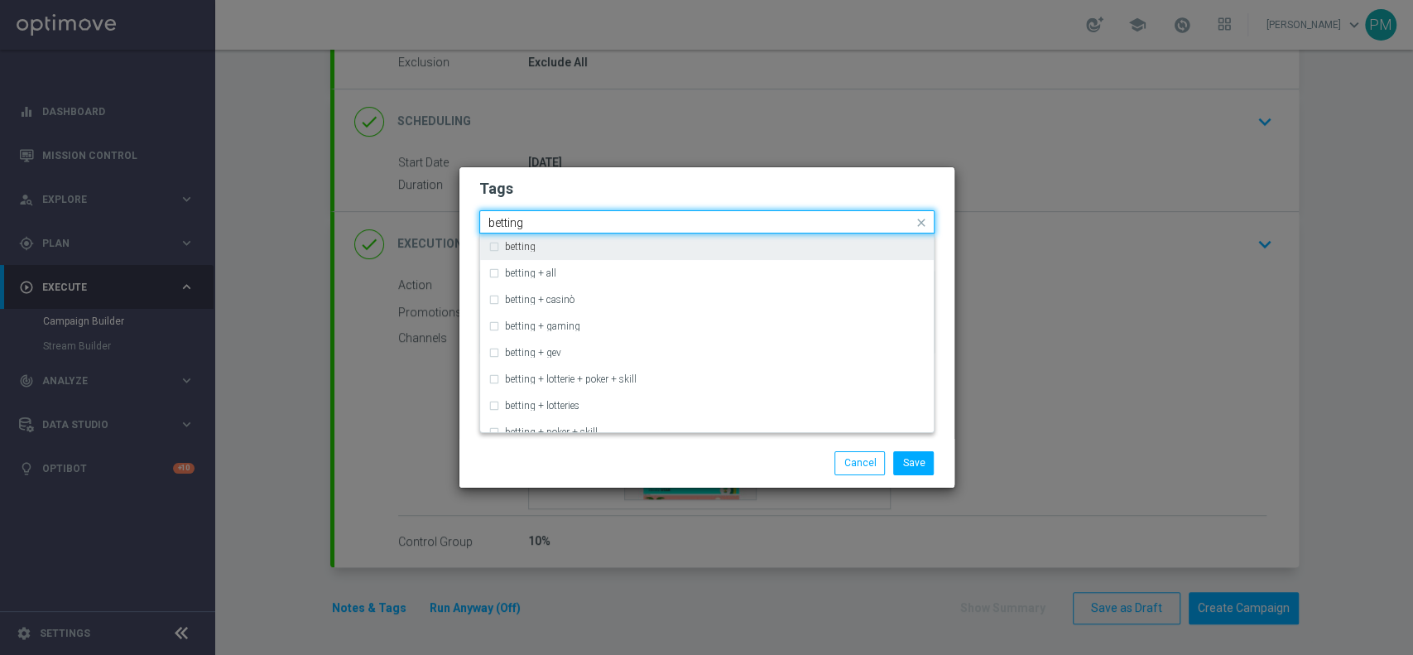
click at [490, 249] on div "betting" at bounding box center [707, 247] width 437 height 26
click at [551, 224] on input "betting" at bounding box center [701, 223] width 425 height 14
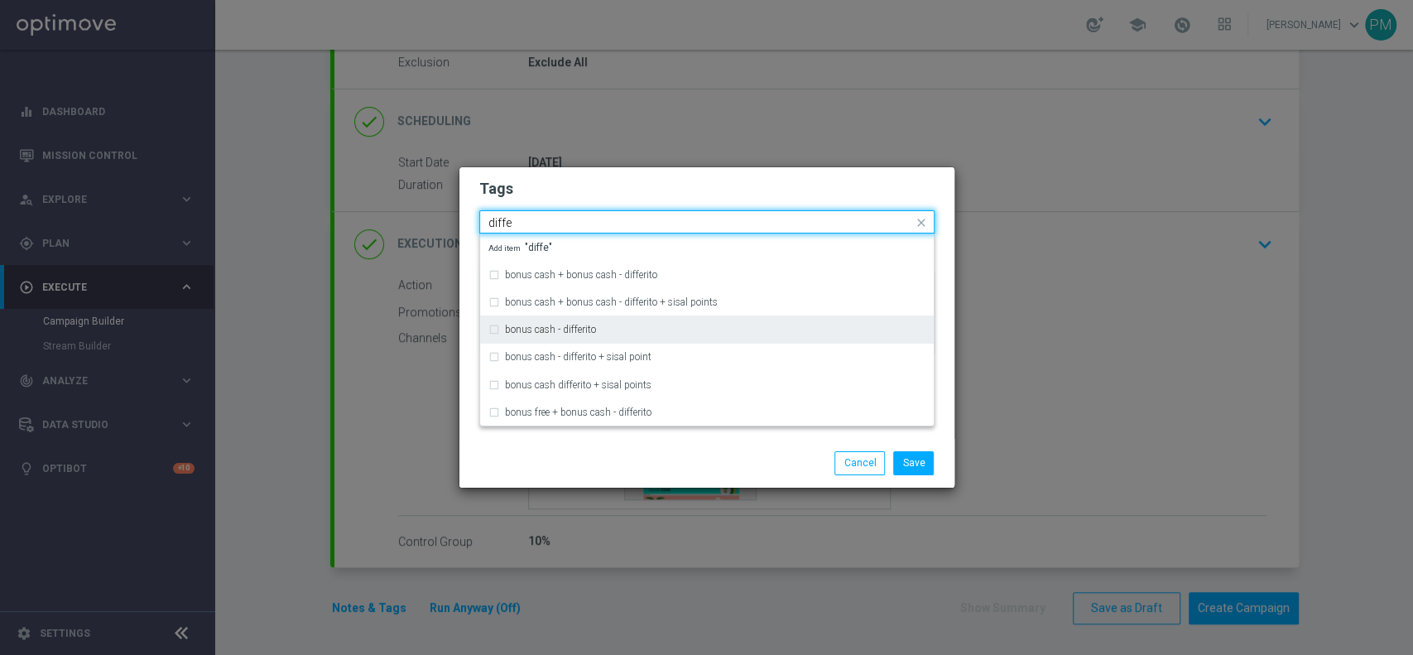
click at [563, 325] on label "bonus cash - differito" at bounding box center [550, 330] width 91 height 10
type input "diffe"
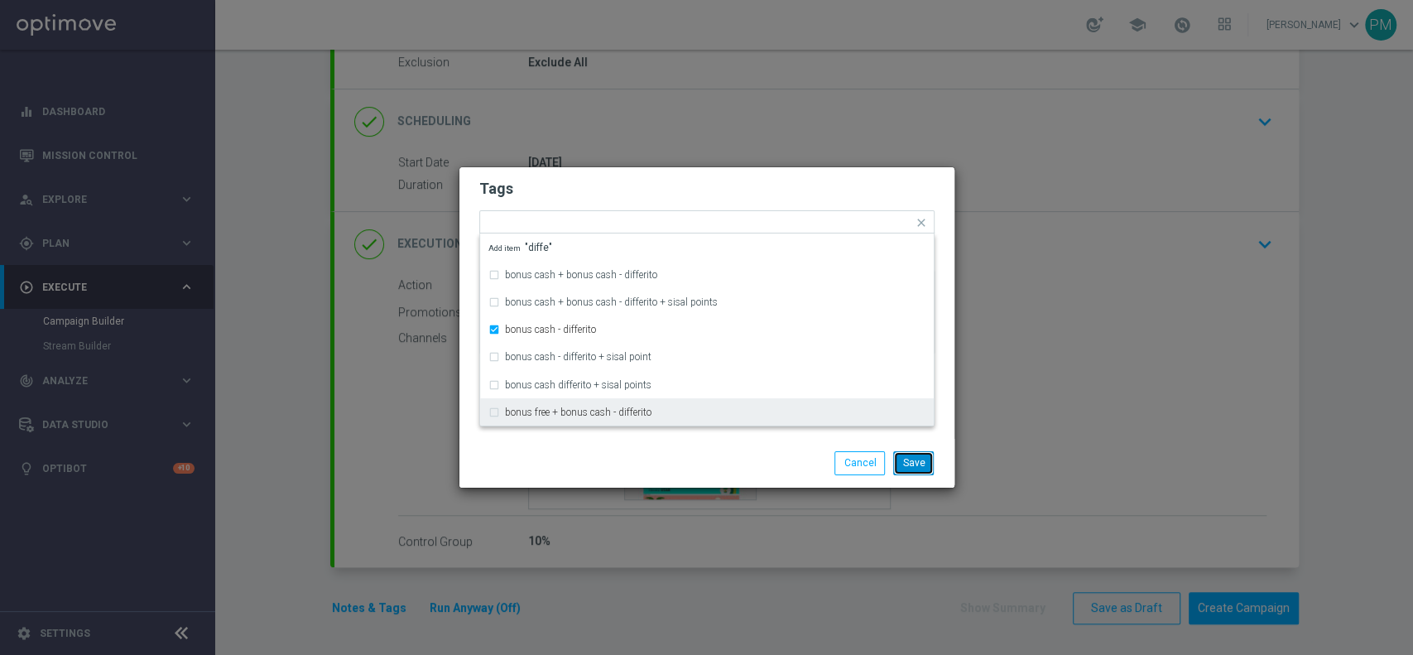
click at [916, 468] on button "Save" at bounding box center [913, 462] width 41 height 23
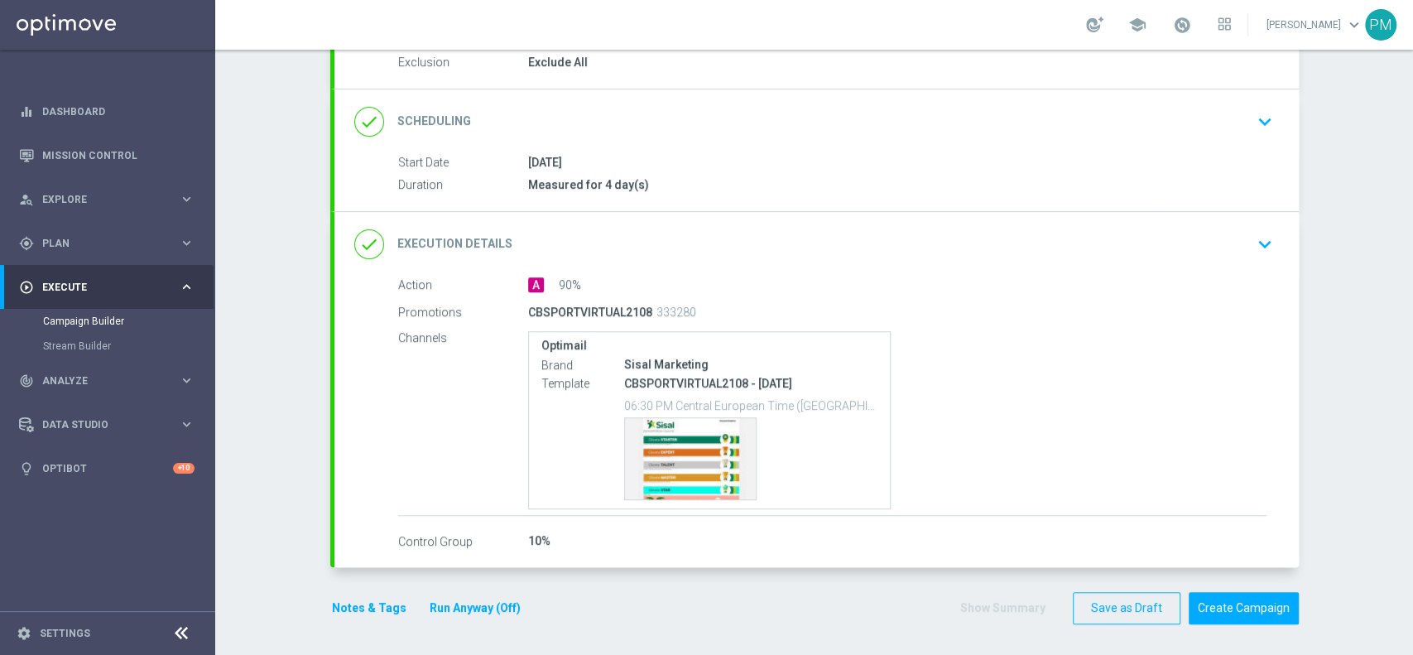
click at [343, 599] on button "Notes & Tags" at bounding box center [369, 608] width 78 height 21
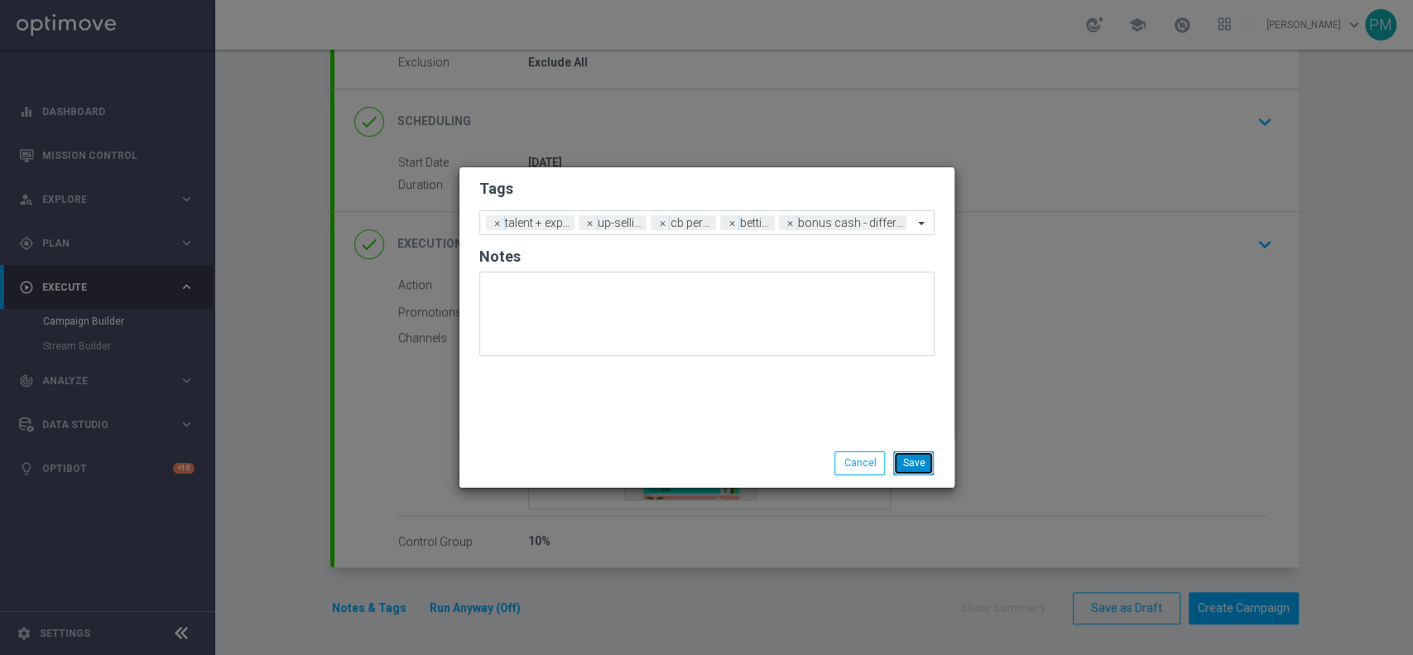
click at [909, 453] on button "Save" at bounding box center [913, 462] width 41 height 23
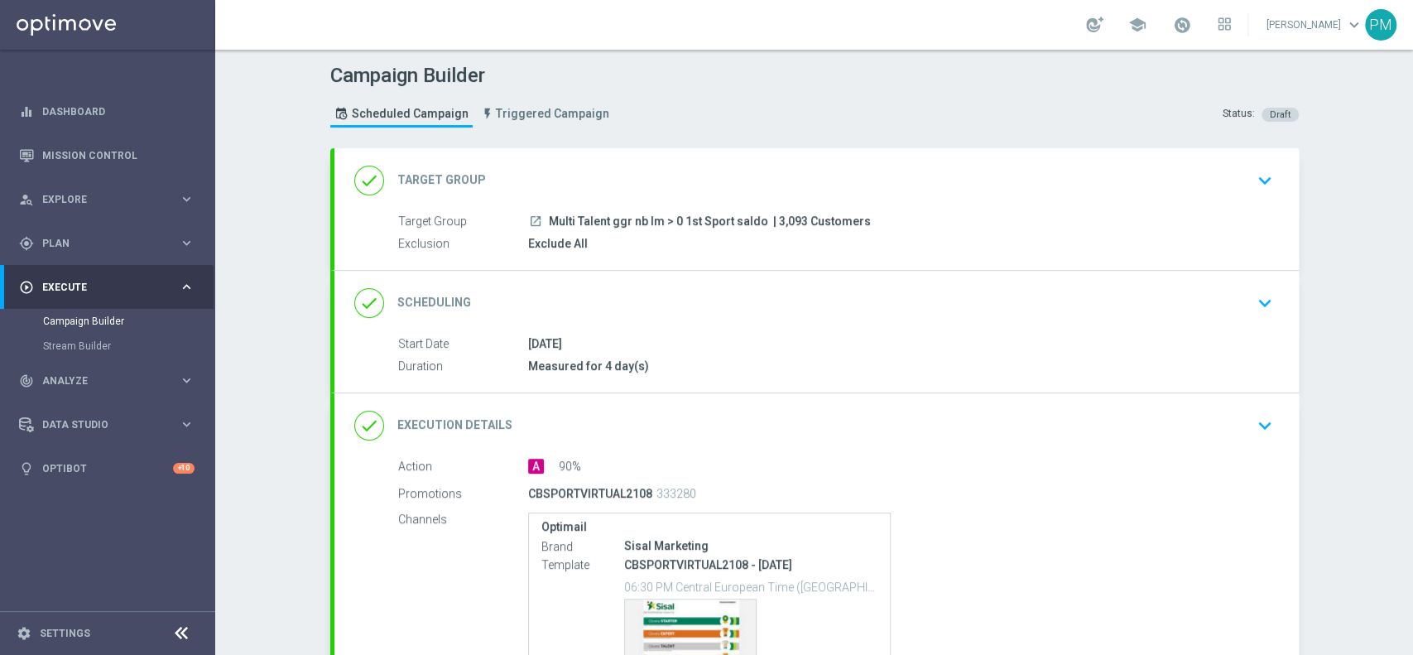
click at [774, 300] on div "done Scheduling keyboard_arrow_down" at bounding box center [816, 302] width 925 height 31
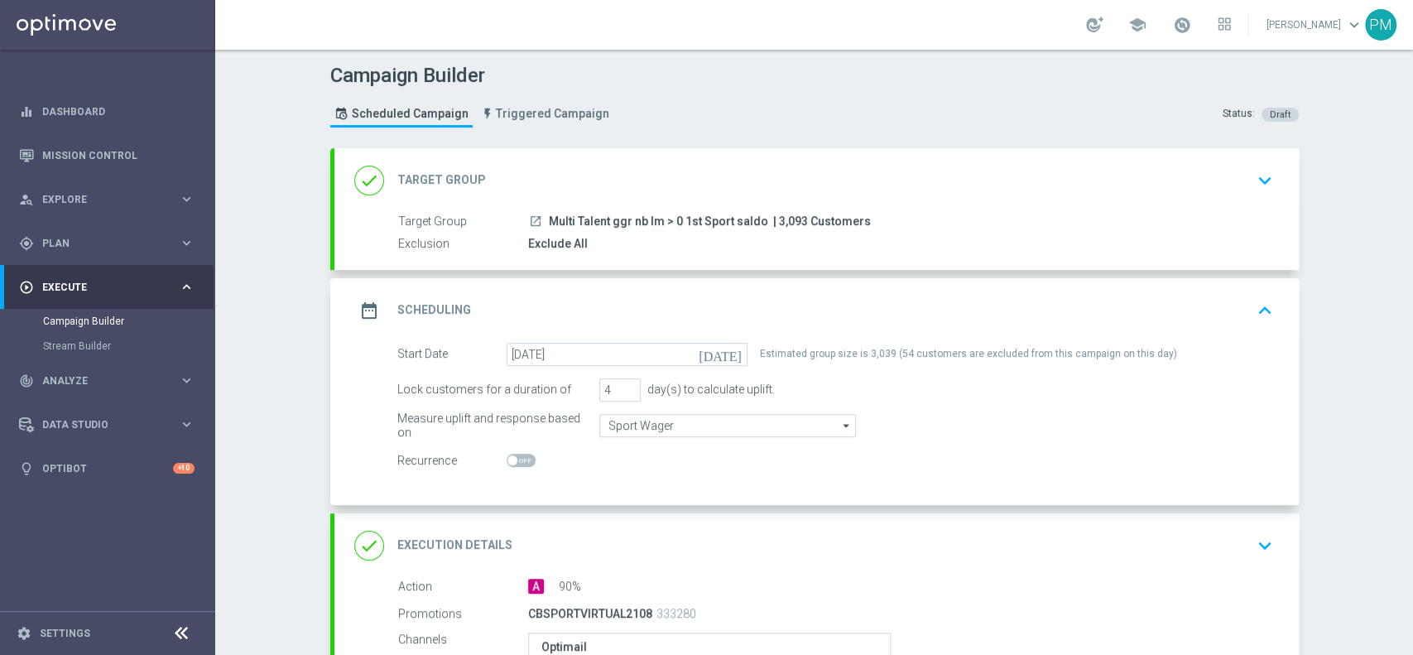
click at [837, 291] on div "date_range Scheduling keyboard_arrow_up" at bounding box center [817, 310] width 965 height 65
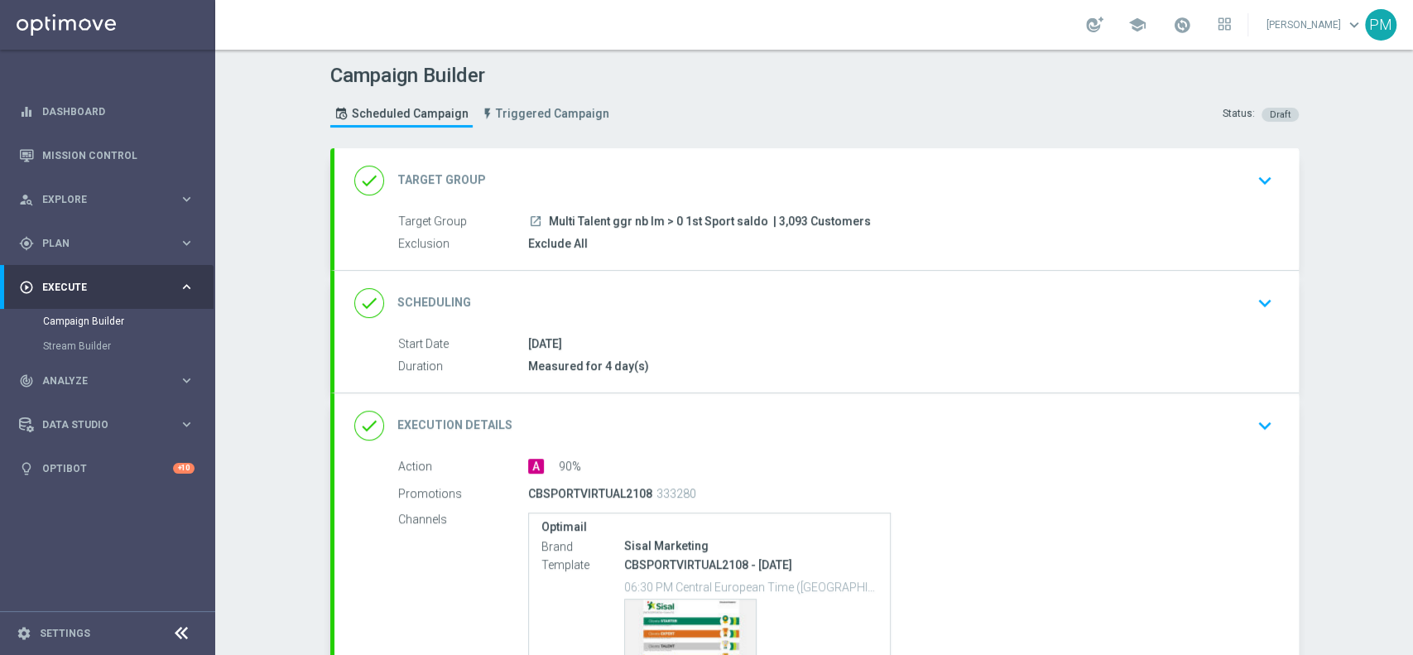
scroll to position [181, 0]
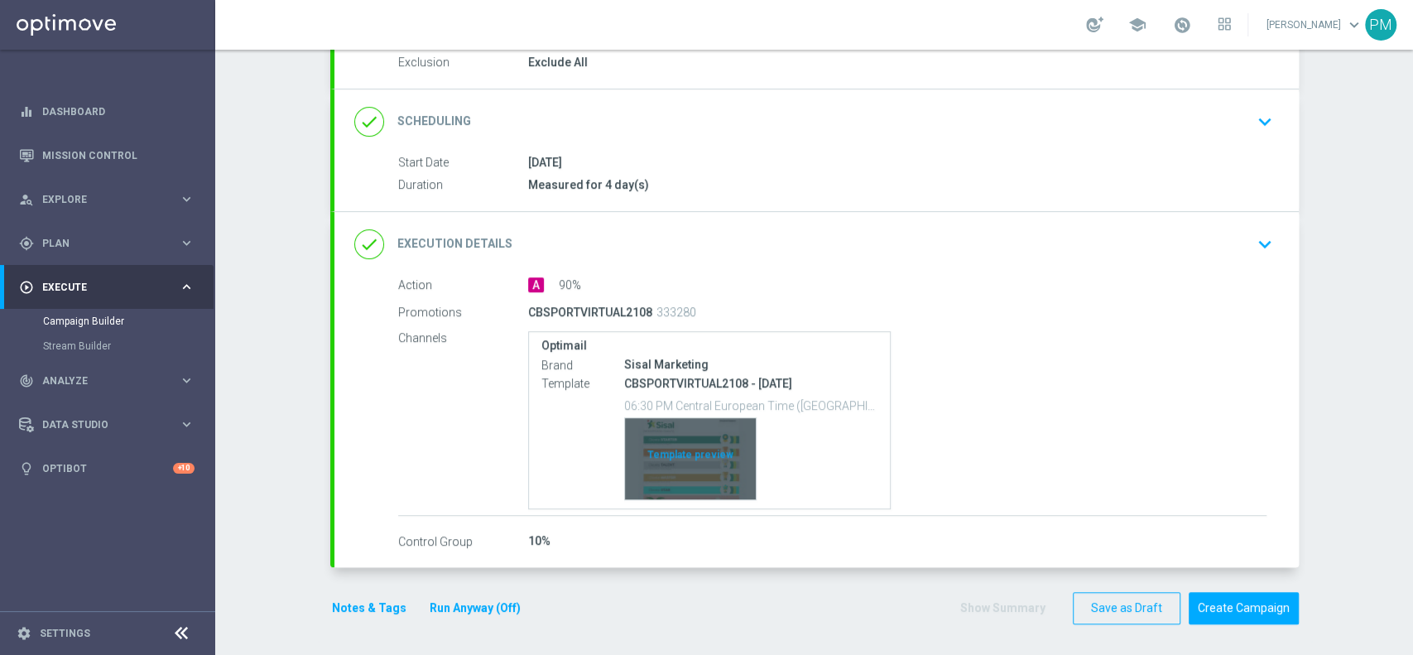
click at [669, 468] on div "Template preview" at bounding box center [690, 458] width 131 height 81
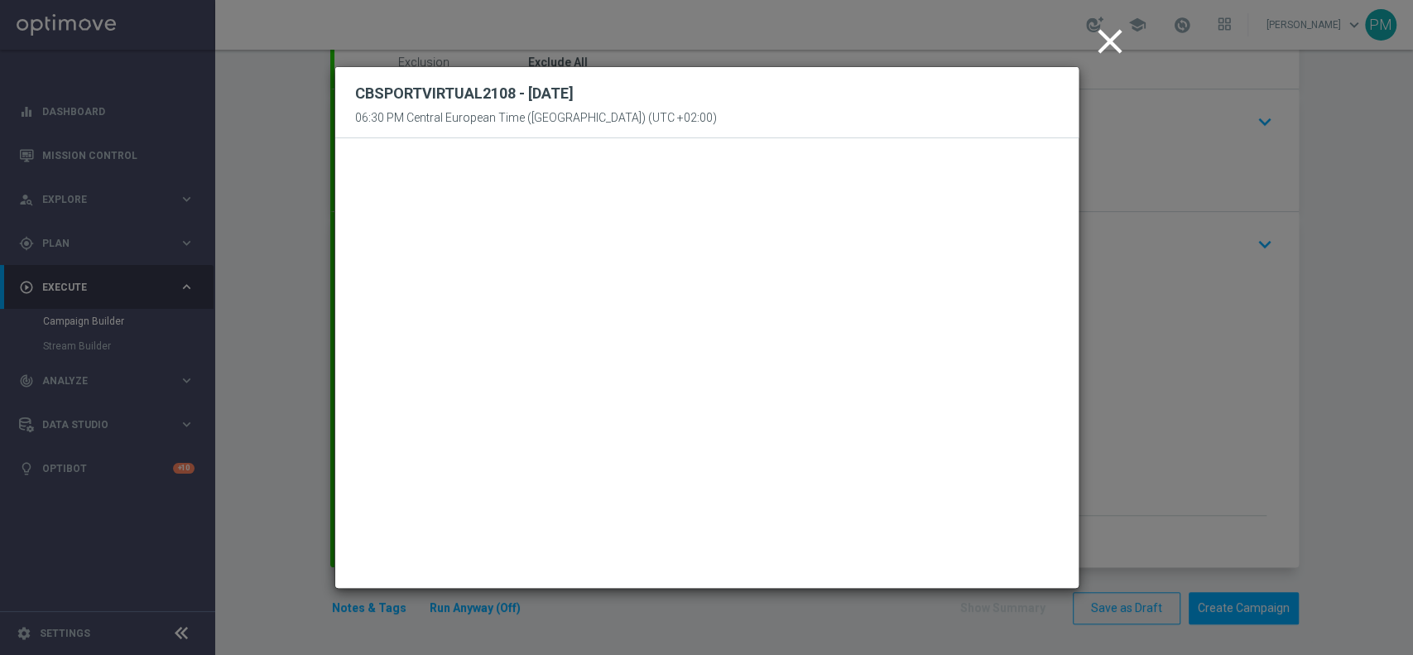
click at [1108, 41] on icon "close" at bounding box center [1110, 41] width 41 height 41
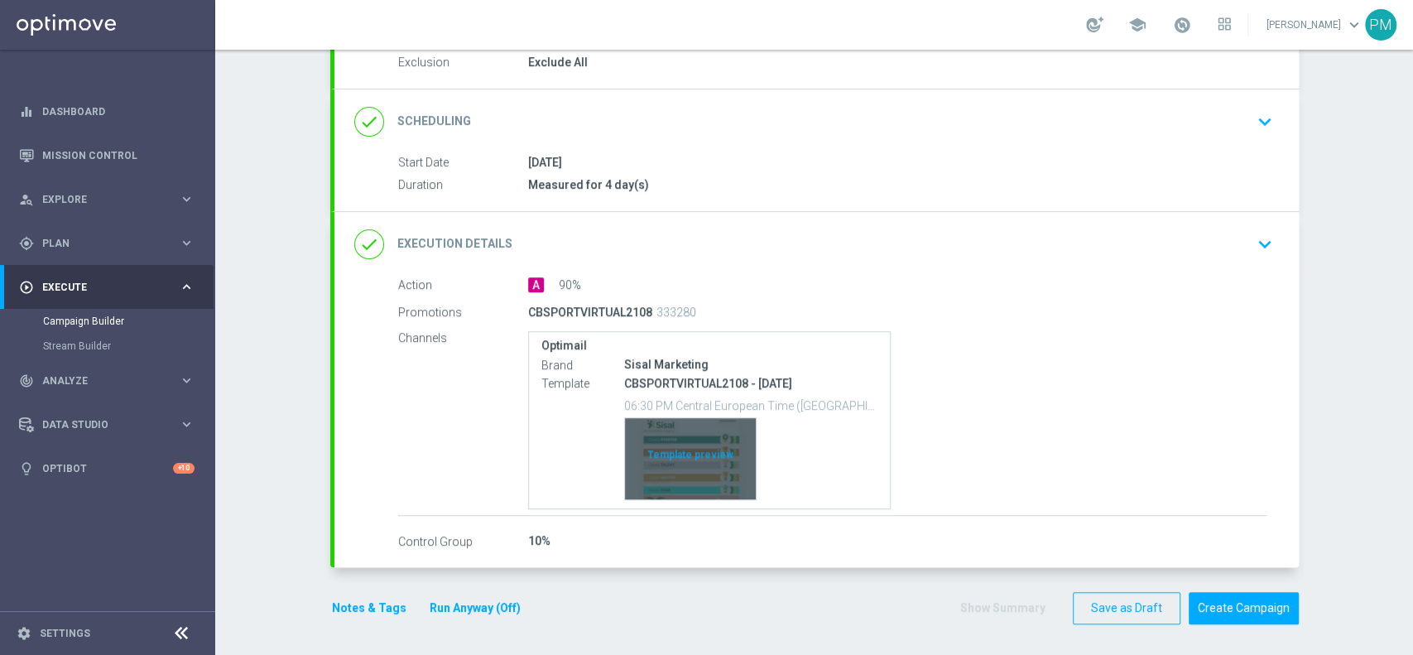
click at [690, 452] on div "Template preview" at bounding box center [690, 458] width 131 height 81
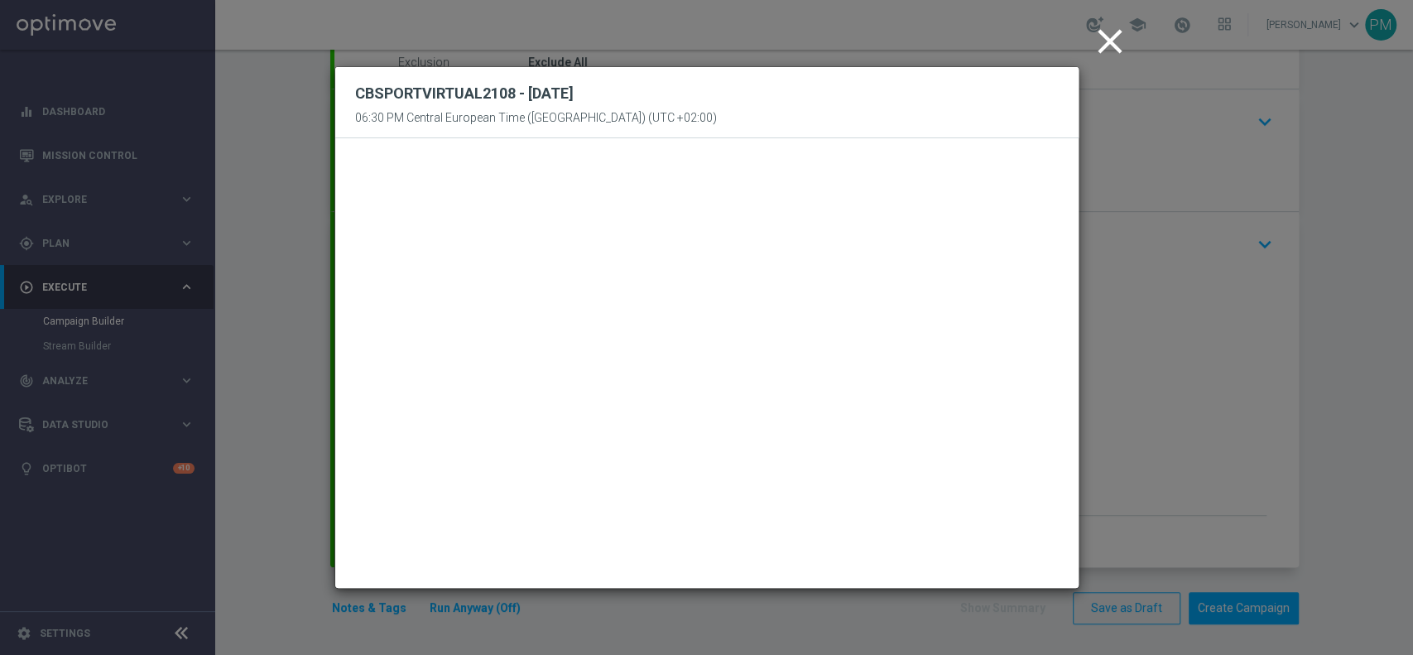
click at [1115, 23] on icon "close" at bounding box center [1110, 41] width 41 height 41
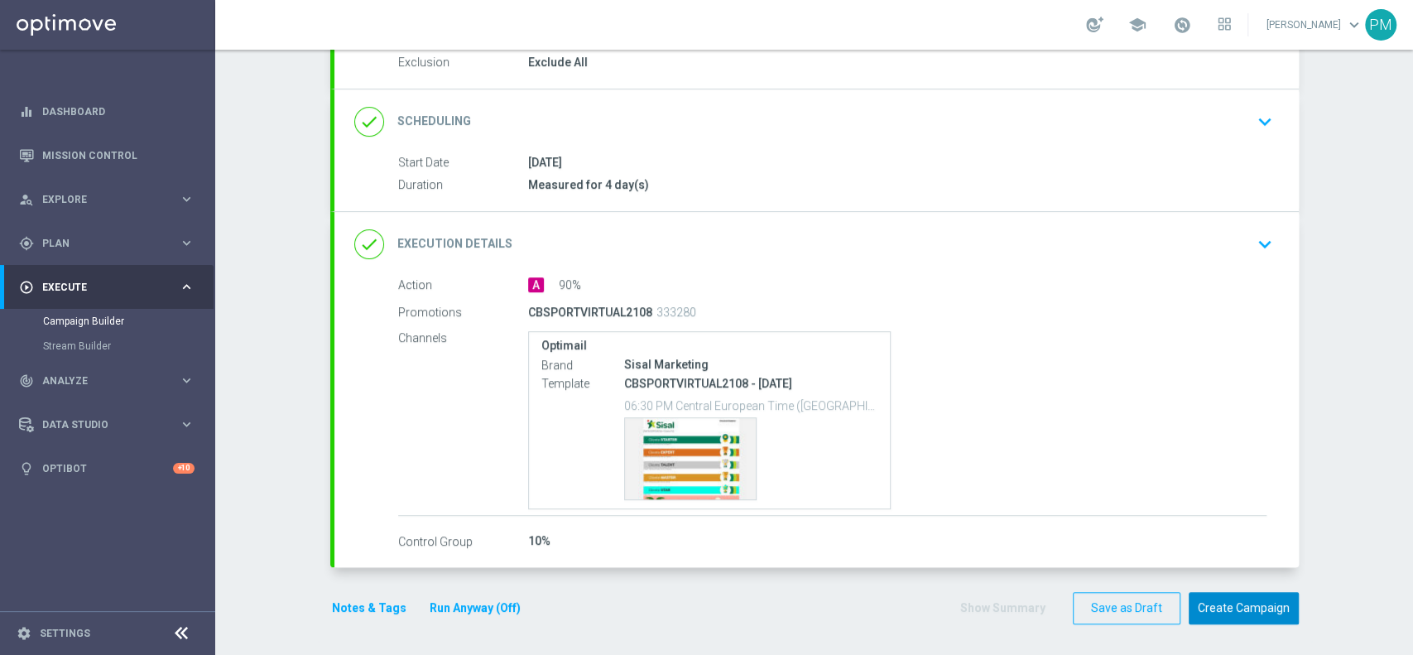
click at [1211, 601] on button "Create Campaign" at bounding box center [1244, 608] width 110 height 32
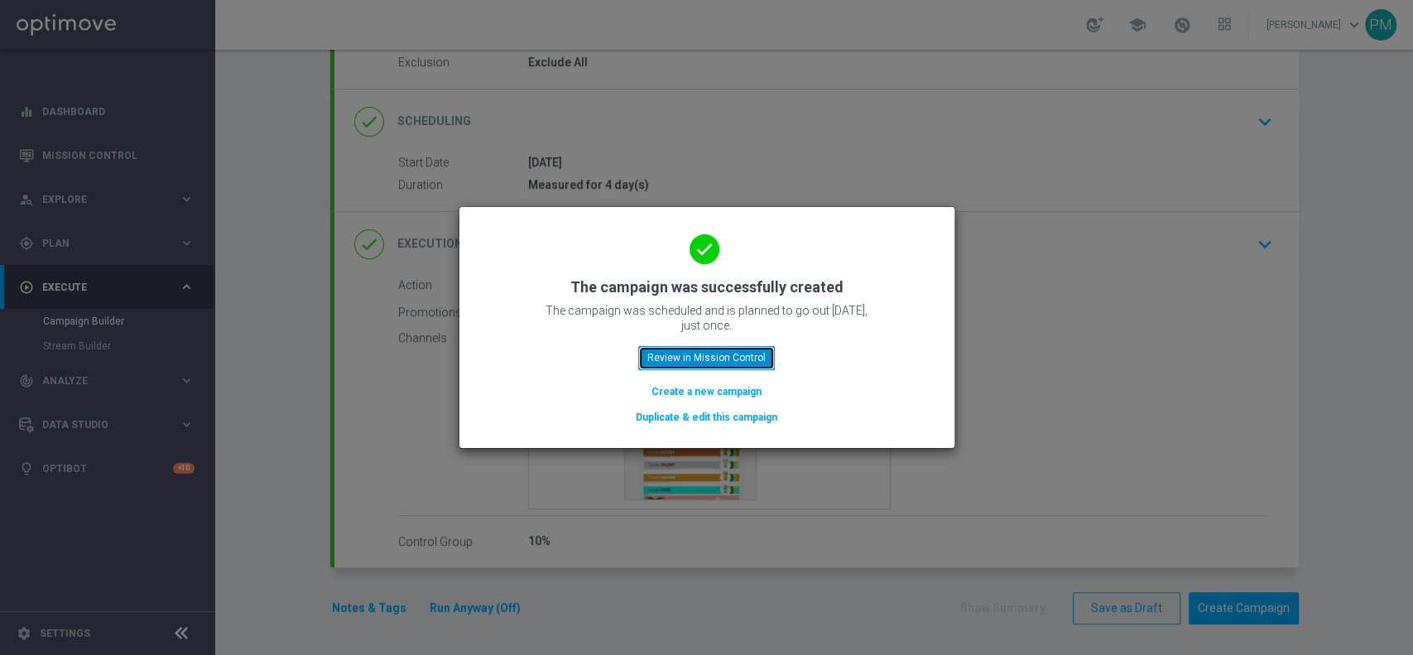
click at [704, 354] on button "Review in Mission Control" at bounding box center [706, 357] width 137 height 23
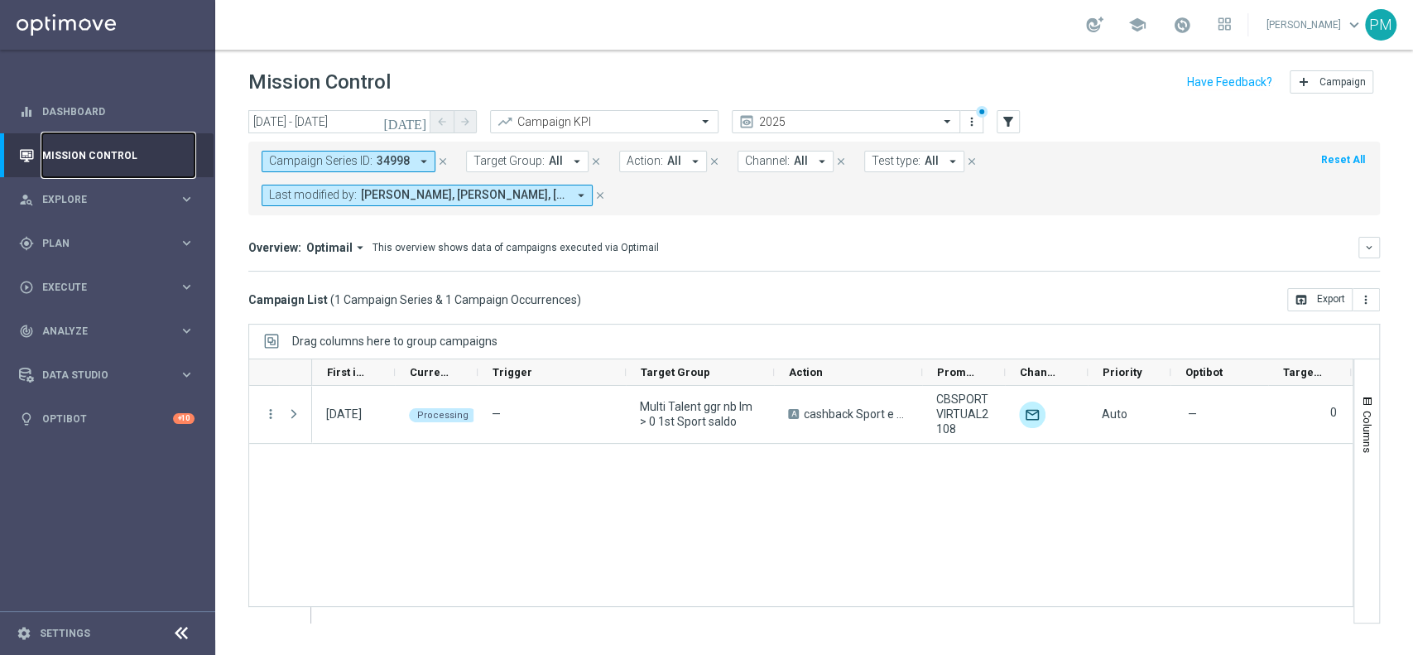
click at [103, 156] on link "Mission Control" at bounding box center [118, 155] width 152 height 44
click at [441, 156] on icon "close" at bounding box center [443, 162] width 12 height 12
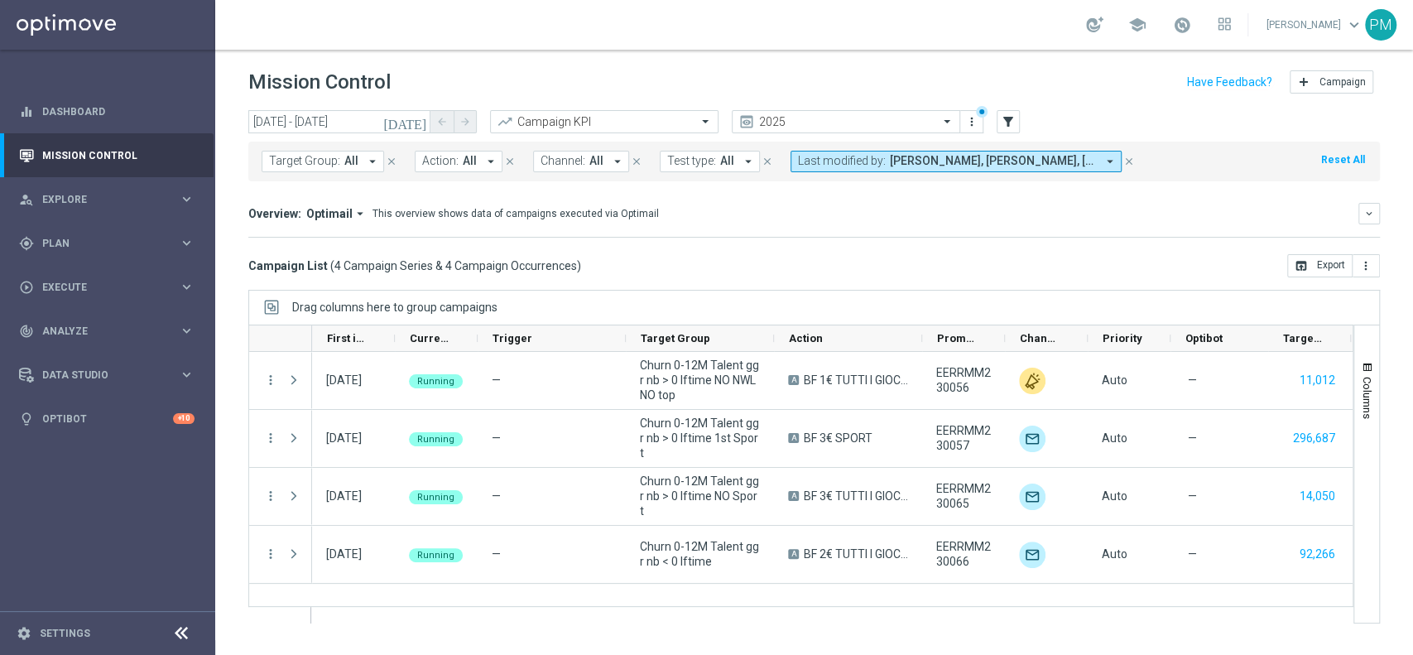
click at [421, 114] on icon "[DATE]" at bounding box center [405, 121] width 45 height 15
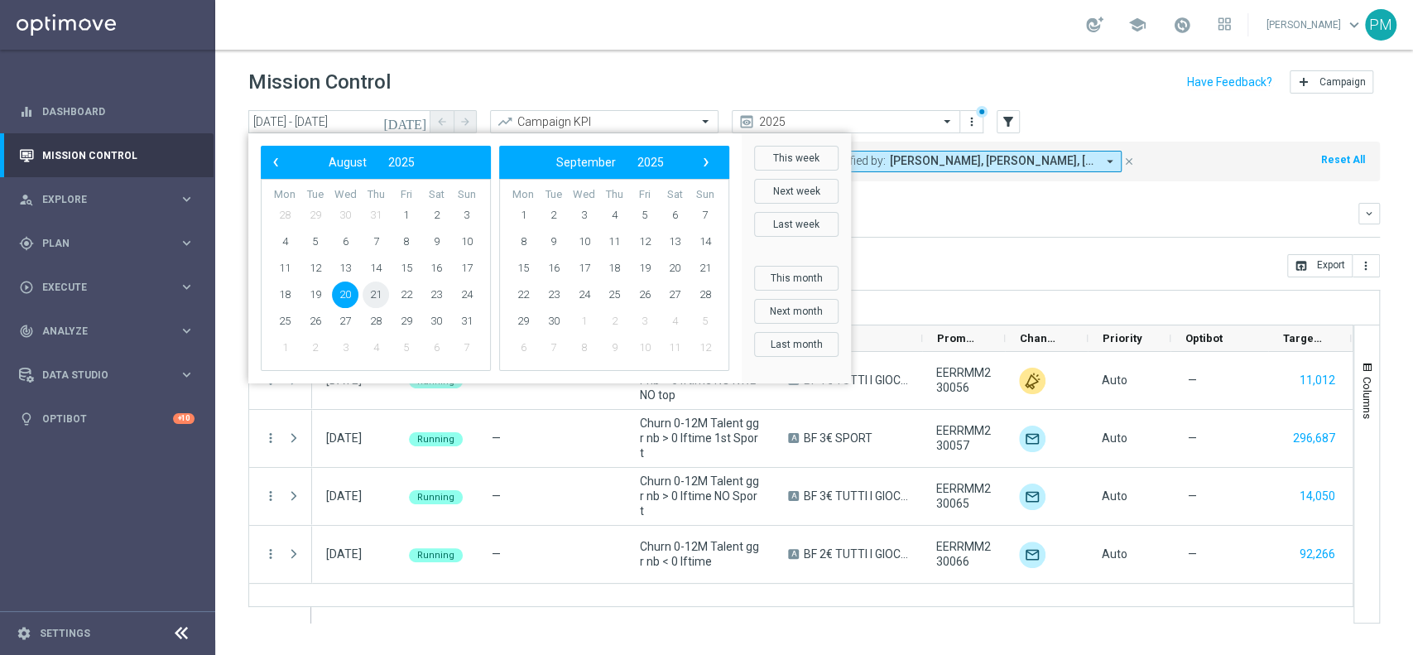
click at [377, 292] on span "21" at bounding box center [376, 295] width 26 height 26
type input "[DATE] - [DATE]"
